Goal: Check status: Check status

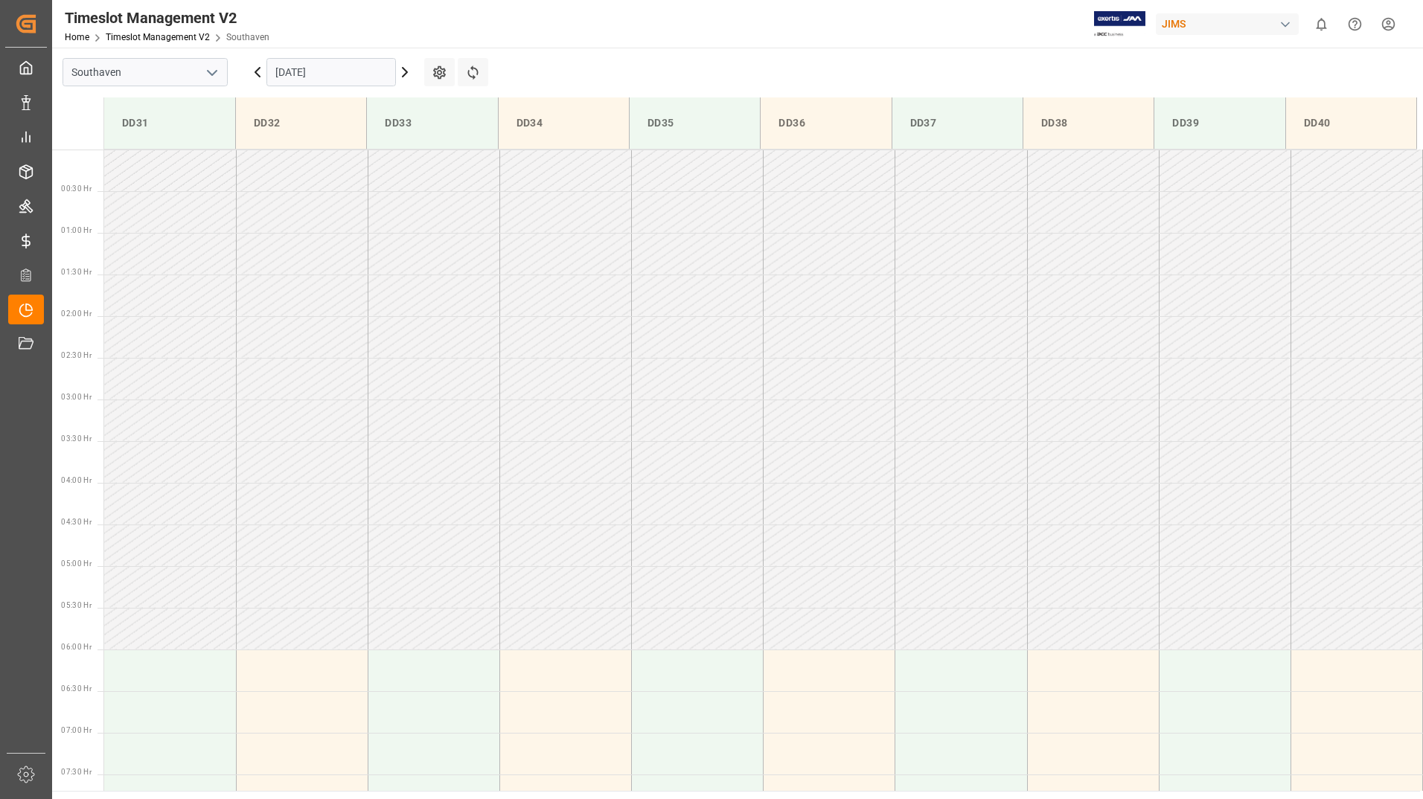
scroll to position [749, 0]
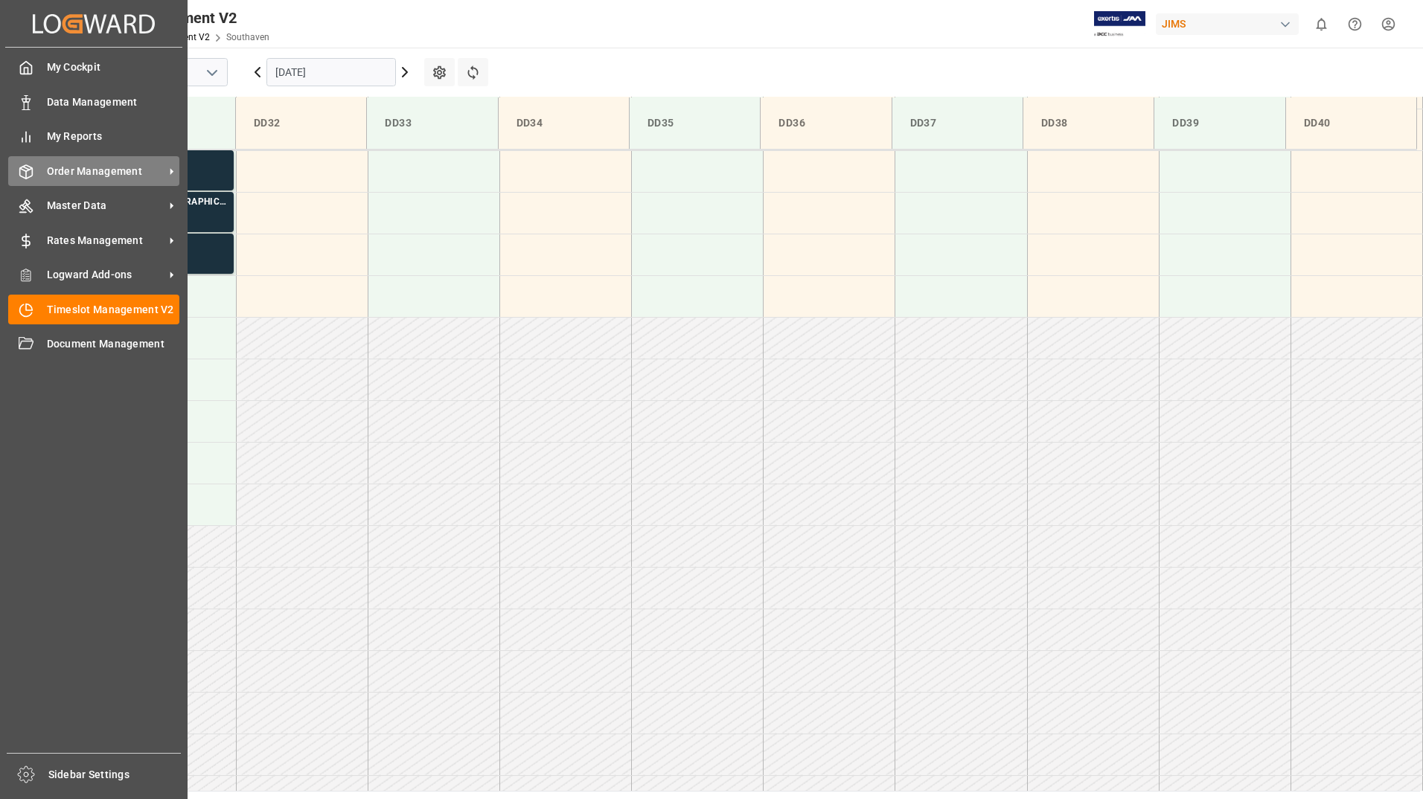
click at [41, 169] on div "Order Management Order Management" at bounding box center [93, 170] width 171 height 29
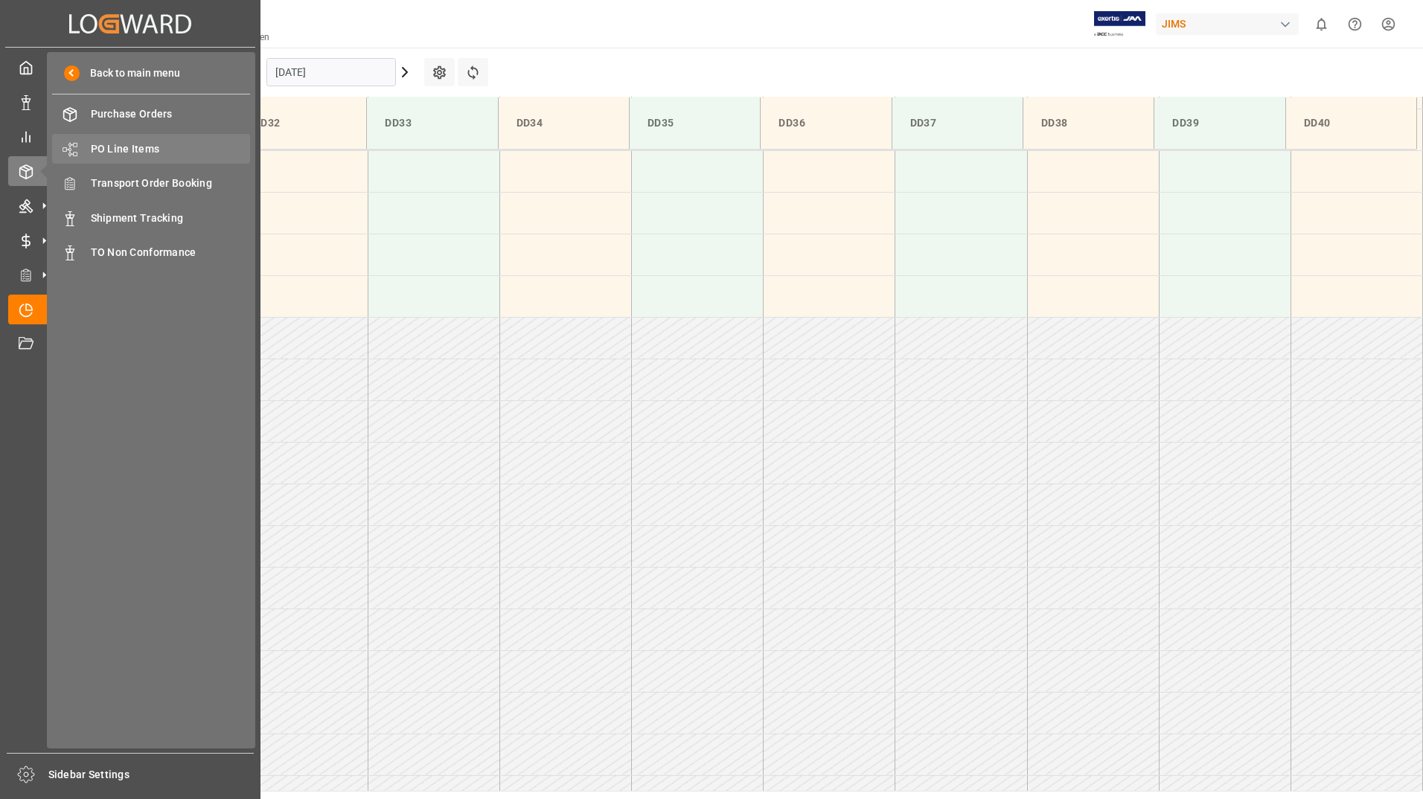
click at [146, 148] on span "PO Line Items" at bounding box center [171, 149] width 160 height 16
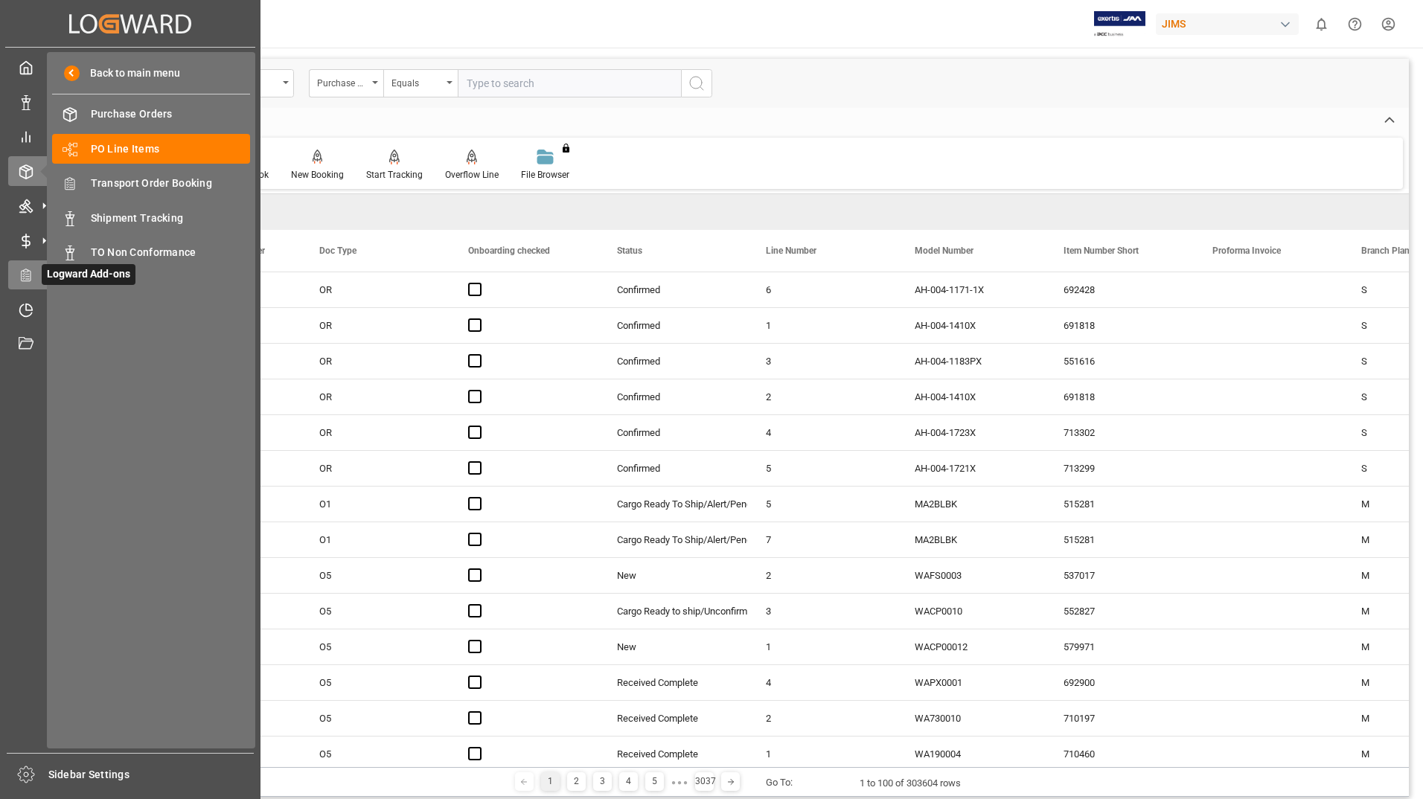
click at [33, 278] on icon at bounding box center [26, 275] width 15 height 15
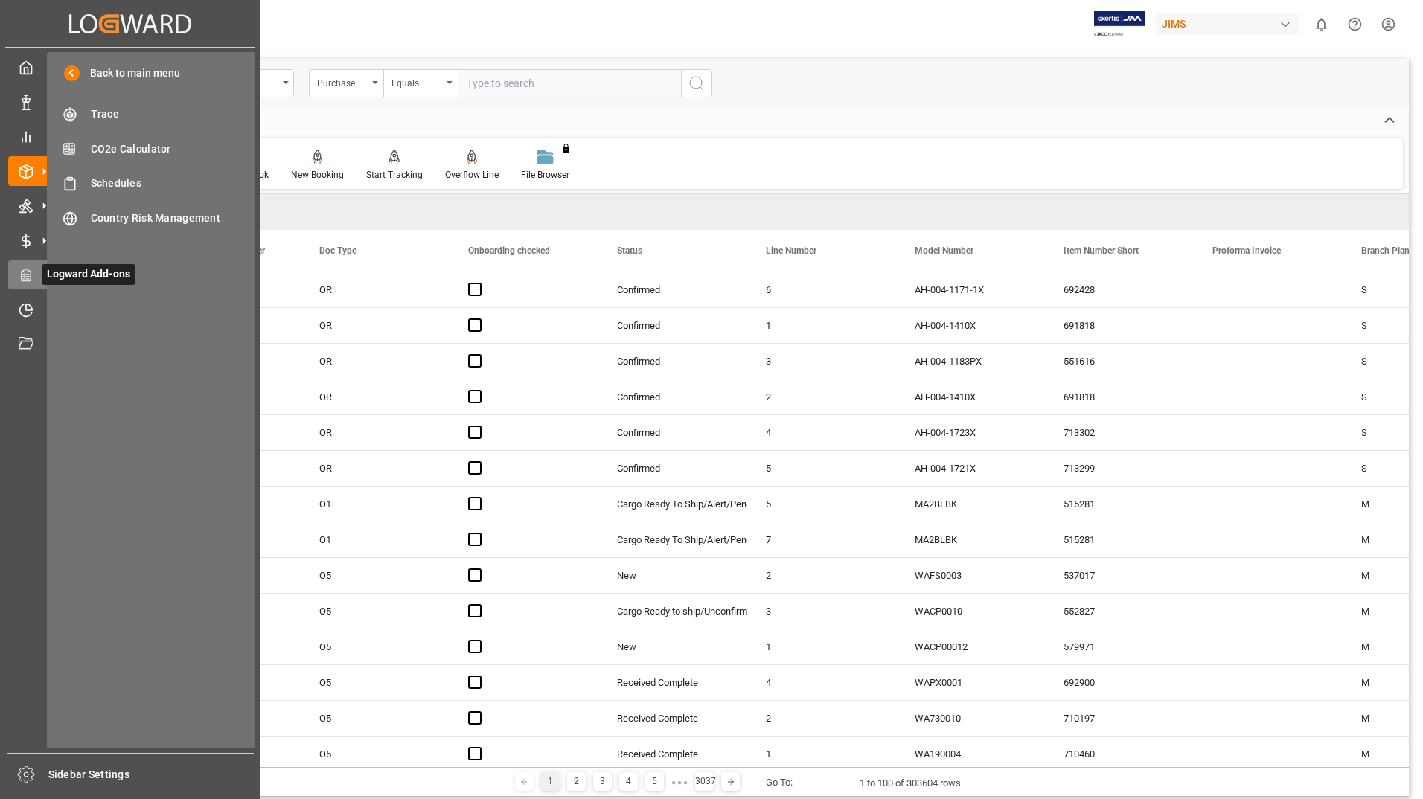
click at [24, 274] on icon at bounding box center [26, 275] width 15 height 15
click at [29, 307] on icon at bounding box center [26, 310] width 15 height 15
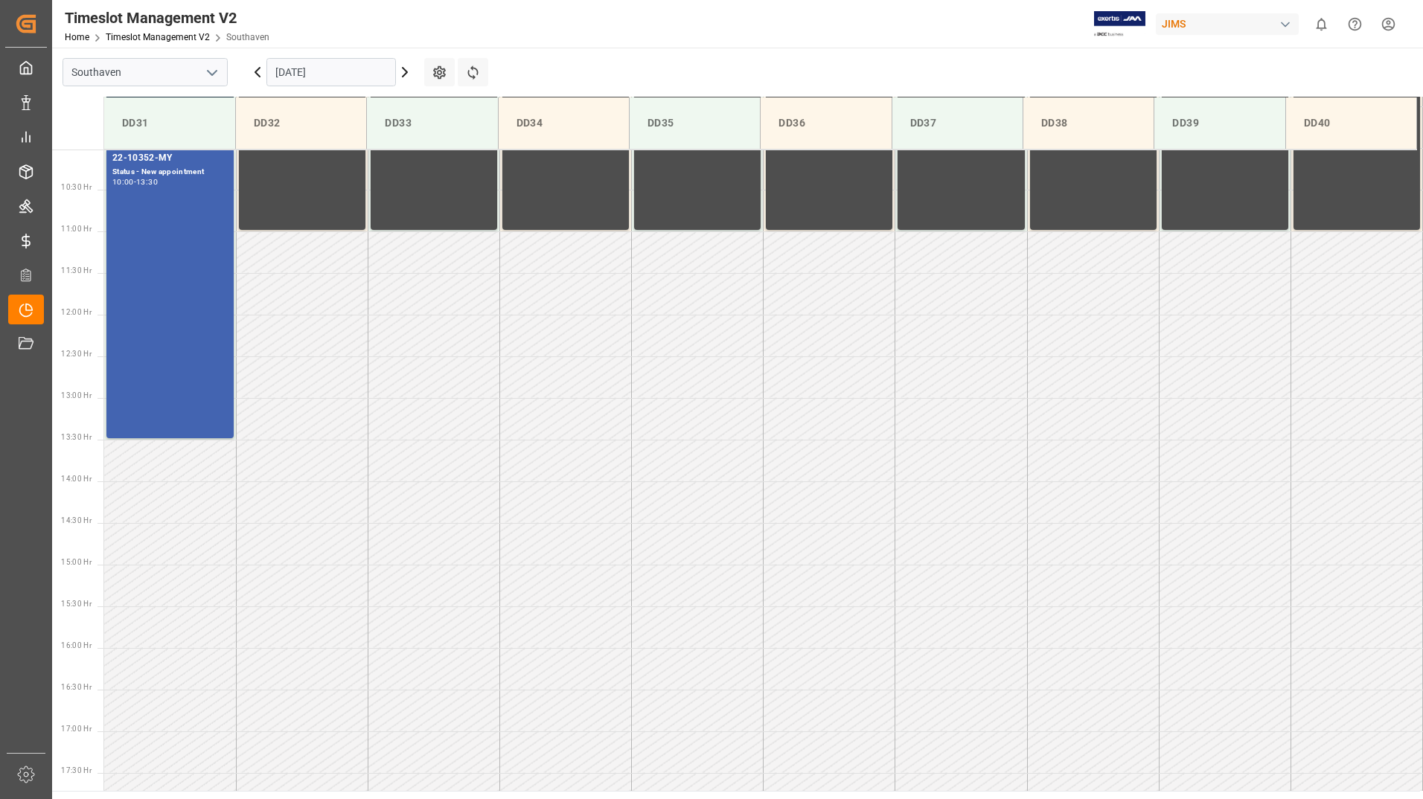
scroll to position [916, 0]
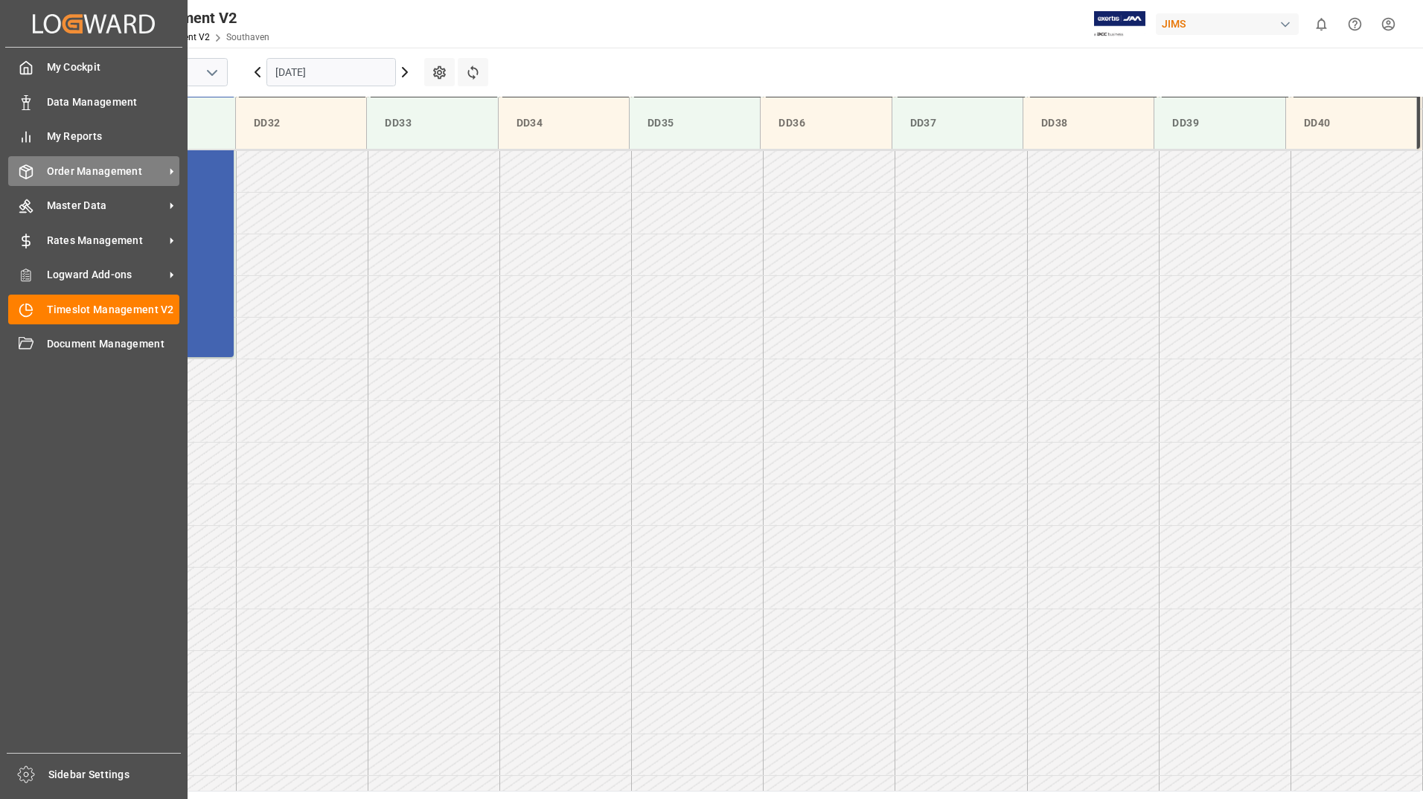
click at [103, 173] on span "Order Management" at bounding box center [106, 172] width 118 height 16
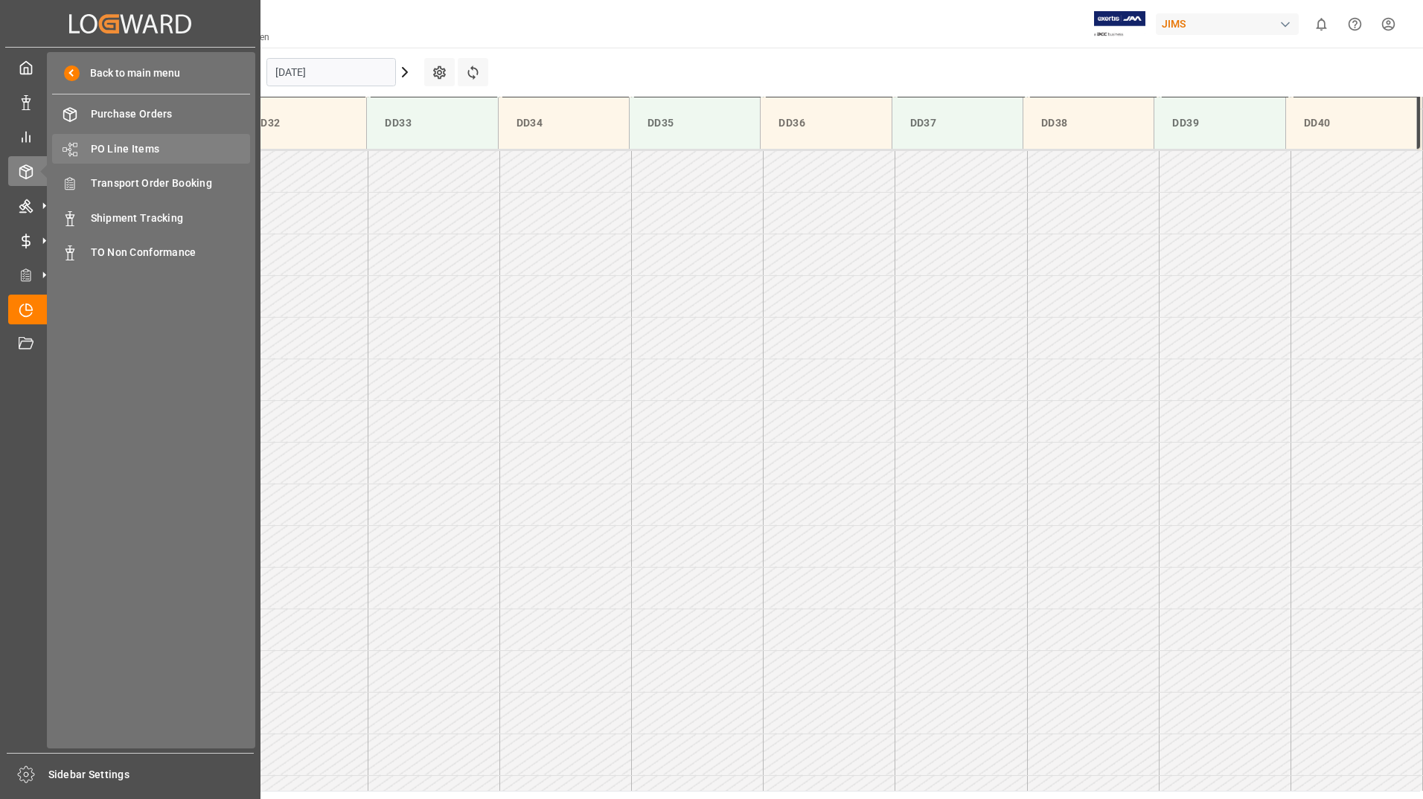
click at [121, 150] on span "PO Line Items" at bounding box center [171, 149] width 160 height 16
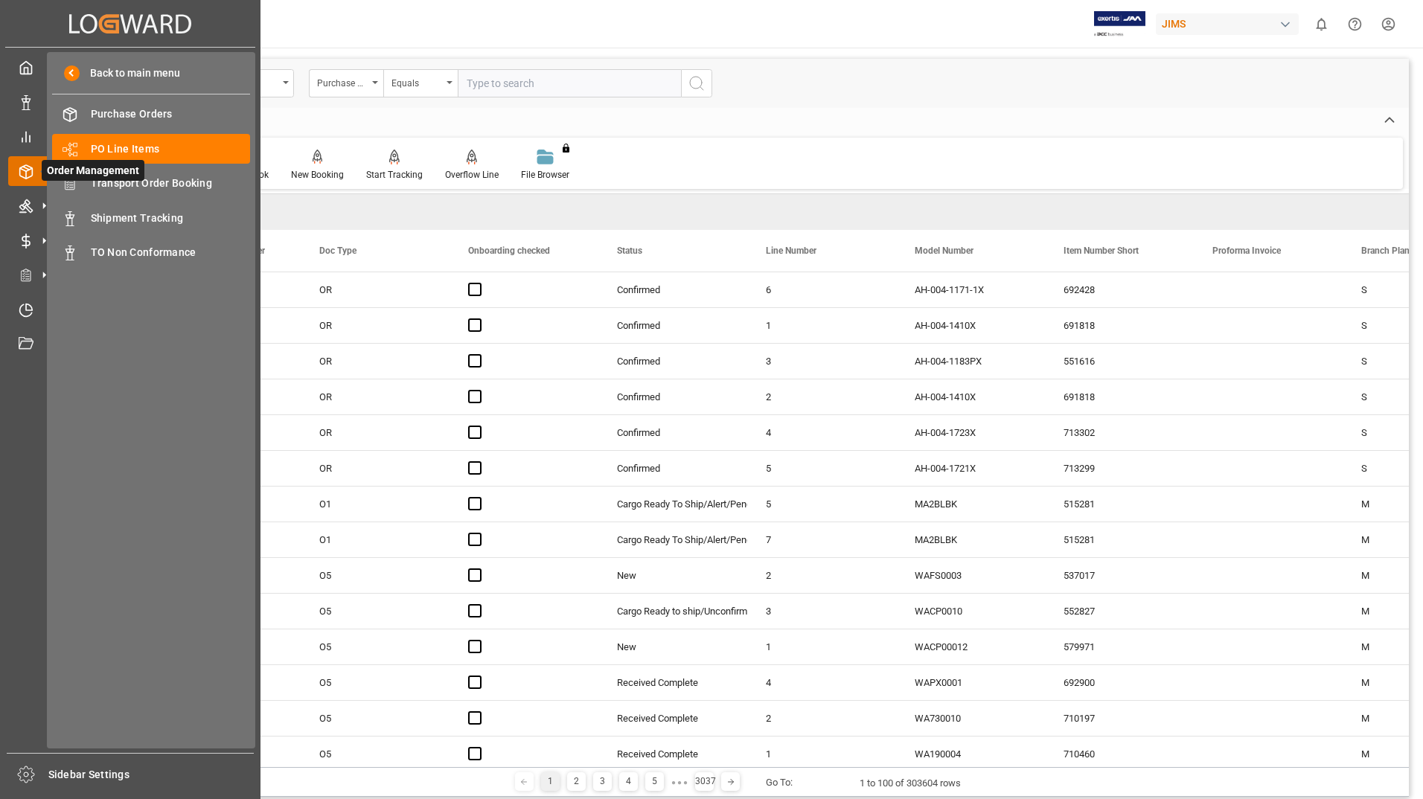
click at [24, 173] on icon at bounding box center [26, 171] width 15 height 15
click at [180, 186] on span "Transport Order Booking" at bounding box center [171, 184] width 160 height 16
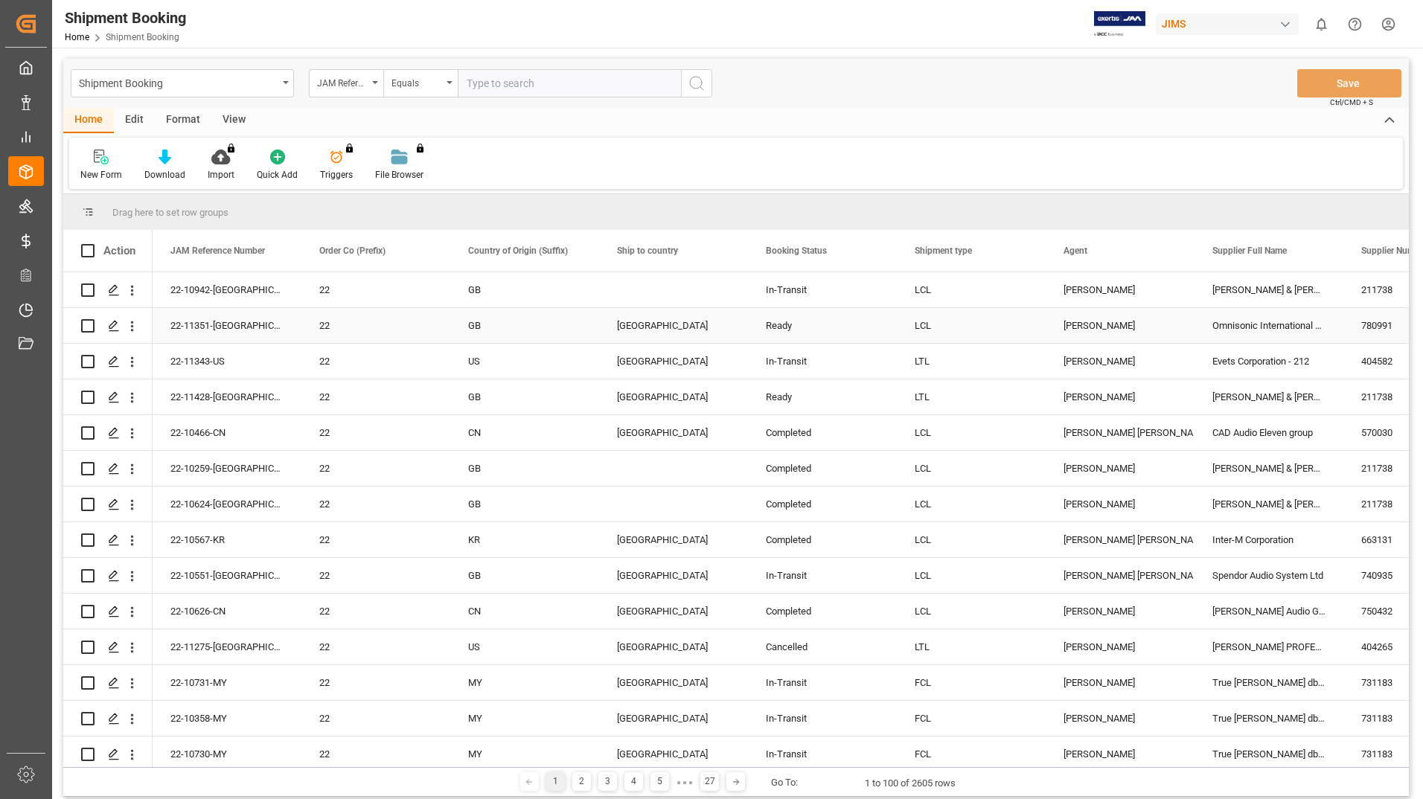
click at [88, 324] on input "Press Space to toggle row selection (unchecked)" at bounding box center [87, 325] width 13 height 13
checkbox input "true"
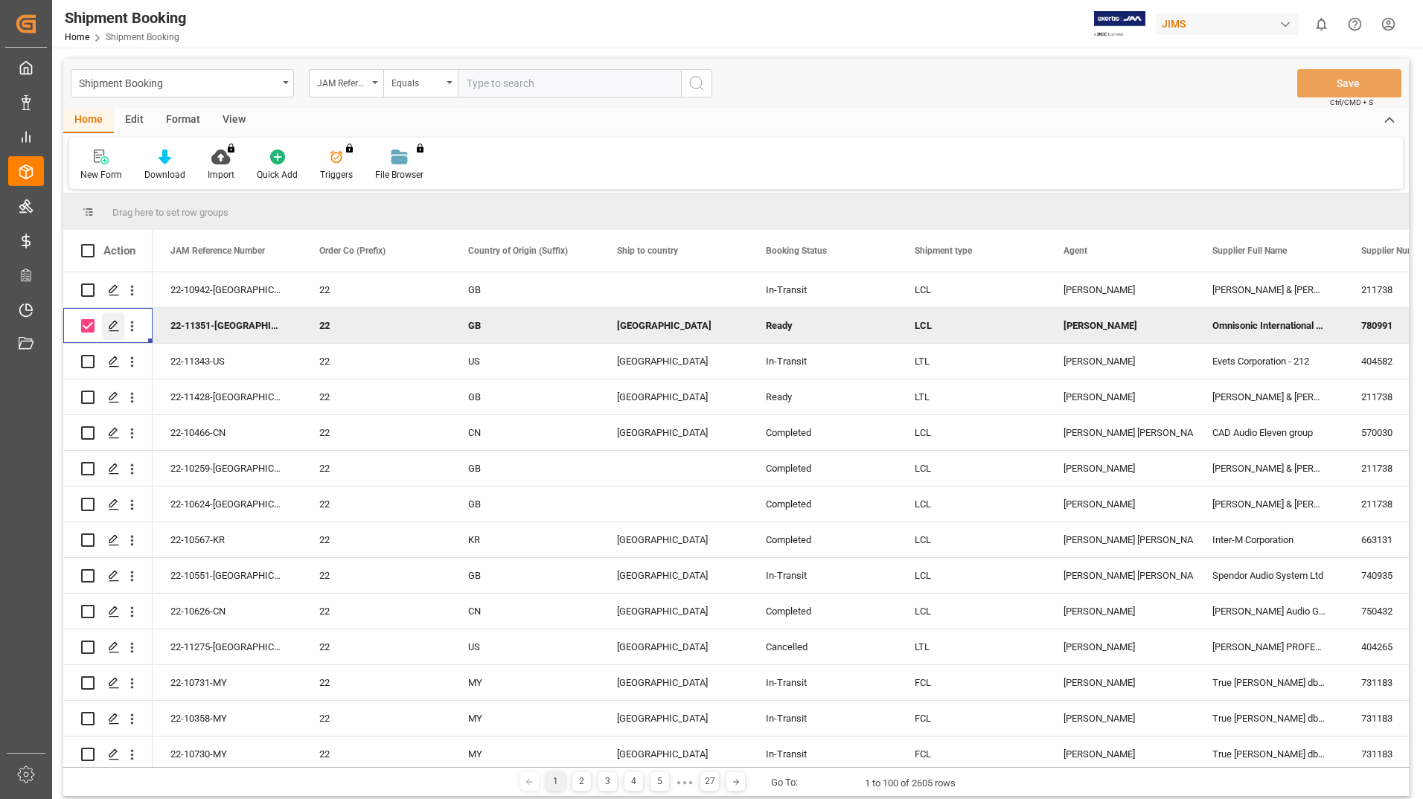
click at [112, 324] on polygon "Press SPACE to deselect this row." at bounding box center [112, 325] width 7 height 7
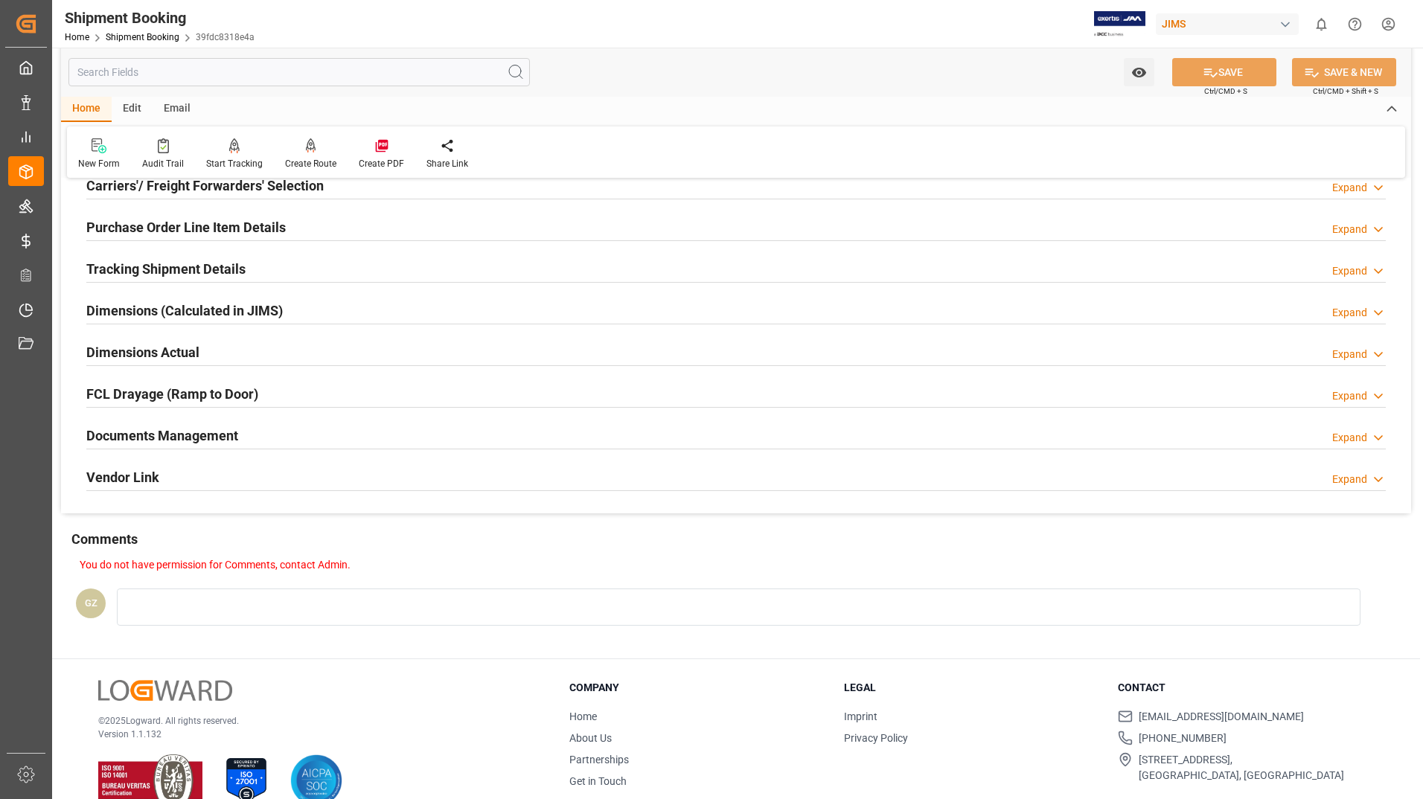
scroll to position [249, 0]
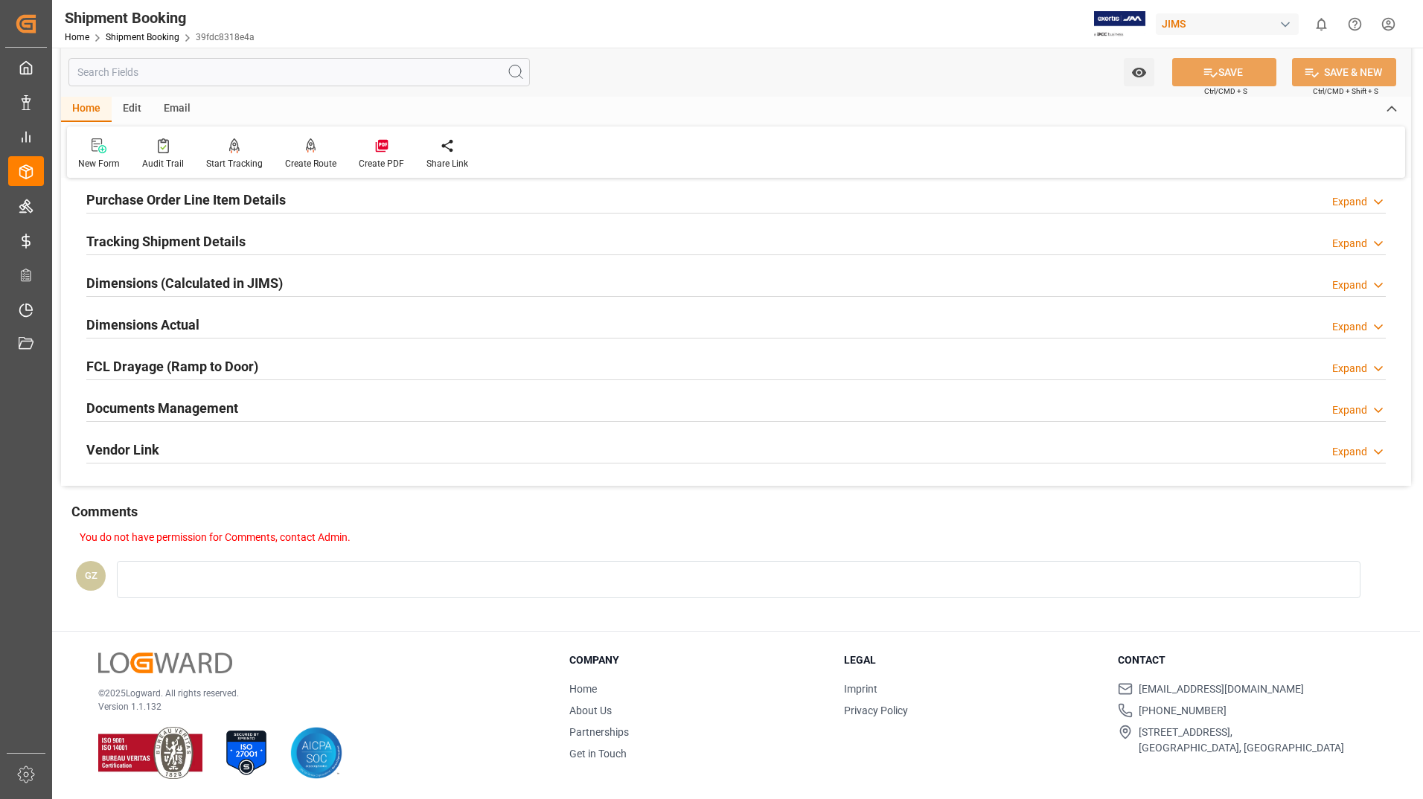
click at [176, 408] on h2 "Documents Management" at bounding box center [162, 408] width 152 height 20
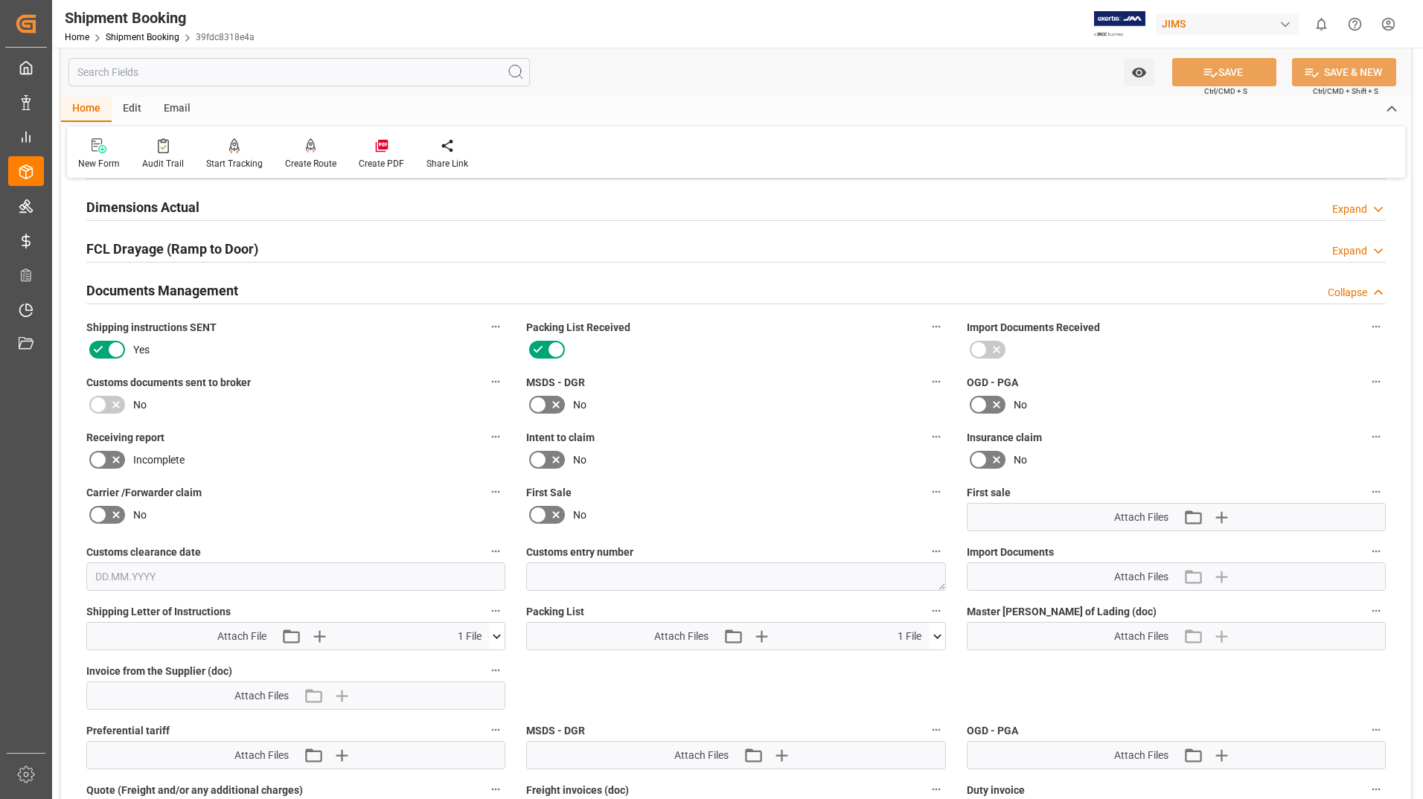
scroll to position [547, 0]
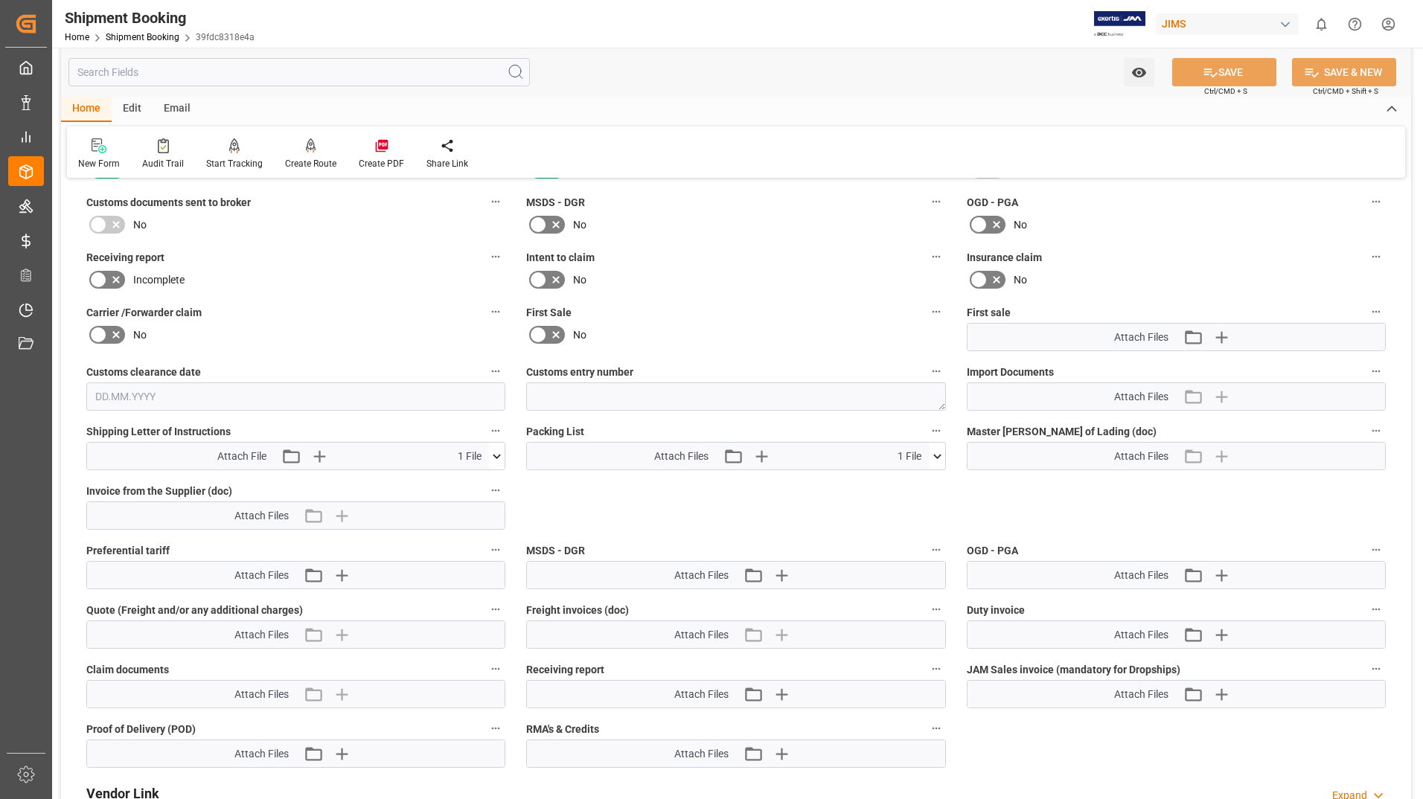
click at [937, 454] on icon at bounding box center [938, 457] width 16 height 16
click at [700, 482] on div "Picklist_U-00020901 (1).pdf" at bounding box center [735, 484] width 401 height 16
click at [735, 484] on div "Picklist_U-00020901 (1).pdf" at bounding box center [735, 484] width 401 height 16
click at [931, 482] on icon at bounding box center [929, 484] width 14 height 10
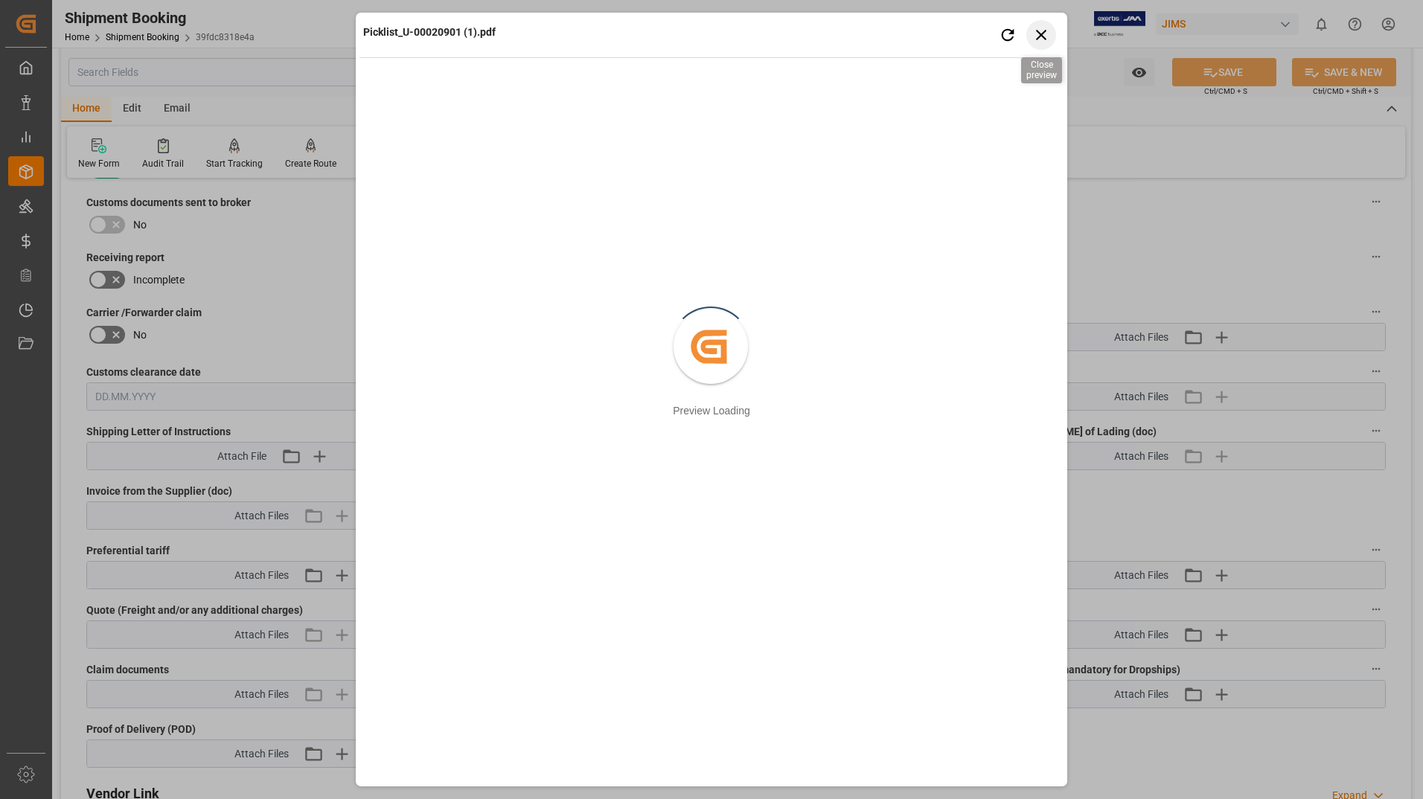
click at [1045, 38] on icon "button" at bounding box center [1041, 35] width 10 height 10
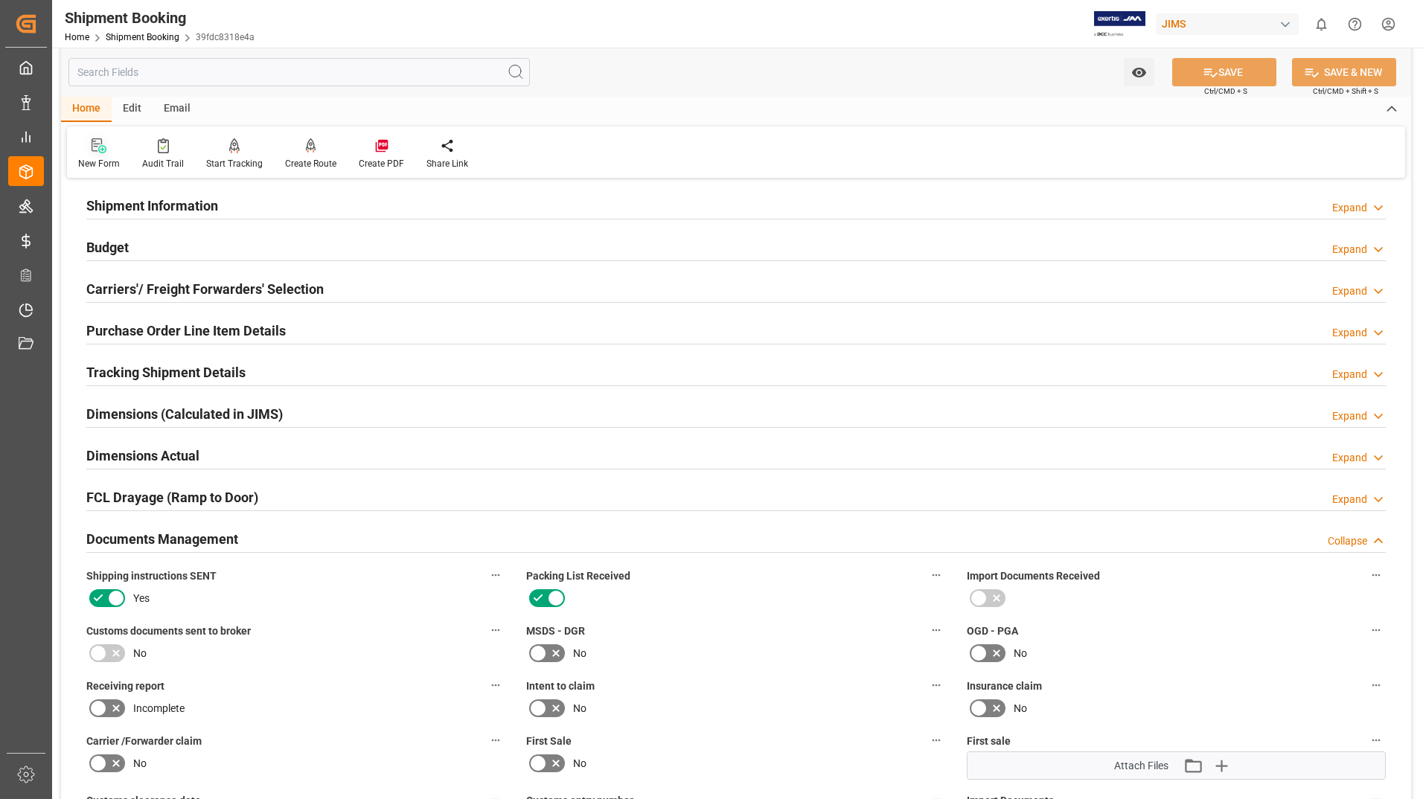
scroll to position [0, 0]
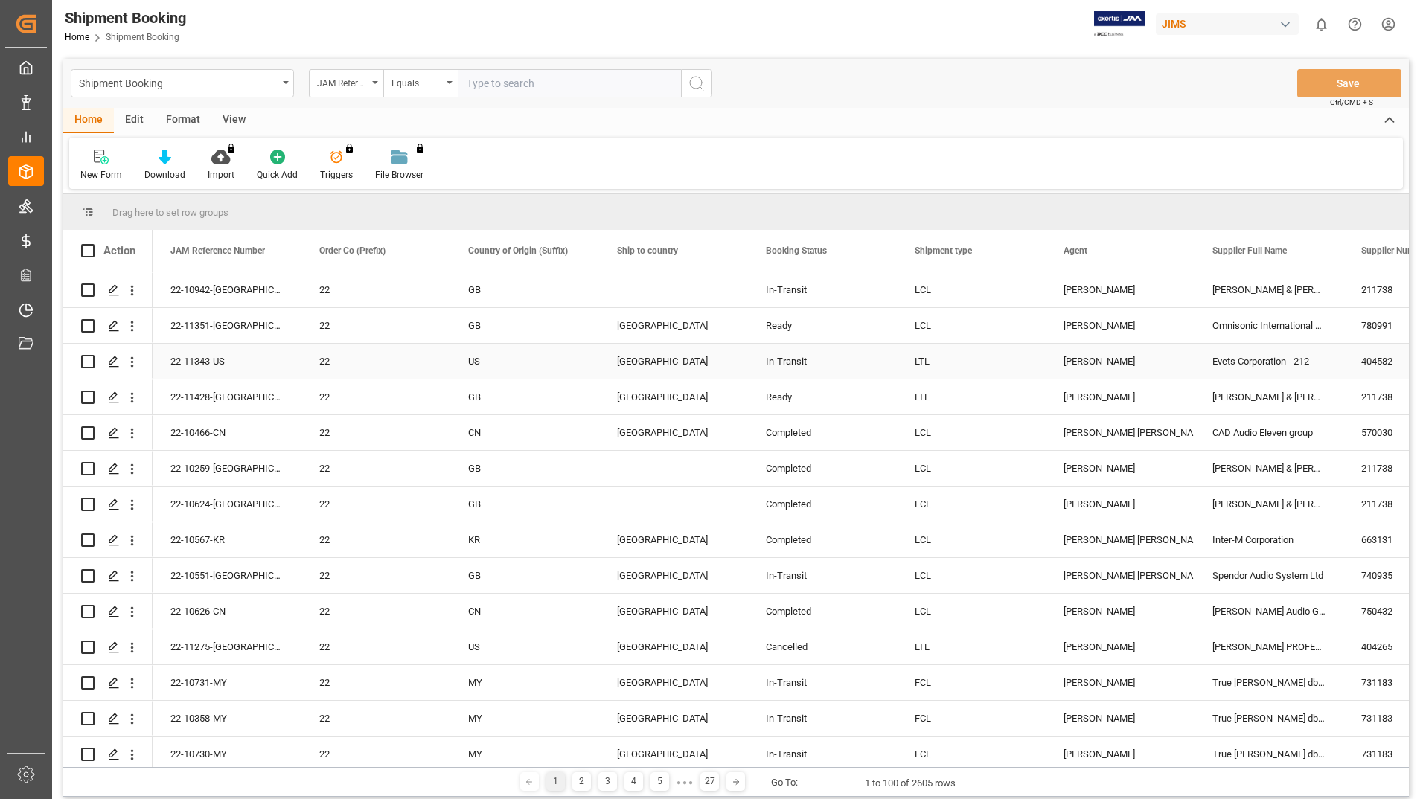
click at [88, 363] on input "Press Space to toggle row selection (unchecked)" at bounding box center [87, 361] width 13 height 13
checkbox input "true"
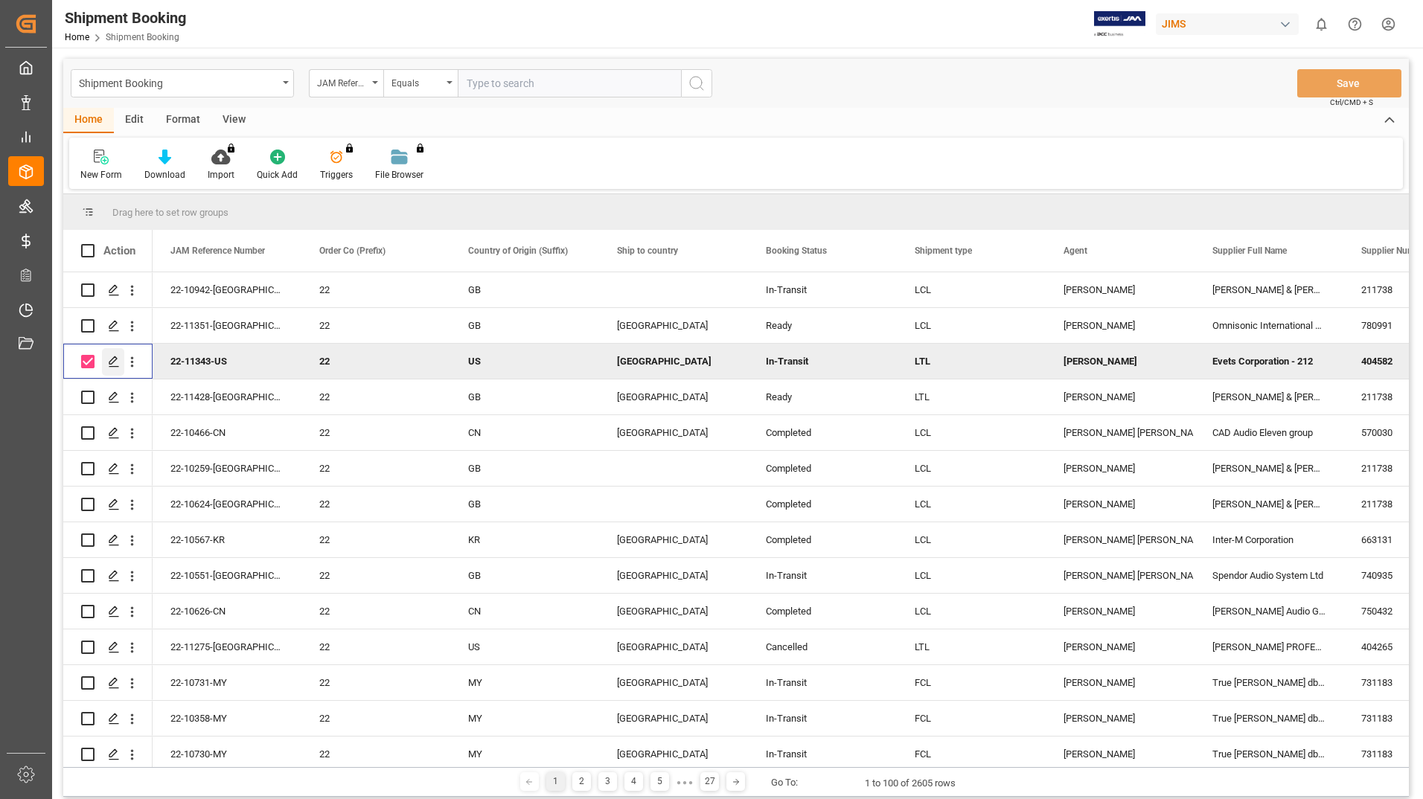
click at [115, 361] on polygon "Press SPACE to deselect this row." at bounding box center [112, 360] width 7 height 7
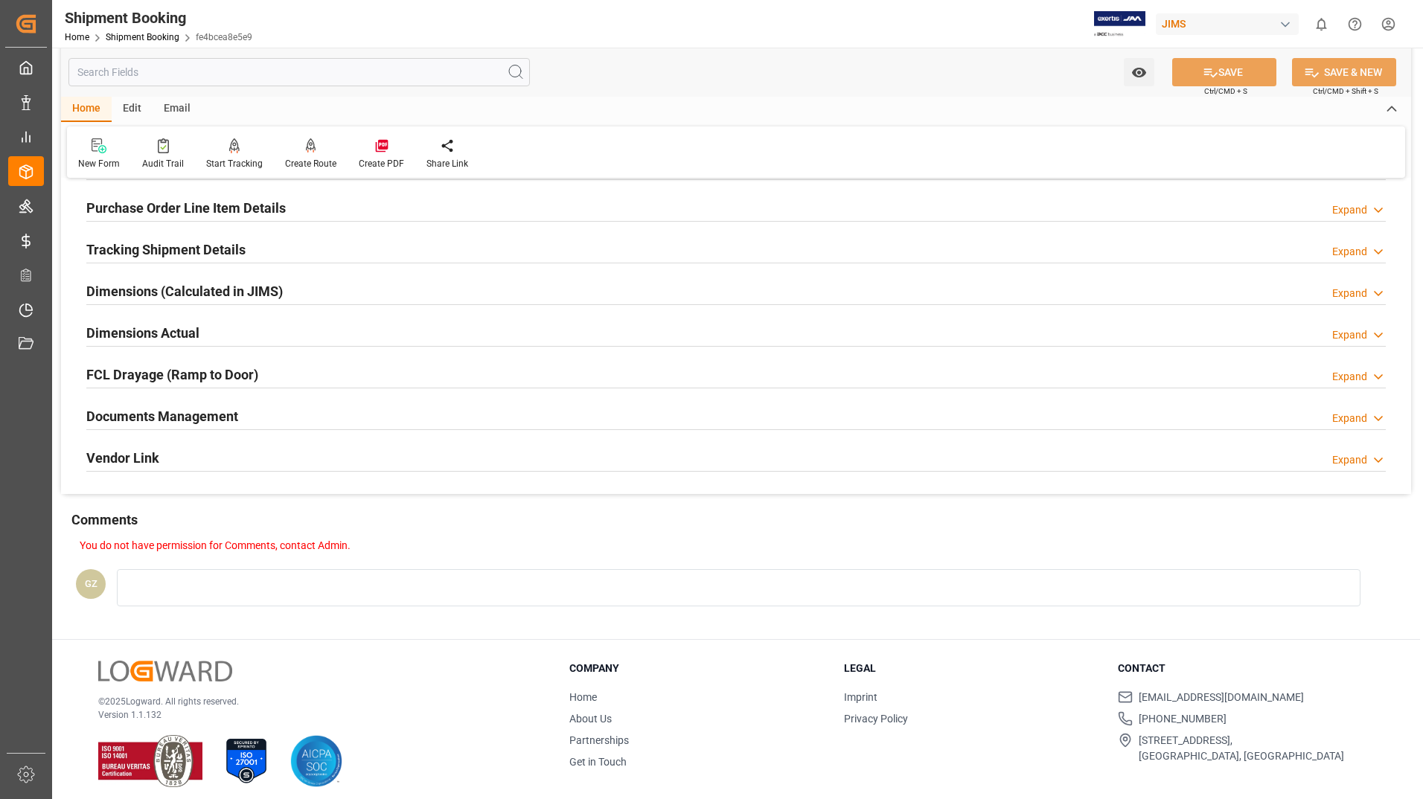
scroll to position [249, 0]
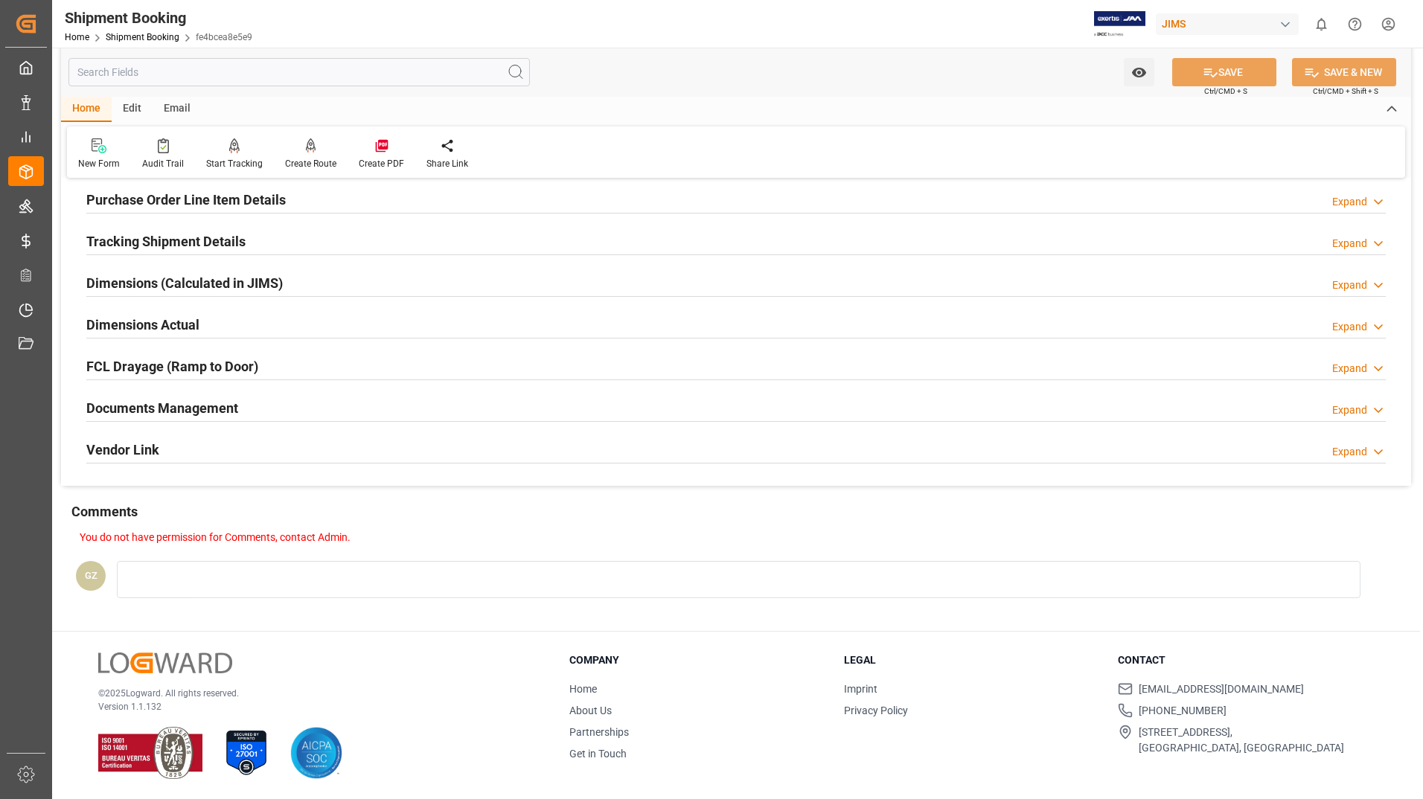
click at [173, 409] on h2 "Documents Management" at bounding box center [162, 408] width 152 height 20
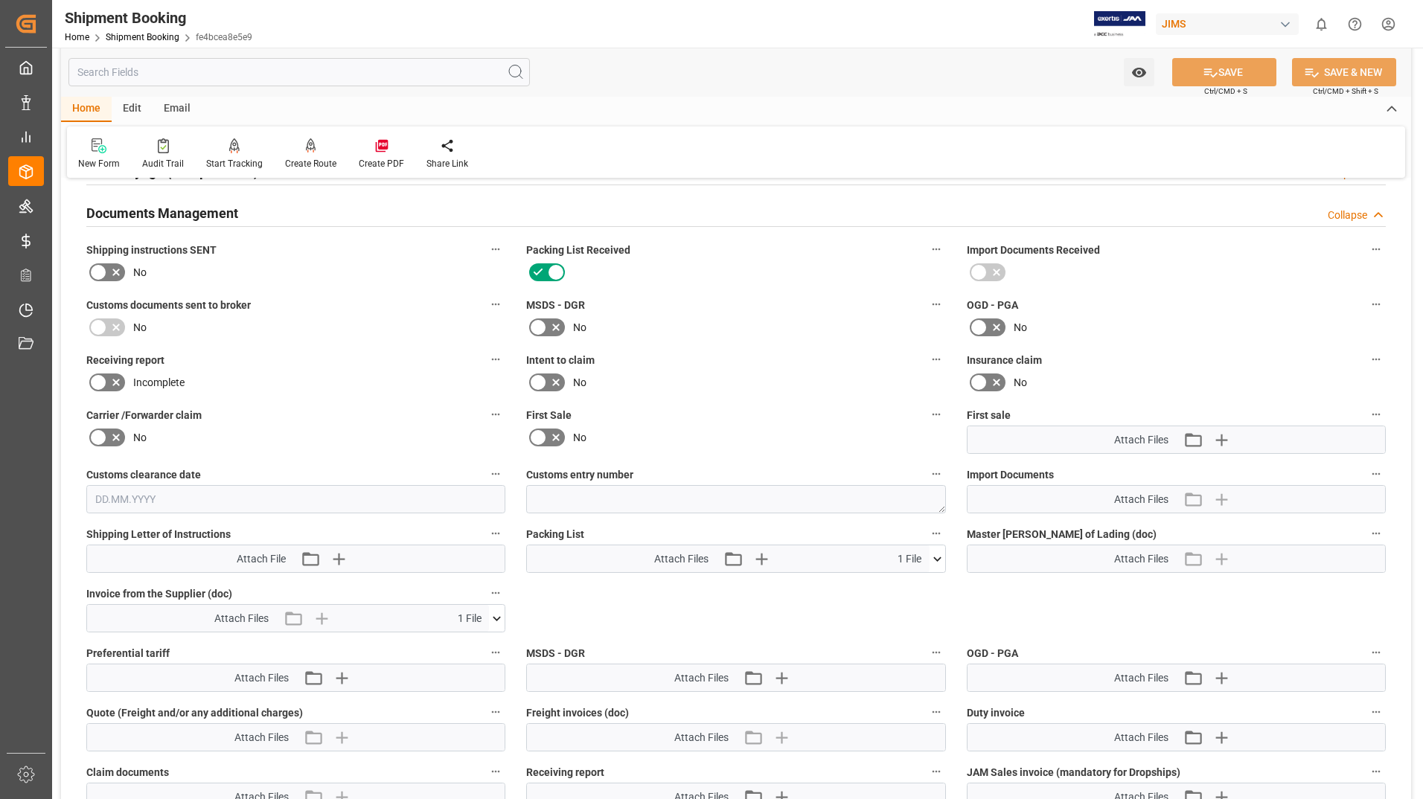
scroll to position [519, 0]
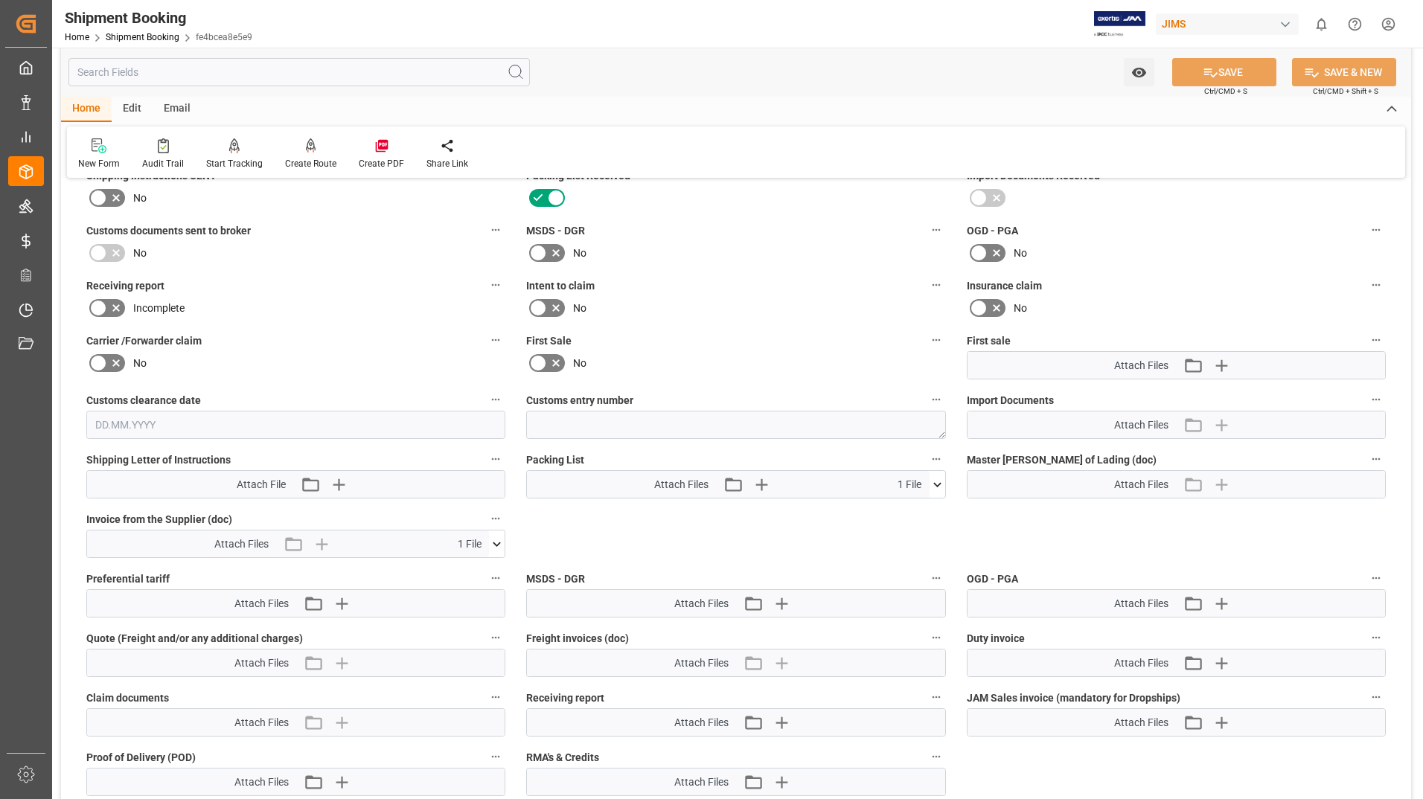
click at [841, 484] on div "Attach Files Attach existing file Upload new file 1 File" at bounding box center [728, 484] width 402 height 27
drag, startPoint x: 841, startPoint y: 484, endPoint x: 789, endPoint y: 484, distance: 52.1
click at [789, 484] on div "Attach Files Attach existing file Upload new file 1 File" at bounding box center [728, 484] width 402 height 27
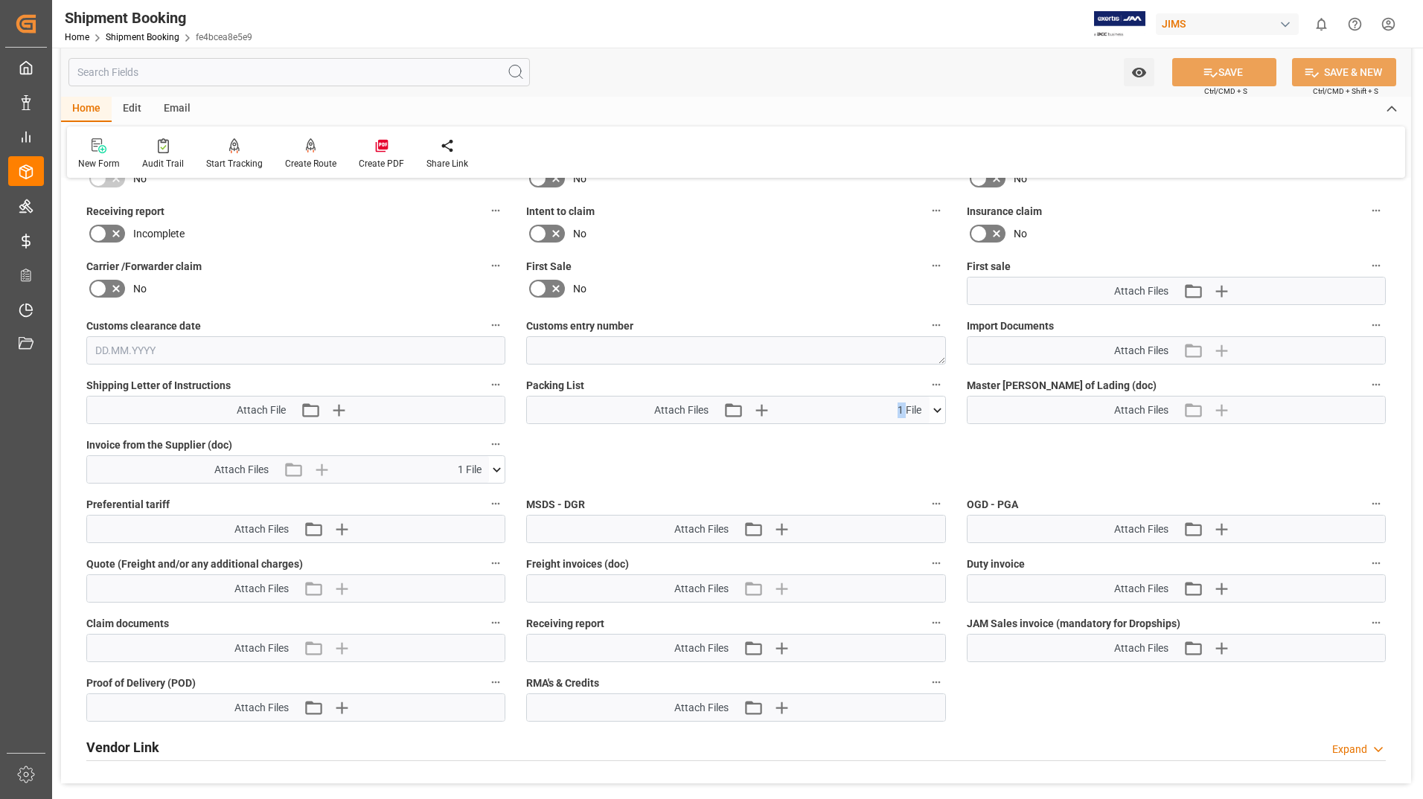
scroll to position [668, 0]
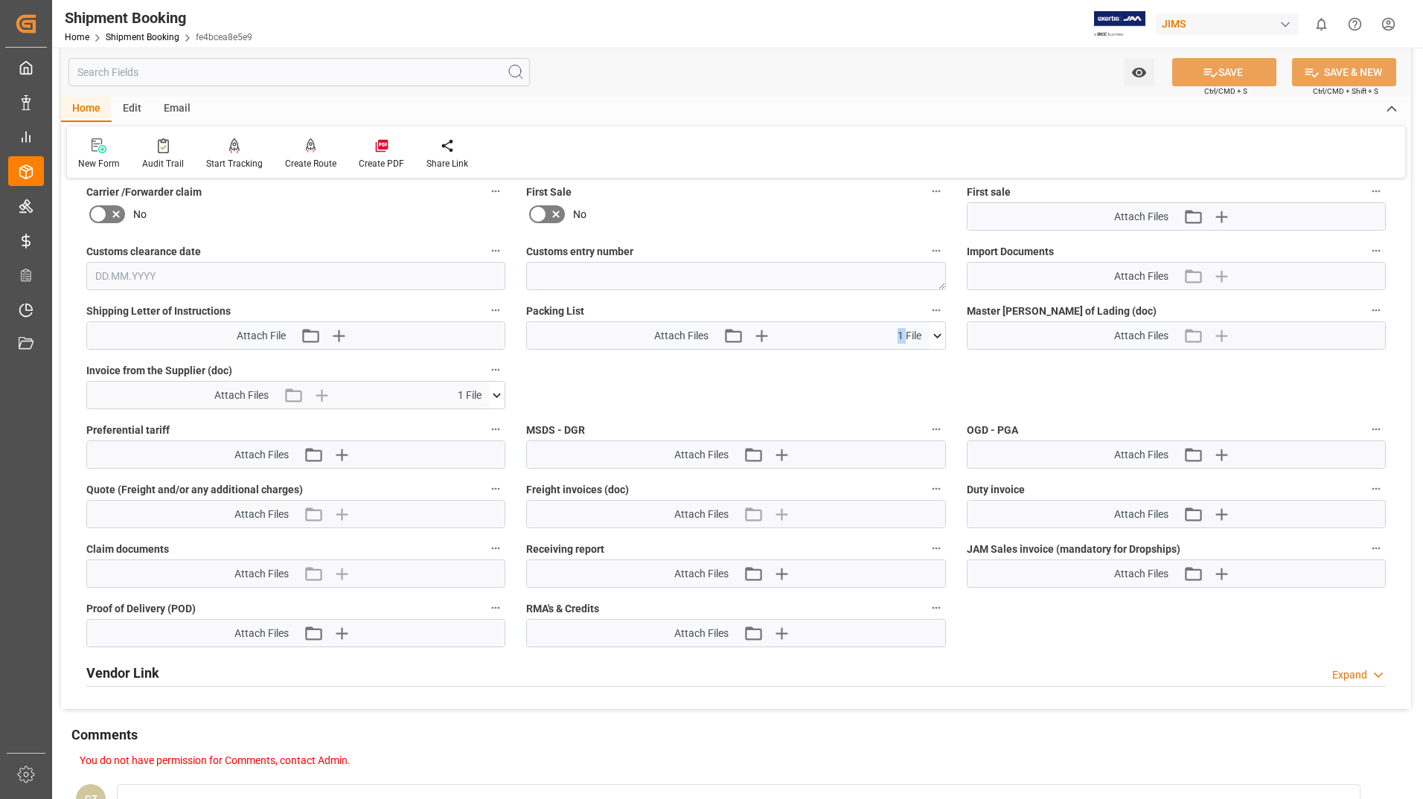
click at [937, 335] on icon at bounding box center [938, 336] width 16 height 16
click at [931, 362] on icon at bounding box center [929, 364] width 14 height 10
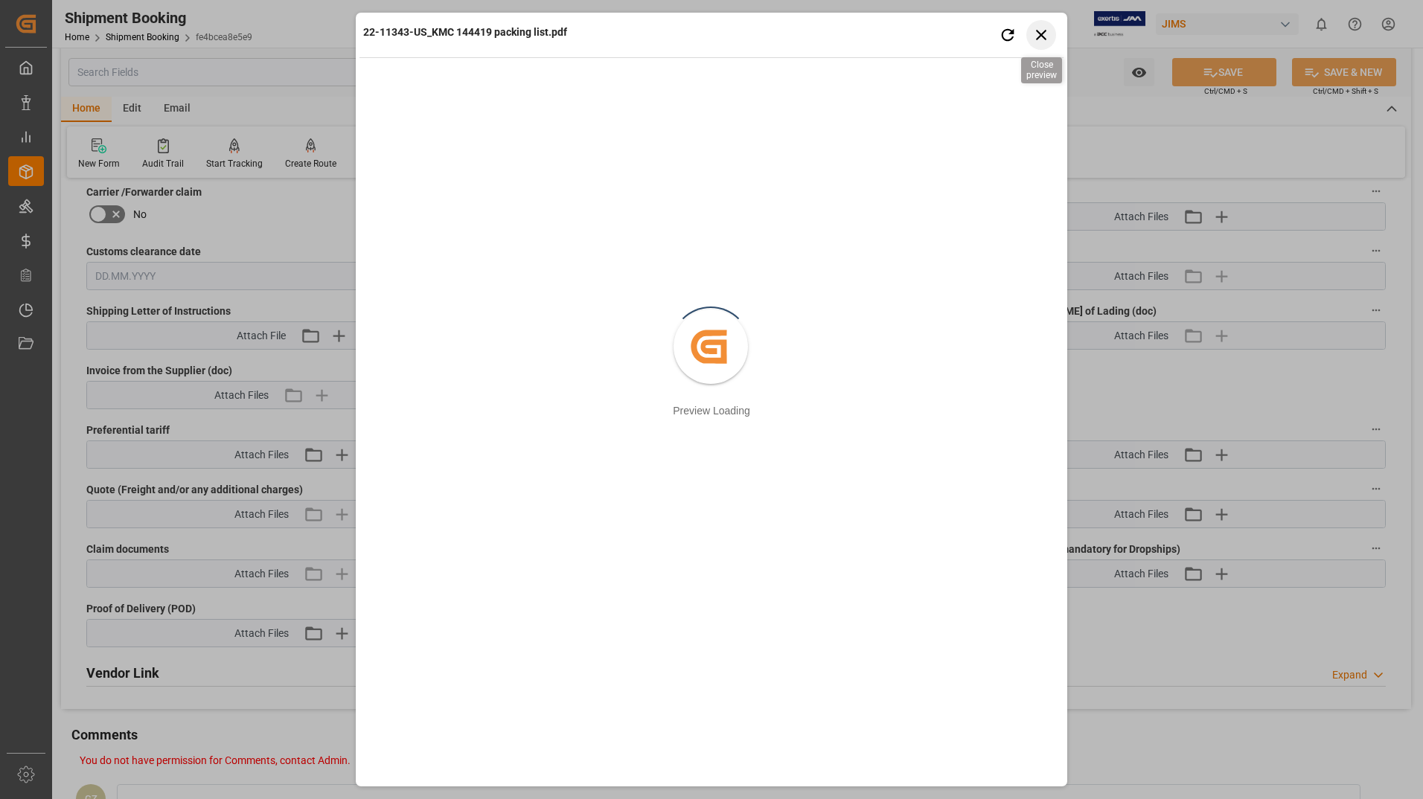
click at [1043, 32] on icon "button" at bounding box center [1041, 34] width 19 height 19
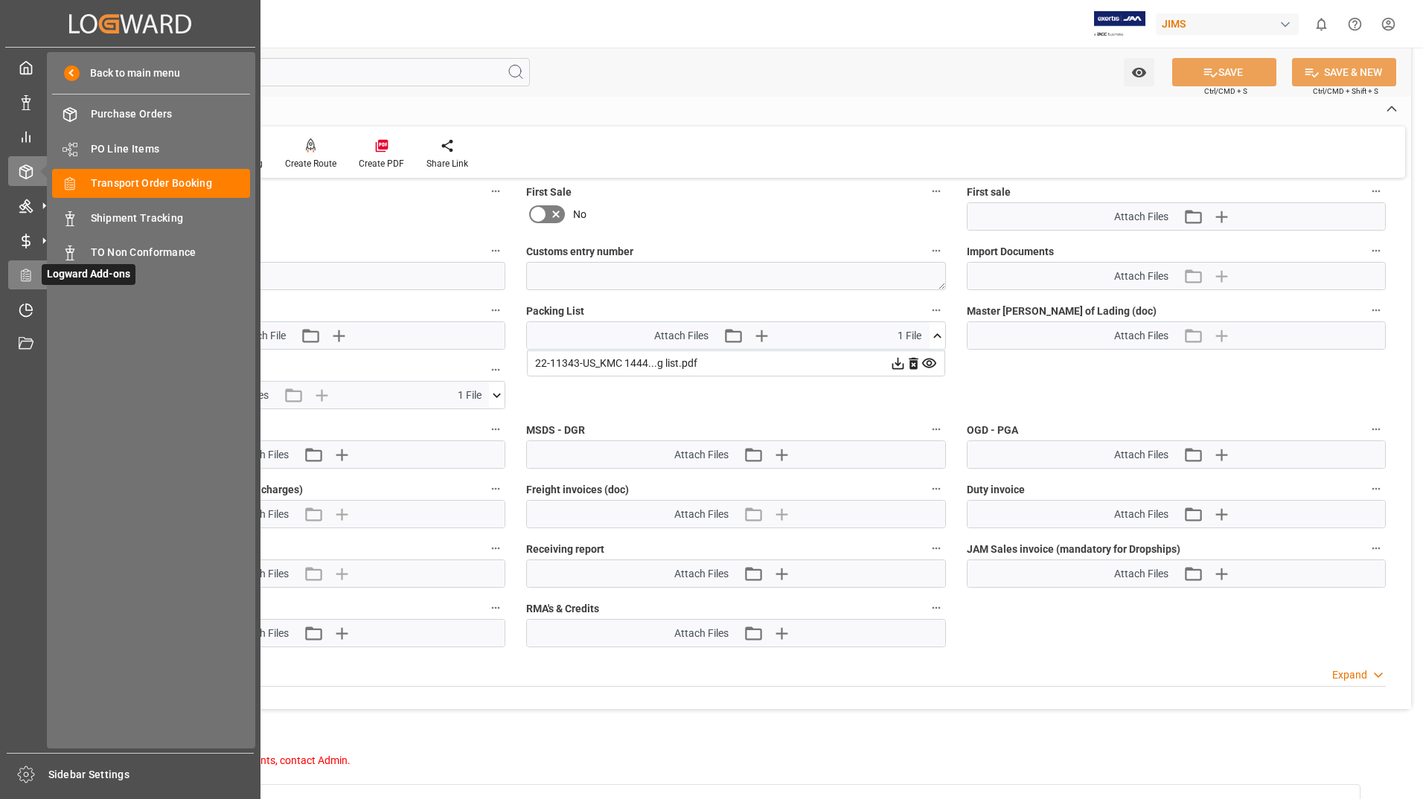
click at [27, 275] on icon at bounding box center [27, 275] width 4 height 0
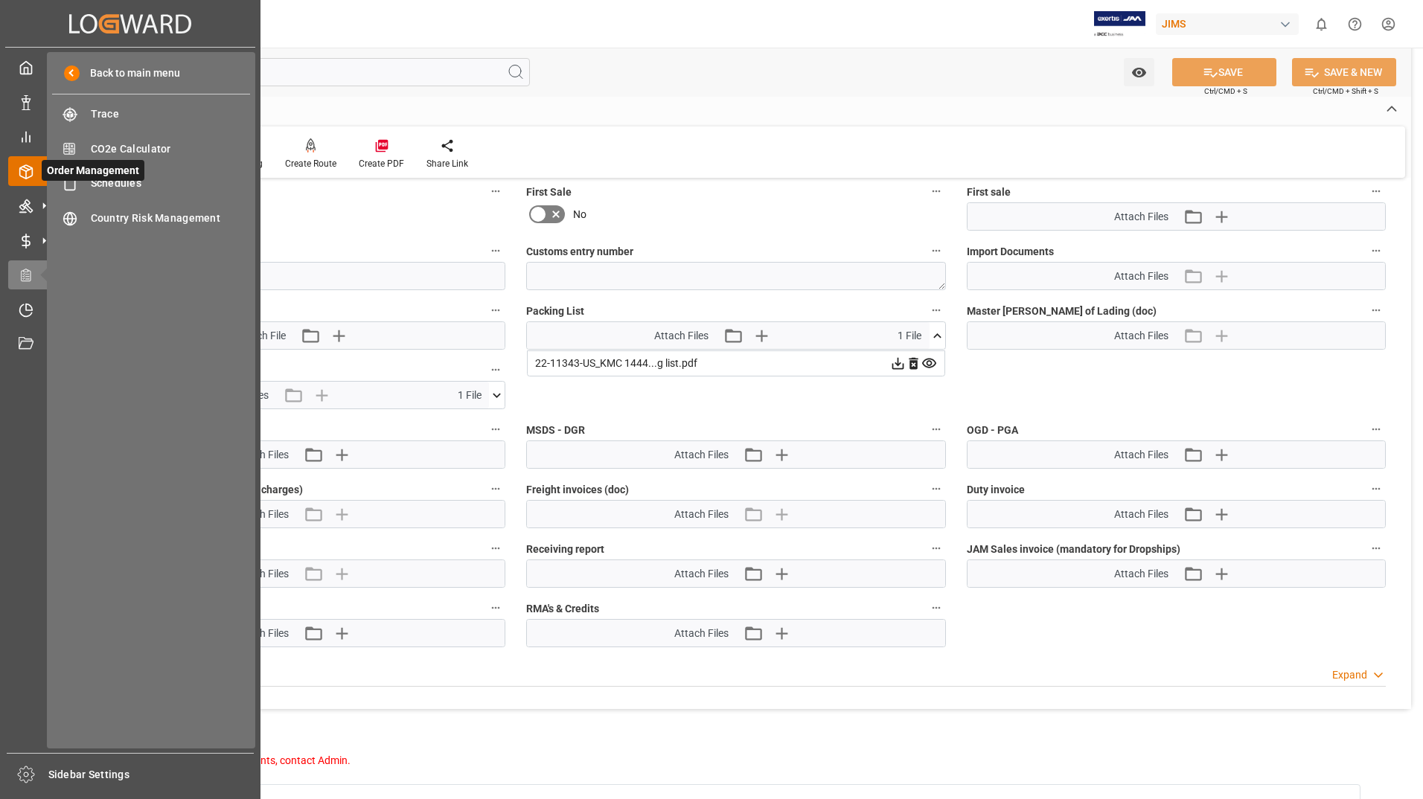
click at [35, 164] on div "Order Management Order Management" at bounding box center [130, 170] width 244 height 29
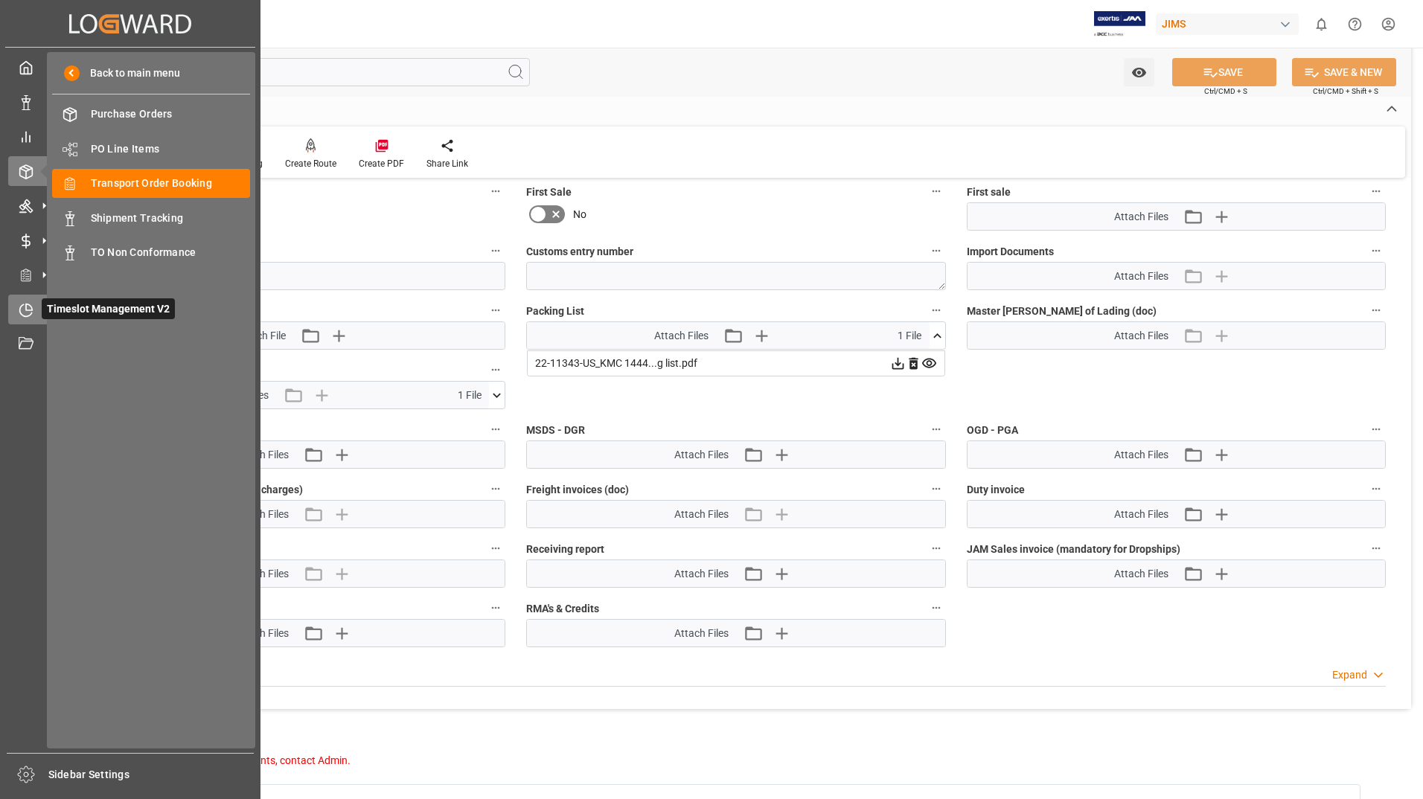
click at [25, 307] on icon at bounding box center [26, 310] width 15 height 15
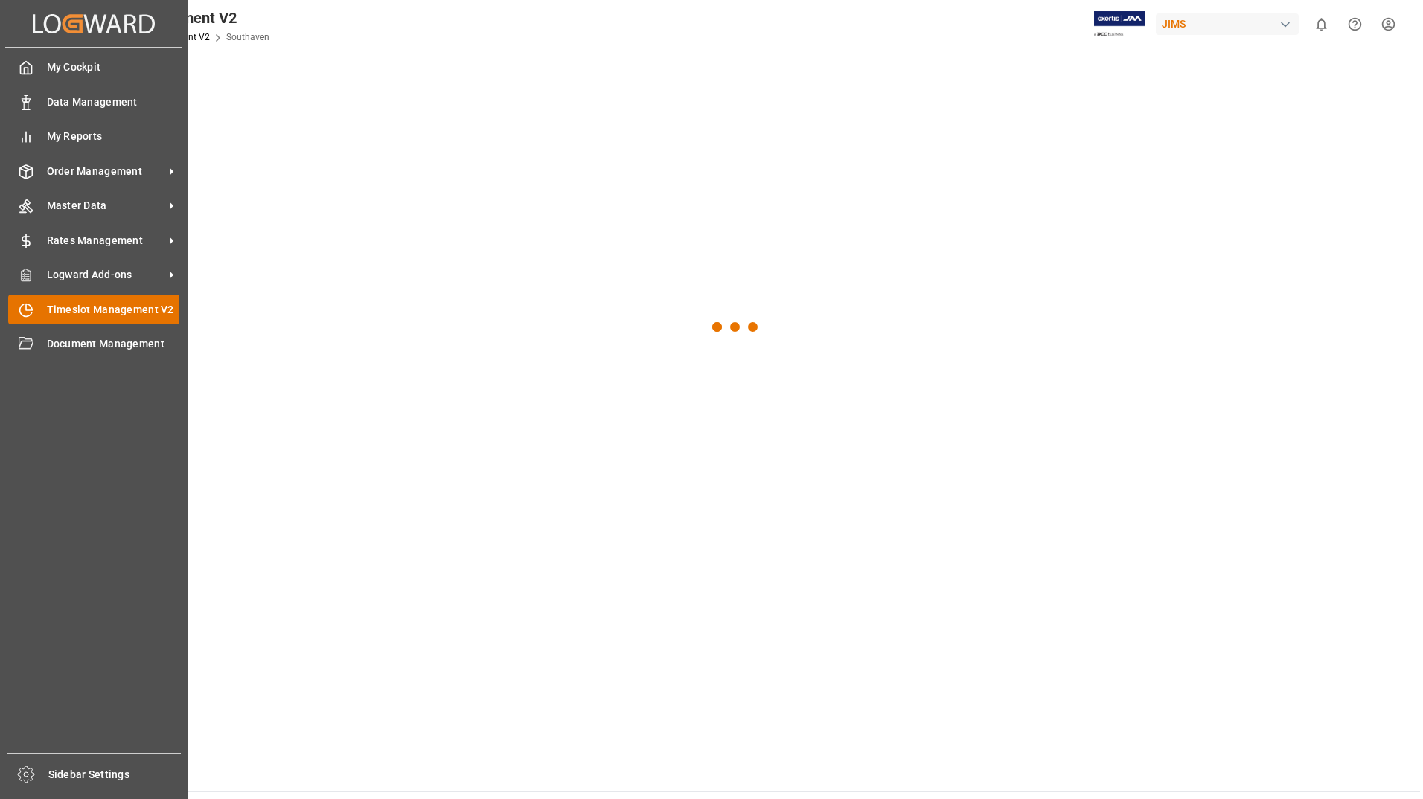
click at [64, 310] on span "Timeslot Management V2" at bounding box center [113, 310] width 133 height 16
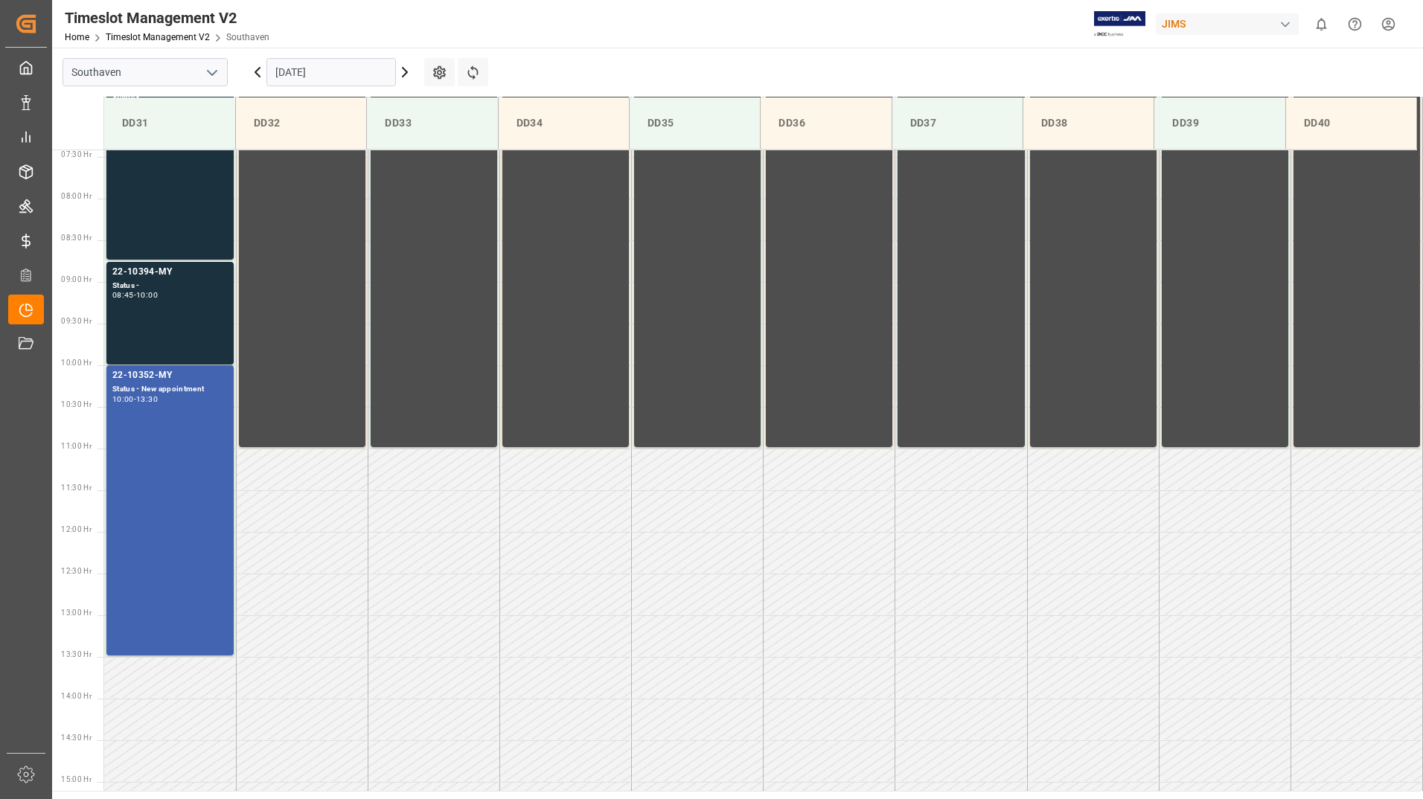
scroll to position [544, 0]
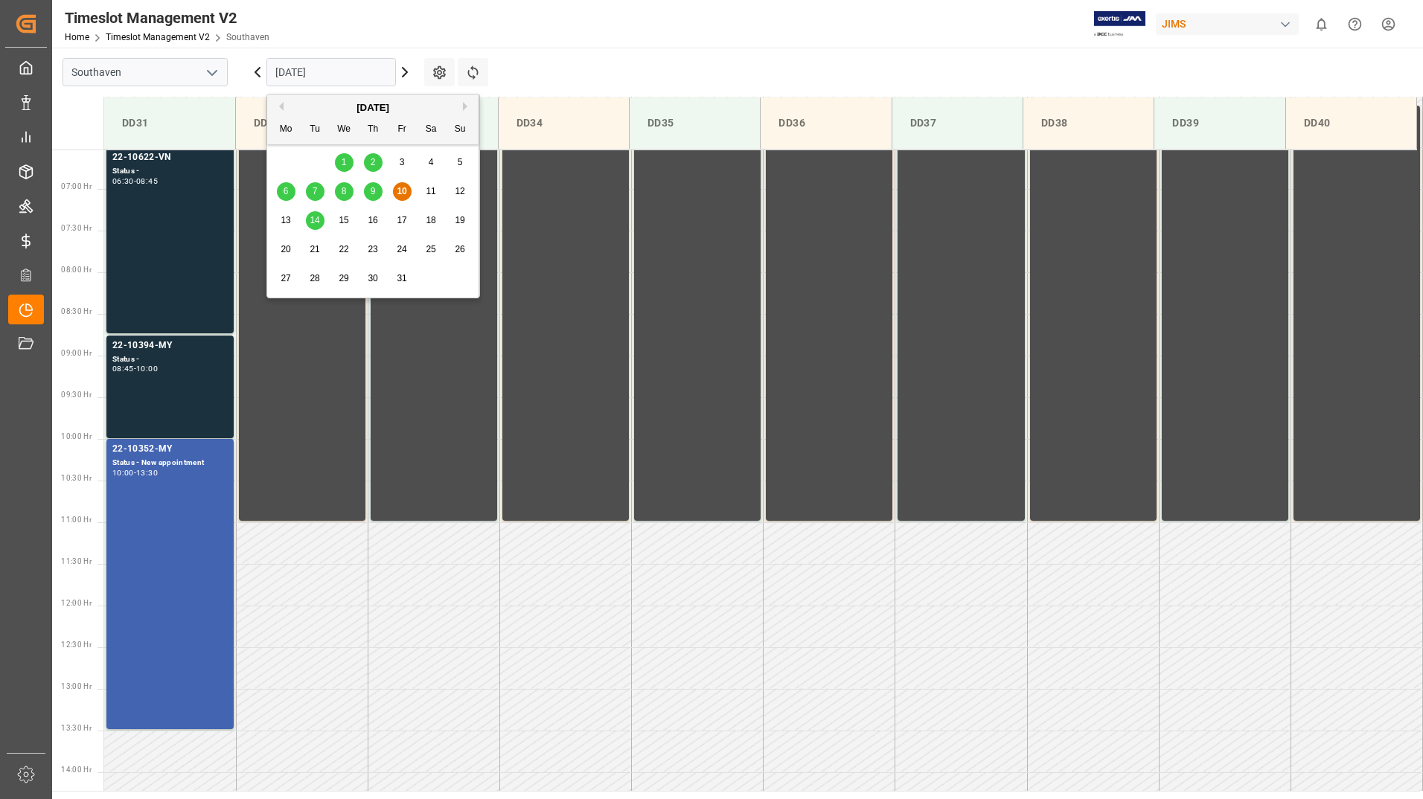
click at [344, 71] on input "[DATE]" at bounding box center [330, 72] width 129 height 28
click at [316, 219] on span "14" at bounding box center [315, 220] width 10 height 10
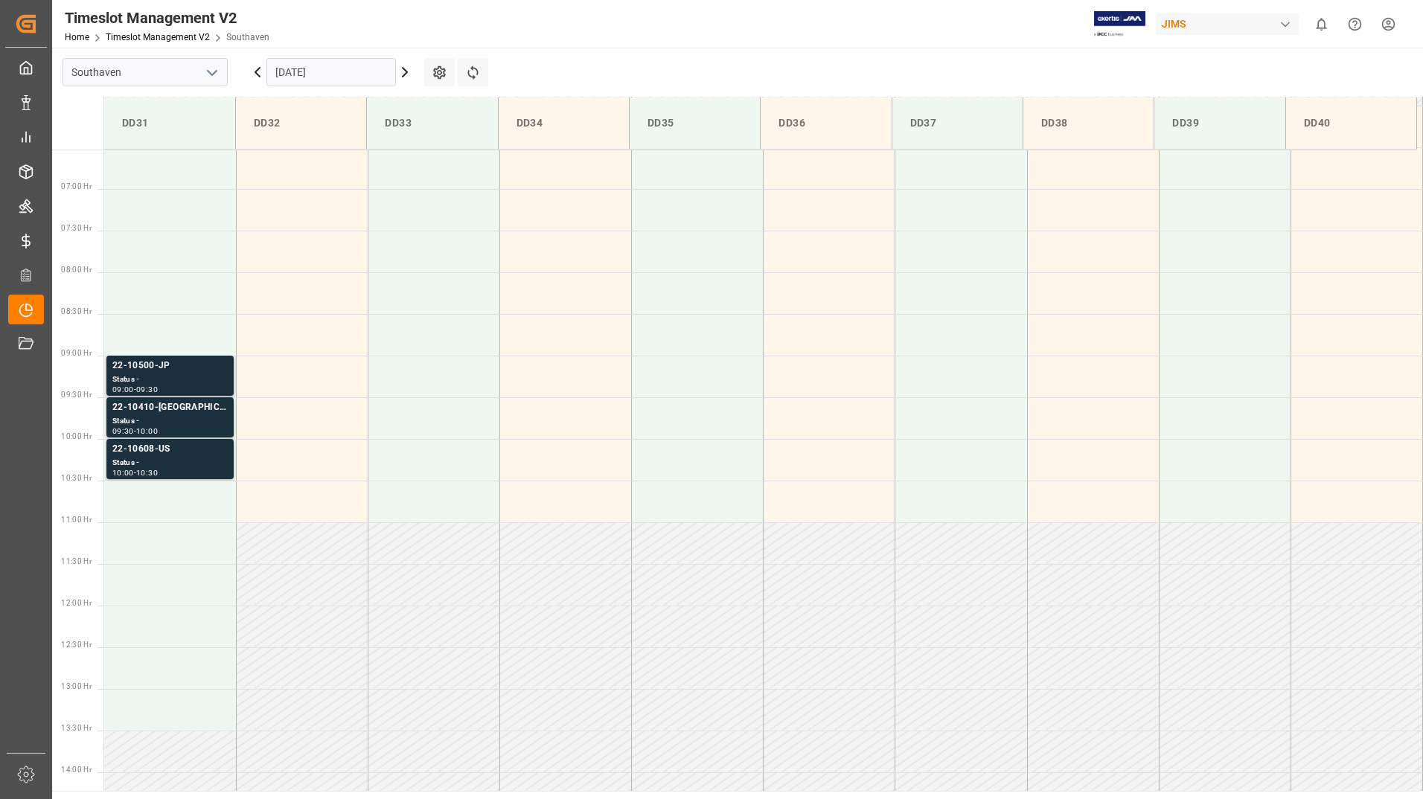
click at [204, 379] on div "Status -" at bounding box center [169, 380] width 115 height 13
click at [199, 415] on div "Status -" at bounding box center [169, 421] width 115 height 13
click at [206, 458] on div "Status -" at bounding box center [169, 463] width 115 height 13
click at [201, 419] on div "Status -" at bounding box center [169, 421] width 115 height 13
click at [206, 376] on div "Status -" at bounding box center [169, 380] width 115 height 13
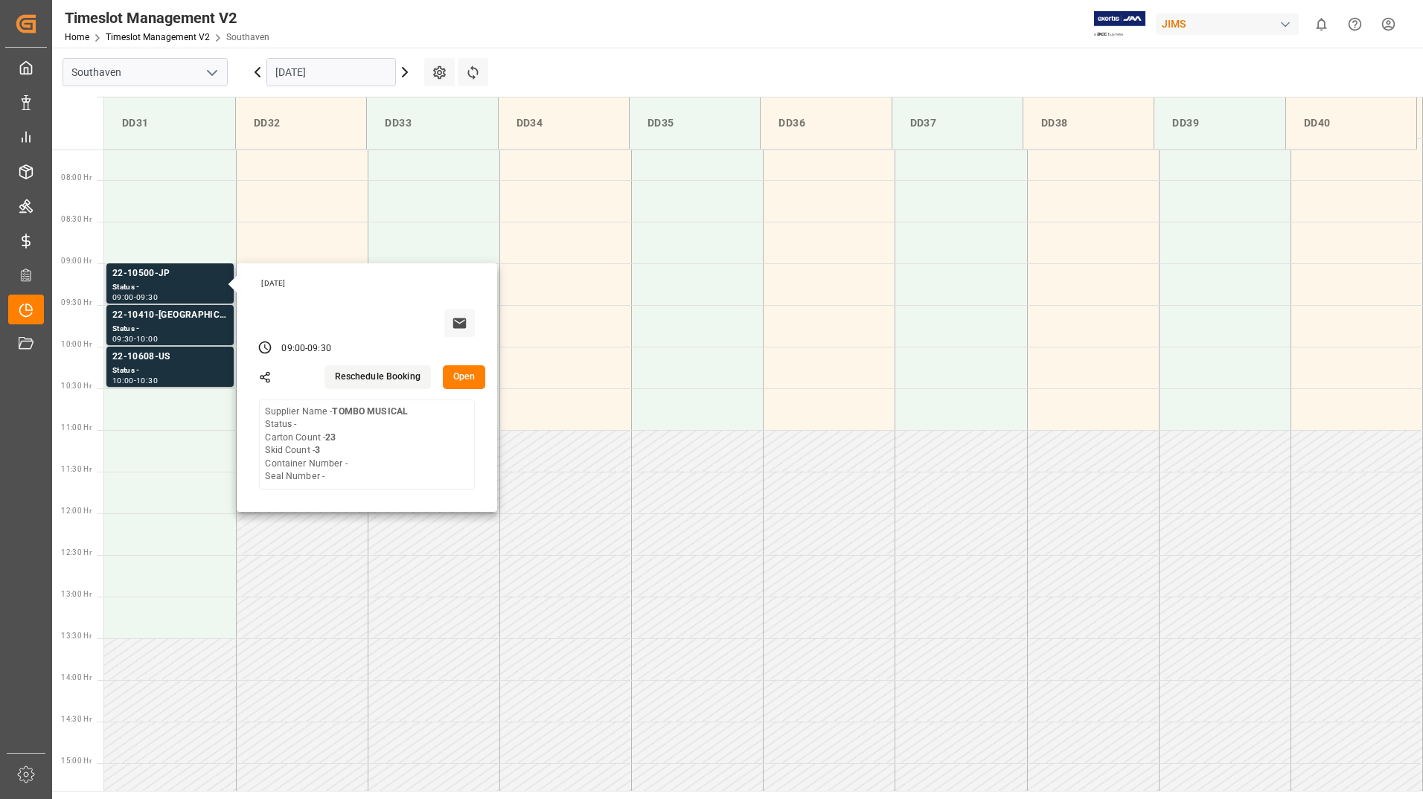
scroll to position [618, 0]
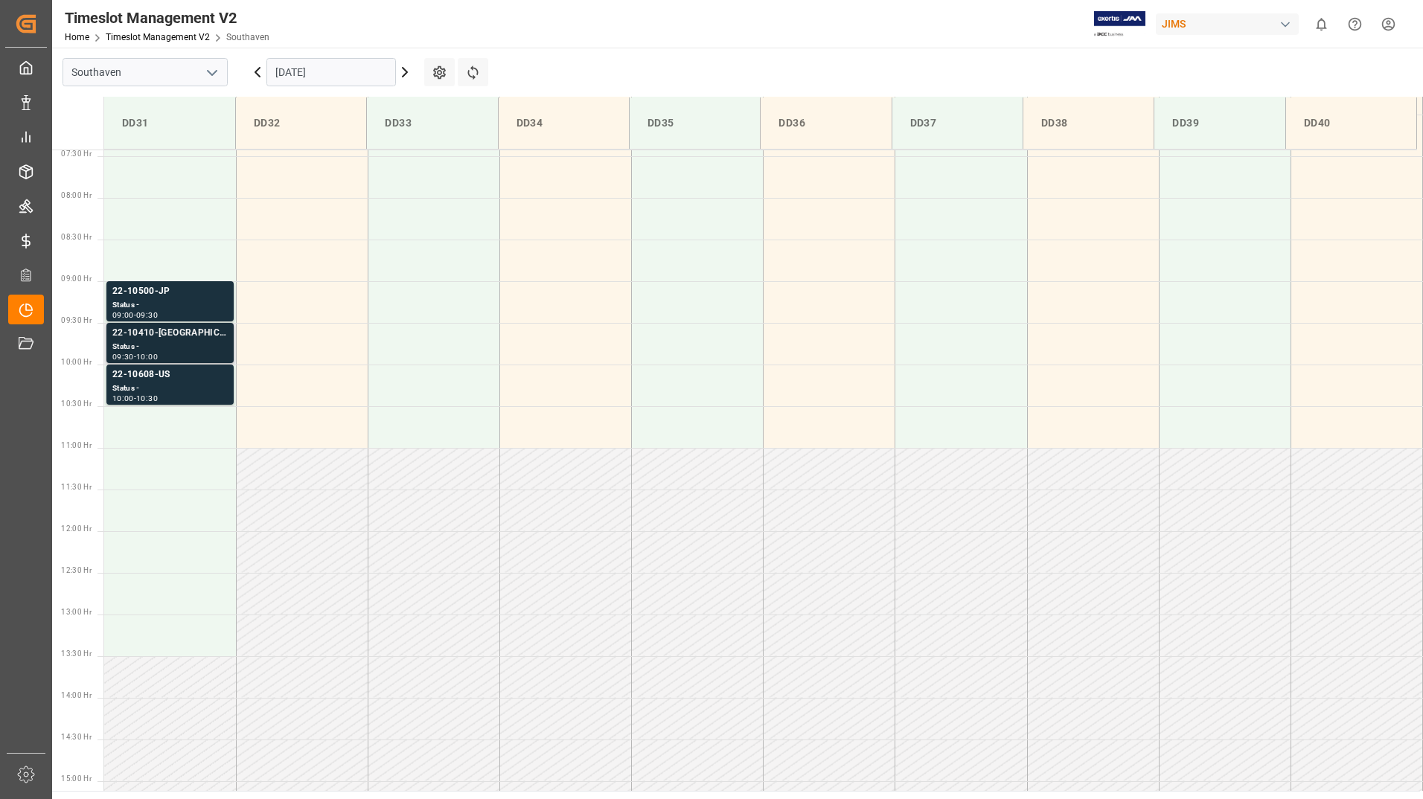
click at [202, 342] on div "Status -" at bounding box center [169, 347] width 115 height 13
click at [208, 386] on div "Status -" at bounding box center [169, 389] width 115 height 13
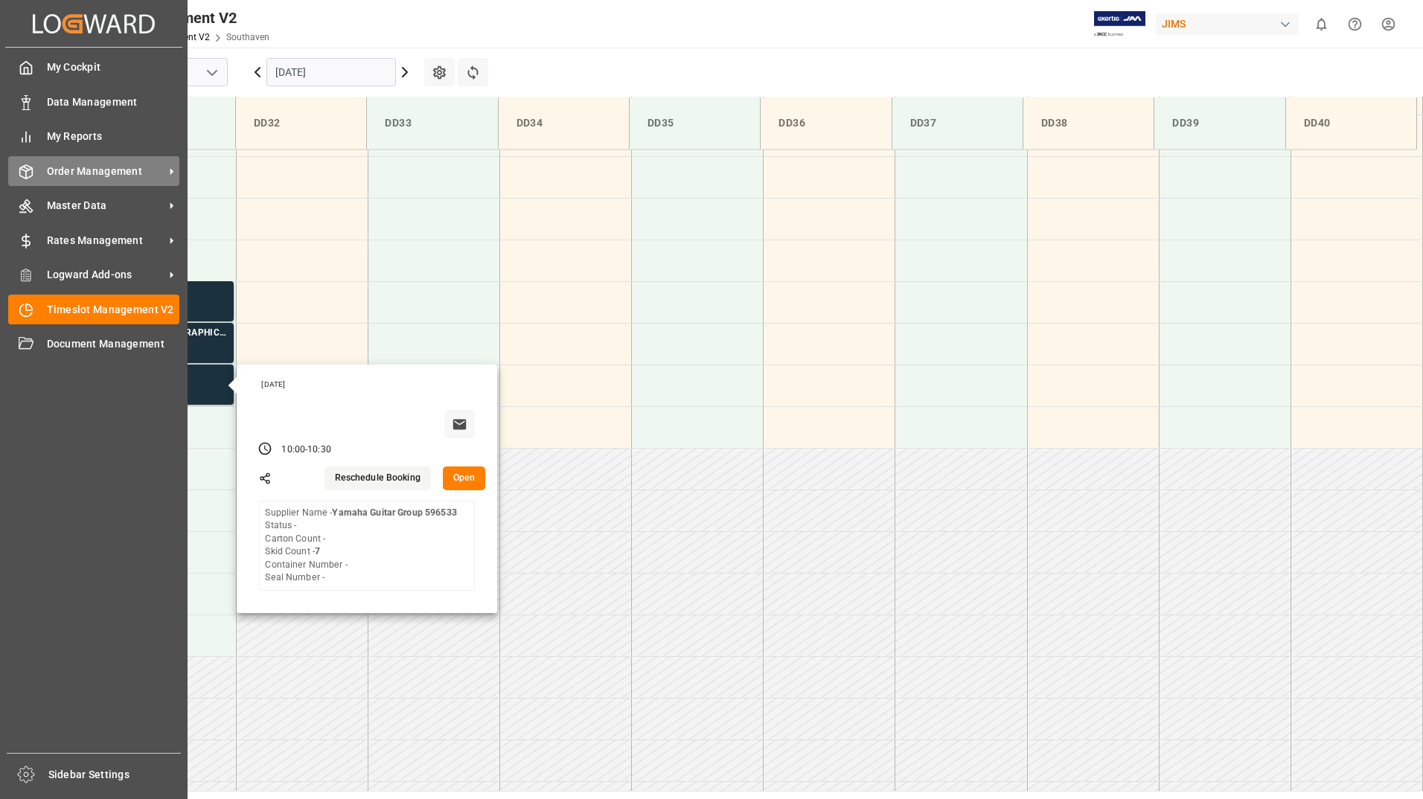
click at [60, 170] on span "Order Management" at bounding box center [106, 172] width 118 height 16
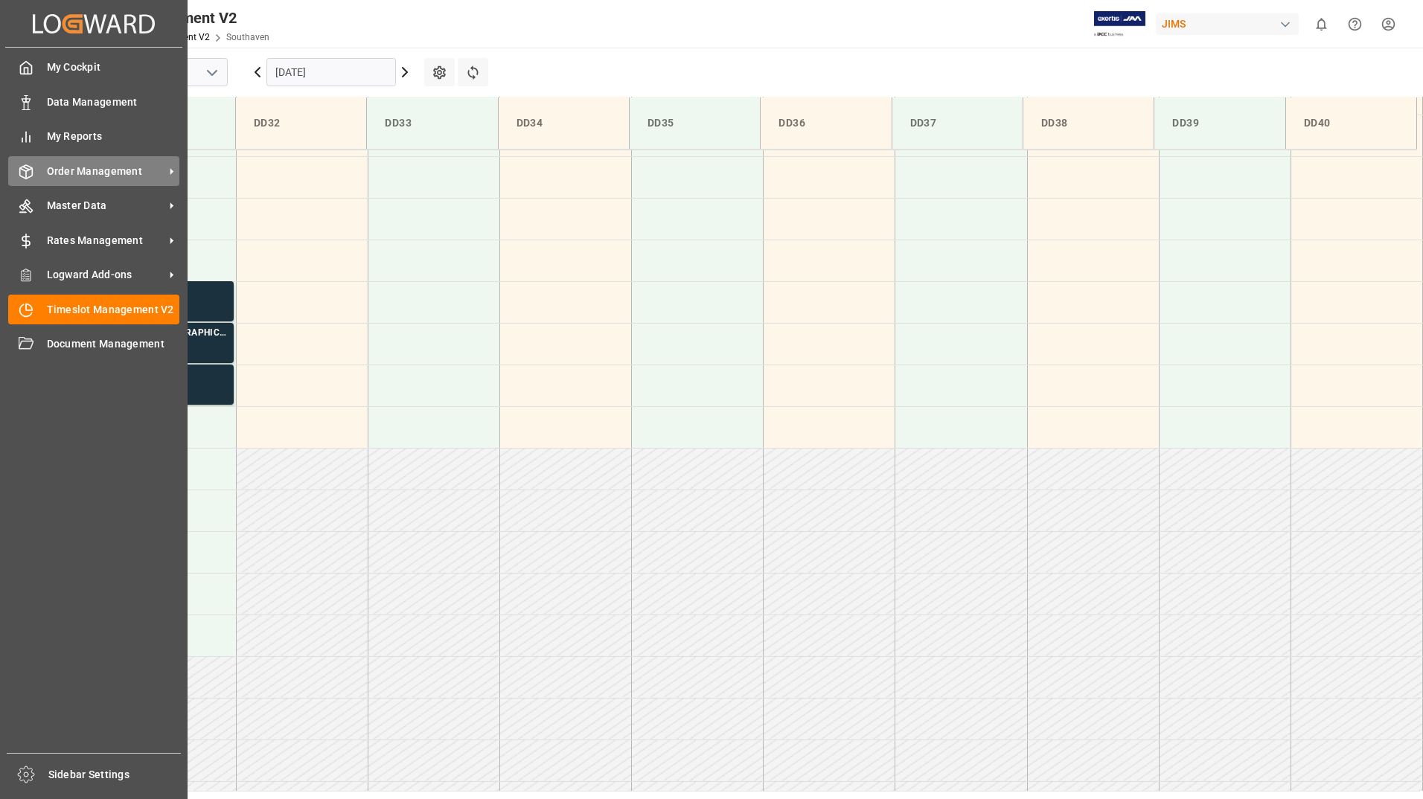
click at [73, 172] on span "Order Management" at bounding box center [106, 172] width 118 height 16
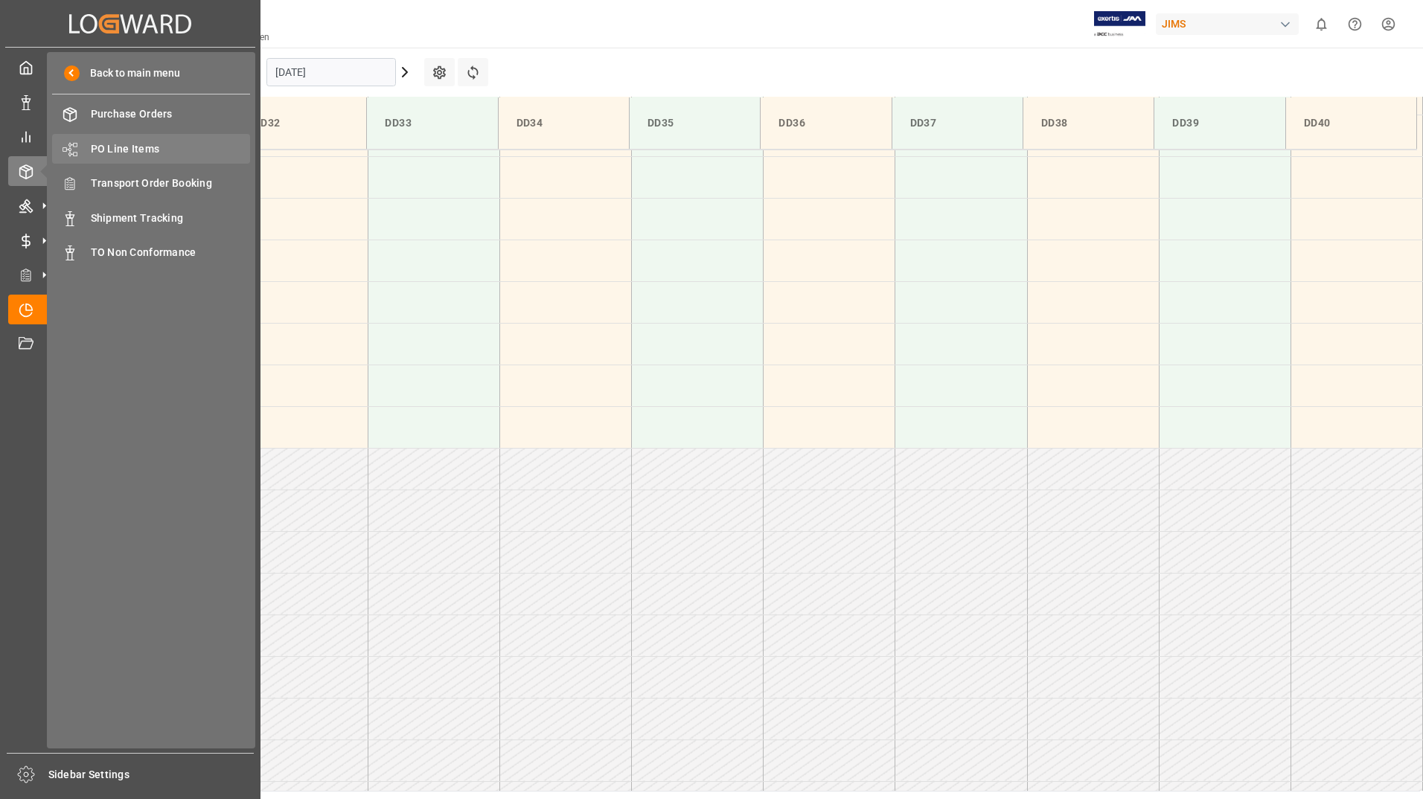
click at [137, 153] on span "PO Line Items" at bounding box center [171, 149] width 160 height 16
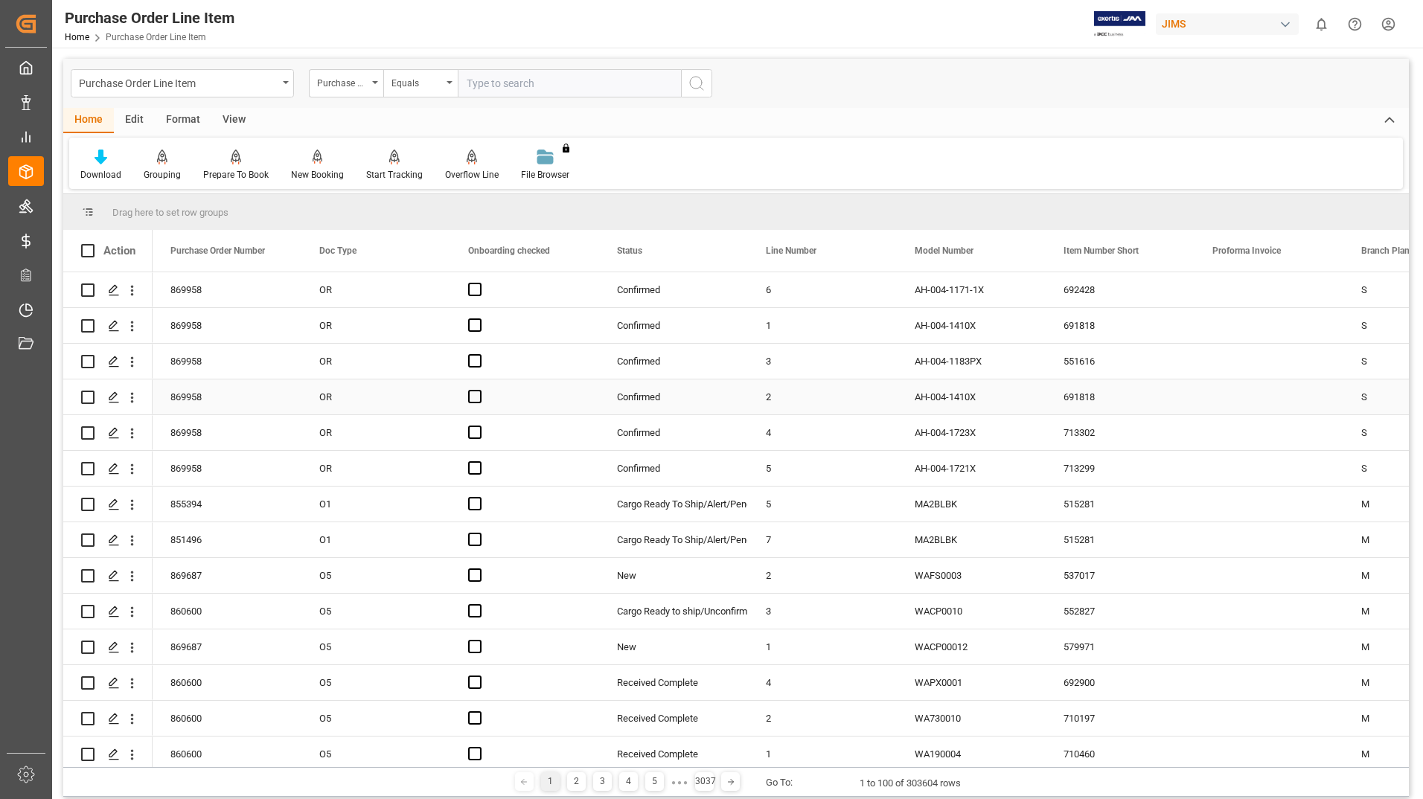
click at [90, 400] on input "Press Space to toggle row selection (unchecked)" at bounding box center [87, 397] width 13 height 13
checkbox input "true"
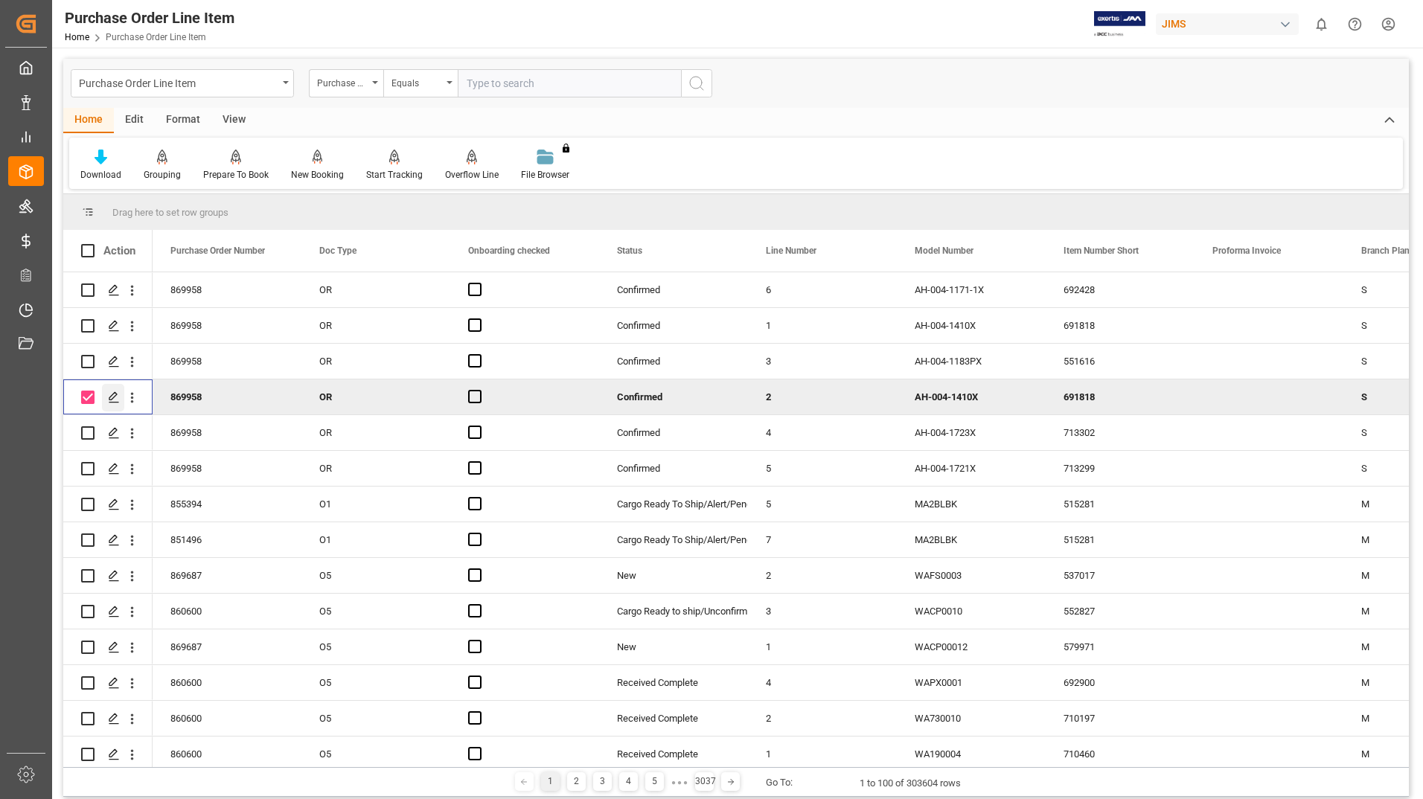
click at [114, 394] on icon "Press SPACE to deselect this row." at bounding box center [114, 397] width 12 height 12
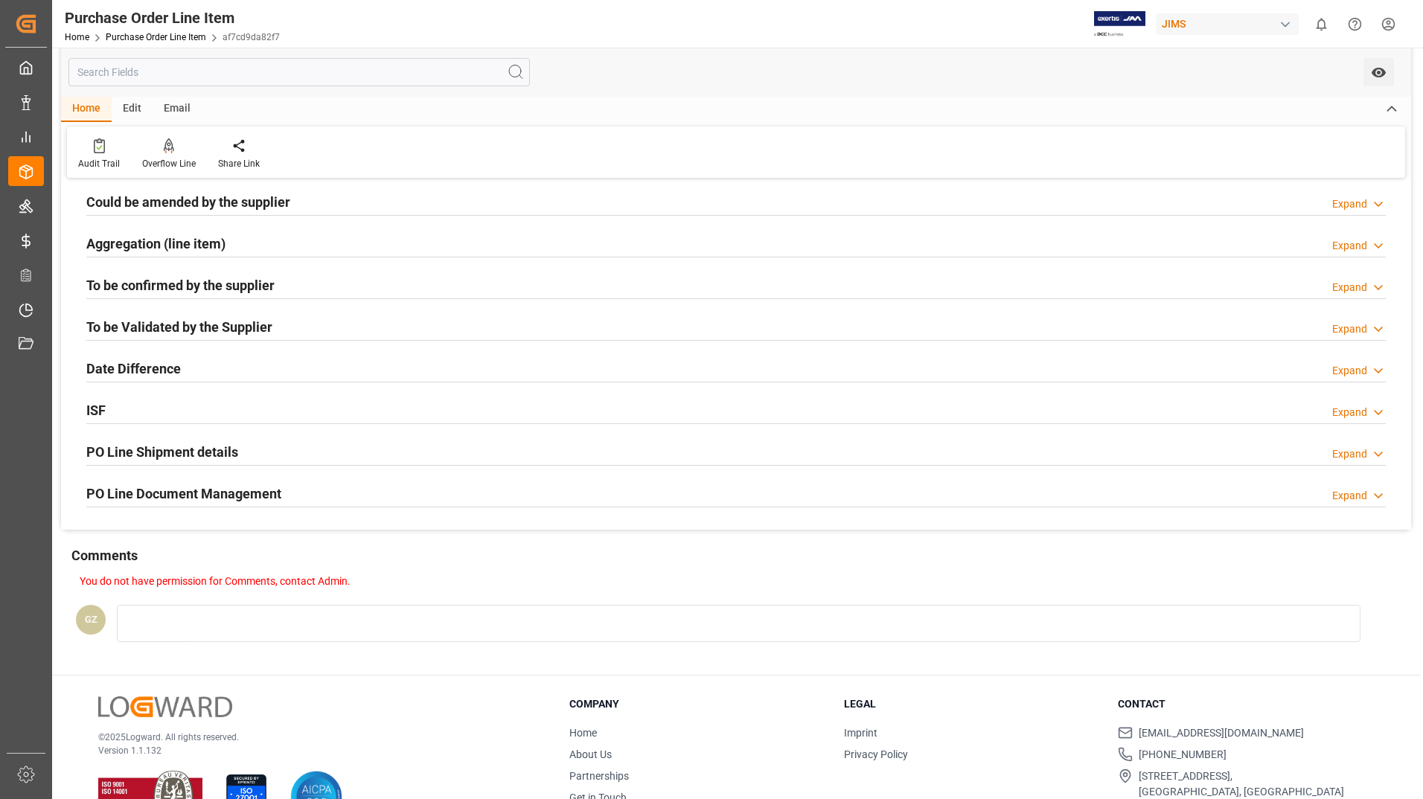
scroll to position [368, 0]
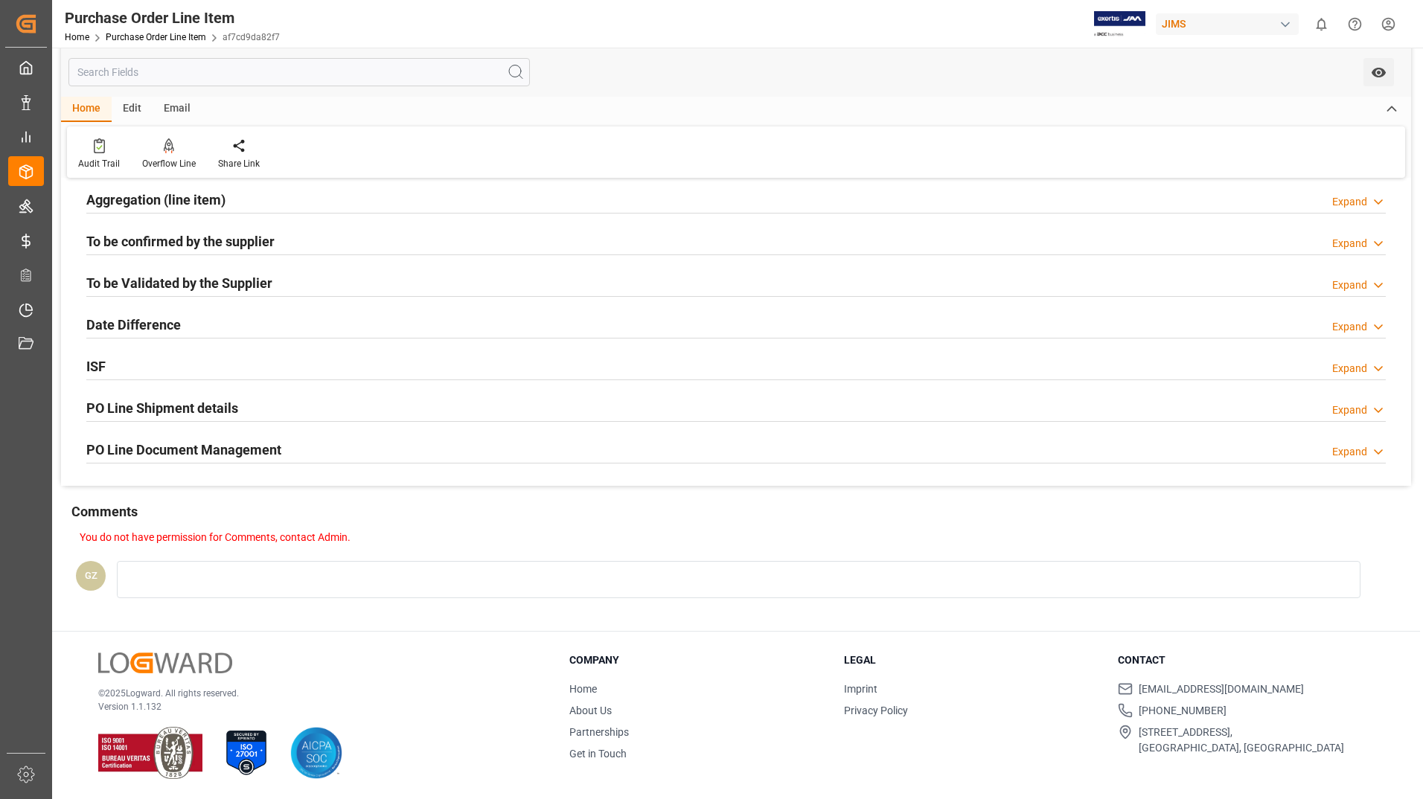
click at [178, 447] on h2 "PO Line Document Management" at bounding box center [183, 450] width 195 height 20
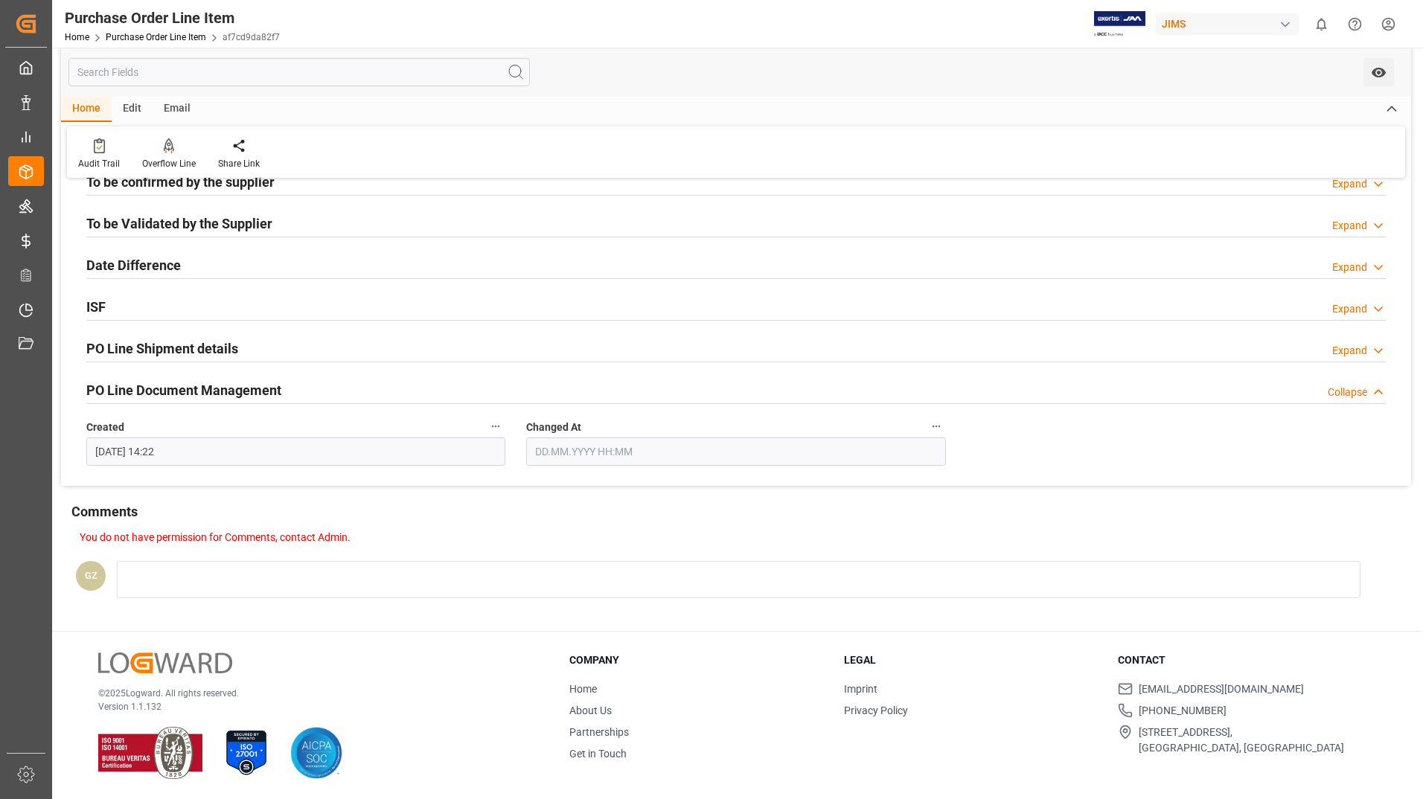
scroll to position [354, 0]
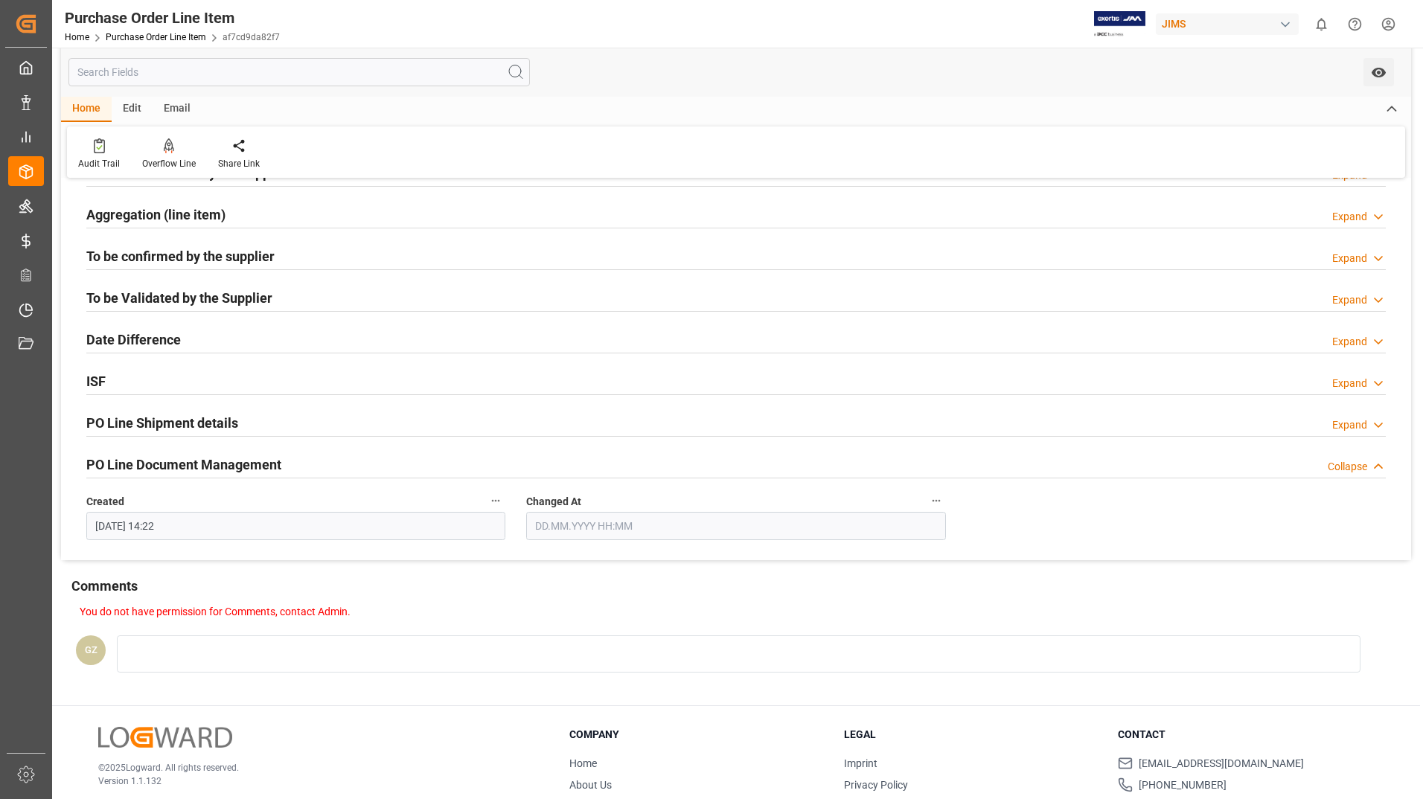
click at [185, 464] on h2 "PO Line Document Management" at bounding box center [183, 465] width 195 height 20
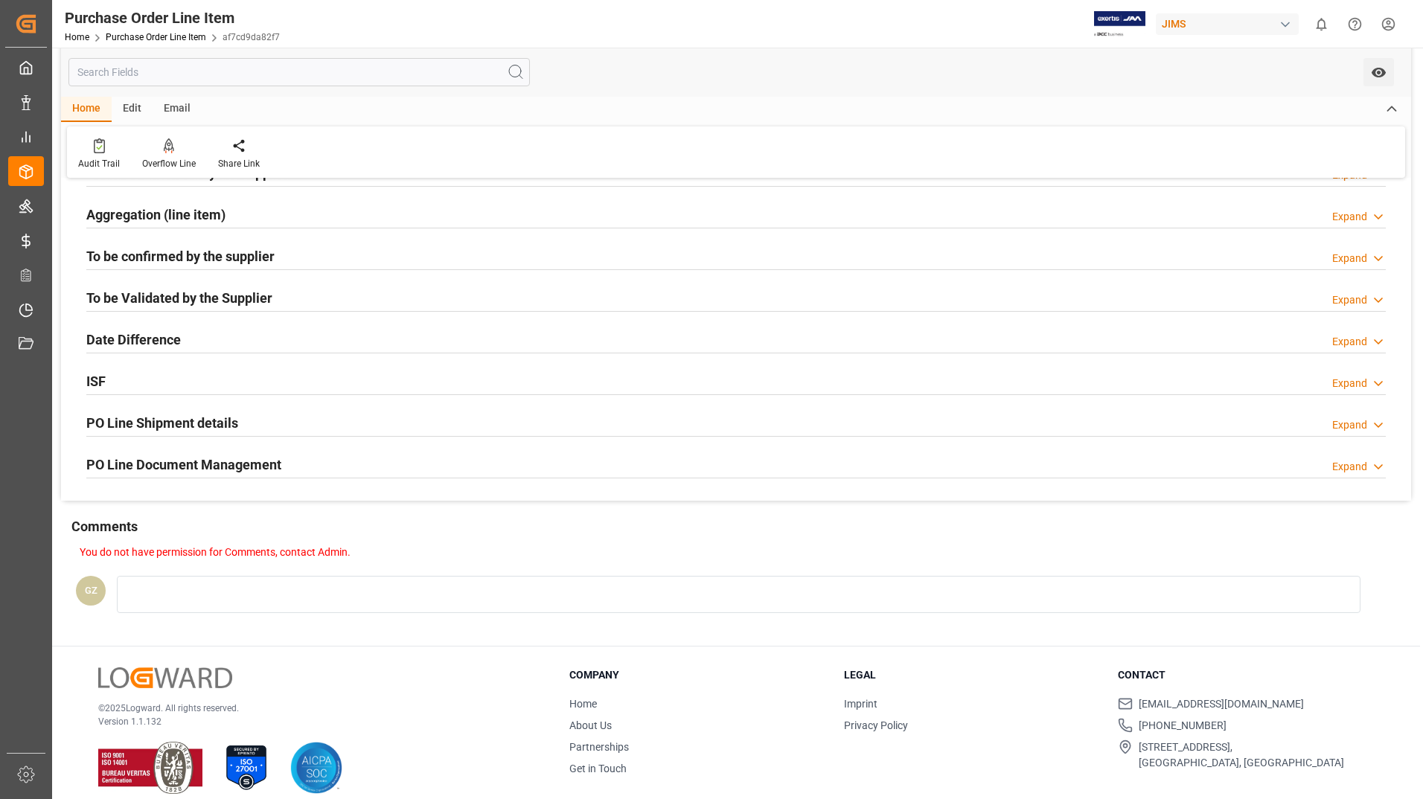
click at [185, 464] on h2 "PO Line Document Management" at bounding box center [183, 465] width 195 height 20
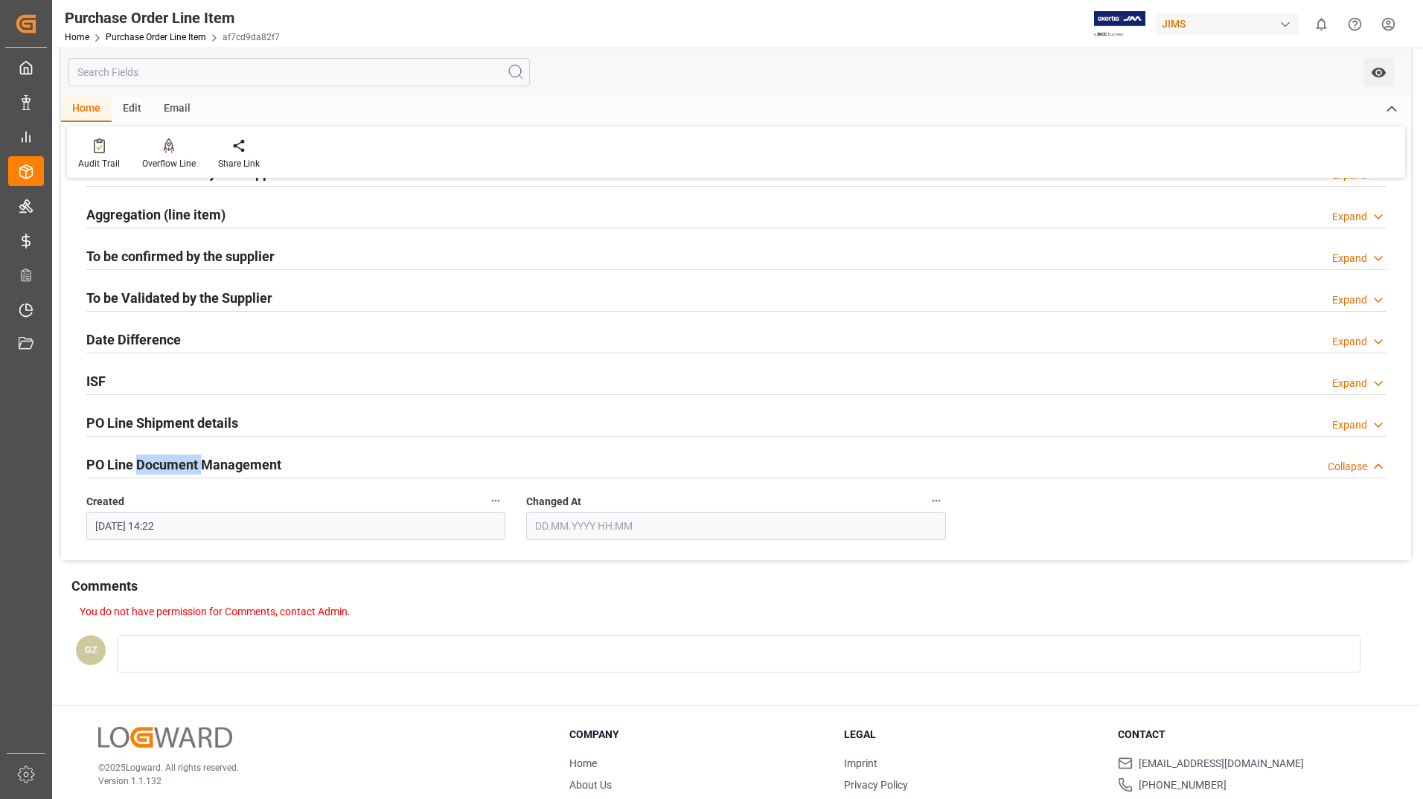
click at [185, 464] on h2 "PO Line Document Management" at bounding box center [183, 465] width 195 height 20
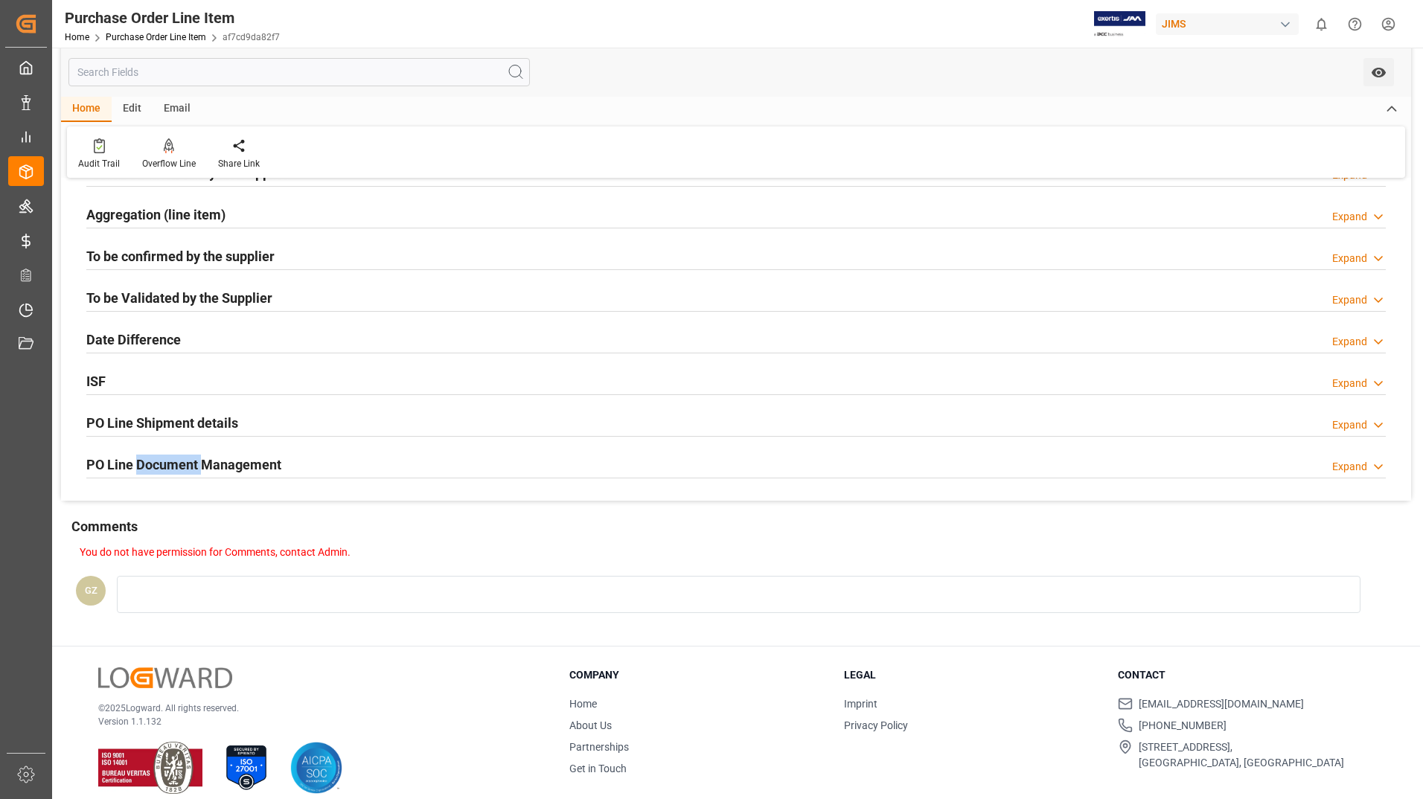
click at [185, 464] on h2 "PO Line Document Management" at bounding box center [183, 465] width 195 height 20
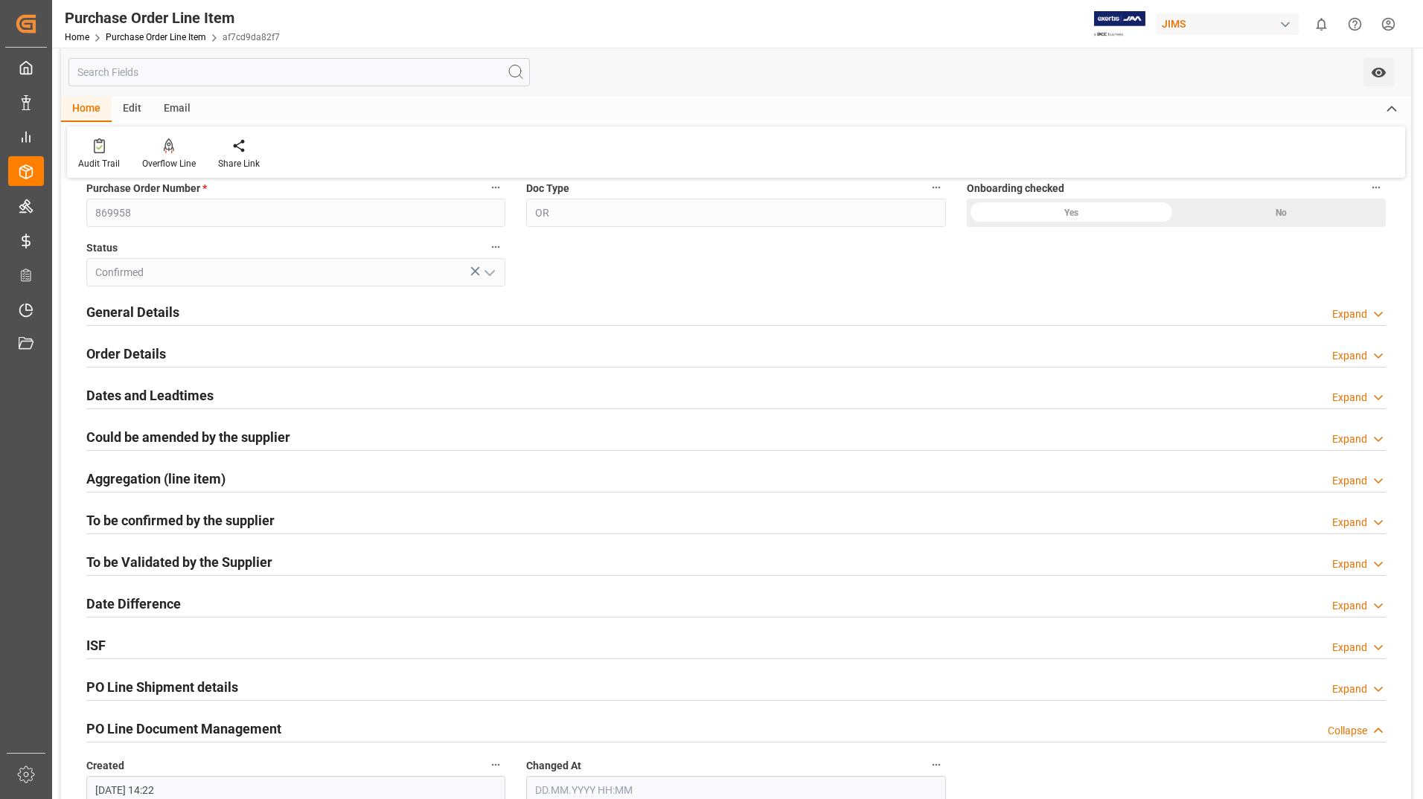
scroll to position [74, 0]
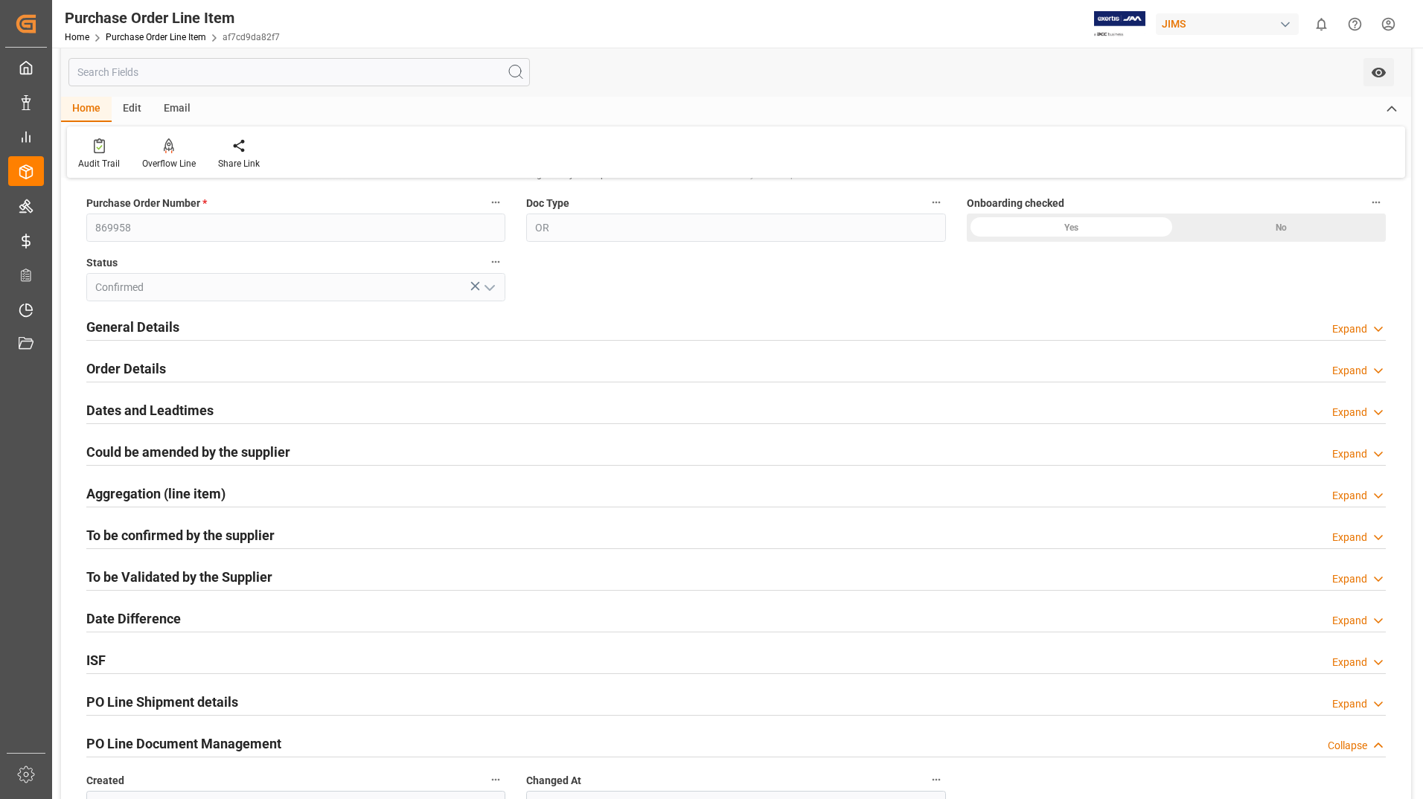
click at [165, 700] on h2 "PO Line Shipment details" at bounding box center [162, 702] width 152 height 20
click at [166, 700] on h2 "PO Line Shipment details" at bounding box center [162, 702] width 152 height 20
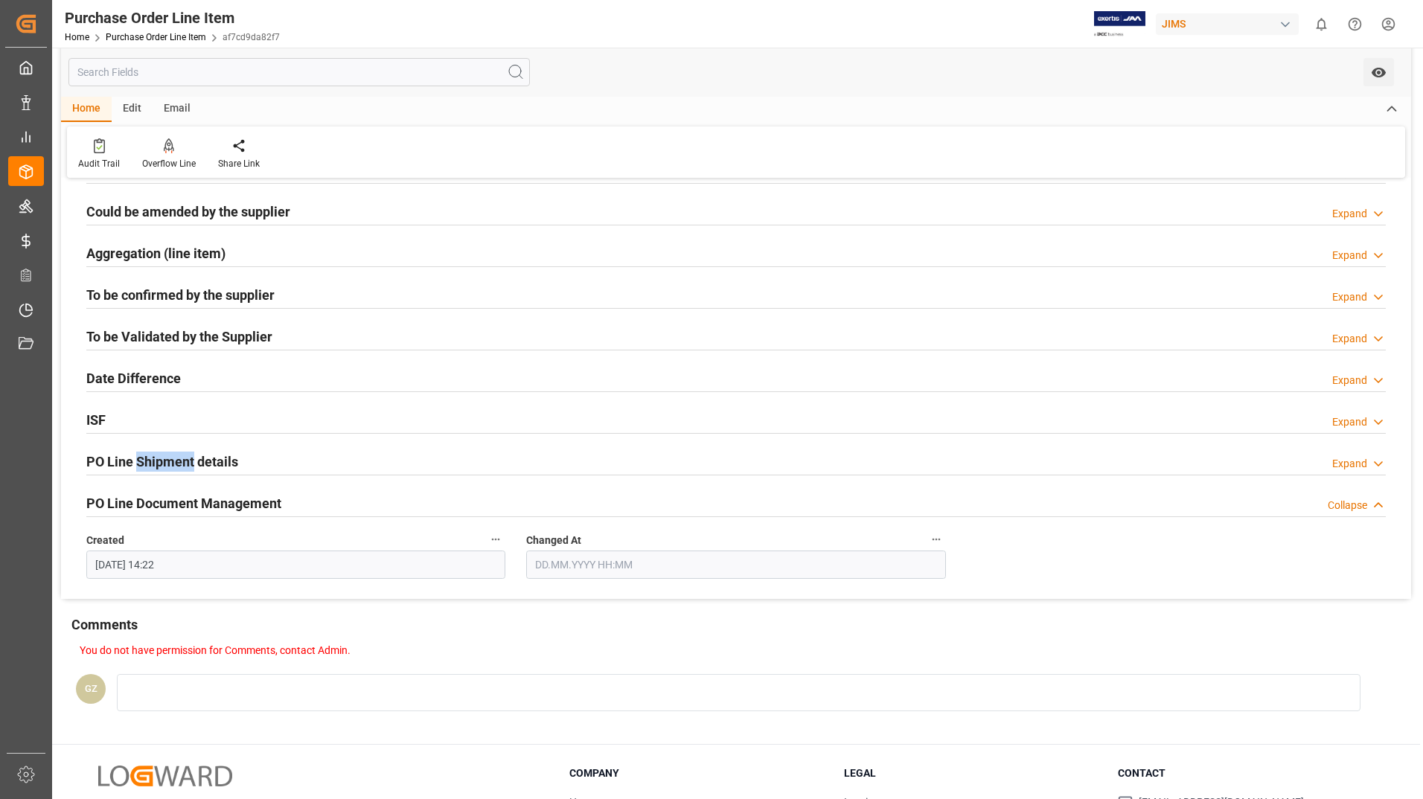
scroll to position [428, 0]
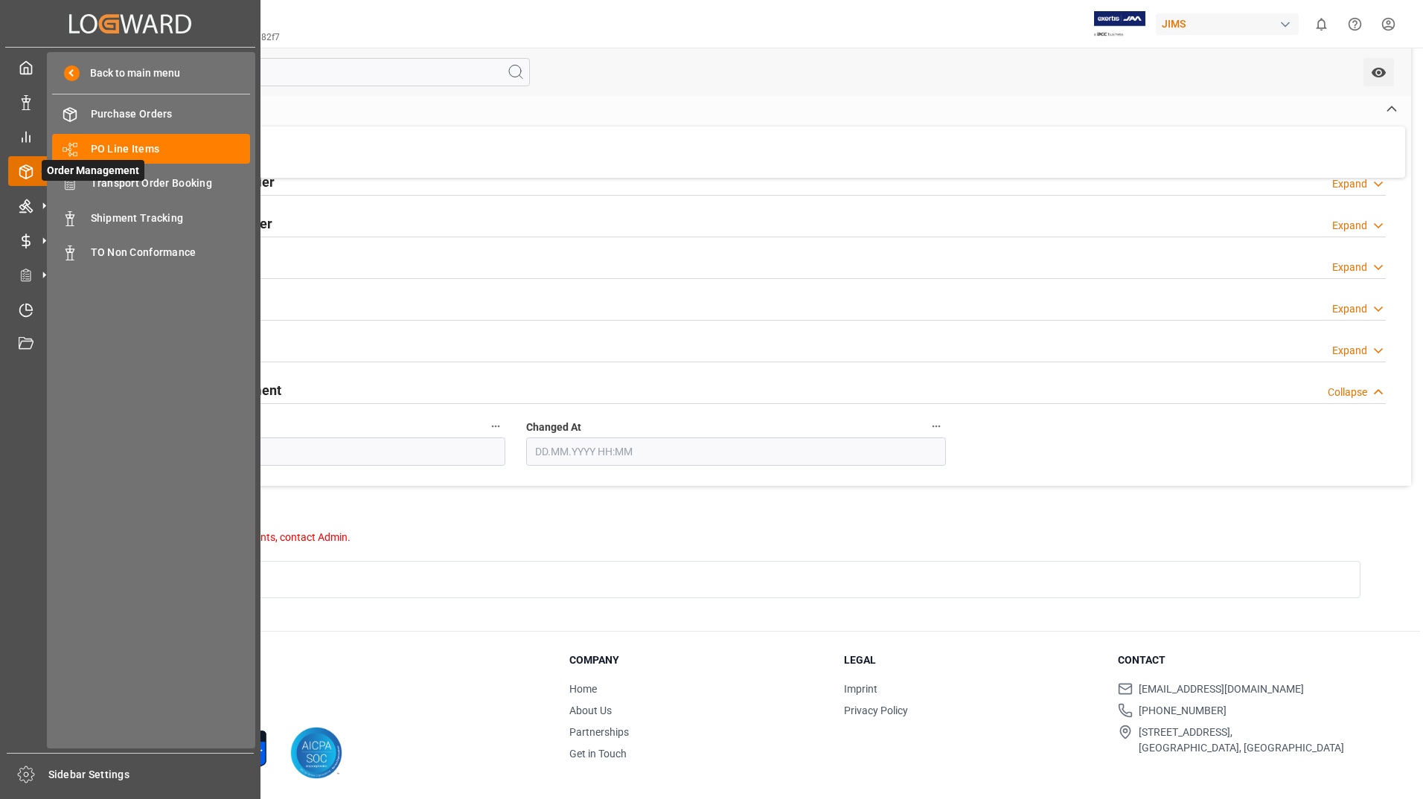
click at [25, 173] on icon at bounding box center [26, 171] width 15 height 15
click at [118, 109] on span "Purchase Orders" at bounding box center [171, 114] width 160 height 16
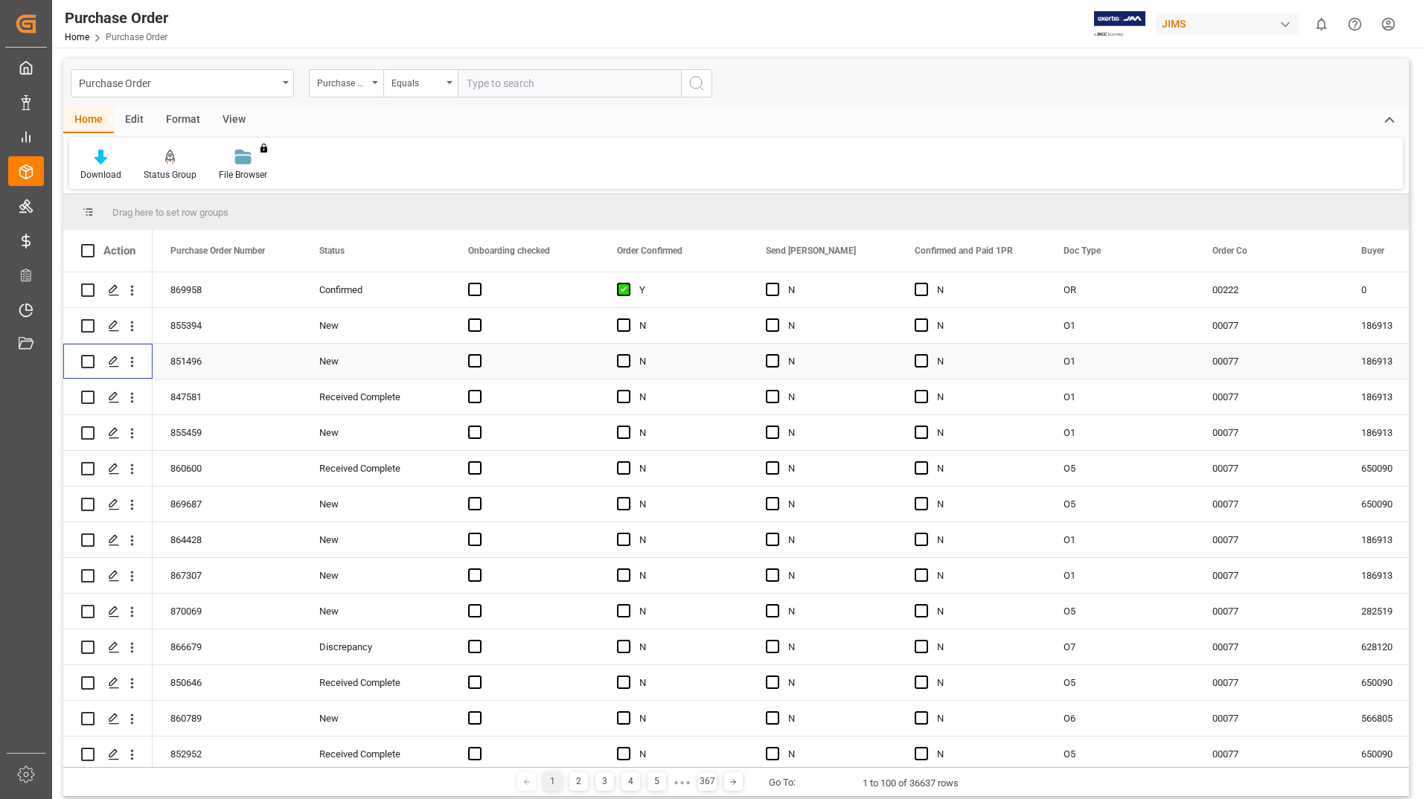
click at [86, 362] on input "Press Space to toggle row selection (unchecked)" at bounding box center [87, 361] width 13 height 13
checkbox input "true"
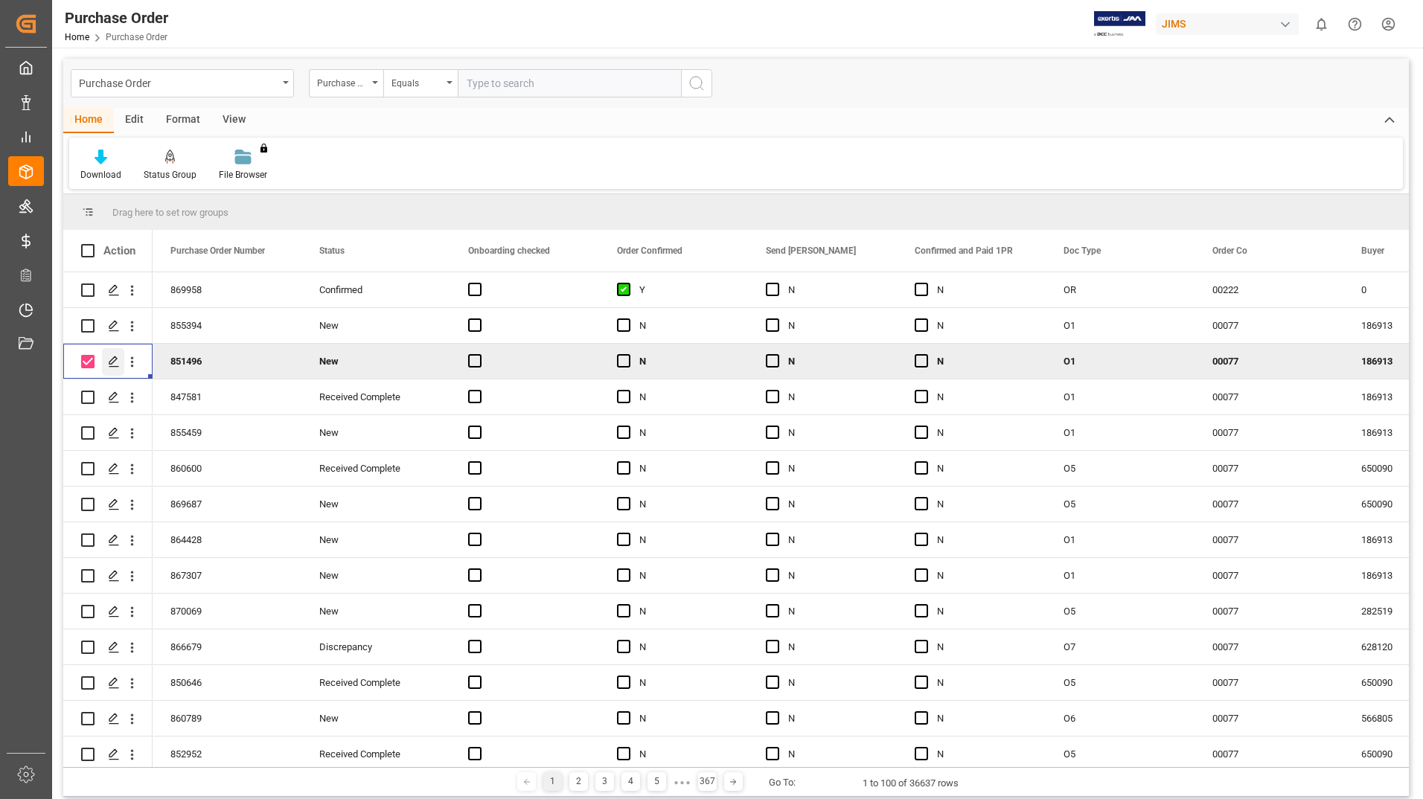
click at [112, 361] on icon "Press SPACE to deselect this row." at bounding box center [114, 362] width 12 height 12
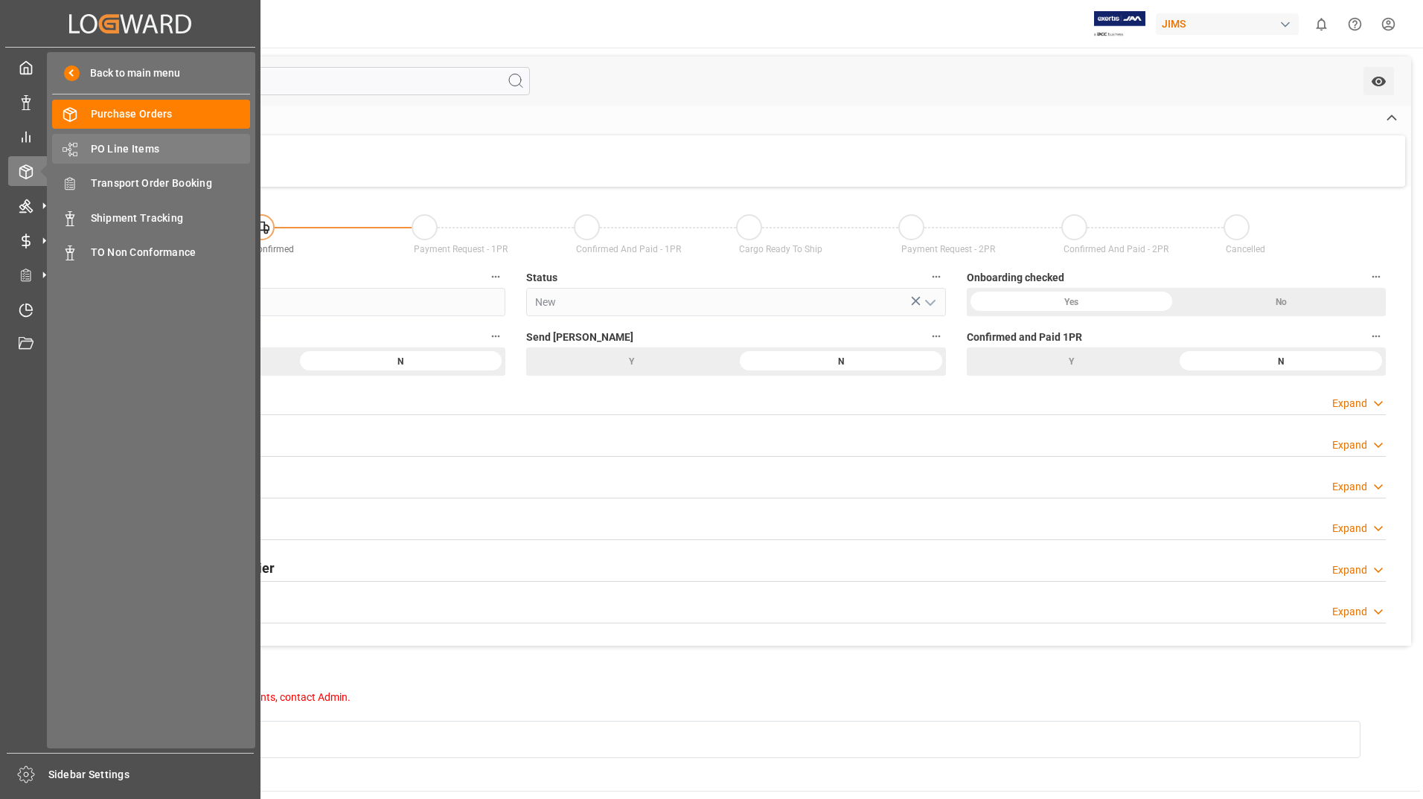
click at [123, 152] on span "PO Line Items" at bounding box center [171, 149] width 160 height 16
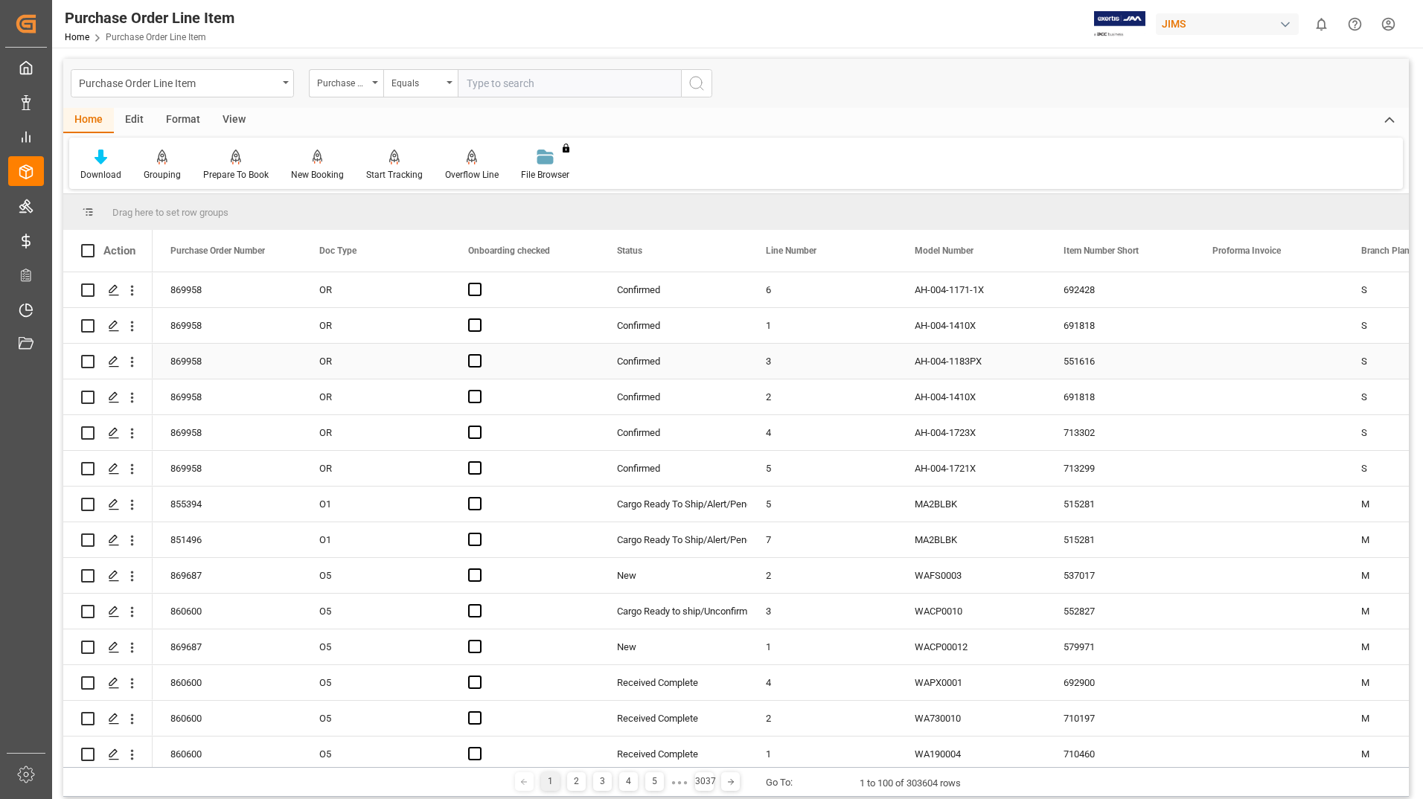
click at [87, 360] on input "Press Space to toggle row selection (unchecked)" at bounding box center [87, 361] width 13 height 13
checkbox input "true"
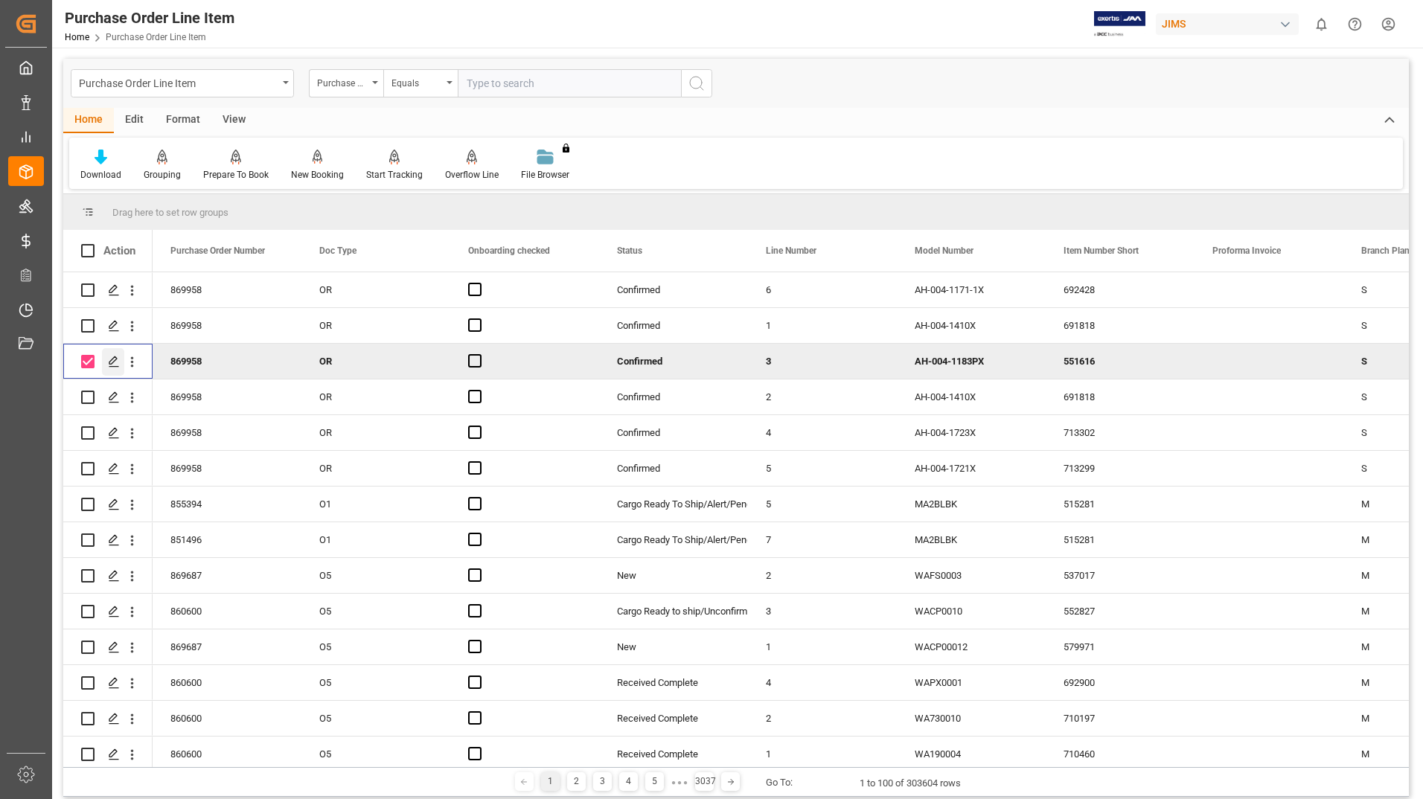
click at [114, 363] on icon "Press SPACE to deselect this row." at bounding box center [114, 362] width 12 height 12
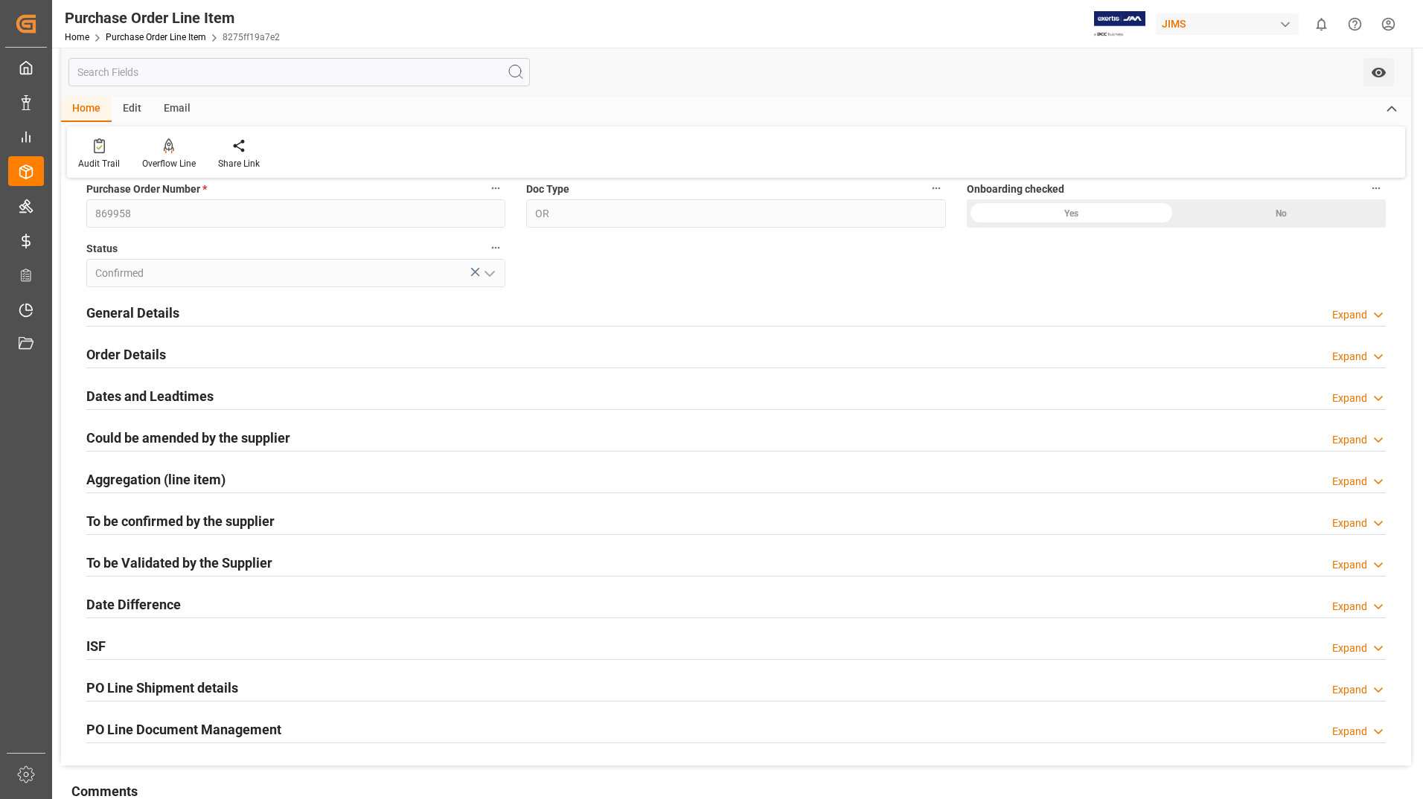
scroll to position [223, 0]
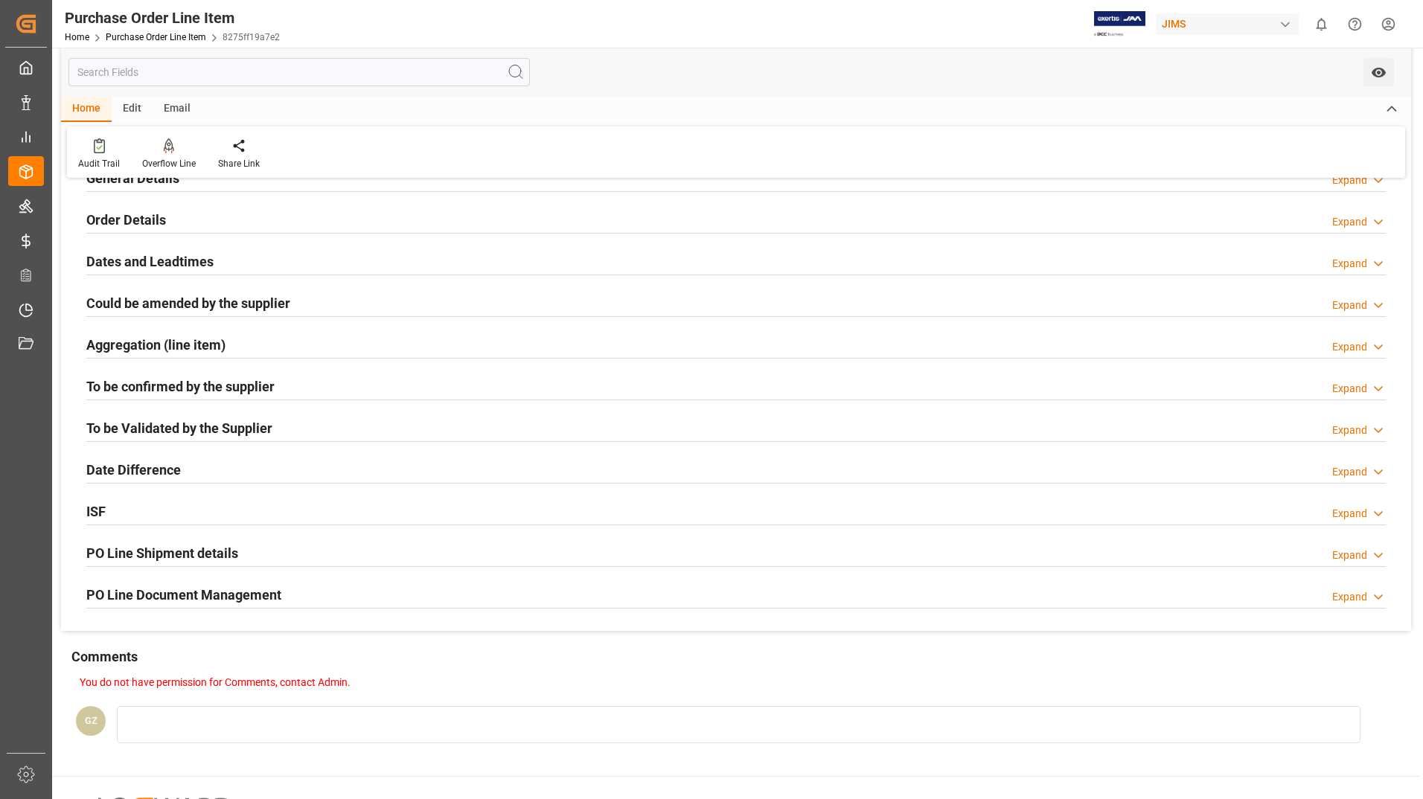
click at [185, 595] on h2 "PO Line Document Management" at bounding box center [183, 595] width 195 height 20
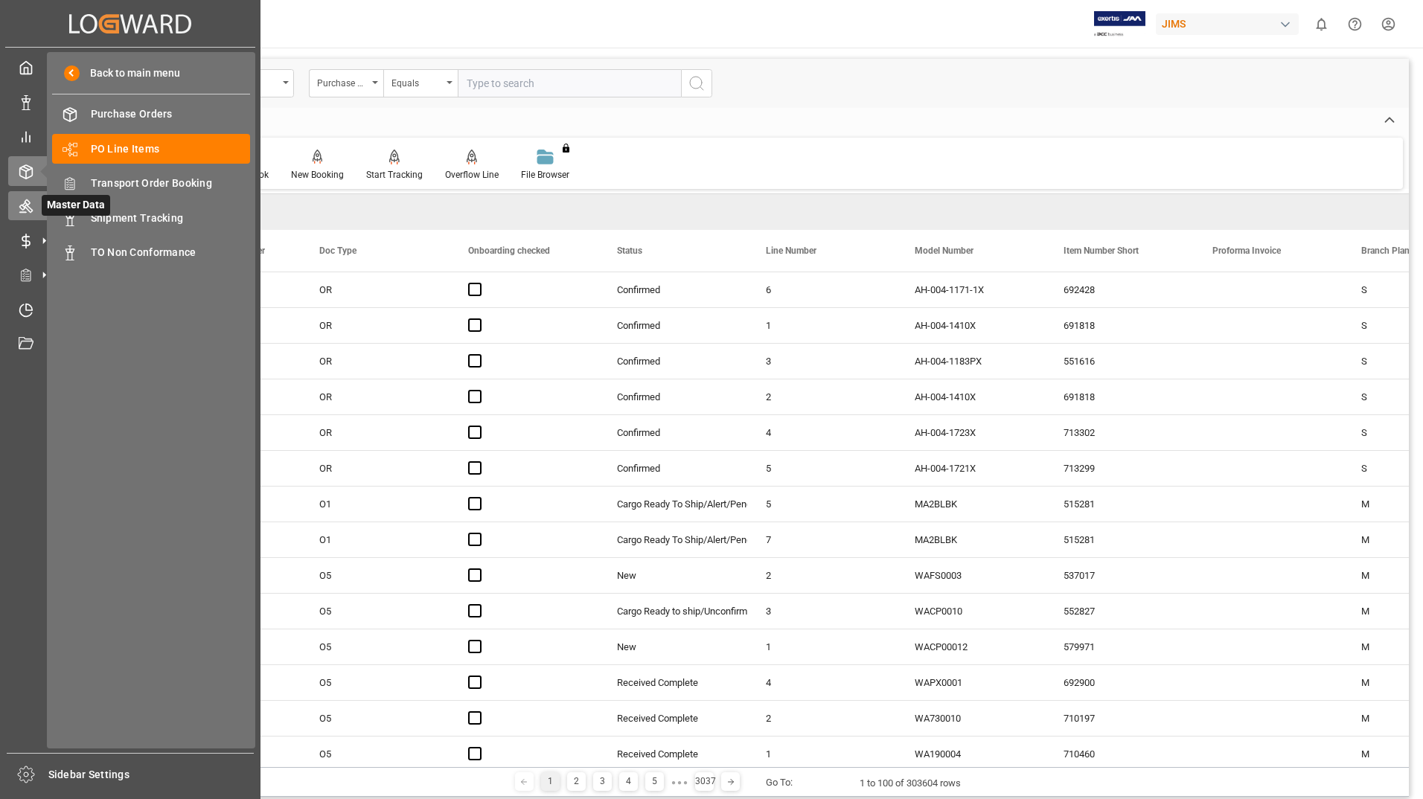
click at [25, 208] on icon at bounding box center [25, 206] width 13 height 13
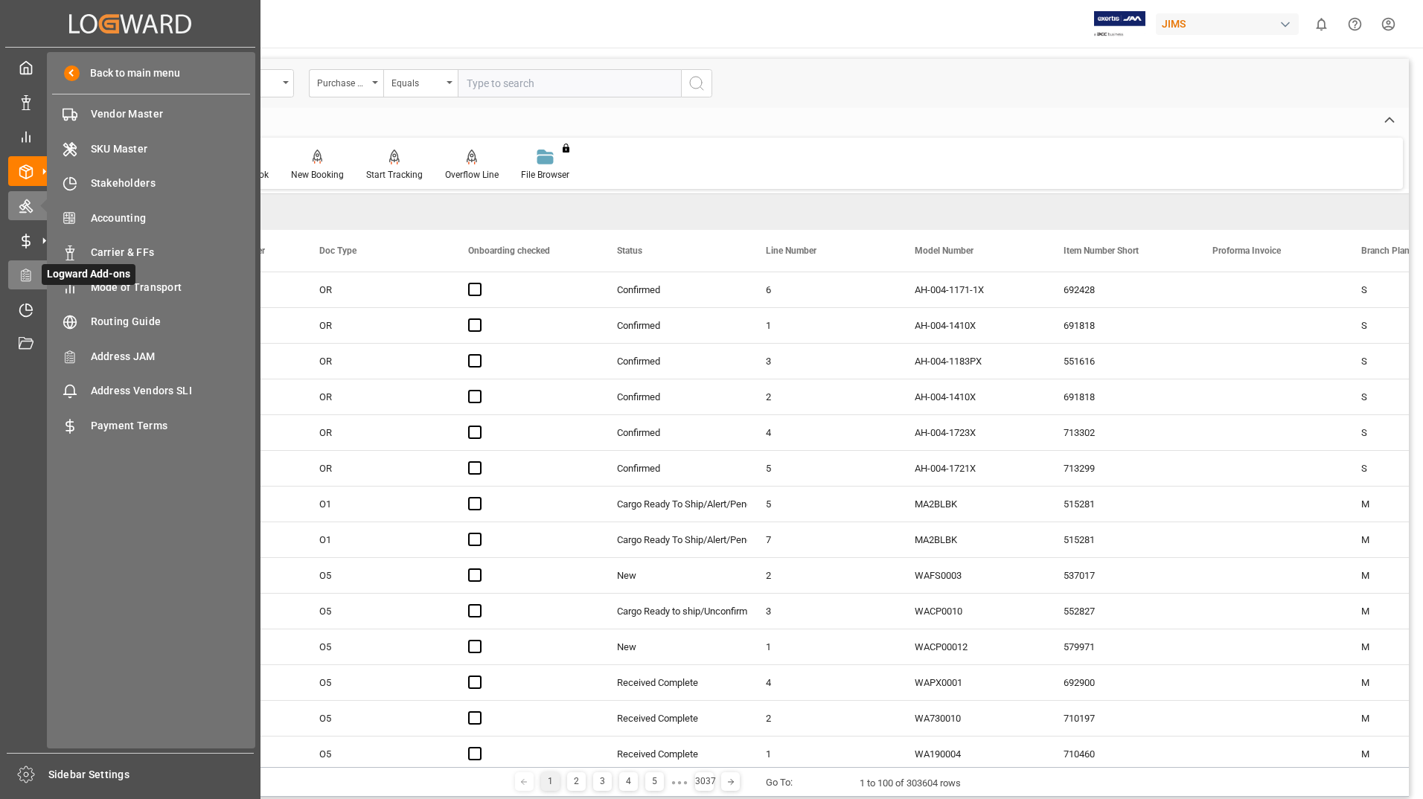
click at [27, 277] on icon at bounding box center [26, 275] width 15 height 15
click at [80, 277] on span "Logward Add-ons" at bounding box center [89, 274] width 94 height 21
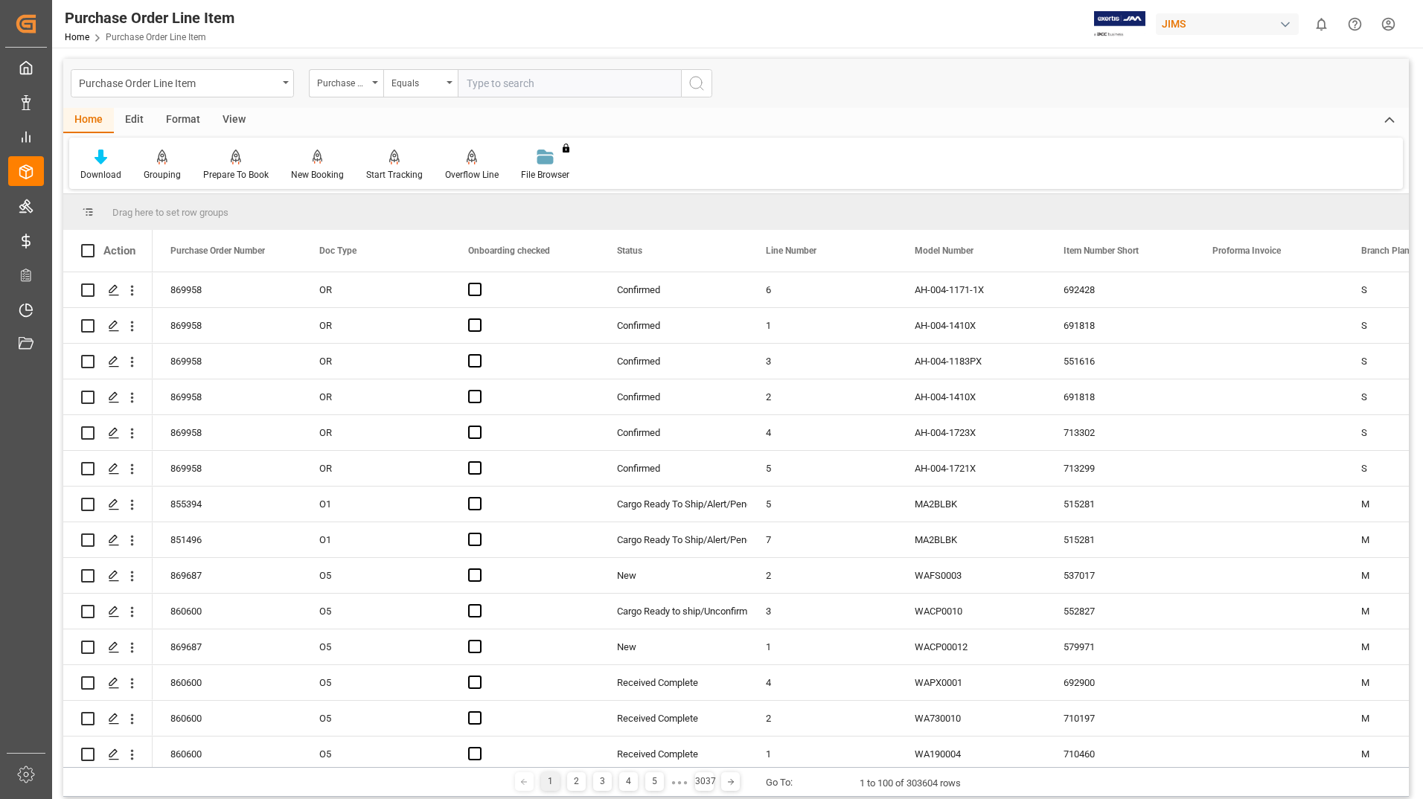
click at [898, 78] on div "Purchase Order Line Item Purchase Order Number Equals" at bounding box center [736, 83] width 1346 height 49
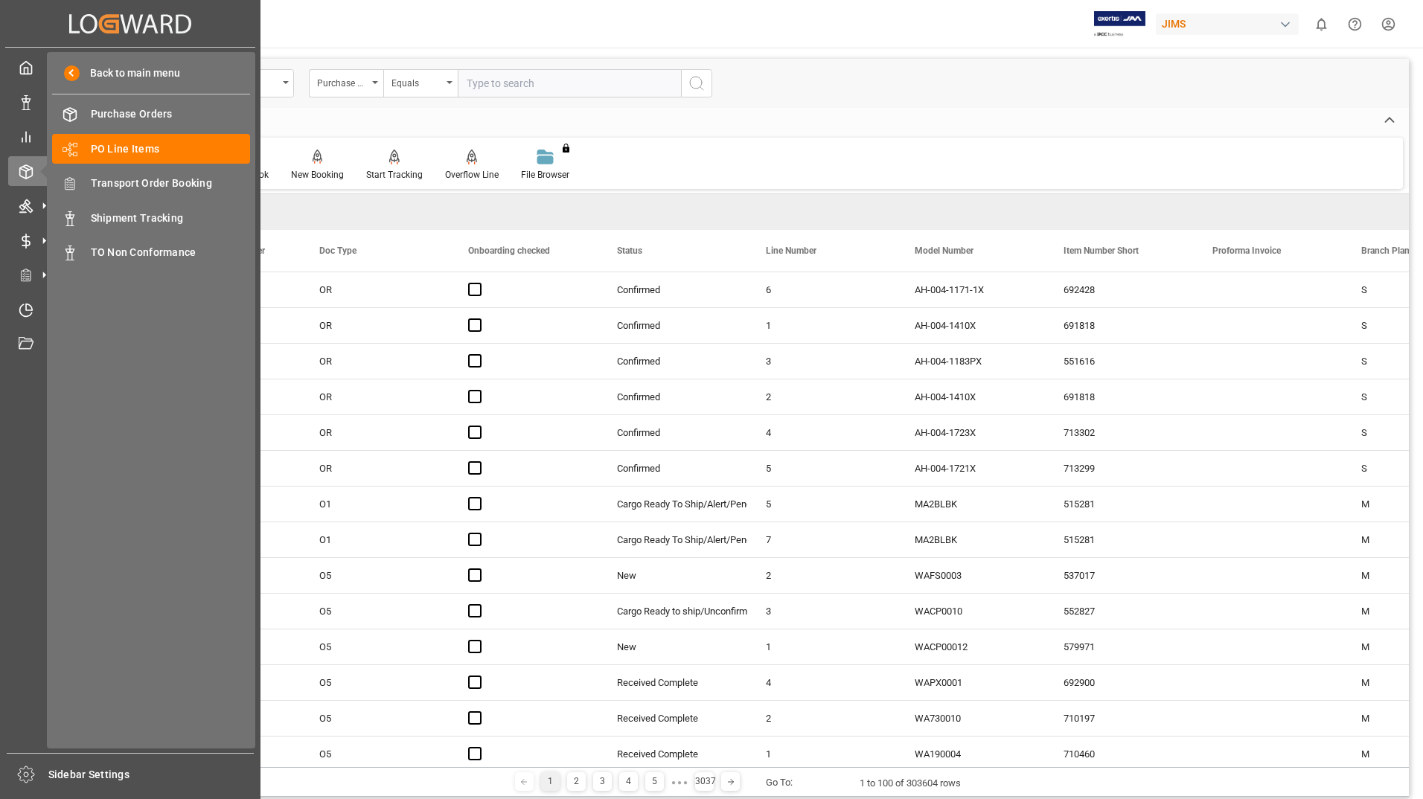
click at [128, 544] on div "Back to main menu Purchase Orders Purchase Orders PO Line Items PO Line Items T…" at bounding box center [151, 400] width 208 height 697
click at [115, 151] on span "PO Line Items" at bounding box center [171, 149] width 160 height 16
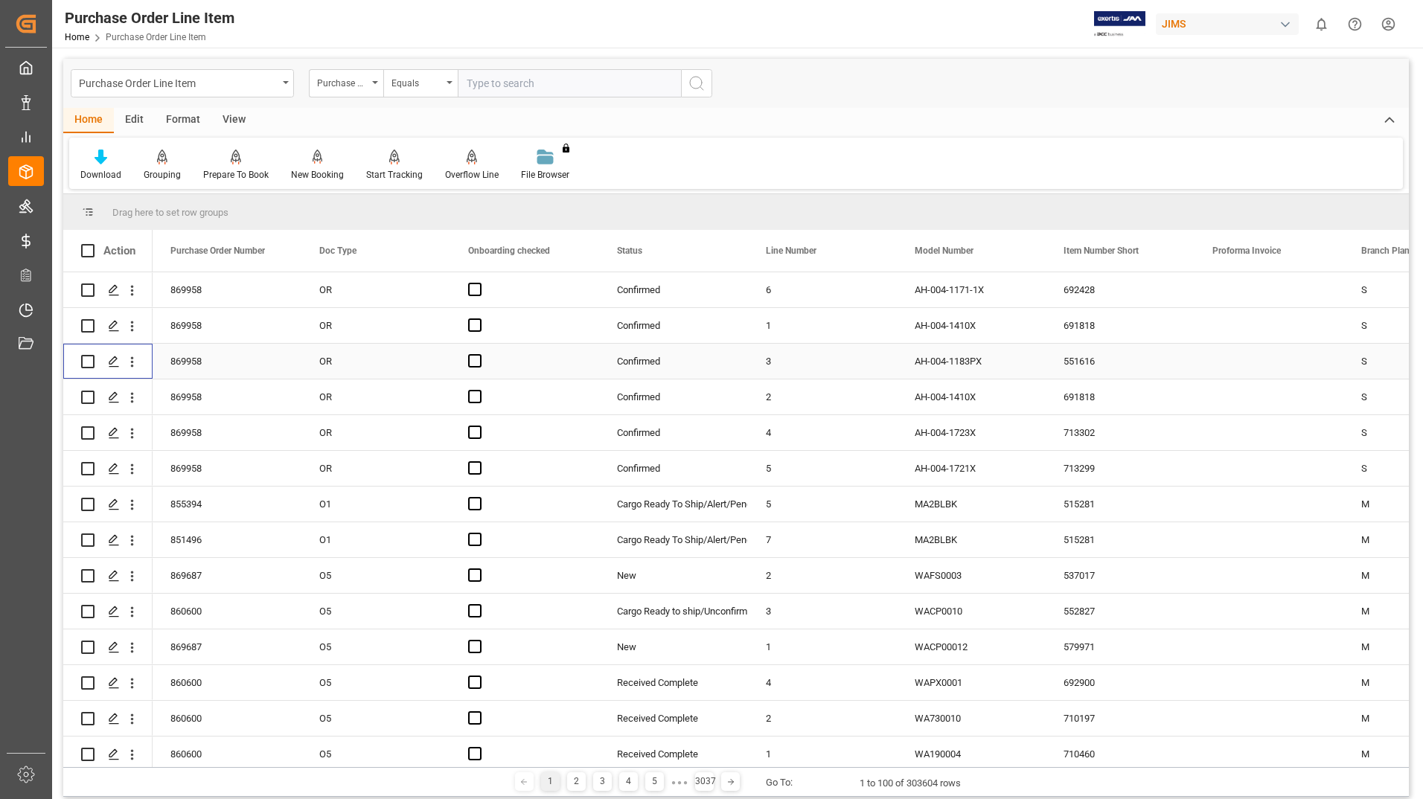
click at [88, 360] on input "Press Space to toggle row selection (unchecked)" at bounding box center [87, 361] width 13 height 13
checkbox input "true"
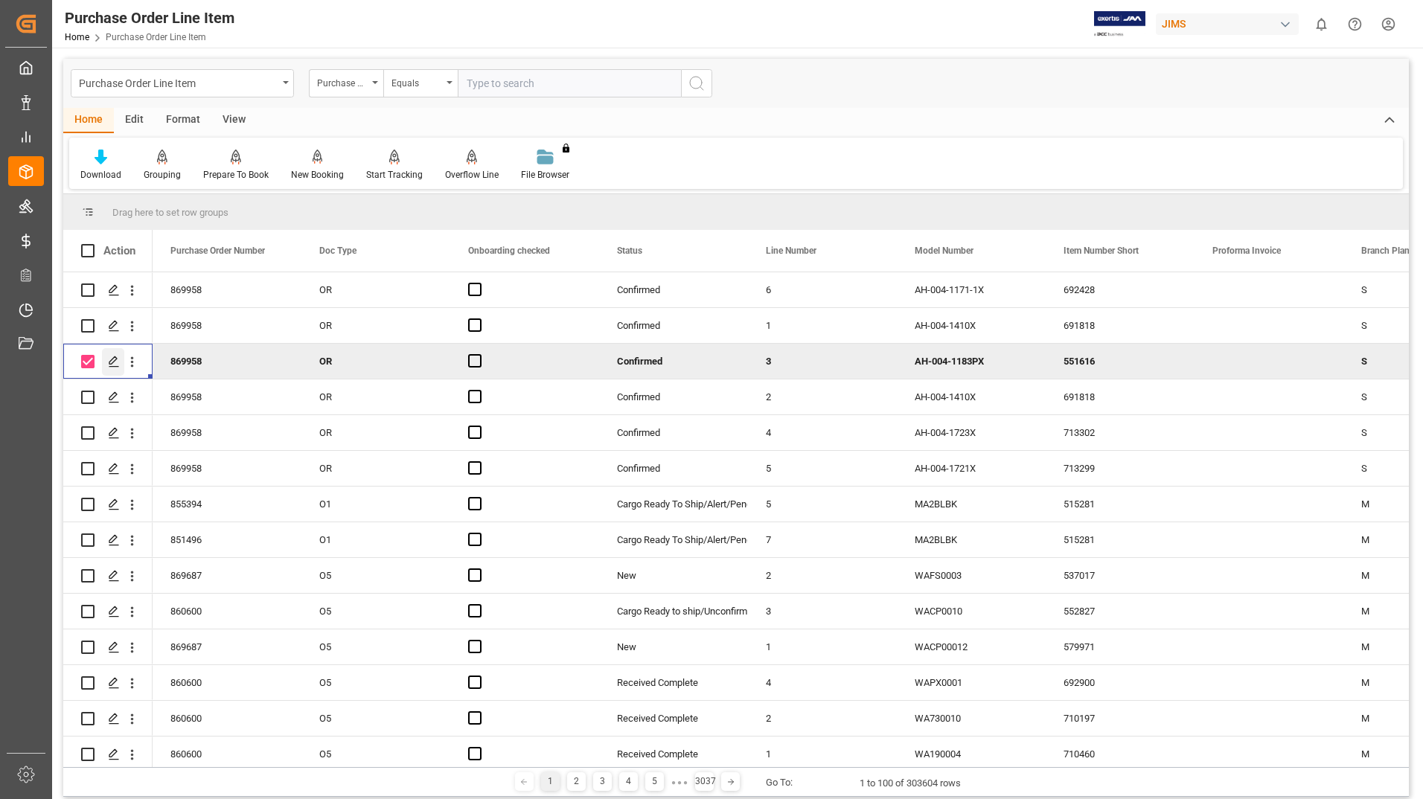
click at [114, 359] on icon "Press SPACE to deselect this row." at bounding box center [114, 362] width 12 height 12
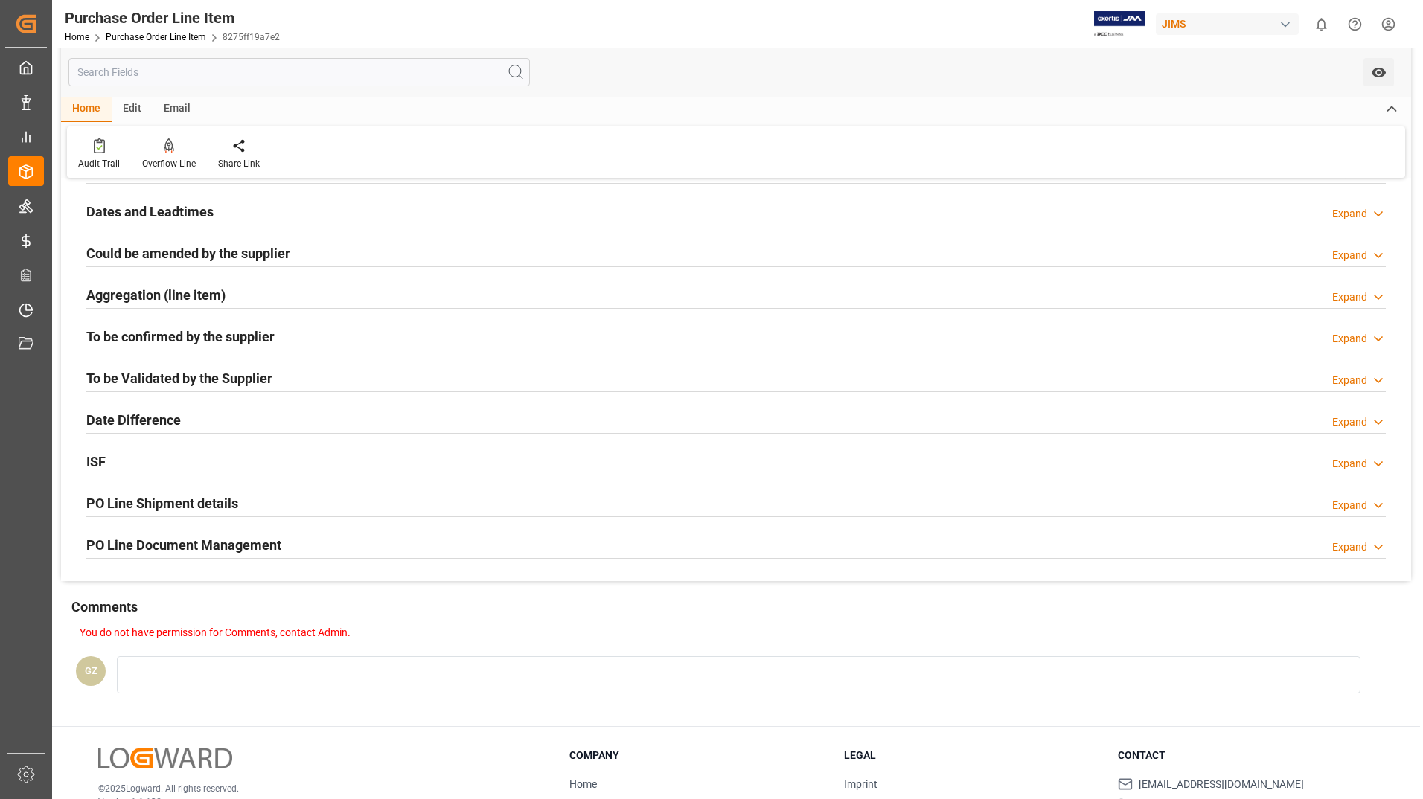
scroll to position [298, 0]
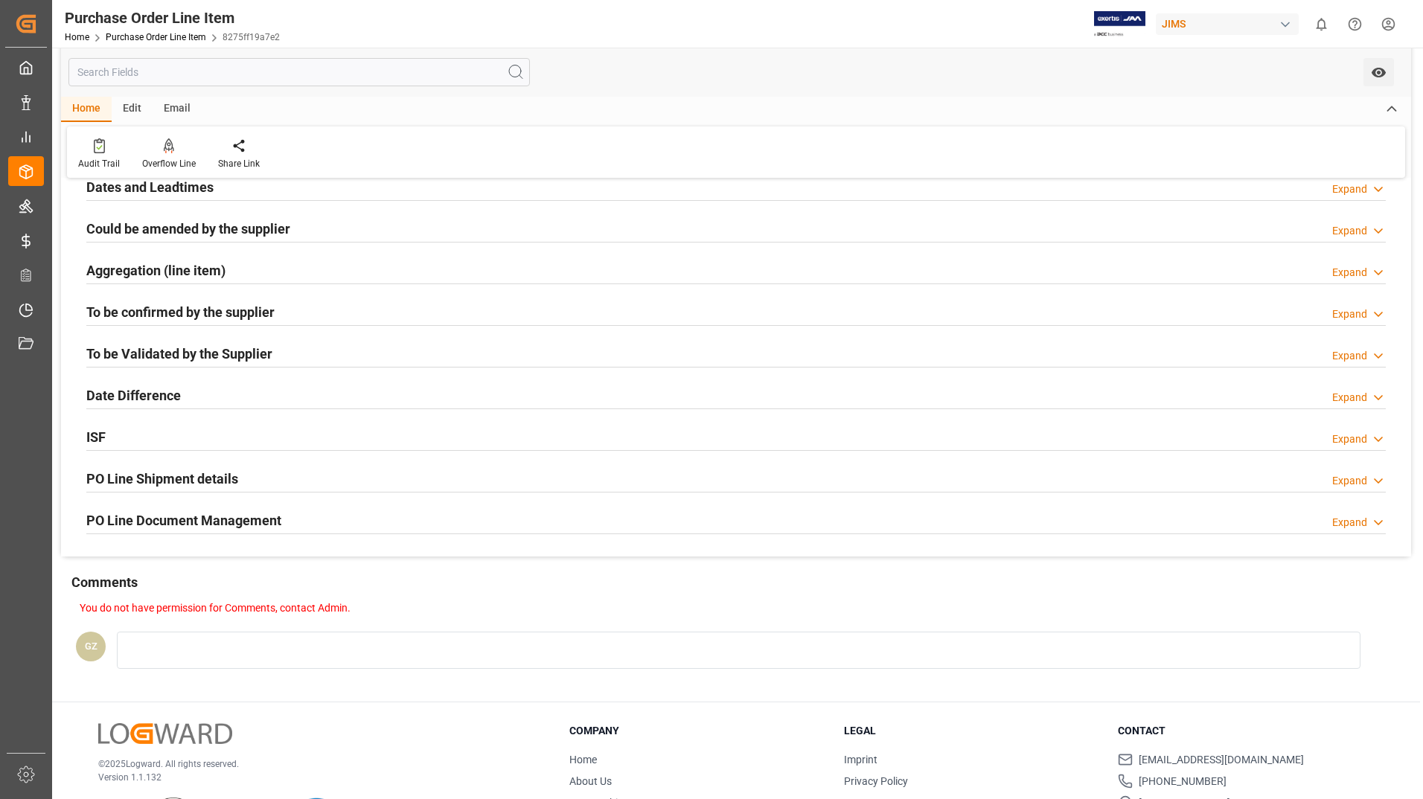
click at [158, 522] on h2 "PO Line Document Management" at bounding box center [183, 521] width 195 height 20
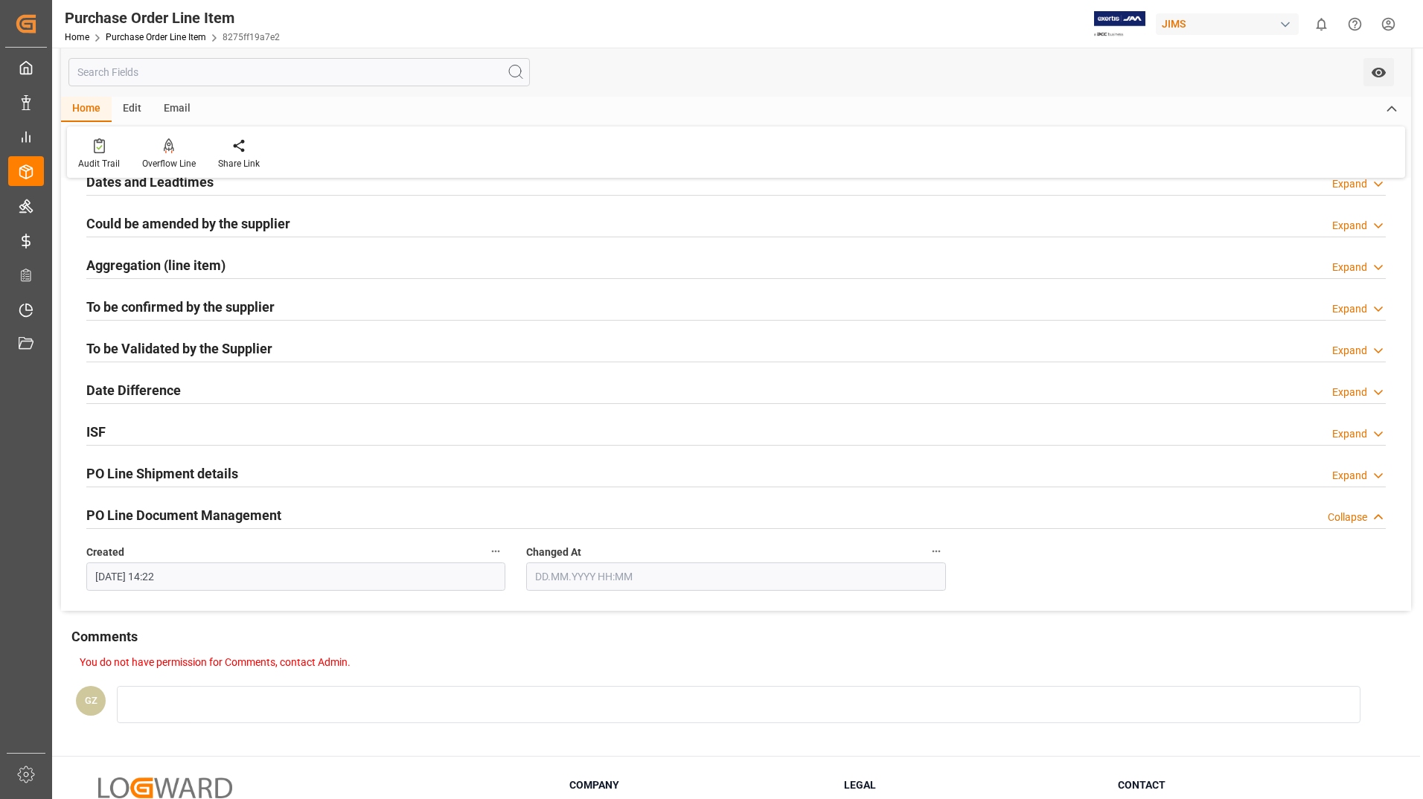
scroll to position [279, 0]
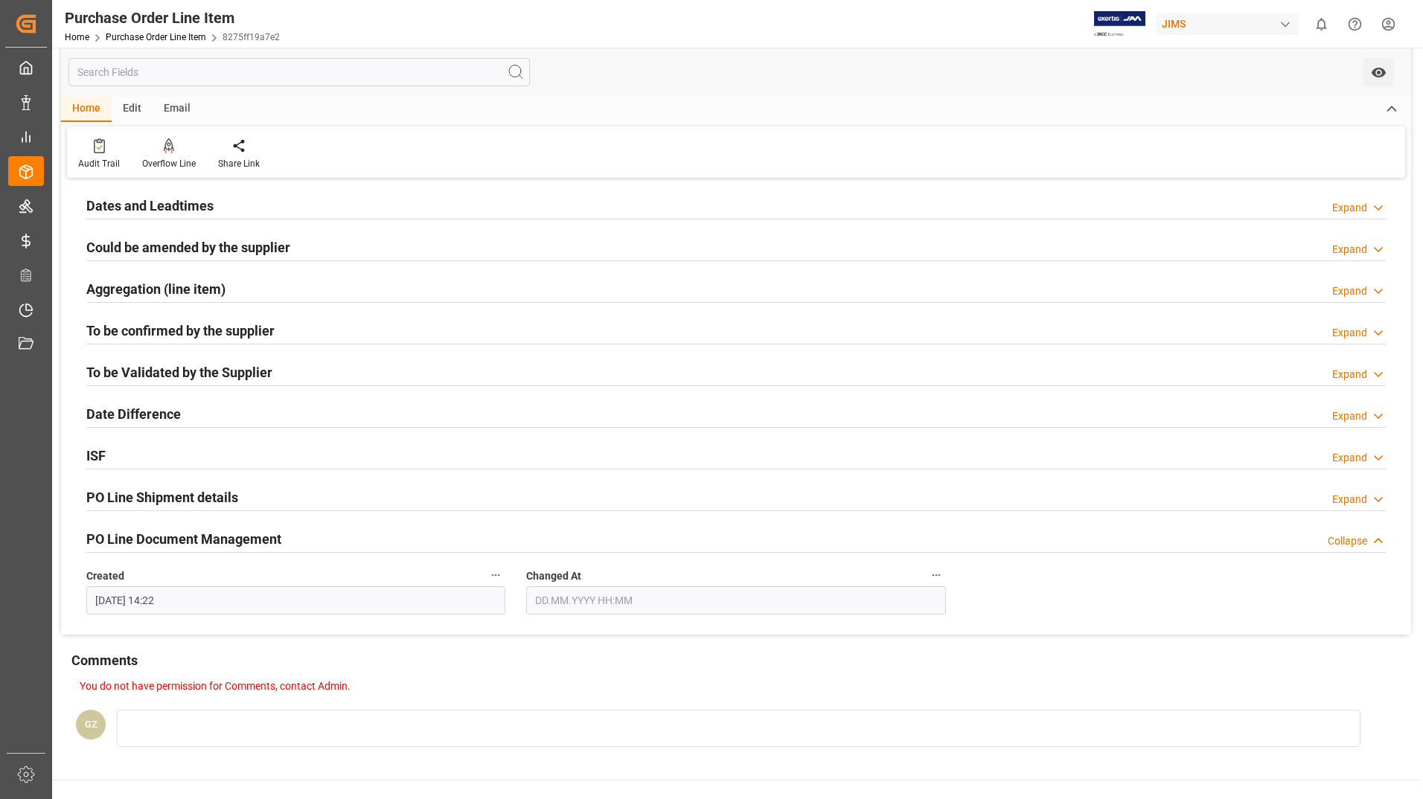
click at [172, 538] on h2 "PO Line Document Management" at bounding box center [183, 539] width 195 height 20
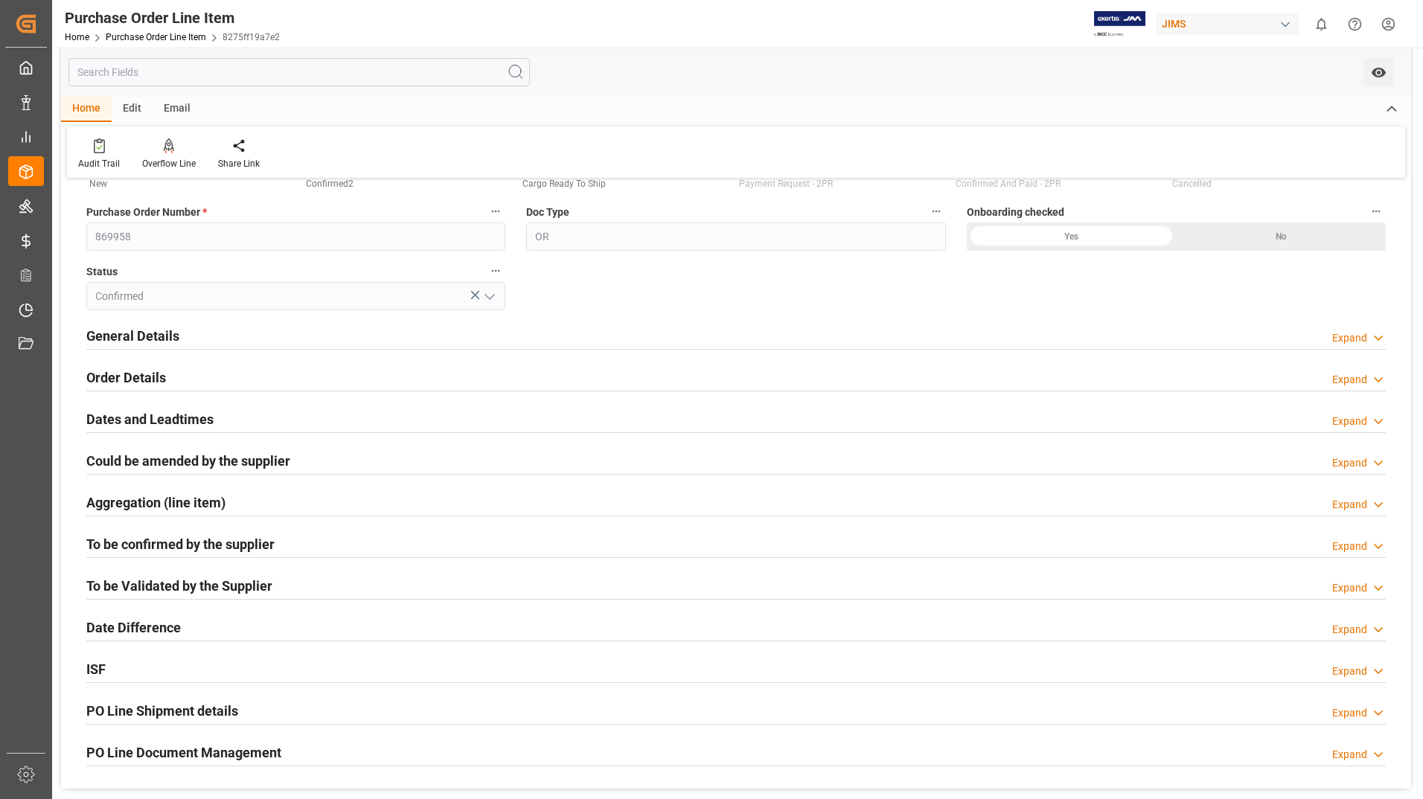
scroll to position [0, 0]
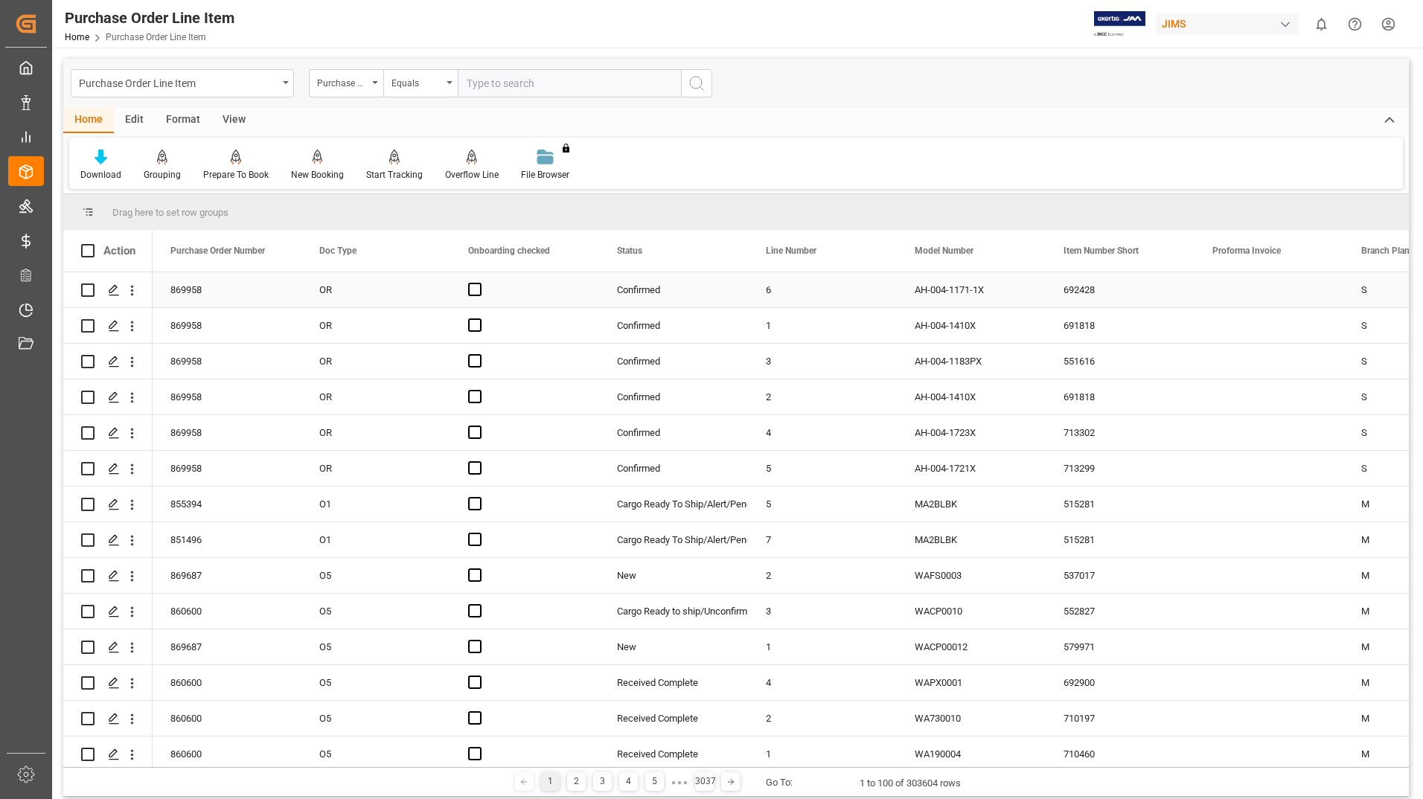
click at [86, 292] on input "Press Space to toggle row selection (unchecked)" at bounding box center [87, 290] width 13 height 13
checkbox input "true"
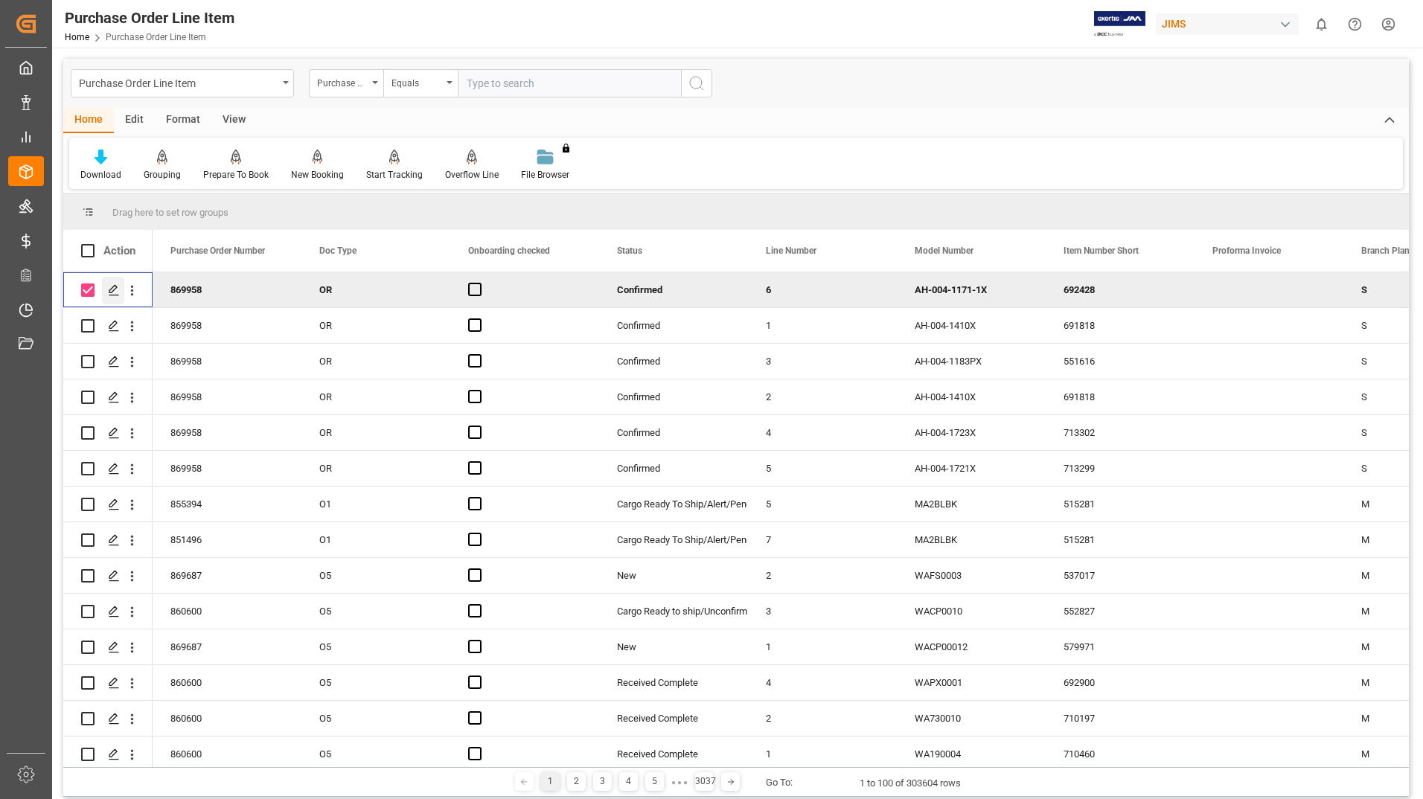
click at [114, 287] on icon "Press SPACE to deselect this row." at bounding box center [114, 290] width 12 height 12
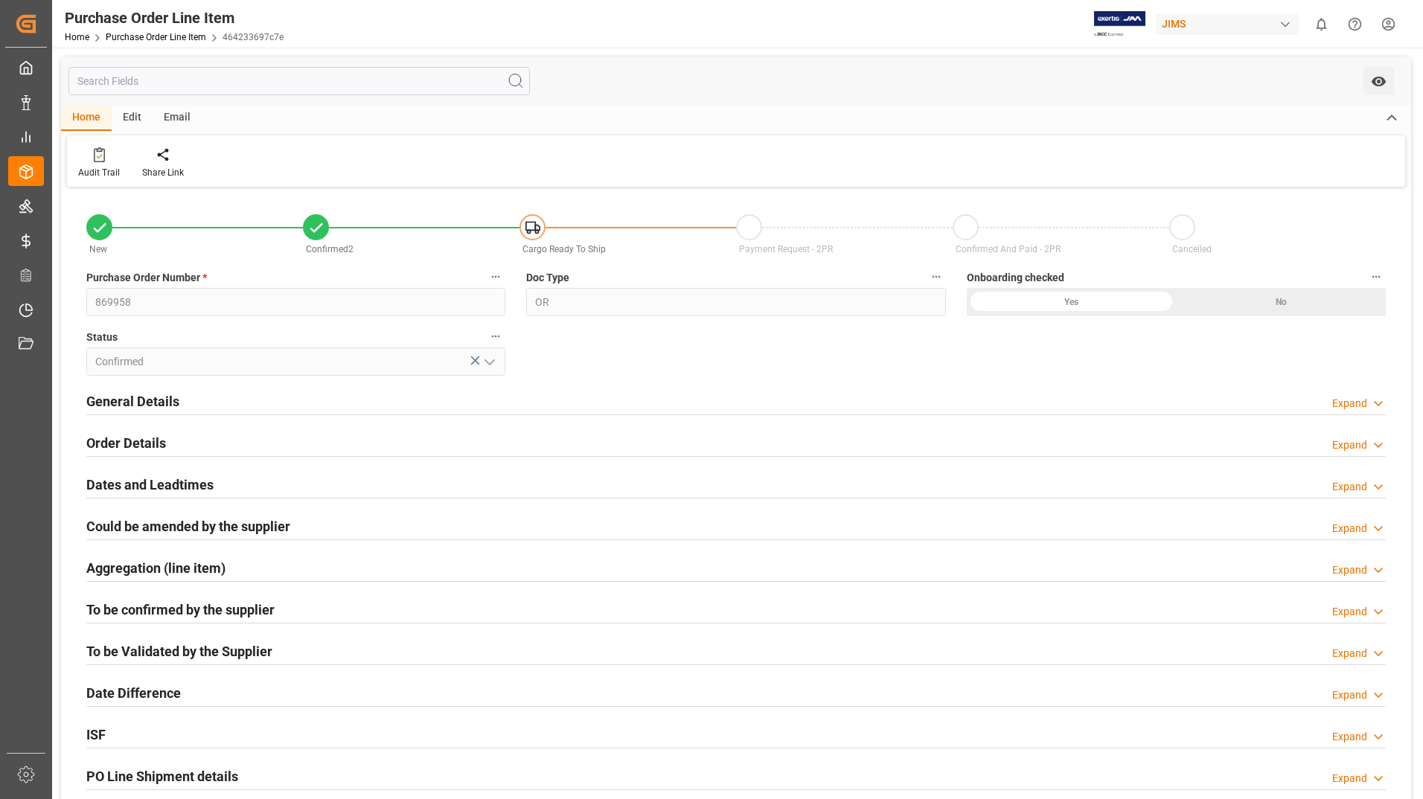
type input "09.10.2025 21:49"
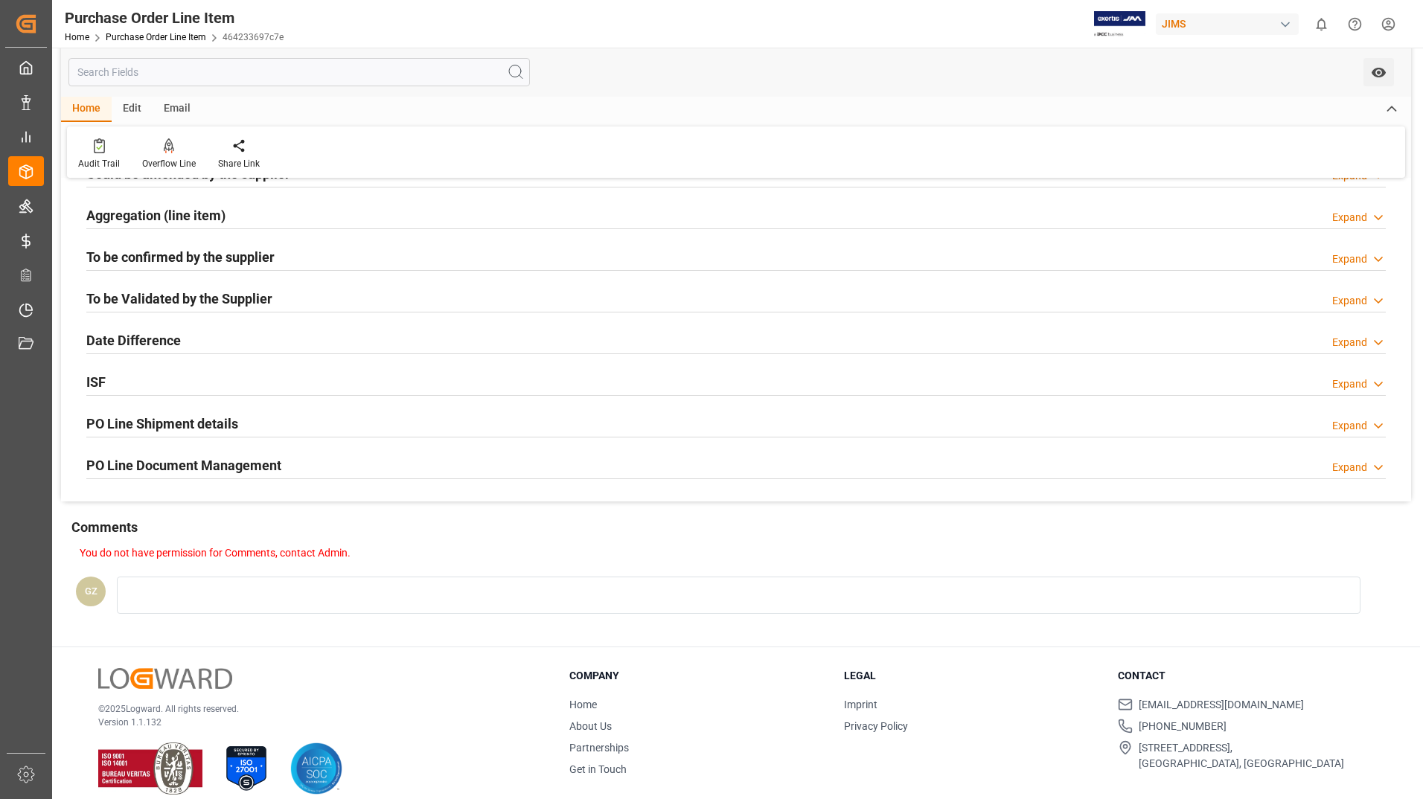
scroll to position [368, 0]
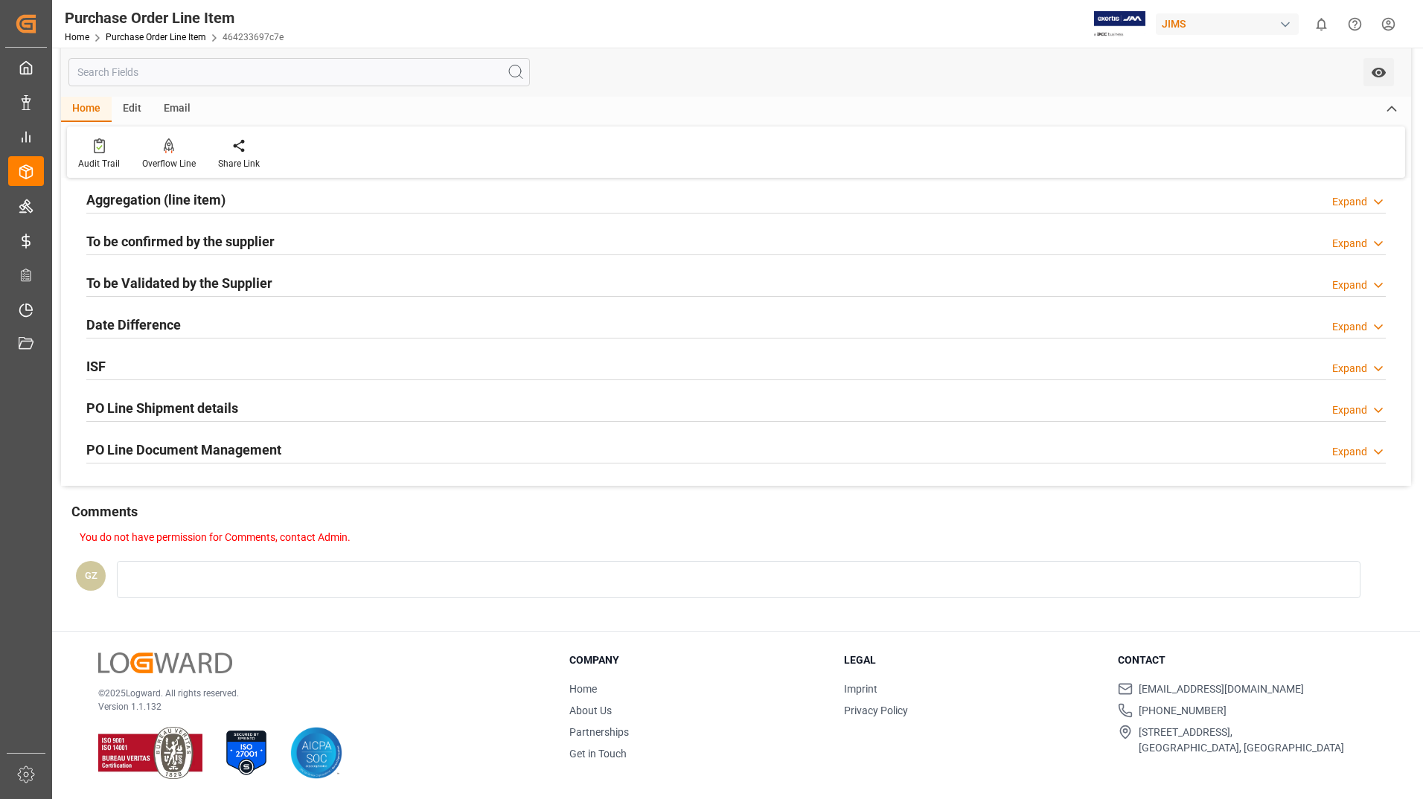
click at [197, 452] on h2 "PO Line Document Management" at bounding box center [183, 450] width 195 height 20
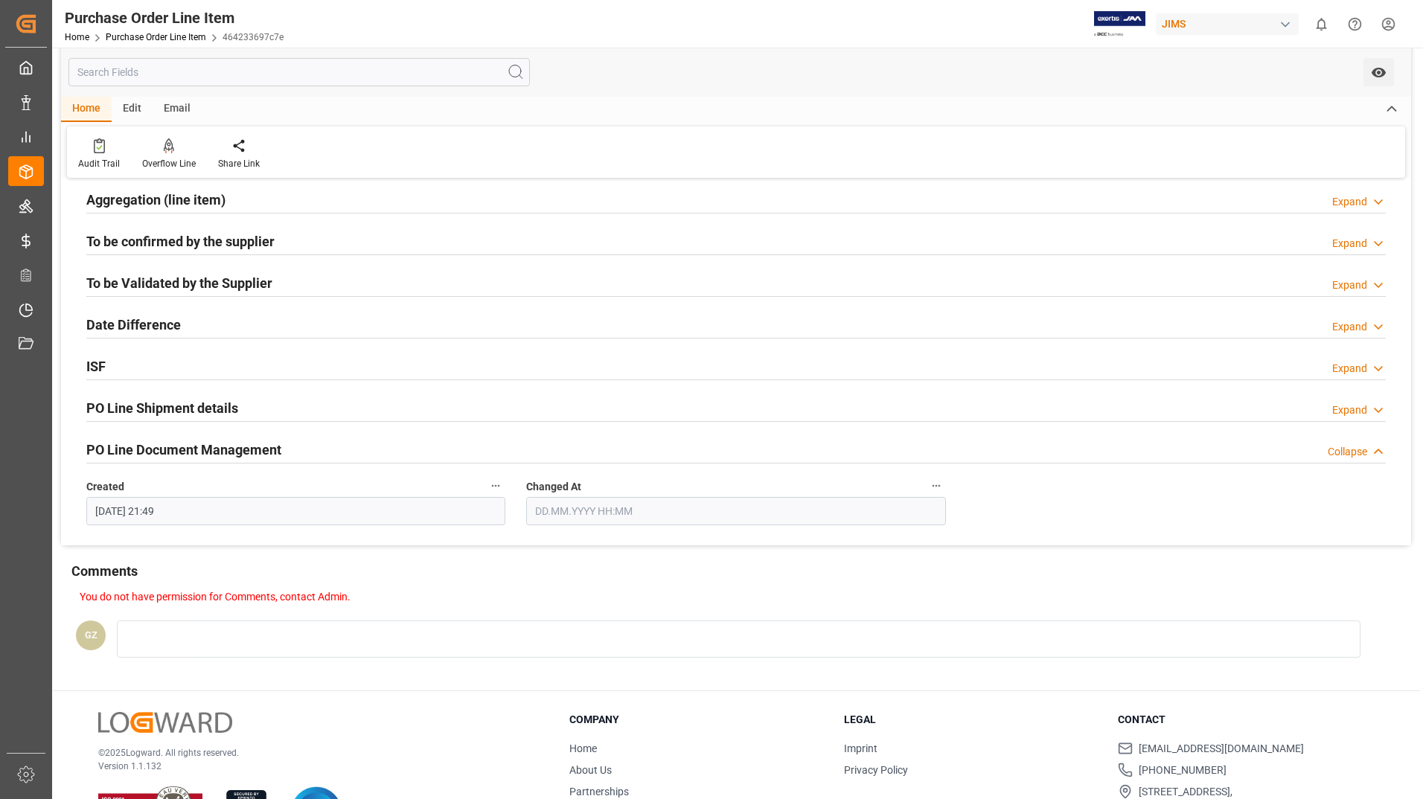
click at [153, 407] on h2 "PO Line Shipment details" at bounding box center [162, 408] width 152 height 20
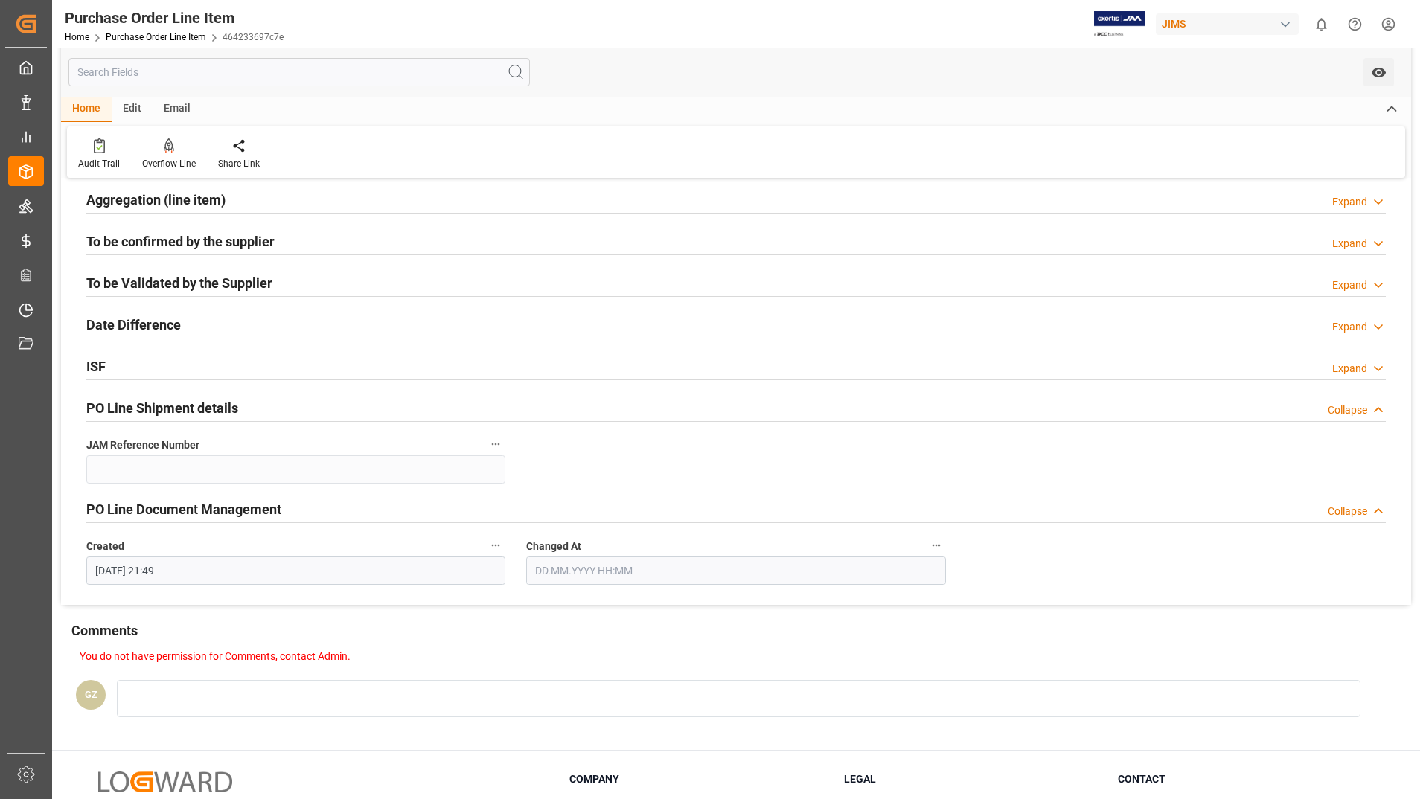
click at [146, 507] on h2 "PO Line Document Management" at bounding box center [183, 509] width 195 height 20
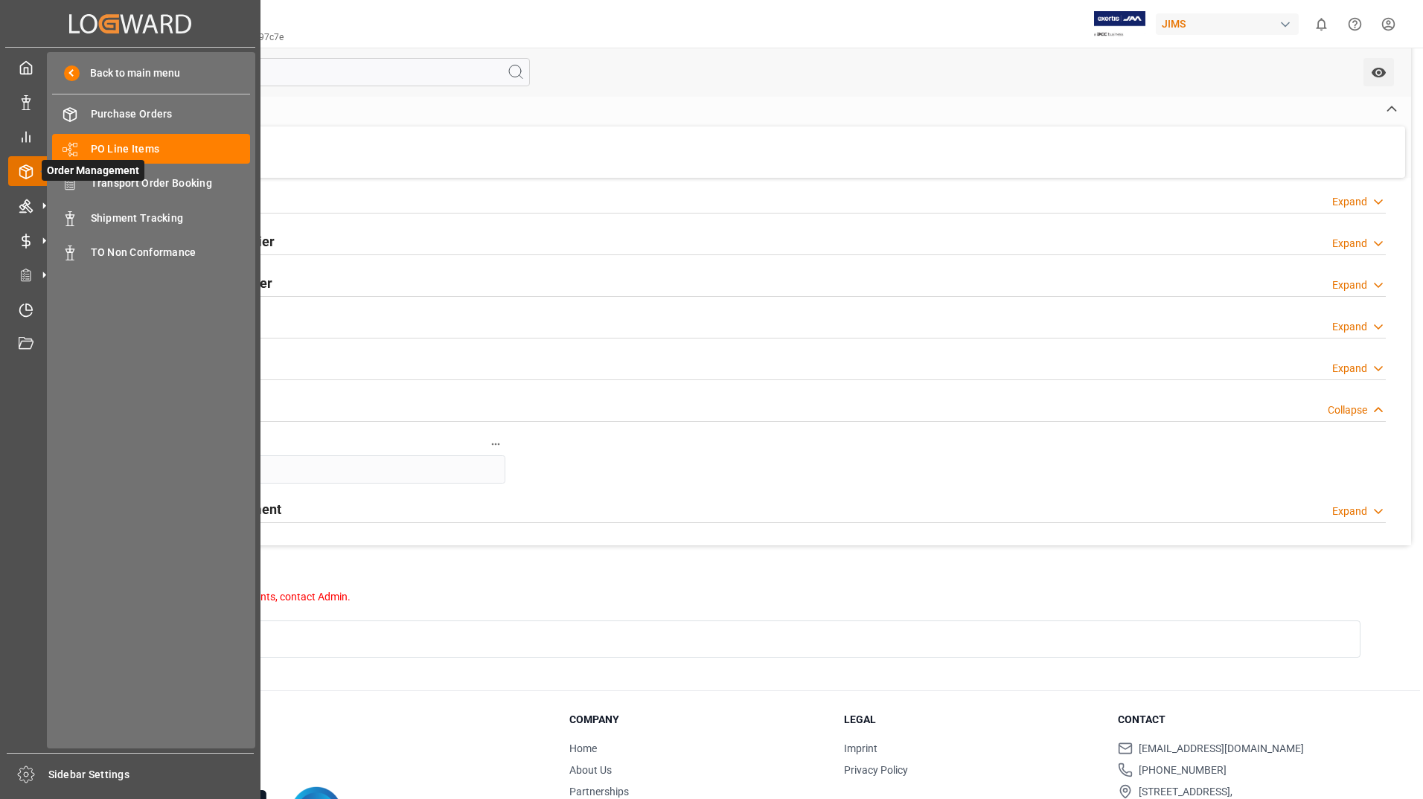
click at [22, 171] on icon at bounding box center [26, 171] width 15 height 15
click at [114, 149] on span "PO Line Items" at bounding box center [171, 149] width 160 height 16
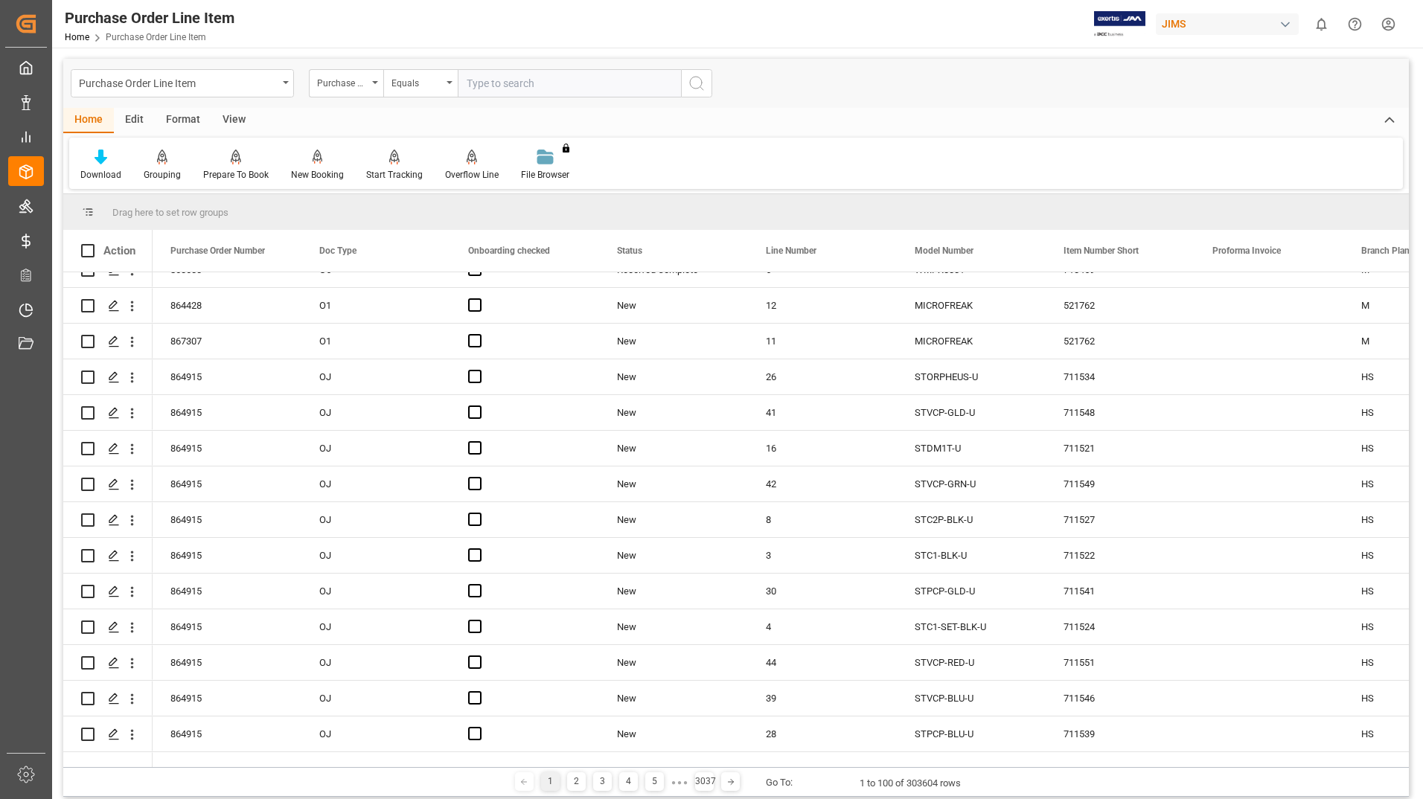
scroll to position [595, 0]
click at [86, 481] on input "Press Space to toggle row selection (unchecked)" at bounding box center [87, 480] width 13 height 13
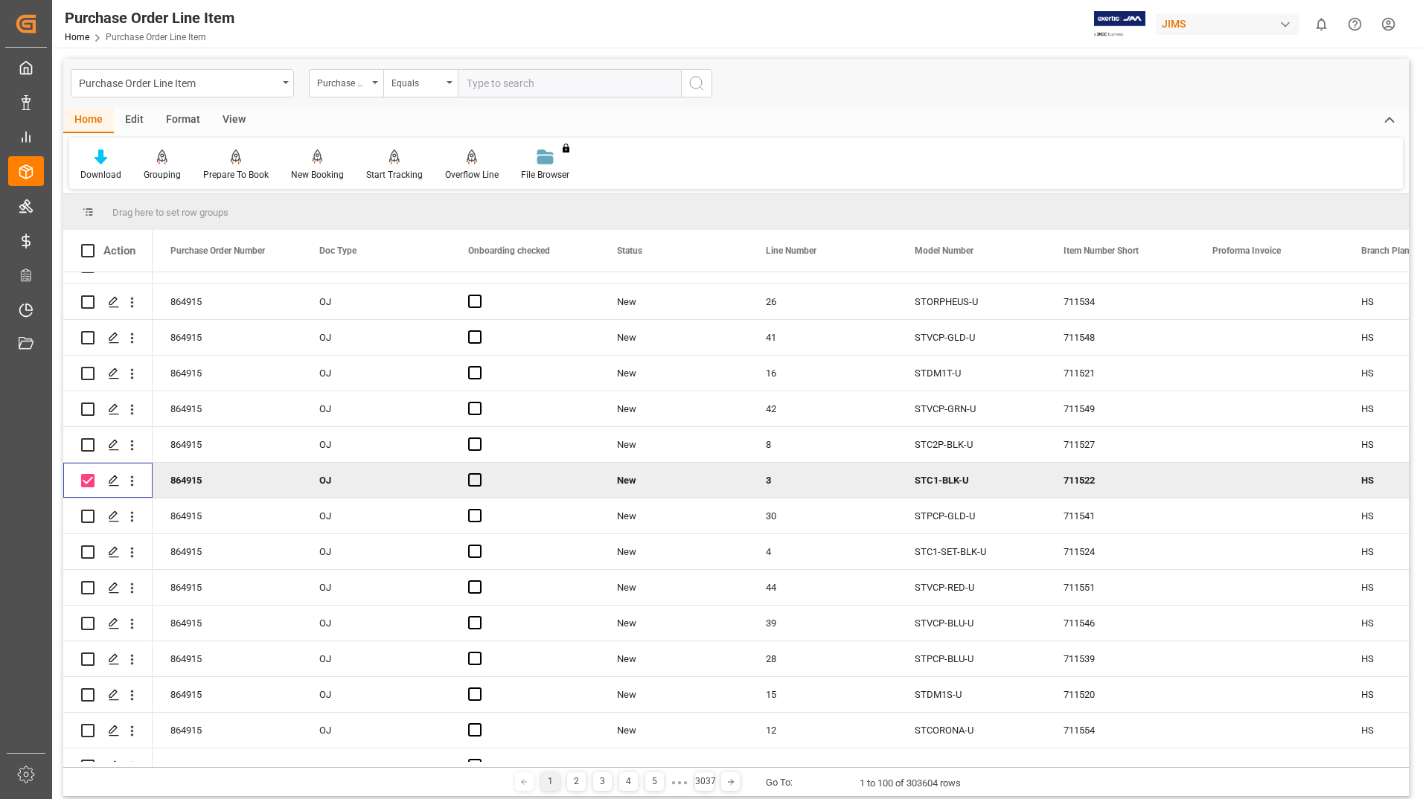
click at [86, 482] on input "Press Space to toggle row selection (checked)" at bounding box center [87, 480] width 13 height 13
checkbox input "false"
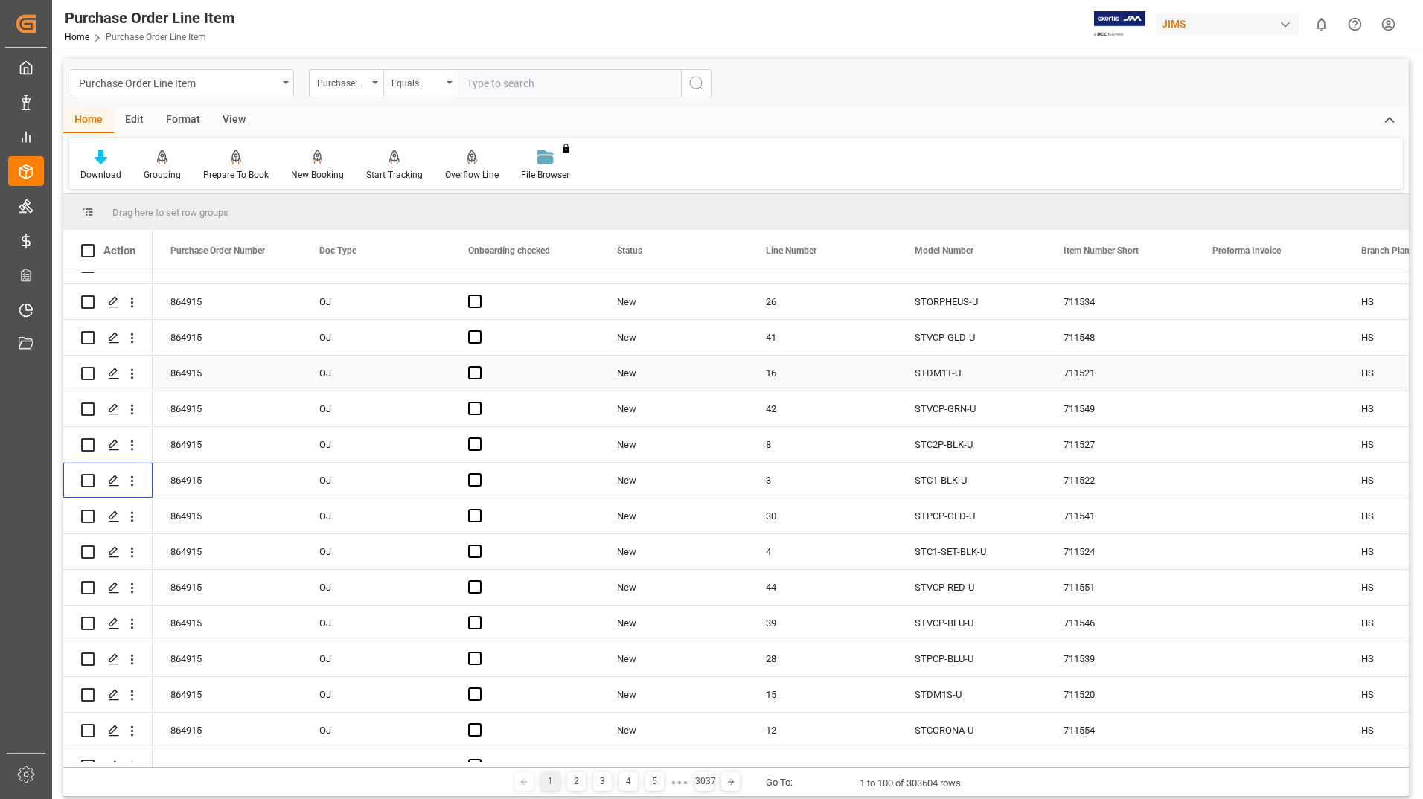
click at [83, 376] on input "Press Space to toggle row selection (unchecked)" at bounding box center [87, 373] width 13 height 13
checkbox input "true"
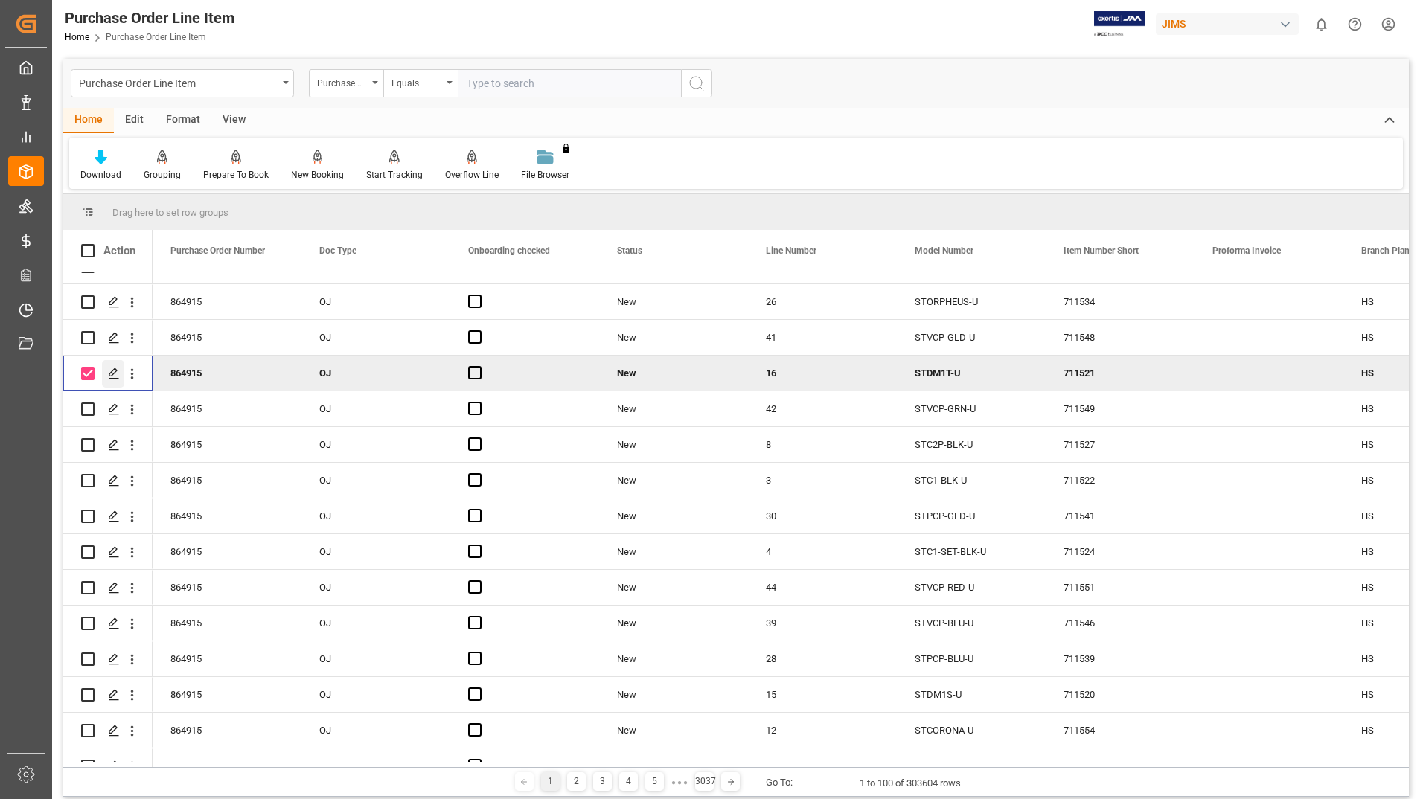
click at [114, 375] on icon "Press SPACE to deselect this row." at bounding box center [114, 374] width 12 height 12
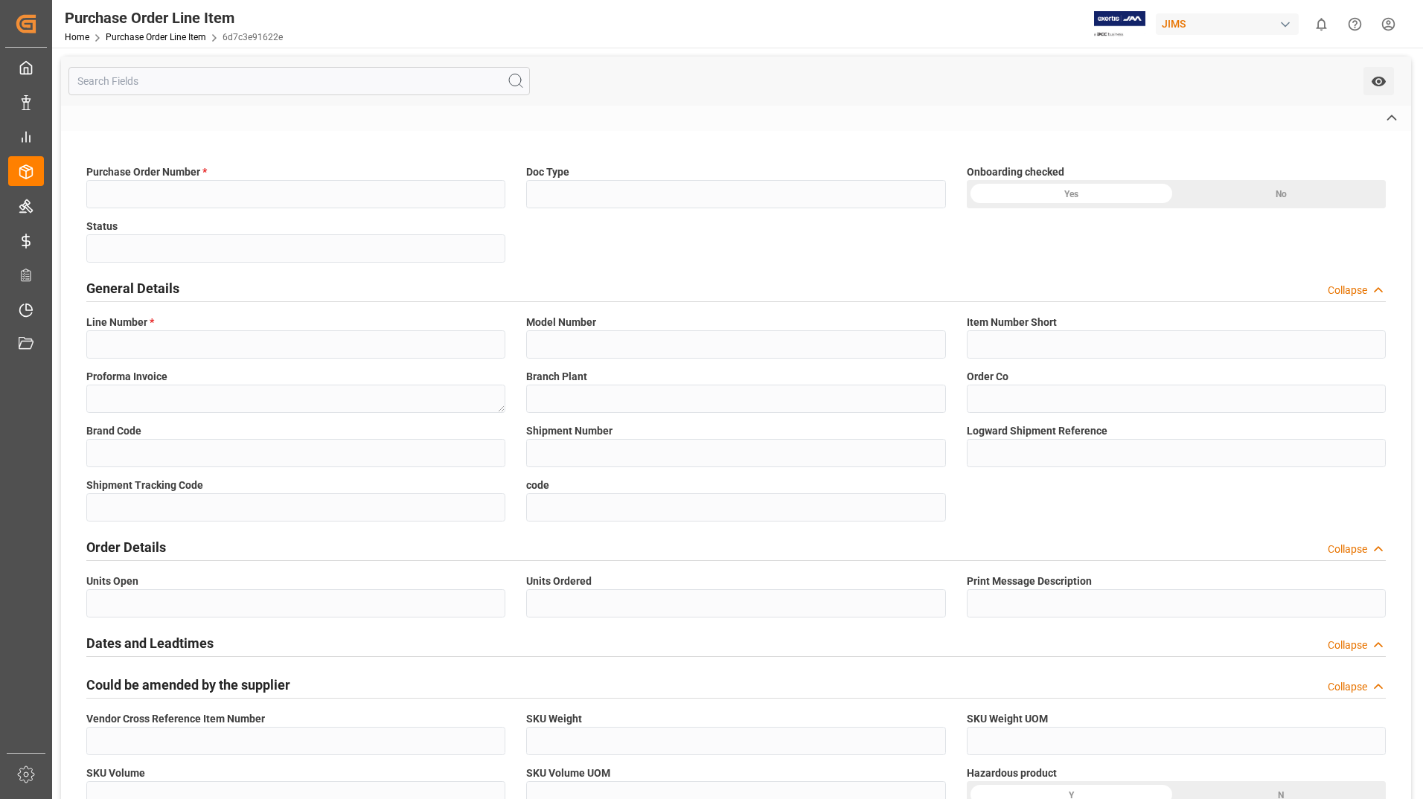
type input "864915"
type input "OJ"
type input "New"
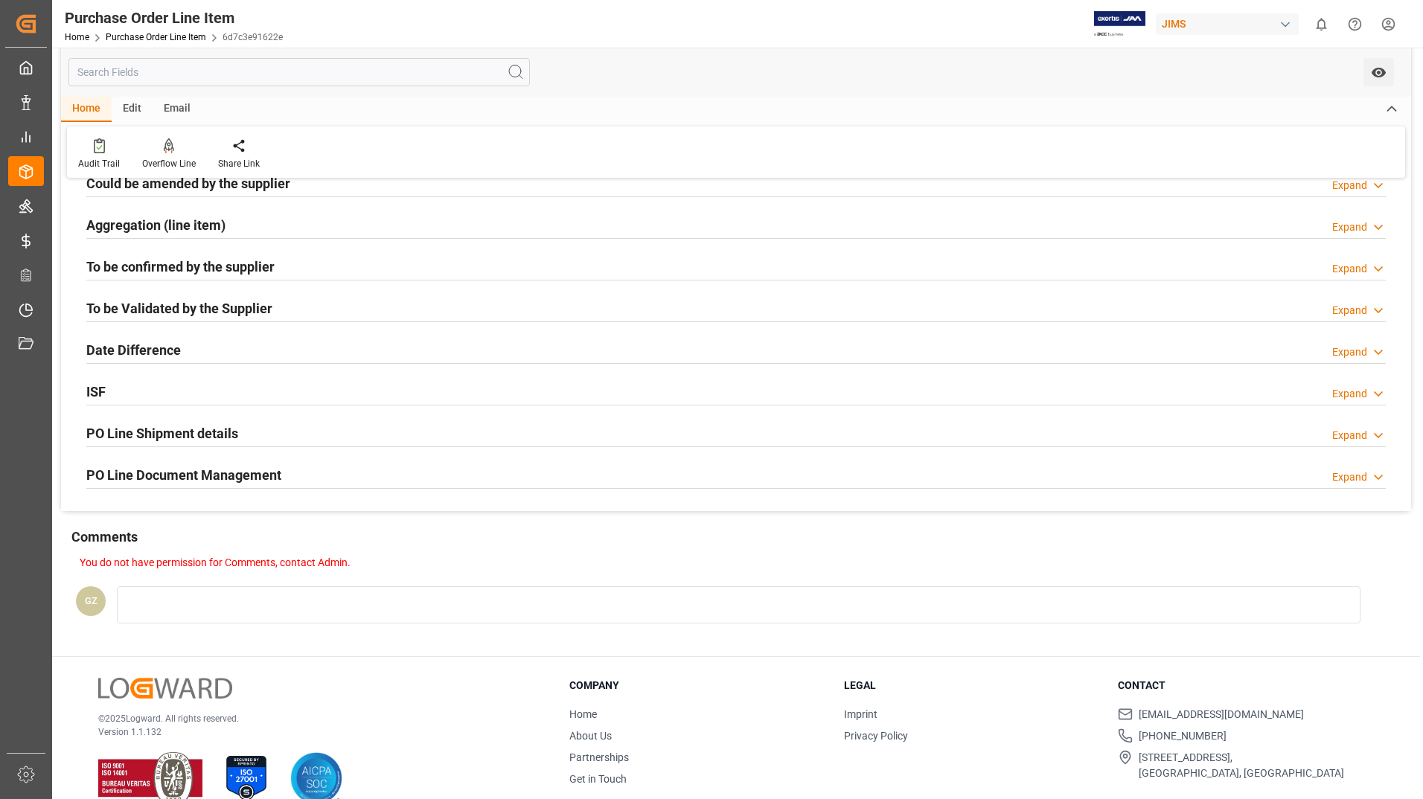
scroll to position [368, 0]
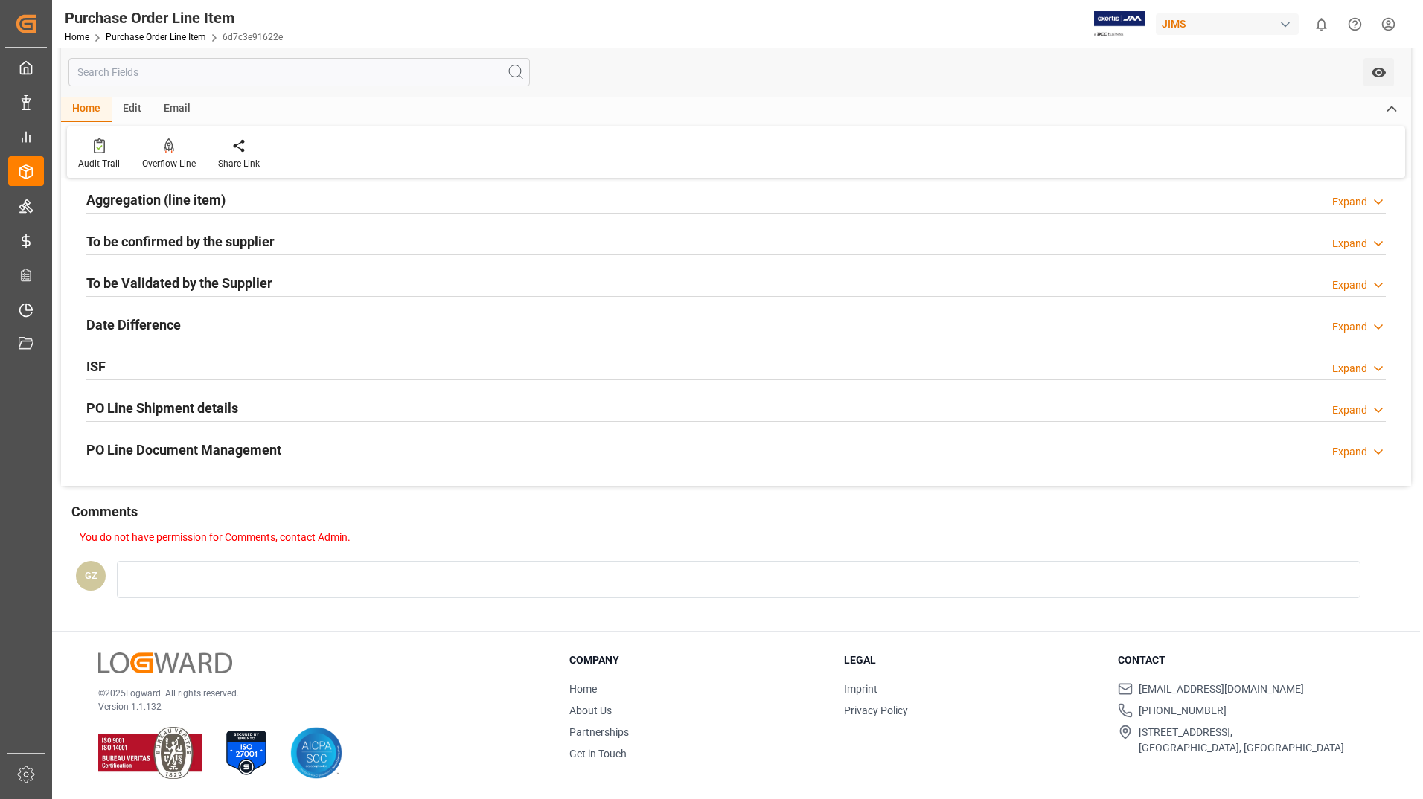
click at [175, 452] on h2 "PO Line Document Management" at bounding box center [183, 450] width 195 height 20
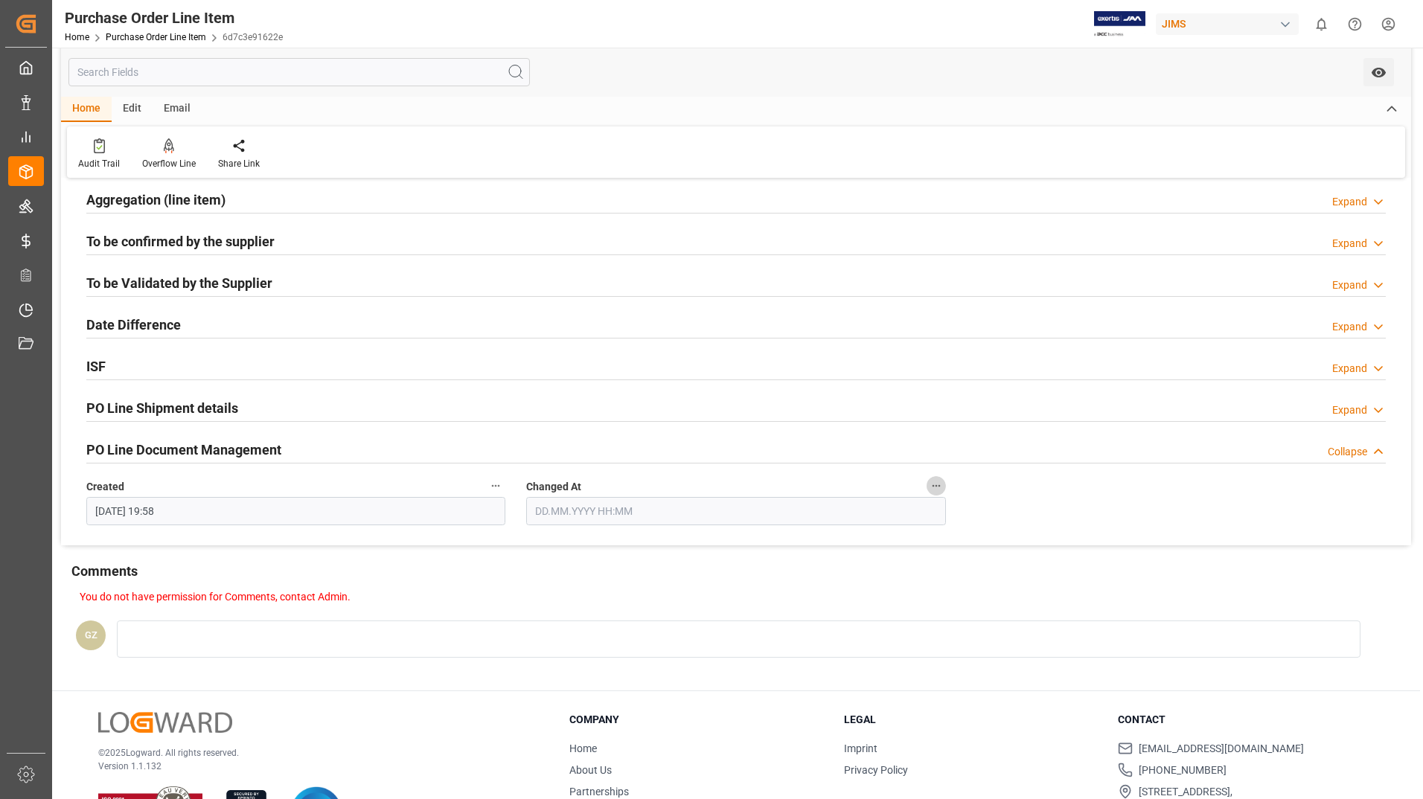
click at [937, 487] on icon "button" at bounding box center [936, 486] width 12 height 12
click at [837, 488] on div at bounding box center [711, 399] width 1423 height 799
click at [156, 407] on h2 "PO Line Shipment details" at bounding box center [162, 408] width 152 height 20
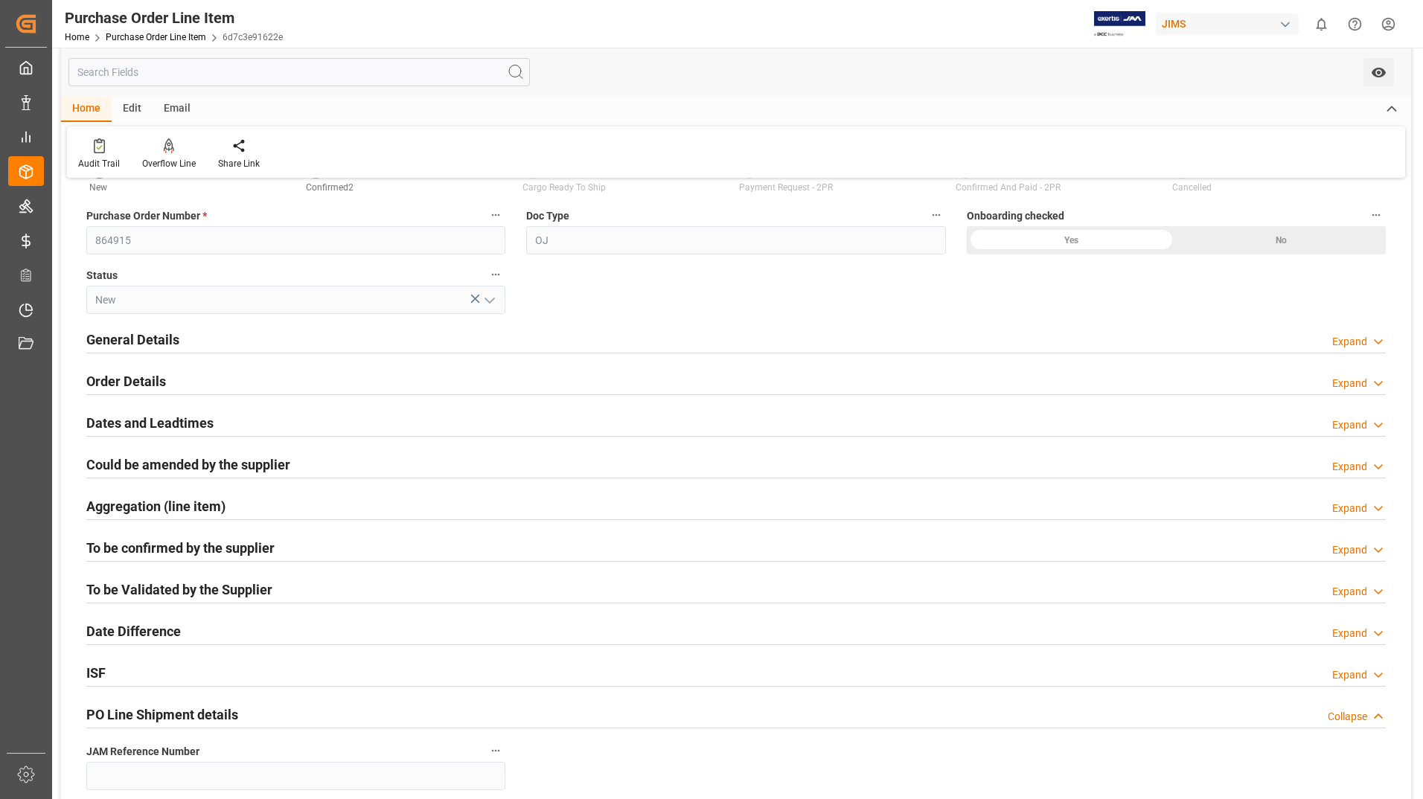
scroll to position [0, 0]
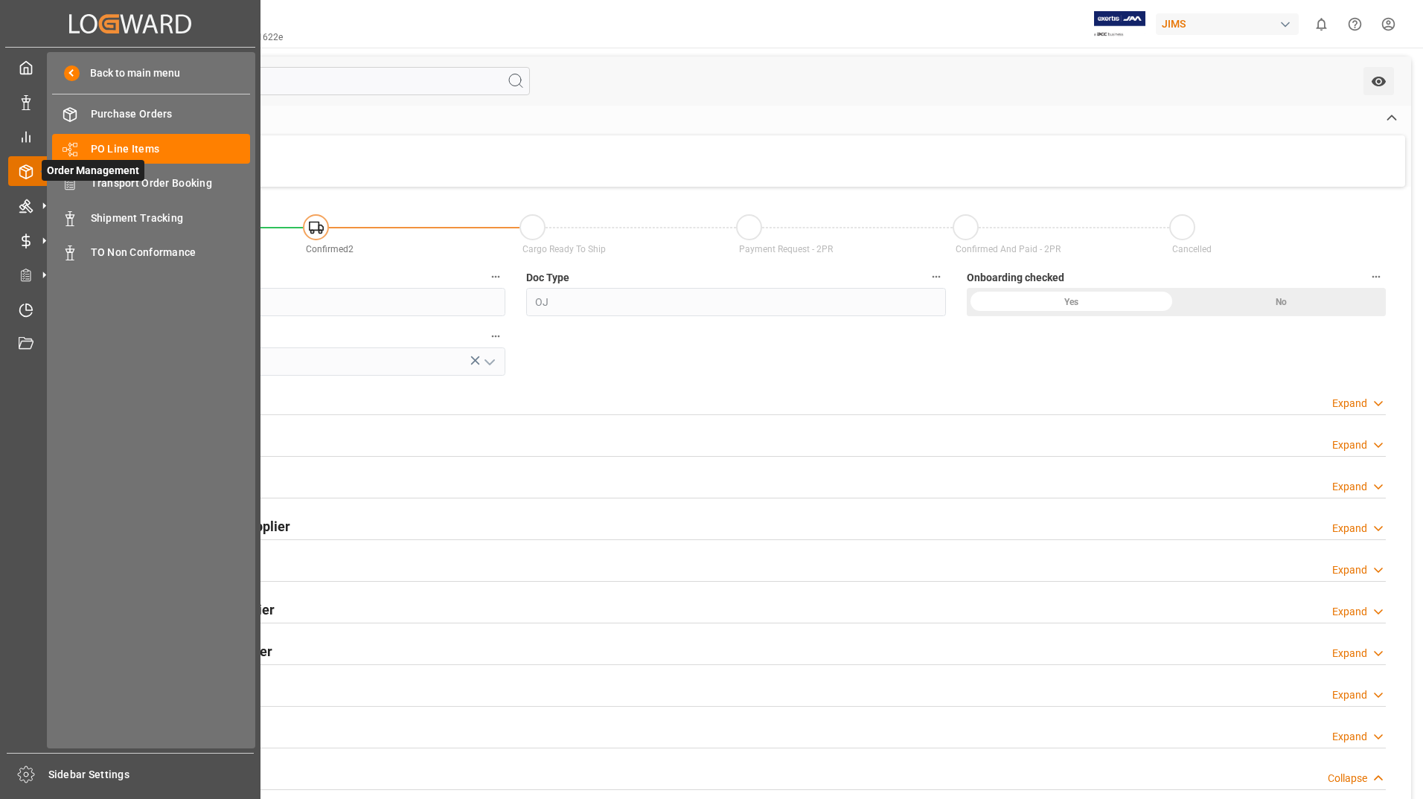
click at [25, 170] on polyline at bounding box center [26, 169] width 12 height 3
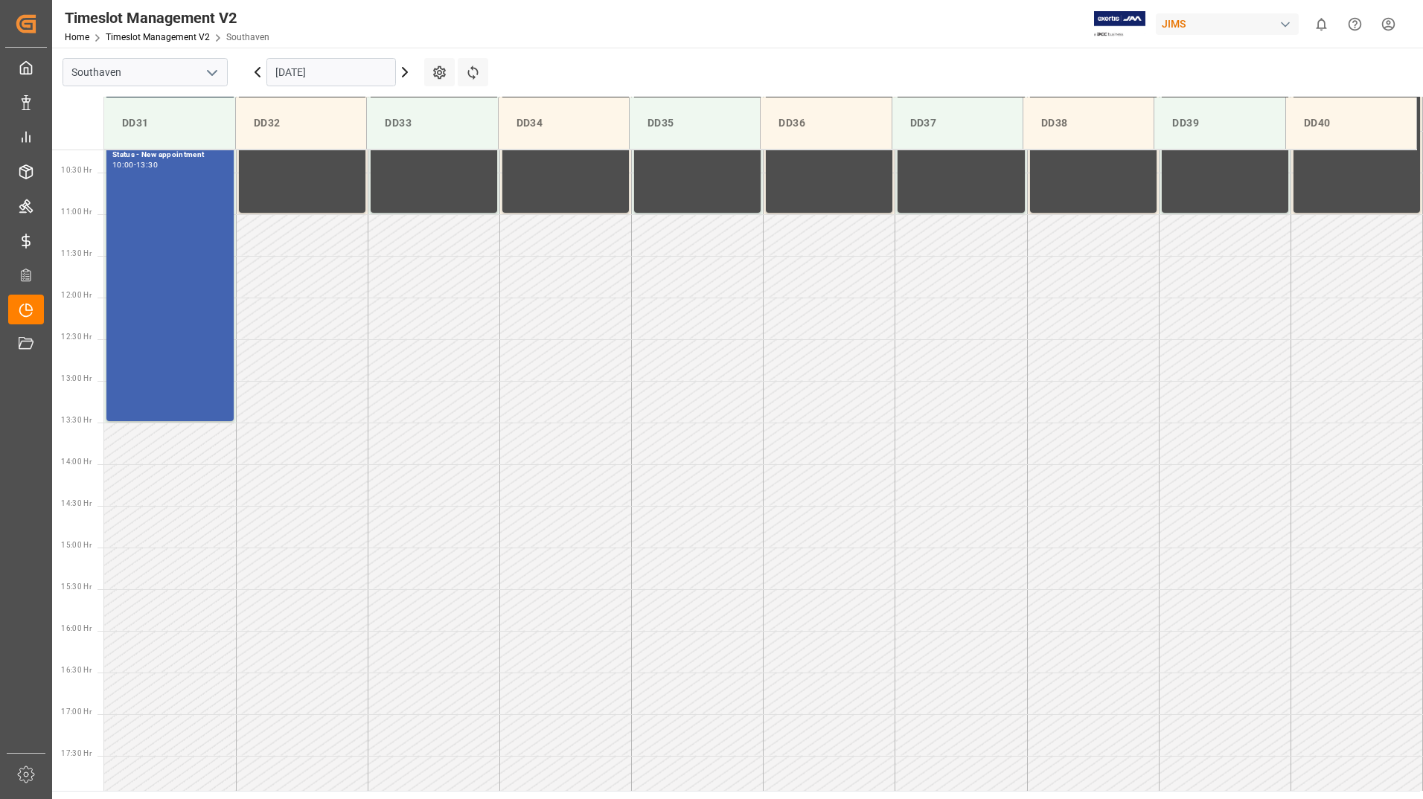
scroll to position [1074, 0]
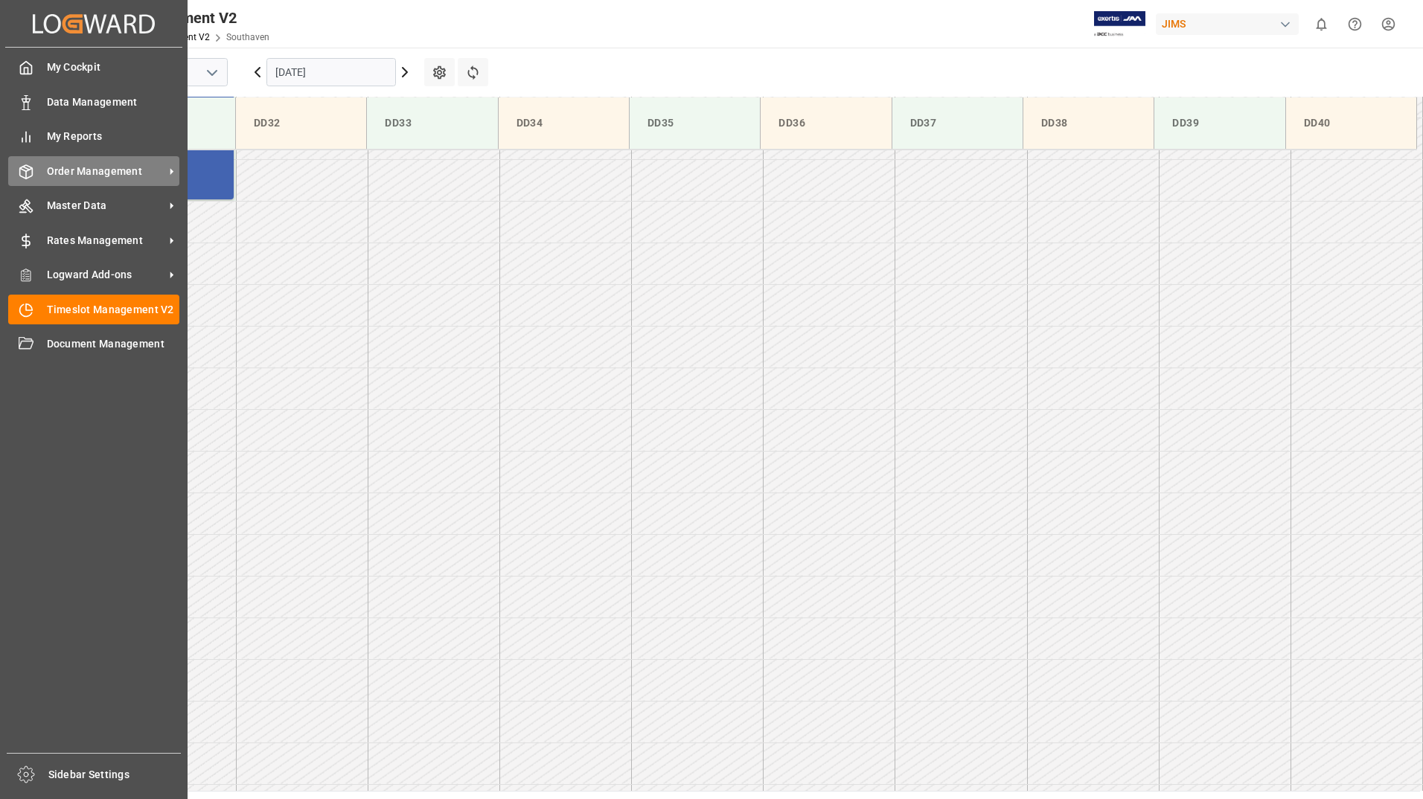
click at [28, 174] on icon at bounding box center [26, 171] width 15 height 15
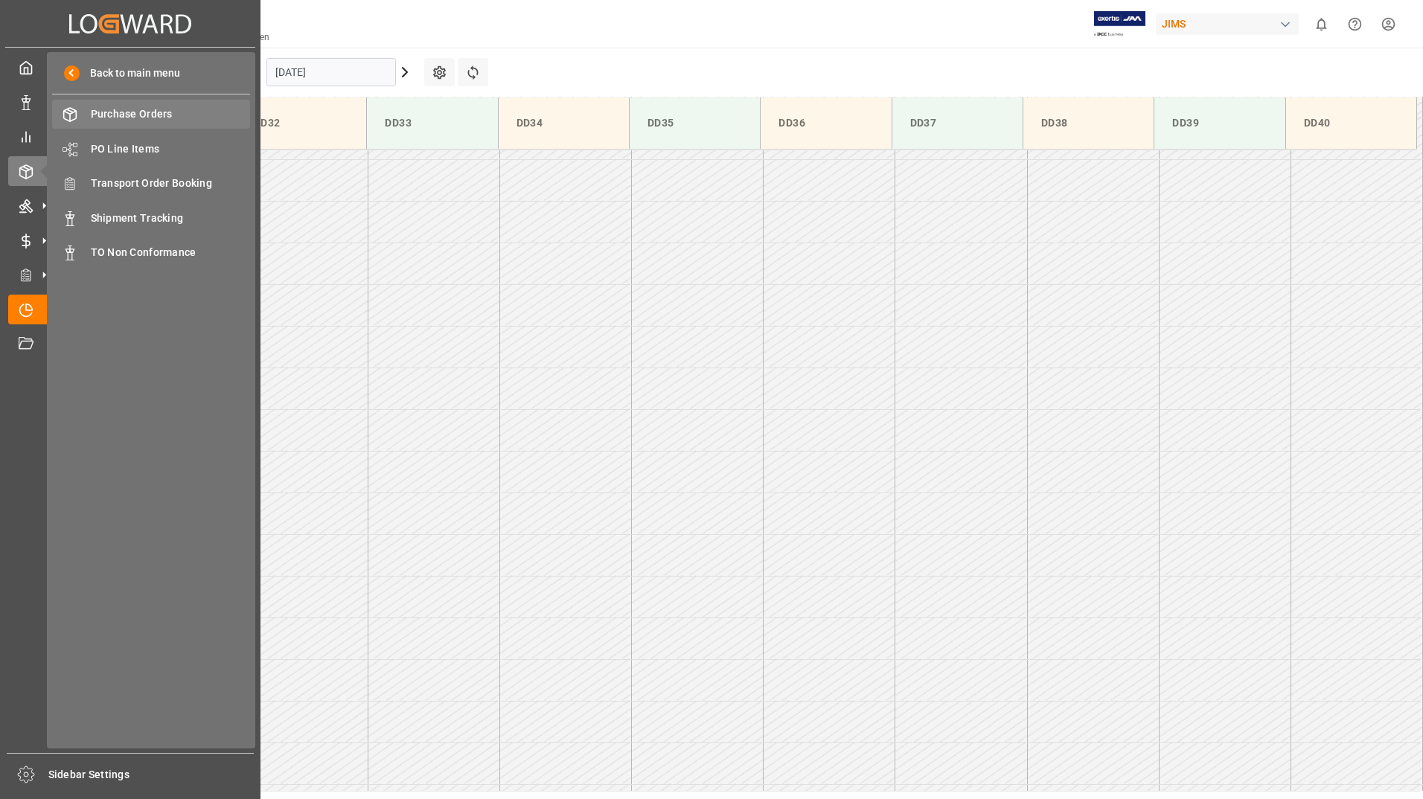
click at [121, 115] on span "Purchase Orders" at bounding box center [171, 114] width 160 height 16
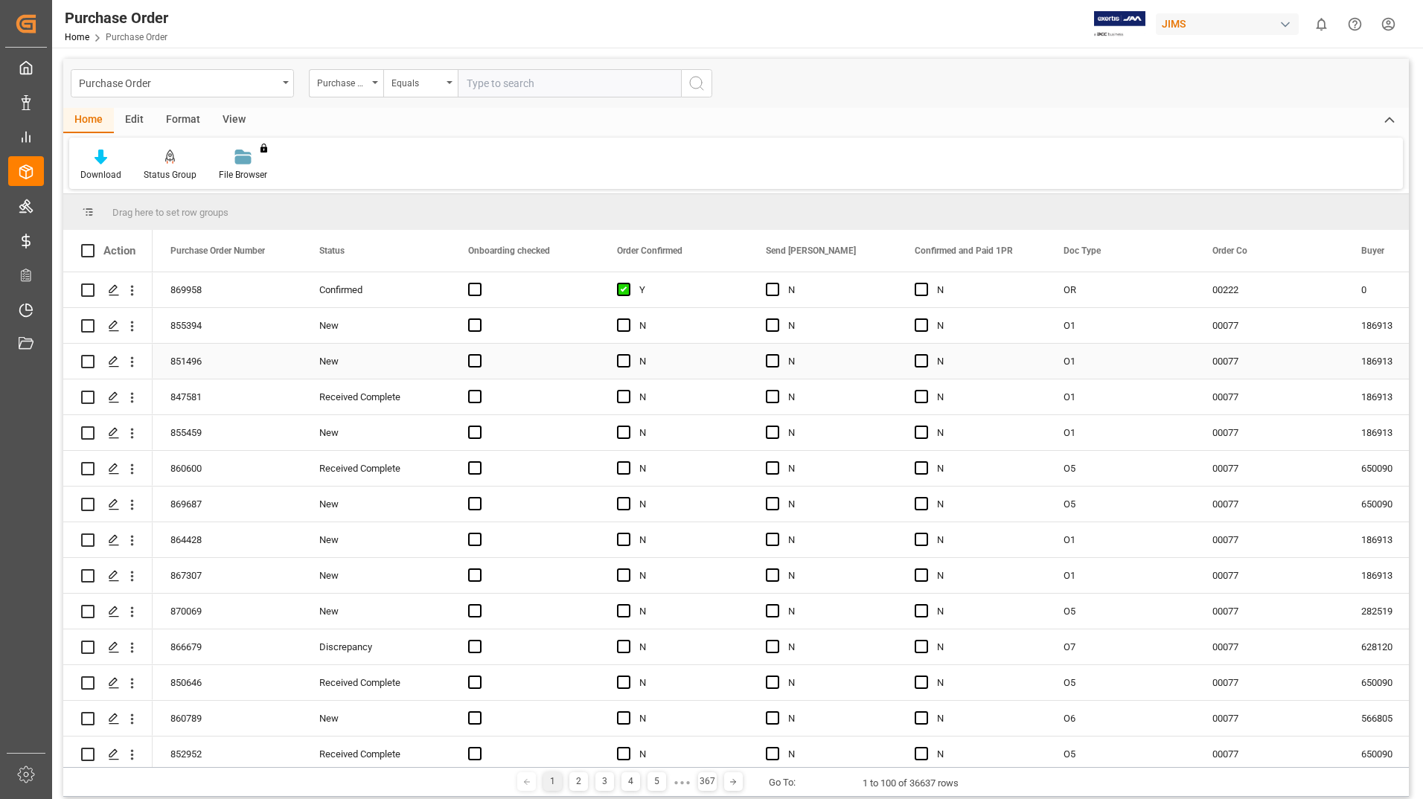
click at [86, 361] on input "Press Space to toggle row selection (unchecked)" at bounding box center [87, 361] width 13 height 13
checkbox input "true"
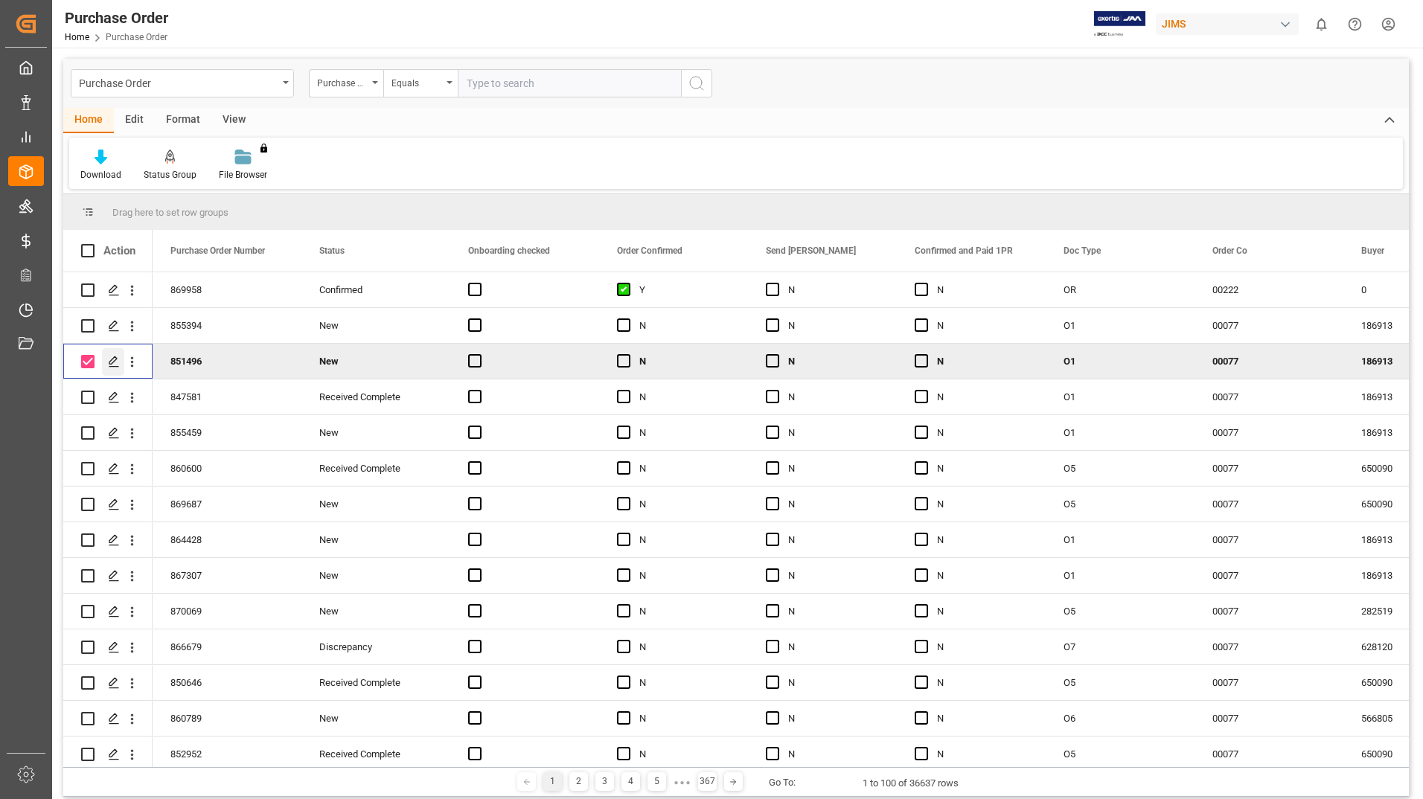
click at [112, 357] on icon "Press SPACE to deselect this row." at bounding box center [114, 362] width 12 height 12
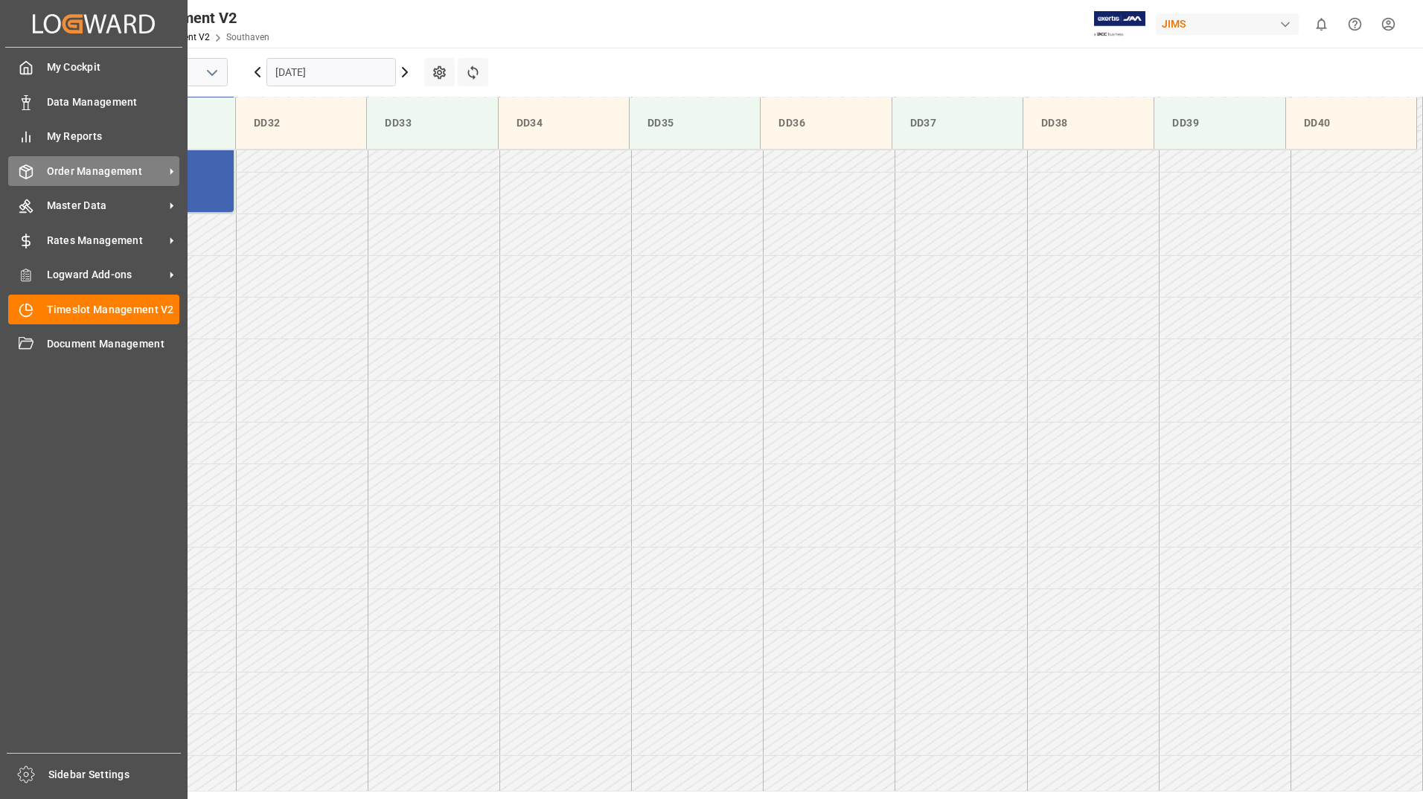
scroll to position [1074, 0]
click at [124, 173] on span "Order Management" at bounding box center [106, 172] width 118 height 16
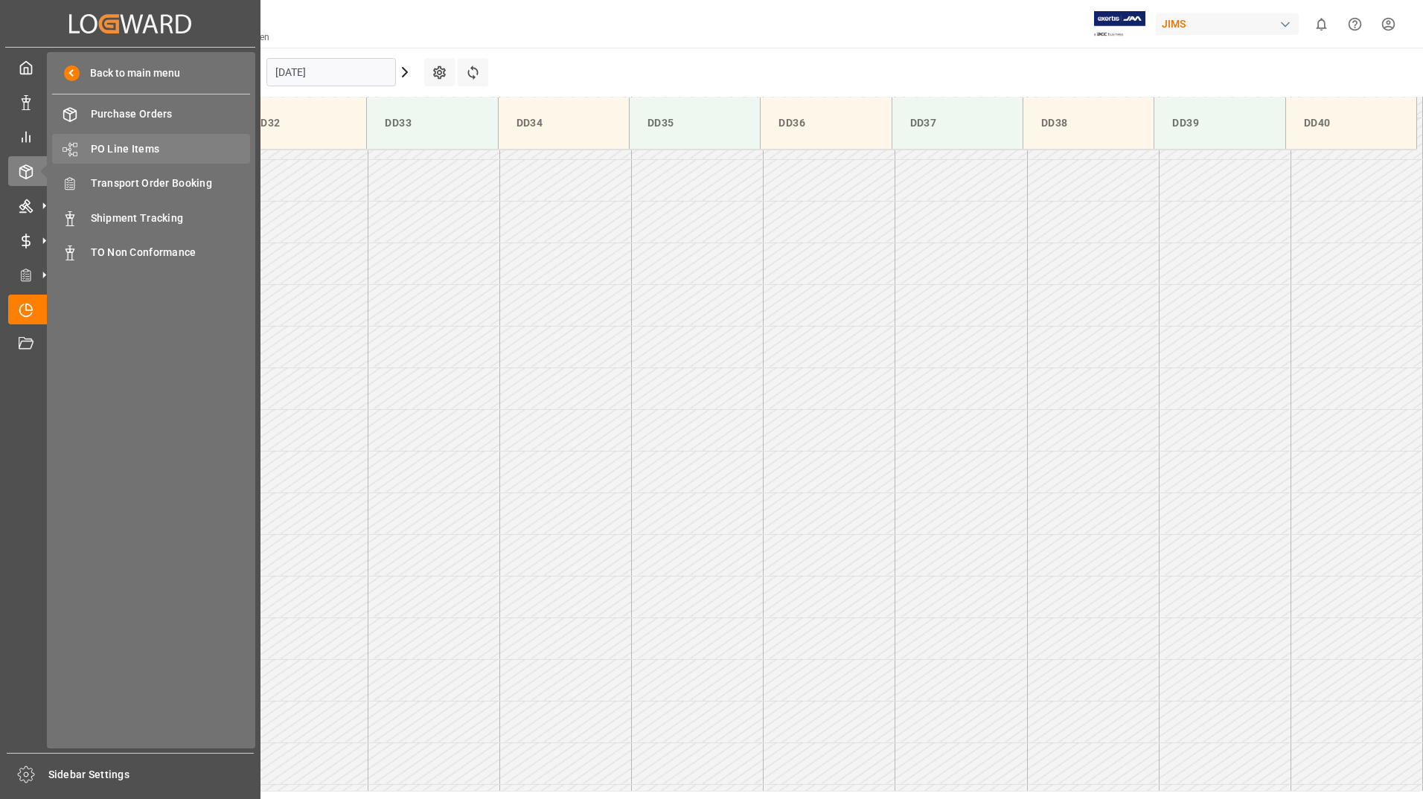
click at [127, 152] on span "PO Line Items" at bounding box center [171, 149] width 160 height 16
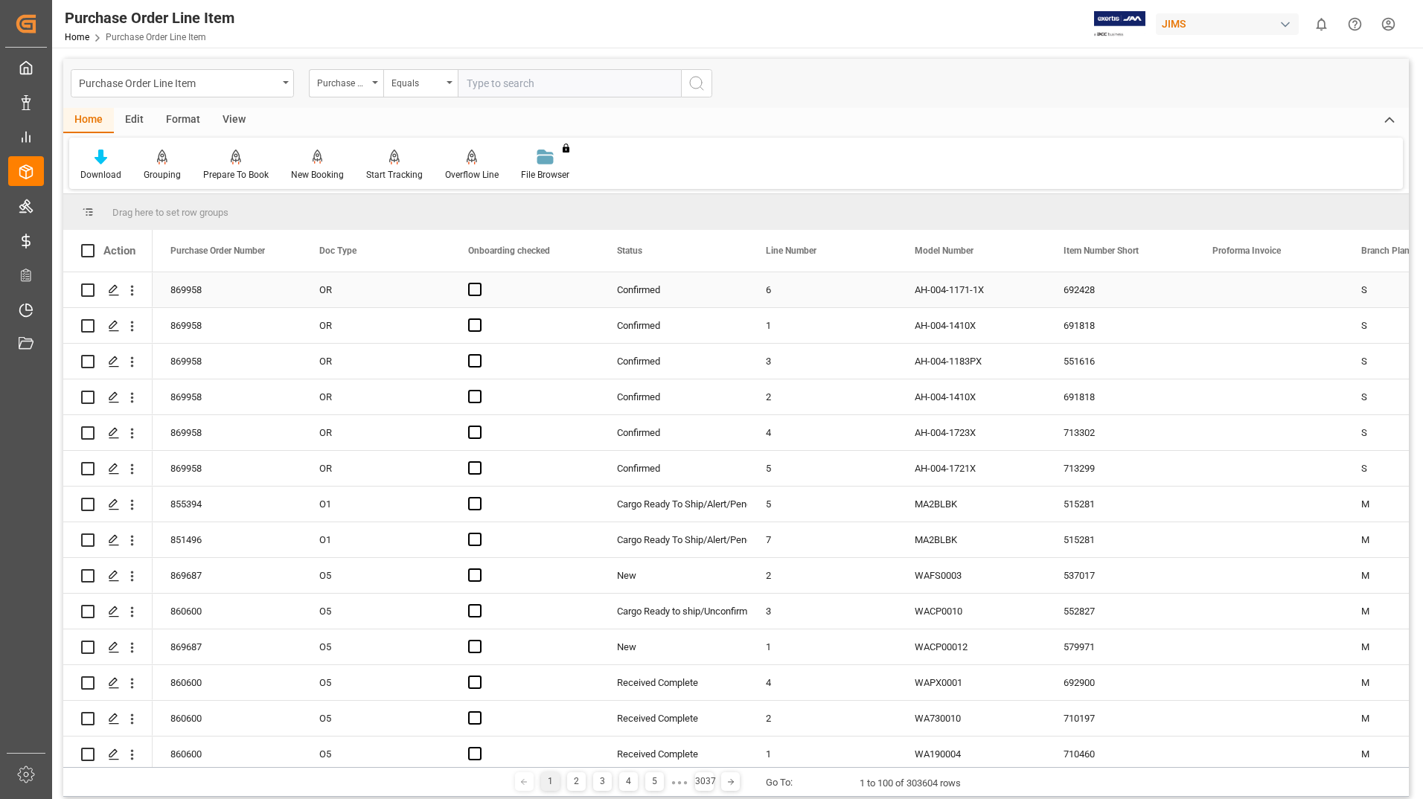
click at [89, 290] on input "Press Space to toggle row selection (unchecked)" at bounding box center [87, 290] width 13 height 13
checkbox input "true"
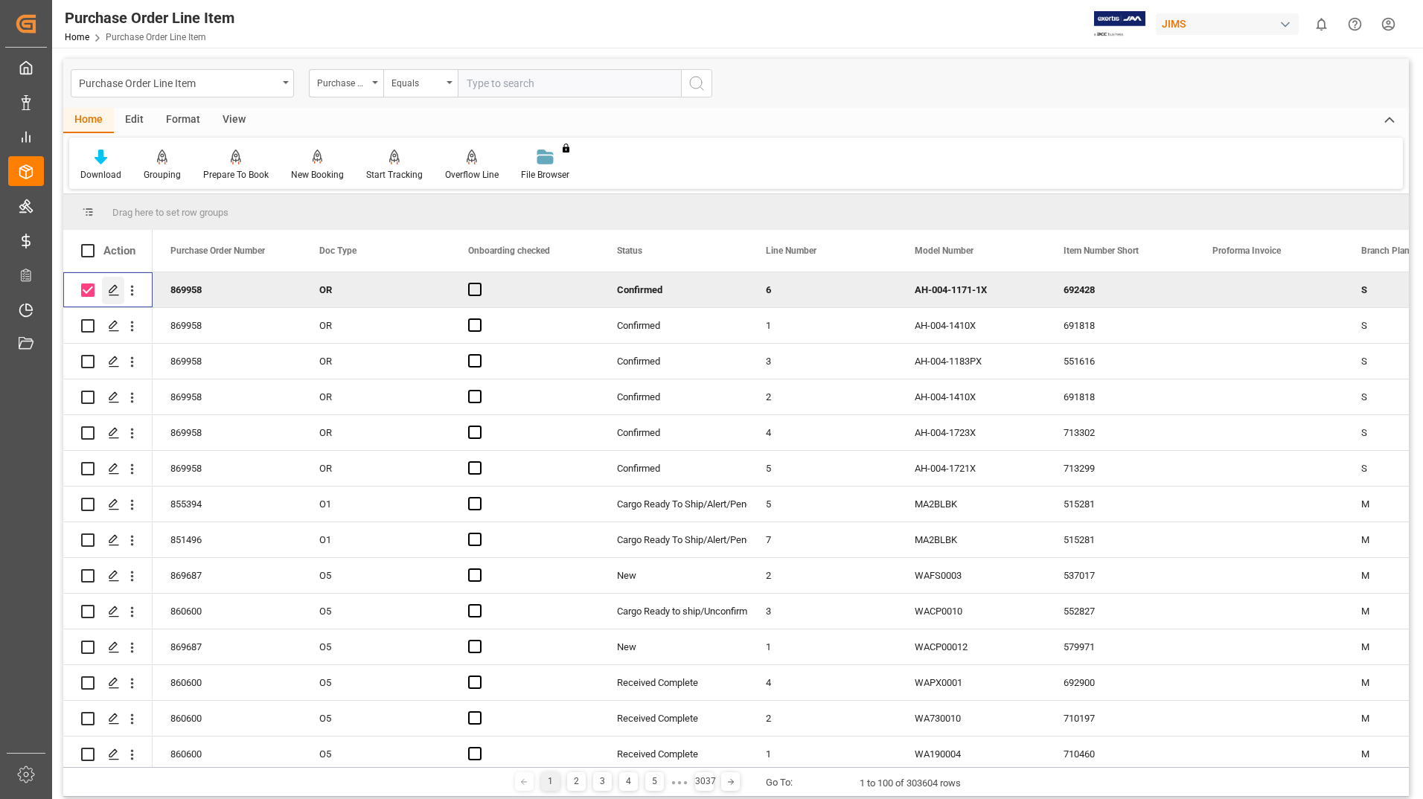
click at [111, 288] on icon "Press SPACE to deselect this row." at bounding box center [114, 290] width 12 height 12
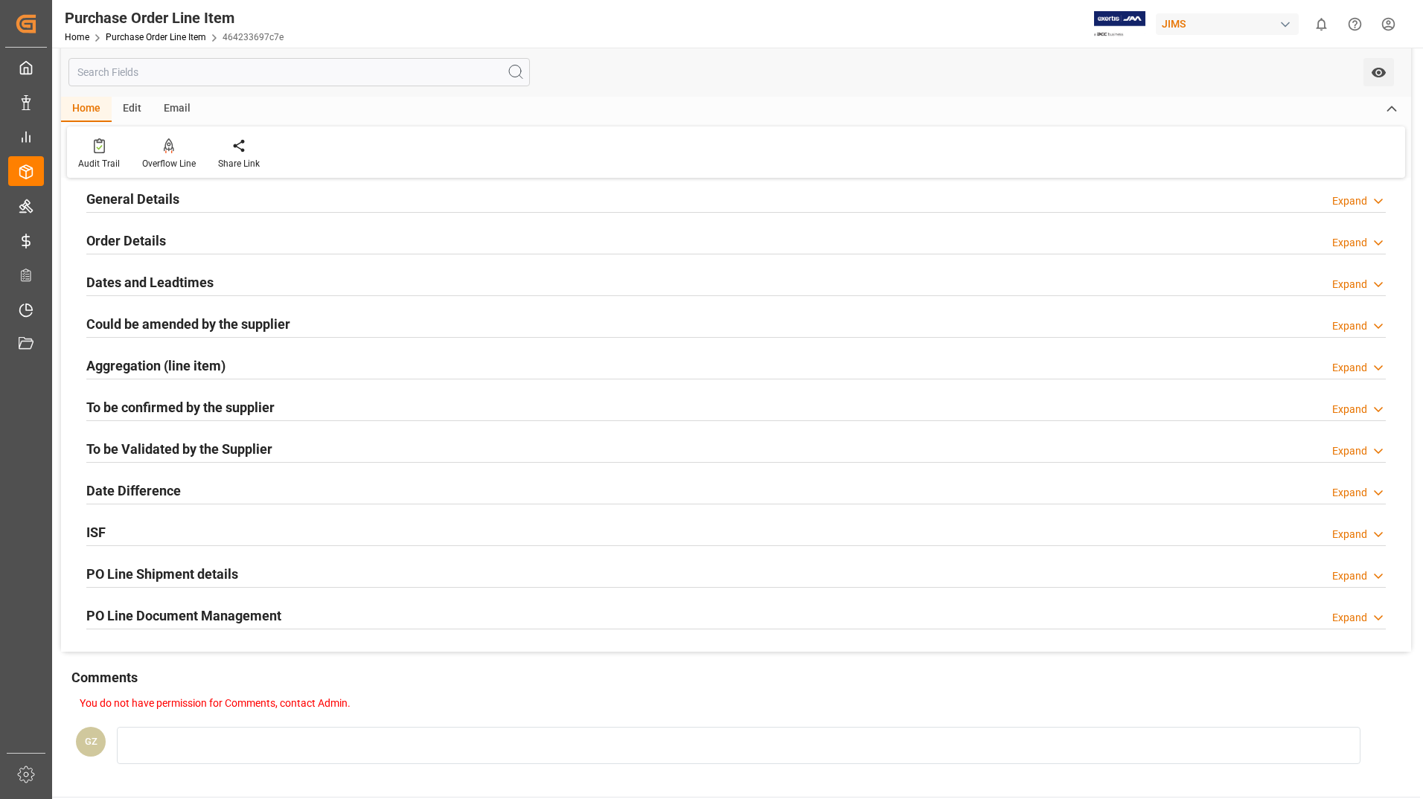
scroll to position [298, 0]
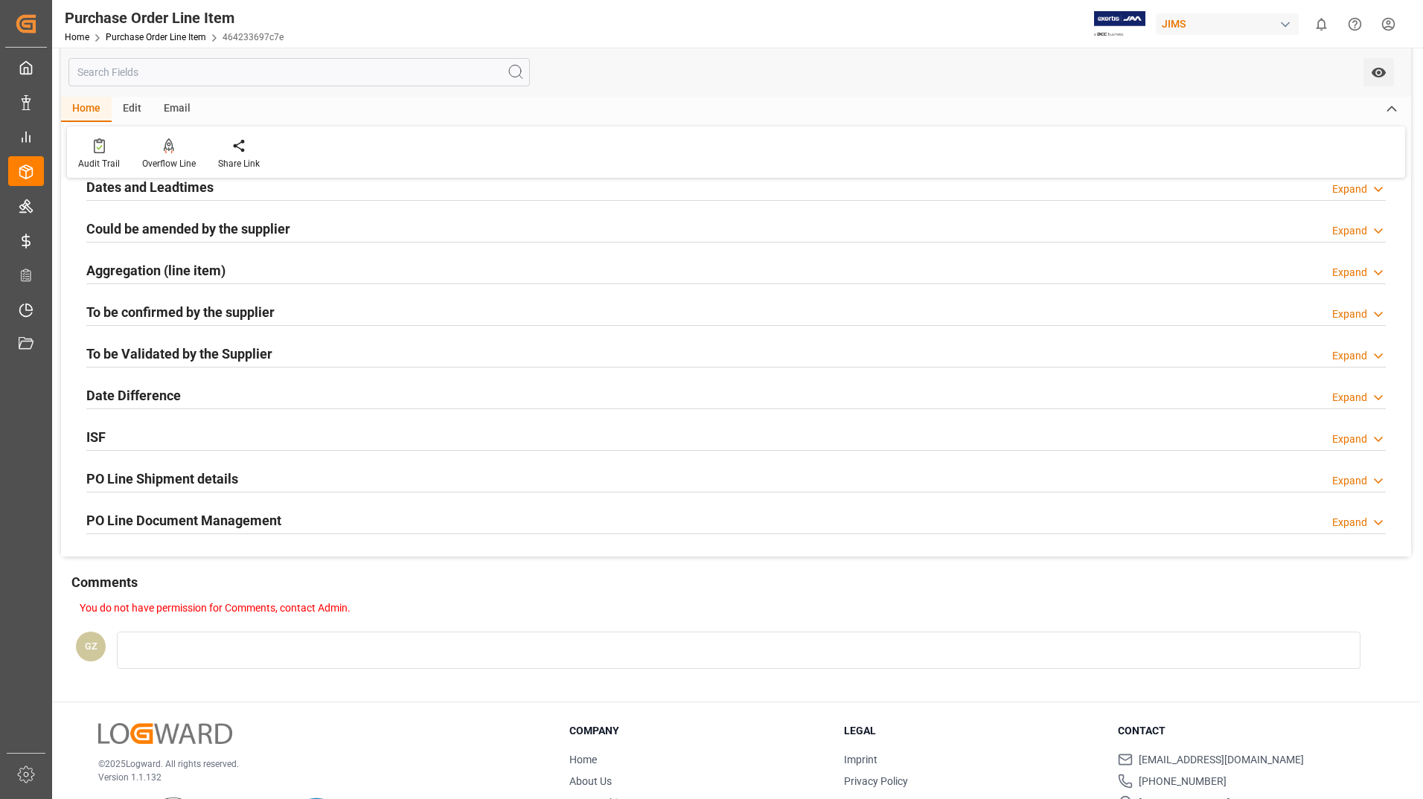
click at [176, 520] on h2 "PO Line Document Management" at bounding box center [183, 521] width 195 height 20
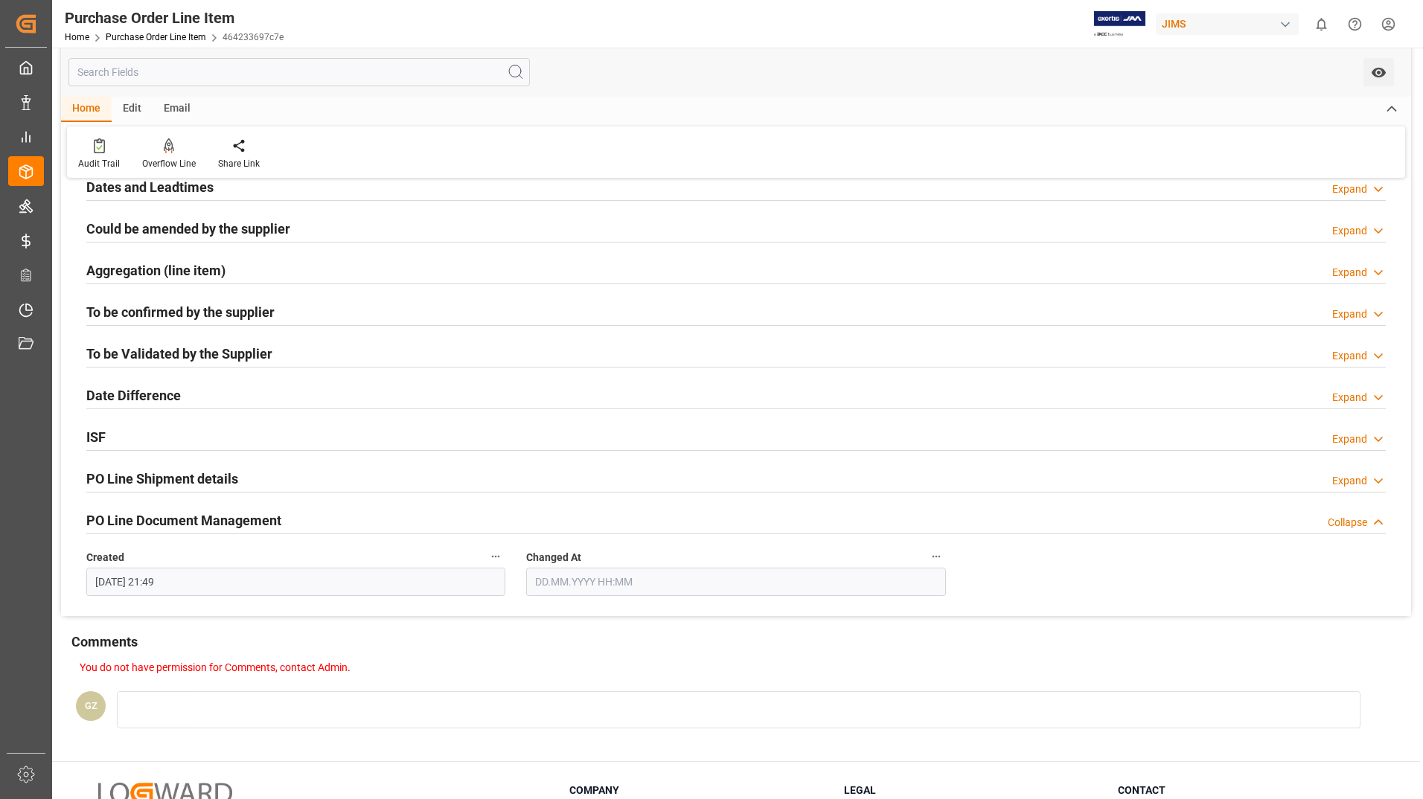
click at [167, 479] on h2 "PO Line Shipment details" at bounding box center [162, 479] width 152 height 20
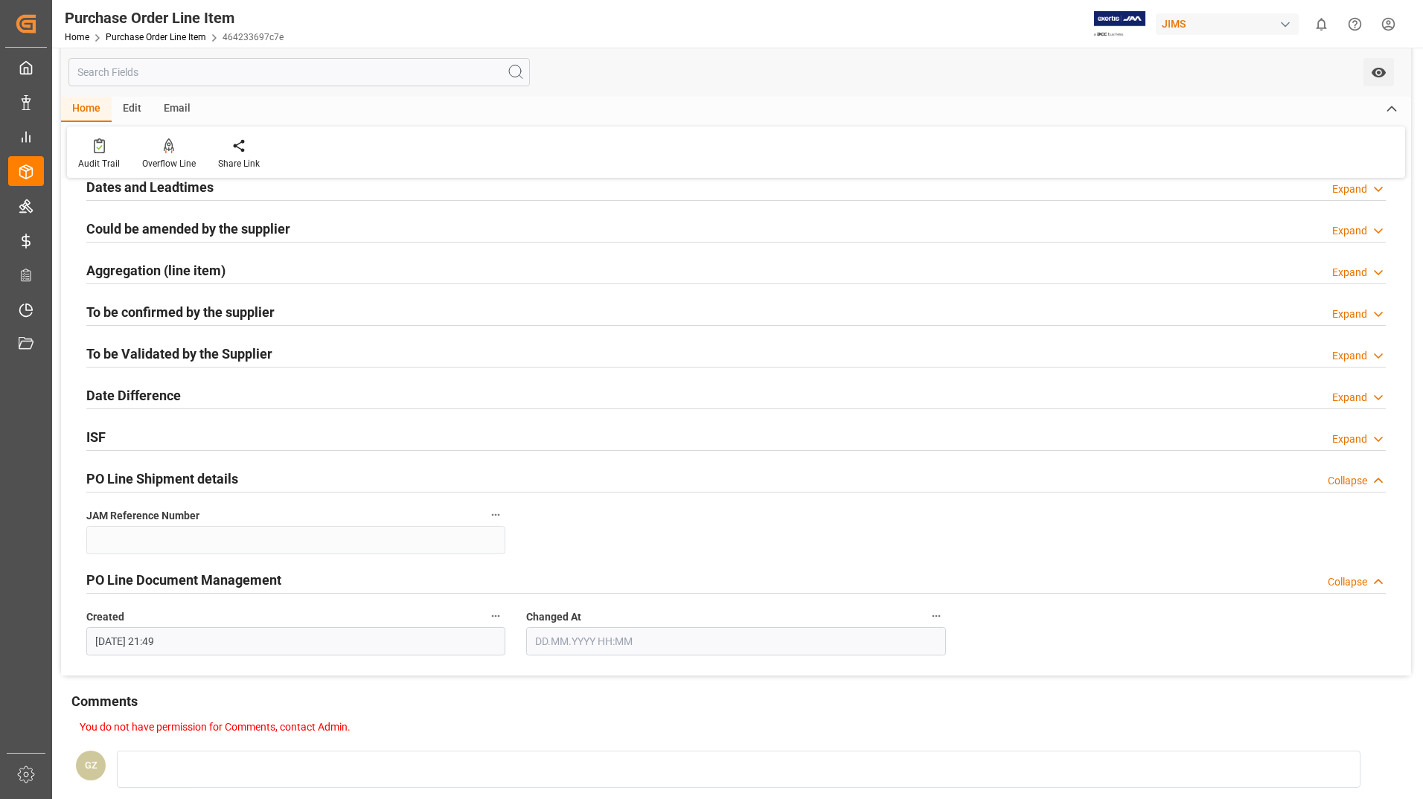
click at [938, 616] on icon "button" at bounding box center [936, 616] width 12 height 12
click at [884, 617] on div at bounding box center [711, 399] width 1423 height 799
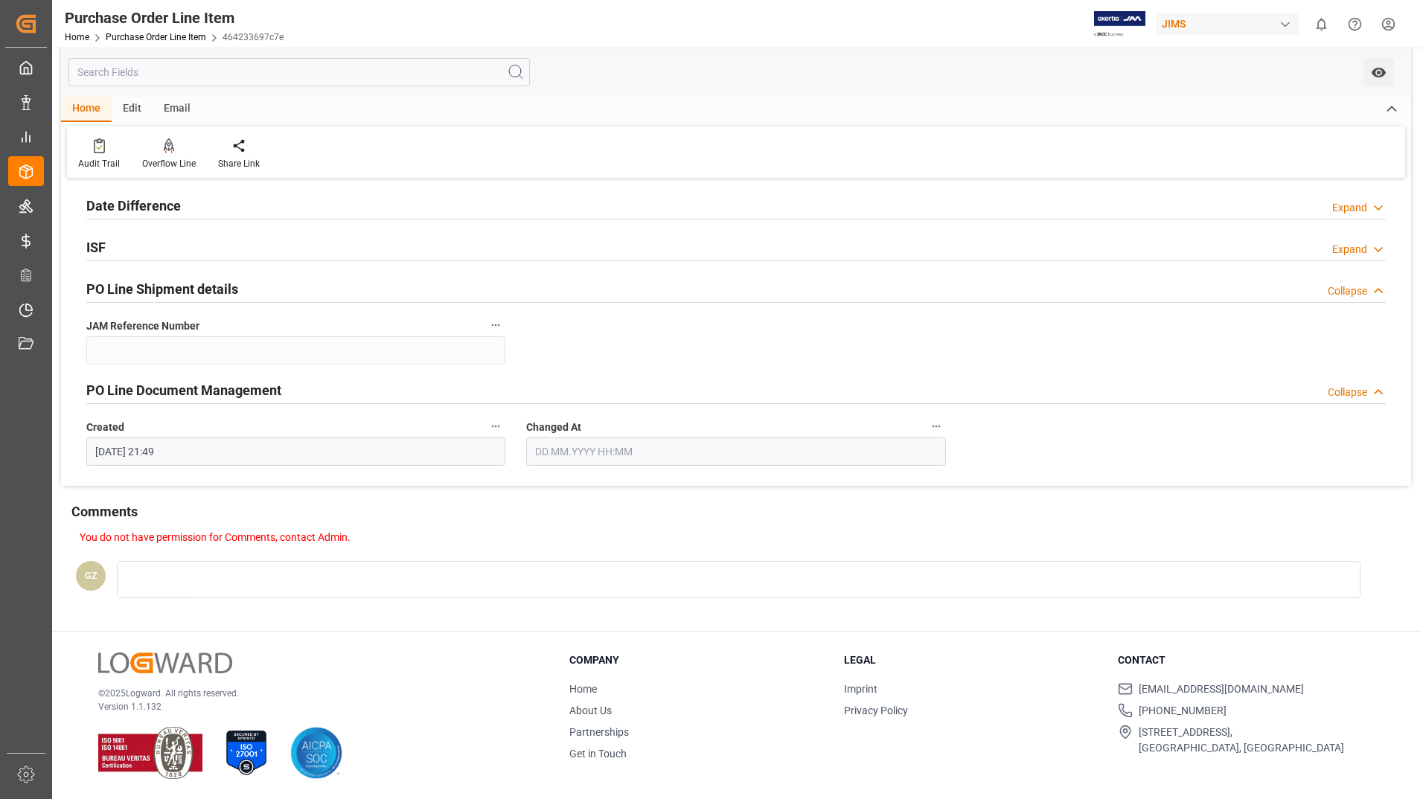
click at [225, 386] on h2 "PO Line Document Management" at bounding box center [183, 390] width 195 height 20
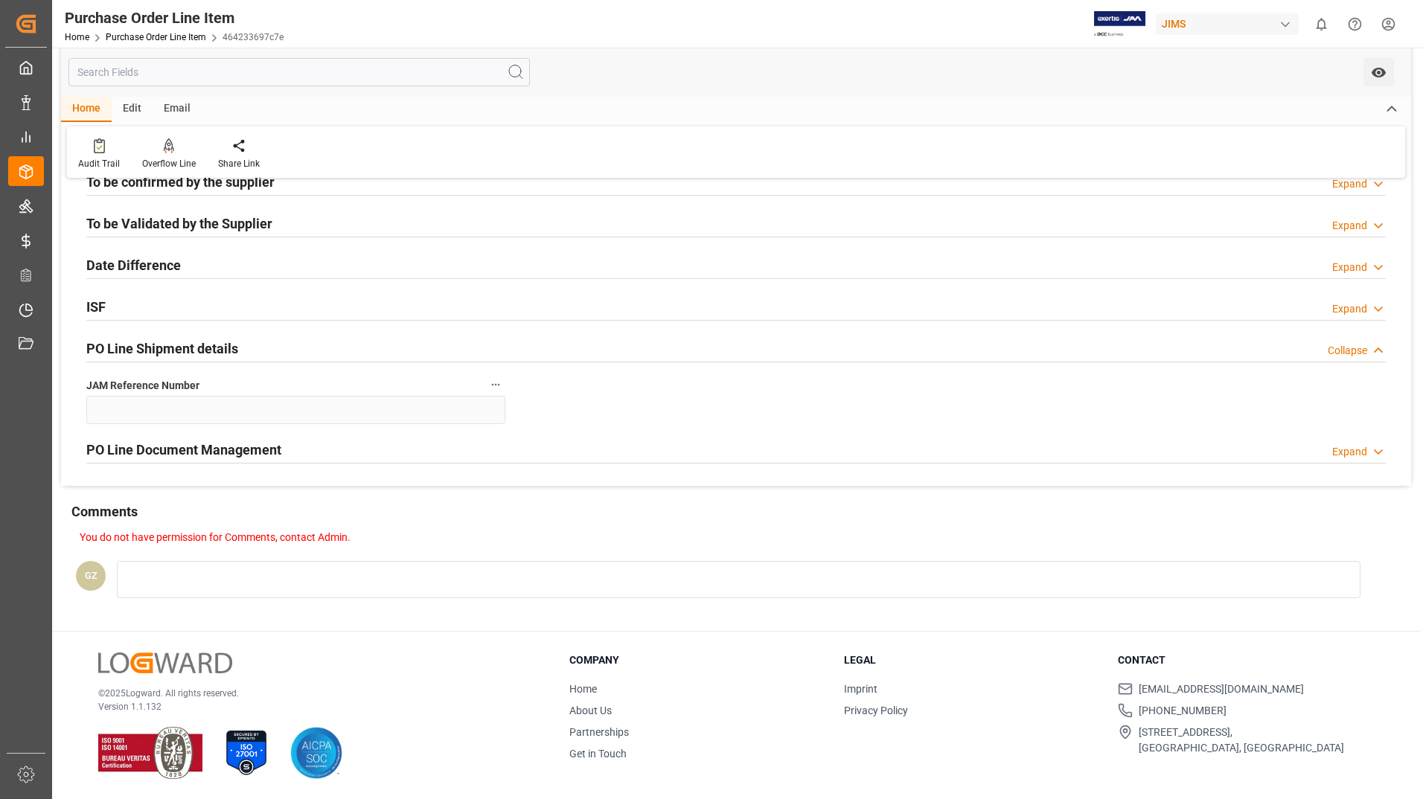
click at [159, 450] on h2 "PO Line Document Management" at bounding box center [183, 450] width 195 height 20
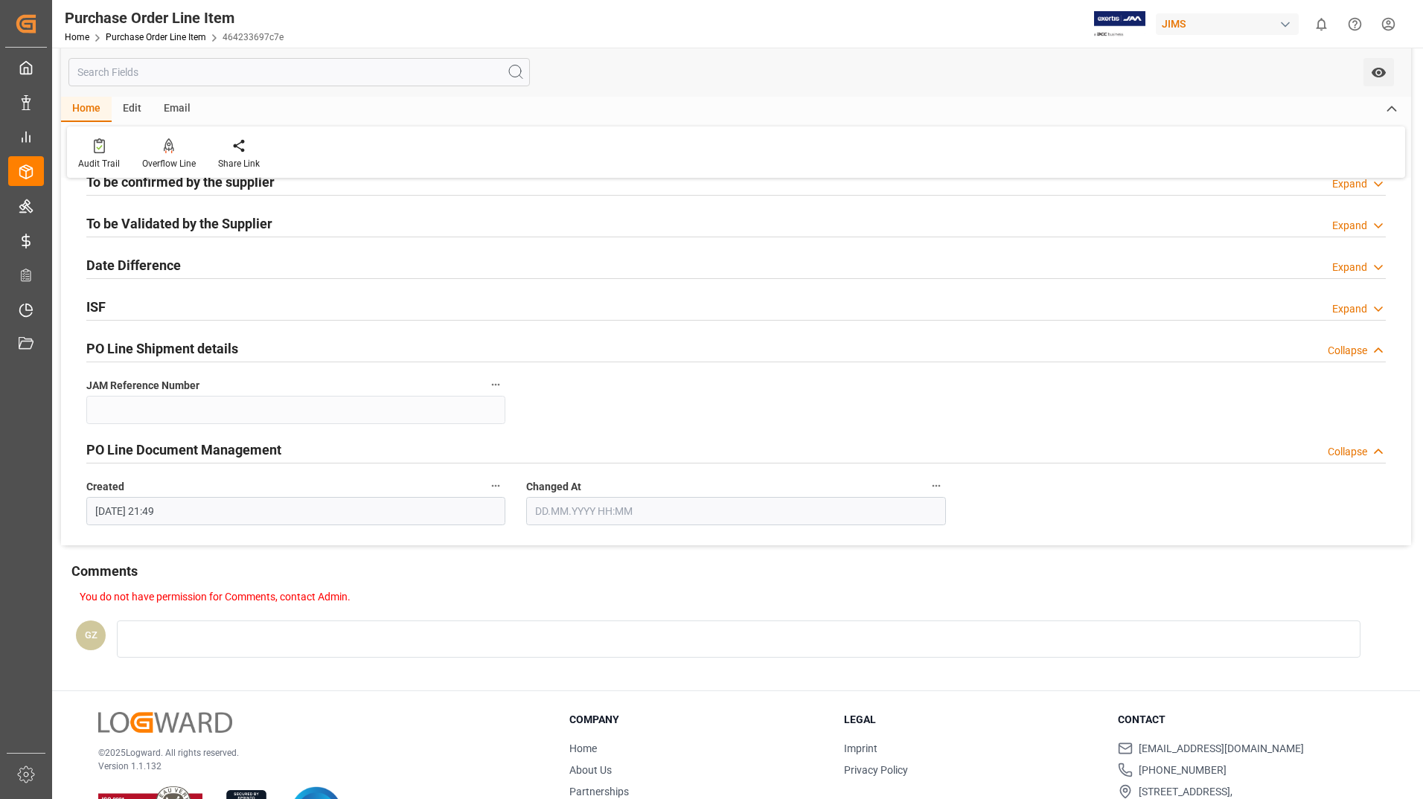
scroll to position [487, 0]
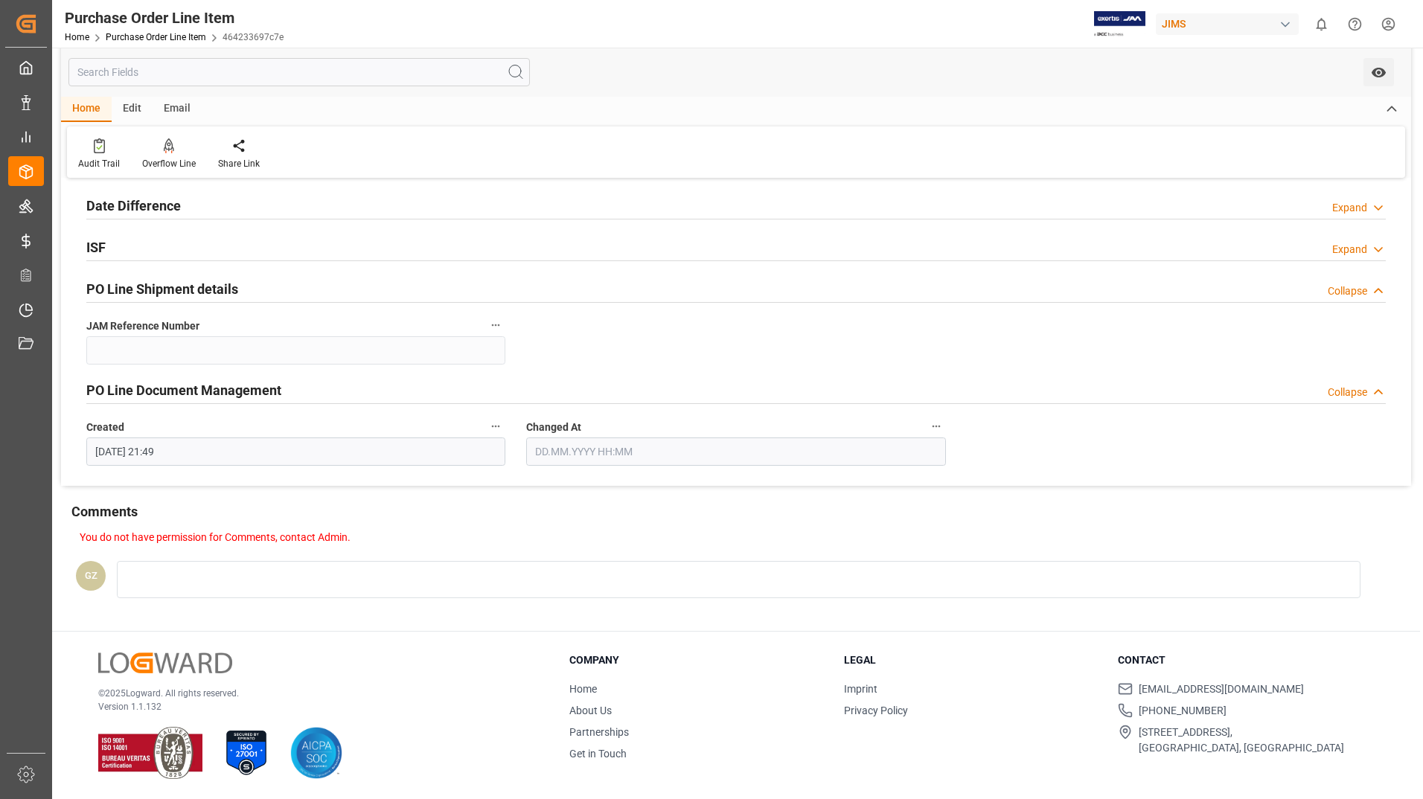
click at [937, 423] on icon "button" at bounding box center [936, 426] width 12 height 12
click at [946, 426] on icon at bounding box center [946, 426] width 13 height 13
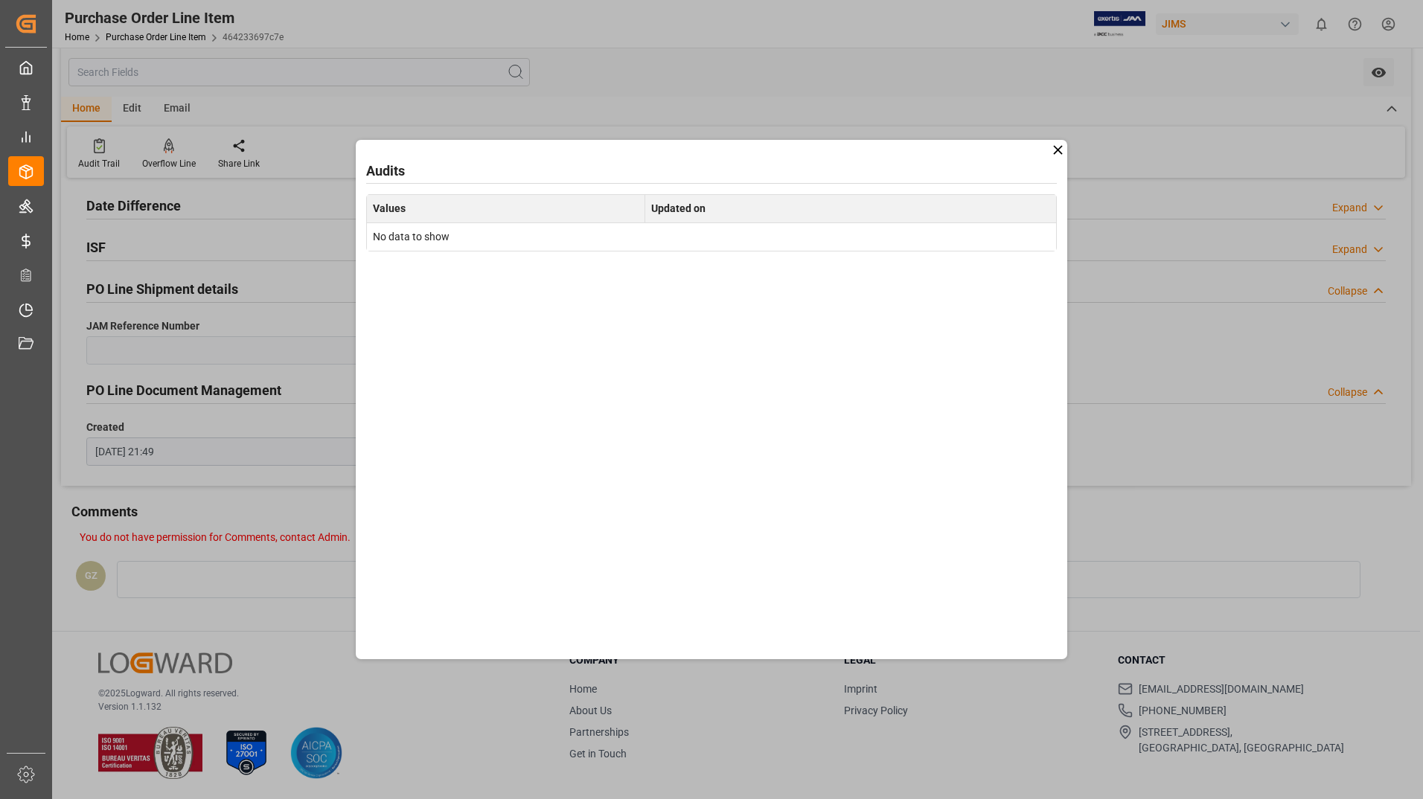
click at [1061, 143] on icon at bounding box center [1058, 150] width 16 height 16
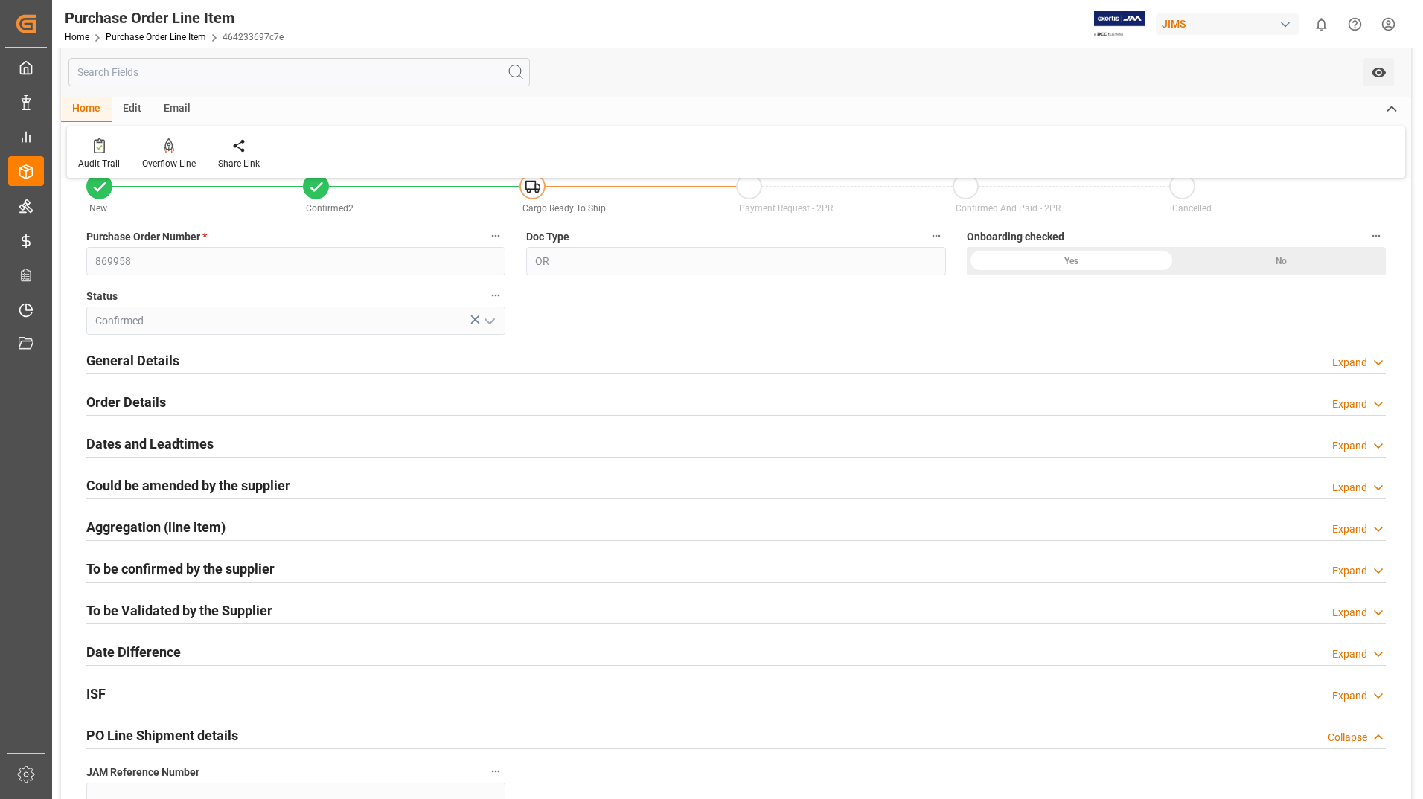
scroll to position [0, 0]
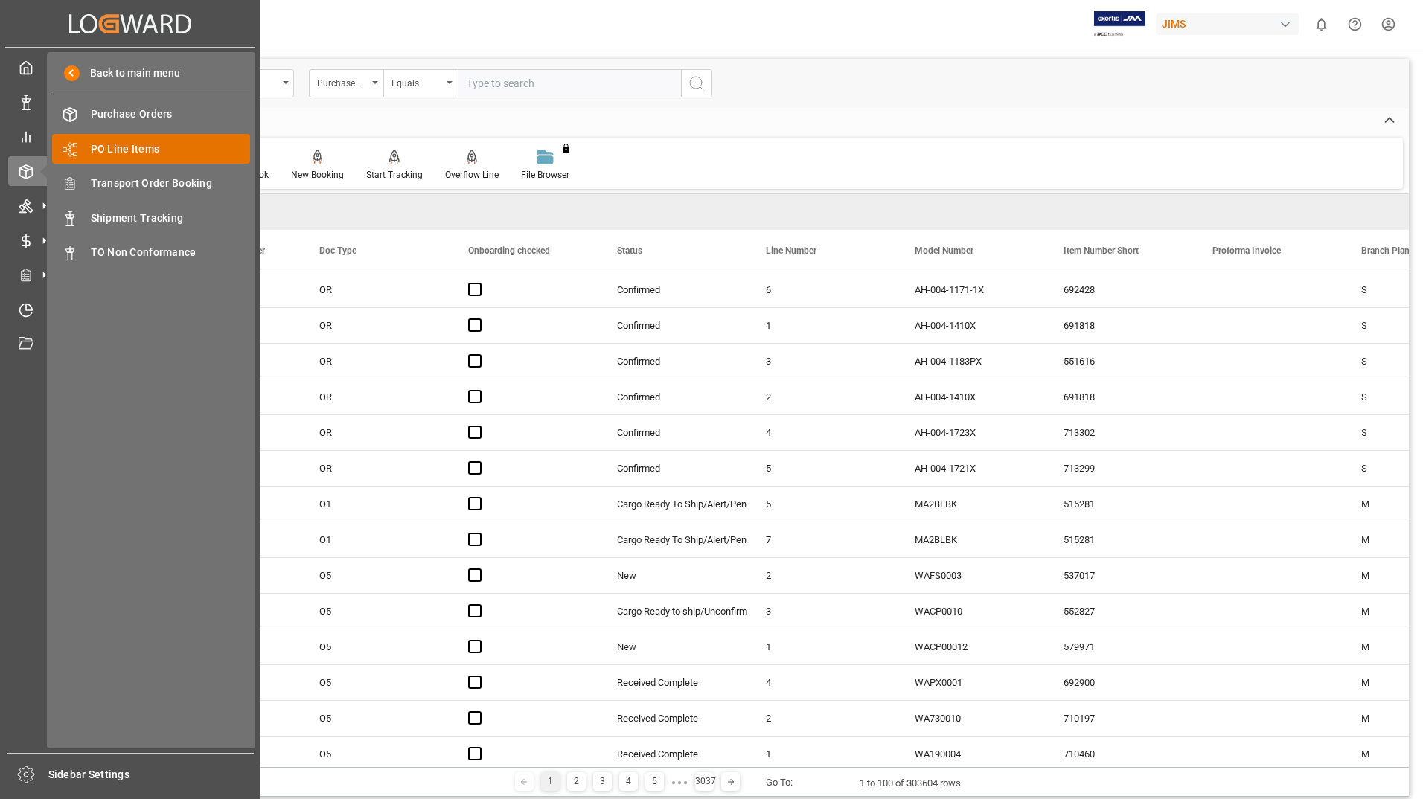
click at [121, 150] on span "PO Line Items" at bounding box center [171, 149] width 160 height 16
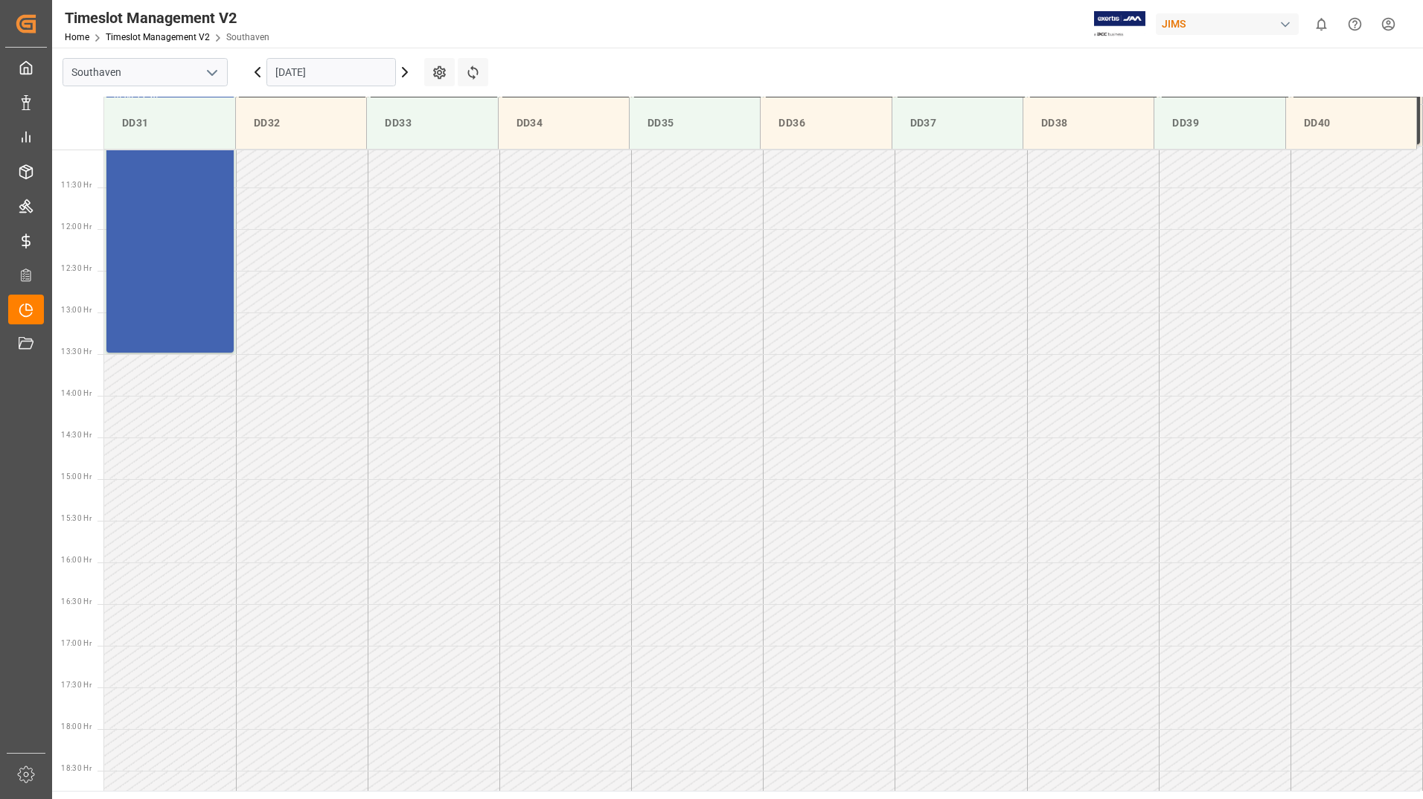
scroll to position [1074, 0]
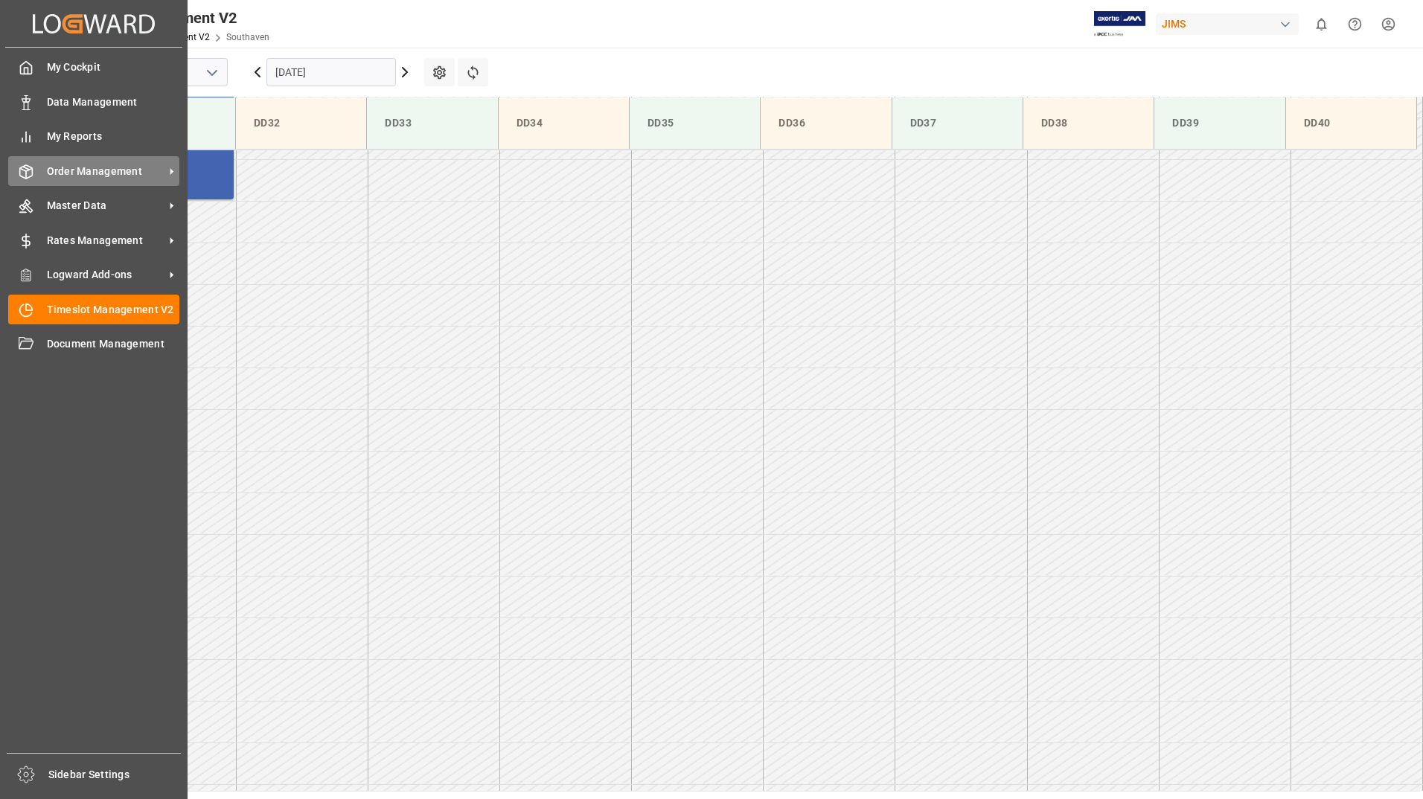
click at [28, 170] on icon at bounding box center [26, 171] width 15 height 15
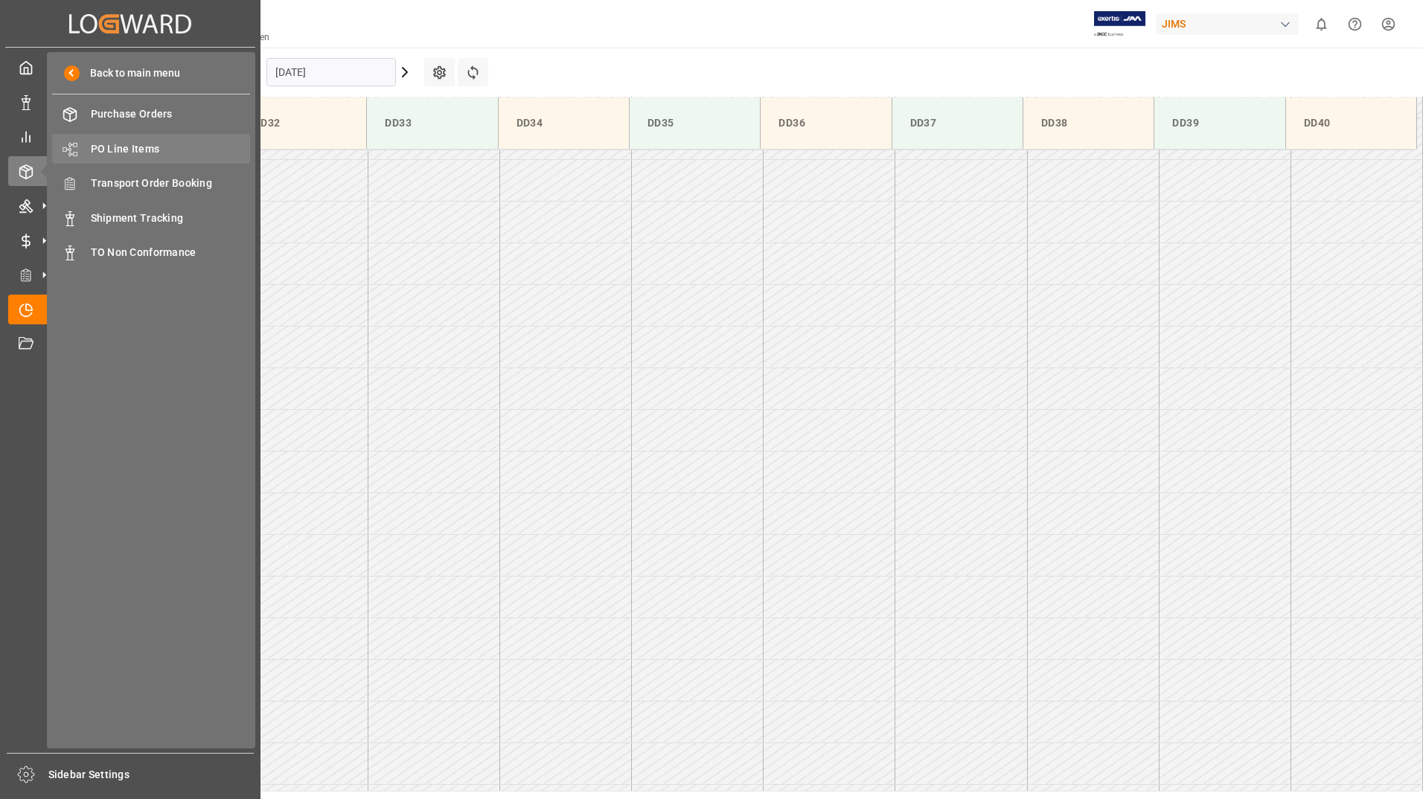
click at [118, 156] on span "PO Line Items" at bounding box center [171, 149] width 160 height 16
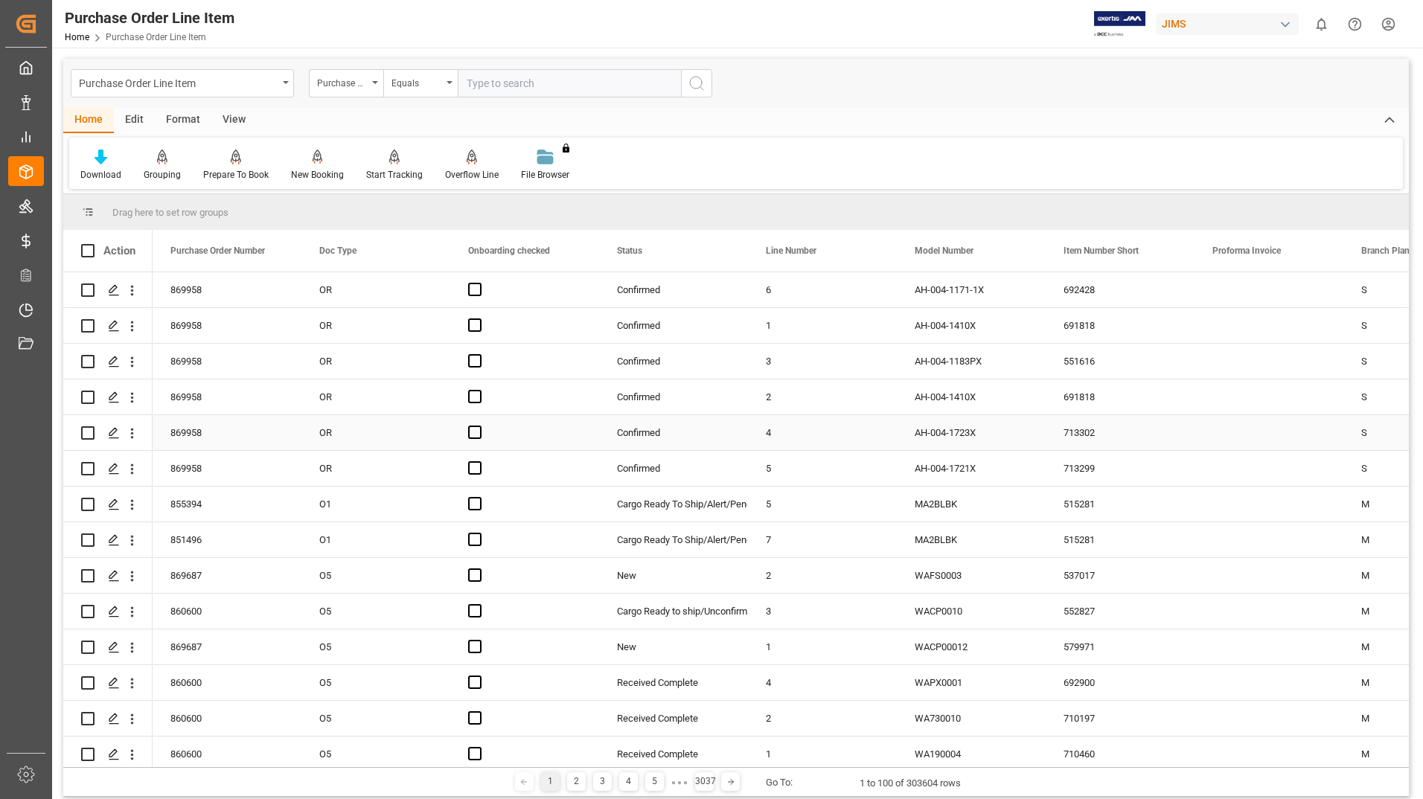
click at [88, 433] on input "Press Space to toggle row selection (unchecked)" at bounding box center [87, 432] width 13 height 13
checkbox input "true"
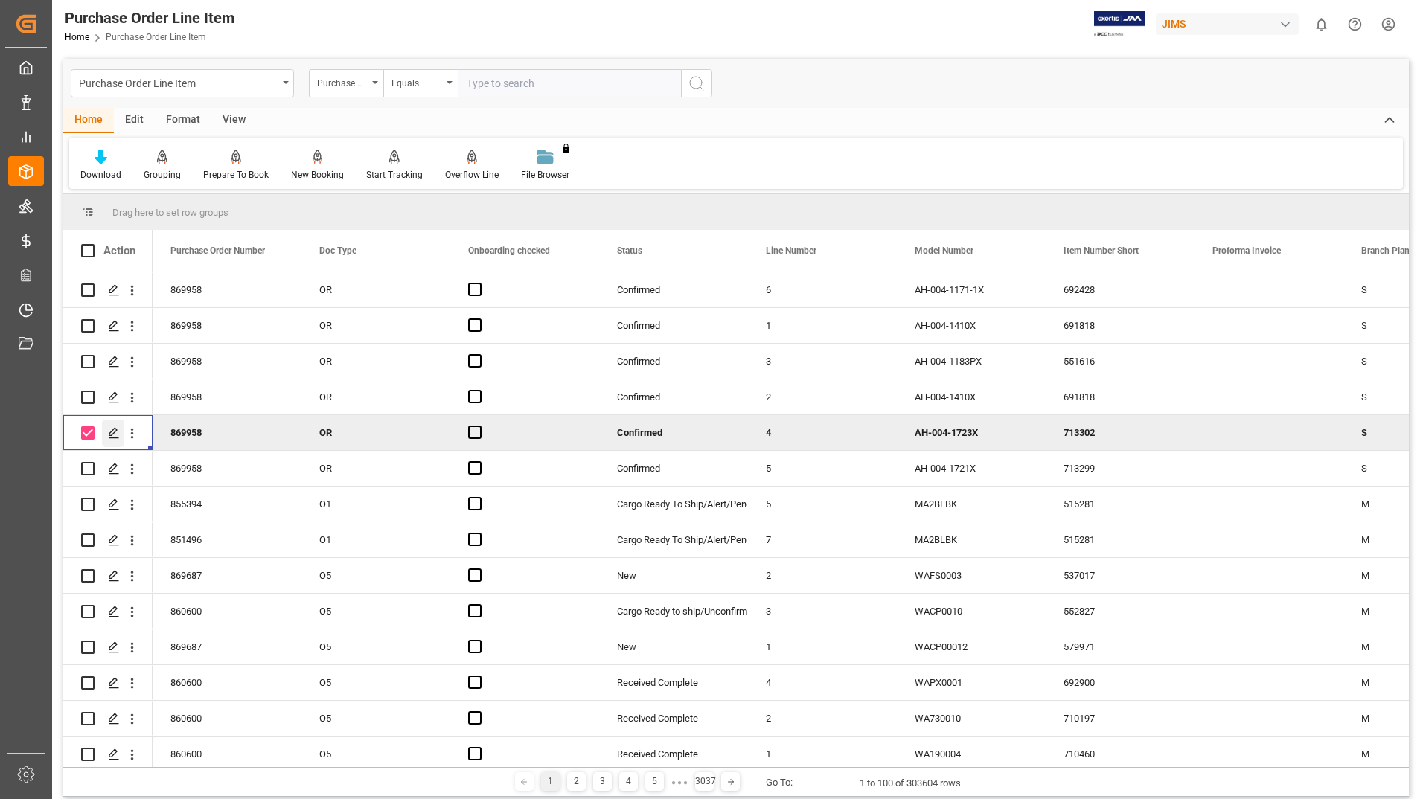
click at [113, 432] on icon "Press SPACE to deselect this row." at bounding box center [114, 433] width 12 height 12
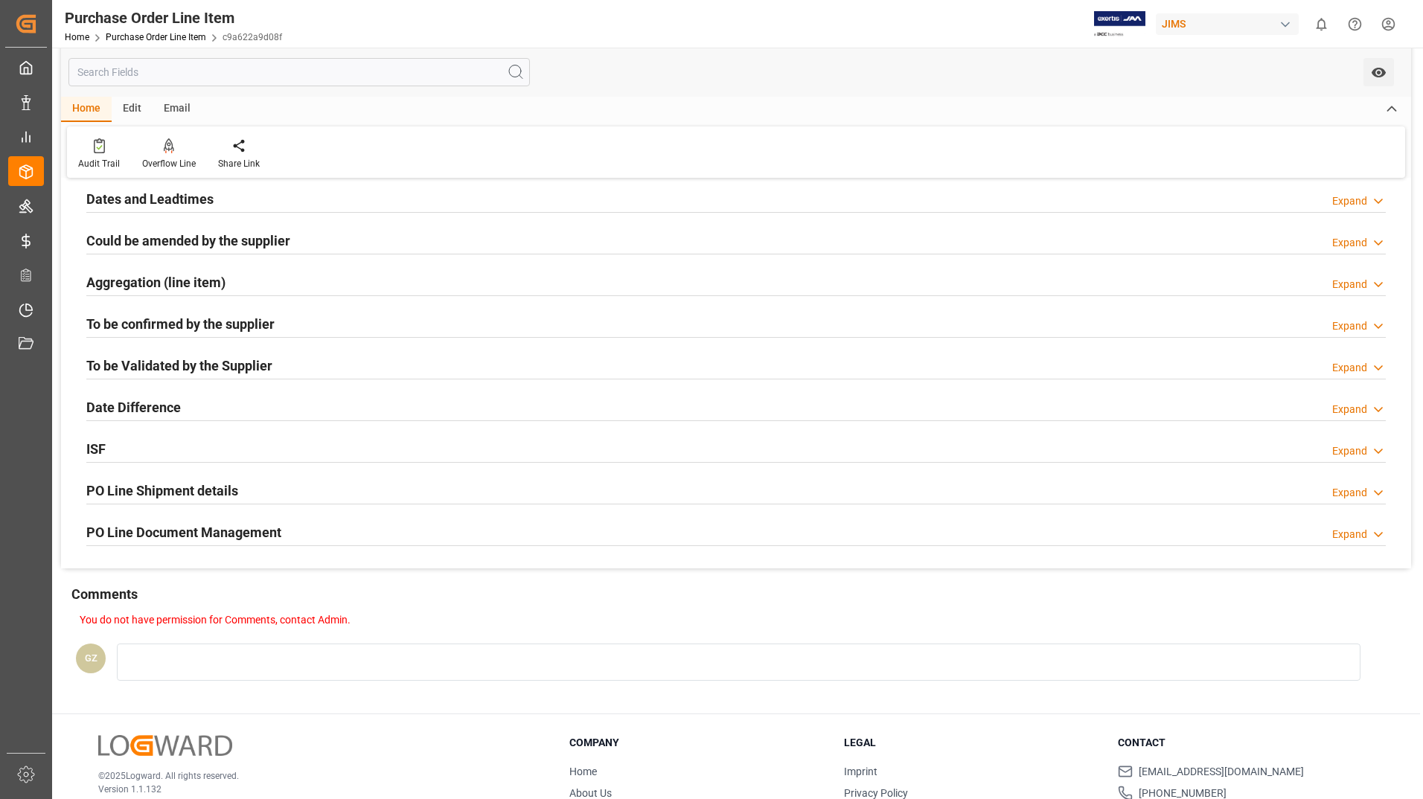
scroll to position [298, 0]
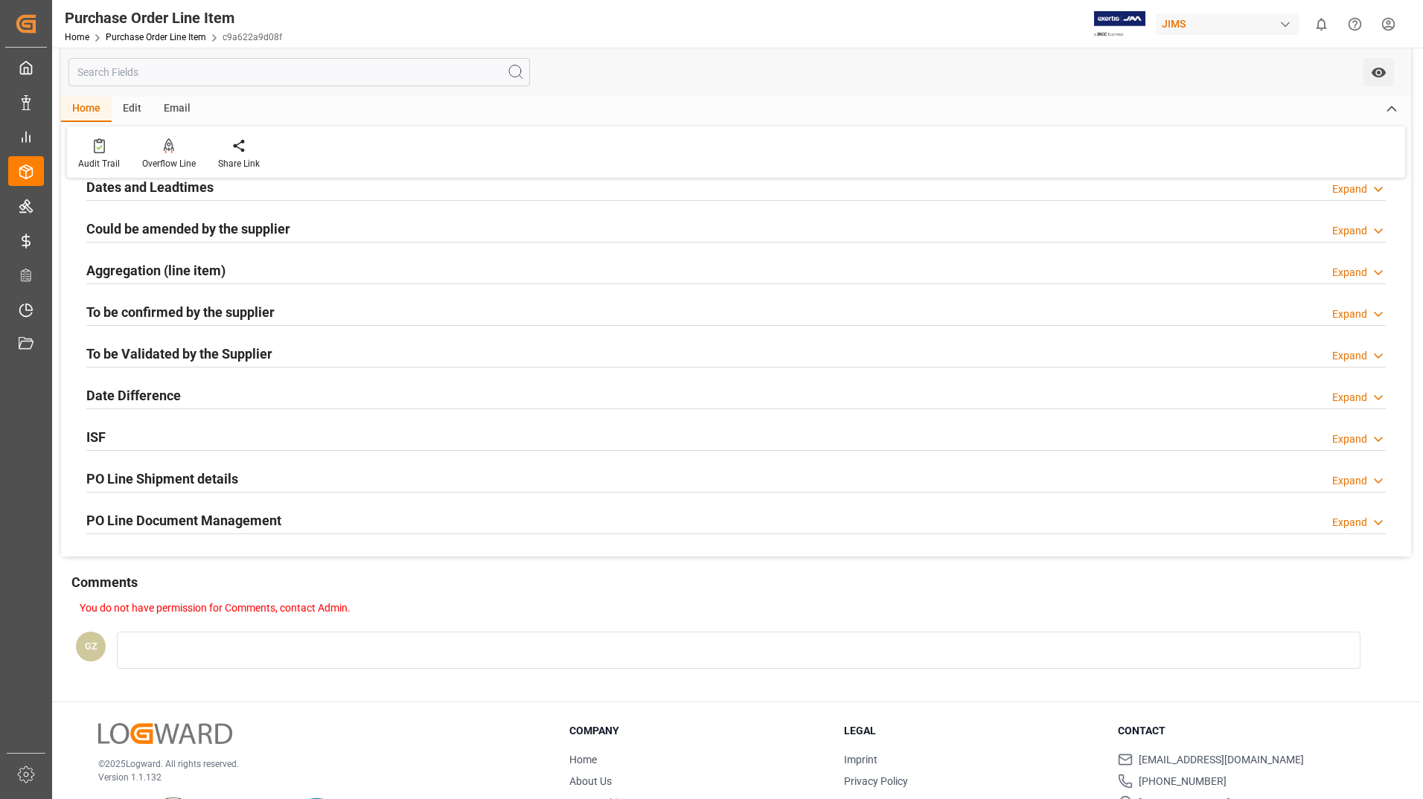
click at [217, 519] on h2 "PO Line Document Management" at bounding box center [183, 521] width 195 height 20
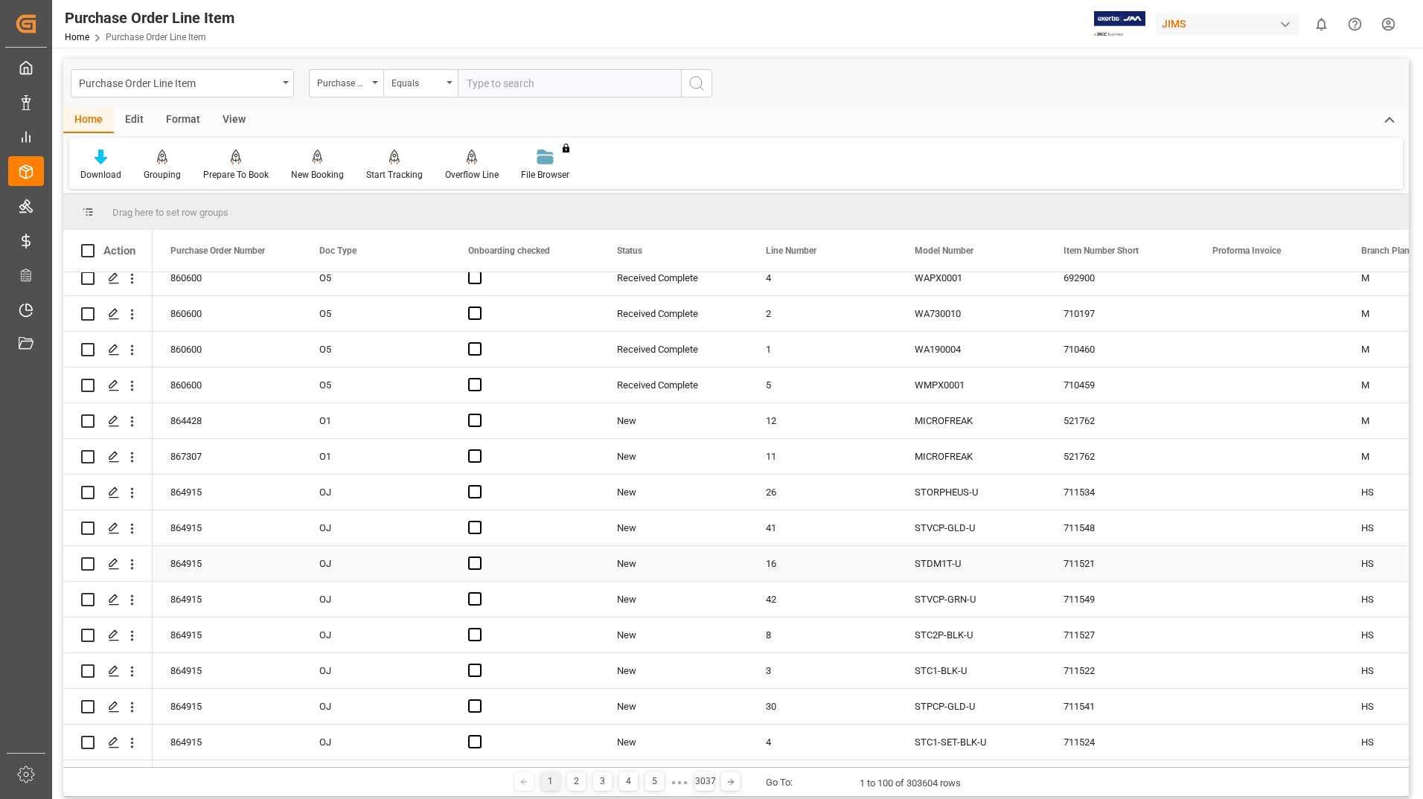
scroll to position [670, 0]
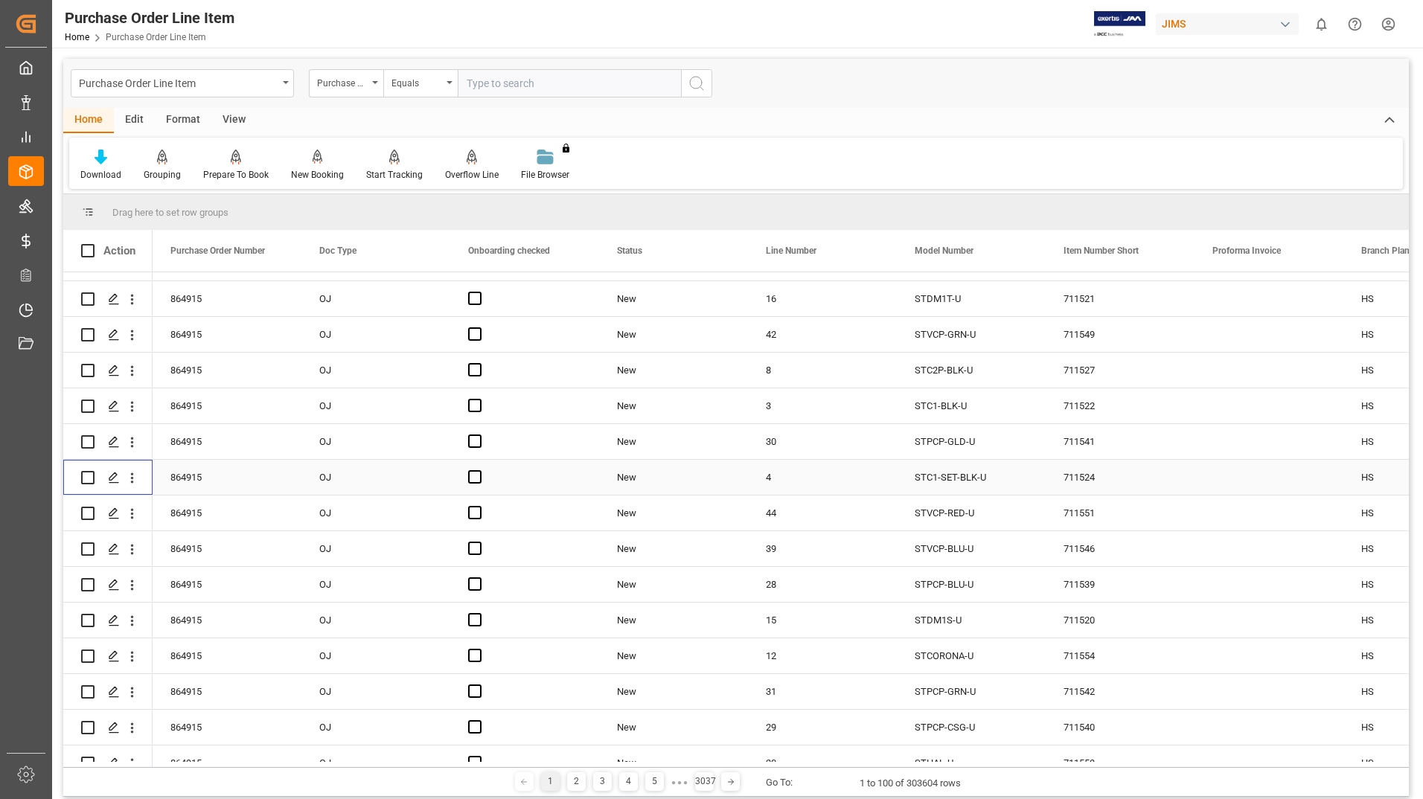
click at [86, 479] on input "Press Space to toggle row selection (unchecked)" at bounding box center [87, 477] width 13 height 13
checkbox input "true"
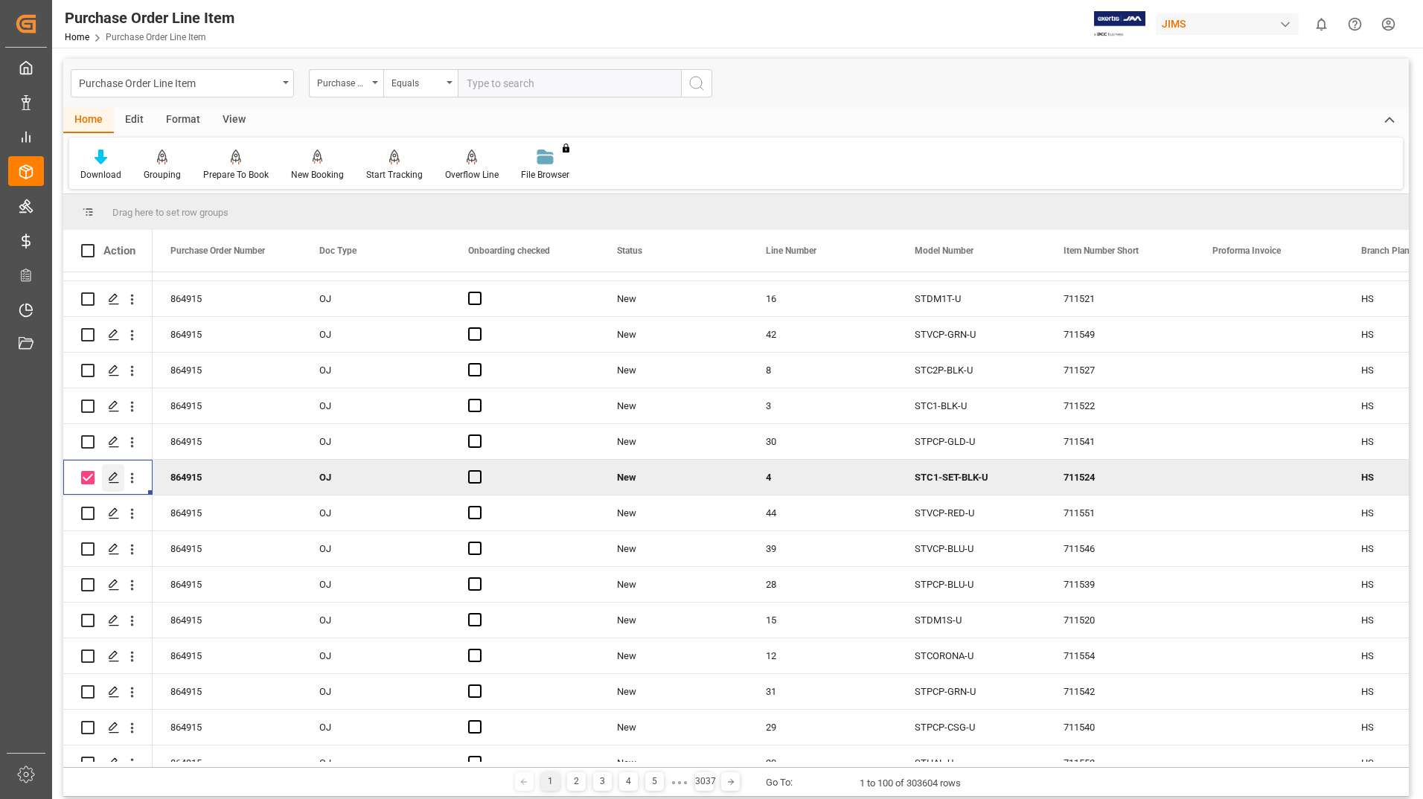
click at [113, 475] on icon "Press SPACE to deselect this row." at bounding box center [114, 478] width 12 height 12
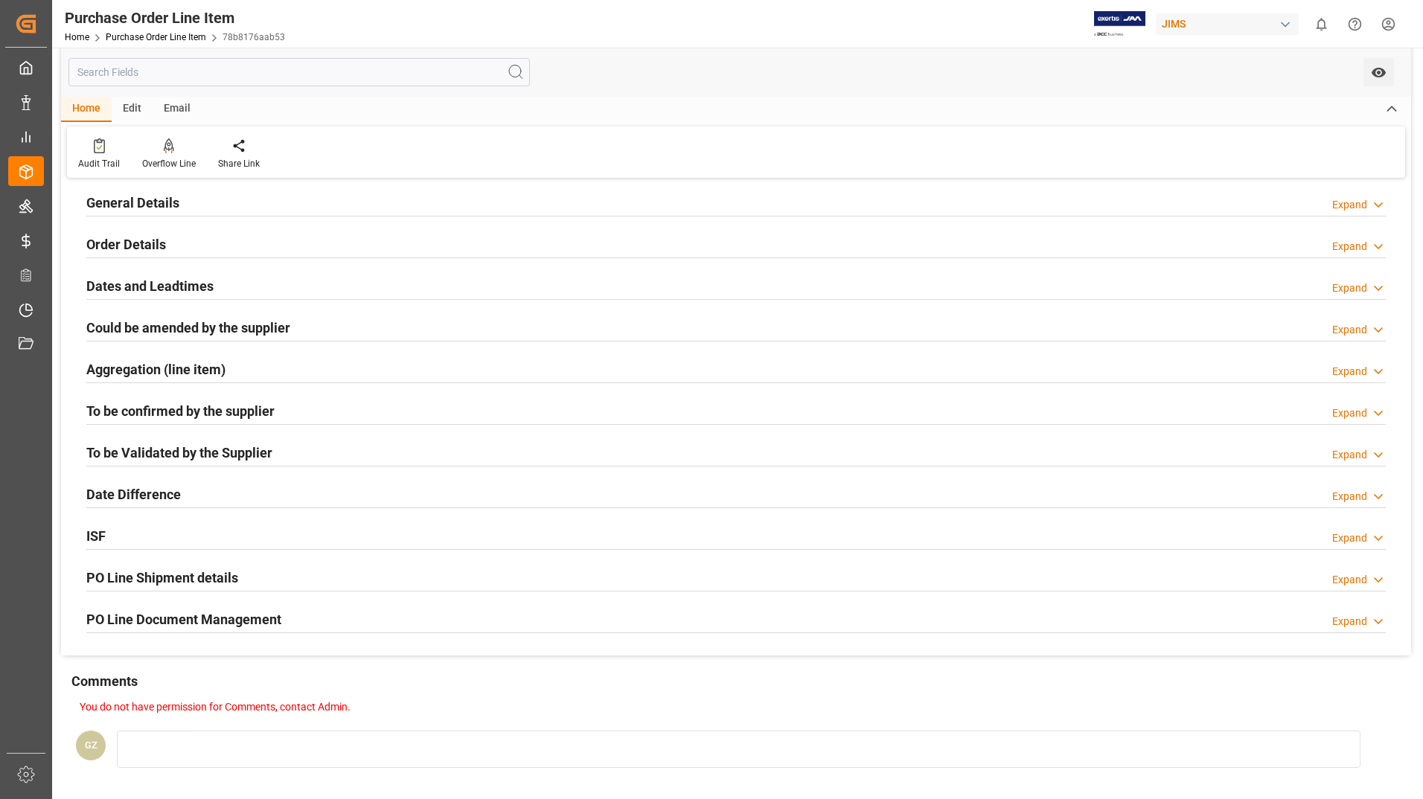
scroll to position [223, 0]
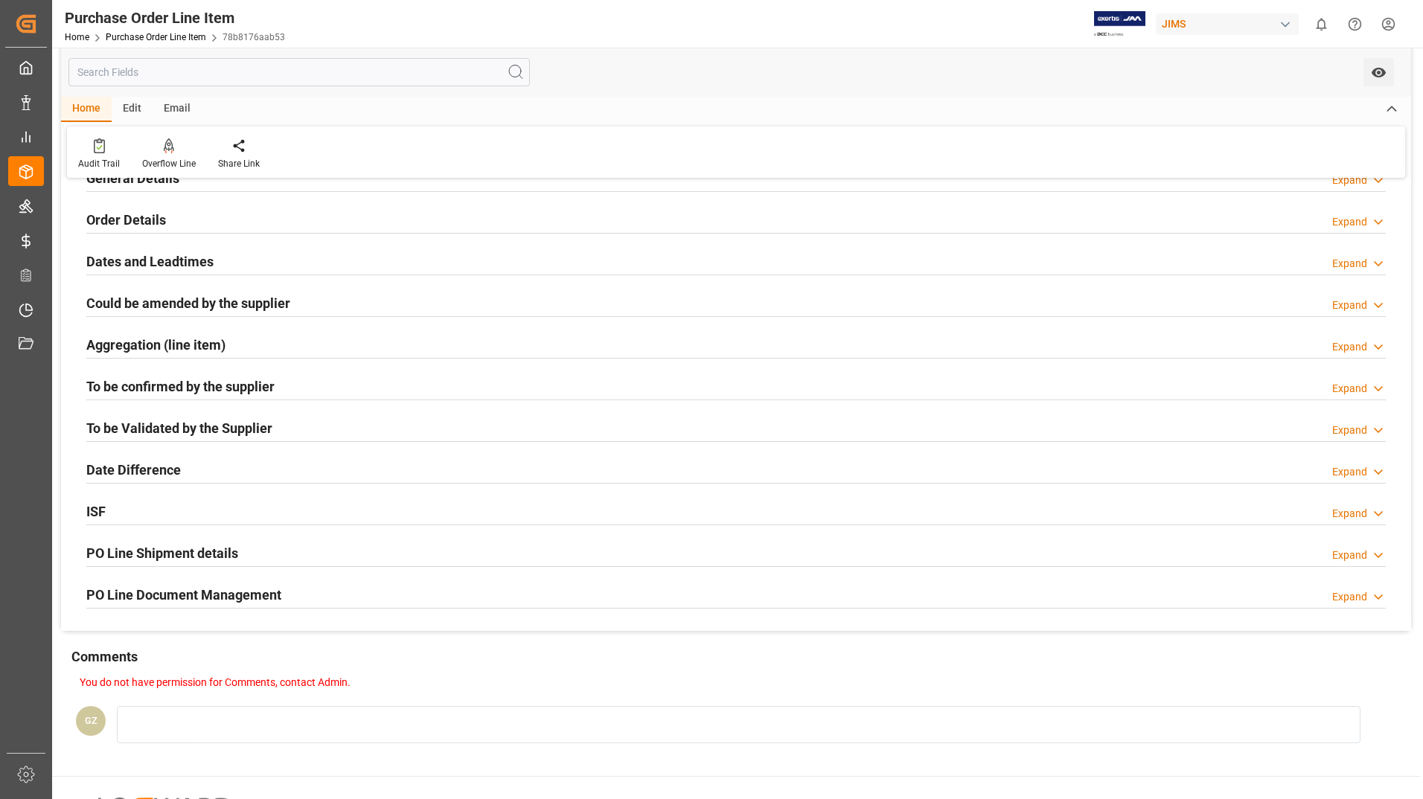
click at [147, 555] on h2 "PO Line Shipment details" at bounding box center [162, 553] width 152 height 20
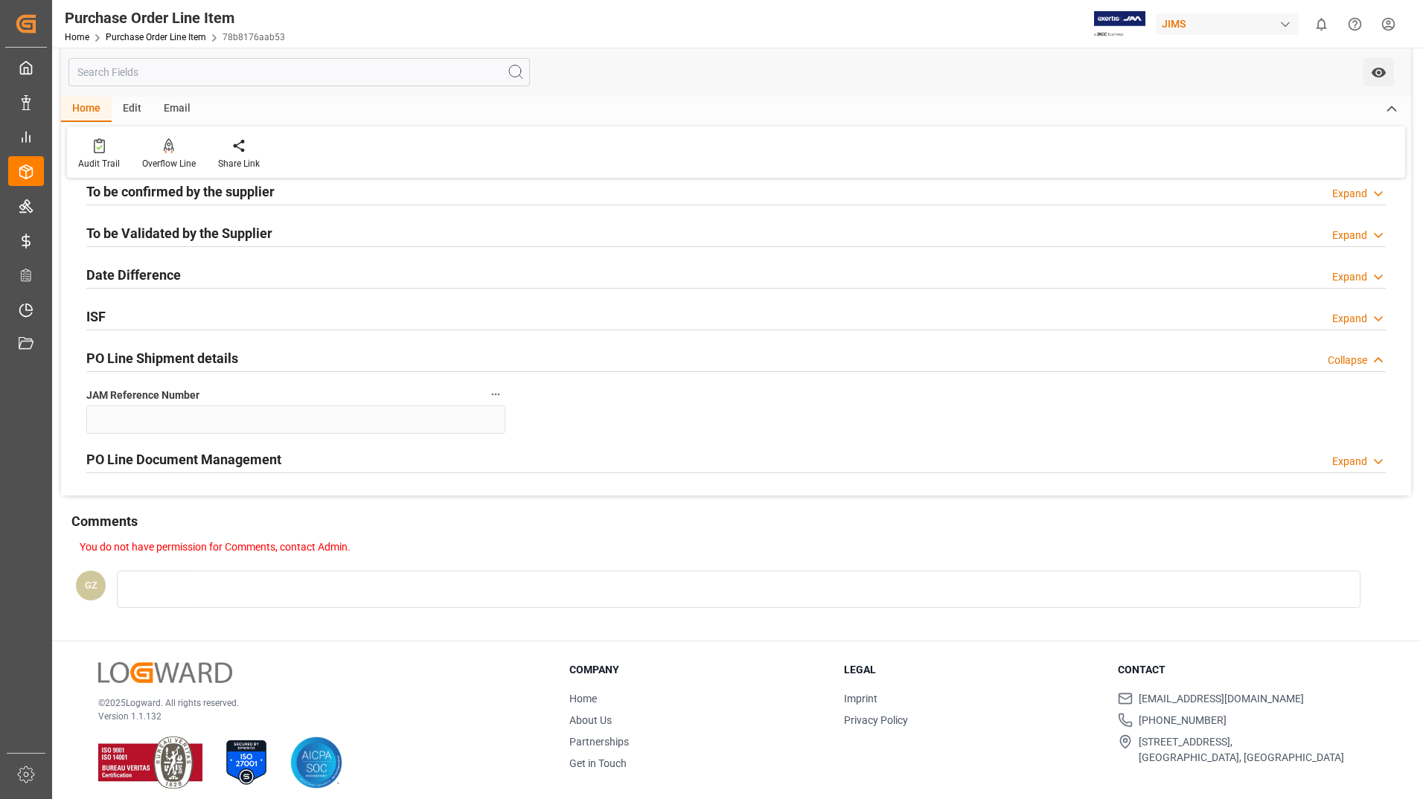
scroll to position [428, 0]
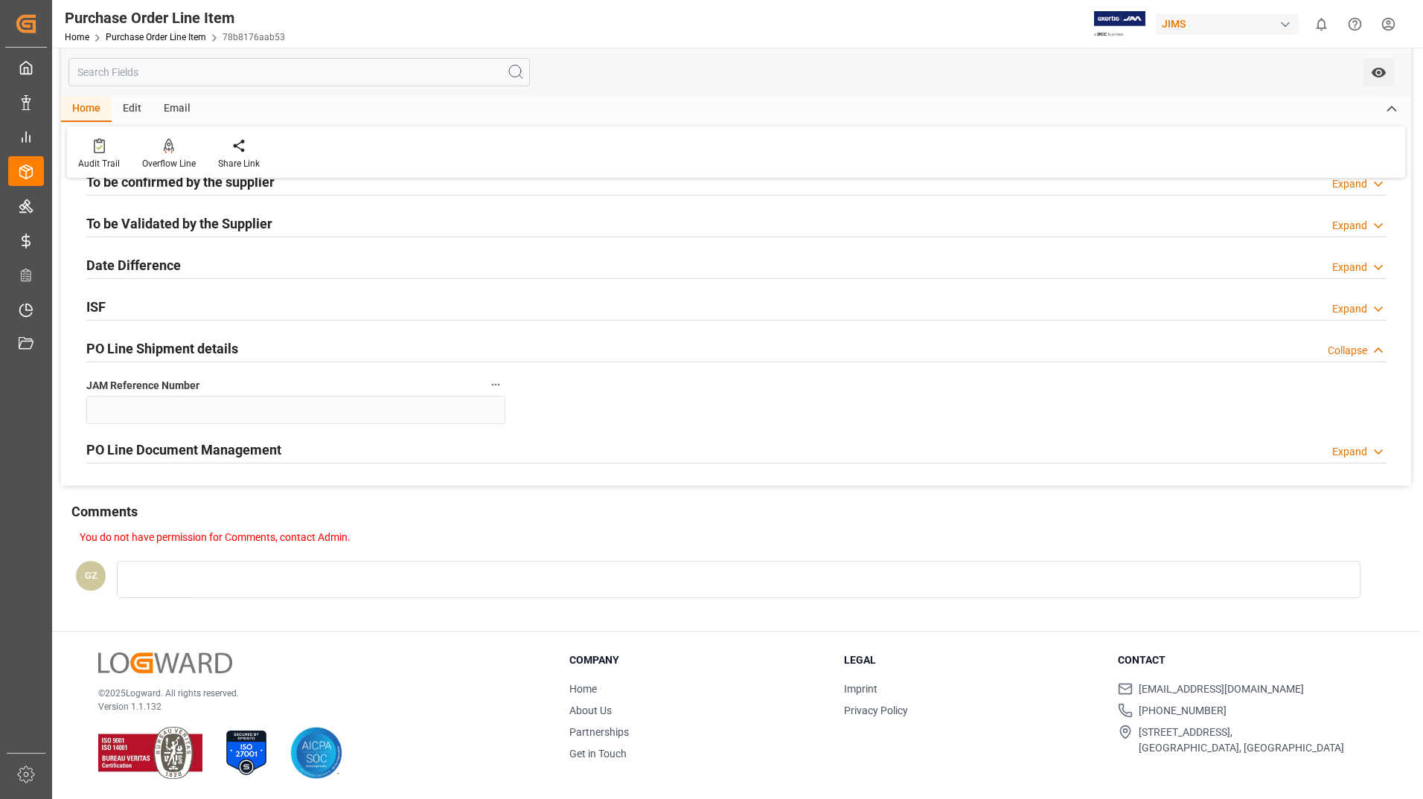
click at [1375, 447] on icon at bounding box center [1378, 452] width 15 height 16
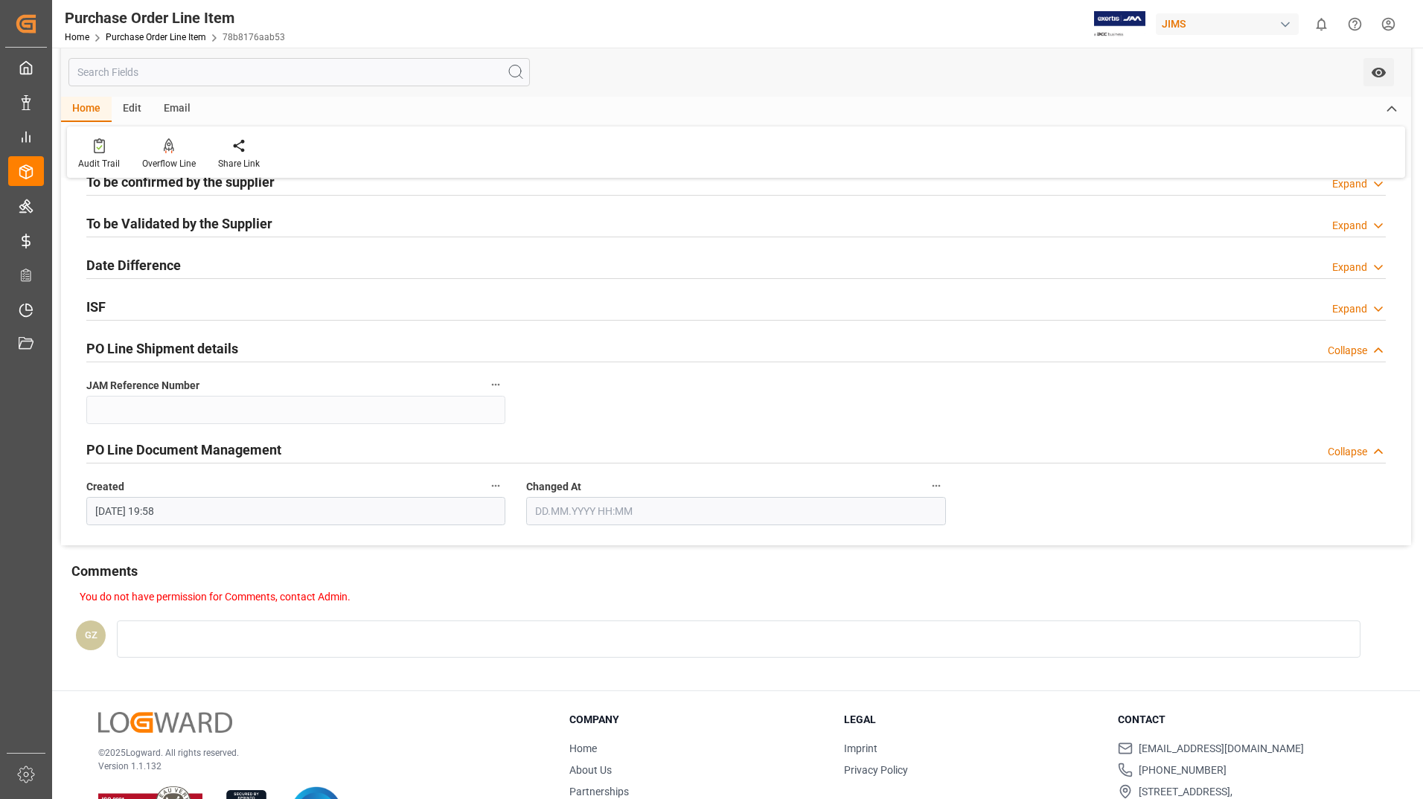
click at [211, 352] on h2 "PO Line Shipment details" at bounding box center [162, 349] width 152 height 20
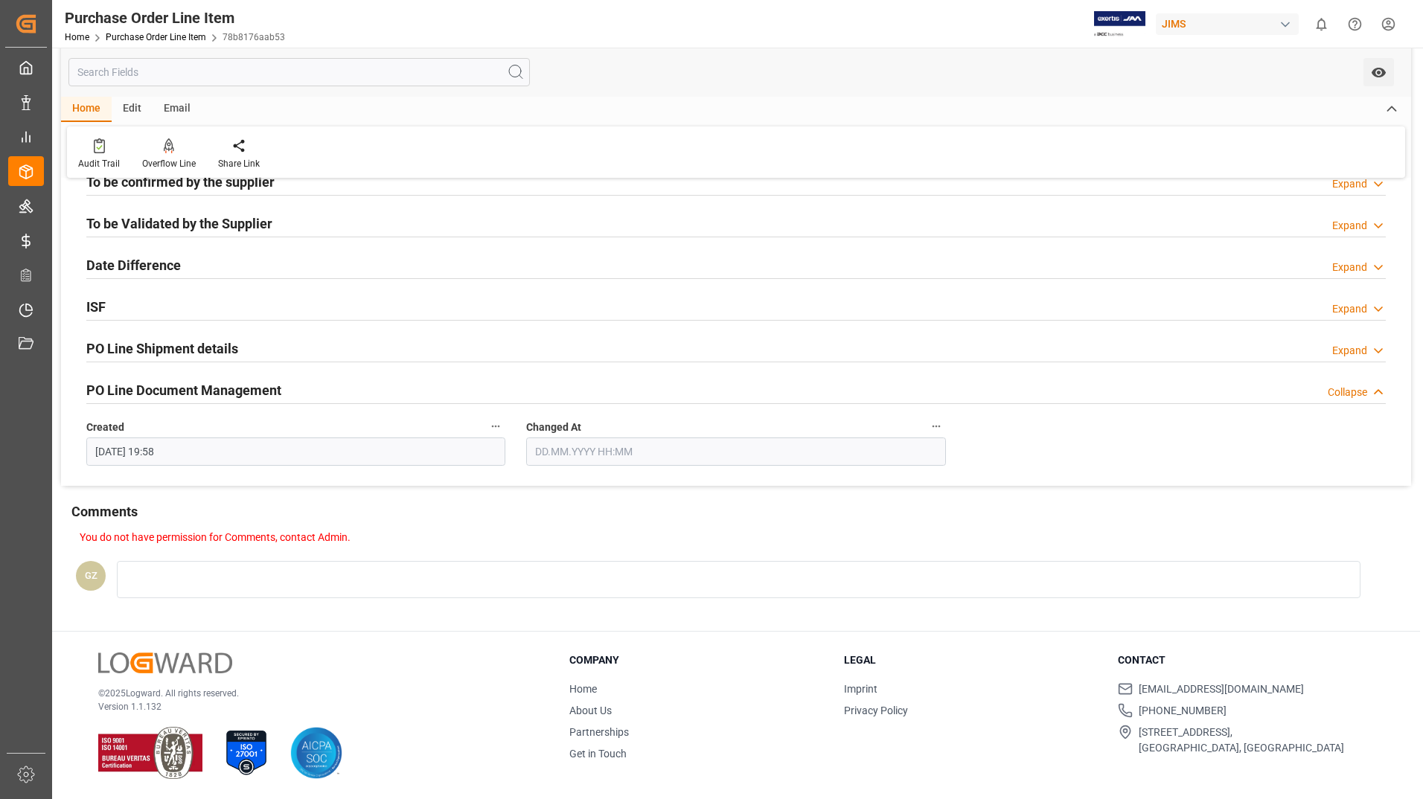
click at [161, 345] on h2 "PO Line Shipment details" at bounding box center [162, 349] width 152 height 20
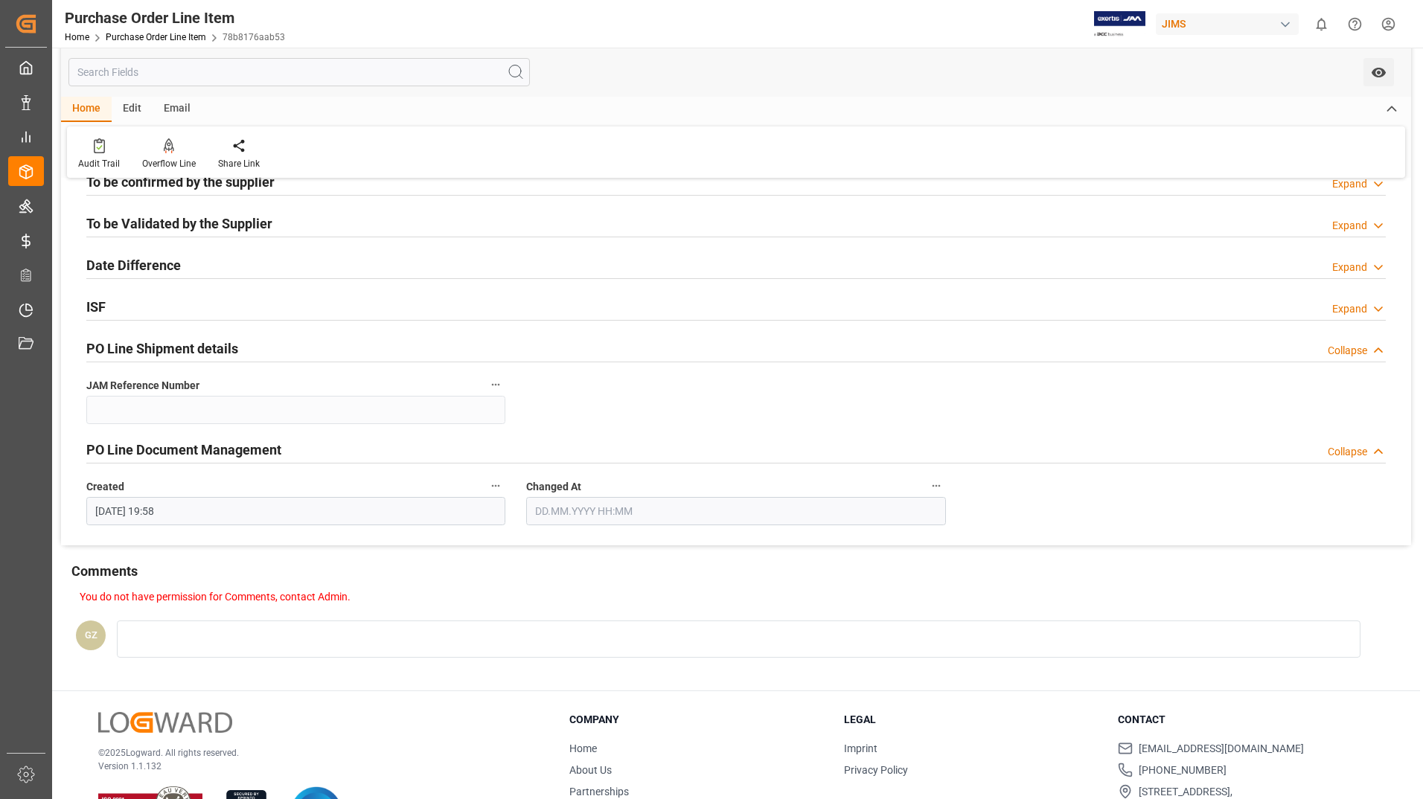
click at [161, 345] on h2 "PO Line Shipment details" at bounding box center [162, 349] width 152 height 20
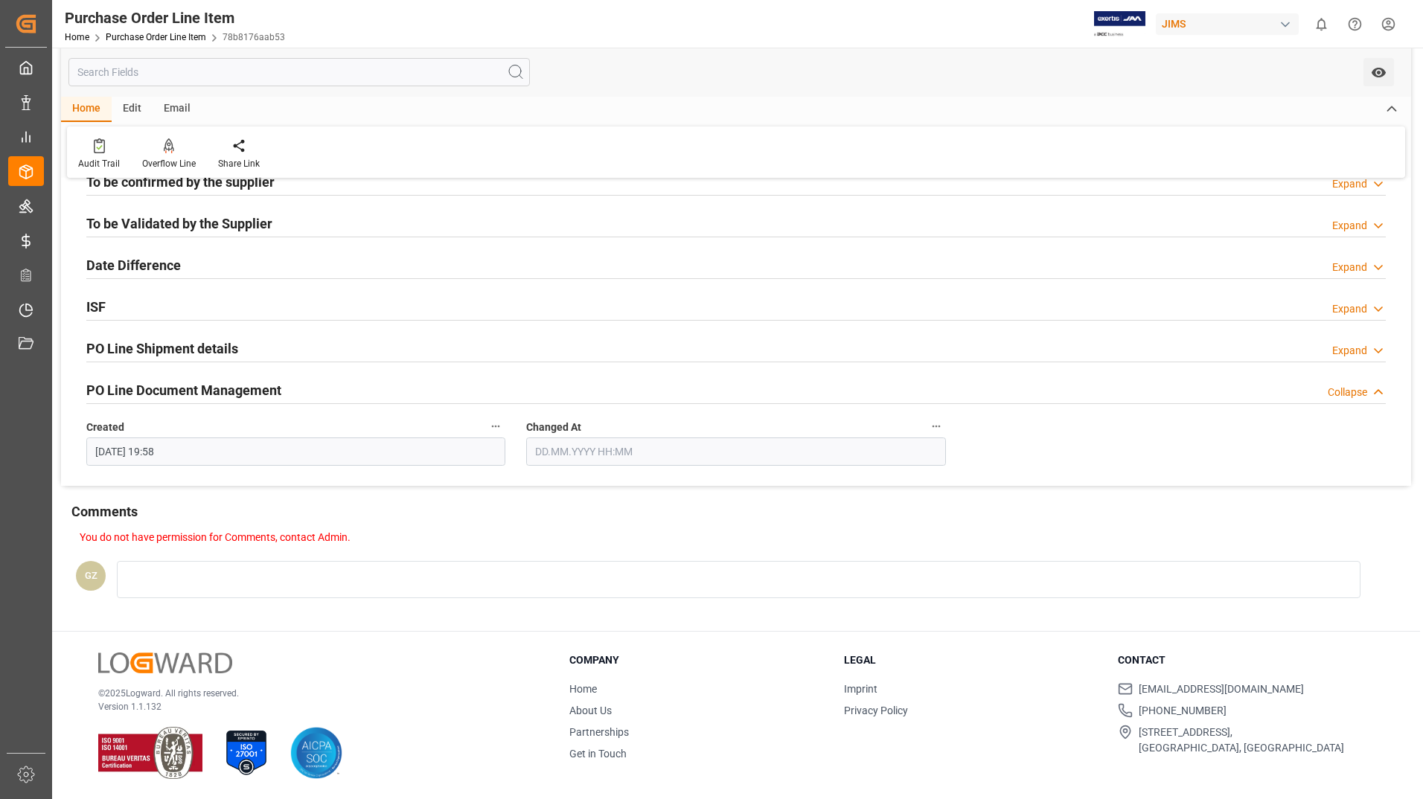
click at [151, 389] on h2 "PO Line Document Management" at bounding box center [183, 390] width 195 height 20
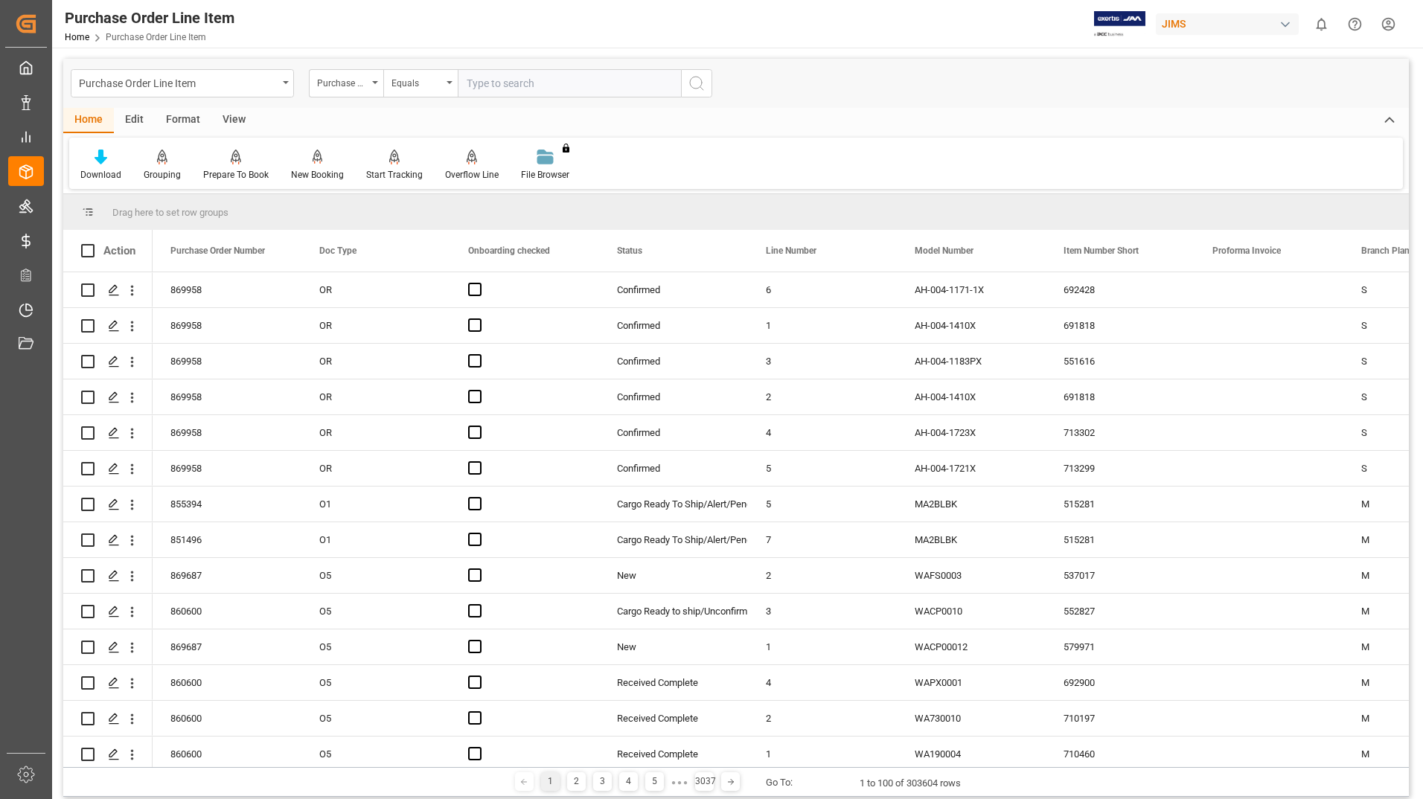
click at [663, 34] on div "Purchase Order Line Item Home Purchase Order Line Item JIMS 0 Notifications Onl…" at bounding box center [732, 24] width 1381 height 48
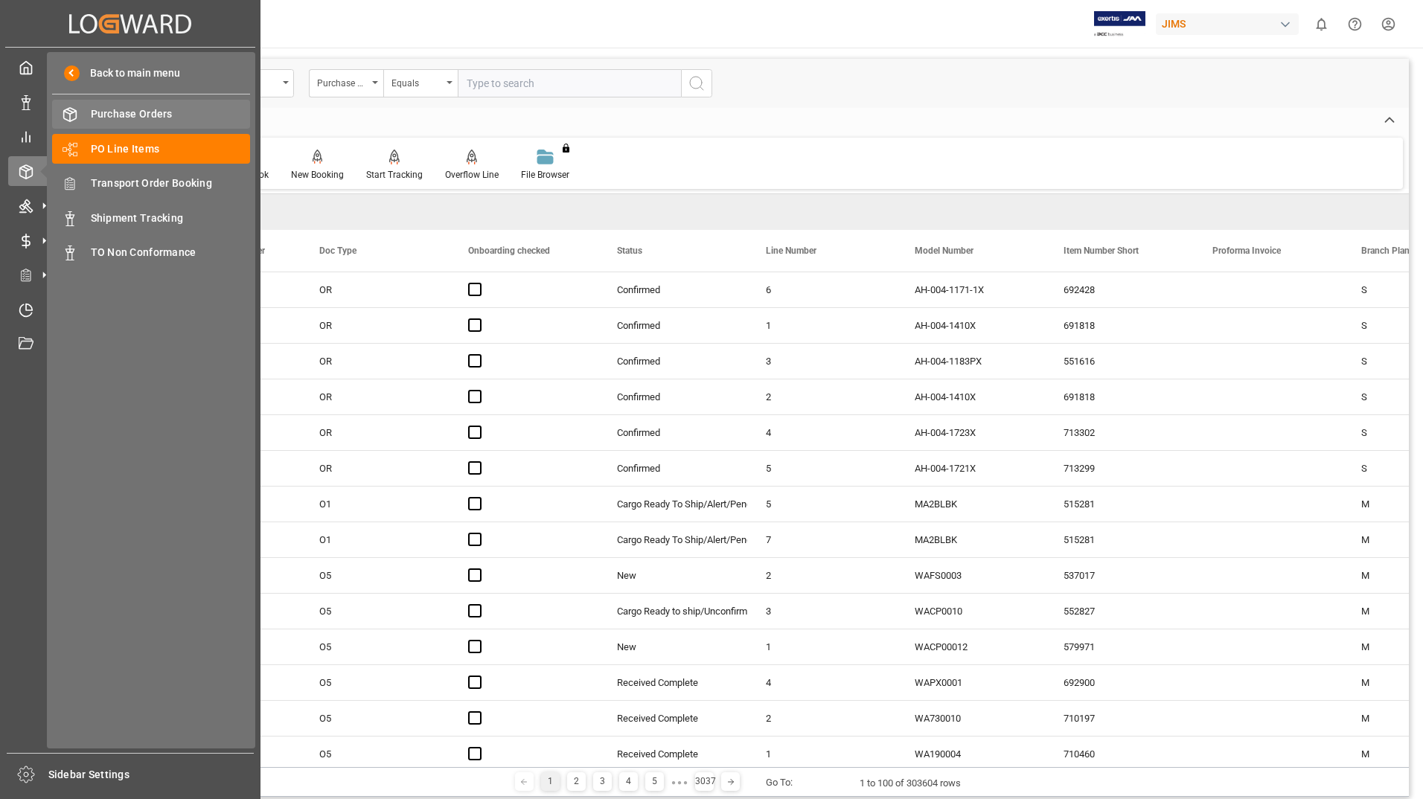
click at [103, 112] on span "Purchase Orders" at bounding box center [171, 114] width 160 height 16
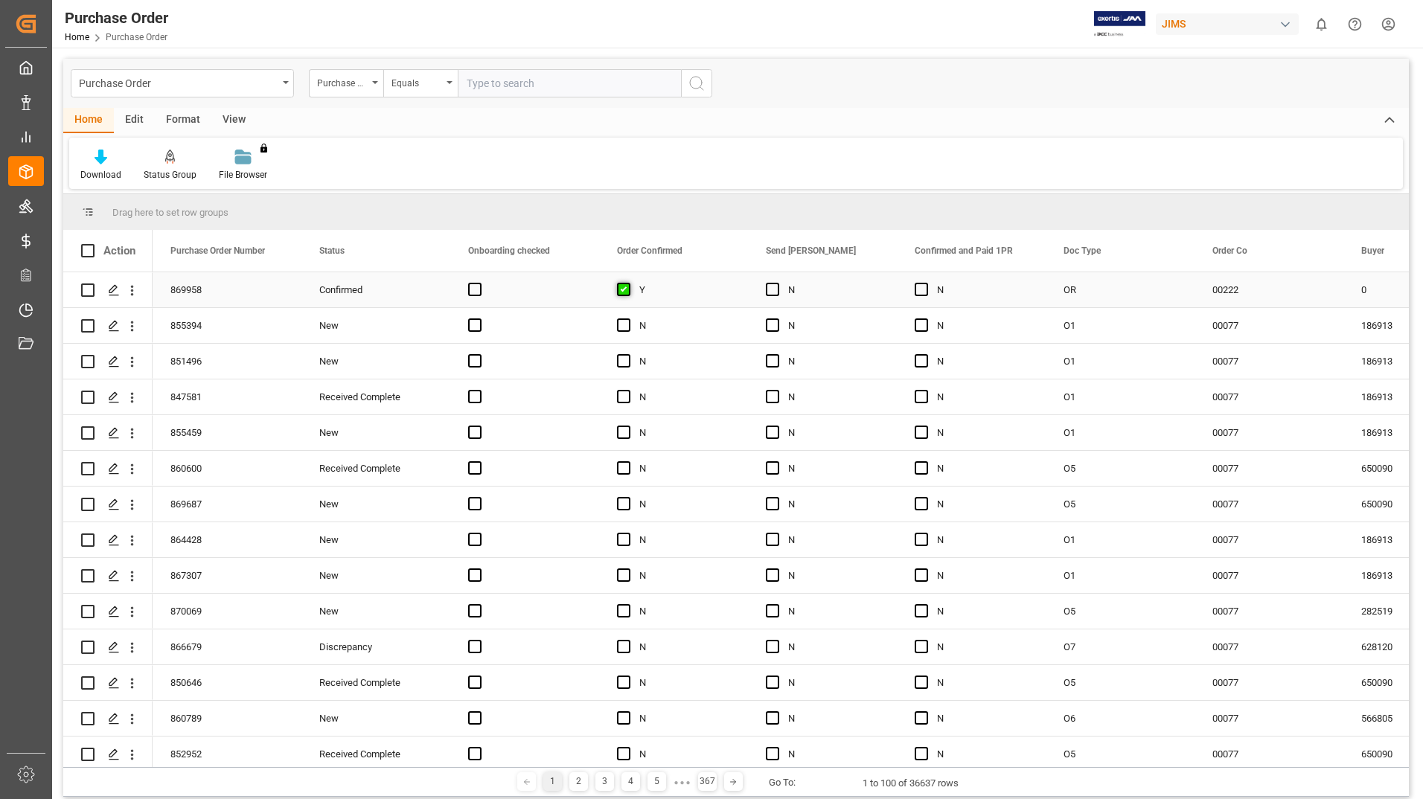
click at [627, 291] on span "Press SPACE to select this row." at bounding box center [623, 289] width 13 height 13
click at [628, 283] on input "Press SPACE to select this row." at bounding box center [628, 283] width 0 height 0
click at [732, 164] on div "Download Status Group File Browser You don't have permission for this feature. …" at bounding box center [736, 163] width 1334 height 51
click at [621, 289] on span "Press SPACE to select this row." at bounding box center [623, 289] width 13 height 13
click at [628, 283] on input "Press SPACE to select this row." at bounding box center [628, 283] width 0 height 0
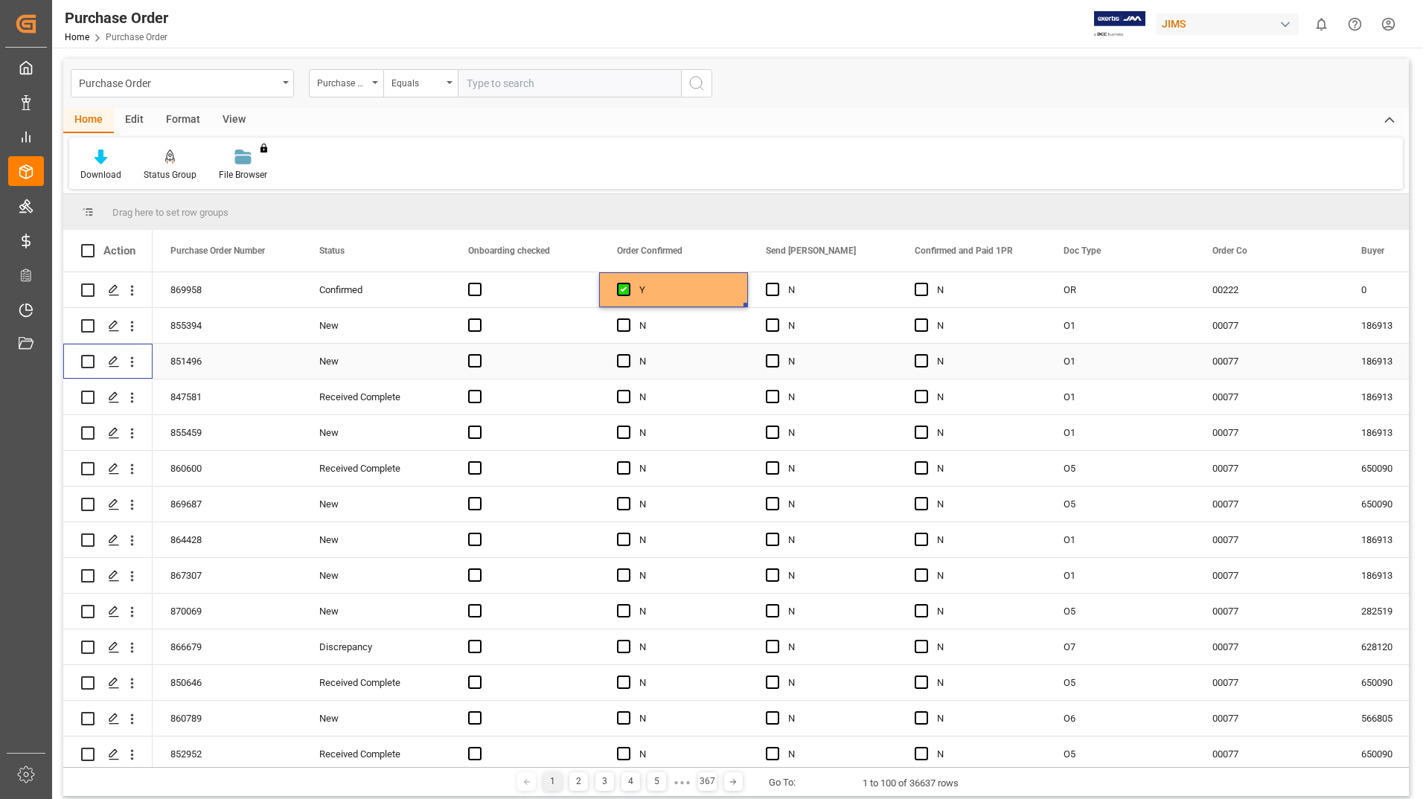
click at [89, 362] on input "Press Space to toggle row selection (unchecked)" at bounding box center [87, 361] width 13 height 13
checkbox input "true"
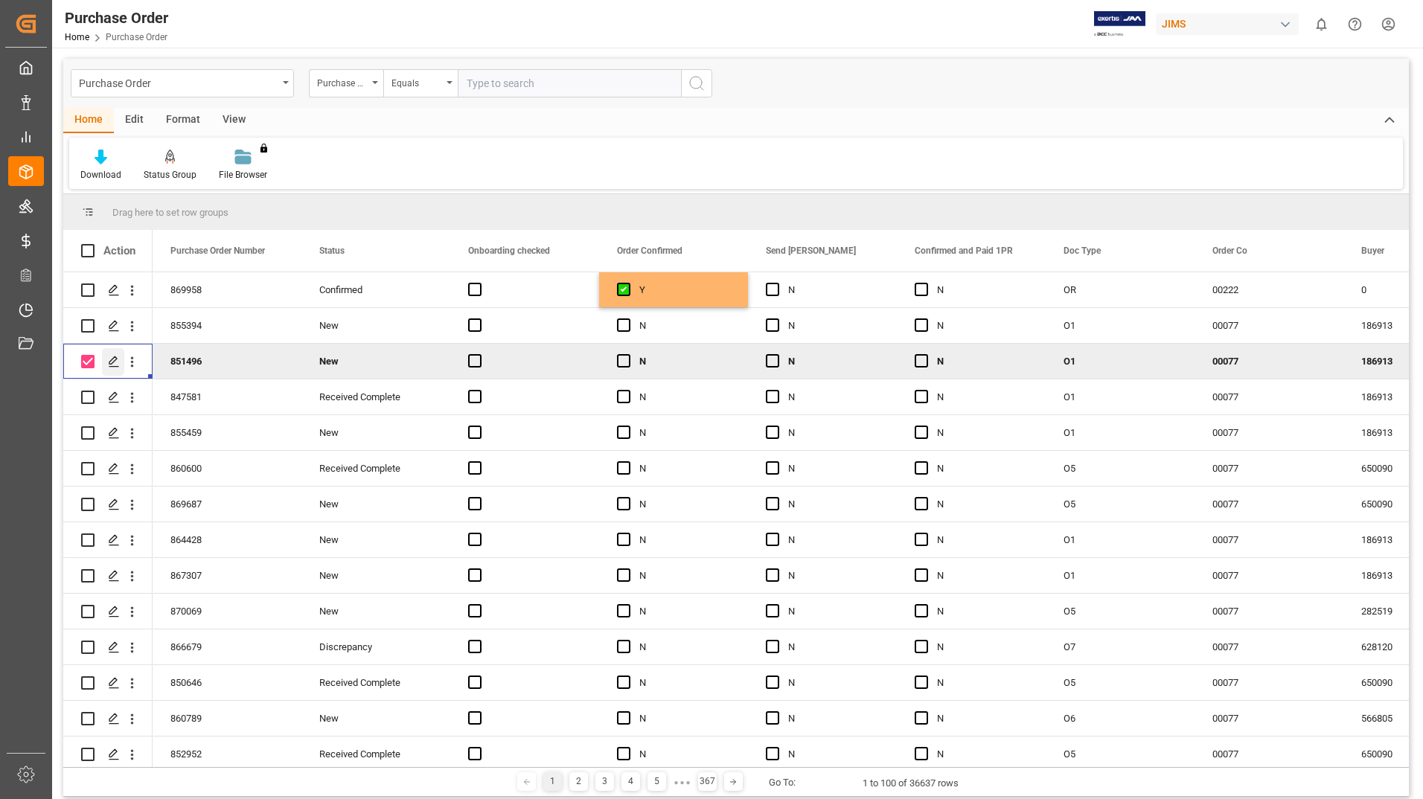
click at [114, 360] on icon "Press SPACE to deselect this row." at bounding box center [114, 362] width 12 height 12
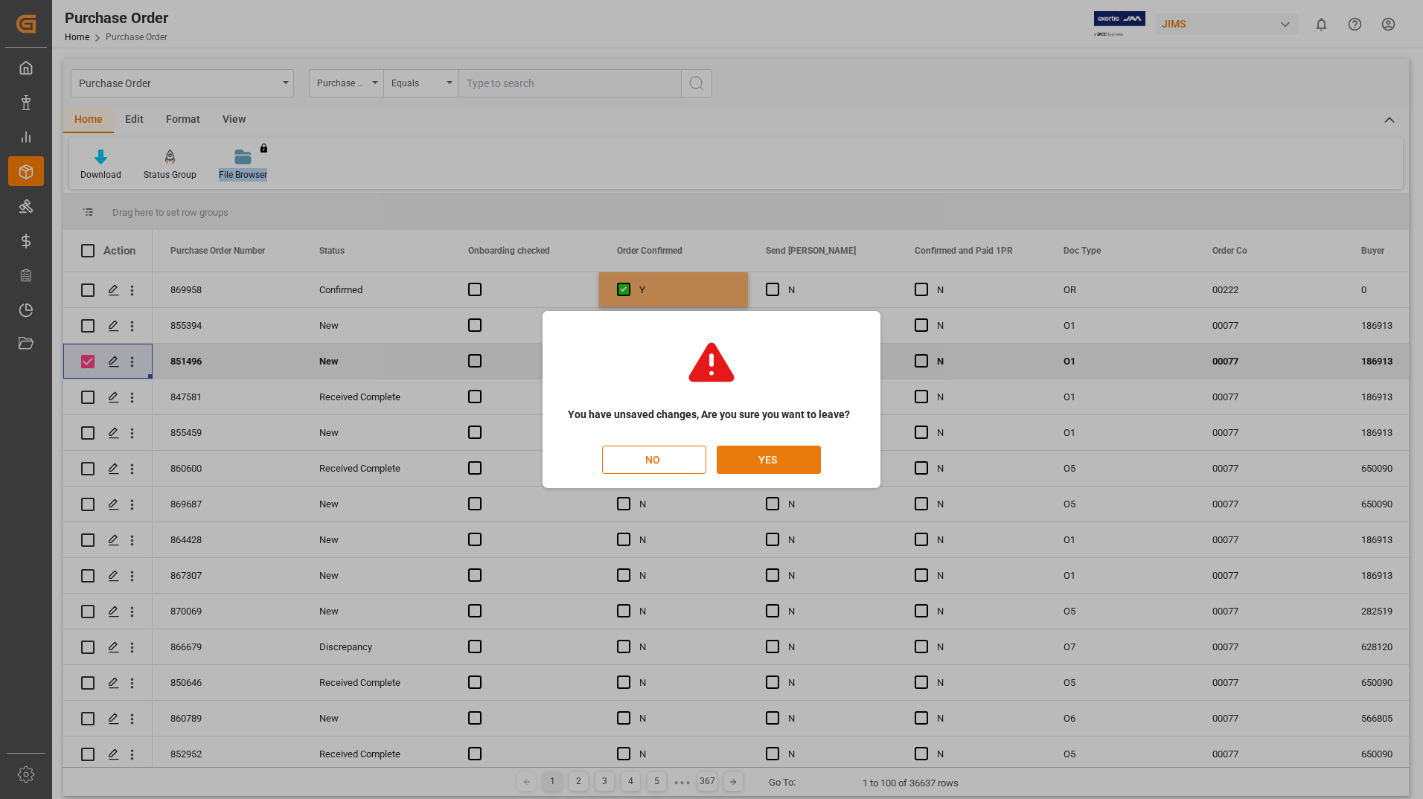
click at [748, 461] on button "YES" at bounding box center [769, 460] width 104 height 28
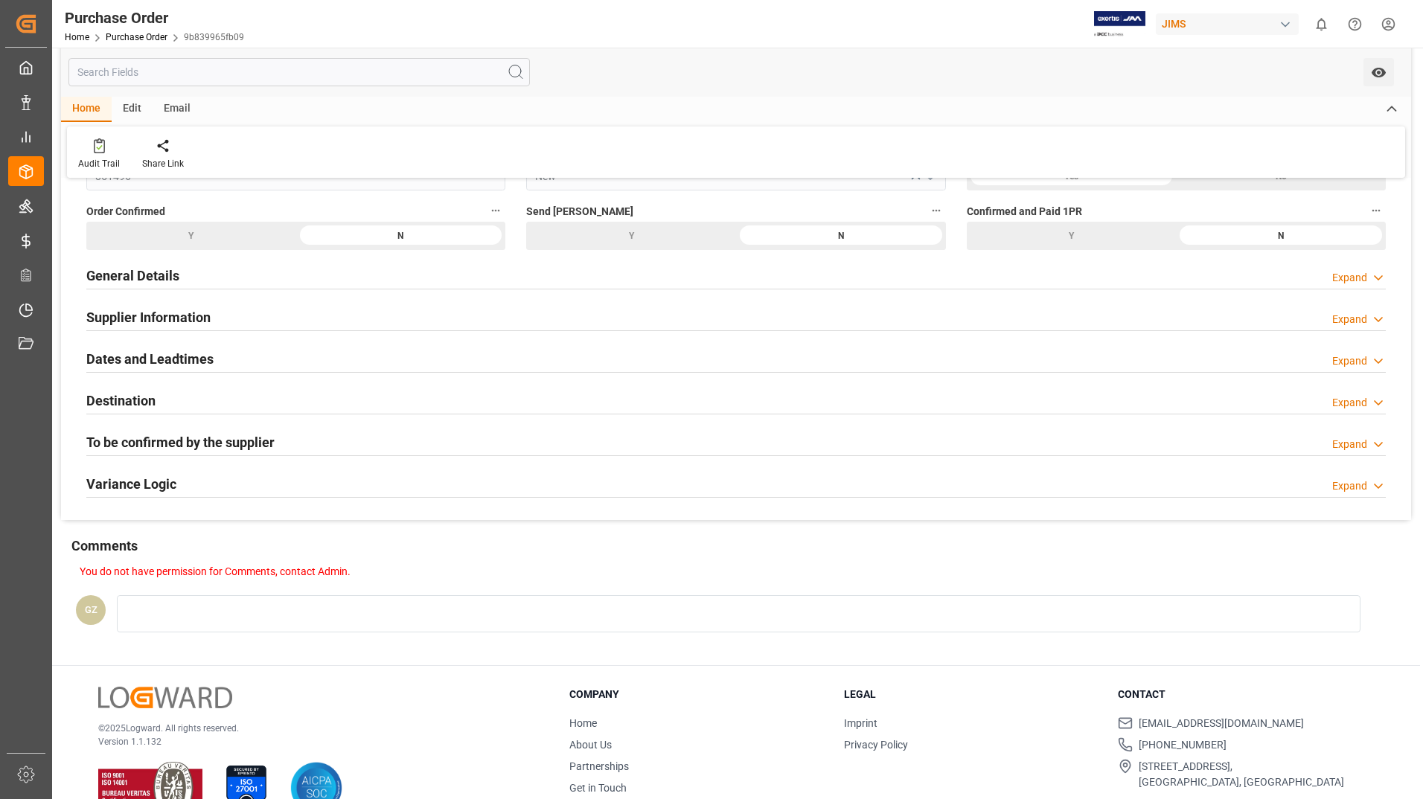
scroll to position [161, 0]
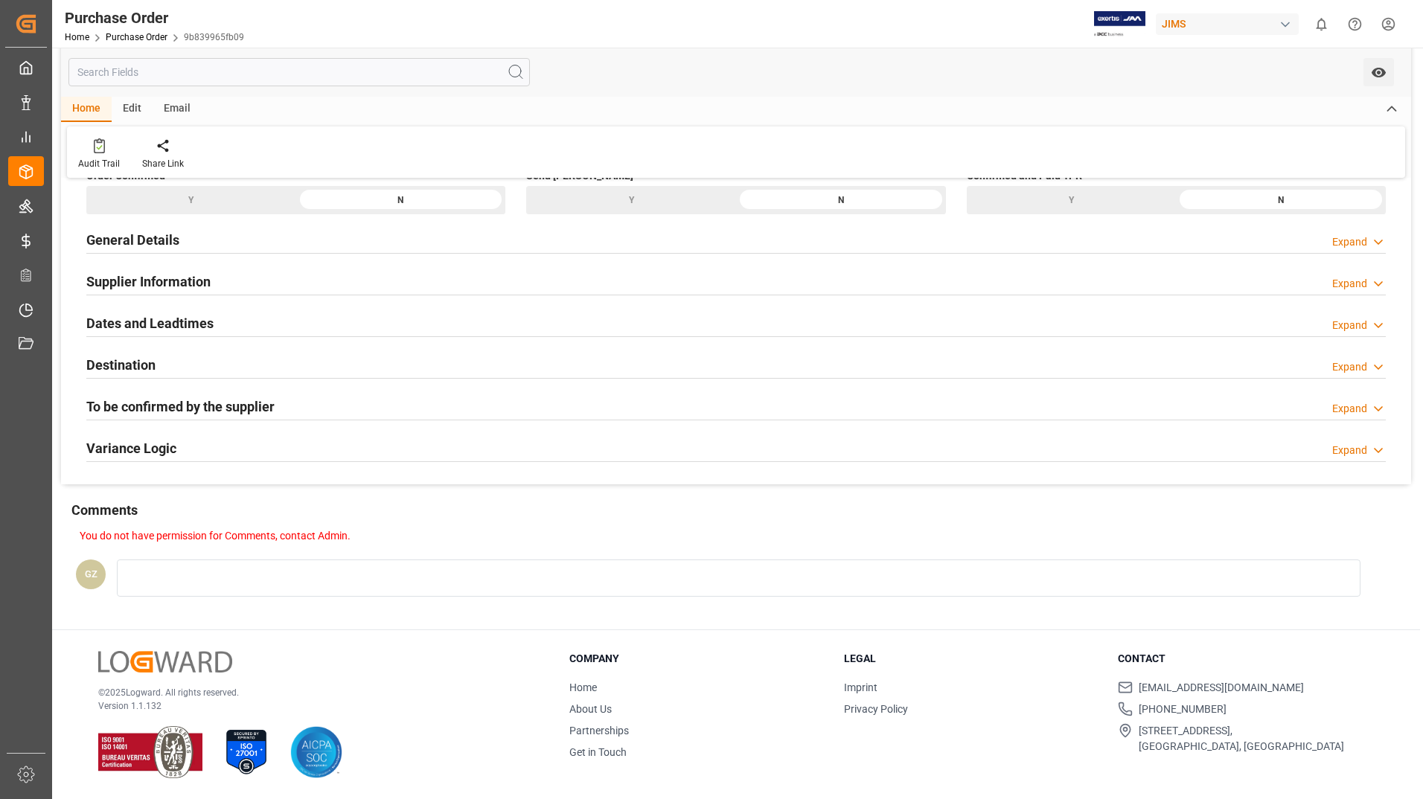
click at [140, 448] on h2 "Variance Logic" at bounding box center [131, 448] width 90 height 20
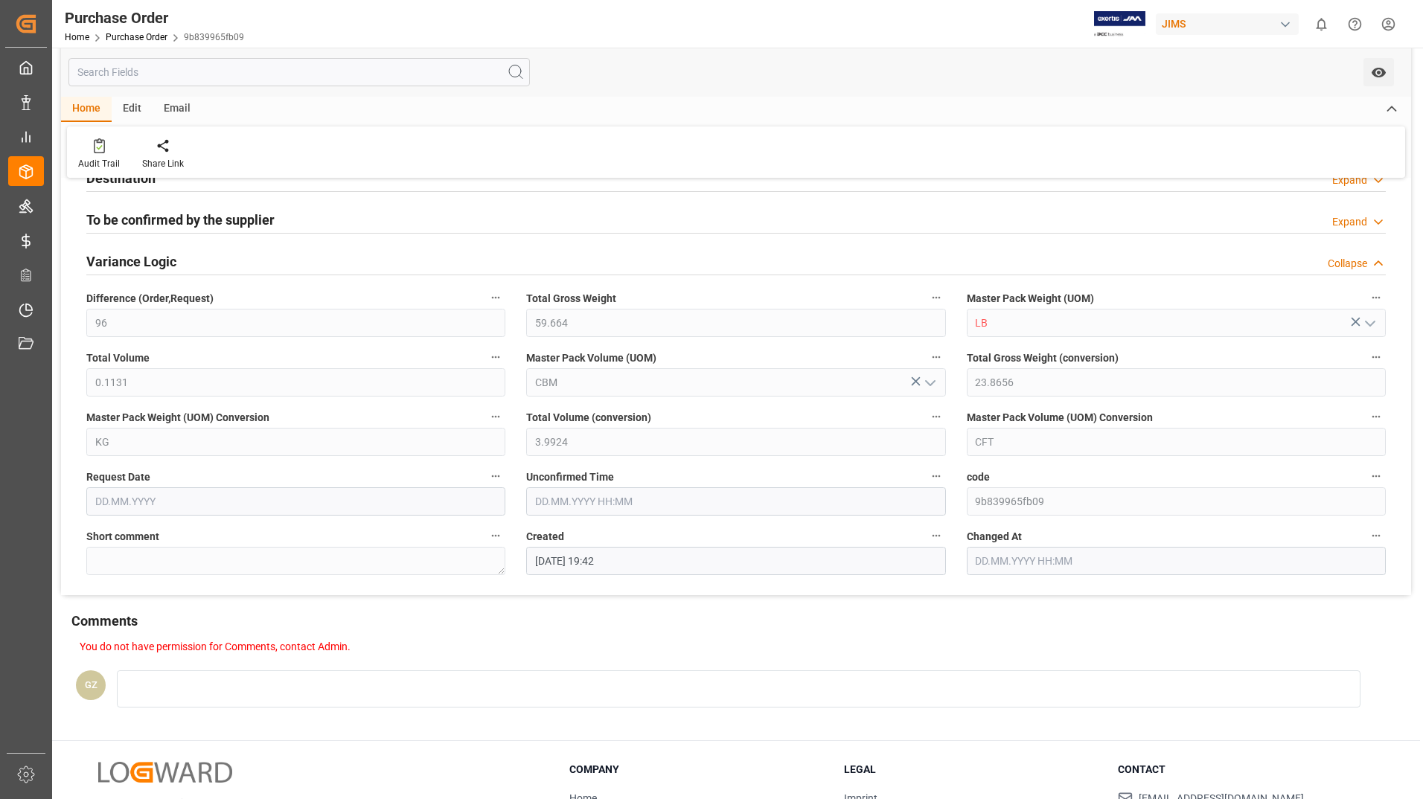
scroll to position [234, 0]
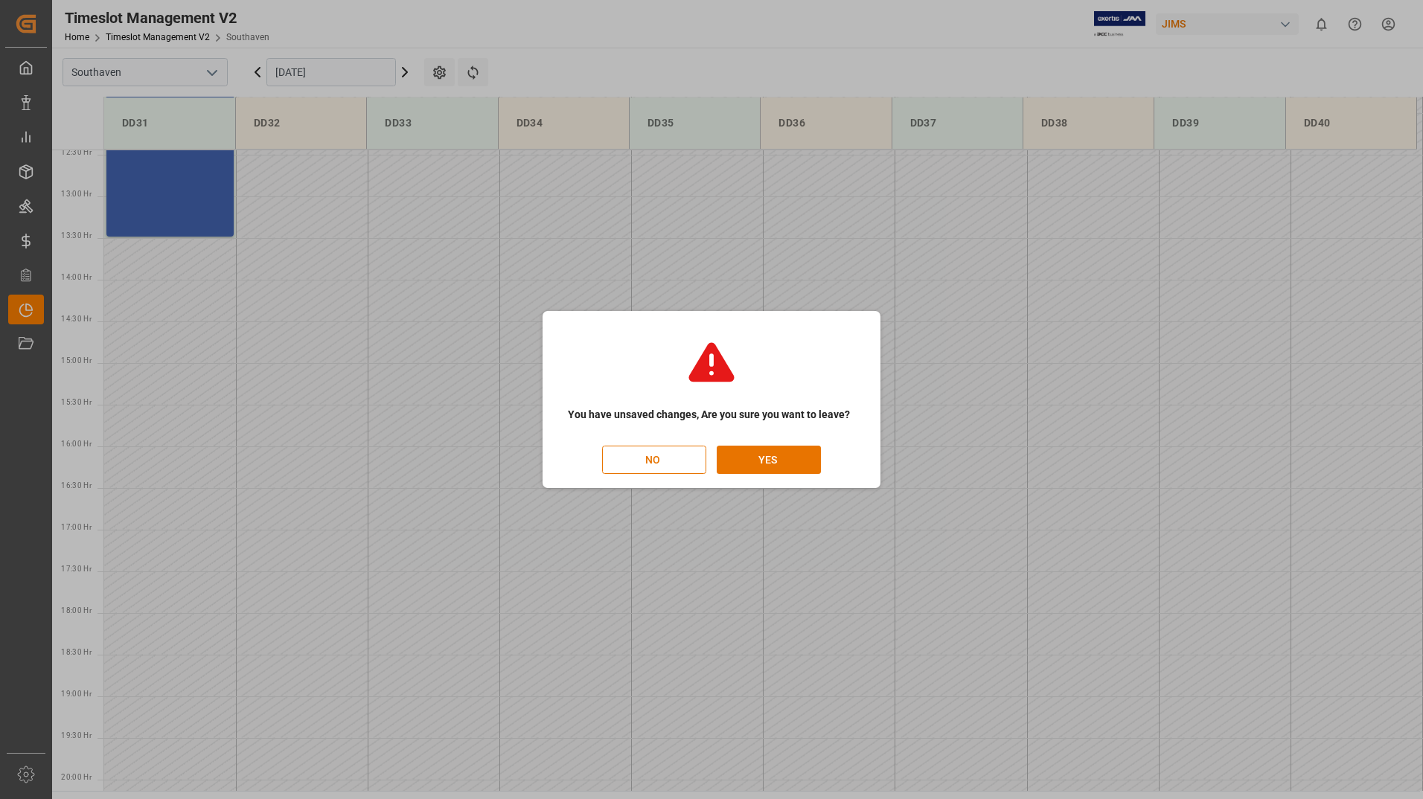
scroll to position [1074, 0]
click at [665, 467] on button "NO" at bounding box center [654, 460] width 104 height 28
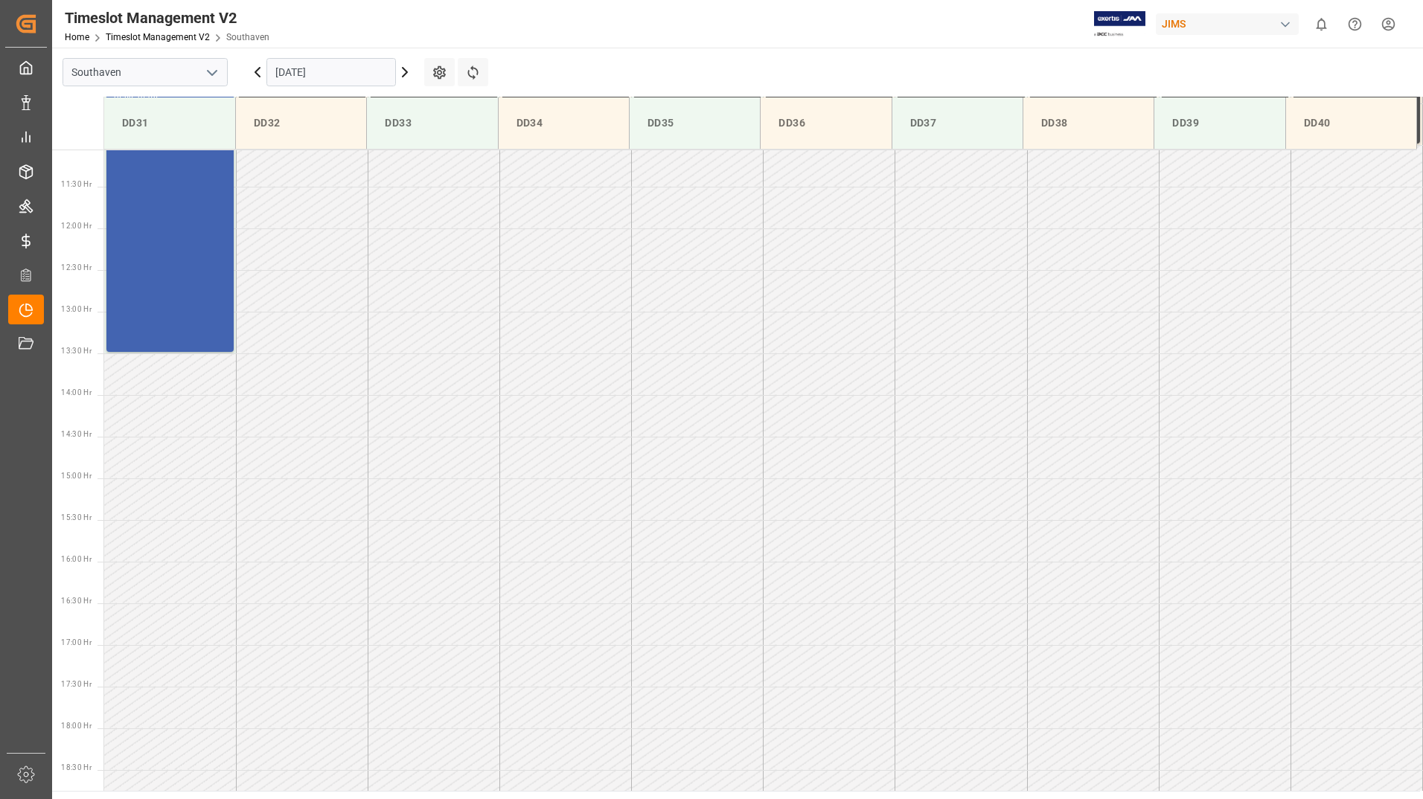
scroll to position [1074, 0]
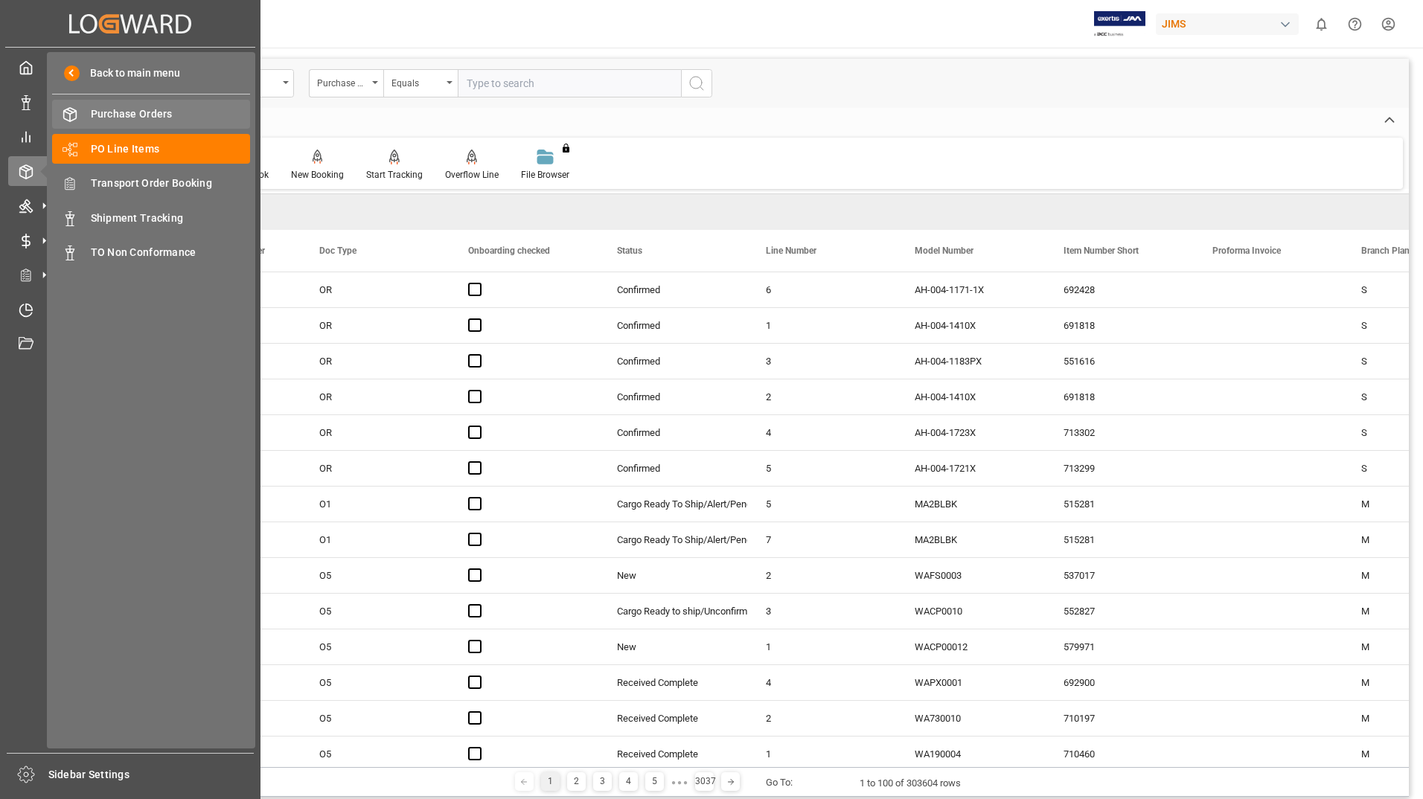
click at [143, 113] on span "Purchase Orders" at bounding box center [171, 114] width 160 height 16
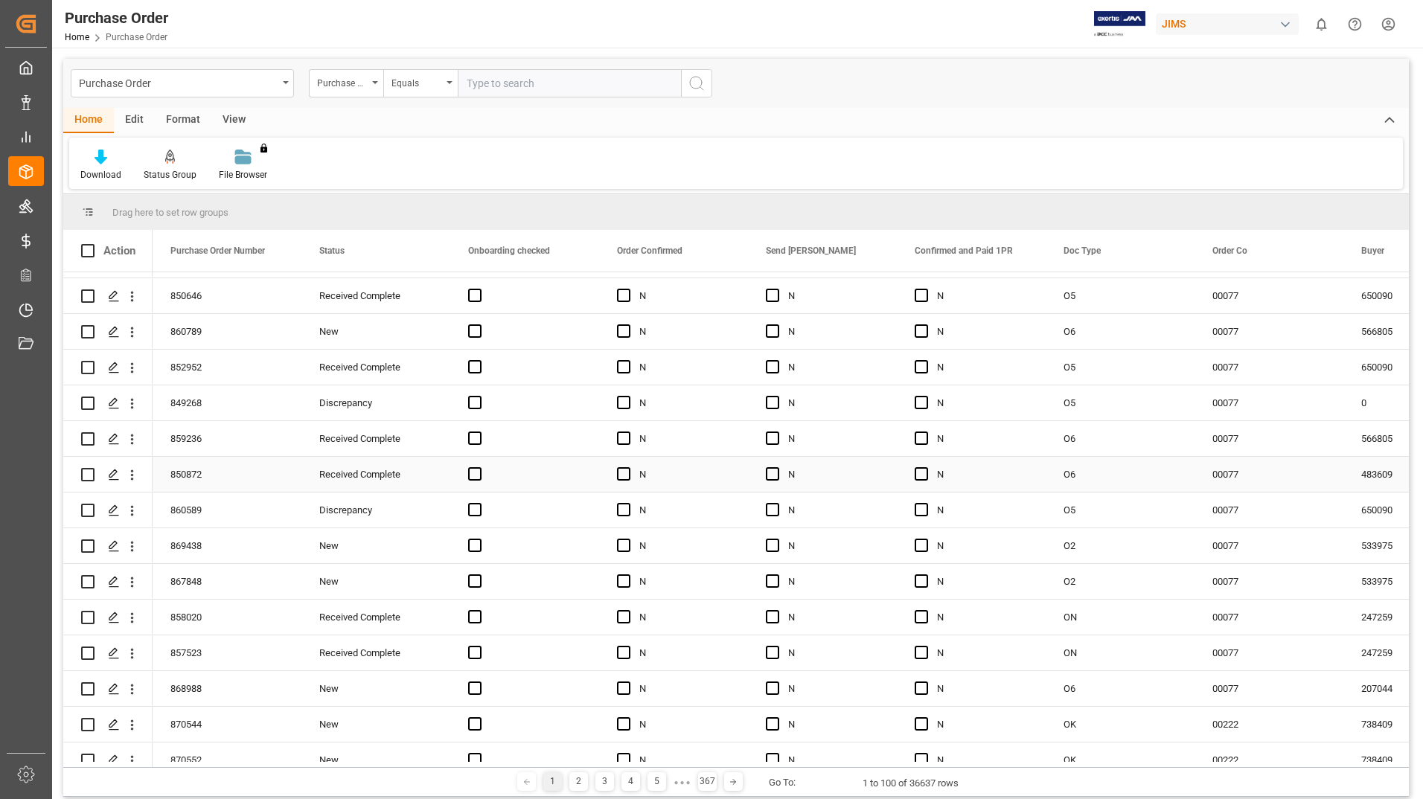
scroll to position [595, 0]
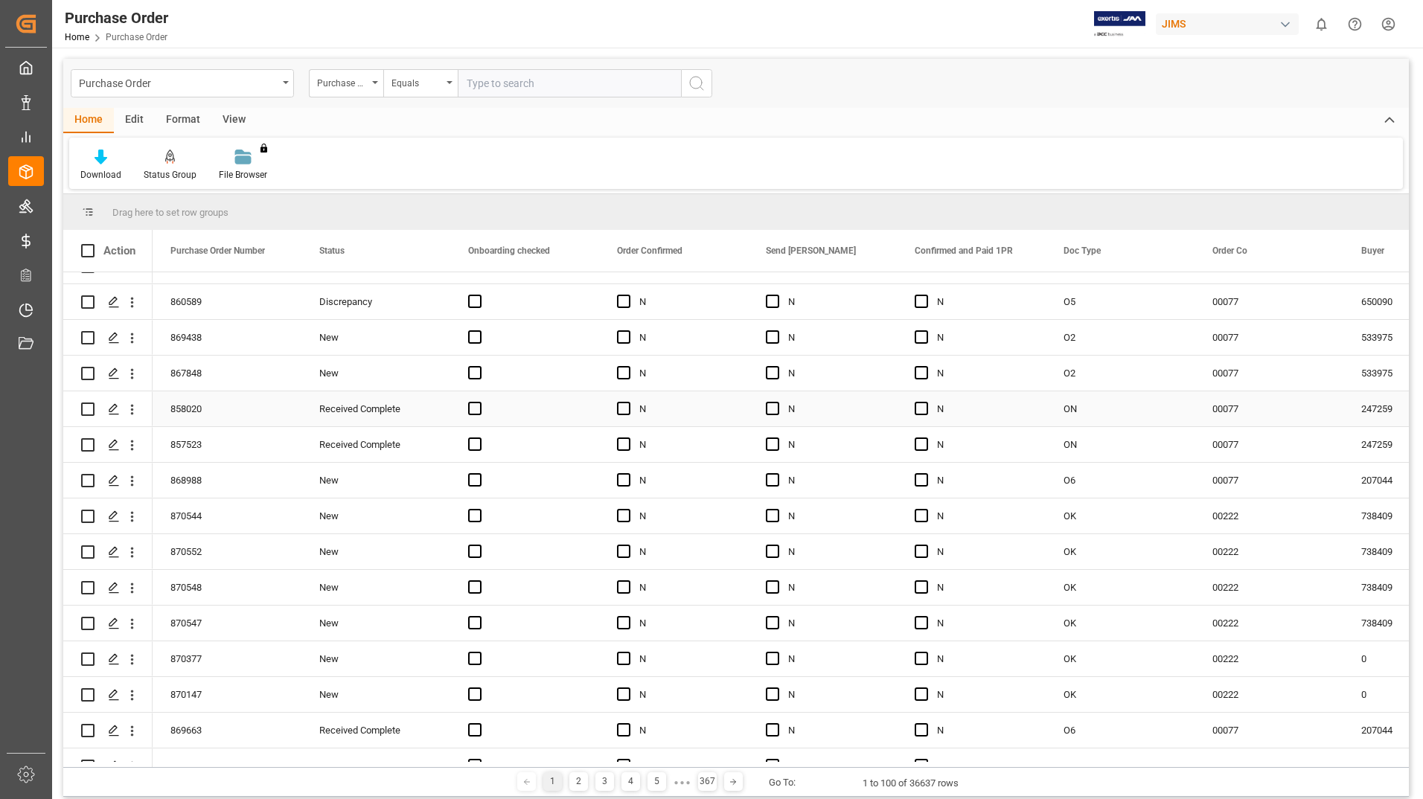
click at [90, 410] on input "Press Space to toggle row selection (unchecked)" at bounding box center [87, 409] width 13 height 13
checkbox input "true"
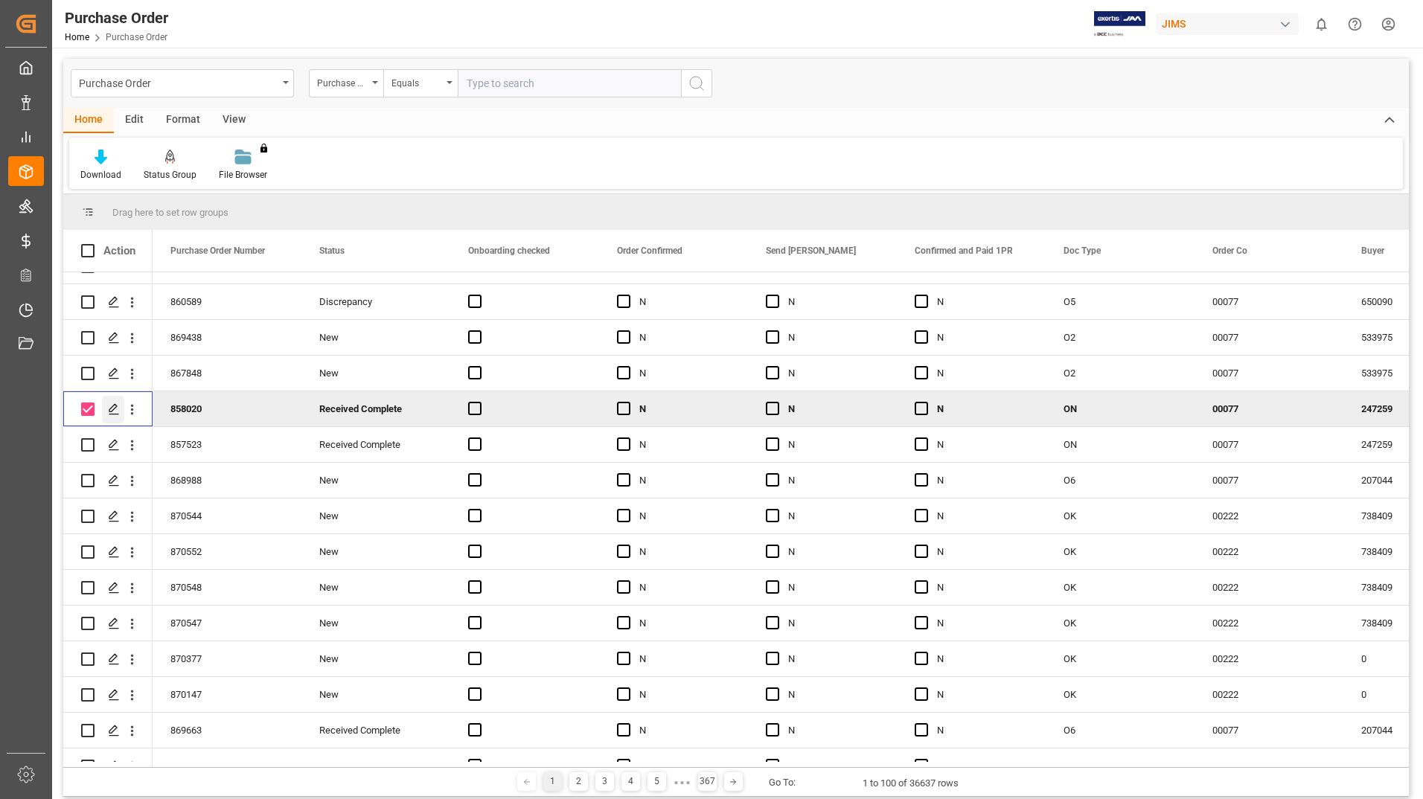
click at [112, 409] on icon "Press SPACE to deselect this row." at bounding box center [114, 409] width 12 height 12
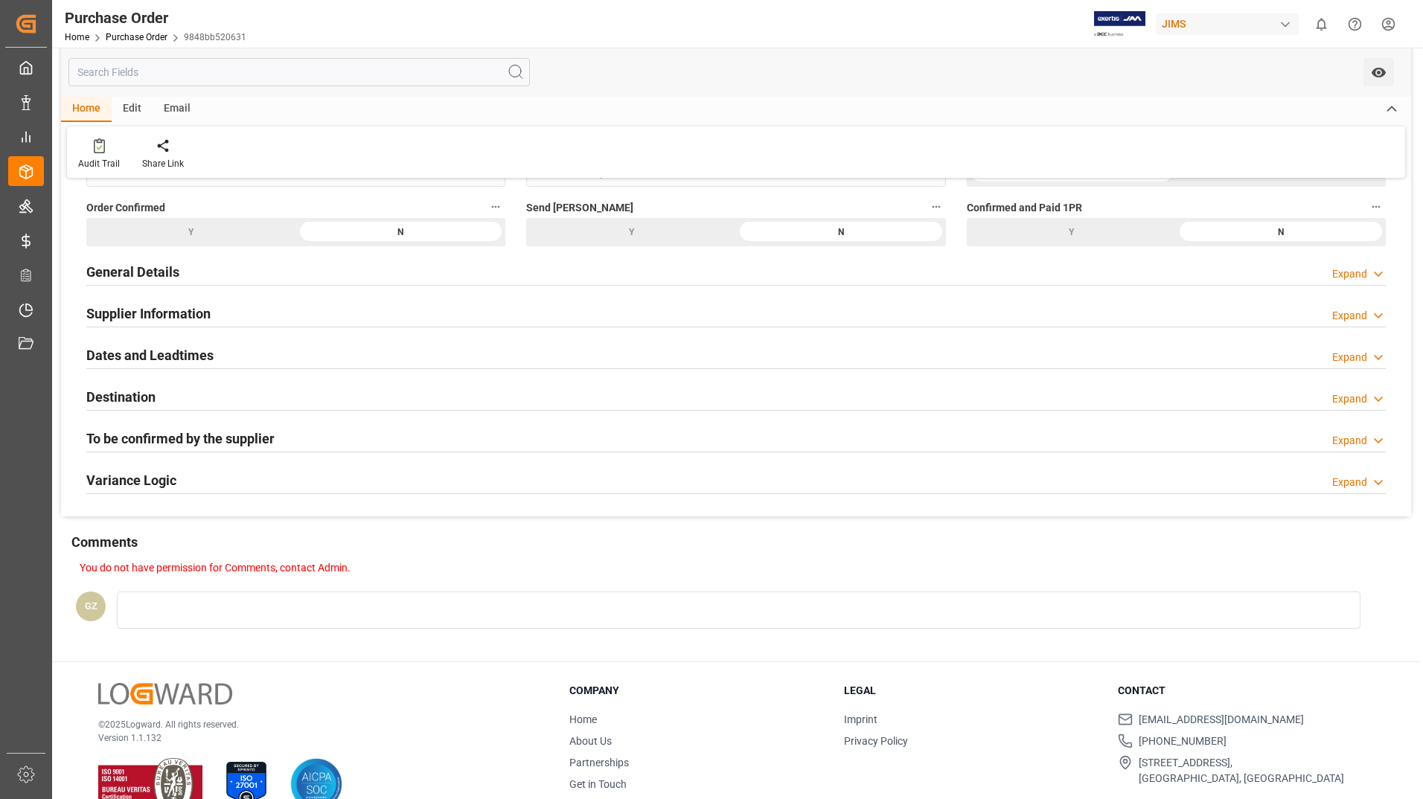
scroll to position [149, 0]
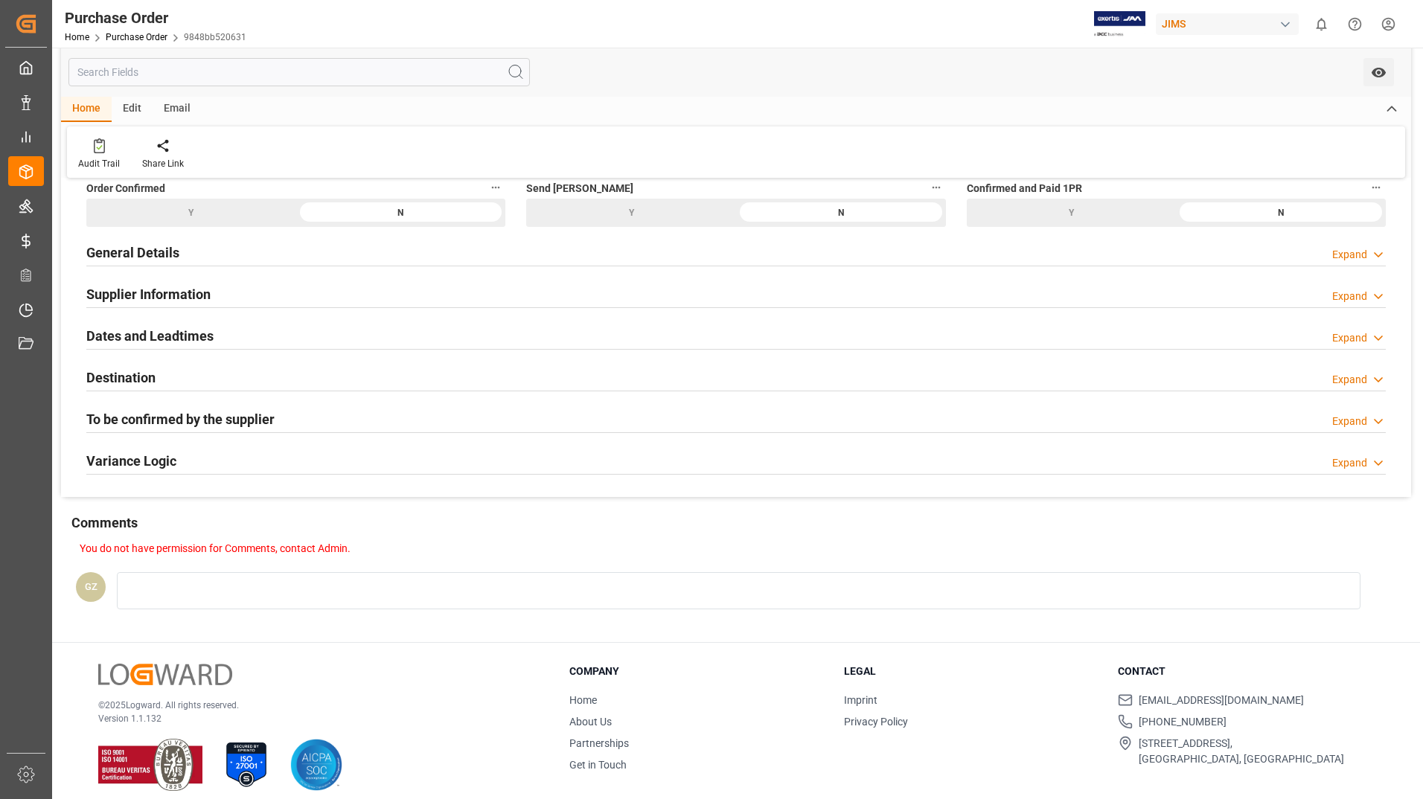
click at [160, 419] on h2 "To be confirmed by the supplier" at bounding box center [180, 419] width 188 height 20
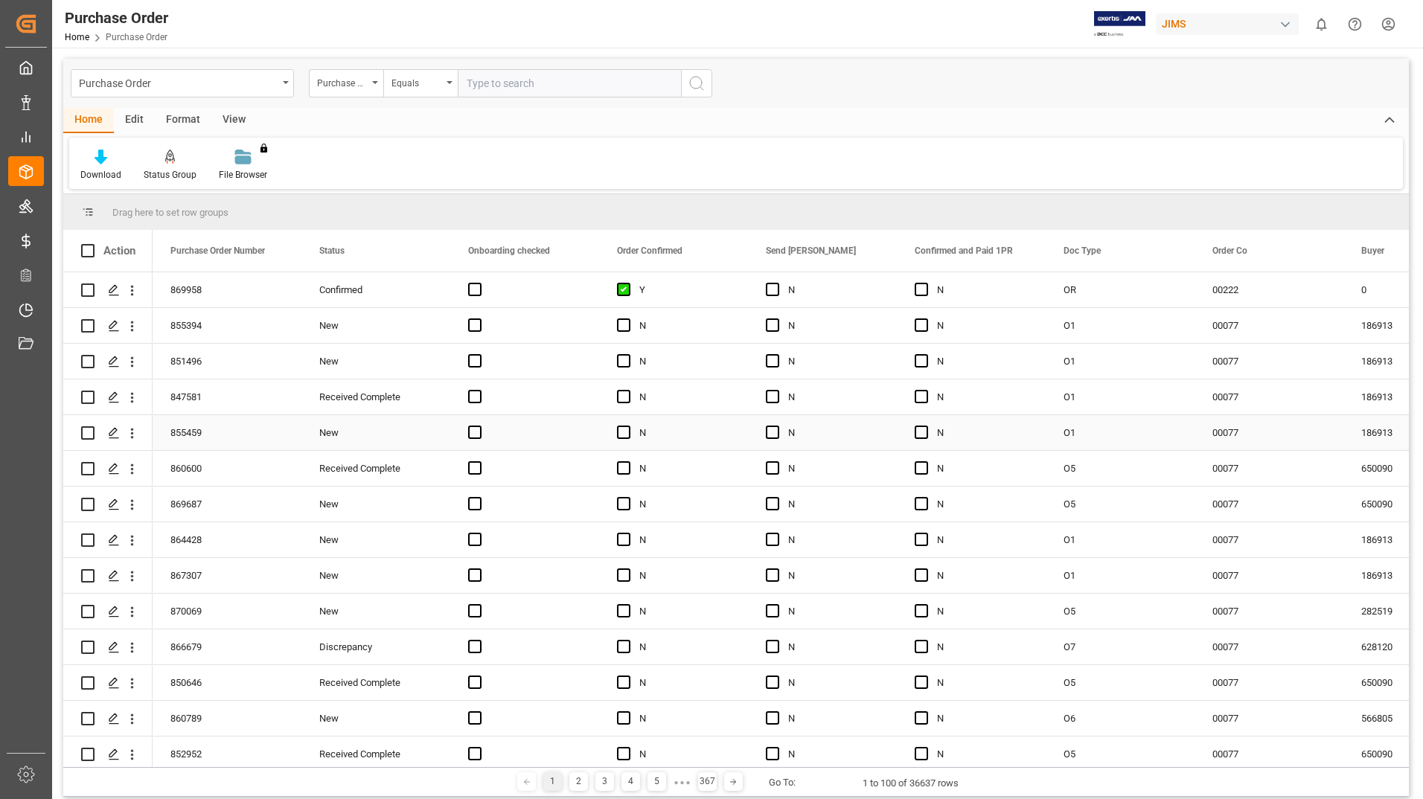
click at [88, 431] on input "Press Space to toggle row selection (unchecked)" at bounding box center [87, 432] width 13 height 13
checkbox input "true"
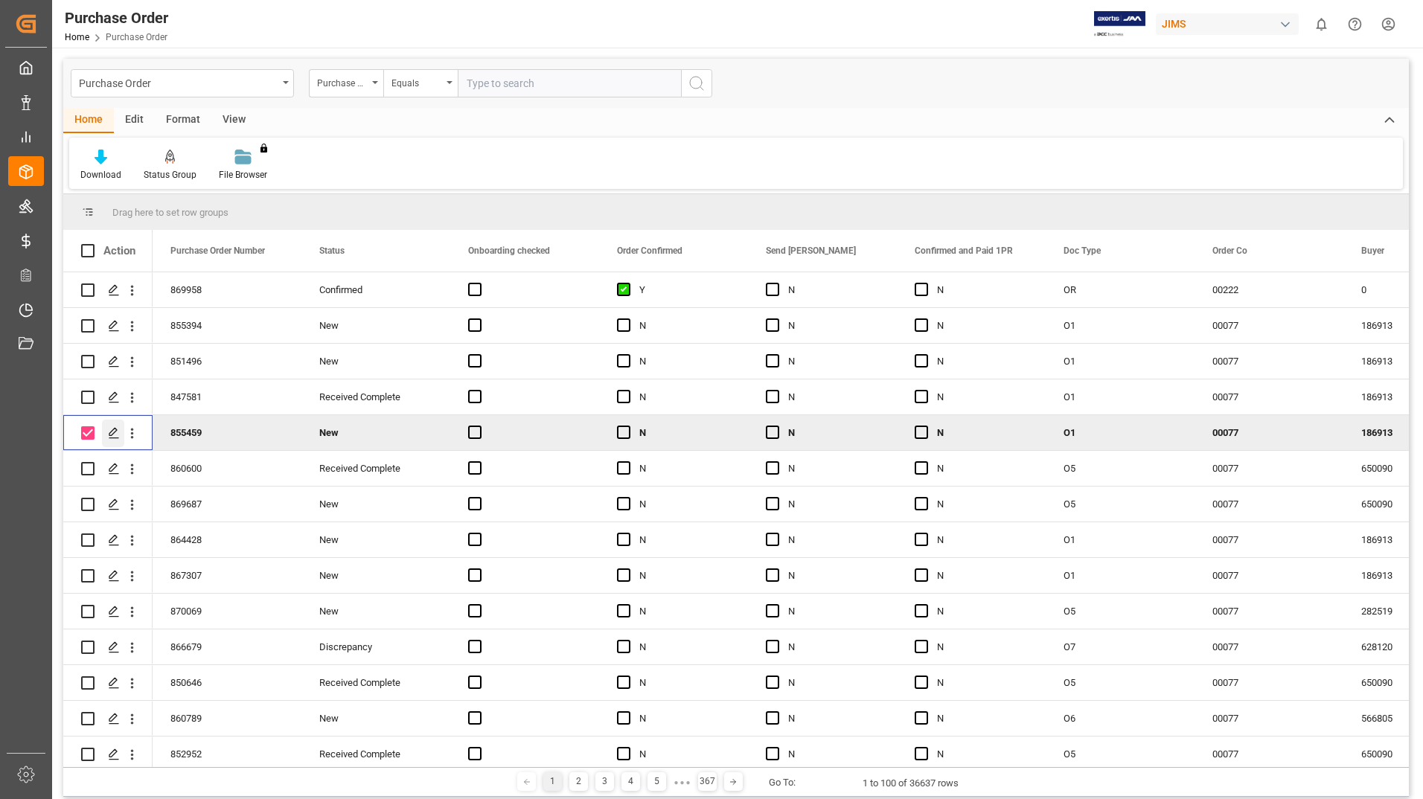
click at [113, 430] on polygon "Press SPACE to deselect this row." at bounding box center [112, 432] width 7 height 7
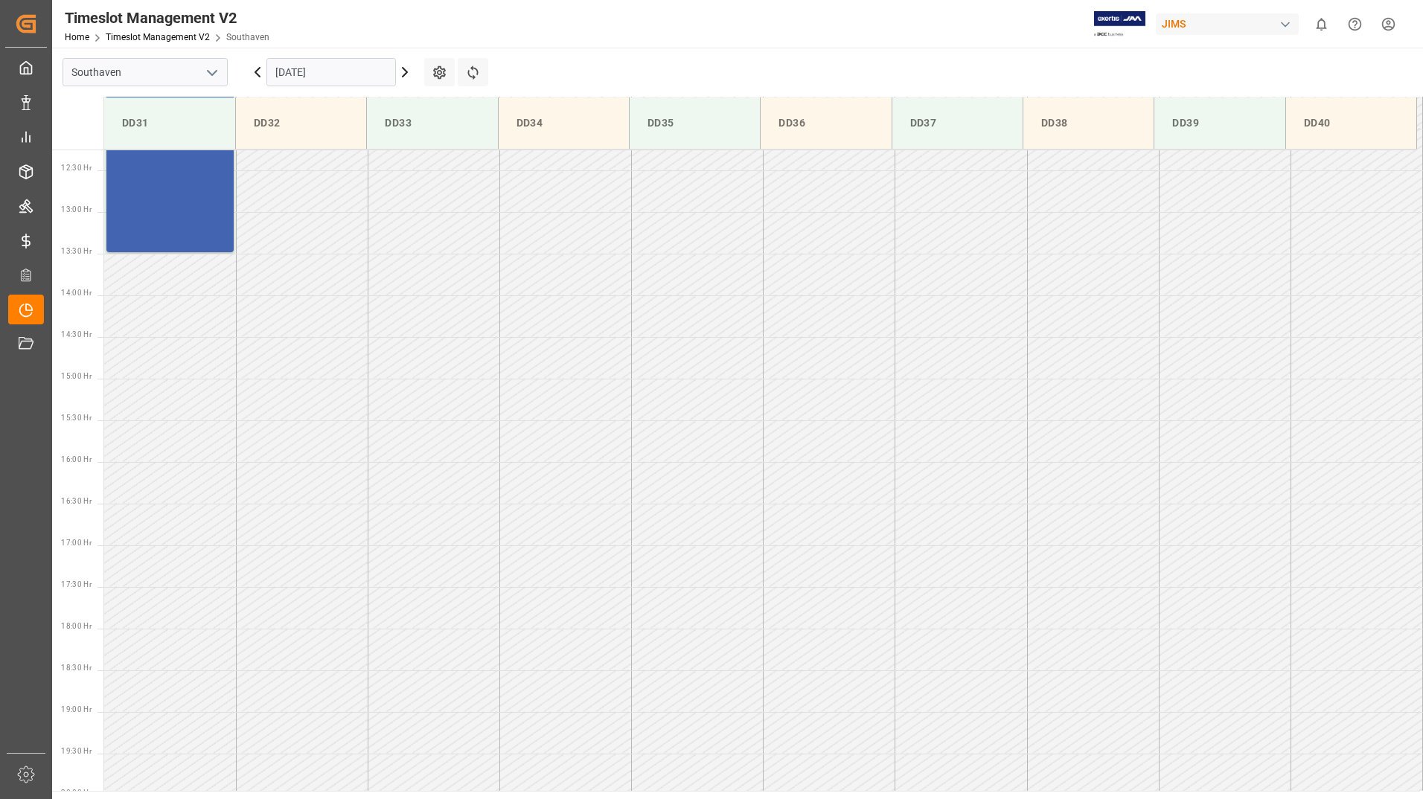
scroll to position [1074, 0]
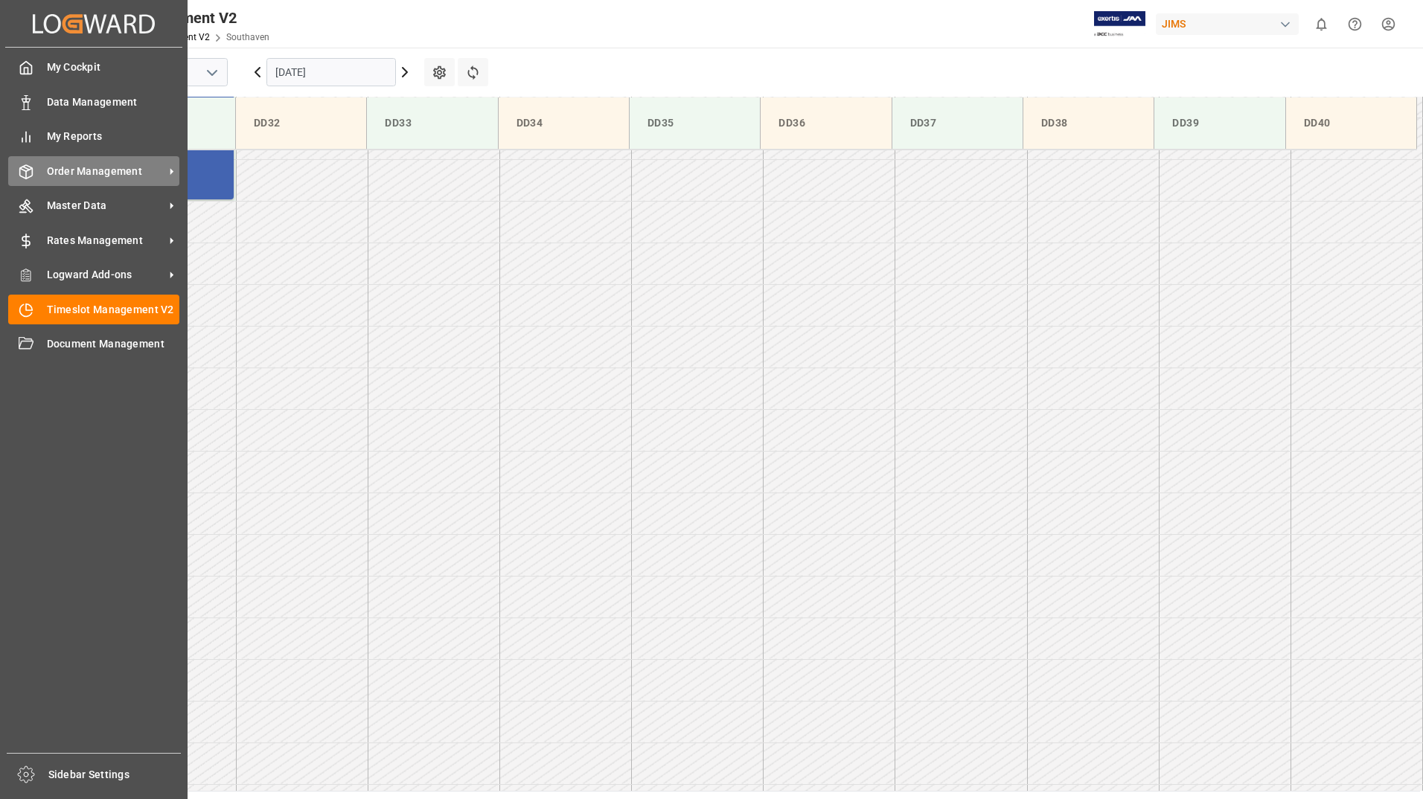
click at [92, 170] on span "Order Management" at bounding box center [106, 172] width 118 height 16
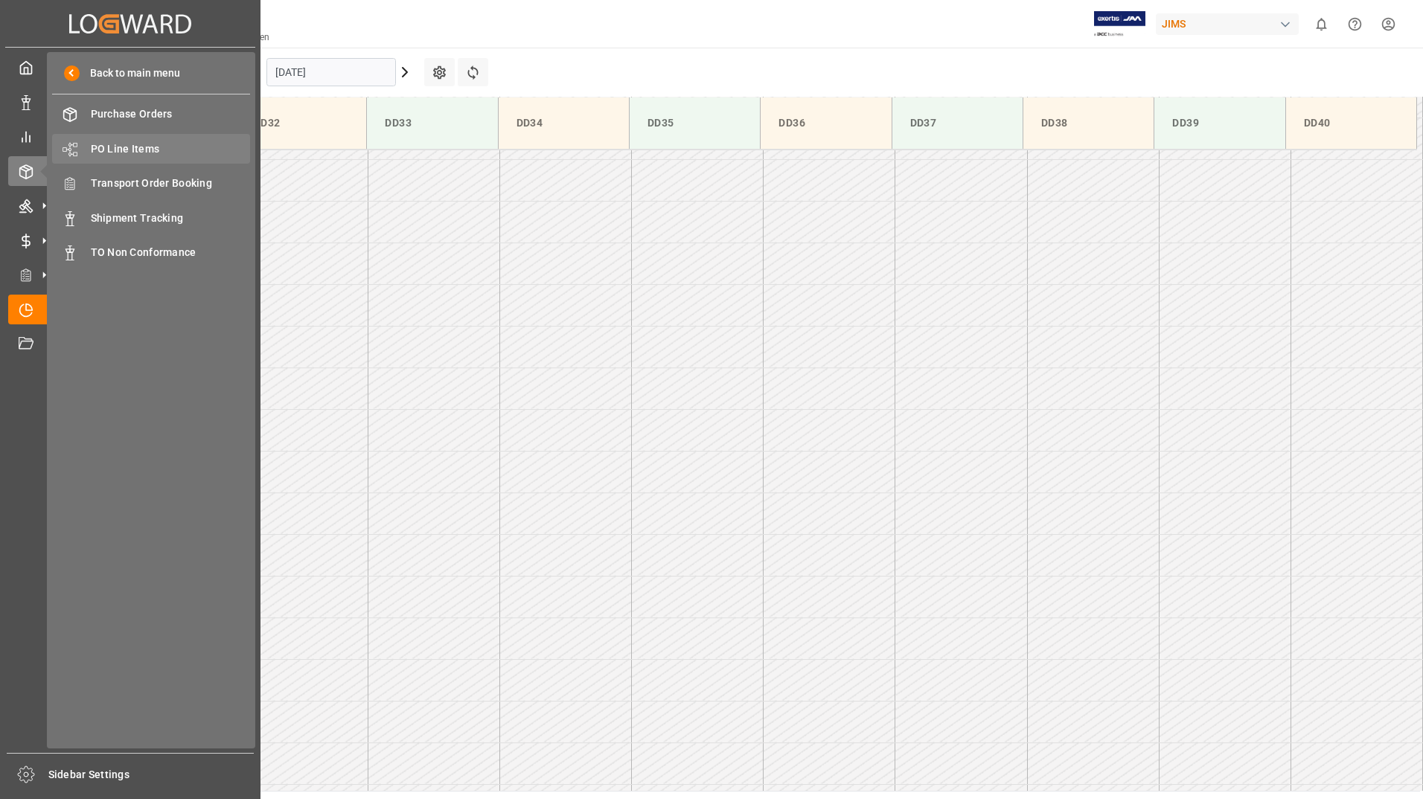
click at [120, 151] on span "PO Line Items" at bounding box center [171, 149] width 160 height 16
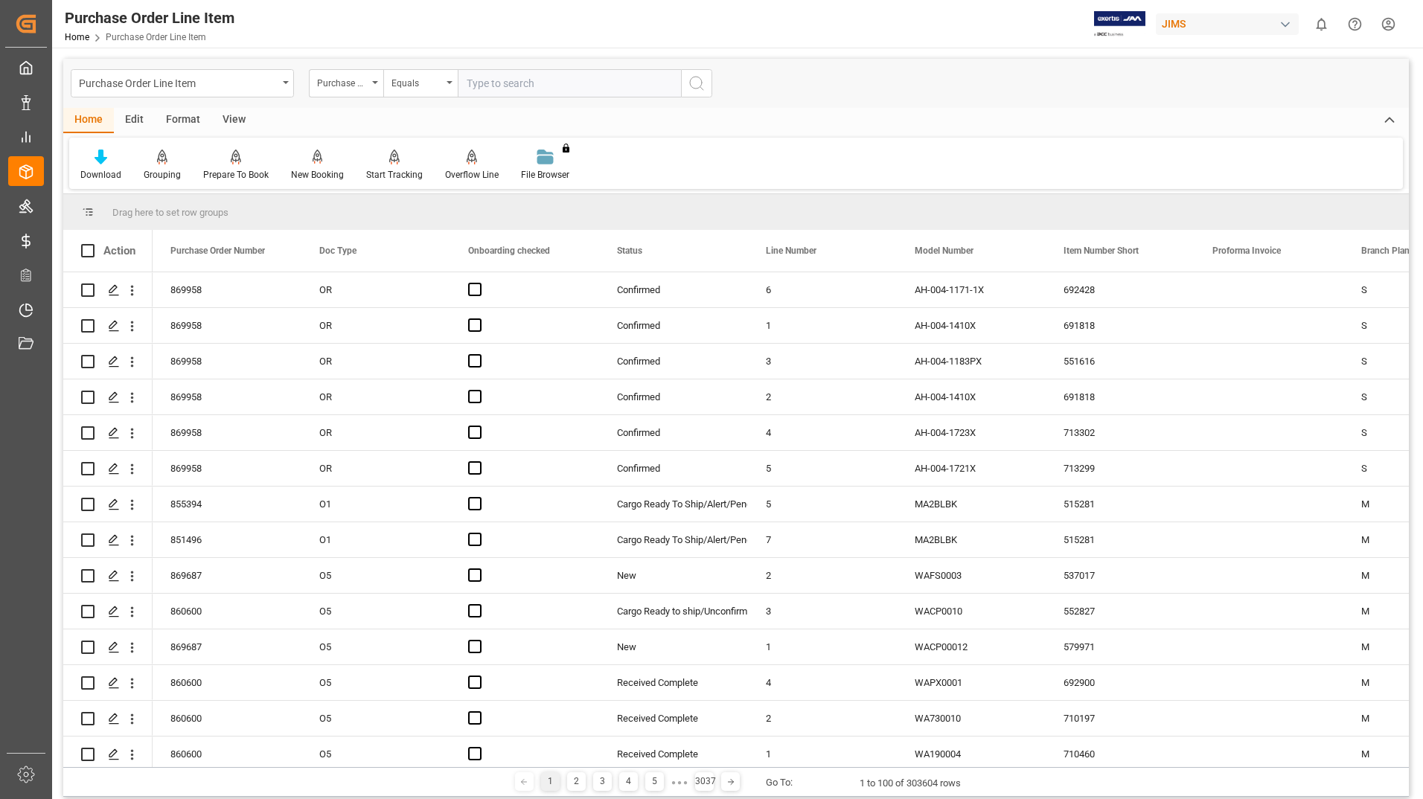
click at [482, 86] on input "text" at bounding box center [569, 83] width 223 height 28
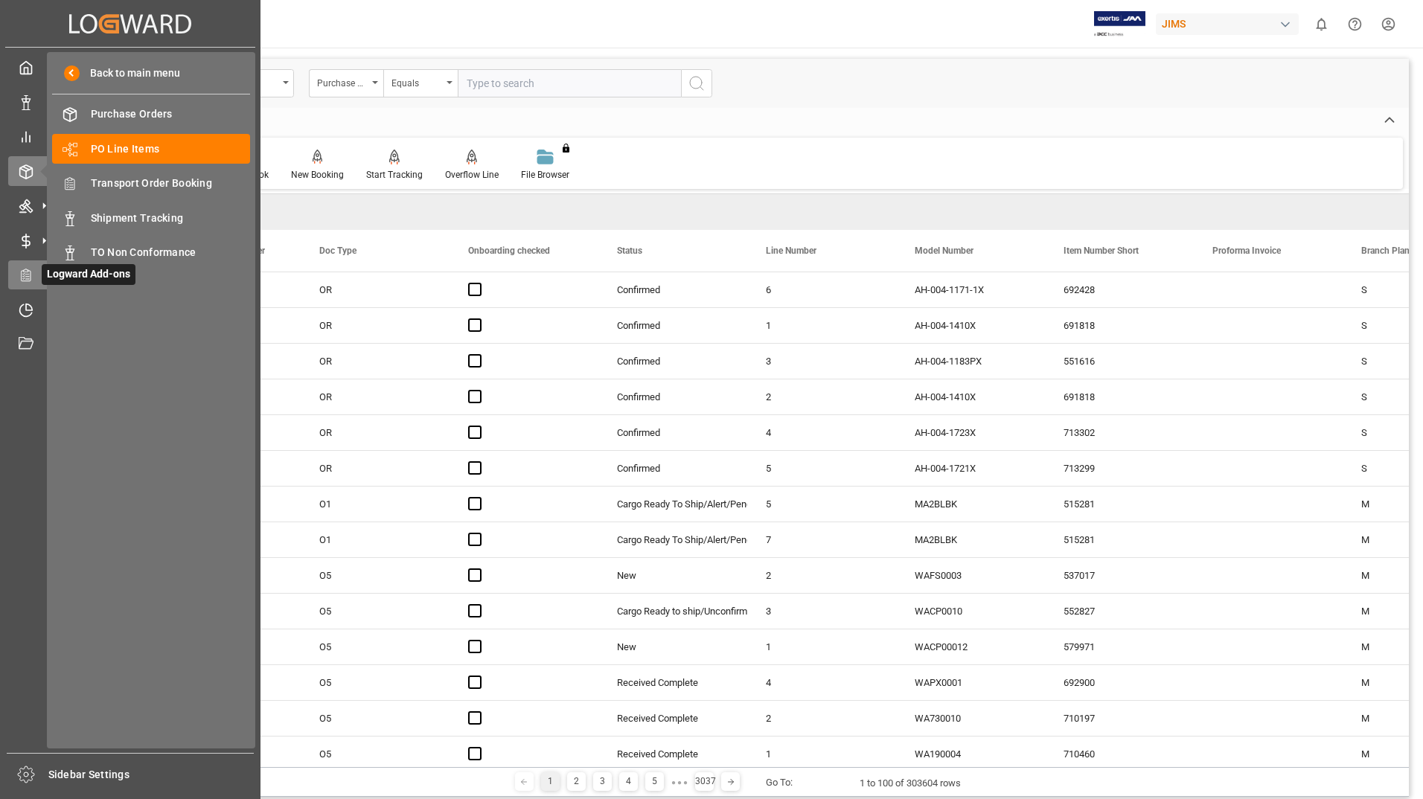
click at [30, 277] on icon at bounding box center [26, 275] width 15 height 15
click at [70, 309] on span "Timeslot Management V2" at bounding box center [108, 308] width 133 height 21
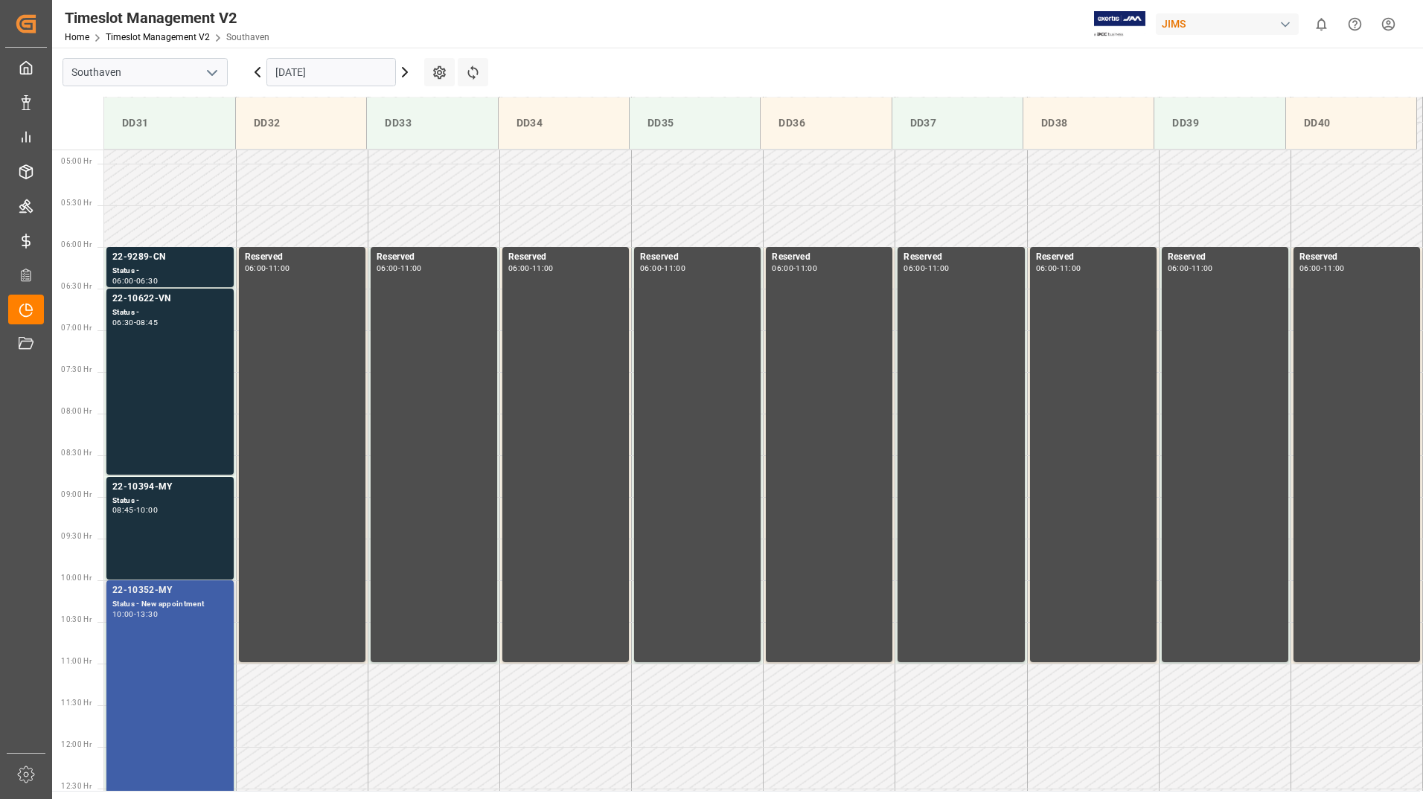
scroll to position [330, 0]
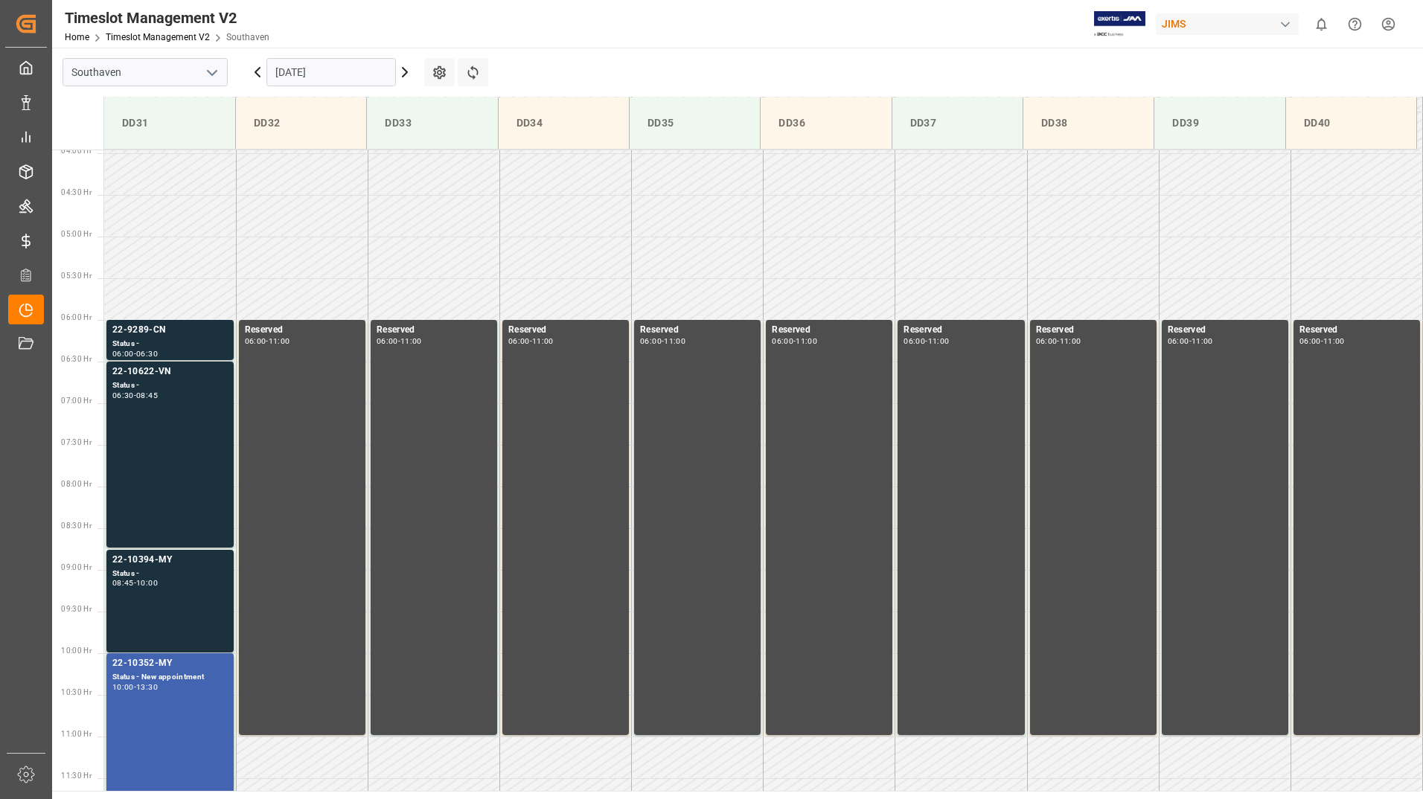
click at [339, 69] on input "[DATE]" at bounding box center [330, 72] width 129 height 28
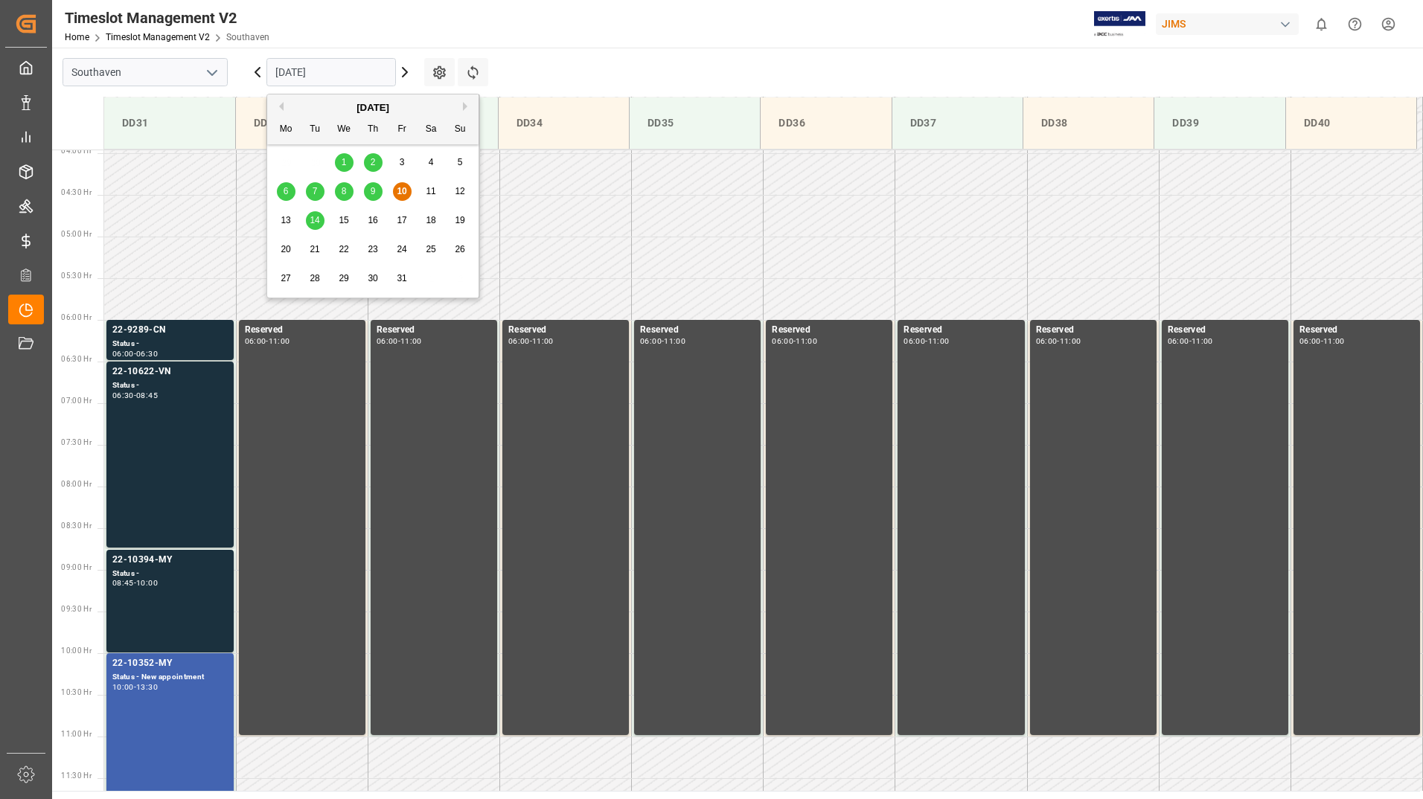
click at [318, 222] on span "14" at bounding box center [315, 220] width 10 height 10
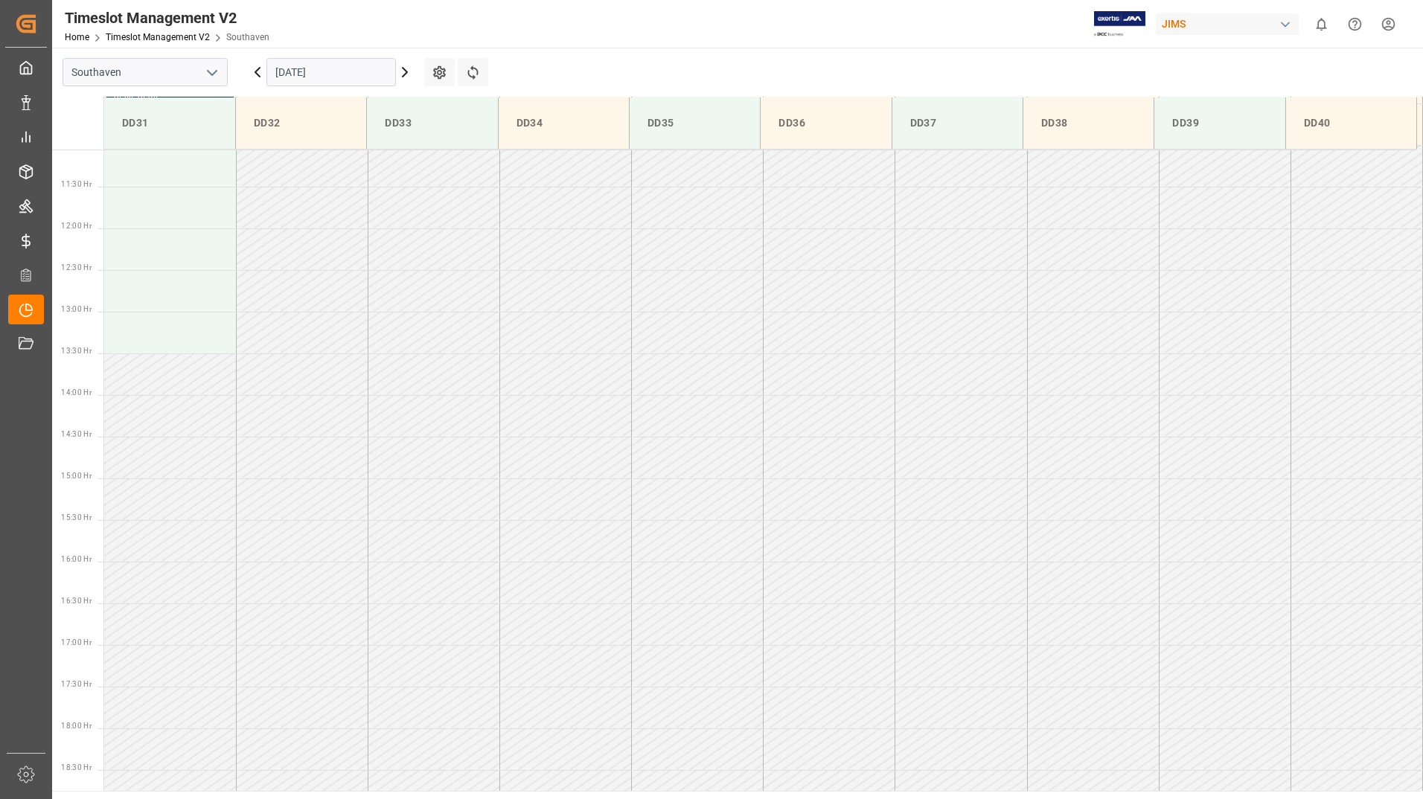
scroll to position [1074, 0]
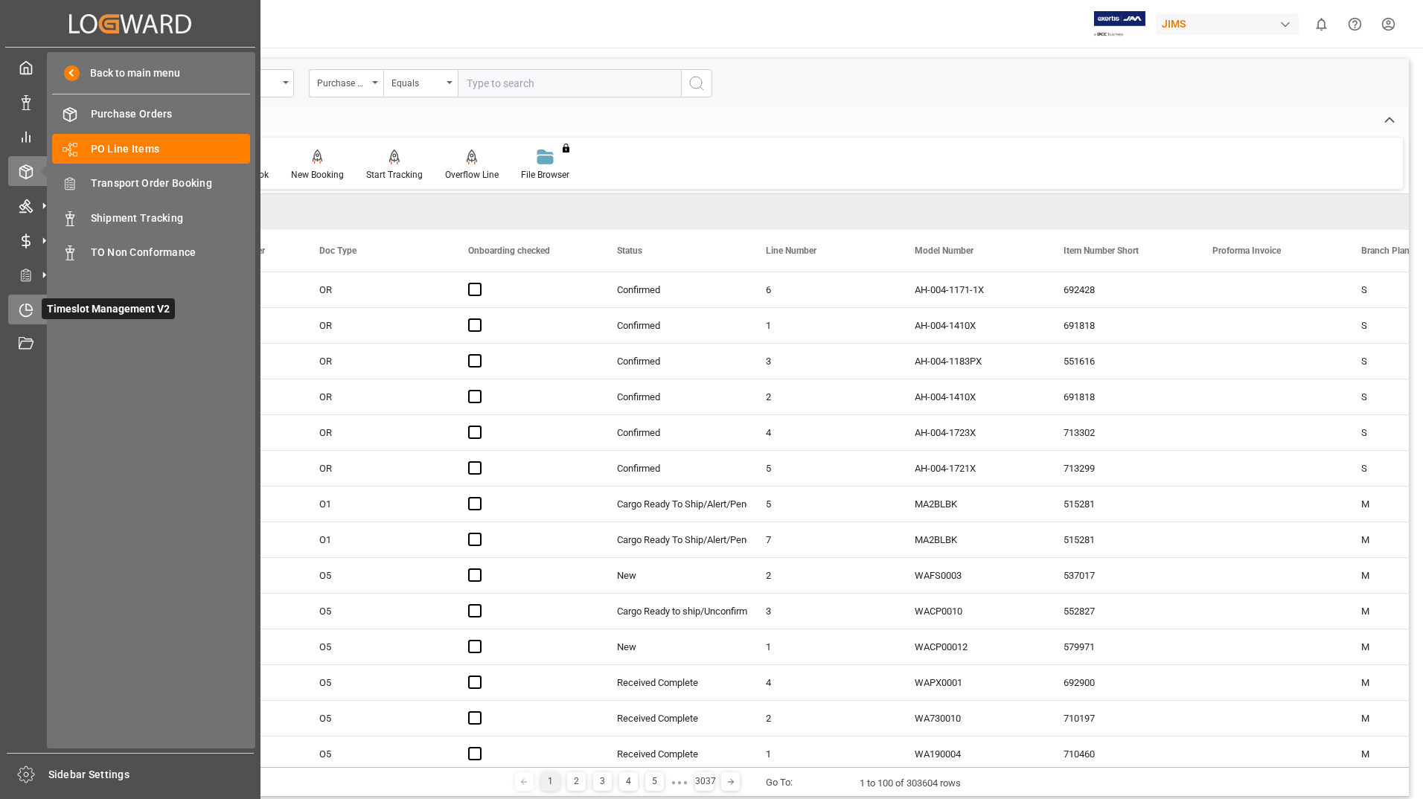
click at [85, 312] on span "Timeslot Management V2" at bounding box center [108, 308] width 133 height 21
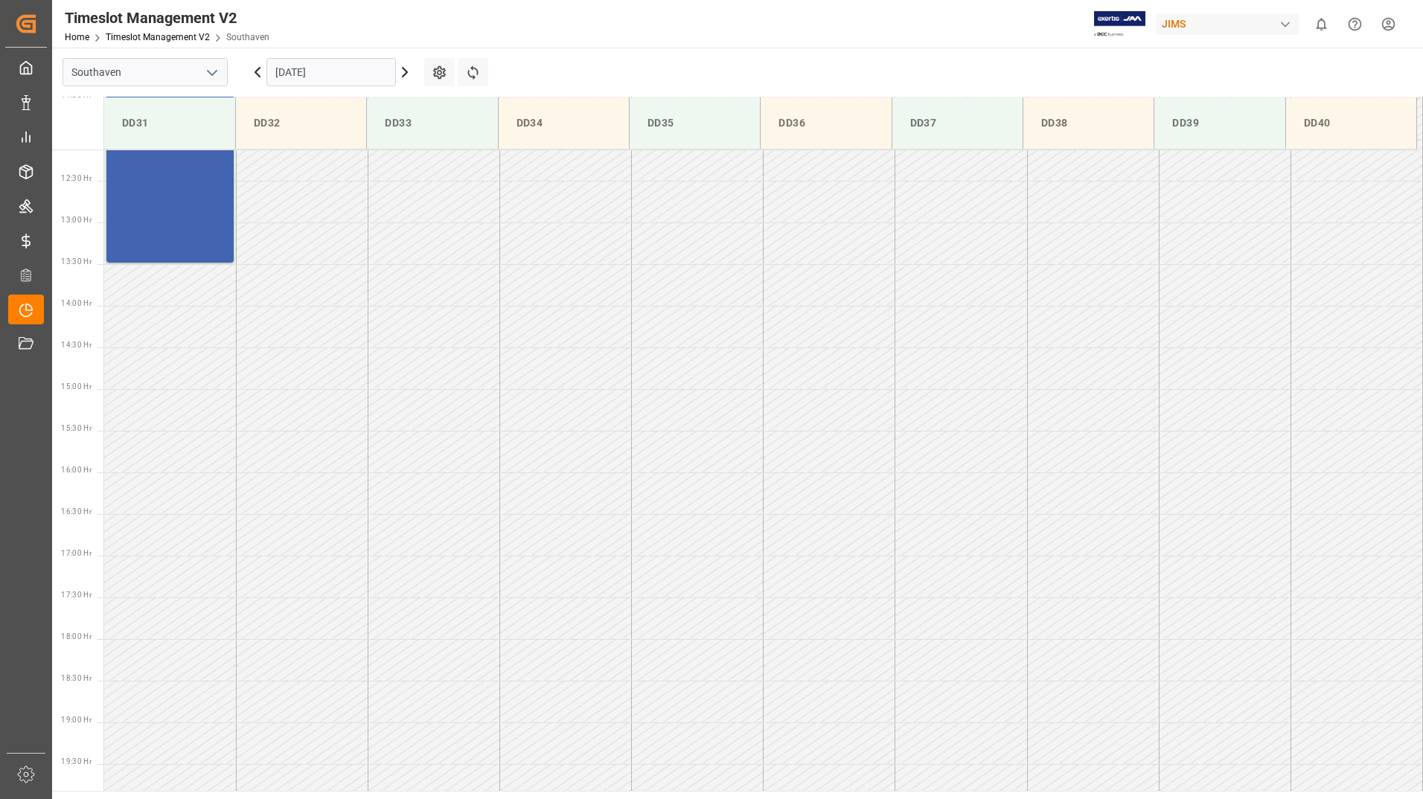
scroll to position [851, 0]
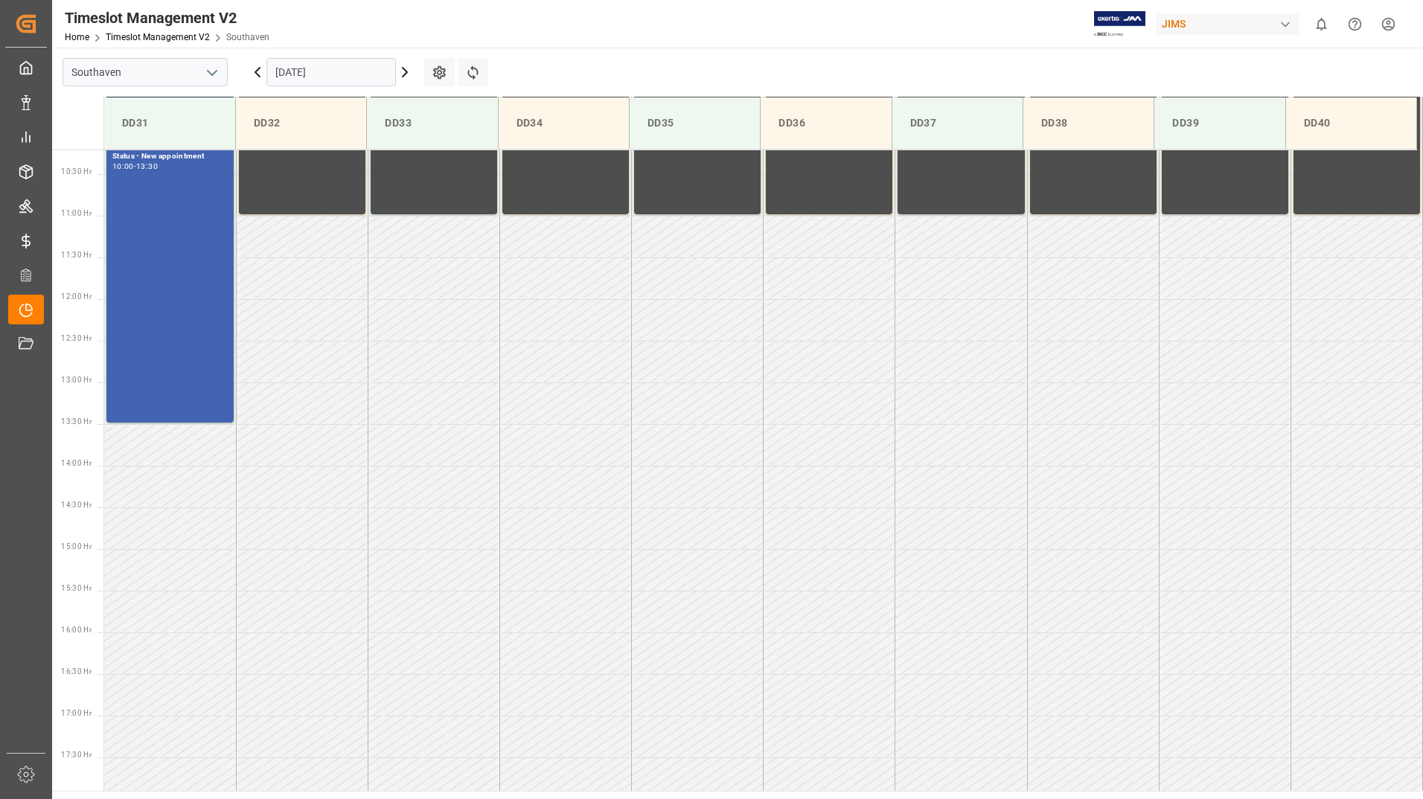
click at [330, 71] on input "[DATE]" at bounding box center [330, 72] width 129 height 28
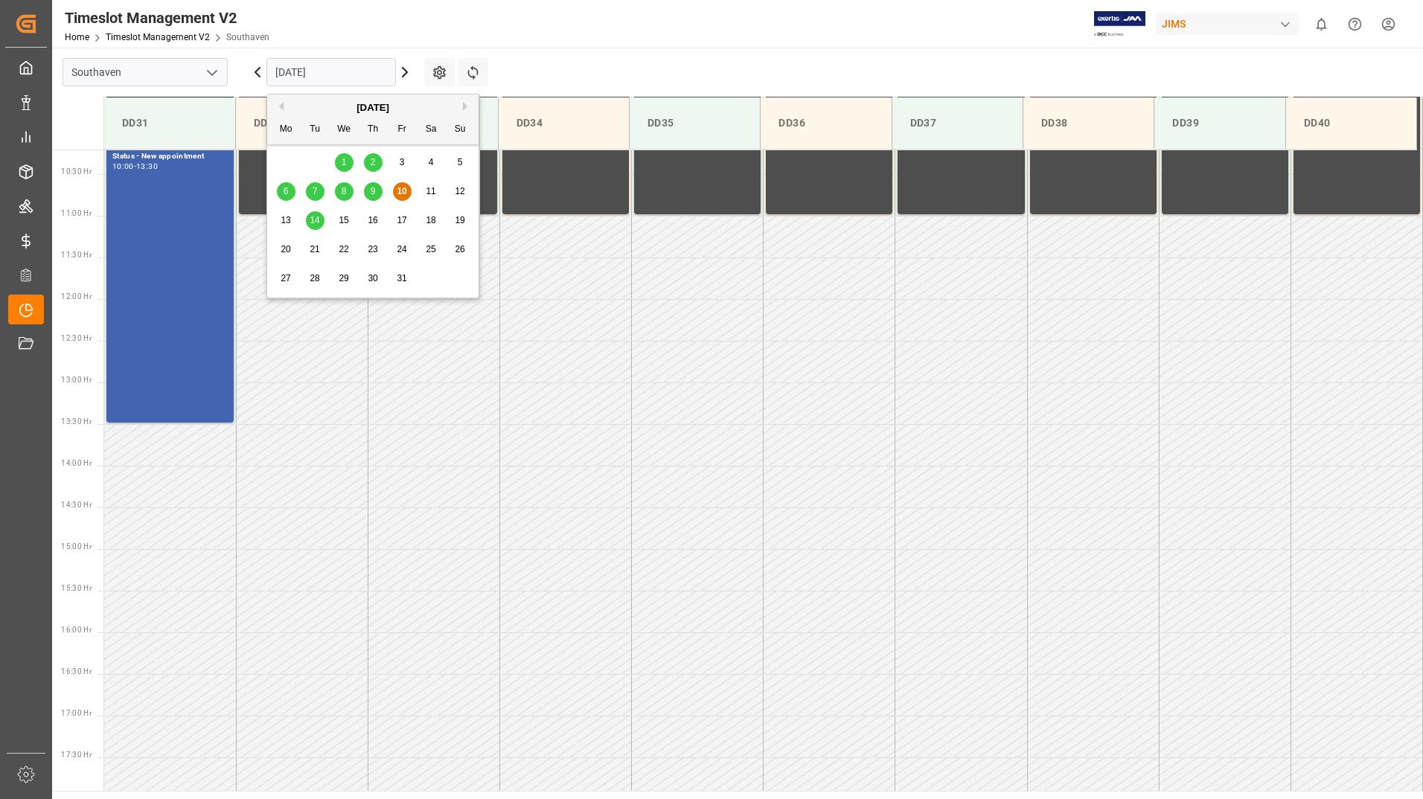
click at [375, 191] on span "9" at bounding box center [373, 191] width 5 height 10
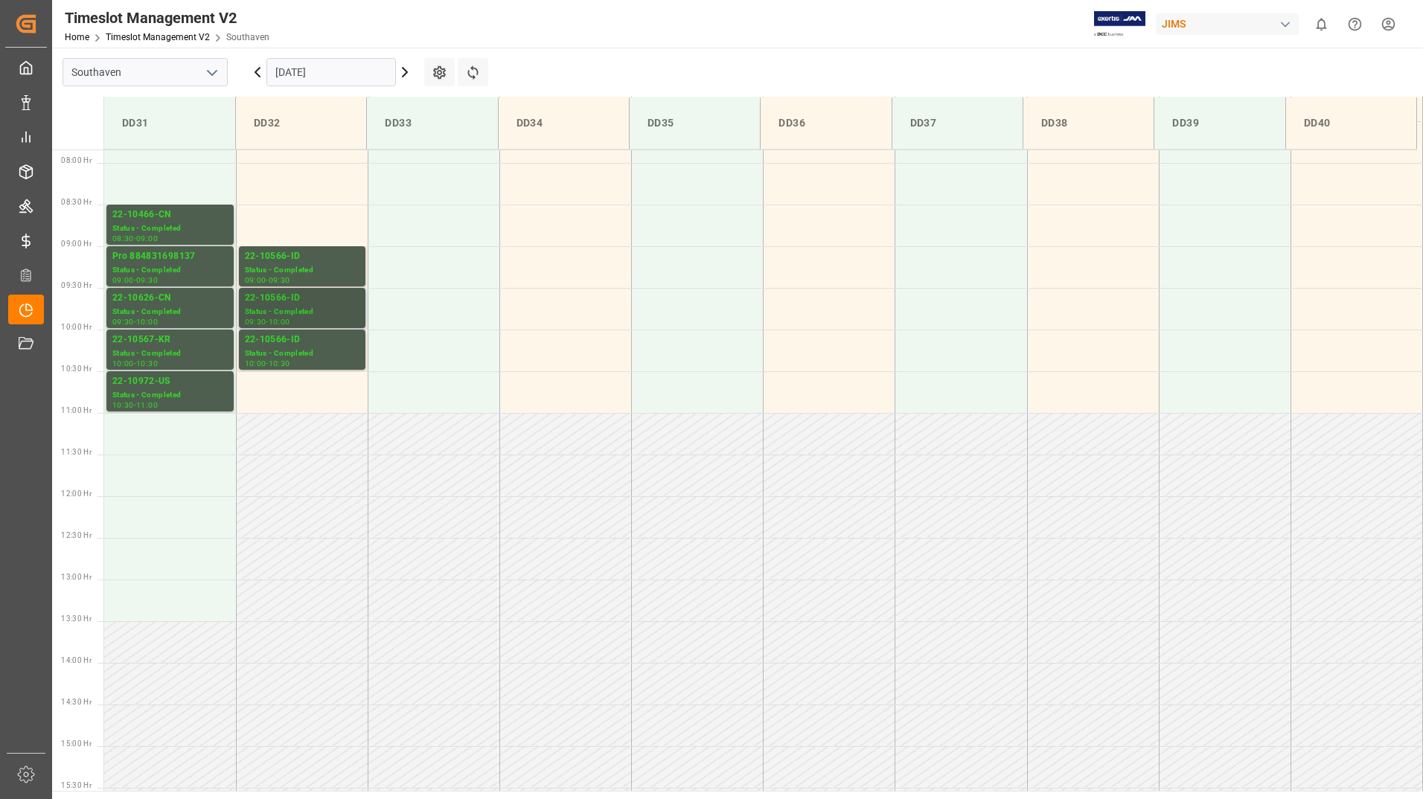
scroll to position [627, 0]
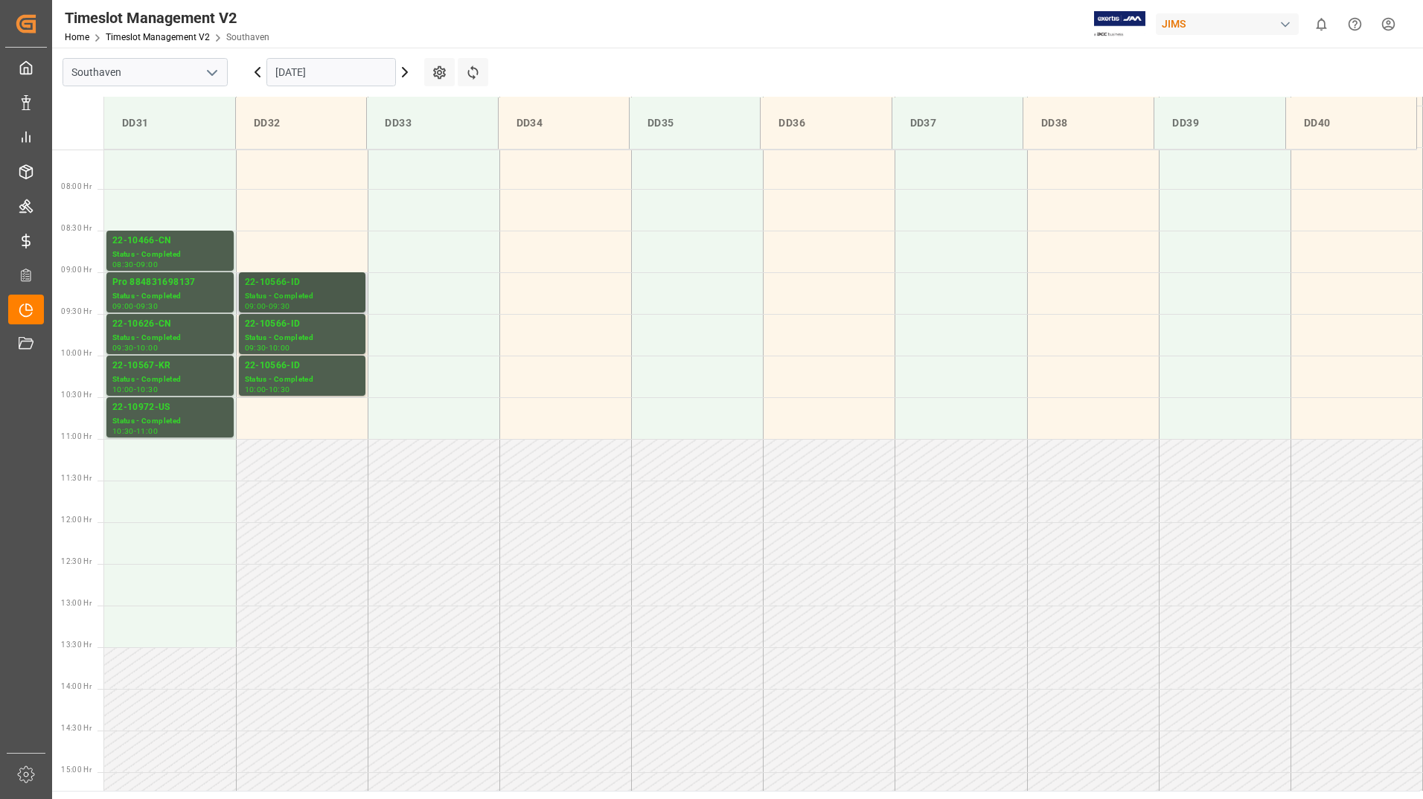
click at [321, 291] on div "Status - Completed" at bounding box center [302, 296] width 115 height 13
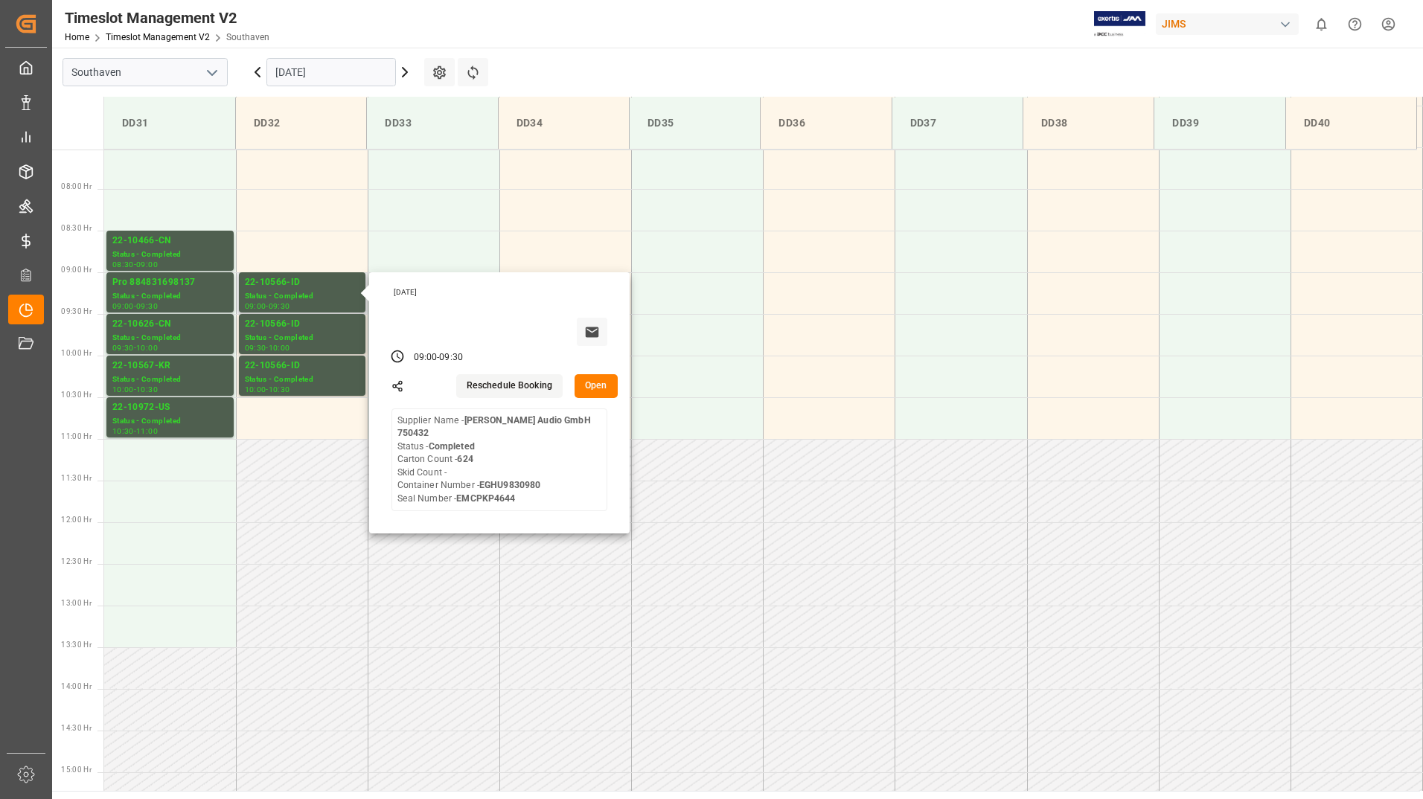
click at [597, 386] on button "Open" at bounding box center [596, 386] width 43 height 24
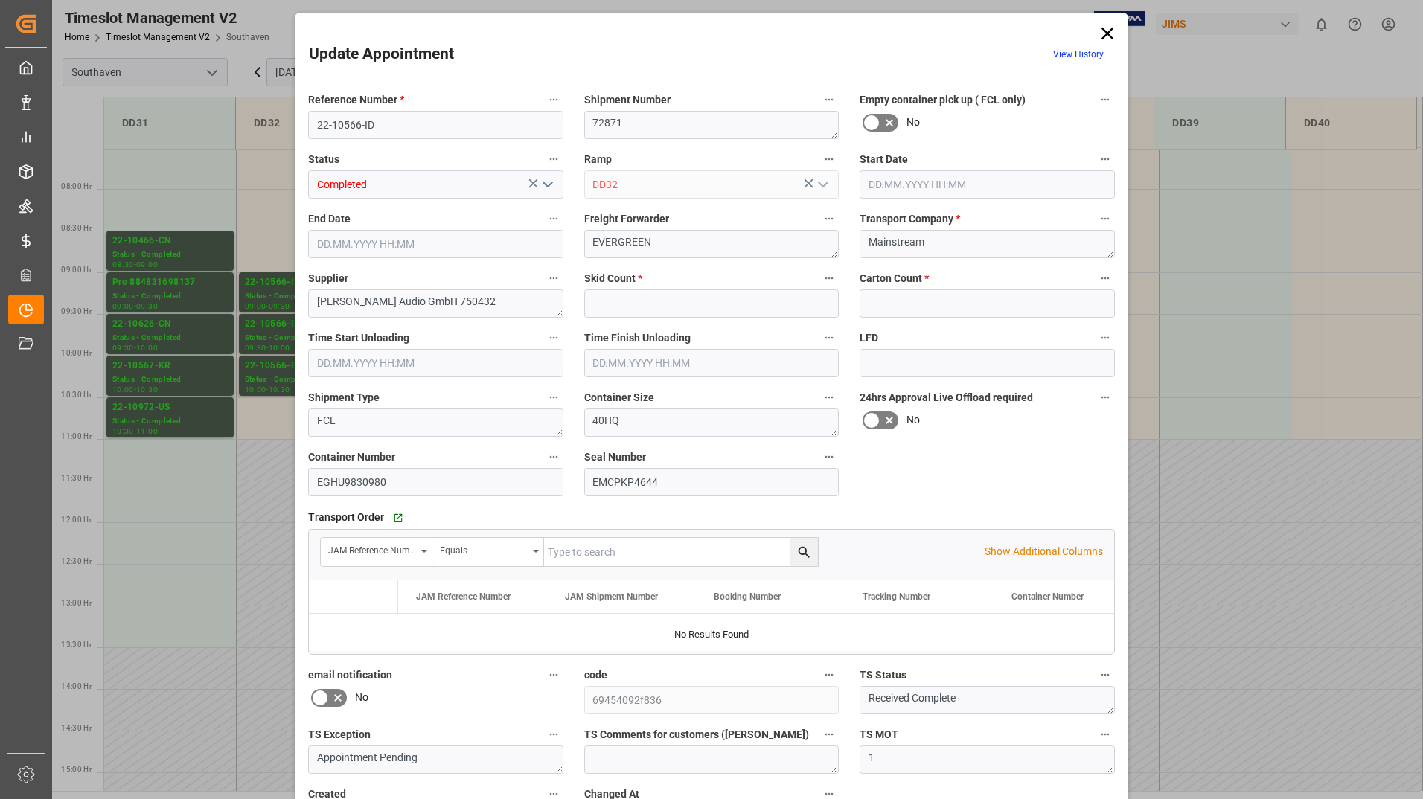
type input "0"
type input "624"
type input "[DATE] 09:00"
type input "[DATE] 09:30"
type input "[DATE] 12:22"
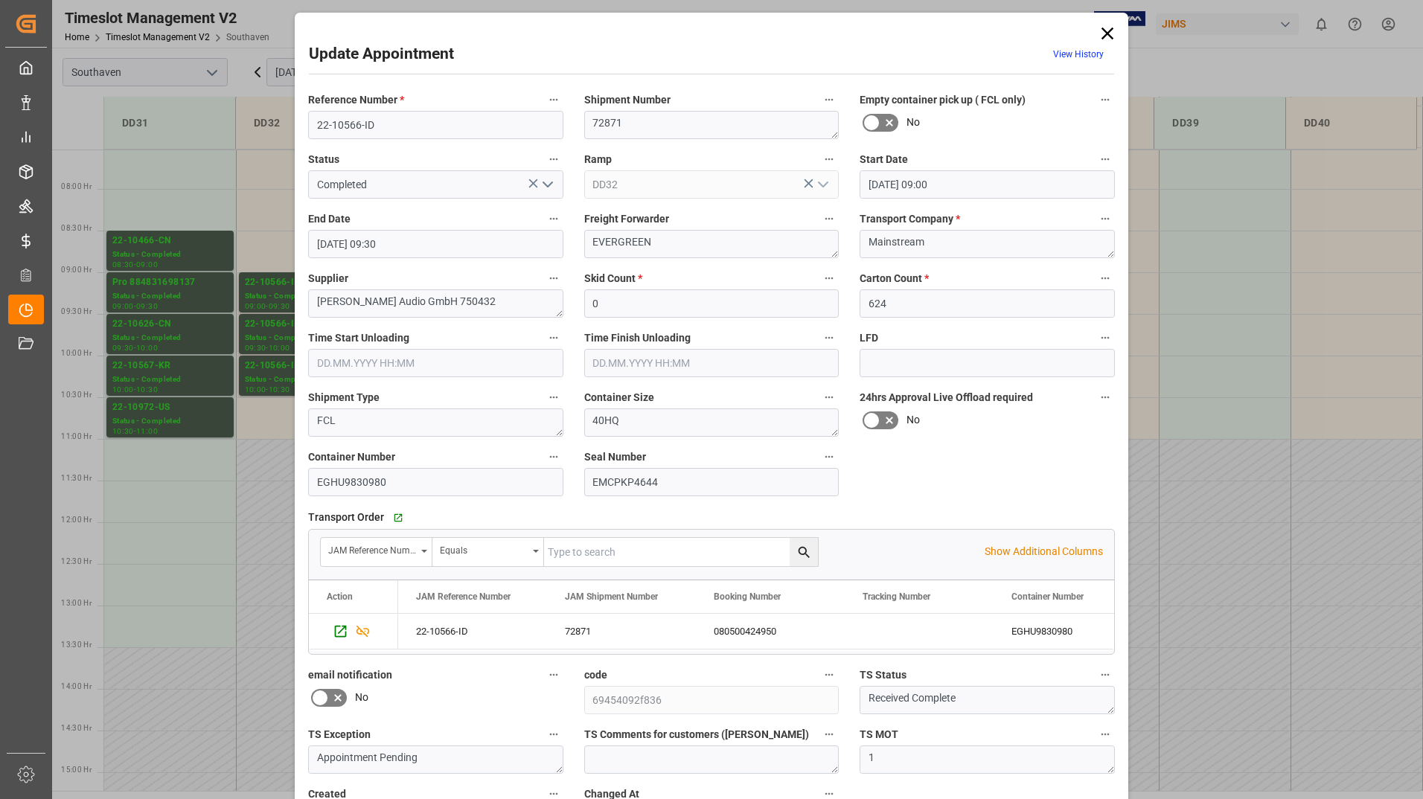
click at [1213, 59] on div "Update Appointment View History Reference Number * 22-10566-ID Shipment Number …" at bounding box center [711, 399] width 1423 height 799
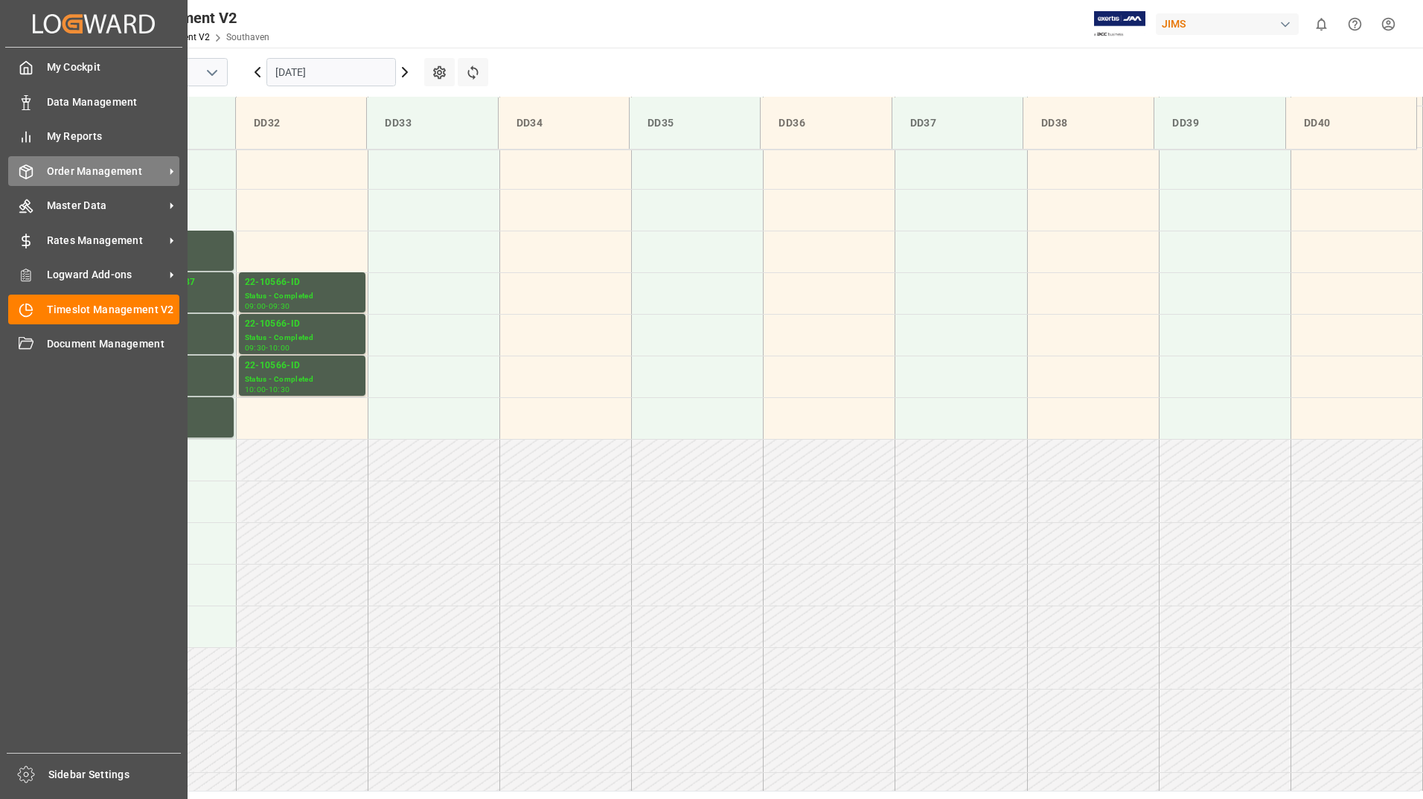
click at [85, 172] on span "Order Management" at bounding box center [106, 172] width 118 height 16
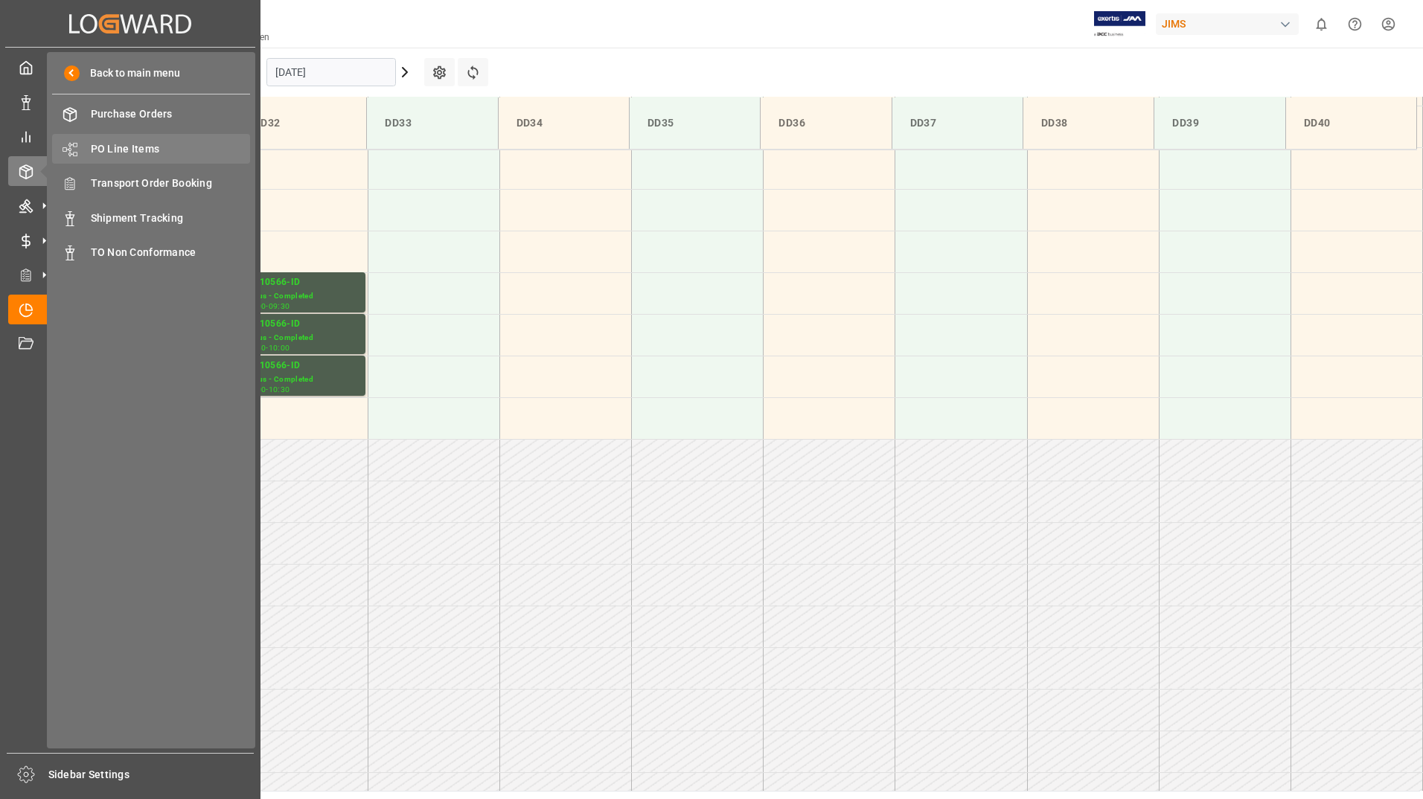
click at [127, 149] on span "PO Line Items" at bounding box center [171, 149] width 160 height 16
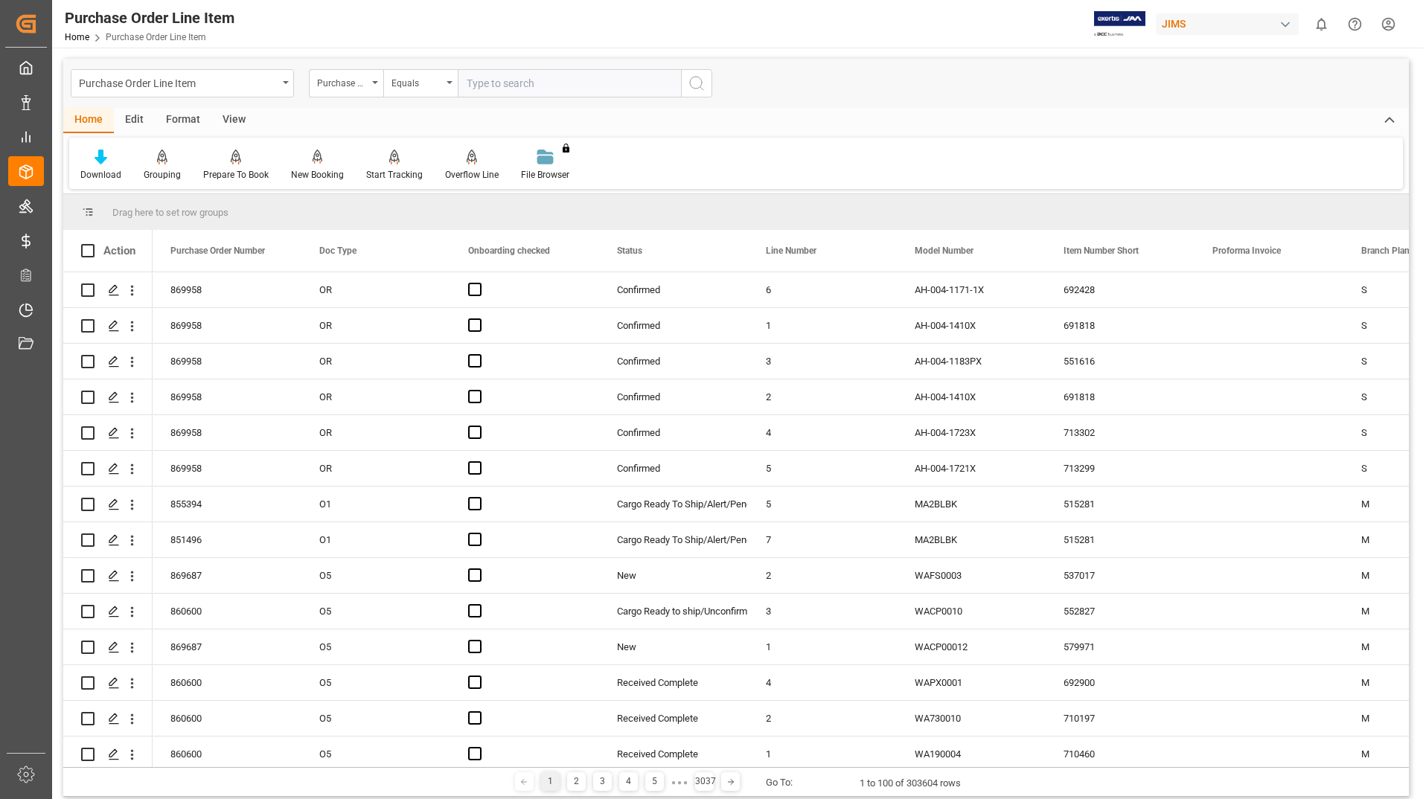
click at [501, 86] on input "text" at bounding box center [569, 83] width 223 height 28
type input "72871"
click at [717, 142] on div "Download Grouping Grouping Tooltip Prepare To Book New Booking Line items into …" at bounding box center [736, 163] width 1334 height 51
click at [700, 83] on icon "search button" at bounding box center [697, 83] width 18 height 18
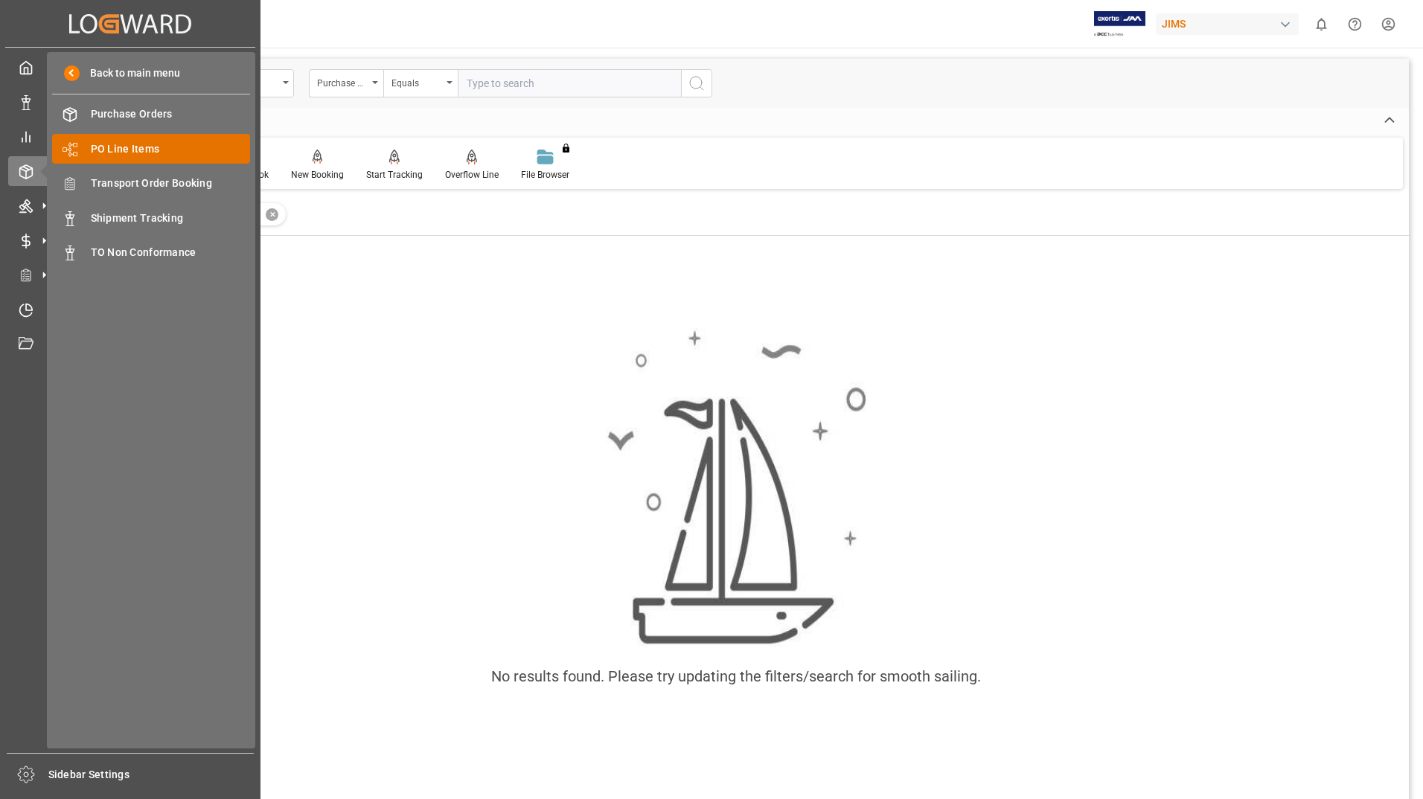
click at [110, 147] on span "PO Line Items" at bounding box center [171, 149] width 160 height 16
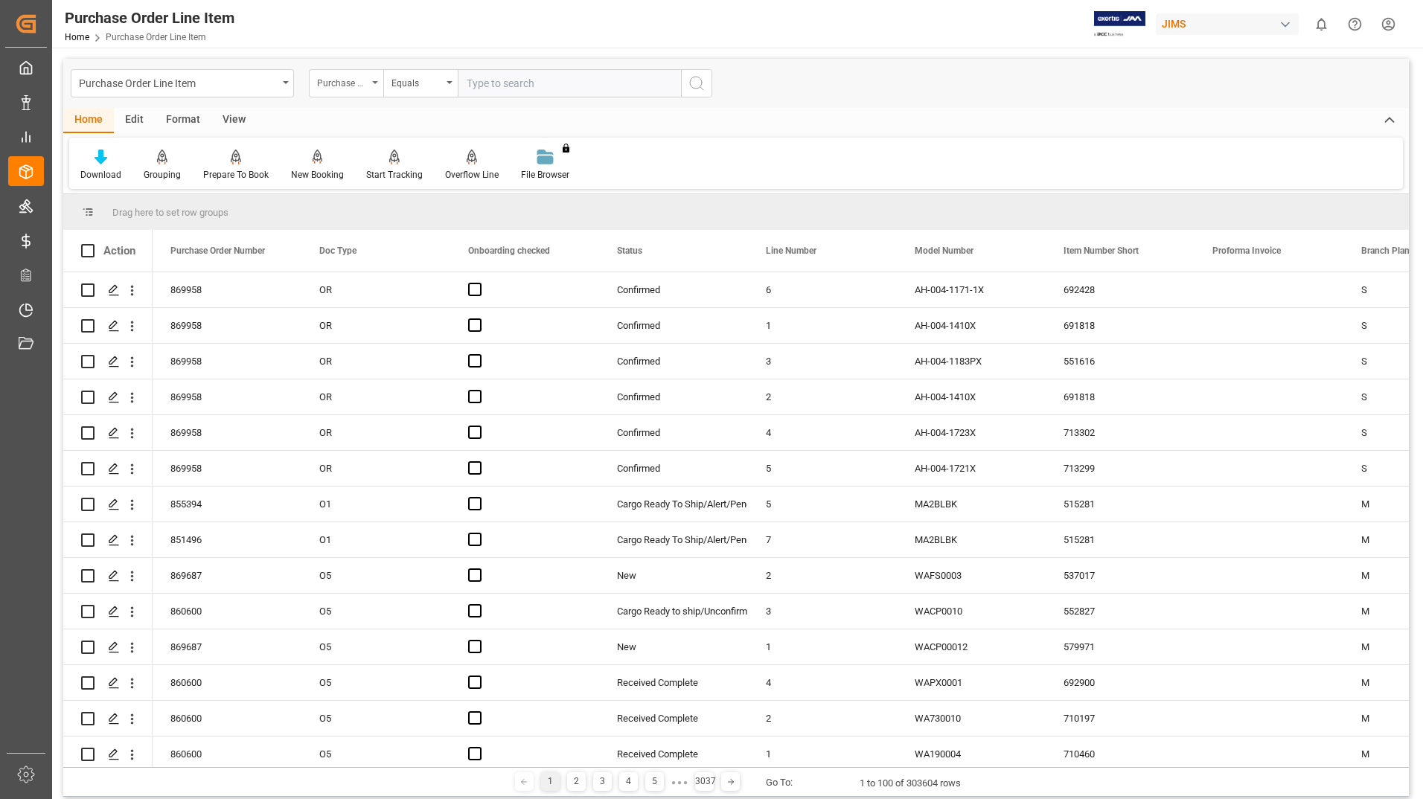
click at [375, 80] on div "Purchase Order Number" at bounding box center [346, 83] width 74 height 28
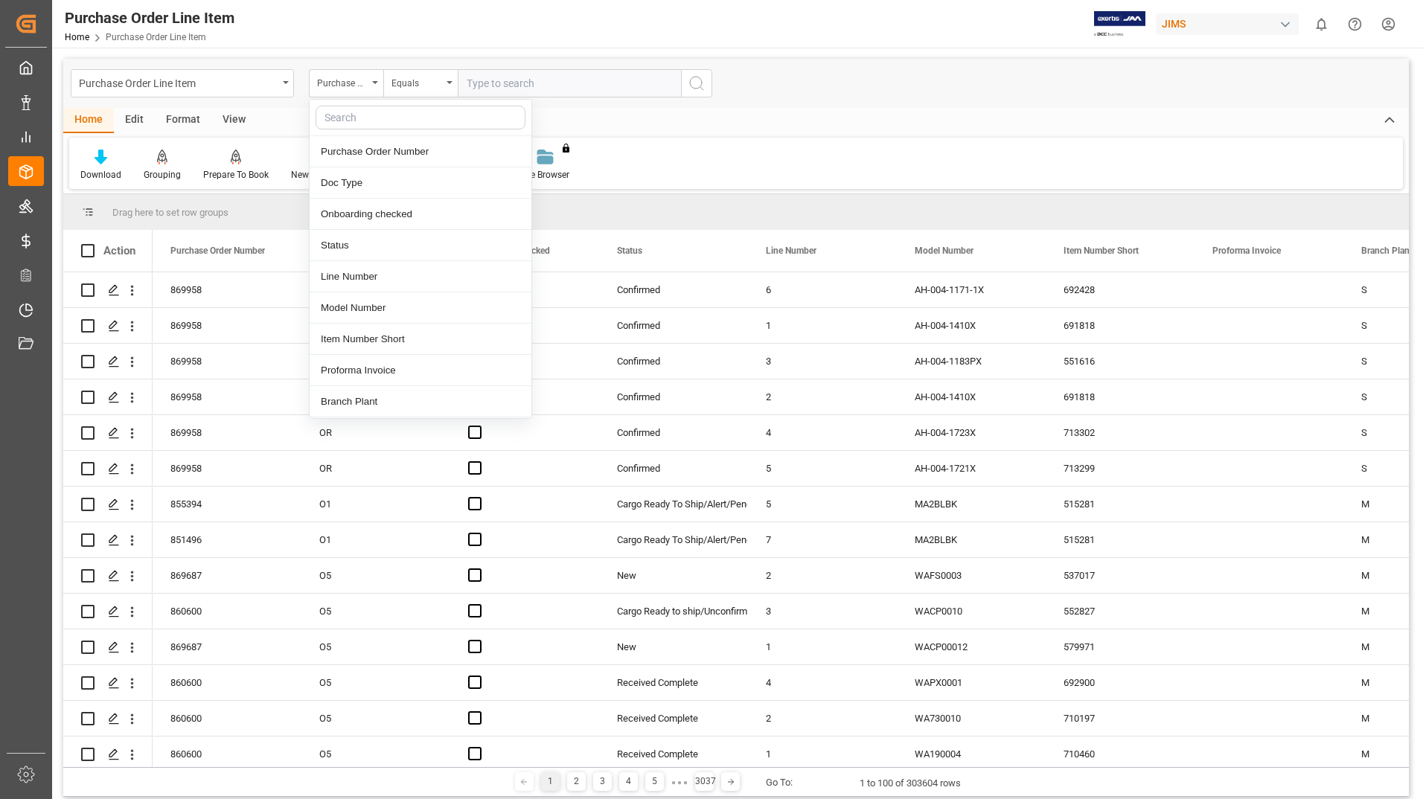
click at [789, 115] on div "Home Edit Format View" at bounding box center [736, 120] width 1346 height 25
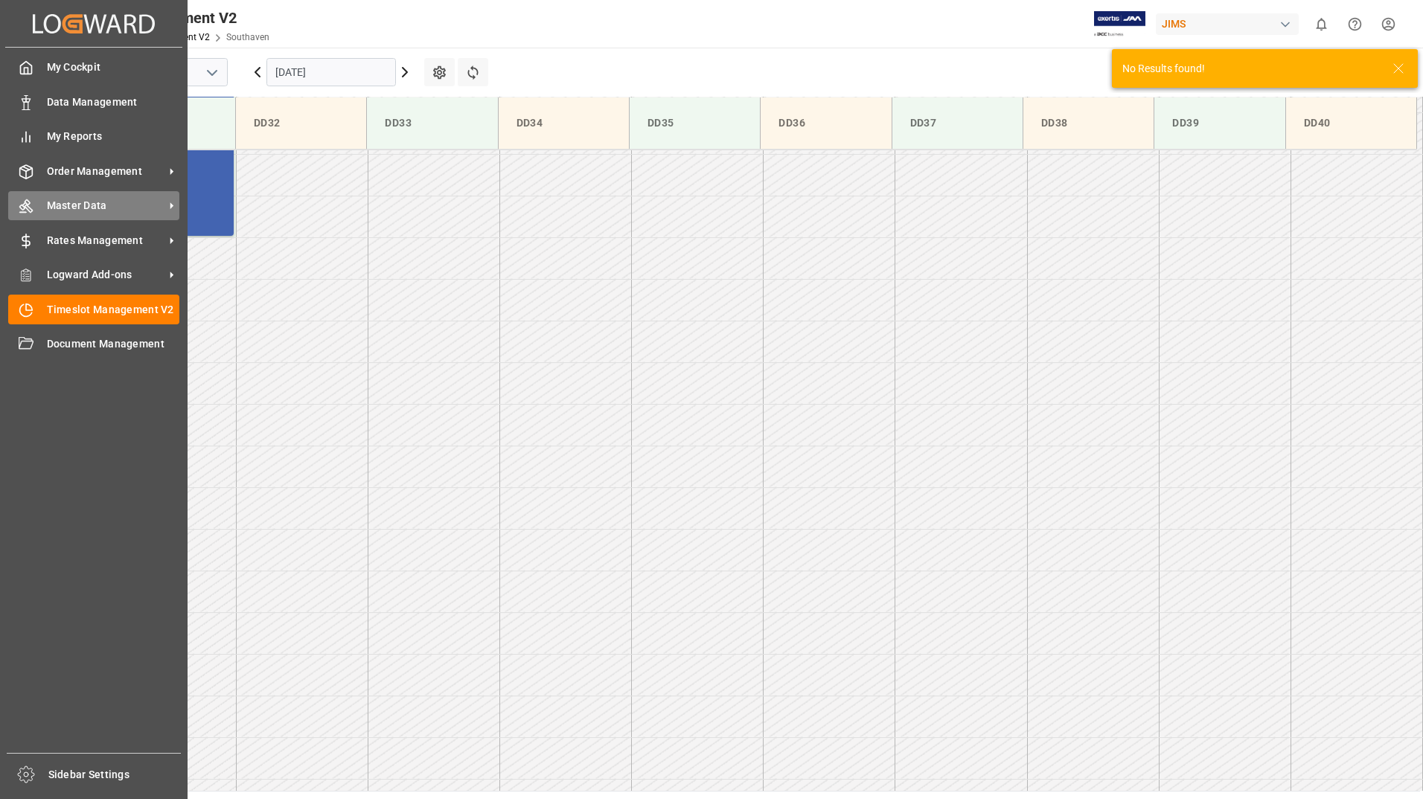
scroll to position [1074, 0]
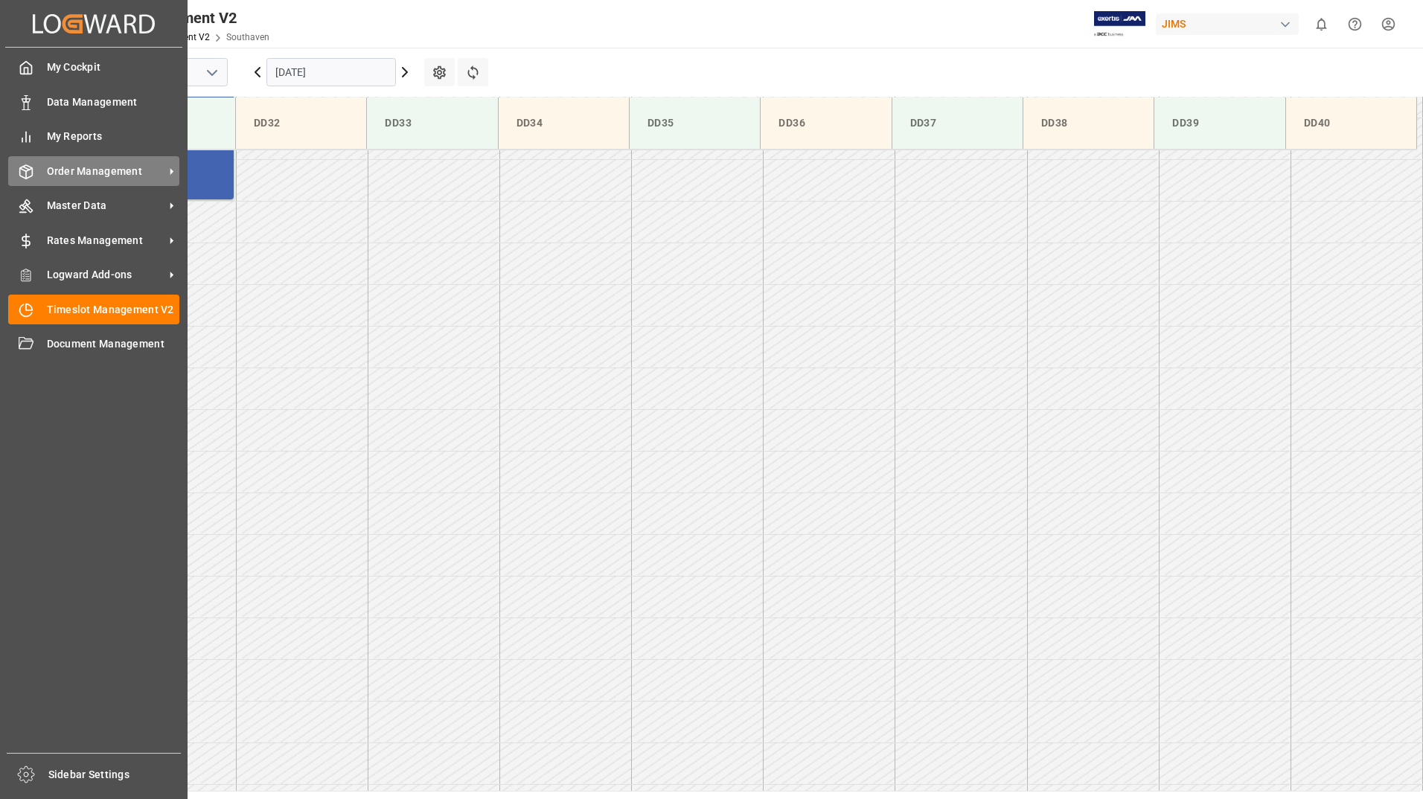
click at [30, 167] on icon at bounding box center [26, 171] width 13 height 13
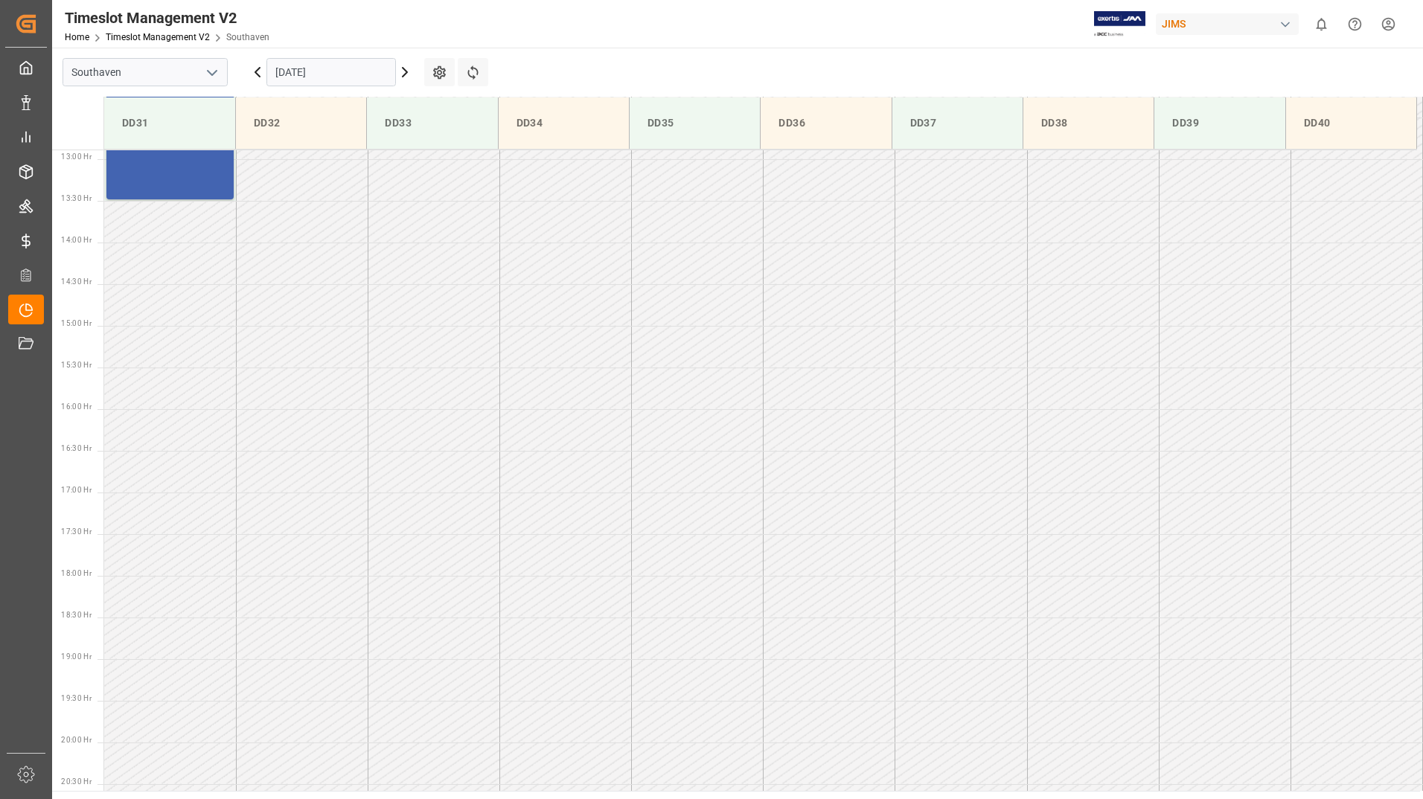
click at [716, 39] on div "Timeslot Management V2 Home Timeslot Management V2 Southaven JIMS 0 Notificatio…" at bounding box center [732, 24] width 1381 height 48
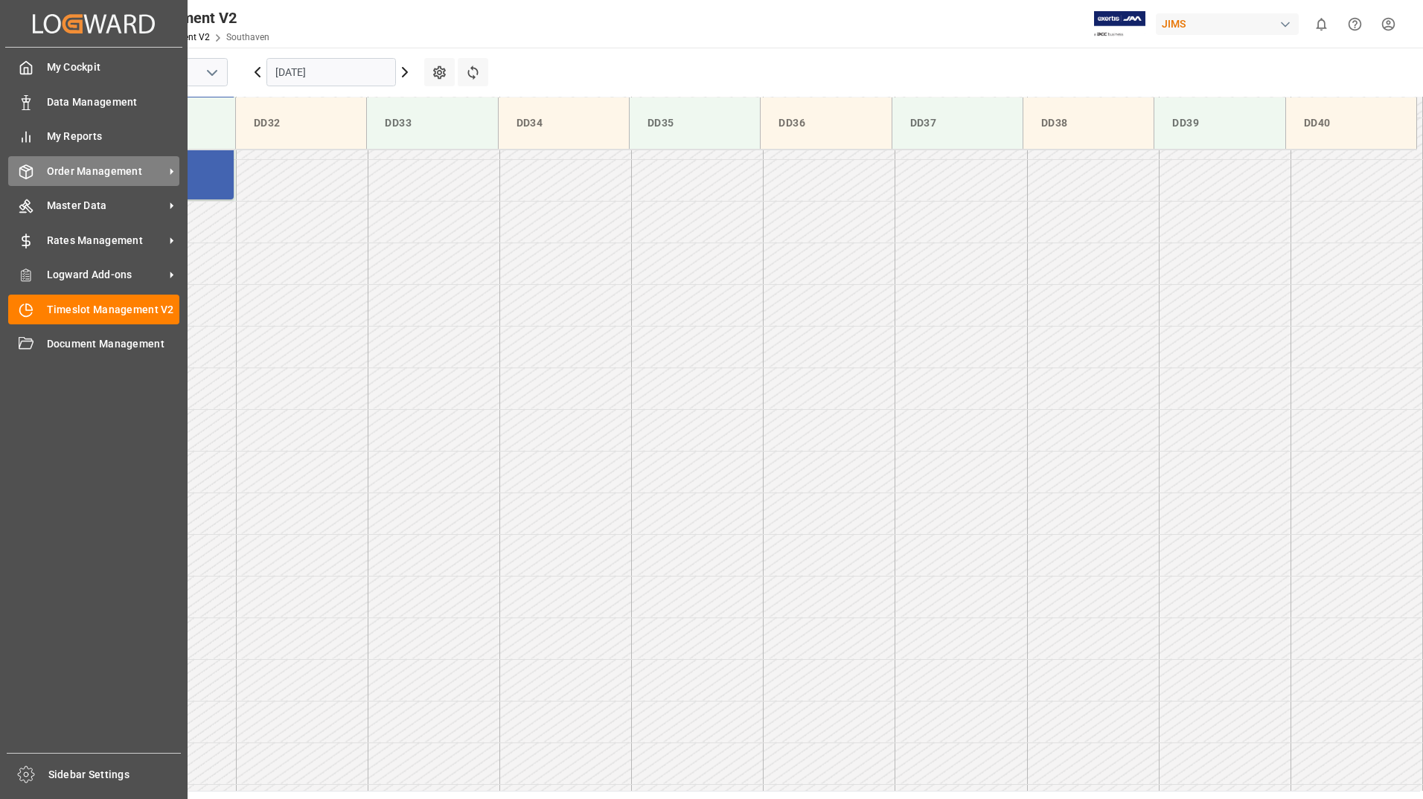
click at [28, 170] on line at bounding box center [26, 168] width 6 height 3
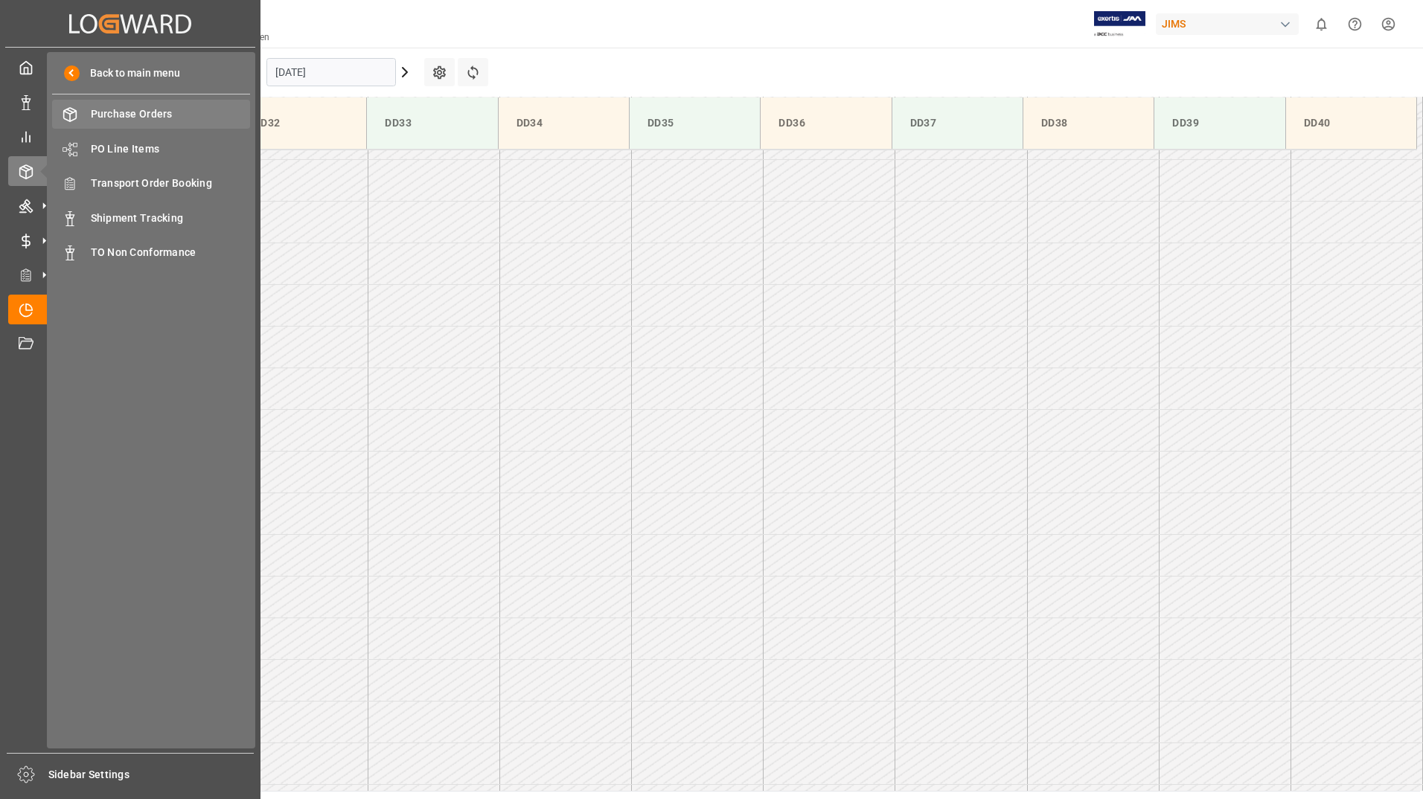
click at [127, 115] on span "Purchase Orders" at bounding box center [171, 114] width 160 height 16
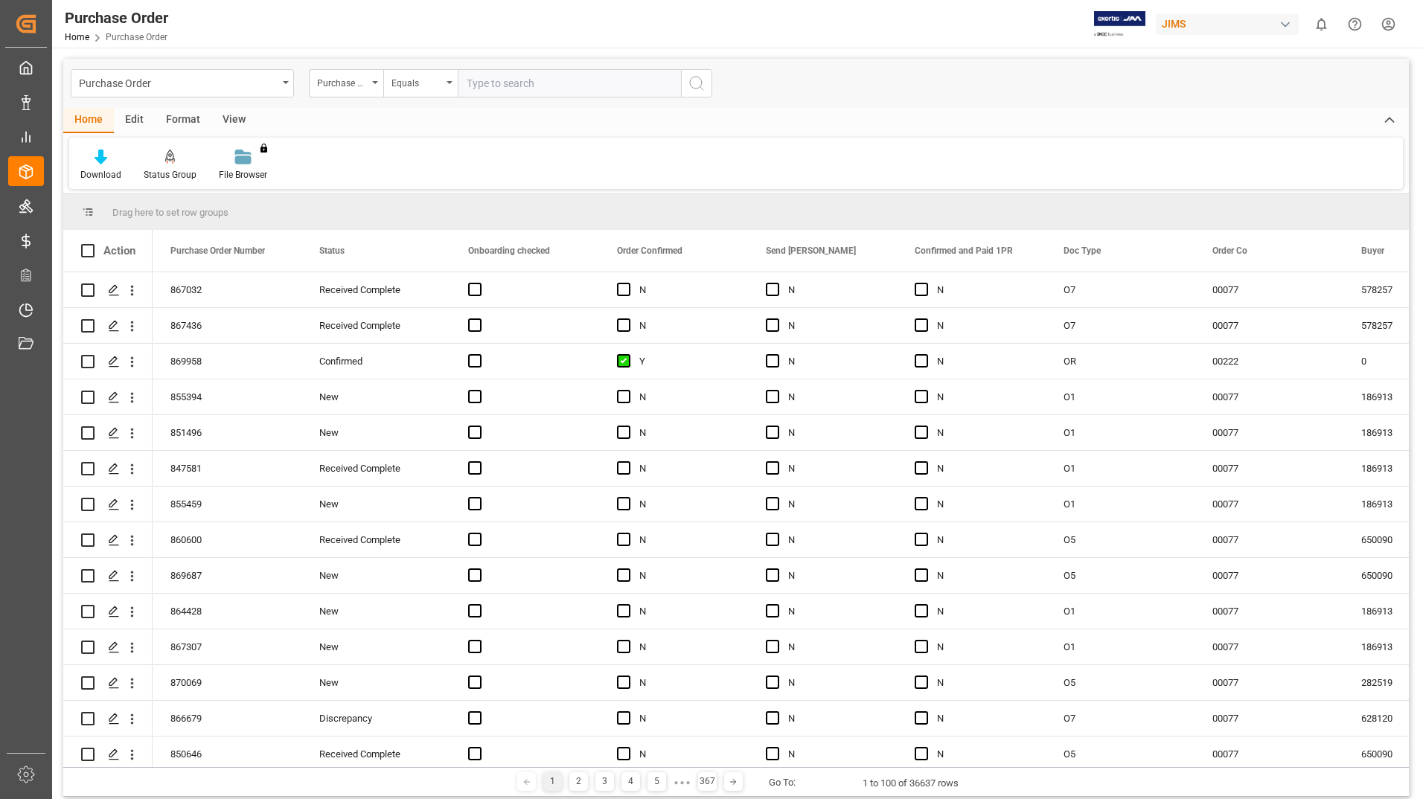
click at [480, 83] on input "text" at bounding box center [569, 83] width 223 height 28
type input "72871"
click at [694, 85] on icon "search button" at bounding box center [697, 83] width 18 height 18
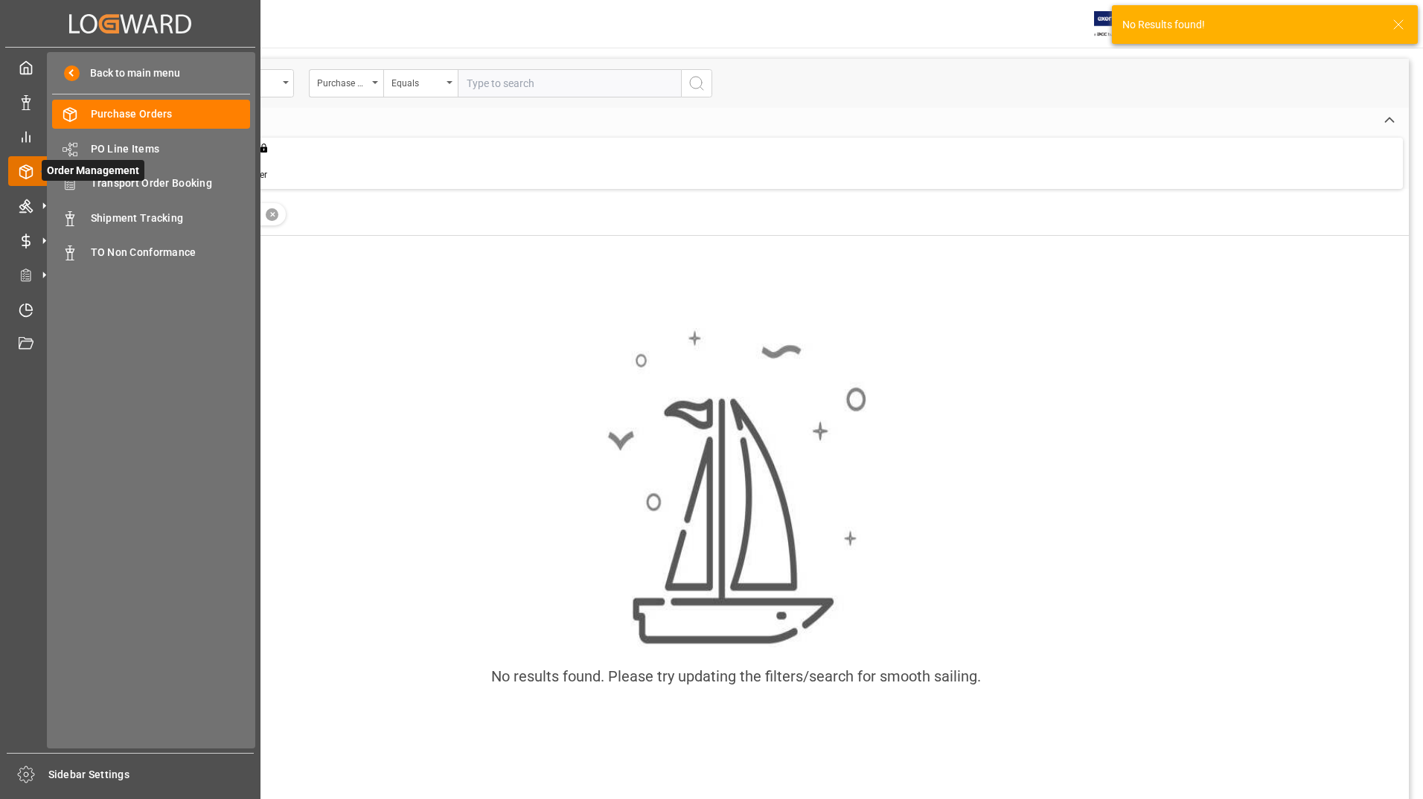
click at [24, 170] on polyline at bounding box center [26, 169] width 12 height 3
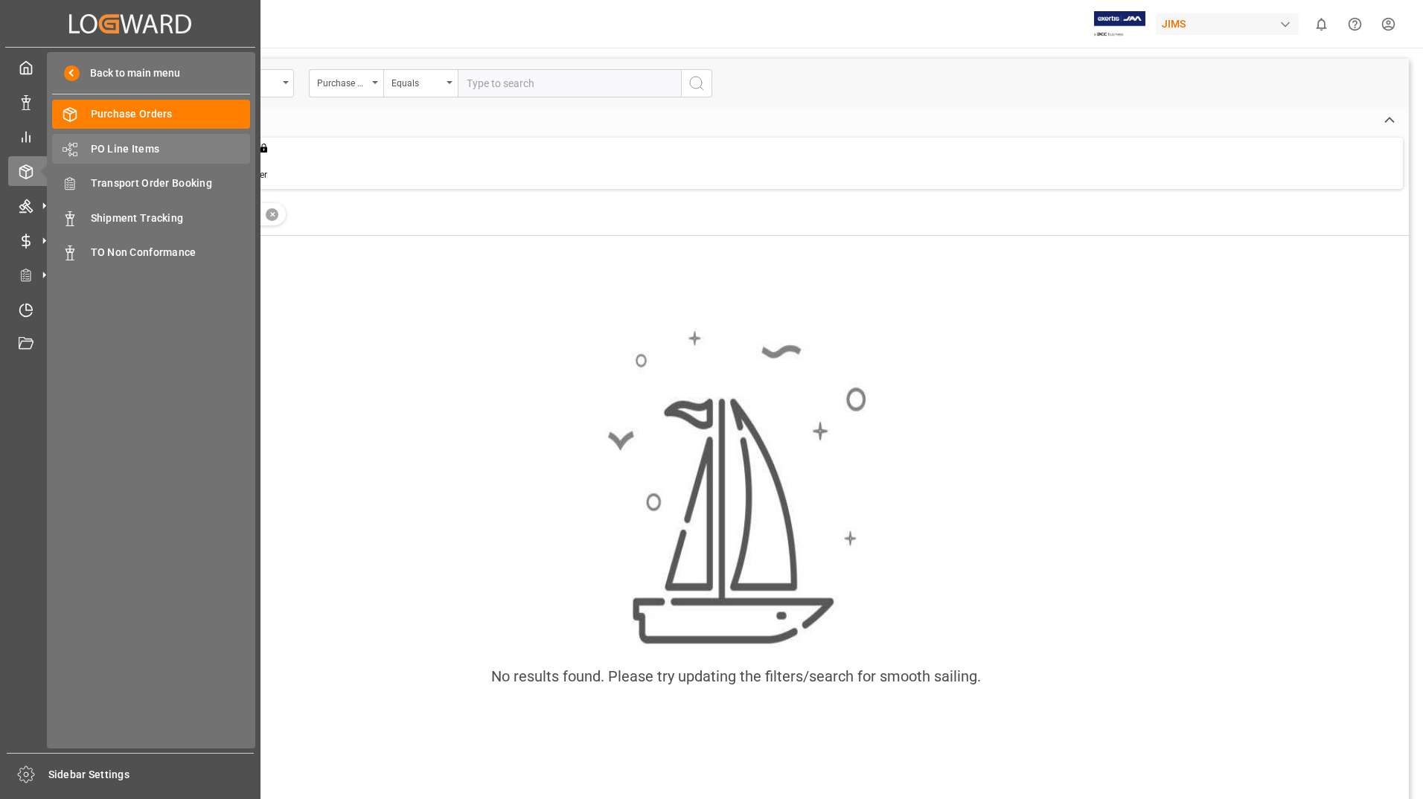
click at [126, 150] on span "PO Line Items" at bounding box center [171, 149] width 160 height 16
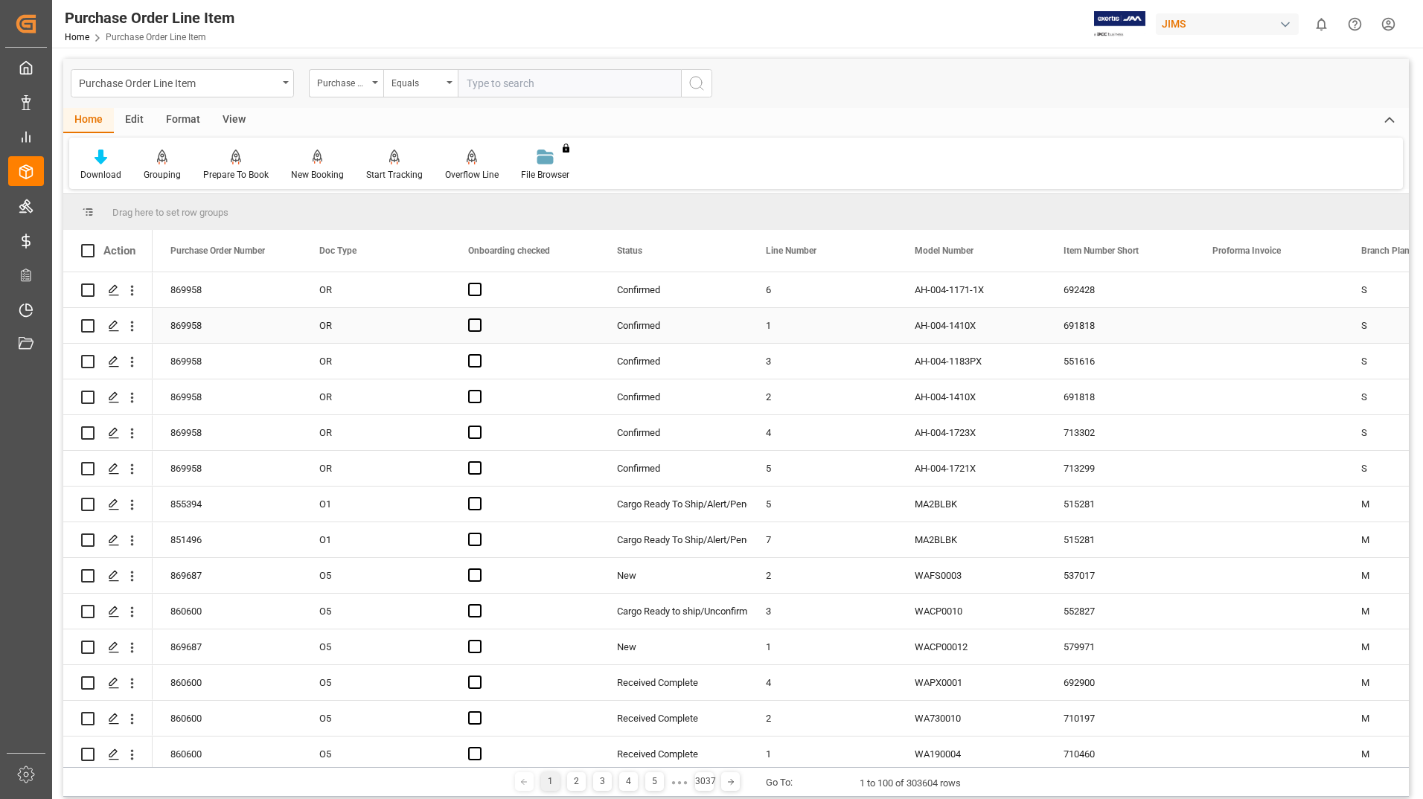
click at [88, 324] on input "Press Space to toggle row selection (unchecked)" at bounding box center [87, 325] width 13 height 13
checkbox input "true"
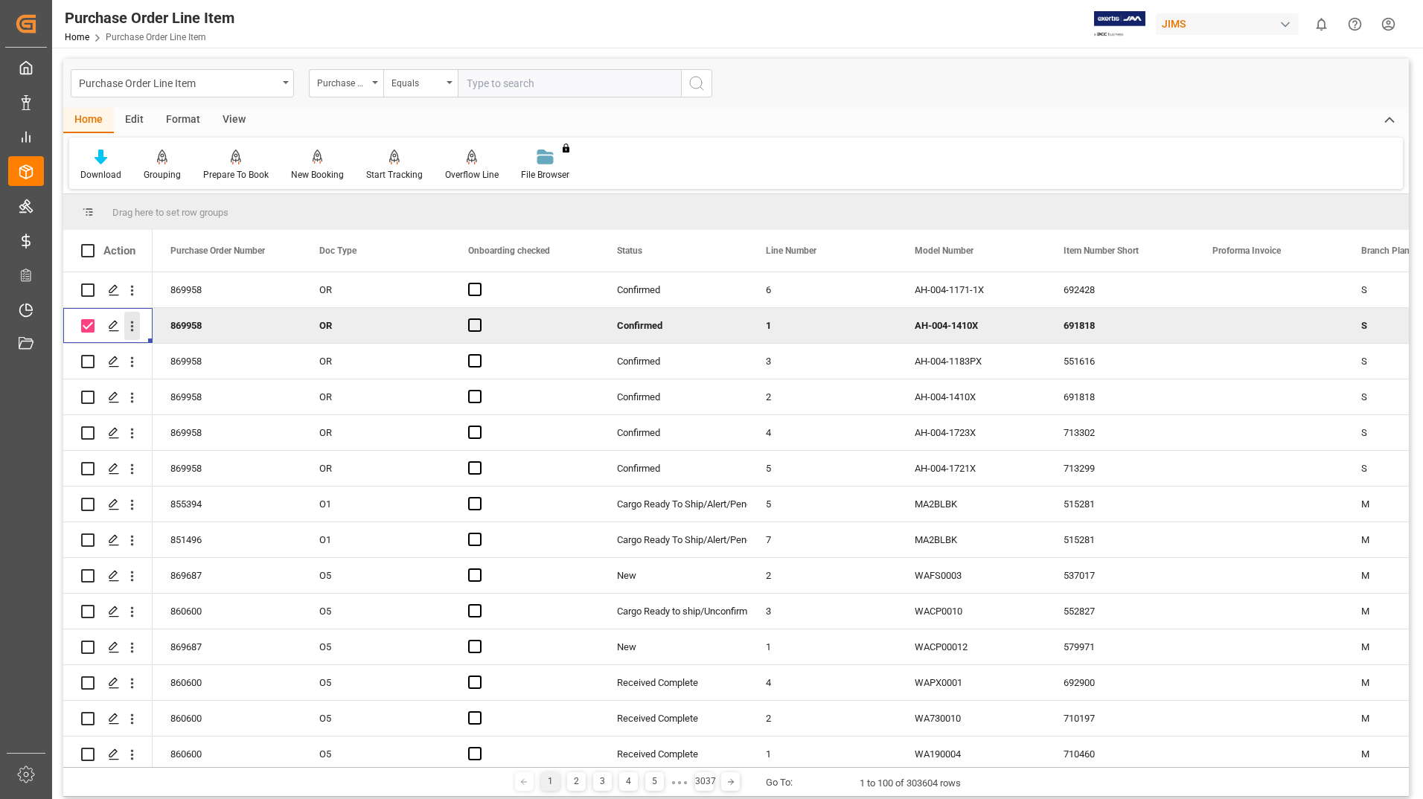
click at [130, 326] on icon "open menu" at bounding box center [132, 327] width 16 height 16
click at [816, 97] on div "Purchase Order Line Item Purchase Order Number Equals" at bounding box center [736, 83] width 1346 height 49
click at [113, 327] on polygon "Press SPACE to deselect this row." at bounding box center [112, 325] width 7 height 7
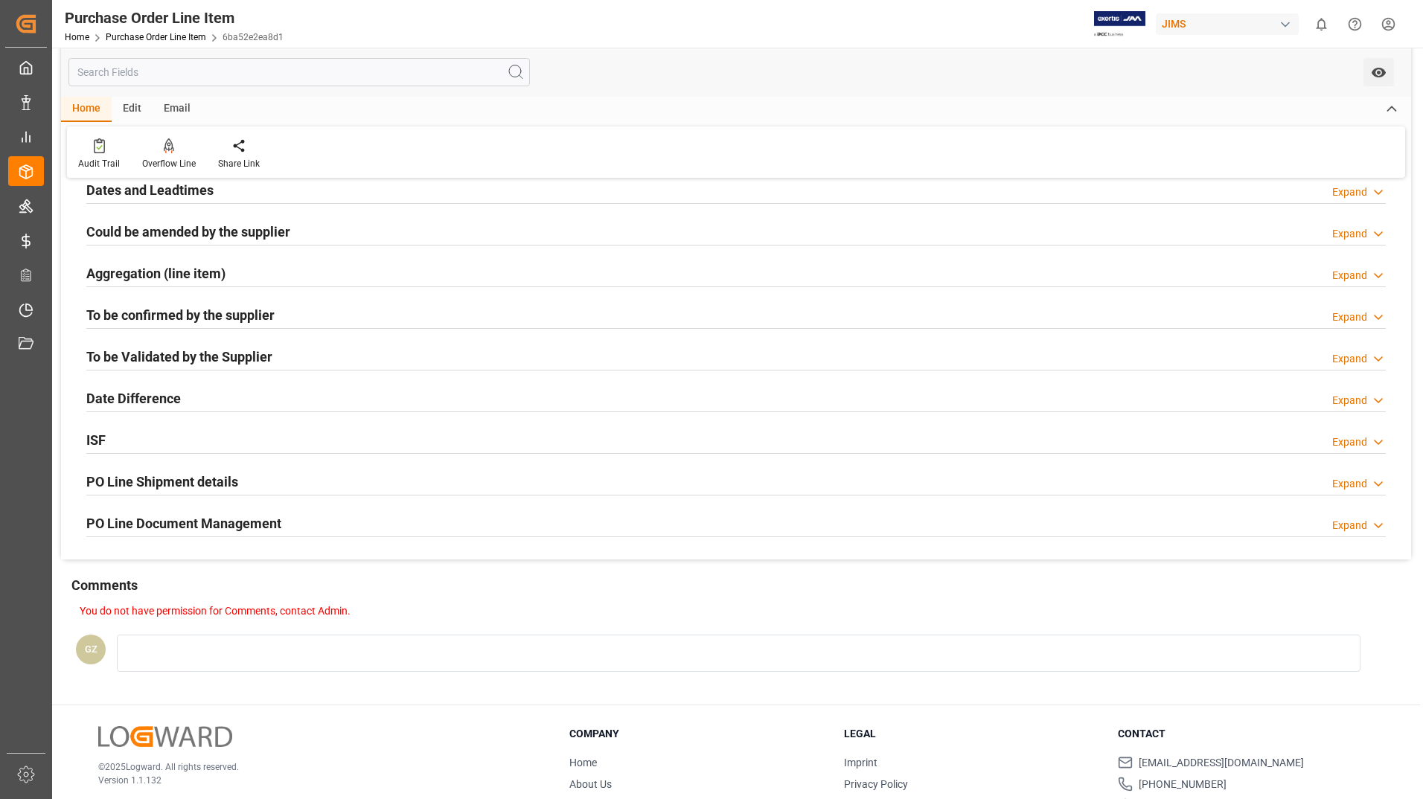
scroll to position [298, 0]
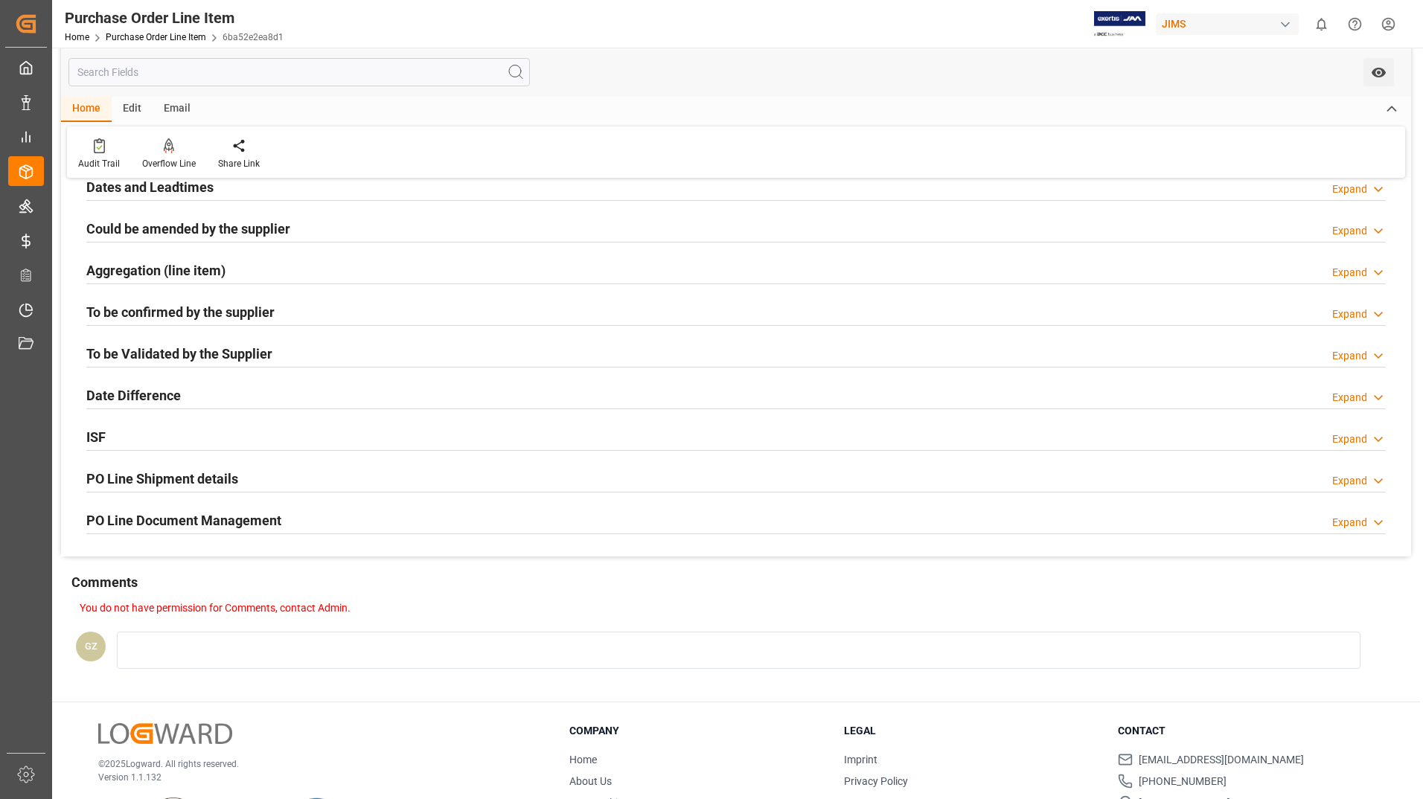
click at [161, 520] on h2 "PO Line Document Management" at bounding box center [183, 521] width 195 height 20
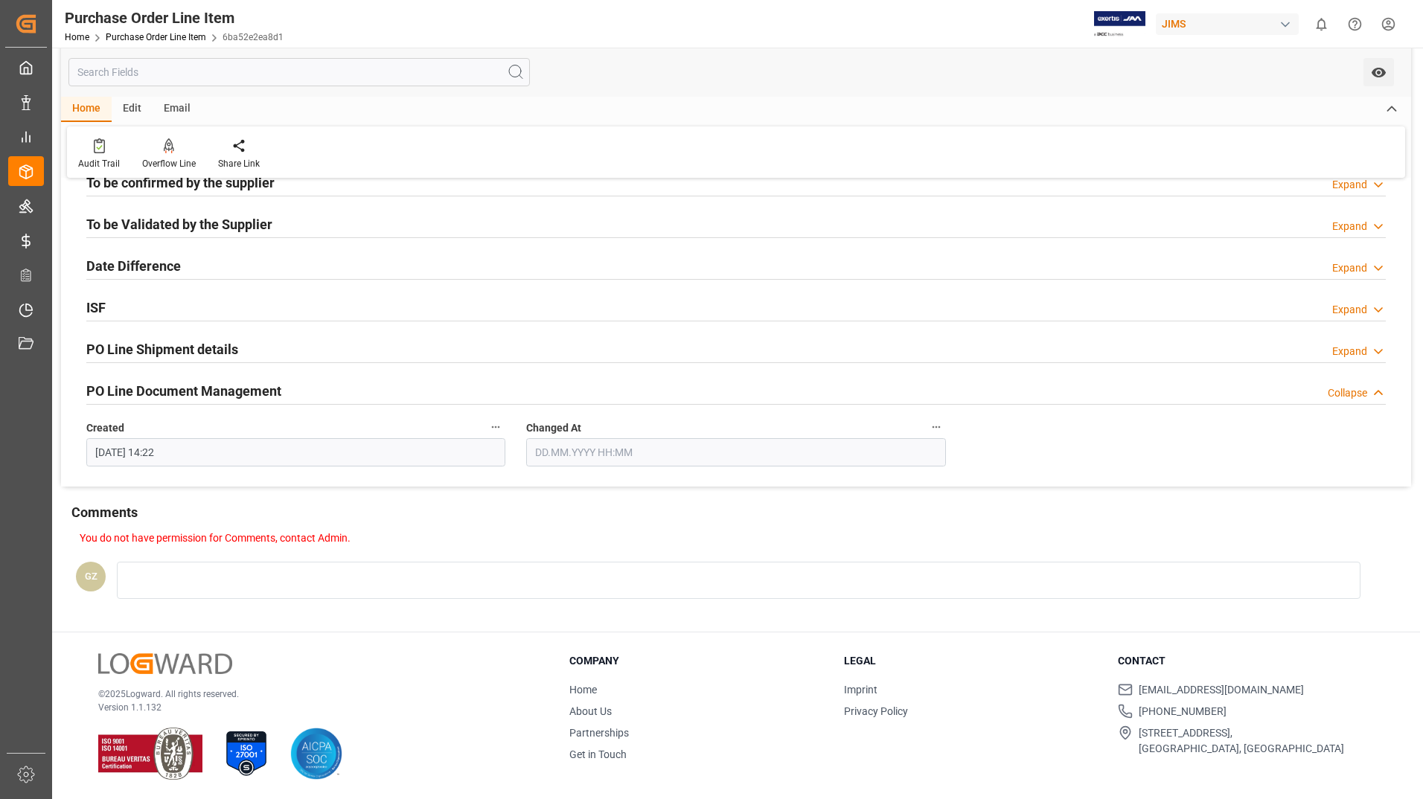
scroll to position [428, 0]
click at [151, 352] on h2 "PO Line Shipment details" at bounding box center [162, 349] width 152 height 20
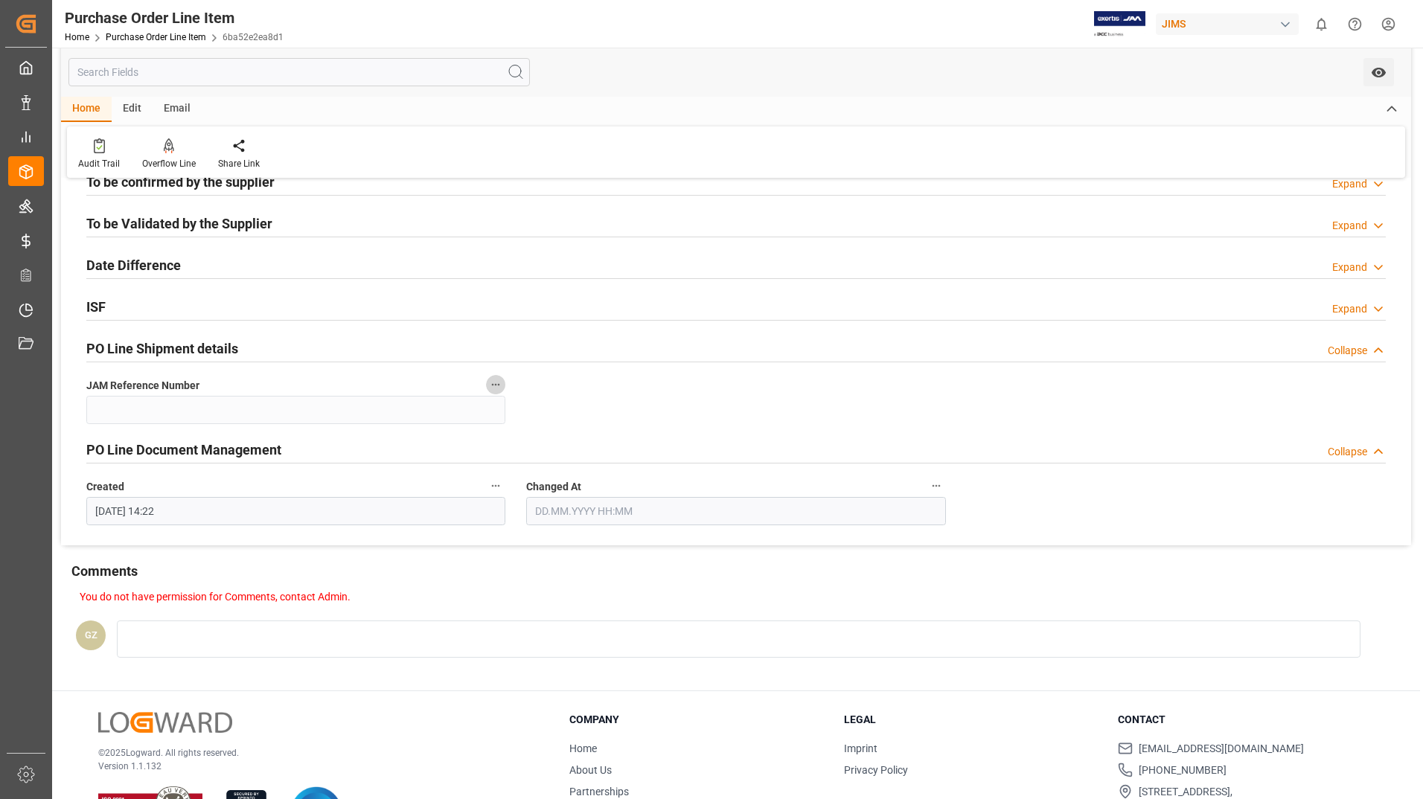
click at [498, 385] on icon "button" at bounding box center [496, 385] width 12 height 12
click at [498, 384] on icon at bounding box center [506, 385] width 16 height 16
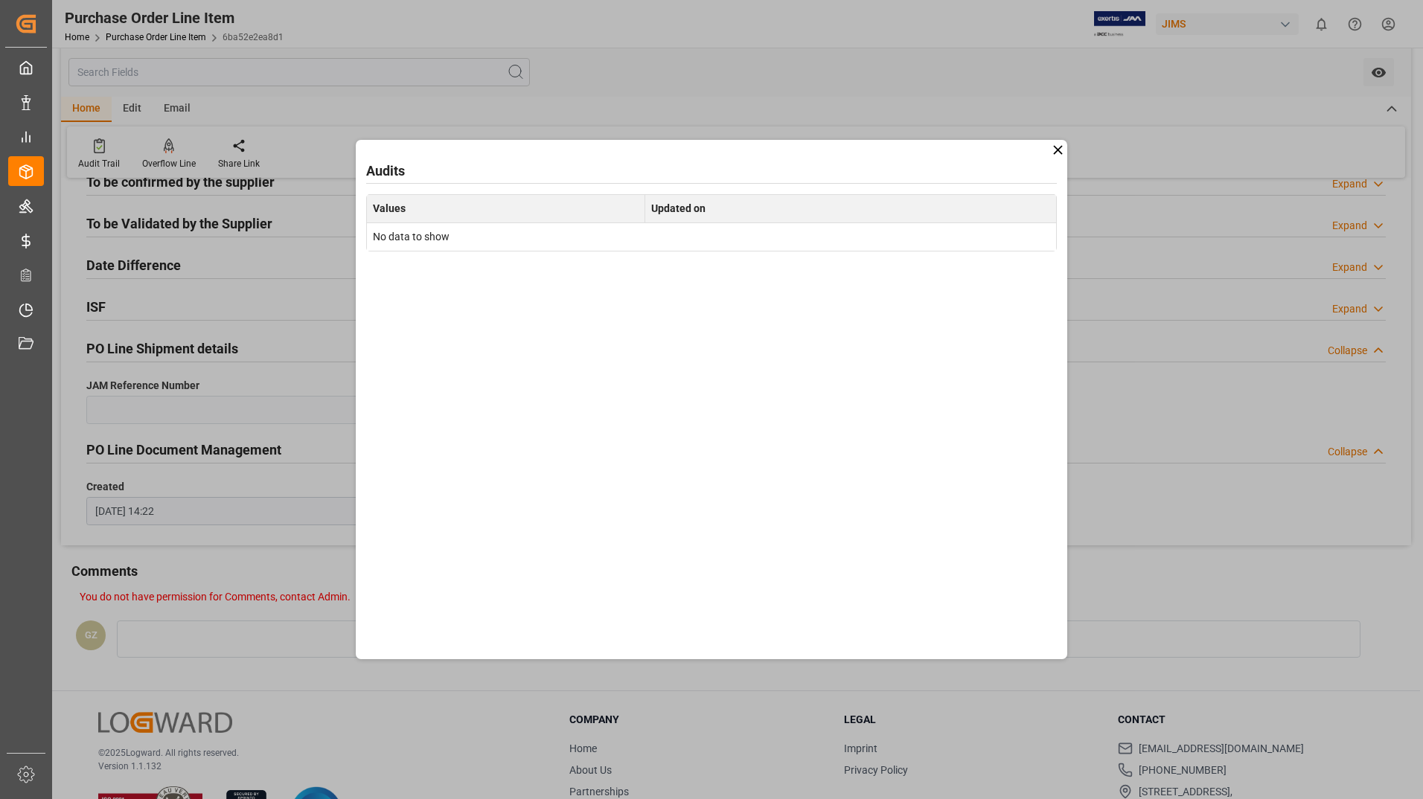
click at [1058, 148] on icon at bounding box center [1058, 150] width 16 height 16
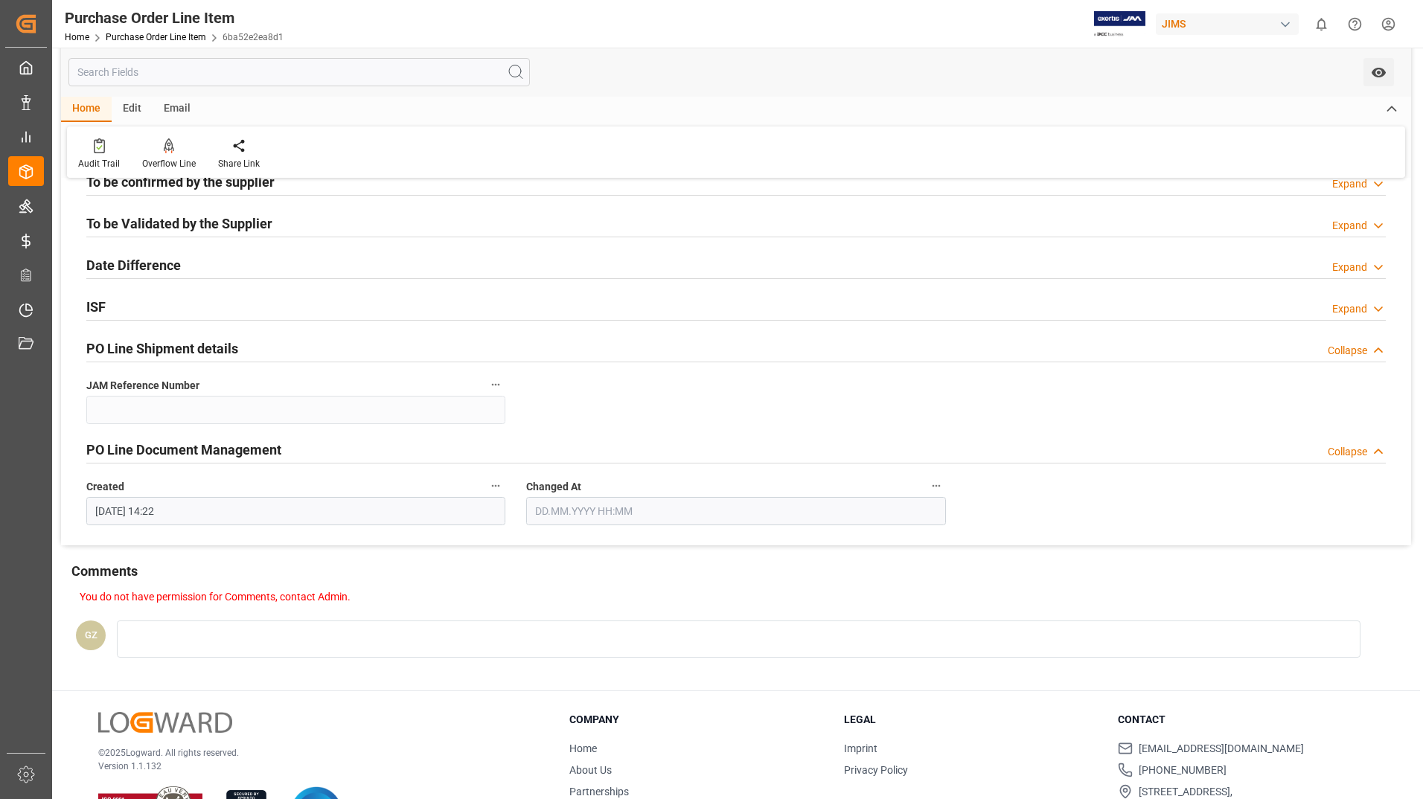
click at [203, 459] on h2 "PO Line Document Management" at bounding box center [183, 450] width 195 height 20
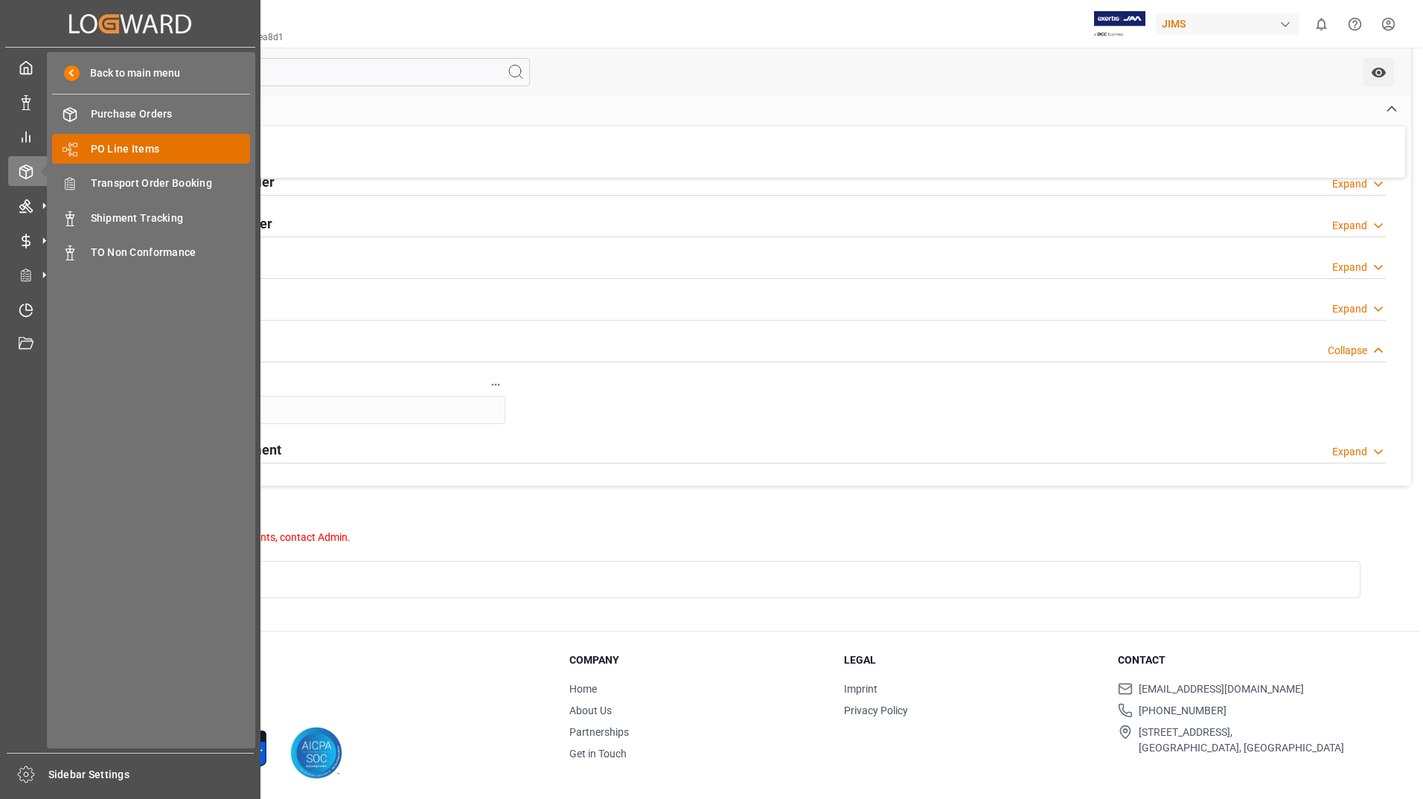
click at [114, 153] on span "PO Line Items" at bounding box center [171, 149] width 160 height 16
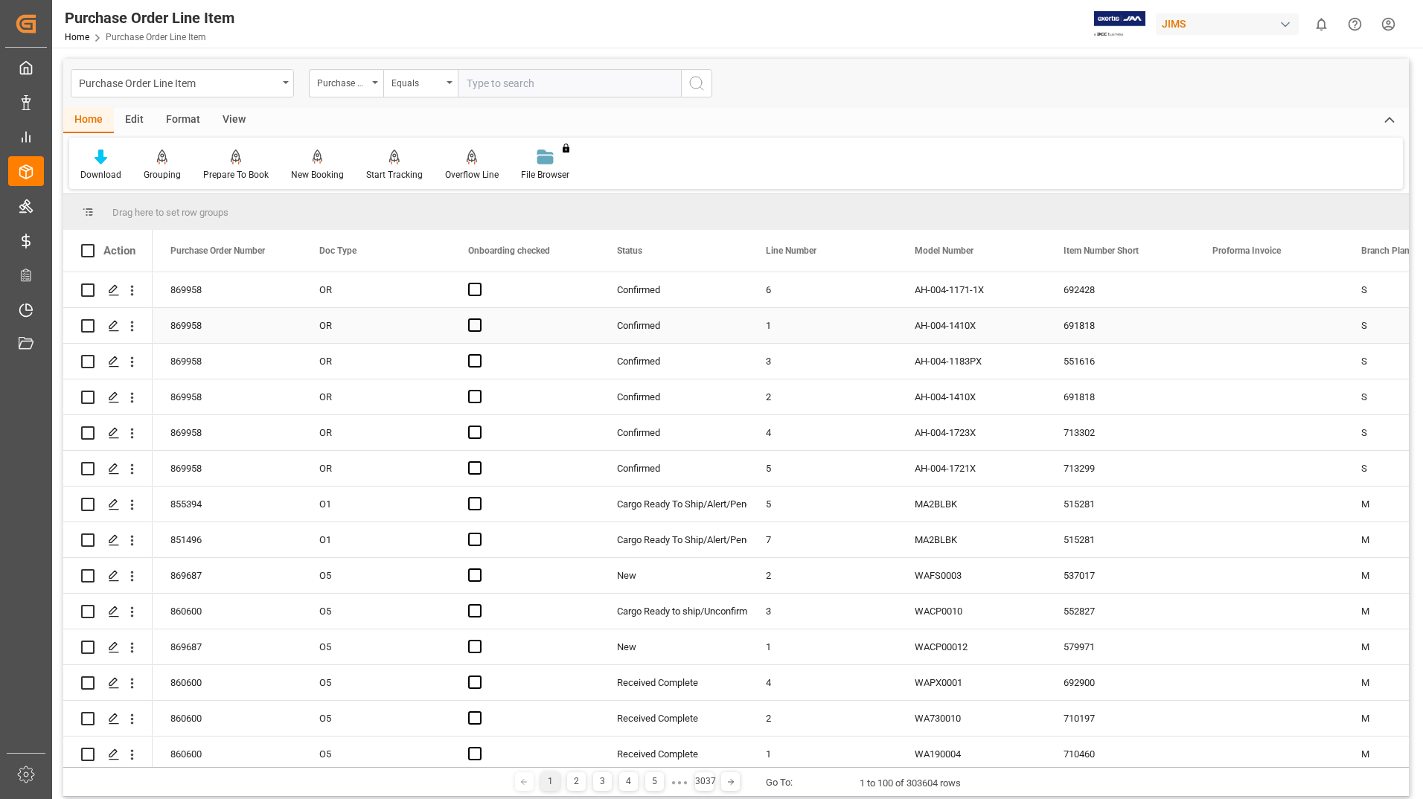
click at [89, 326] on input "Press Space to toggle row selection (unchecked)" at bounding box center [87, 325] width 13 height 13
checkbox input "true"
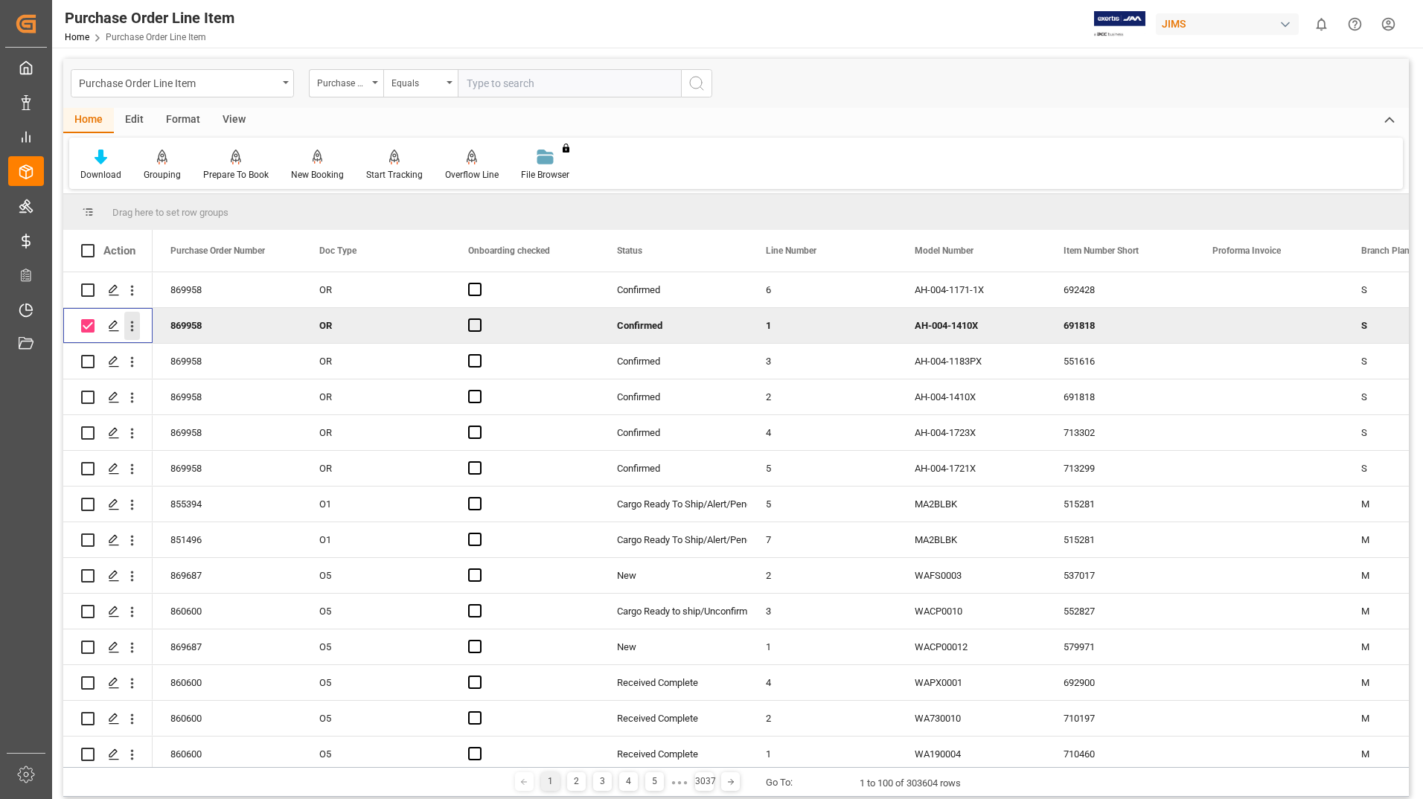
click at [134, 327] on icon "open menu" at bounding box center [132, 327] width 16 height 16
click at [113, 324] on icon "Press SPACE to deselect this row." at bounding box center [114, 326] width 12 height 12
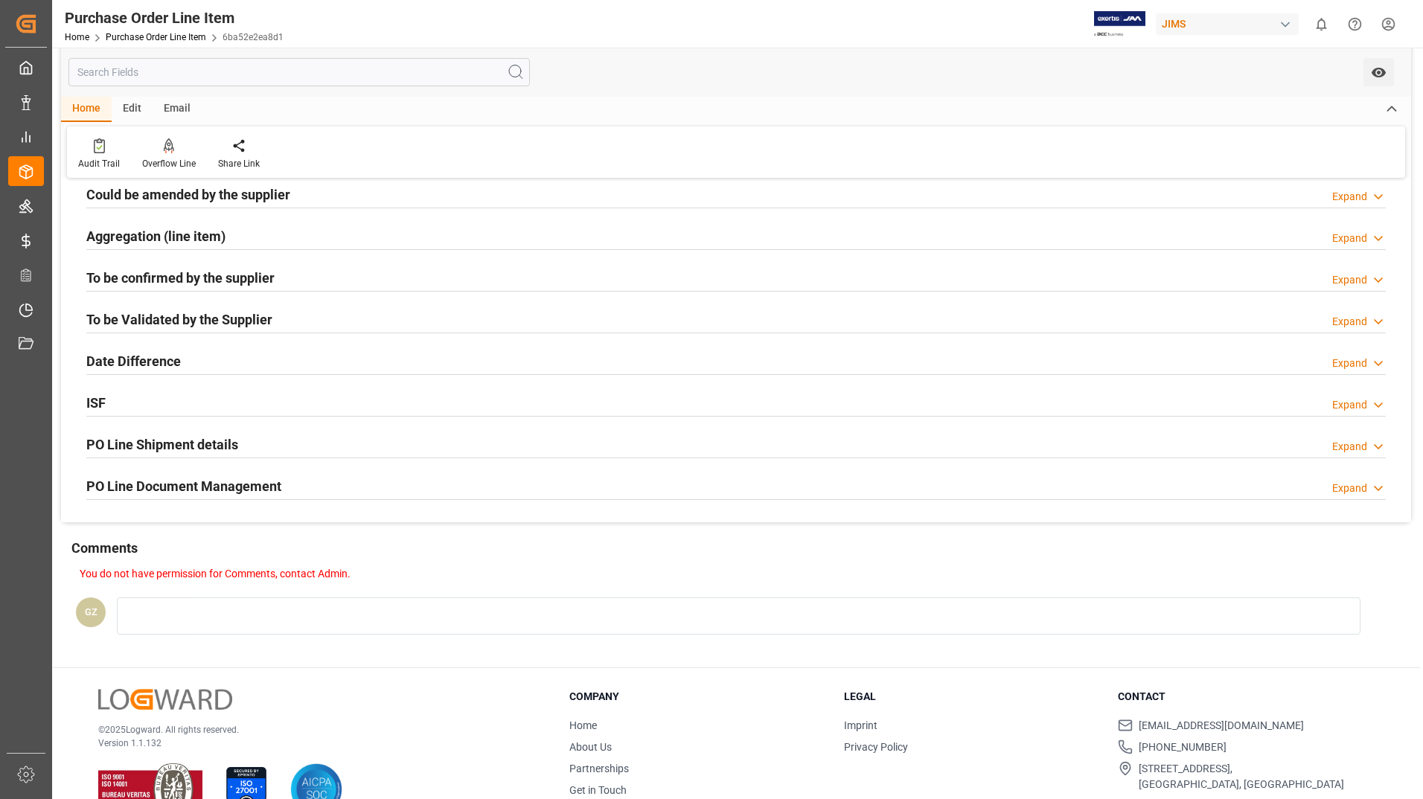
scroll to position [368, 0]
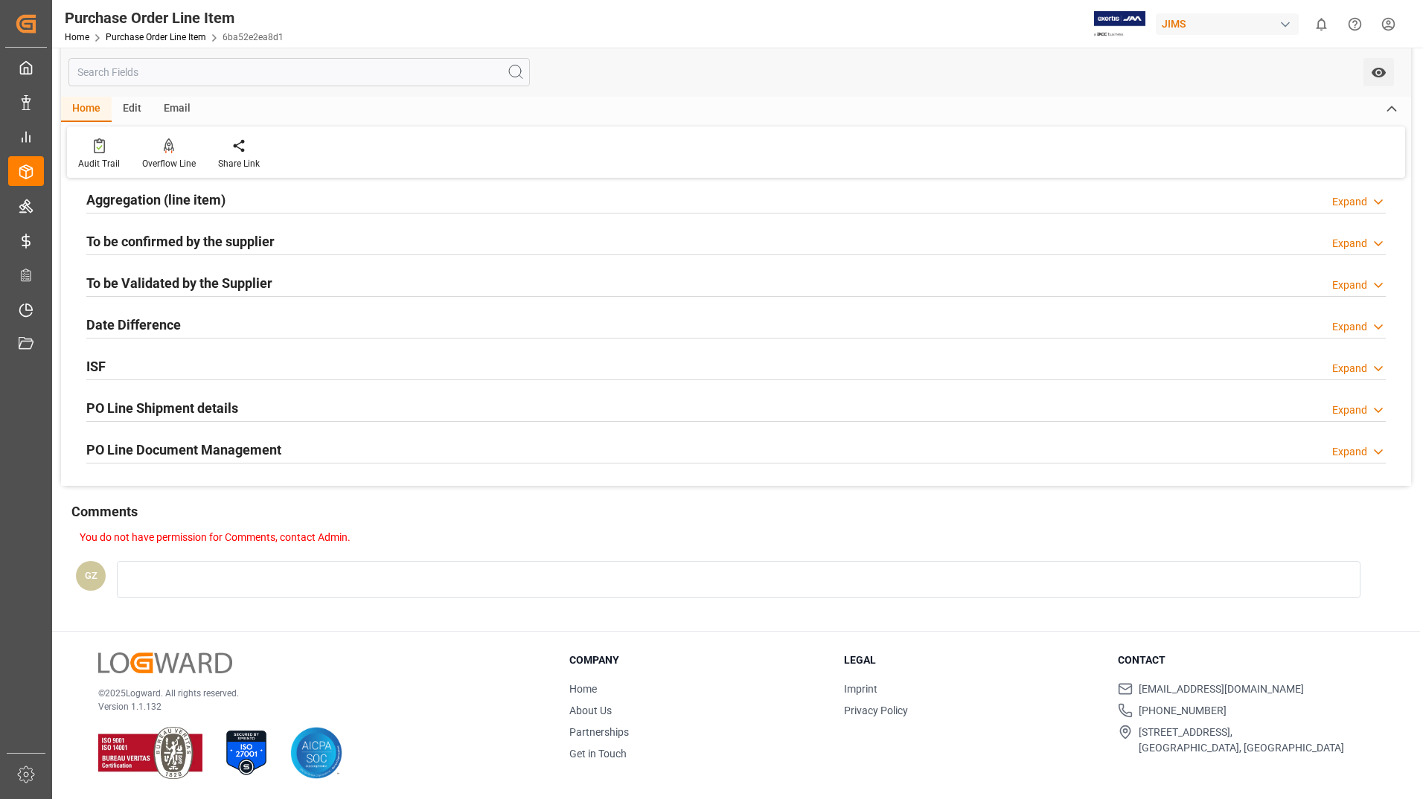
click at [214, 449] on h2 "PO Line Document Management" at bounding box center [183, 450] width 195 height 20
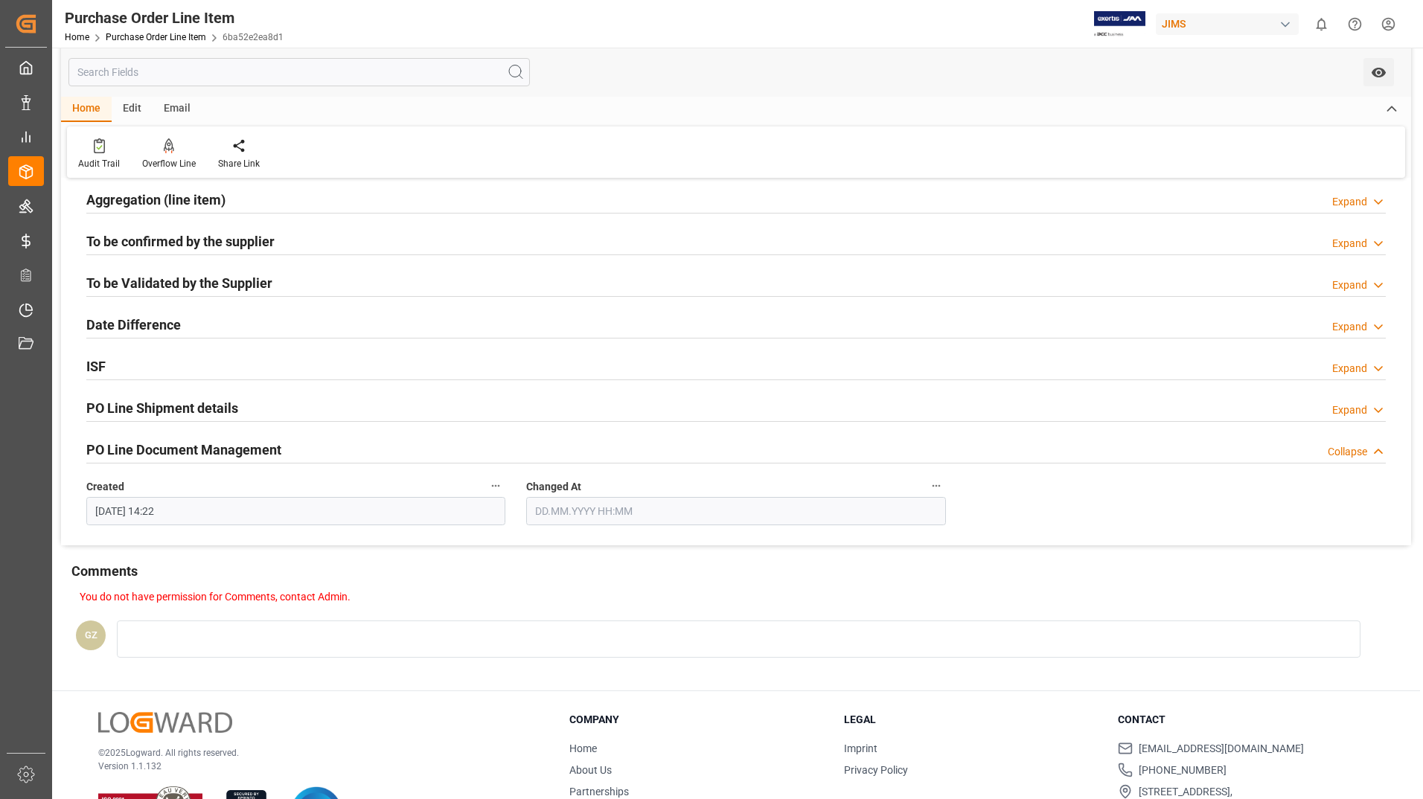
click at [936, 484] on icon "button" at bounding box center [936, 486] width 12 height 12
click at [947, 485] on icon at bounding box center [946, 486] width 16 height 16
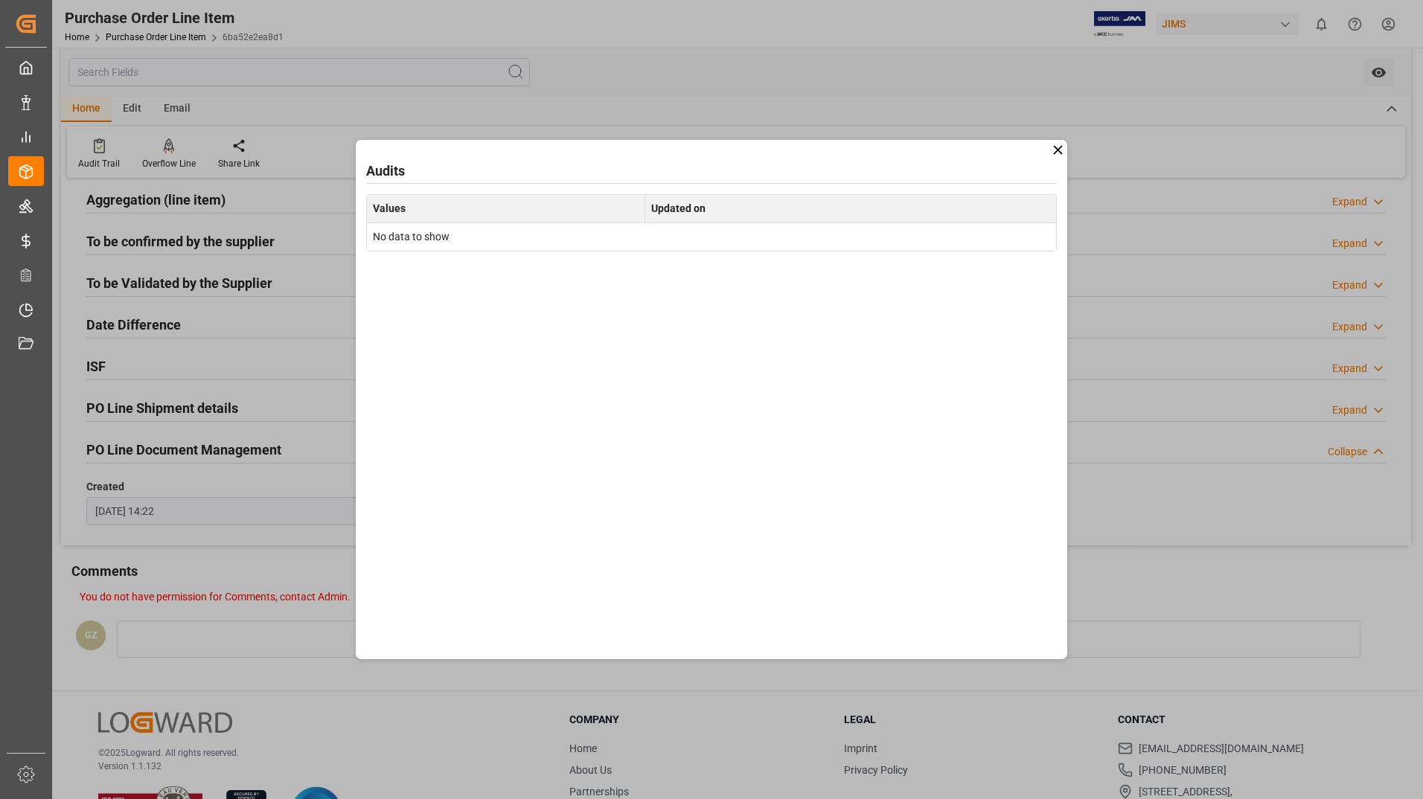
click at [1059, 147] on icon at bounding box center [1058, 150] width 16 height 16
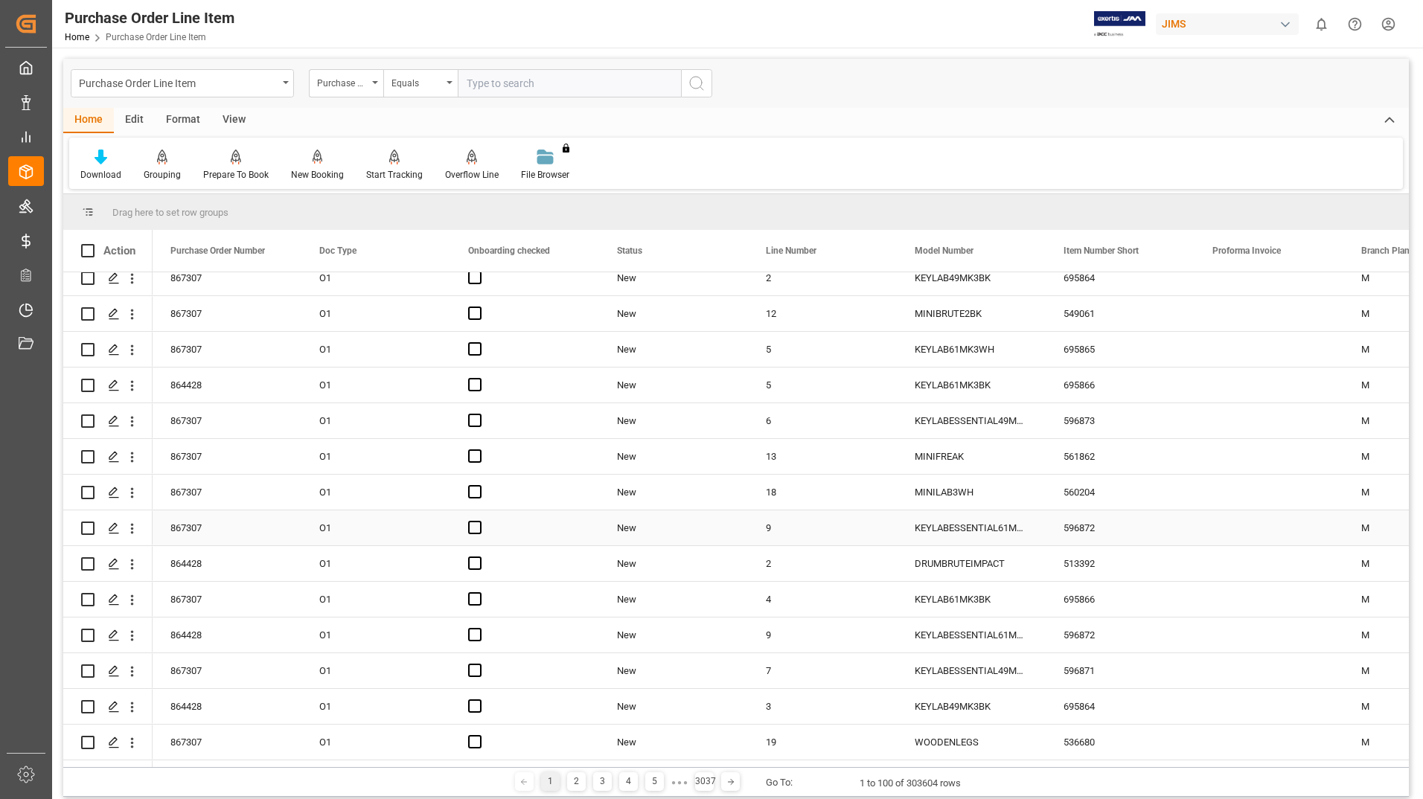
scroll to position [2158, 0]
click at [86, 564] on input "Press Space to toggle row selection (unchecked)" at bounding box center [87, 560] width 13 height 13
checkbox input "true"
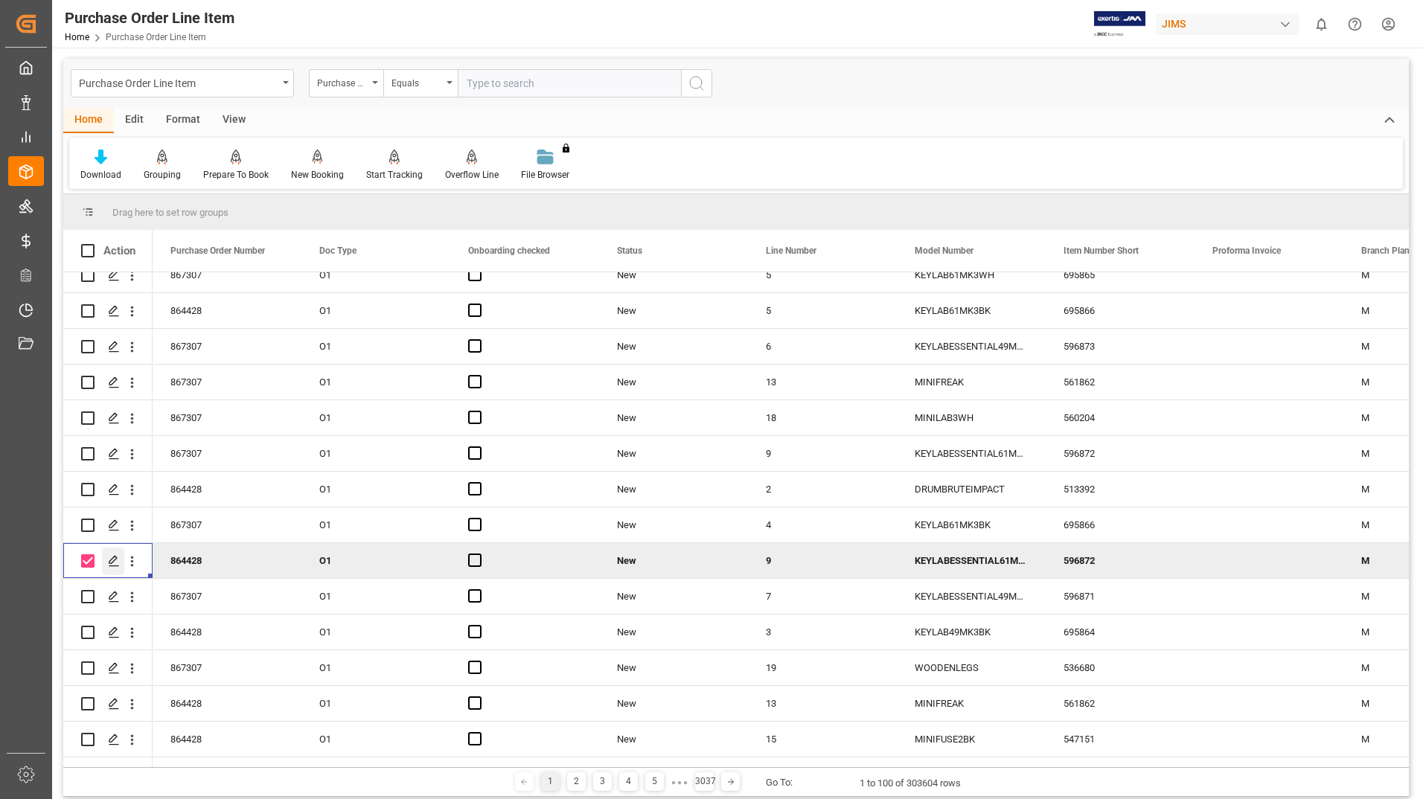
click at [114, 560] on icon "Press SPACE to deselect this row." at bounding box center [114, 561] width 12 height 12
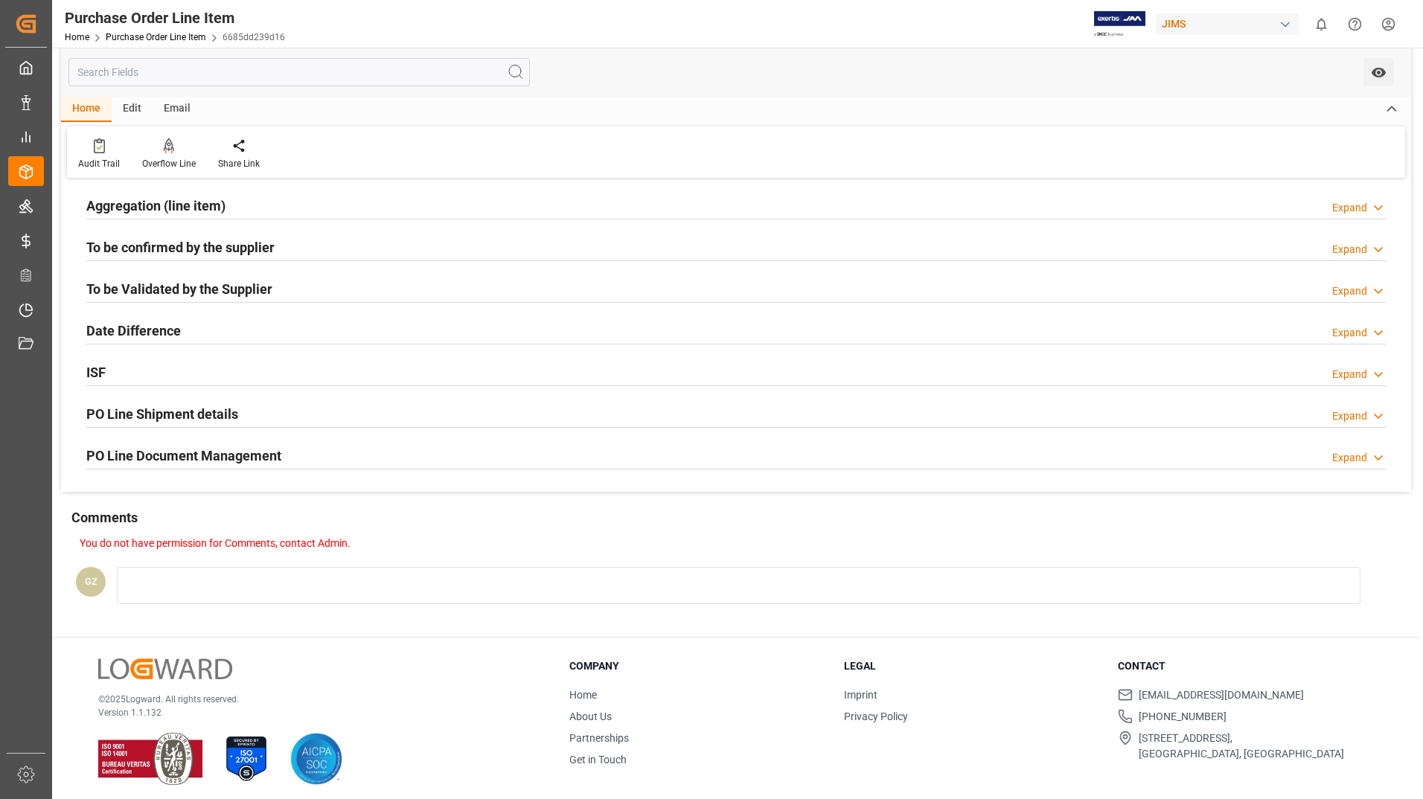
scroll to position [368, 0]
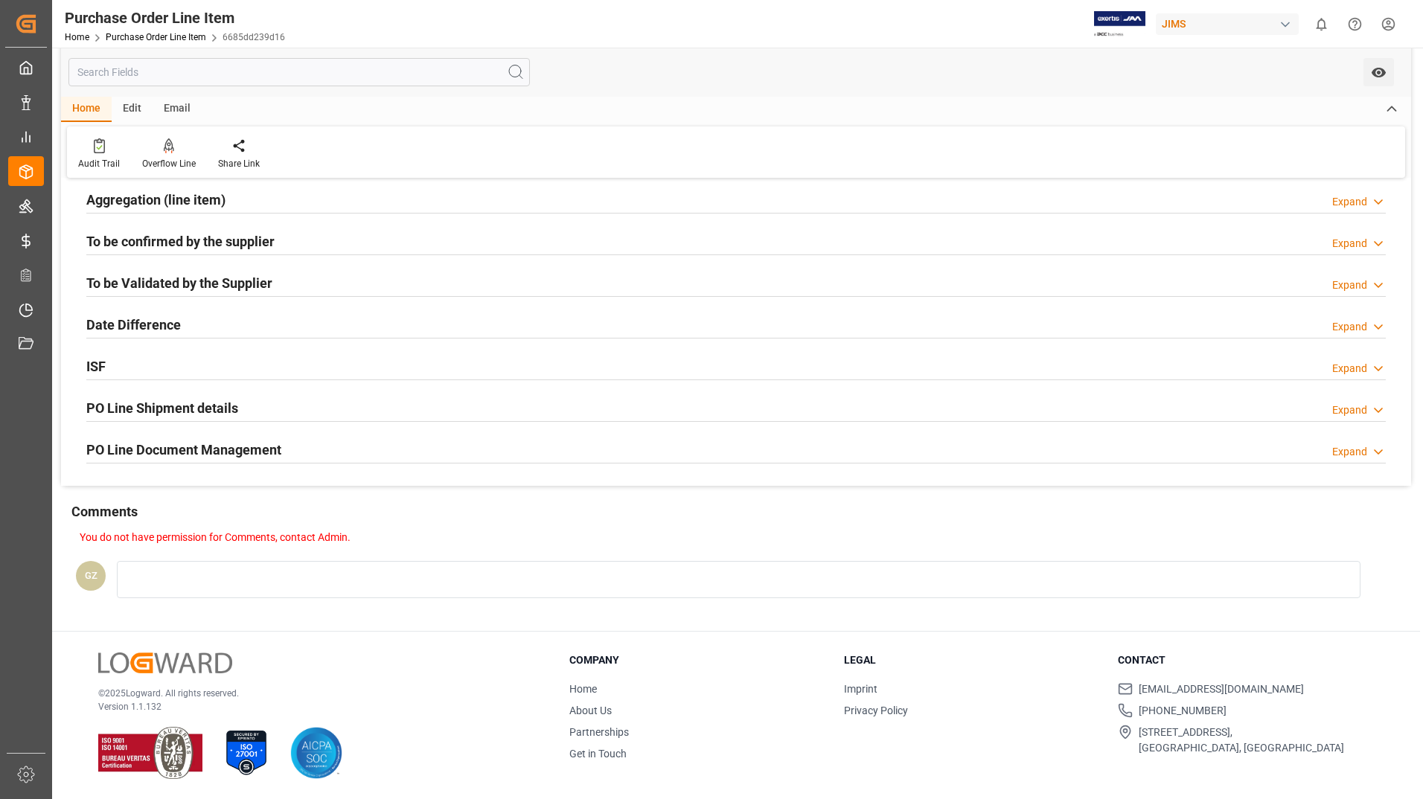
click at [247, 449] on h2 "PO Line Document Management" at bounding box center [183, 450] width 195 height 20
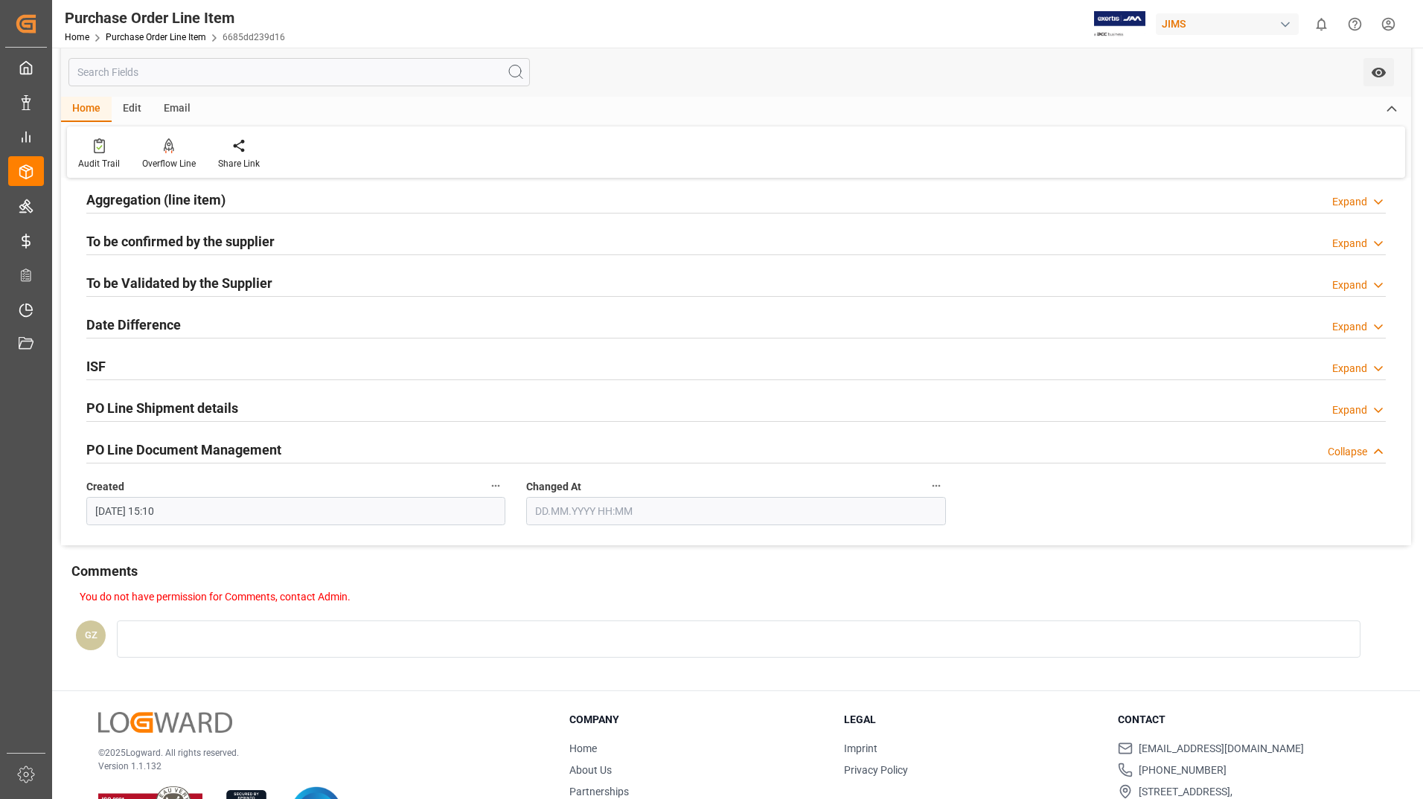
click at [938, 486] on icon "button" at bounding box center [936, 486] width 12 height 12
click at [943, 483] on icon at bounding box center [946, 486] width 16 height 16
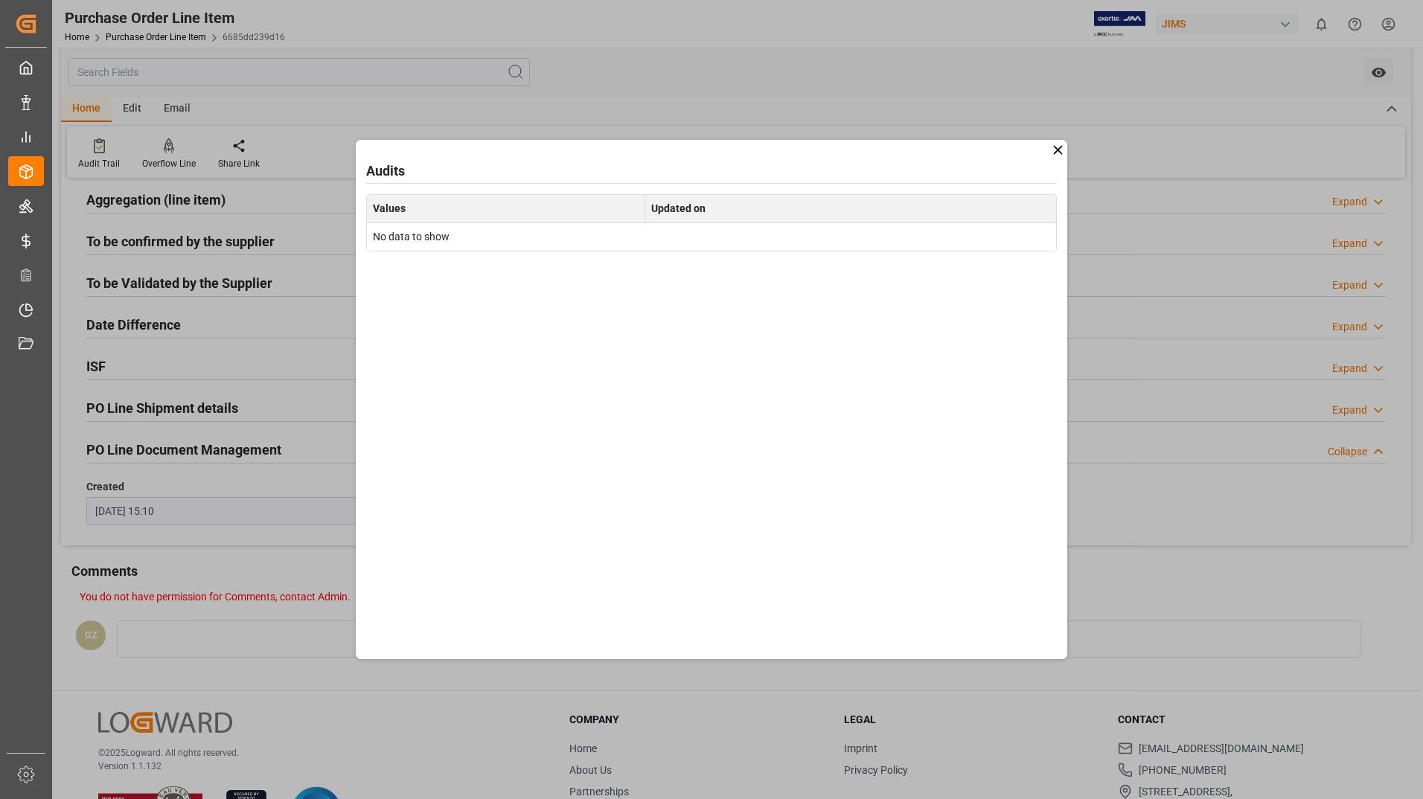
click at [1058, 148] on icon at bounding box center [1058, 150] width 16 height 16
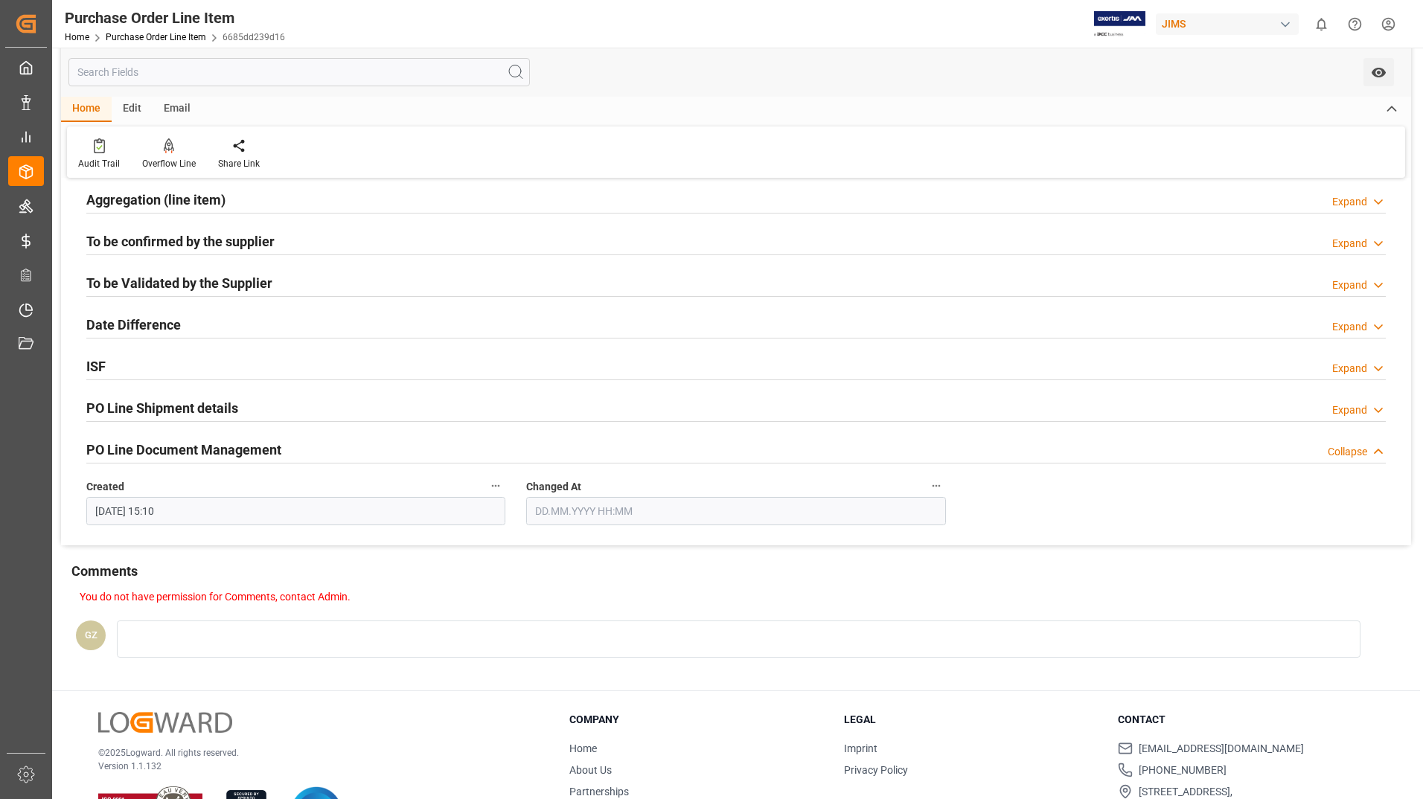
click at [165, 447] on h2 "PO Line Document Management" at bounding box center [183, 450] width 195 height 20
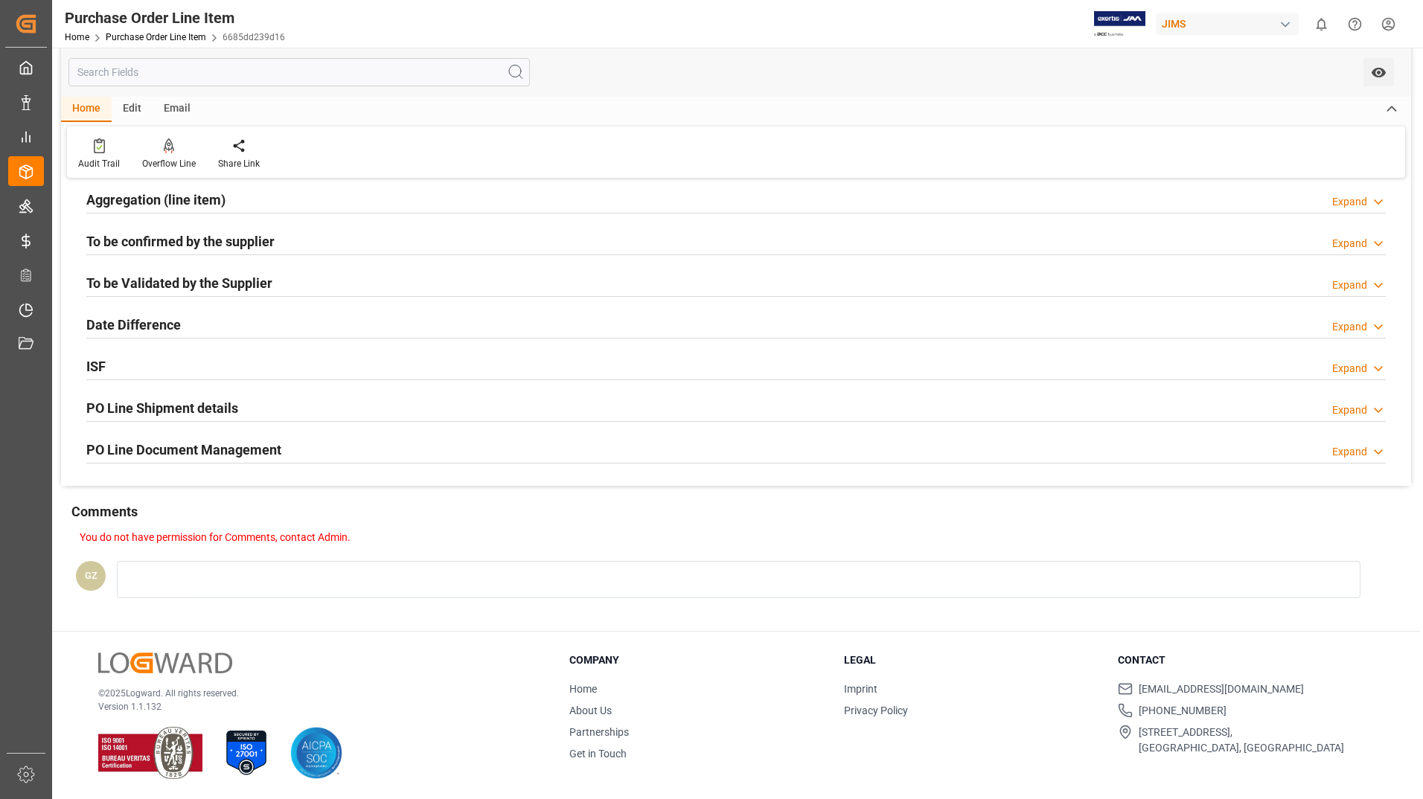
click at [165, 410] on h2 "PO Line Shipment details" at bounding box center [162, 408] width 152 height 20
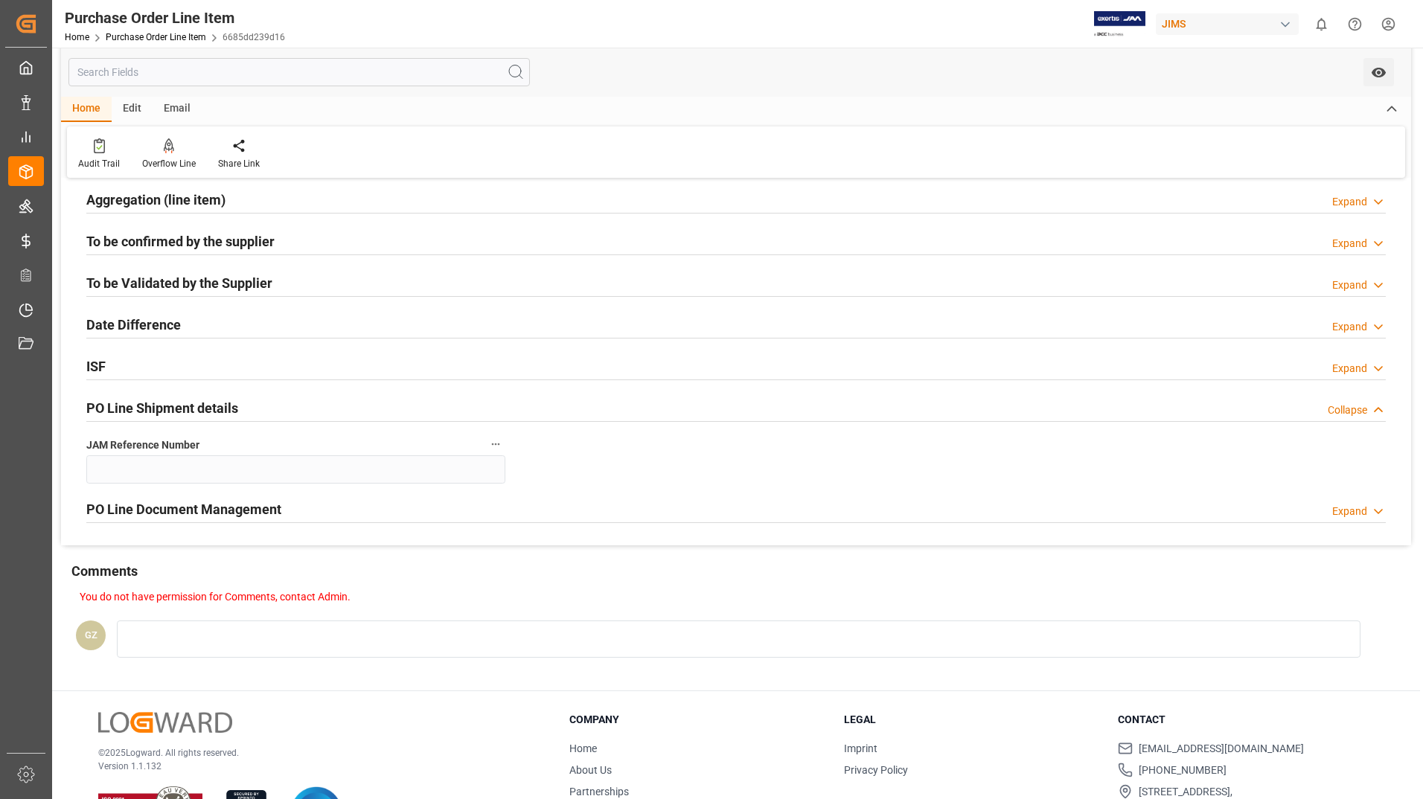
click at [178, 508] on h2 "PO Line Document Management" at bounding box center [183, 509] width 195 height 20
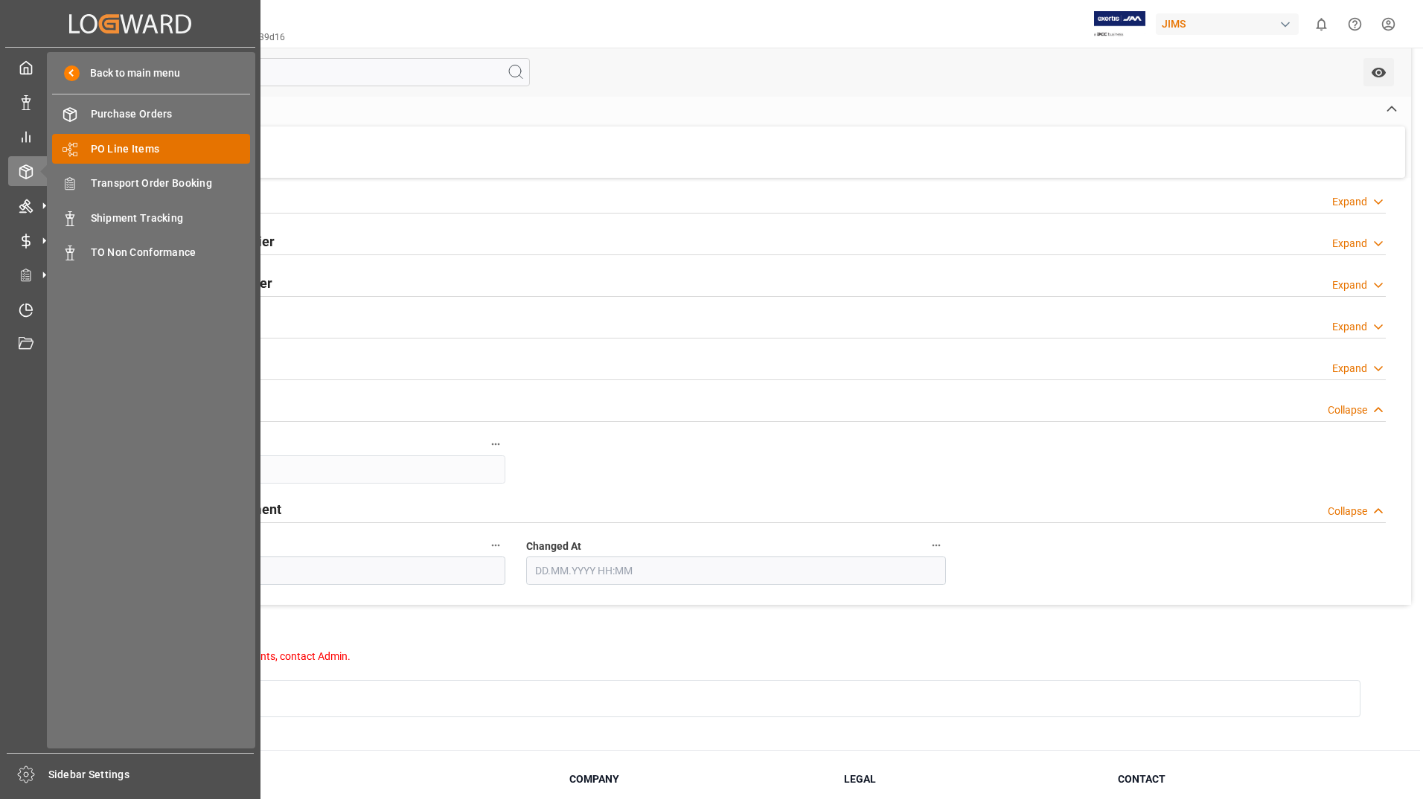
click at [118, 154] on span "PO Line Items" at bounding box center [171, 149] width 160 height 16
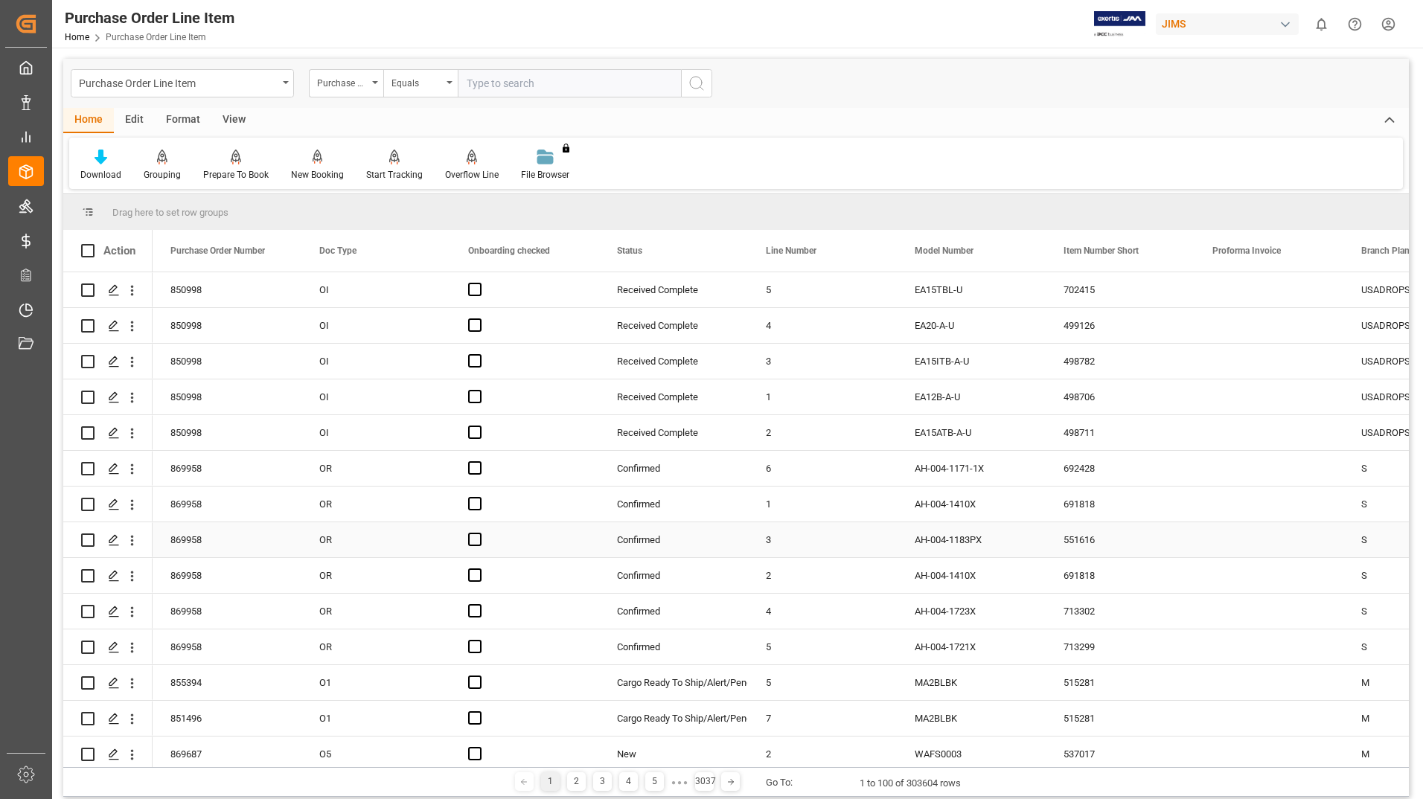
click at [87, 539] on input "Press Space to toggle row selection (unchecked)" at bounding box center [87, 540] width 13 height 13
checkbox input "true"
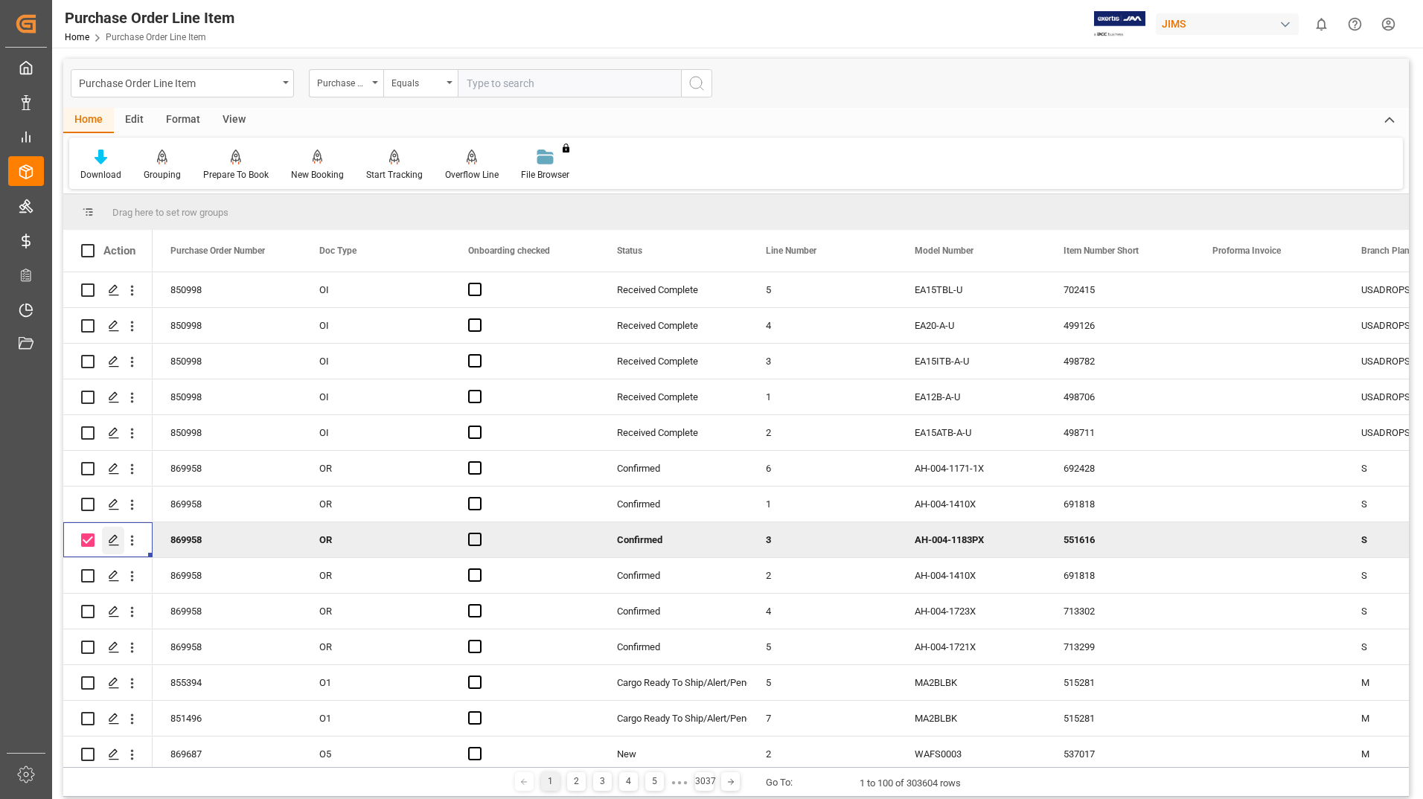
click at [112, 540] on icon "Press SPACE to deselect this row." at bounding box center [114, 540] width 12 height 12
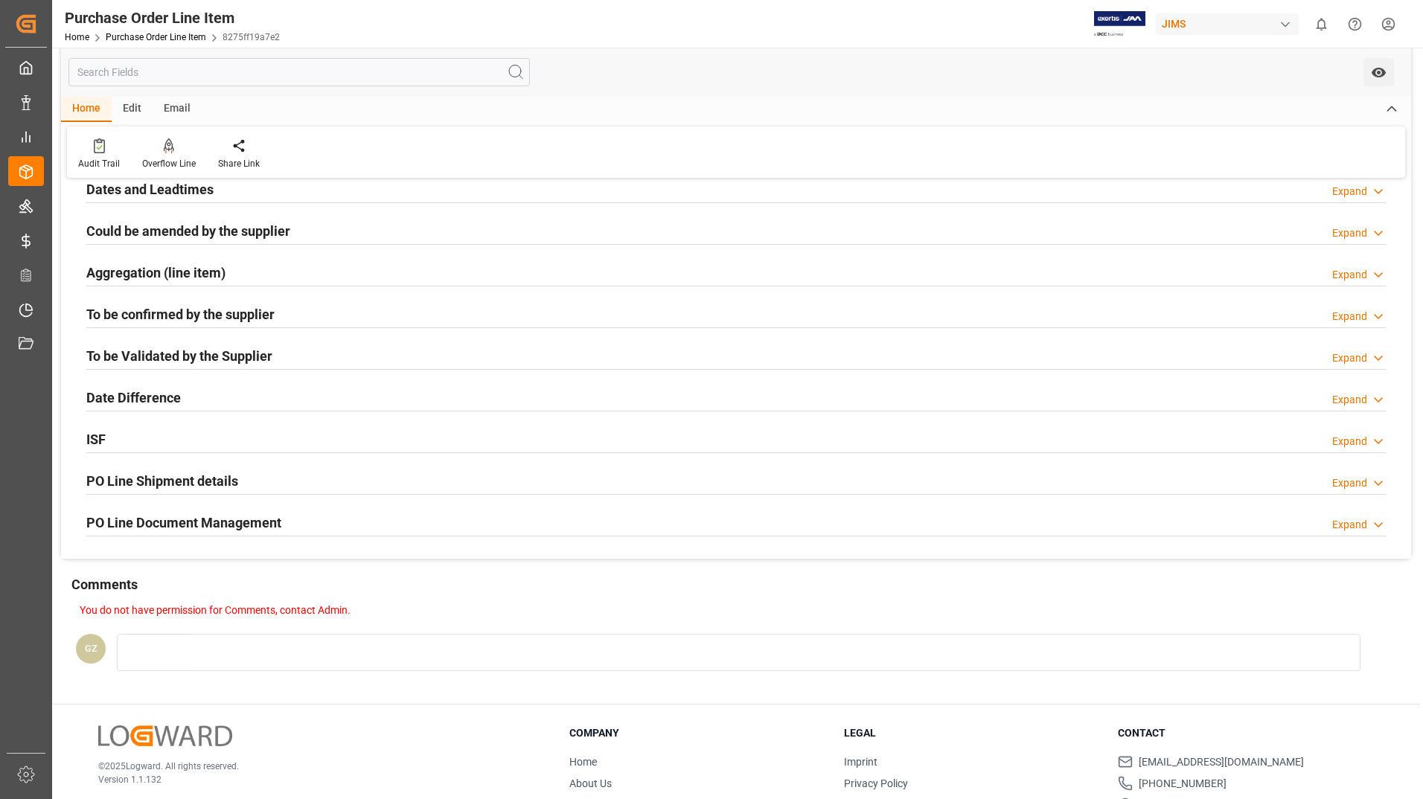
scroll to position [298, 0]
click at [246, 522] on h2 "PO Line Document Management" at bounding box center [183, 521] width 195 height 20
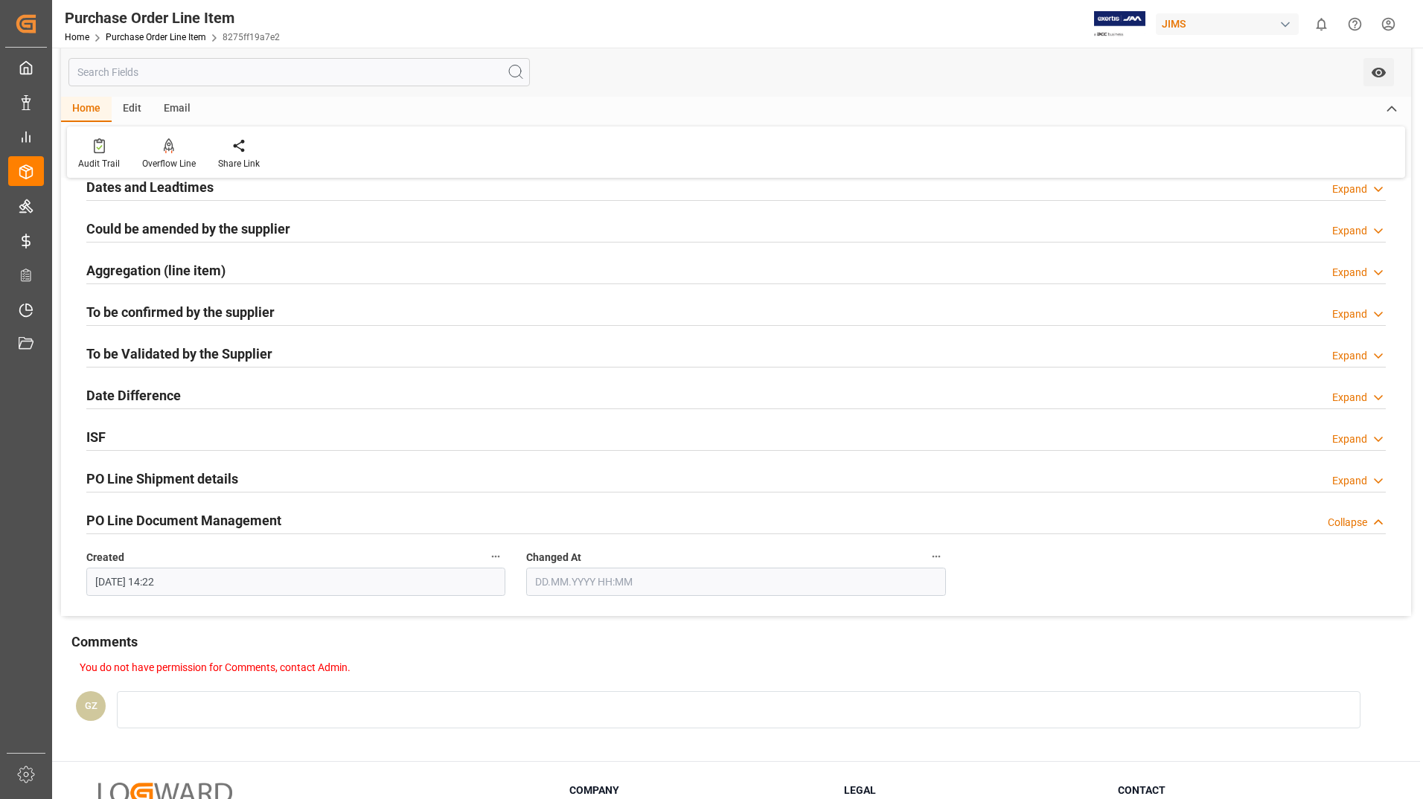
click at [938, 555] on icon "button" at bounding box center [936, 557] width 12 height 12
click at [835, 527] on div at bounding box center [711, 399] width 1423 height 799
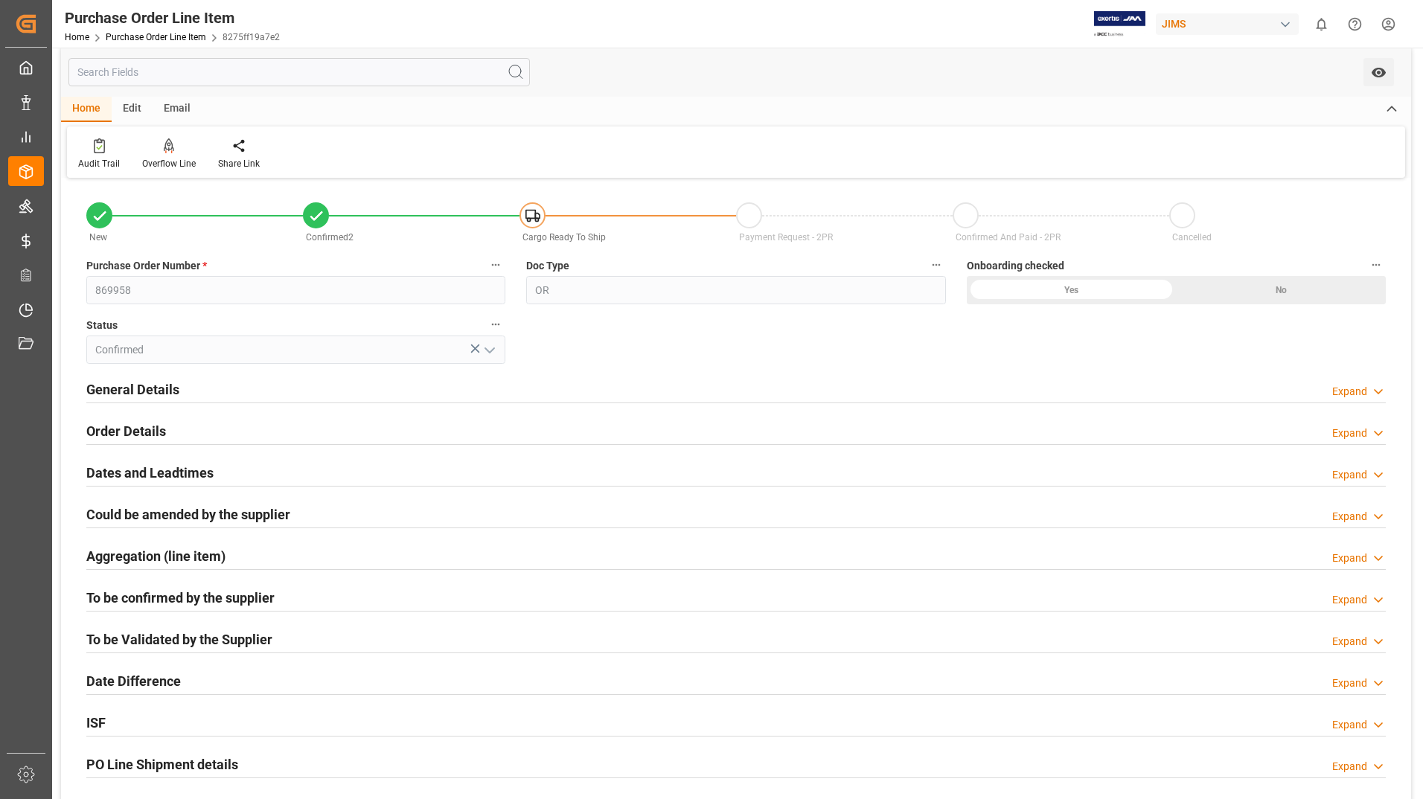
scroll to position [0, 0]
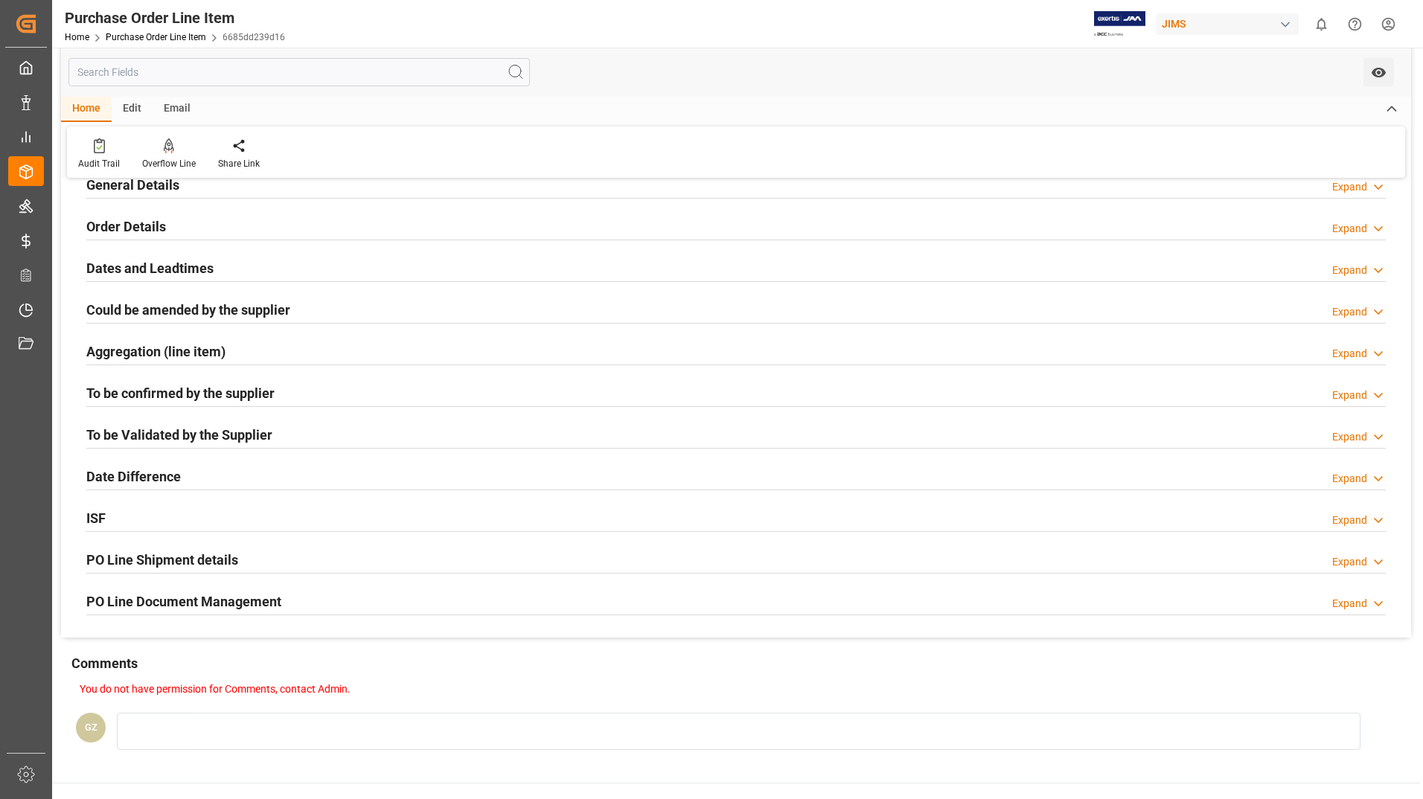
scroll to position [298, 0]
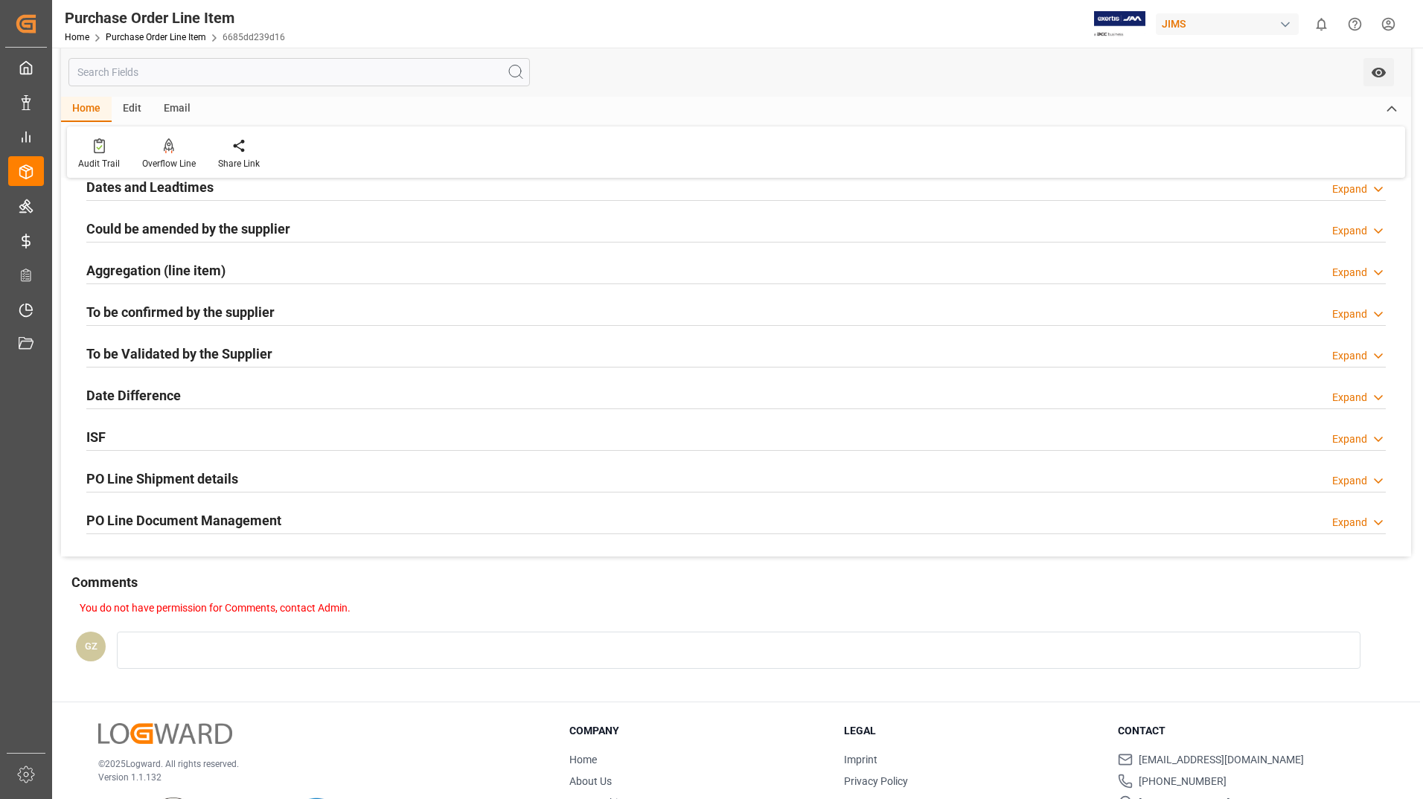
click at [256, 525] on h2 "PO Line Document Management" at bounding box center [183, 521] width 195 height 20
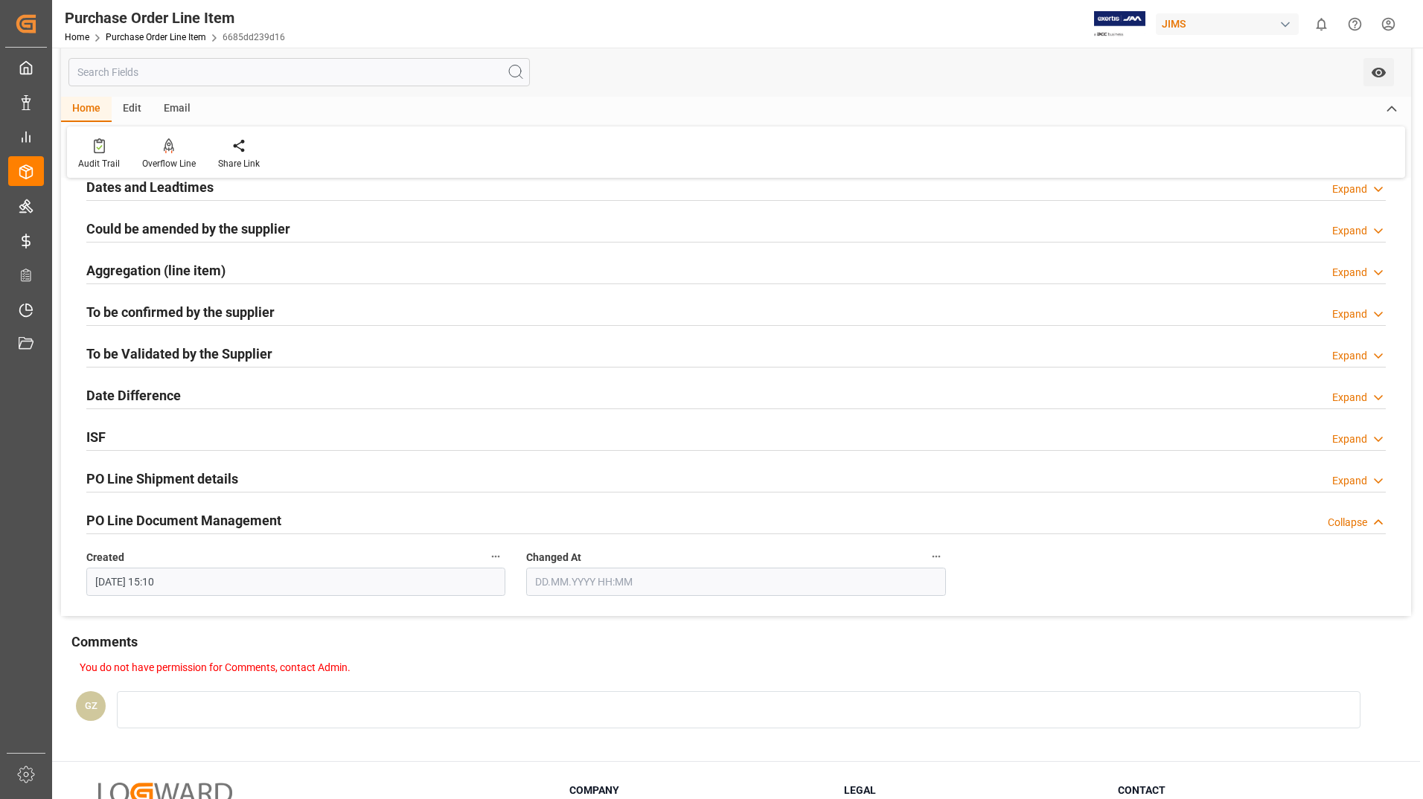
click at [843, 560] on label "Changed At" at bounding box center [735, 557] width 419 height 21
click at [927, 560] on button "Changed At" at bounding box center [936, 556] width 19 height 19
click at [744, 508] on div at bounding box center [711, 399] width 1423 height 799
click at [1380, 517] on icon at bounding box center [1378, 523] width 15 height 16
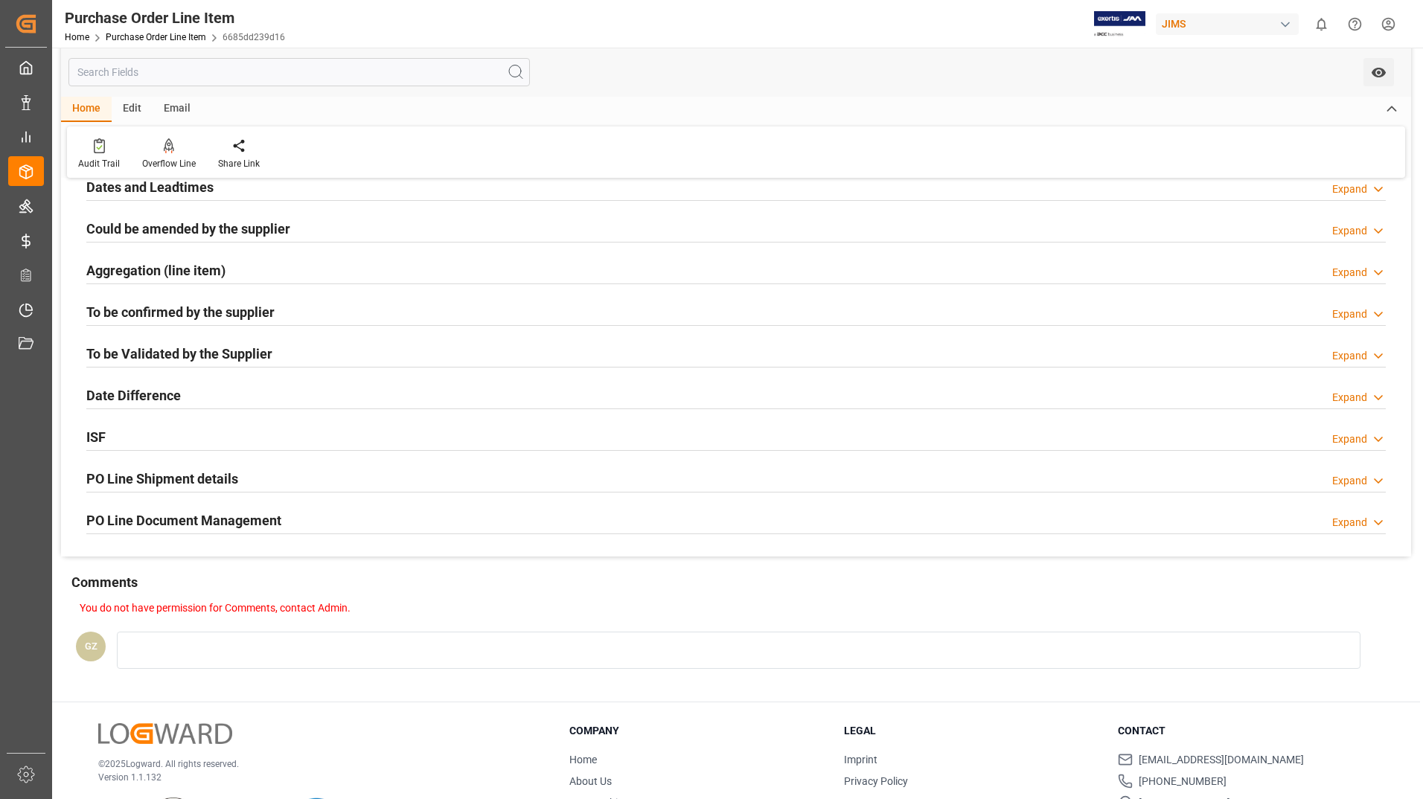
click at [1350, 519] on div "Expand" at bounding box center [1349, 523] width 35 height 16
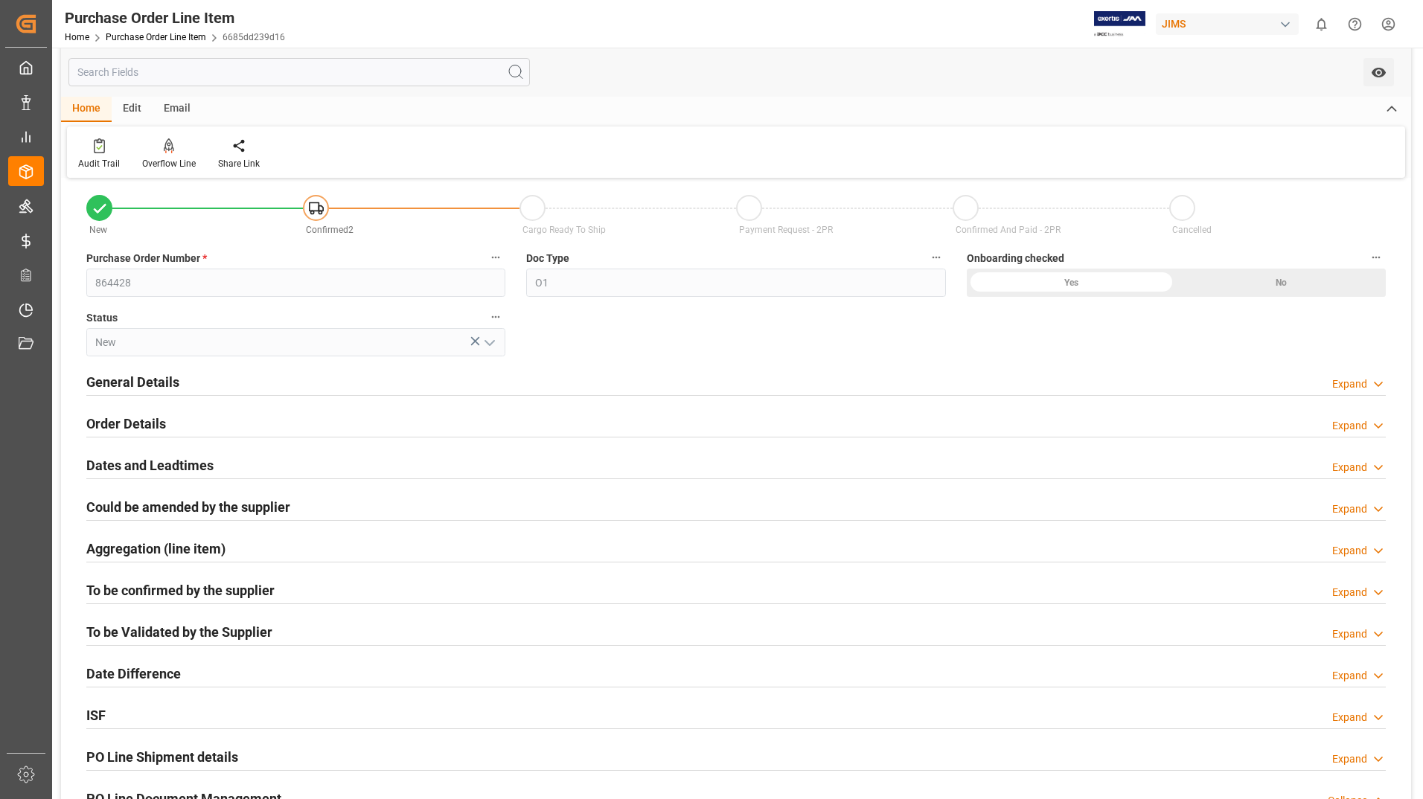
scroll to position [0, 0]
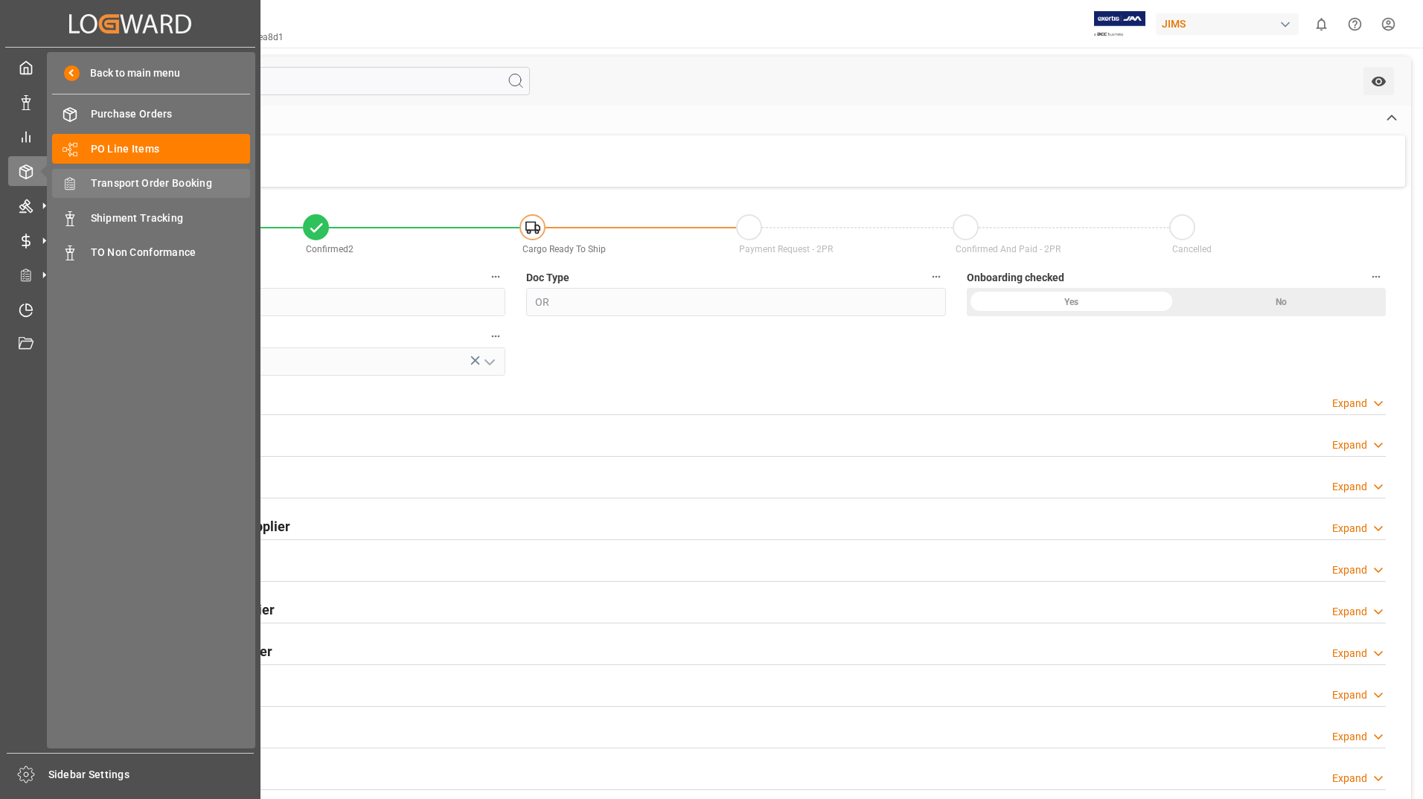
click at [121, 188] on span "Transport Order Booking" at bounding box center [171, 184] width 160 height 16
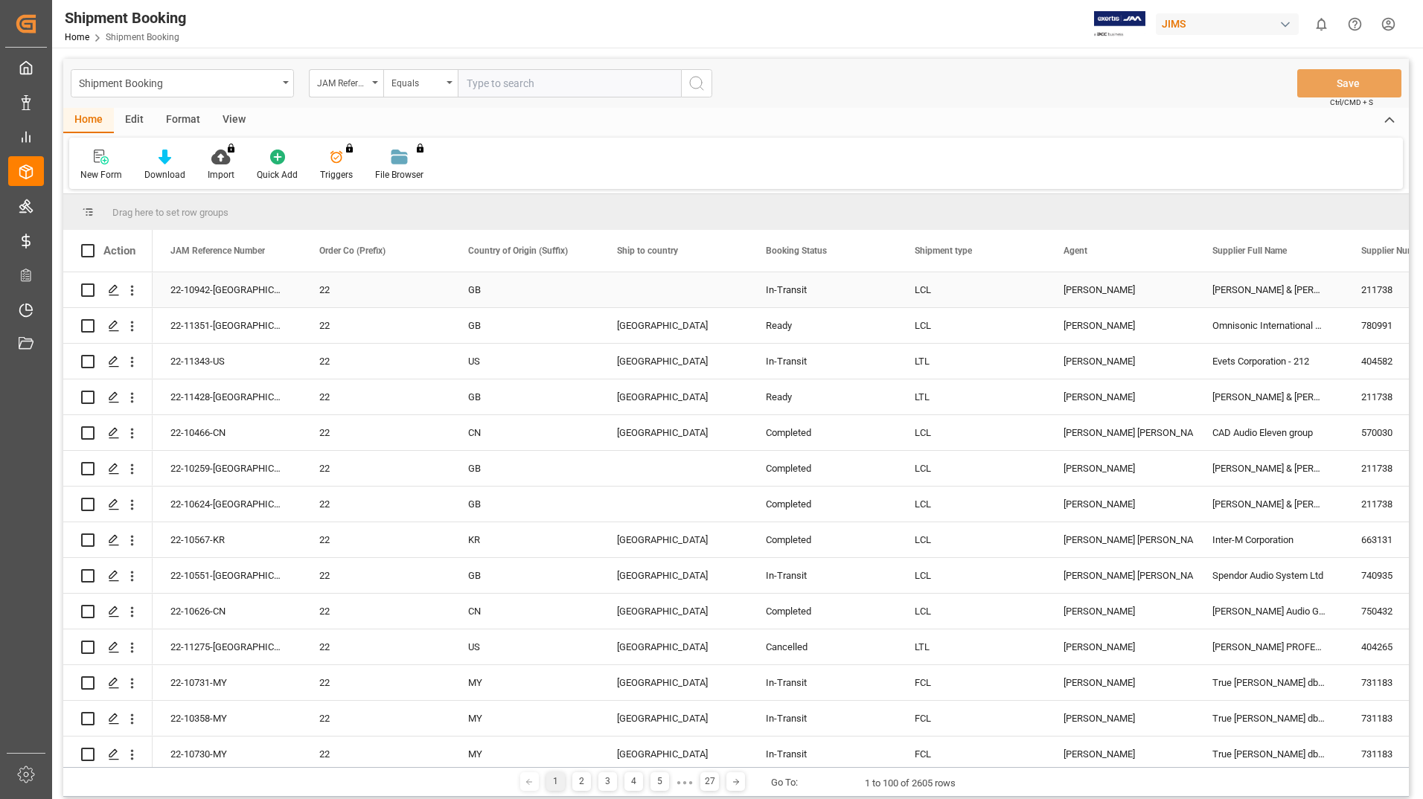
click at [87, 289] on input "Press Space to toggle row selection (unchecked)" at bounding box center [87, 290] width 13 height 13
checkbox input "true"
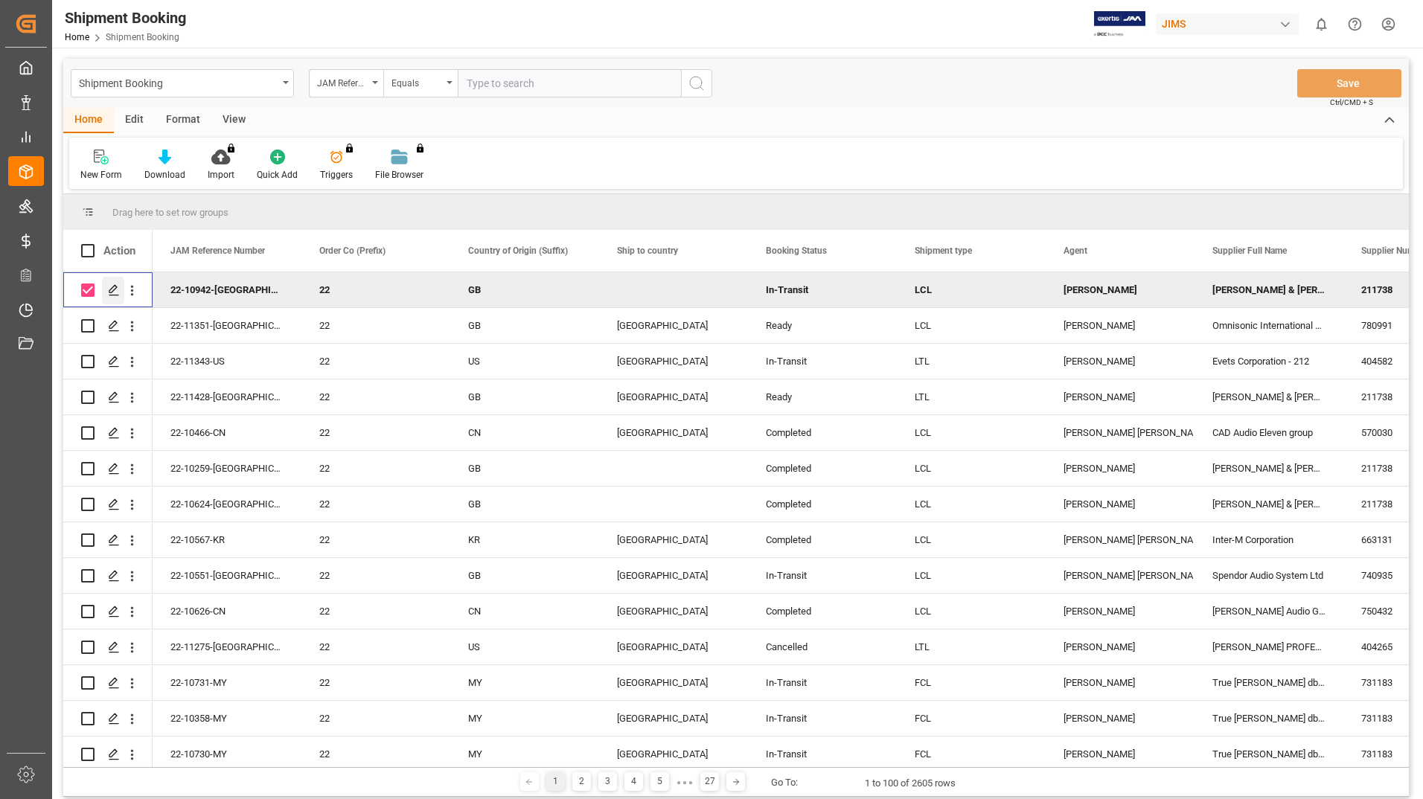
click at [112, 288] on icon "Press SPACE to deselect this row." at bounding box center [114, 290] width 12 height 12
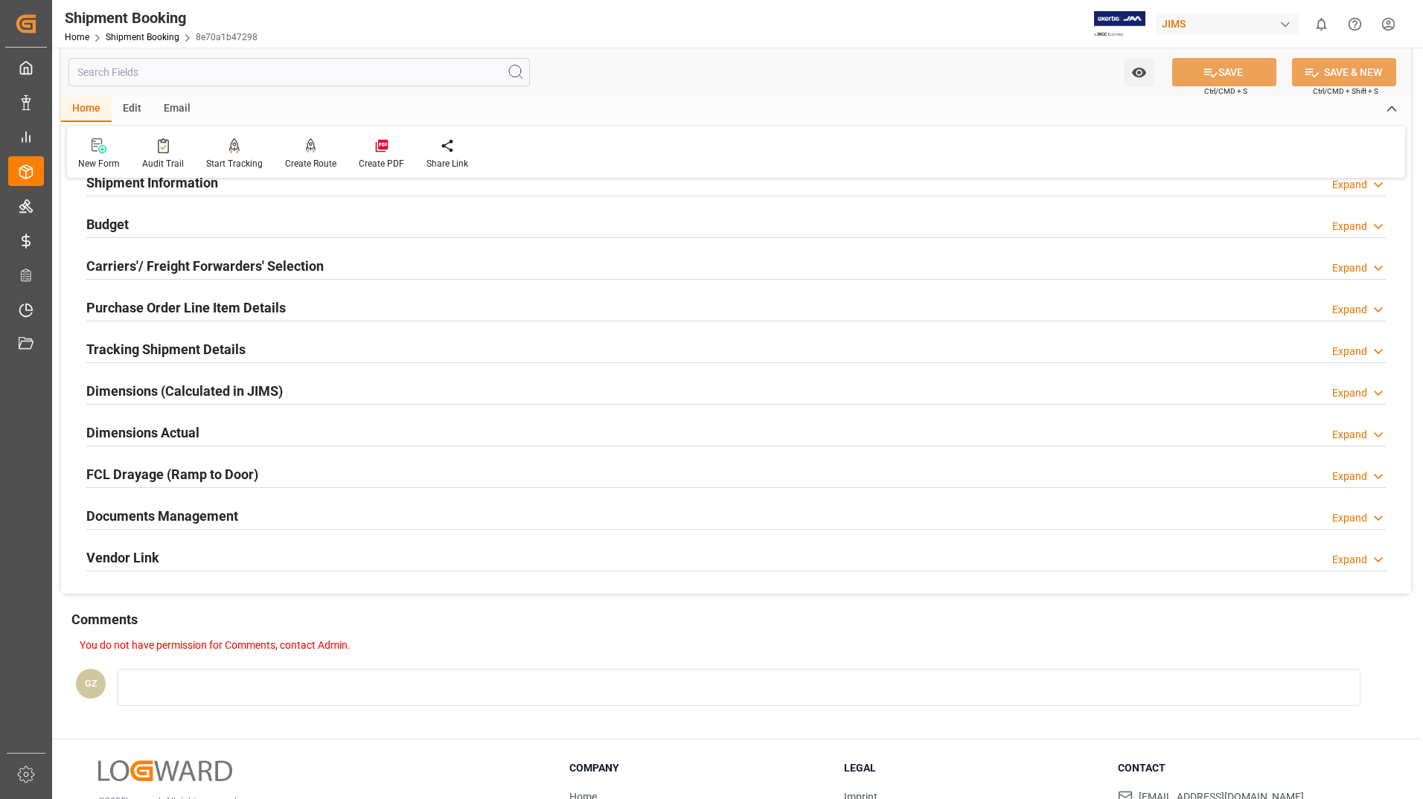
scroll to position [249, 0]
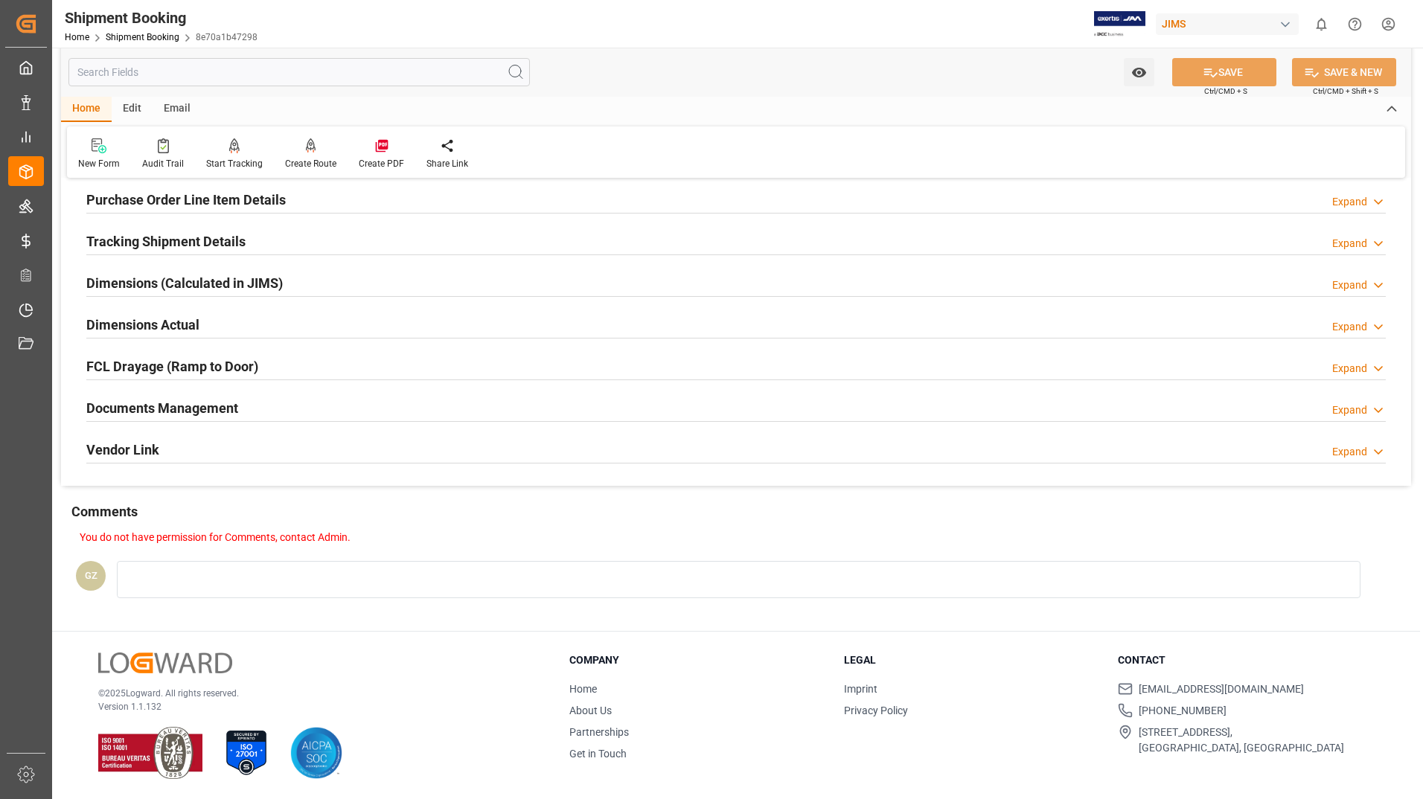
click at [1363, 408] on div "Expand" at bounding box center [1349, 411] width 35 height 16
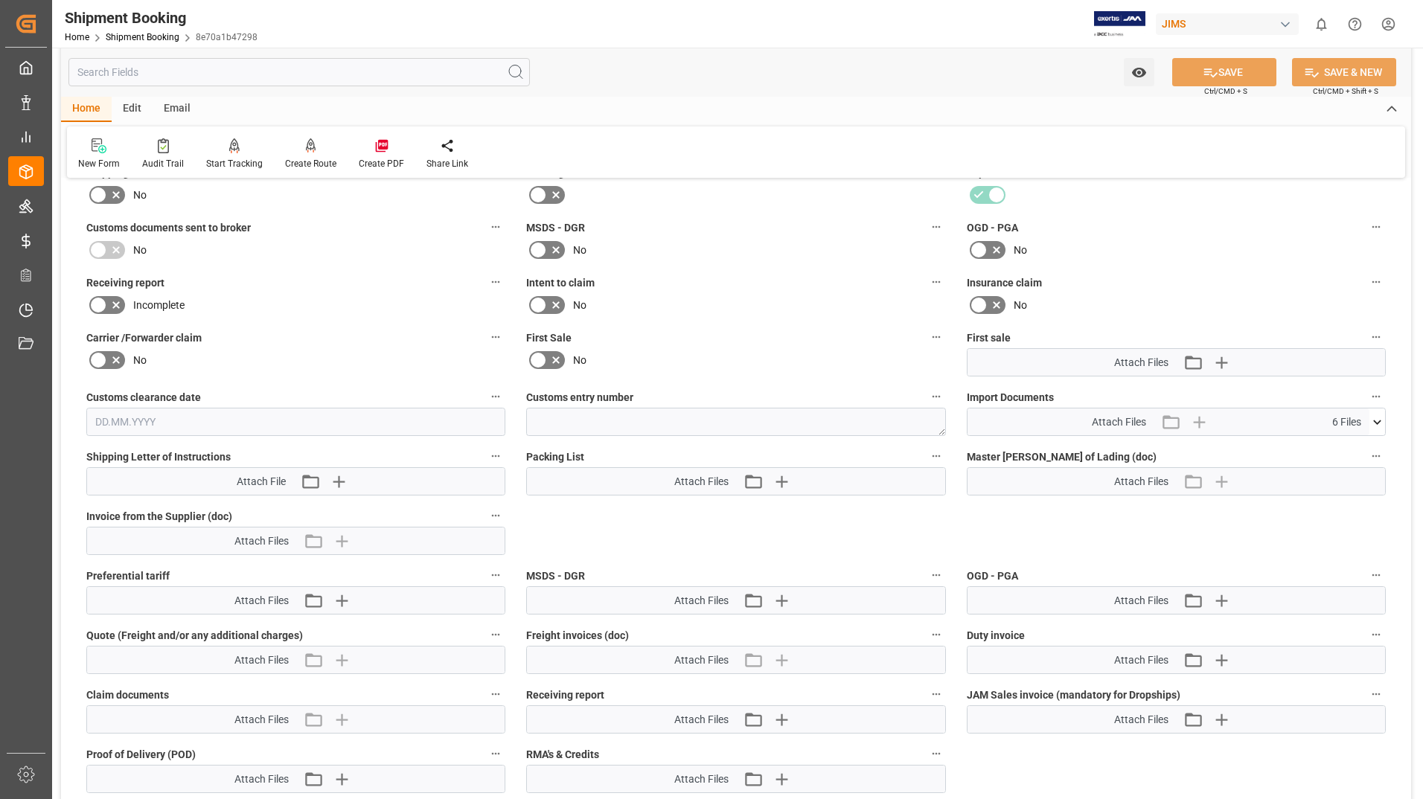
scroll to position [547, 0]
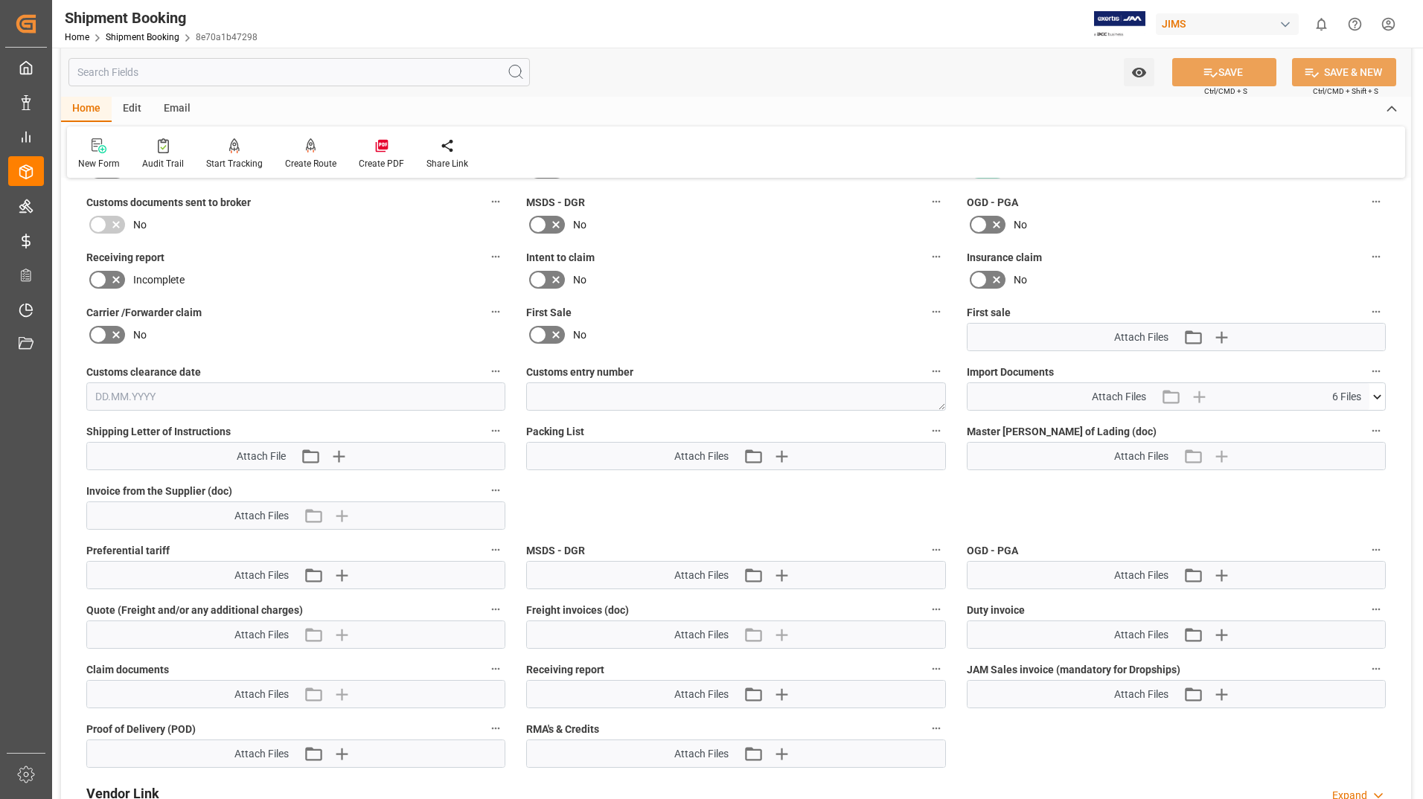
click at [891, 458] on div "Attach Files Attach existing file Upload new file" at bounding box center [736, 456] width 418 height 27
click at [938, 431] on icon "button" at bounding box center [936, 431] width 12 height 12
click at [862, 429] on div at bounding box center [711, 399] width 1423 height 799
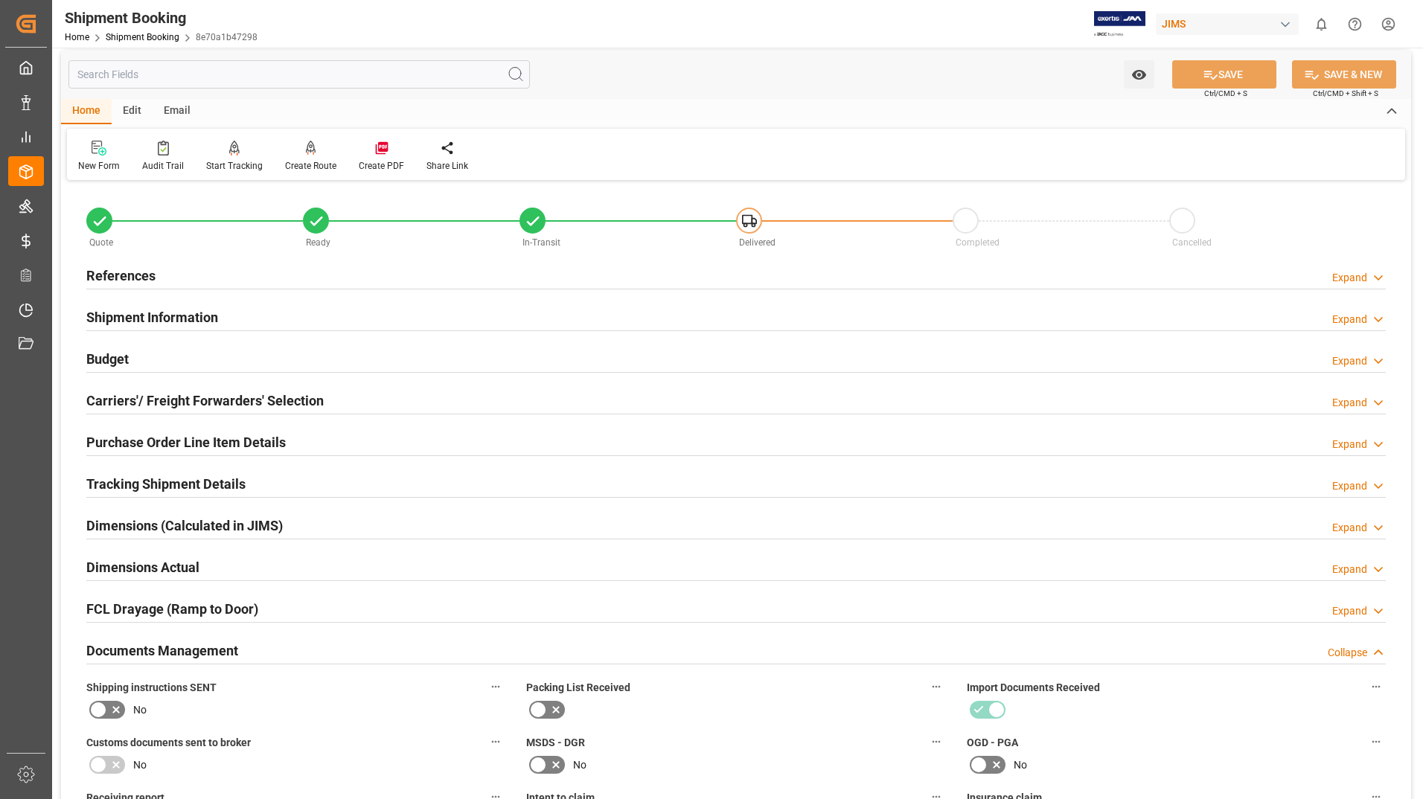
scroll to position [0, 0]
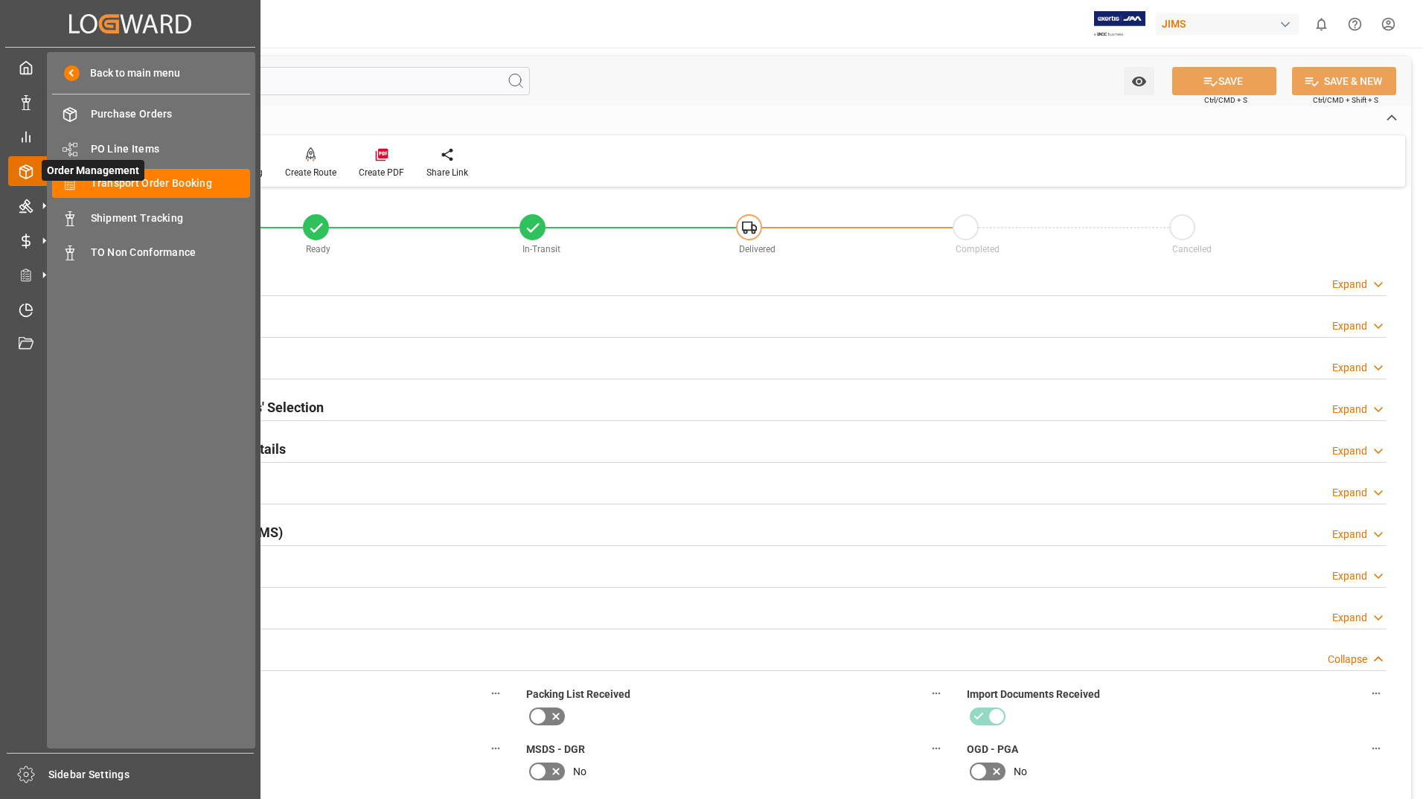
click at [16, 170] on div at bounding box center [20, 172] width 25 height 16
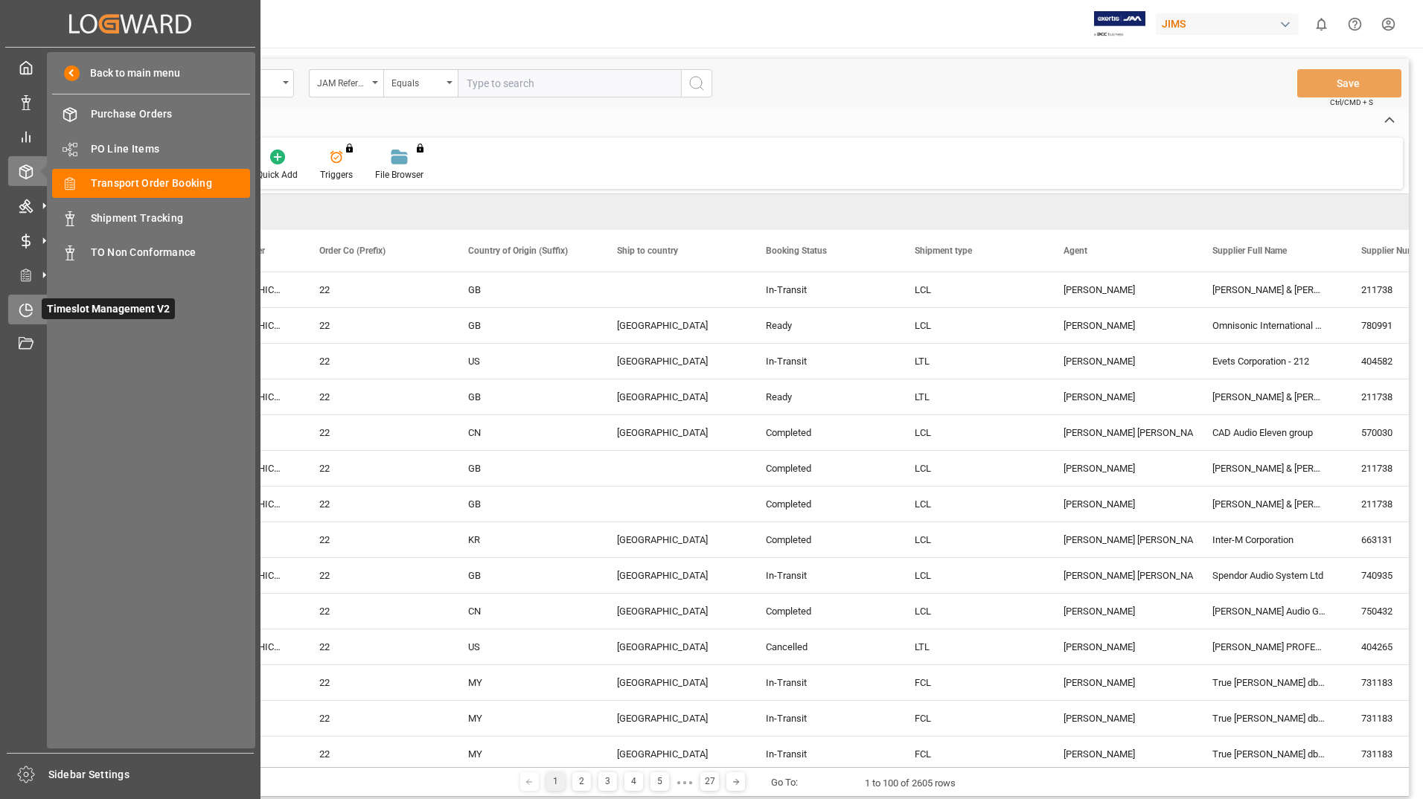
click at [28, 309] on icon at bounding box center [26, 310] width 15 height 15
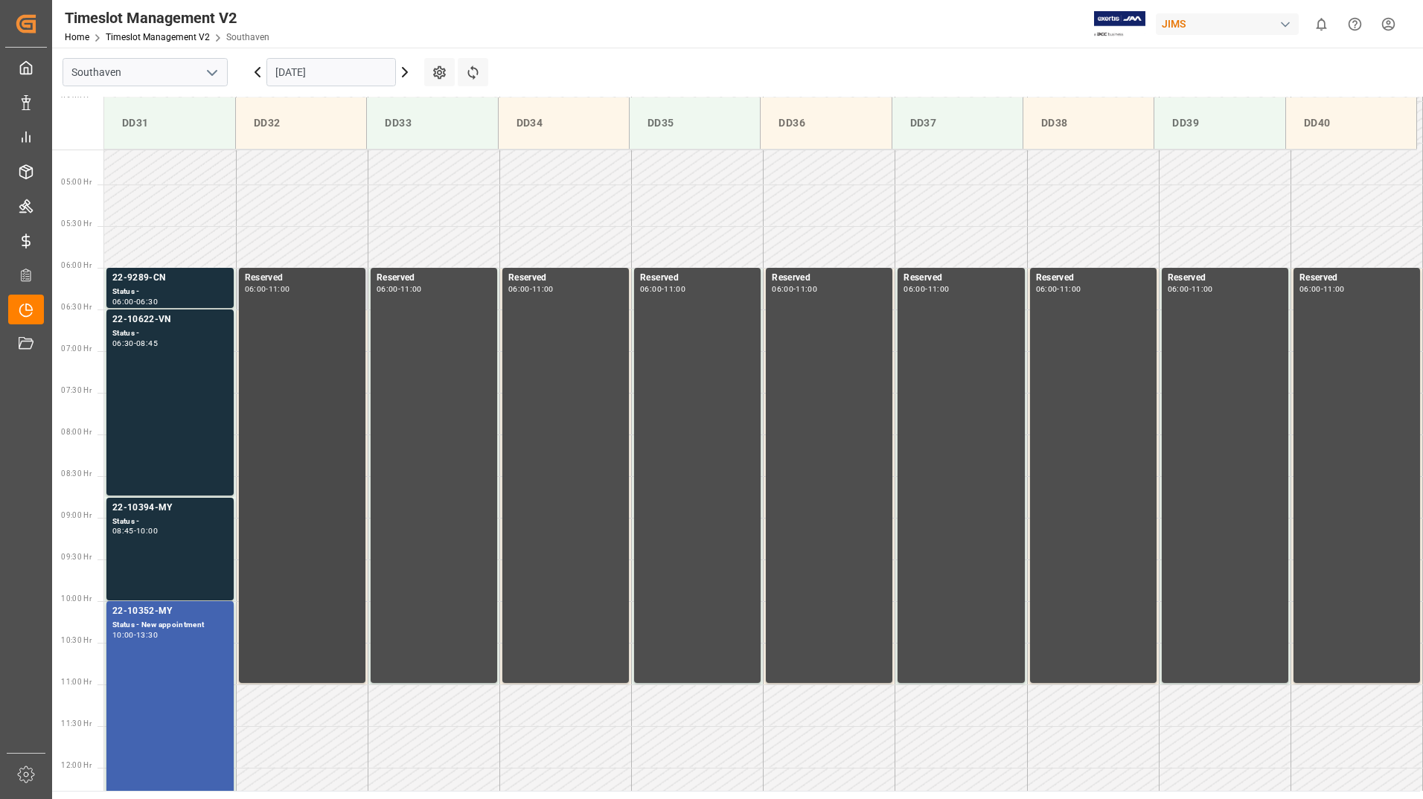
scroll to position [404, 0]
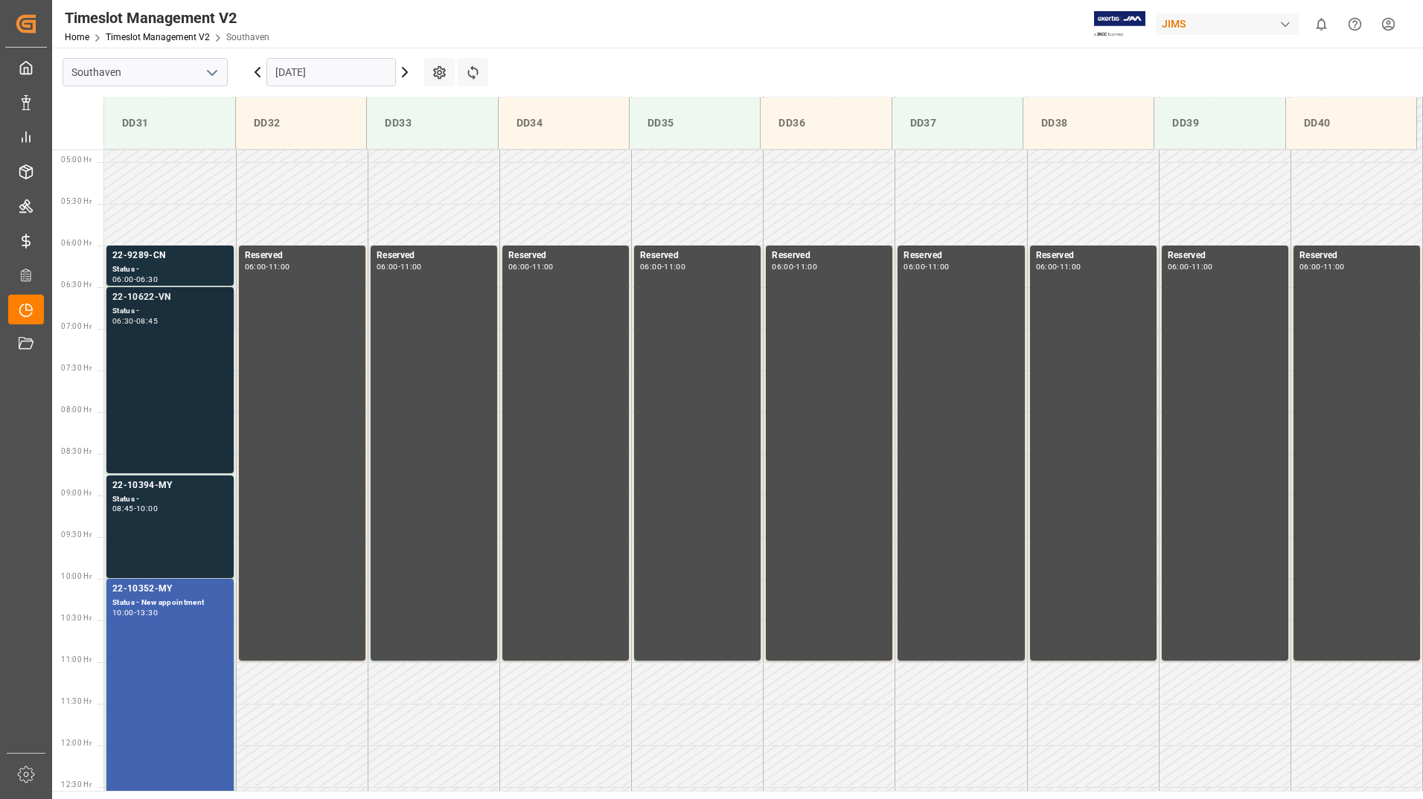
click at [185, 322] on div "06:30 - 08:45" at bounding box center [169, 322] width 115 height 8
click at [180, 521] on div "22-10394-MY Status - 08:45 - 10:00" at bounding box center [169, 527] width 115 height 97
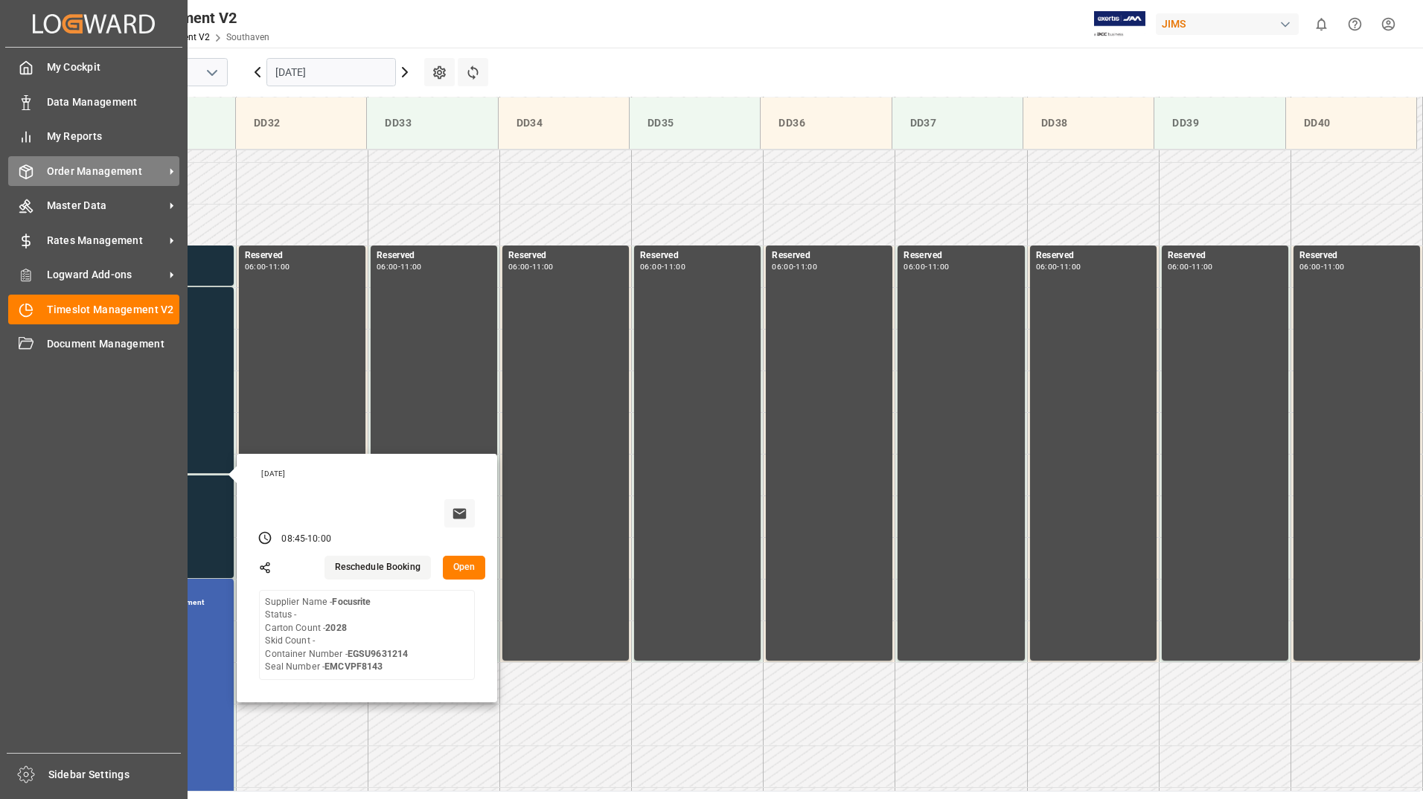
click at [30, 170] on polyline at bounding box center [26, 169] width 12 height 3
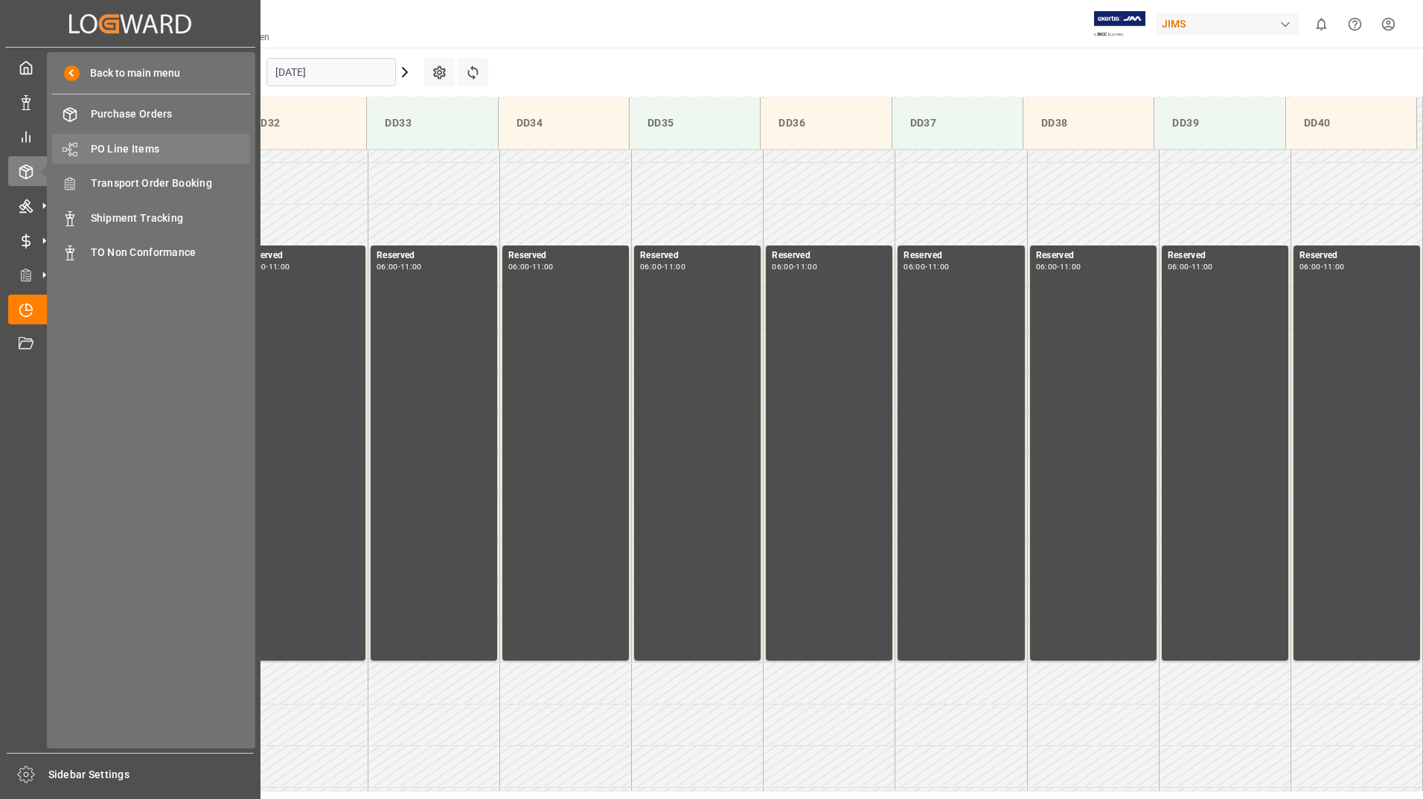
click at [122, 152] on span "PO Line Items" at bounding box center [171, 149] width 160 height 16
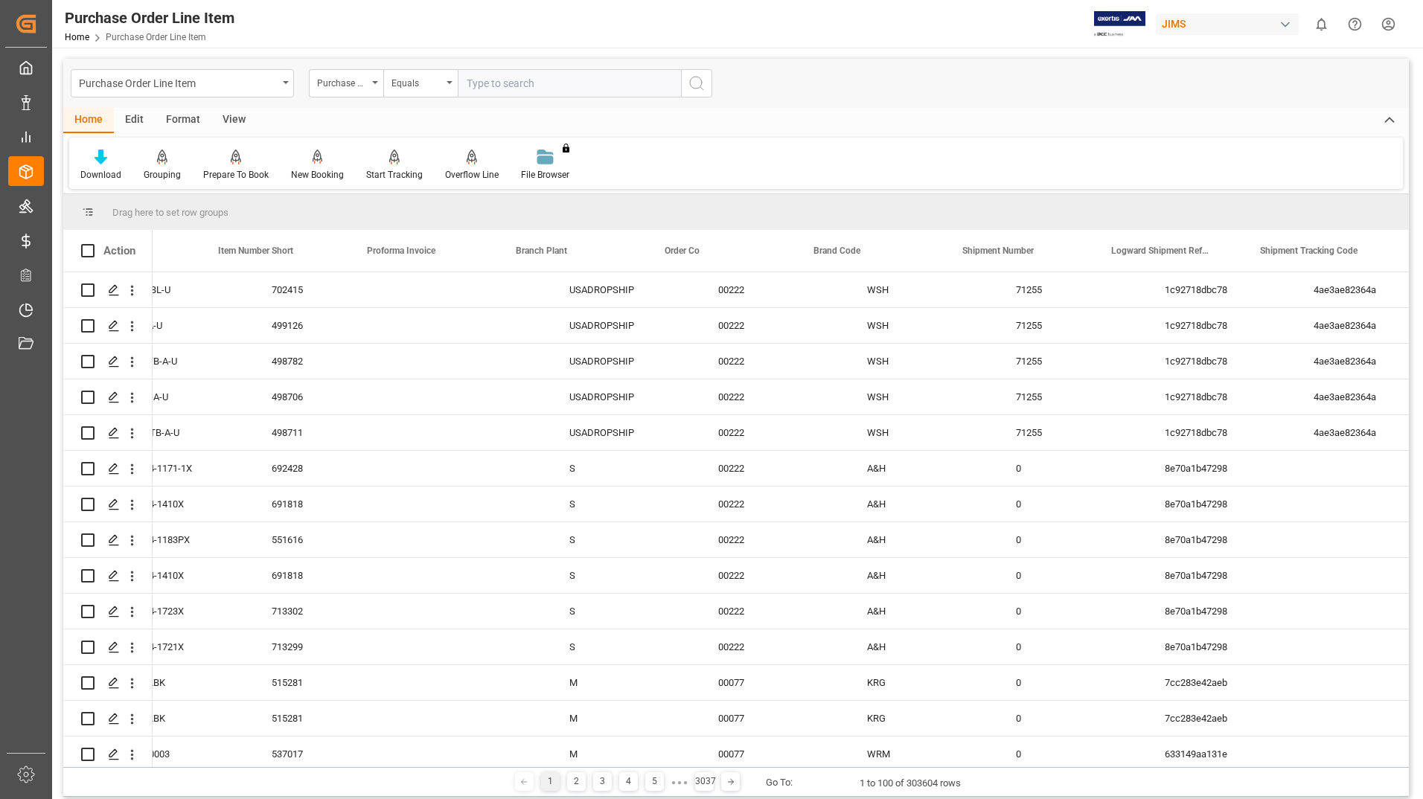
scroll to position [0, 507]
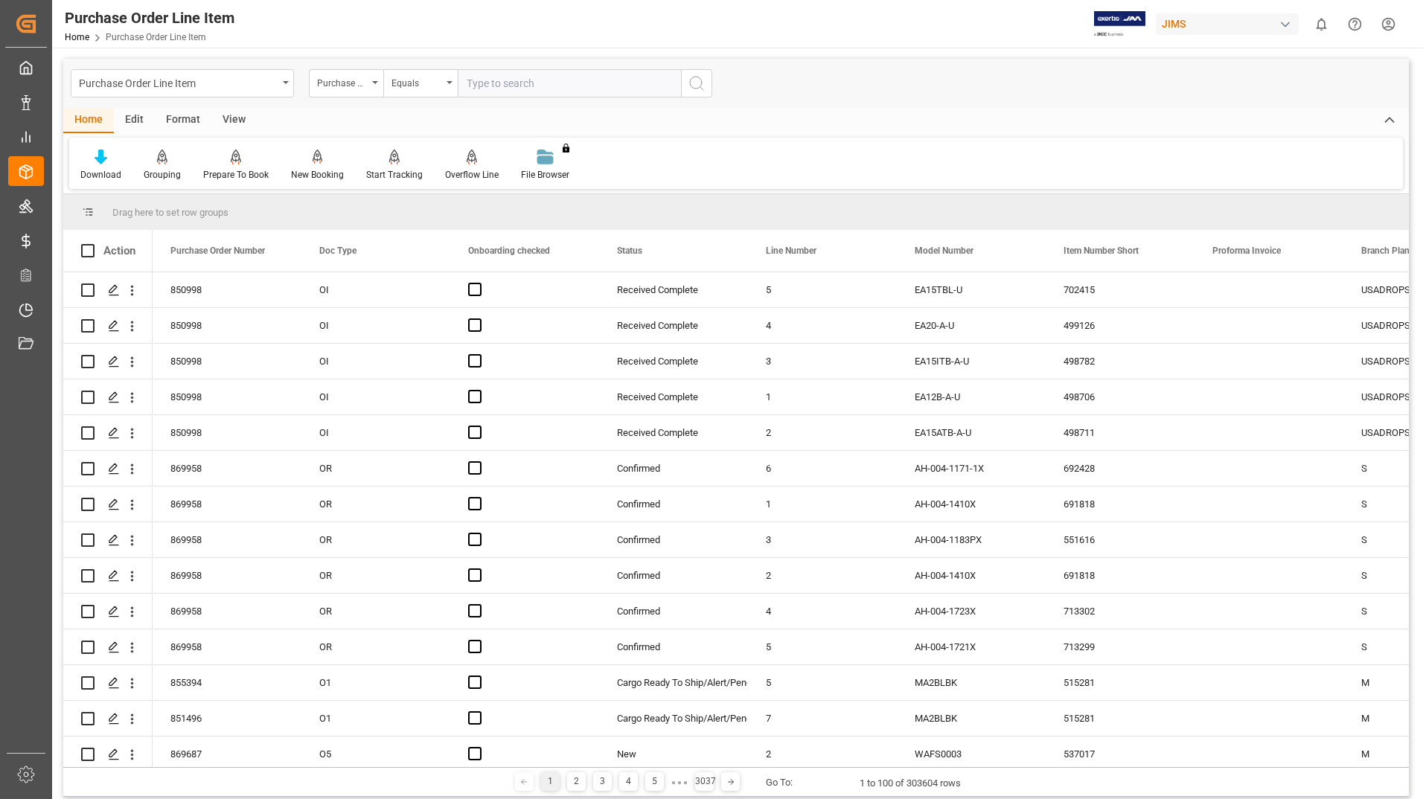
click at [478, 80] on input "text" at bounding box center [569, 83] width 223 height 28
type input "10394"
click at [897, 138] on div "Download Grouping Grouping Tooltip Prepare To Book New Booking Line items into …" at bounding box center [736, 163] width 1334 height 51
click at [698, 83] on icon "search button" at bounding box center [697, 83] width 18 height 18
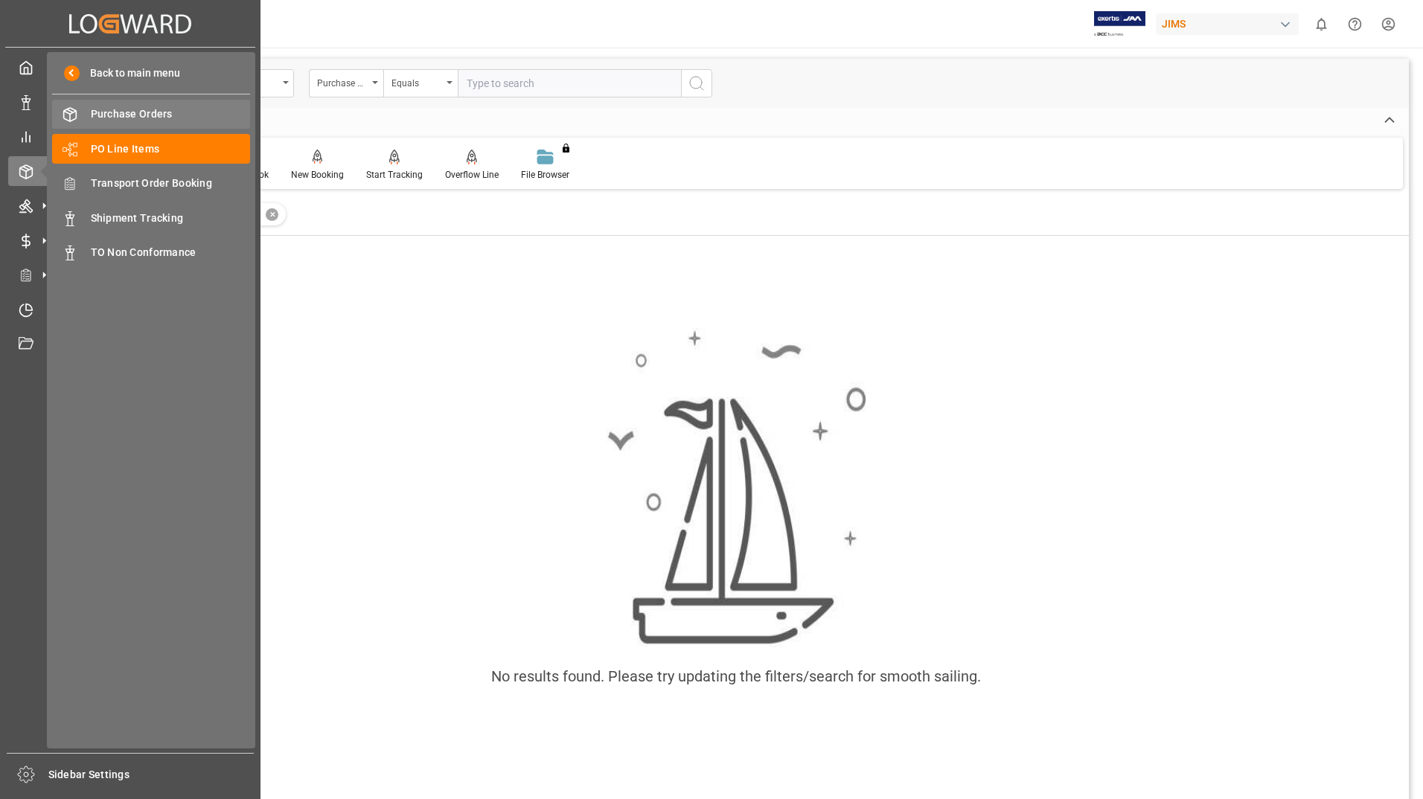
click at [123, 115] on span "Purchase Orders" at bounding box center [171, 114] width 160 height 16
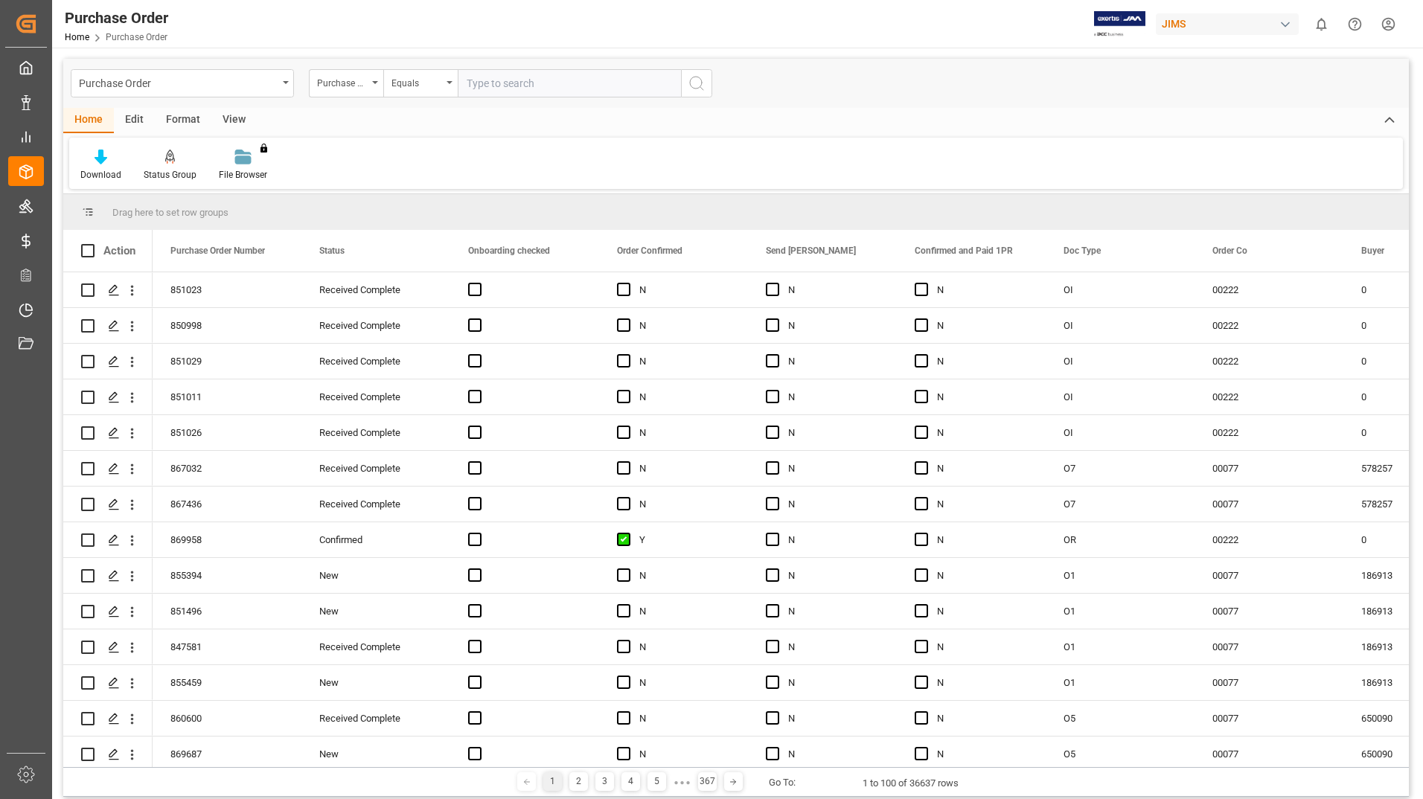
click at [485, 85] on input "text" at bounding box center [569, 83] width 223 height 28
type input "10394"
click at [698, 83] on icon "search button" at bounding box center [697, 83] width 18 height 18
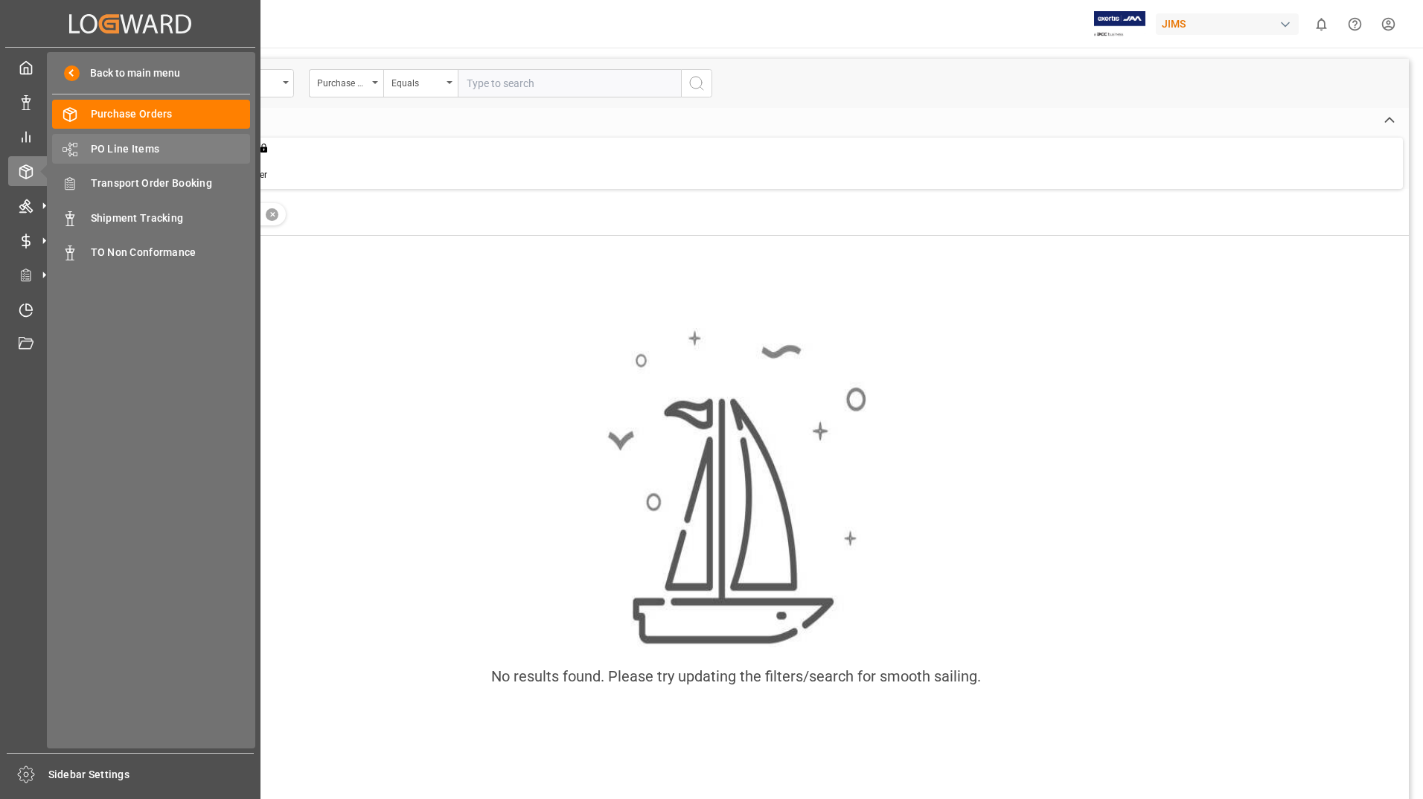
click at [112, 147] on span "PO Line Items" at bounding box center [171, 149] width 160 height 16
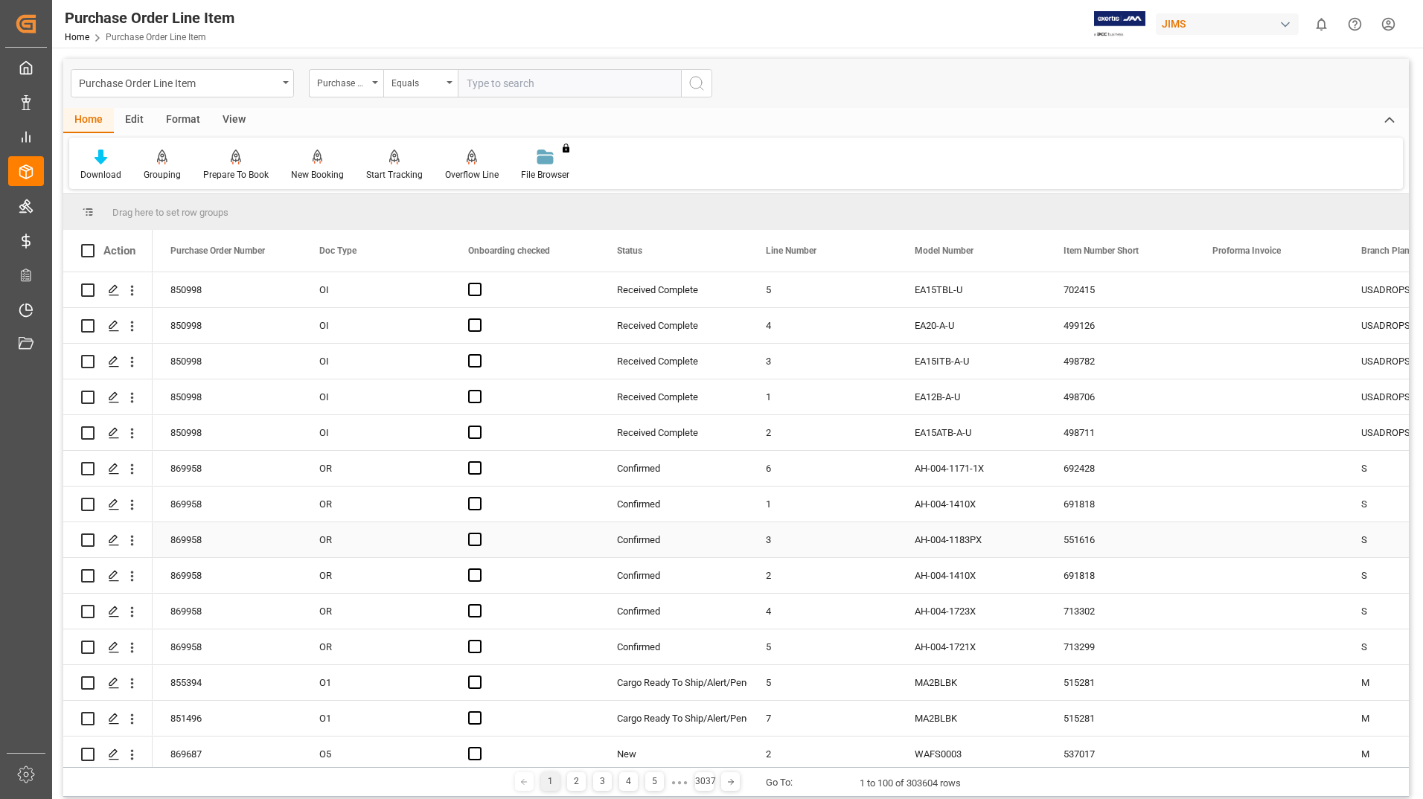
click at [88, 542] on input "Press Space to toggle row selection (unchecked)" at bounding box center [87, 540] width 13 height 13
checkbox input "true"
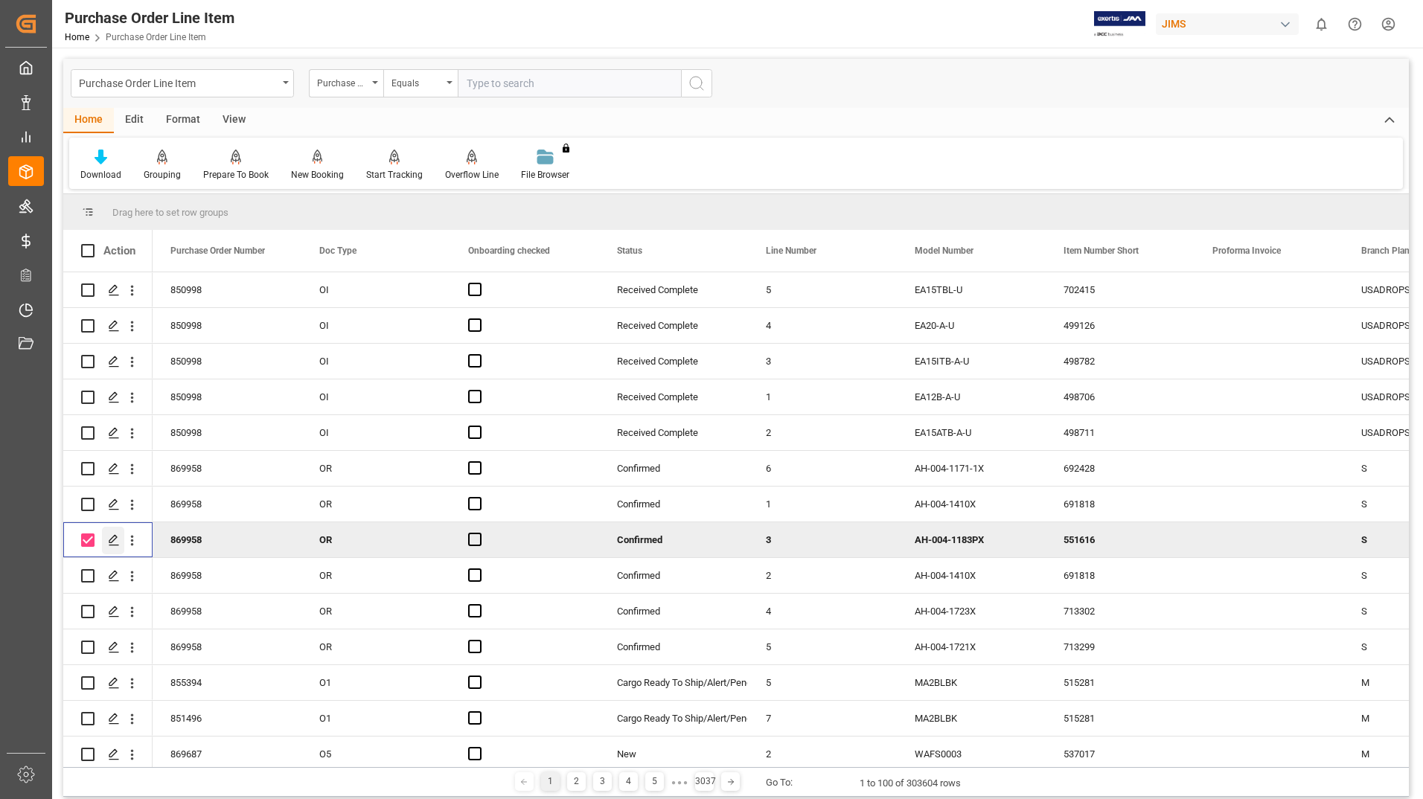
click at [112, 540] on icon "Press SPACE to deselect this row." at bounding box center [114, 540] width 12 height 12
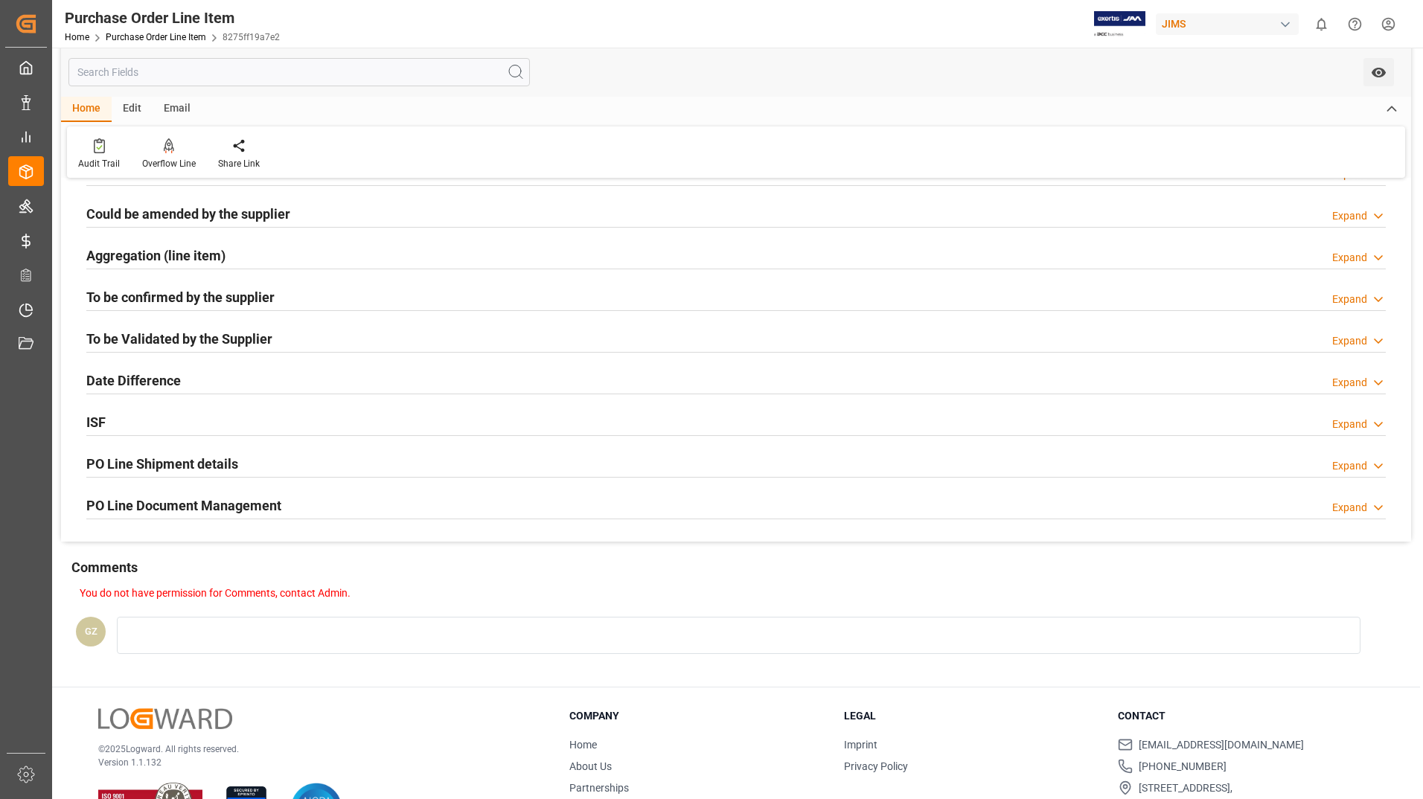
scroll to position [368, 0]
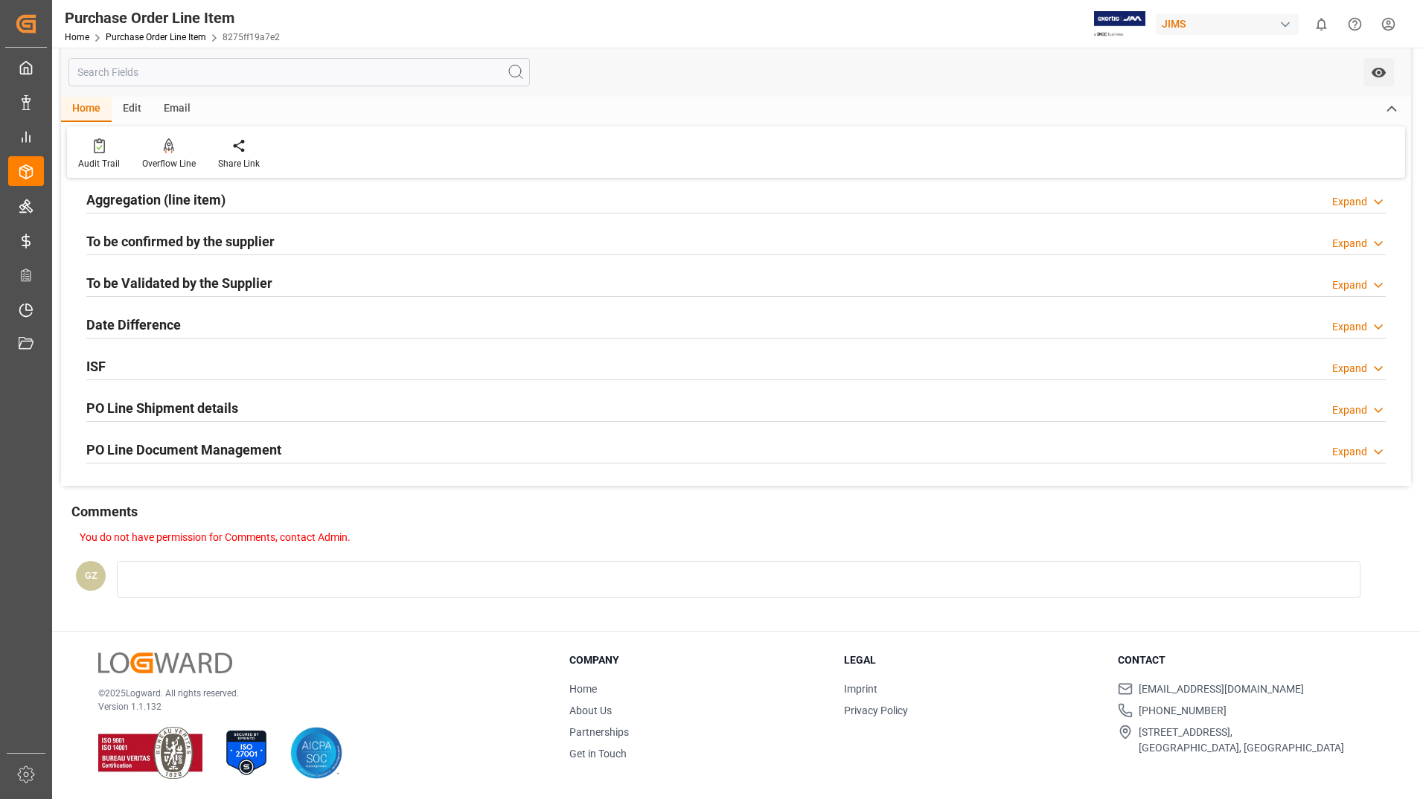
click at [1377, 448] on icon at bounding box center [1378, 452] width 15 height 16
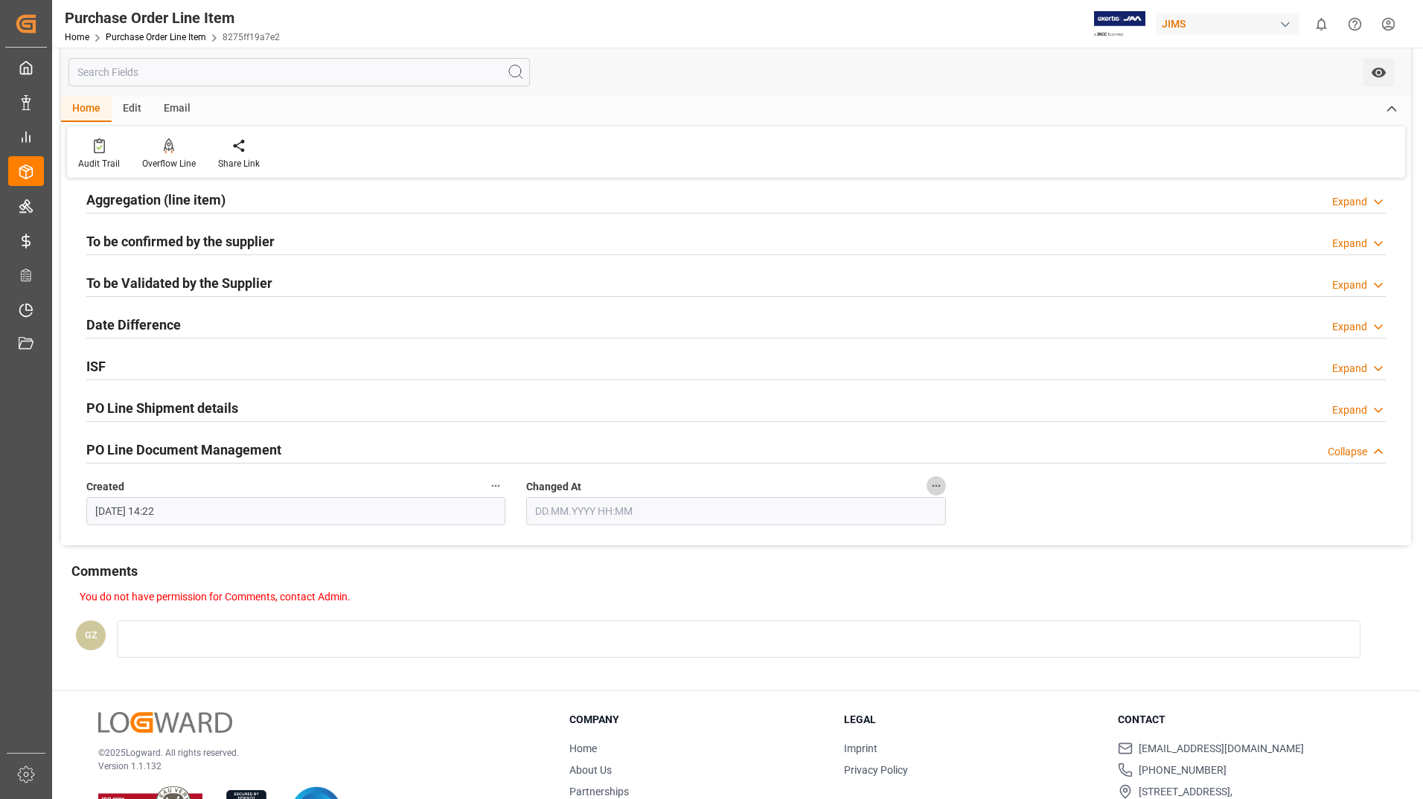
click at [937, 484] on icon "button" at bounding box center [936, 486] width 12 height 12
click at [895, 509] on div at bounding box center [711, 399] width 1423 height 799
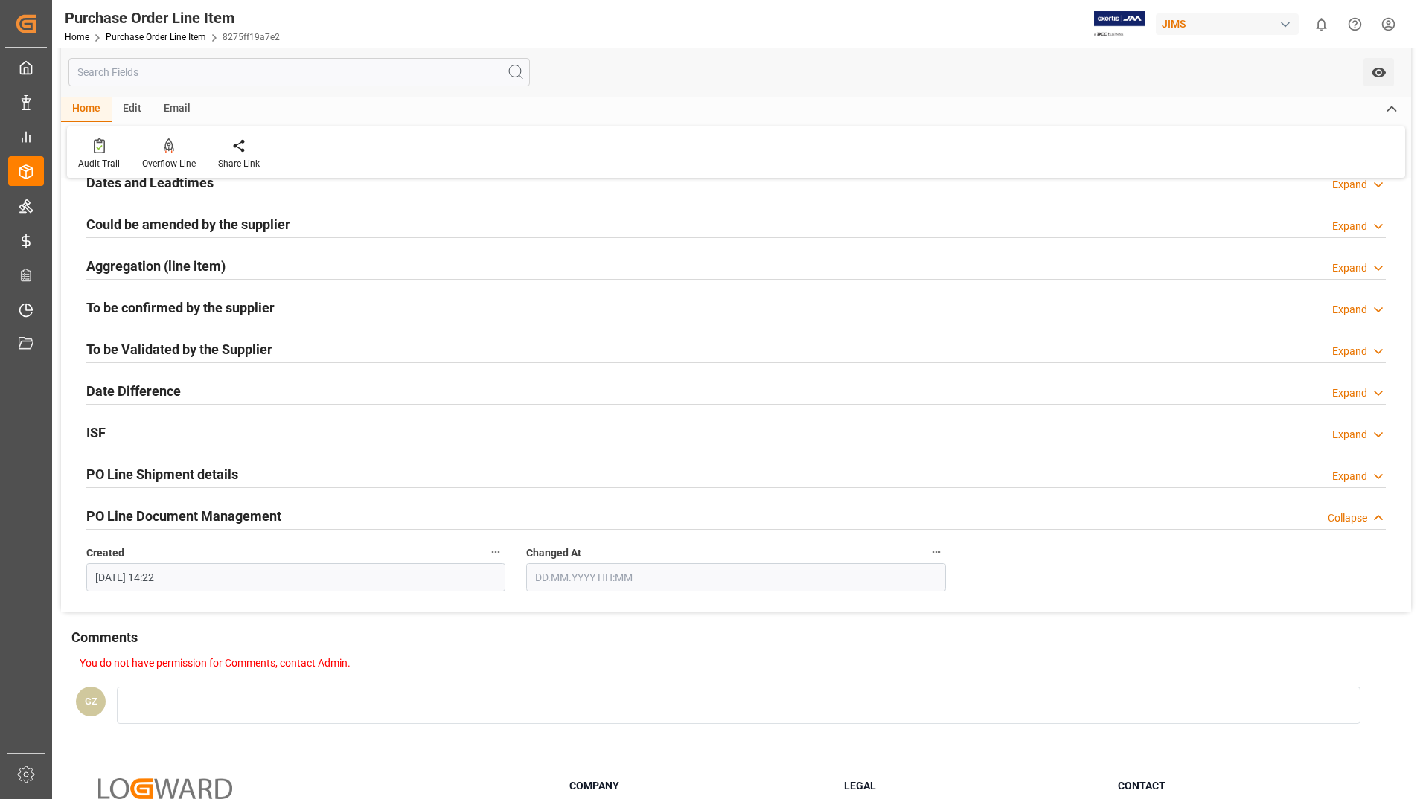
scroll to position [354, 0]
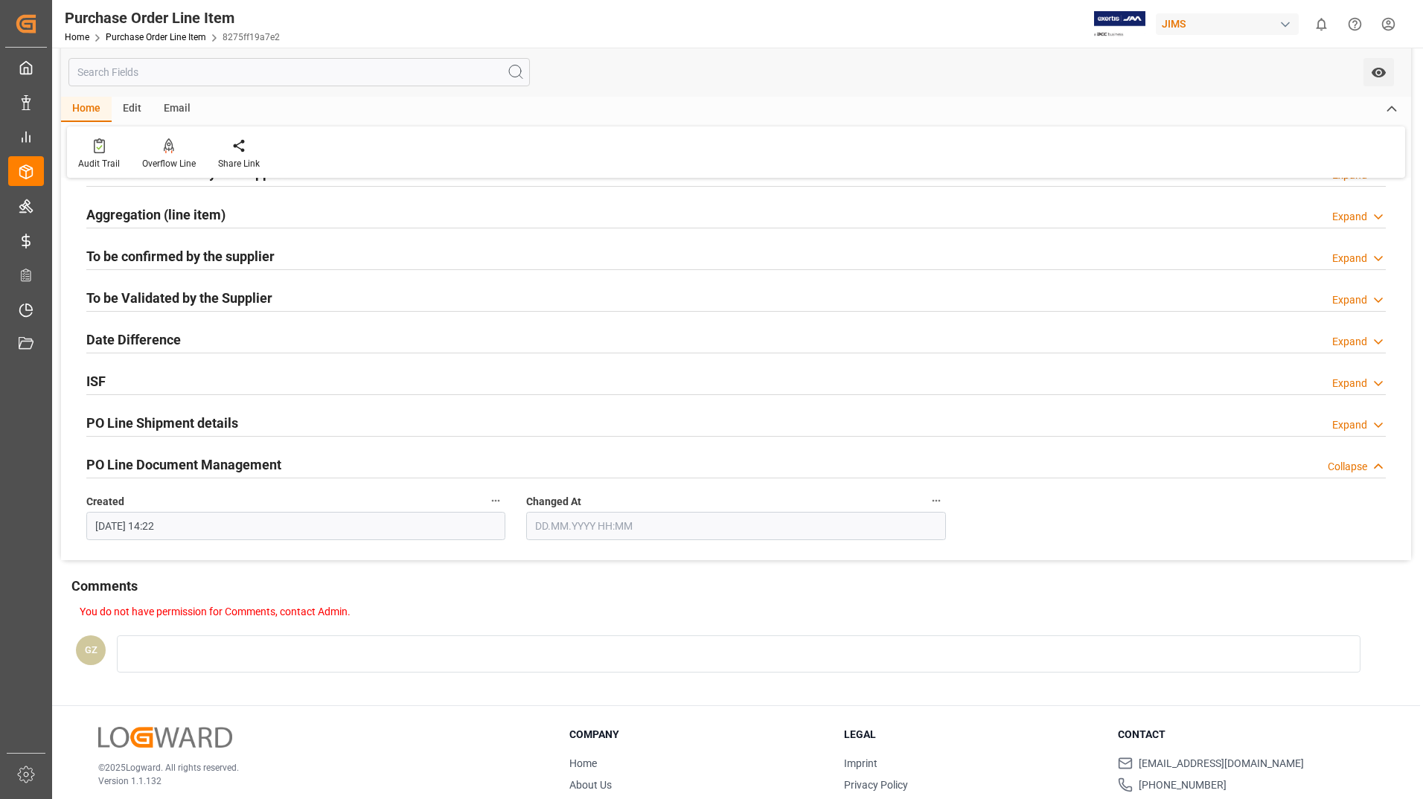
click at [1377, 423] on icon at bounding box center [1378, 426] width 15 height 16
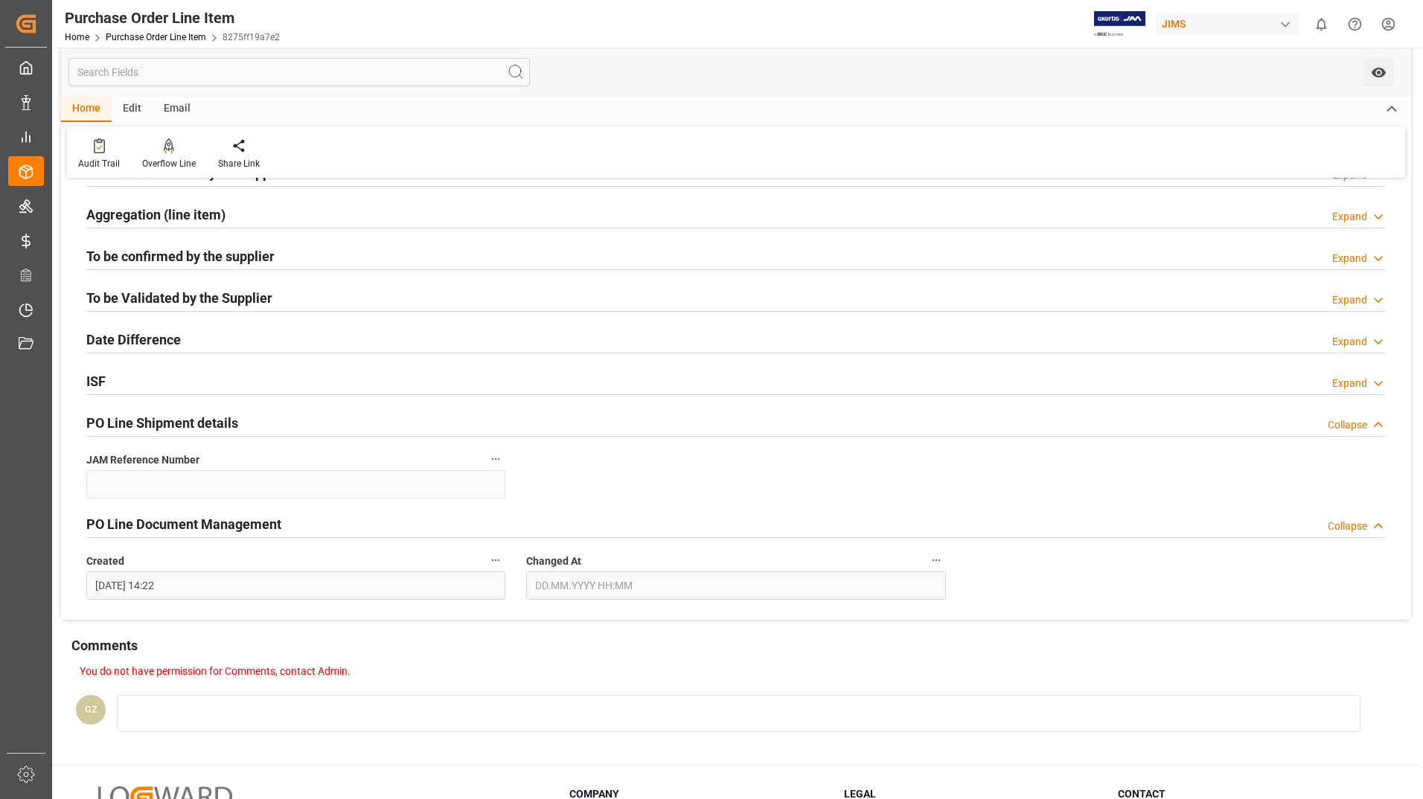
click at [936, 557] on icon "button" at bounding box center [936, 560] width 12 height 12
click at [1063, 586] on div at bounding box center [711, 399] width 1423 height 799
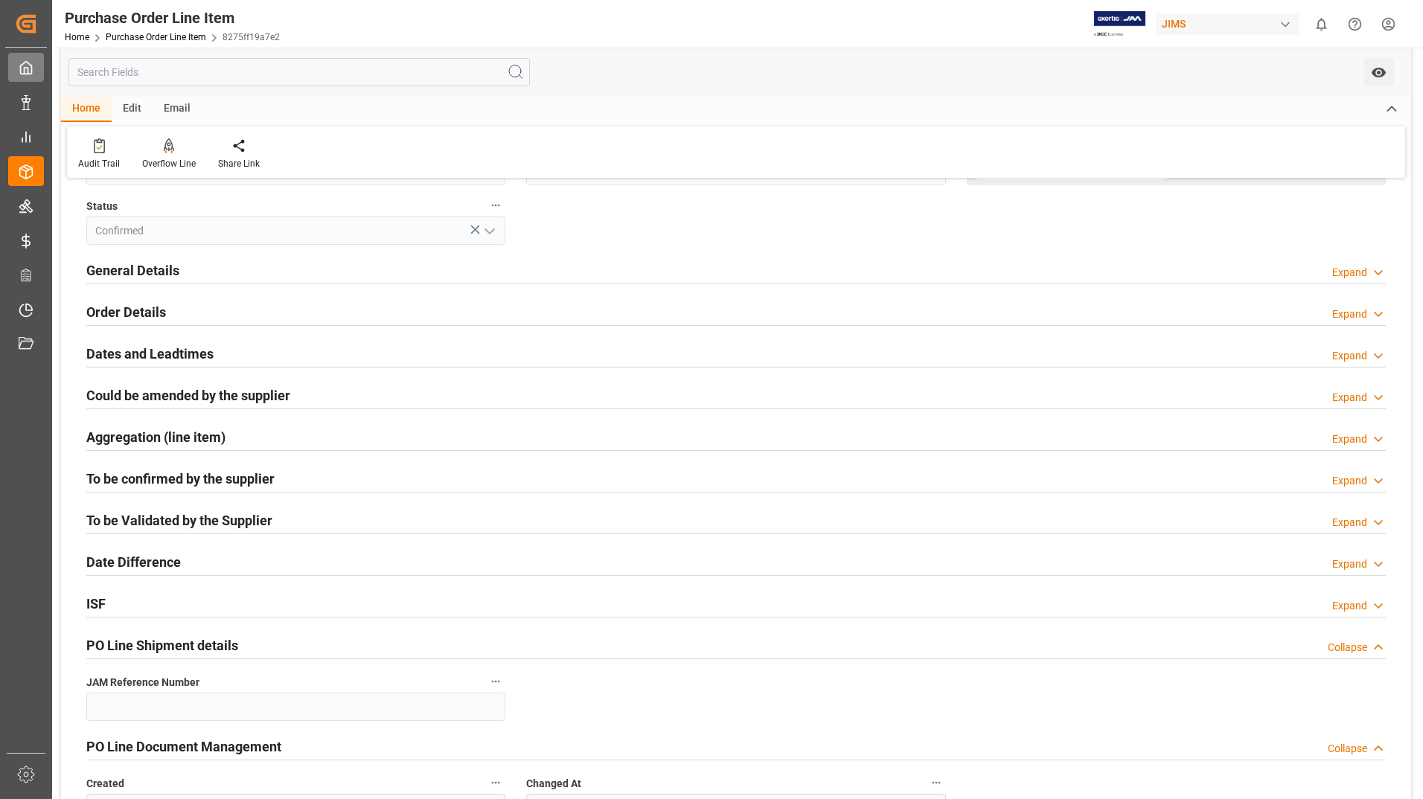
scroll to position [130, 0]
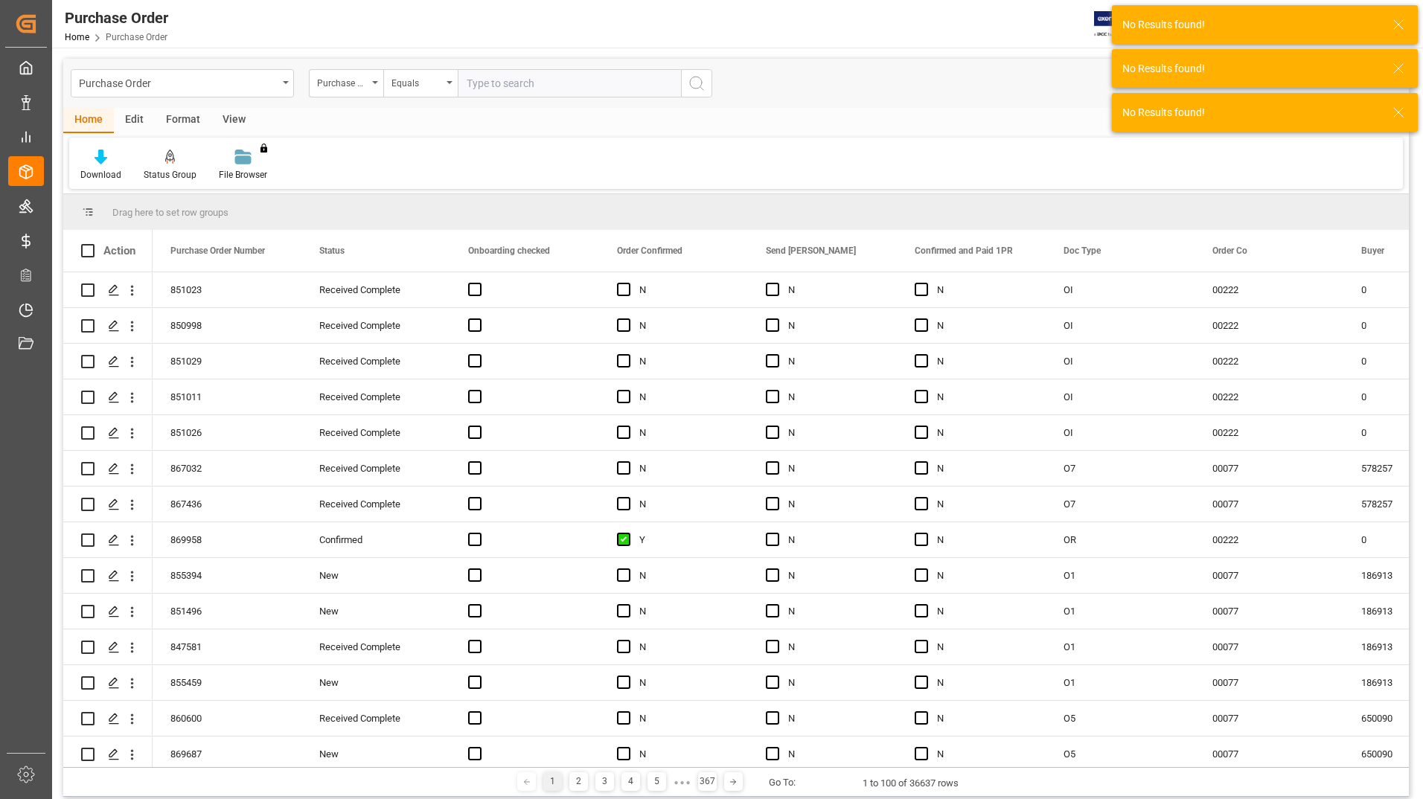
click at [1401, 26] on icon at bounding box center [1398, 25] width 18 height 18
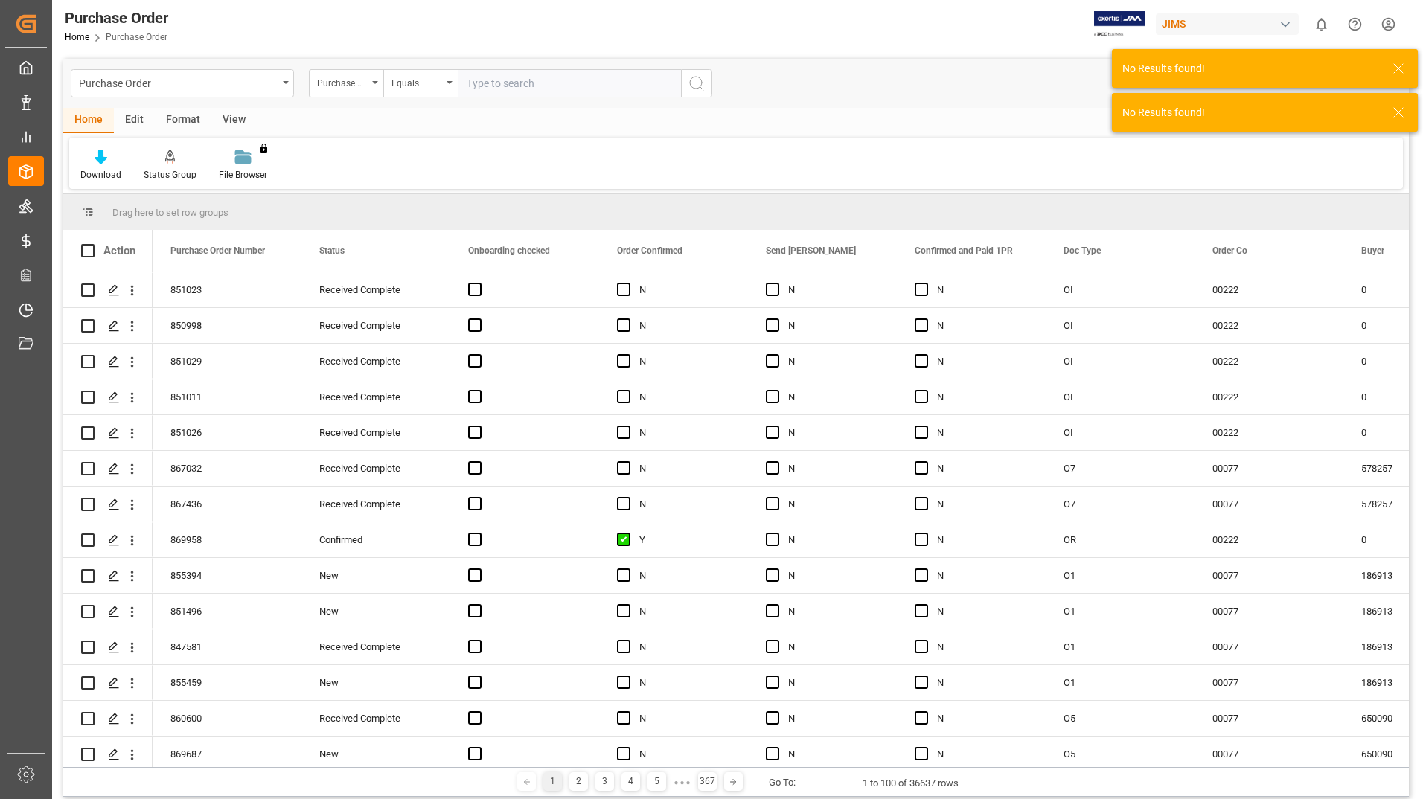
click at [1403, 103] on icon at bounding box center [1398, 112] width 18 height 18
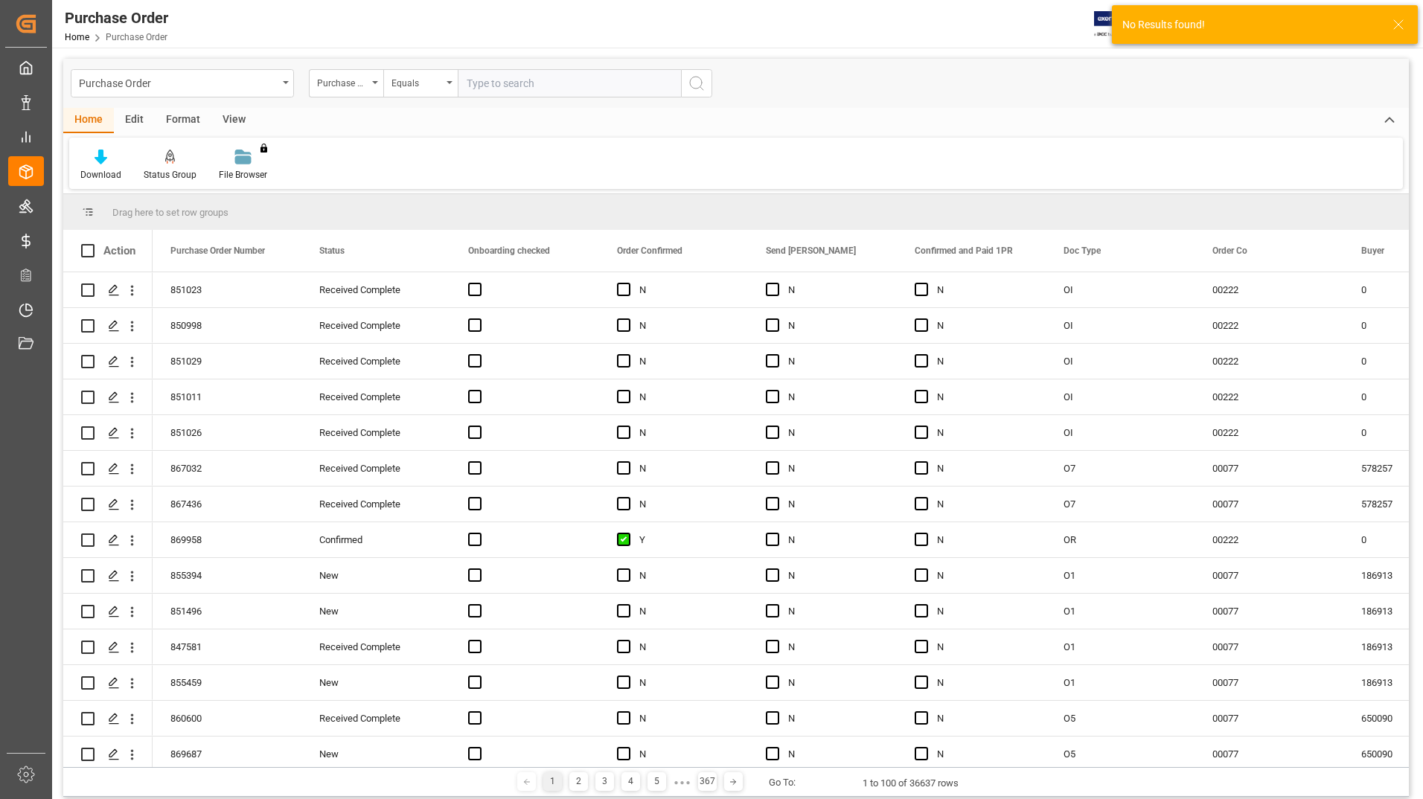
click at [1402, 22] on icon at bounding box center [1398, 25] width 18 height 18
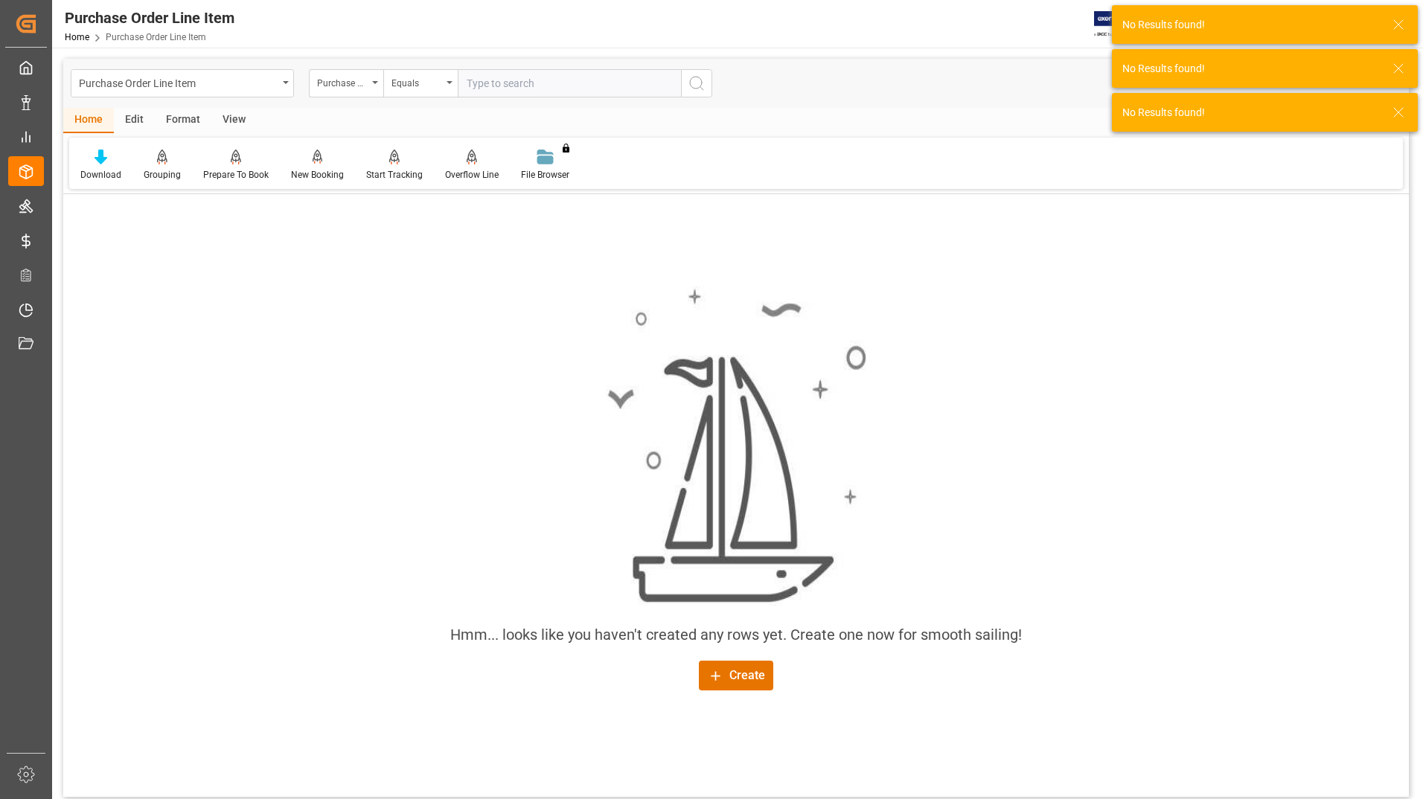
click at [1402, 27] on icon at bounding box center [1398, 25] width 18 height 18
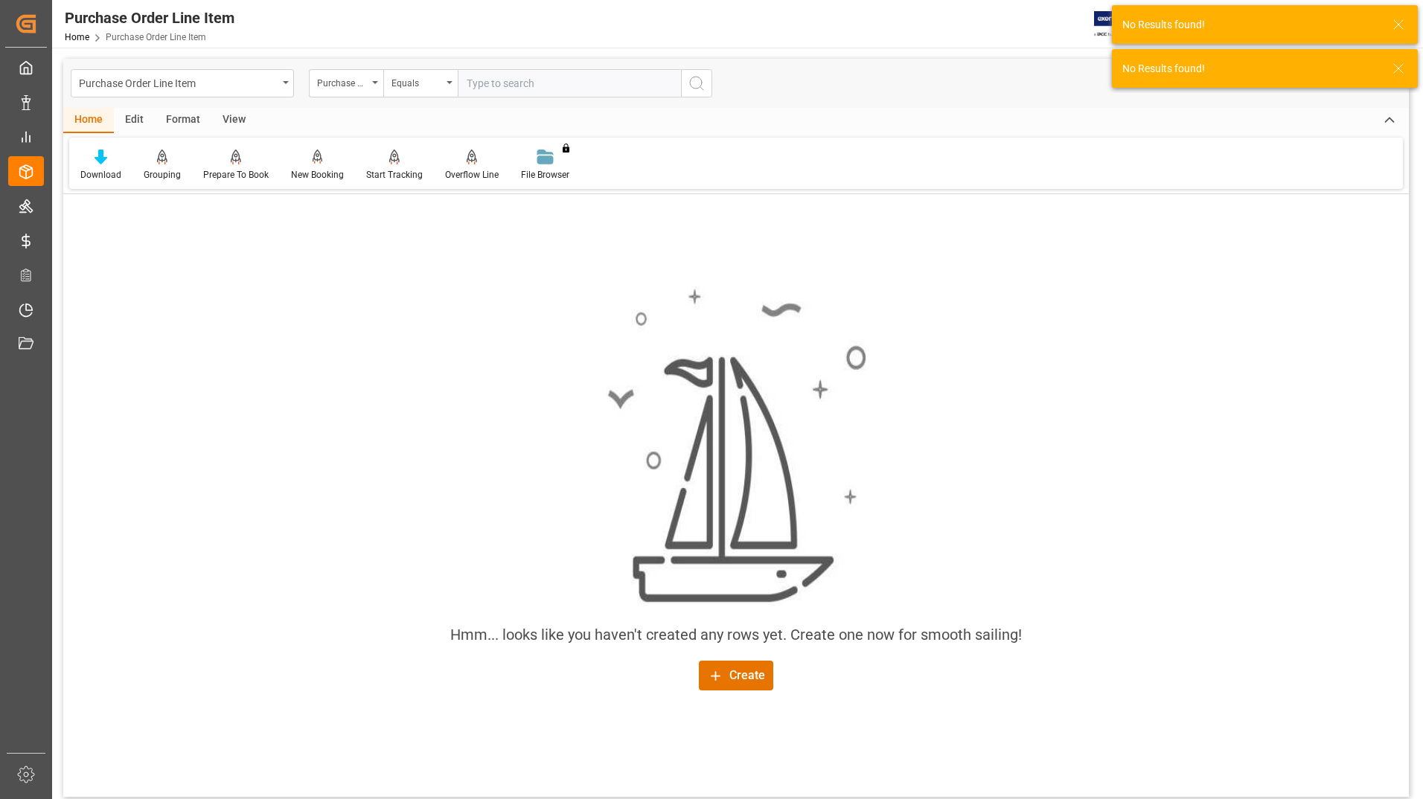
click at [1404, 63] on icon at bounding box center [1398, 69] width 18 height 18
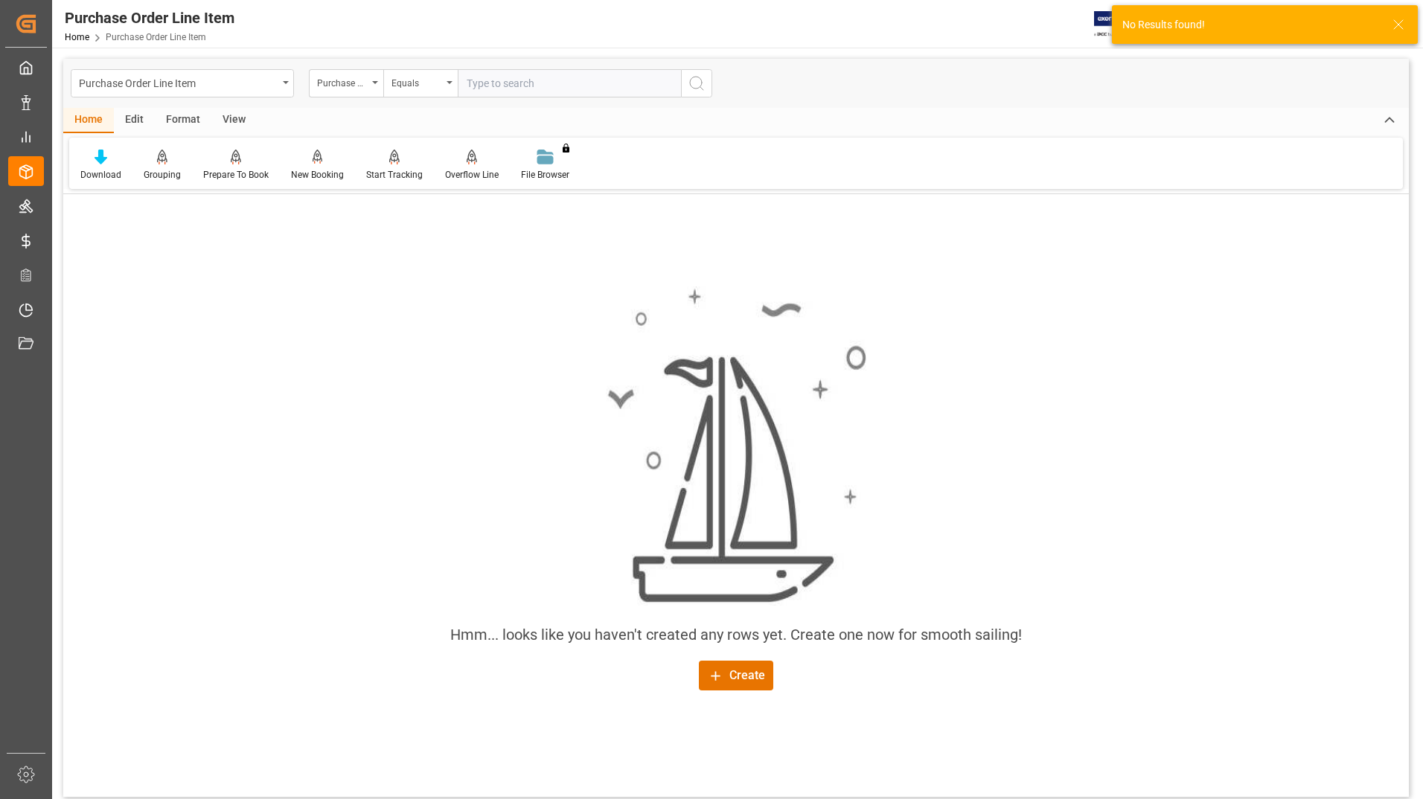
click at [1399, 28] on icon at bounding box center [1398, 25] width 18 height 18
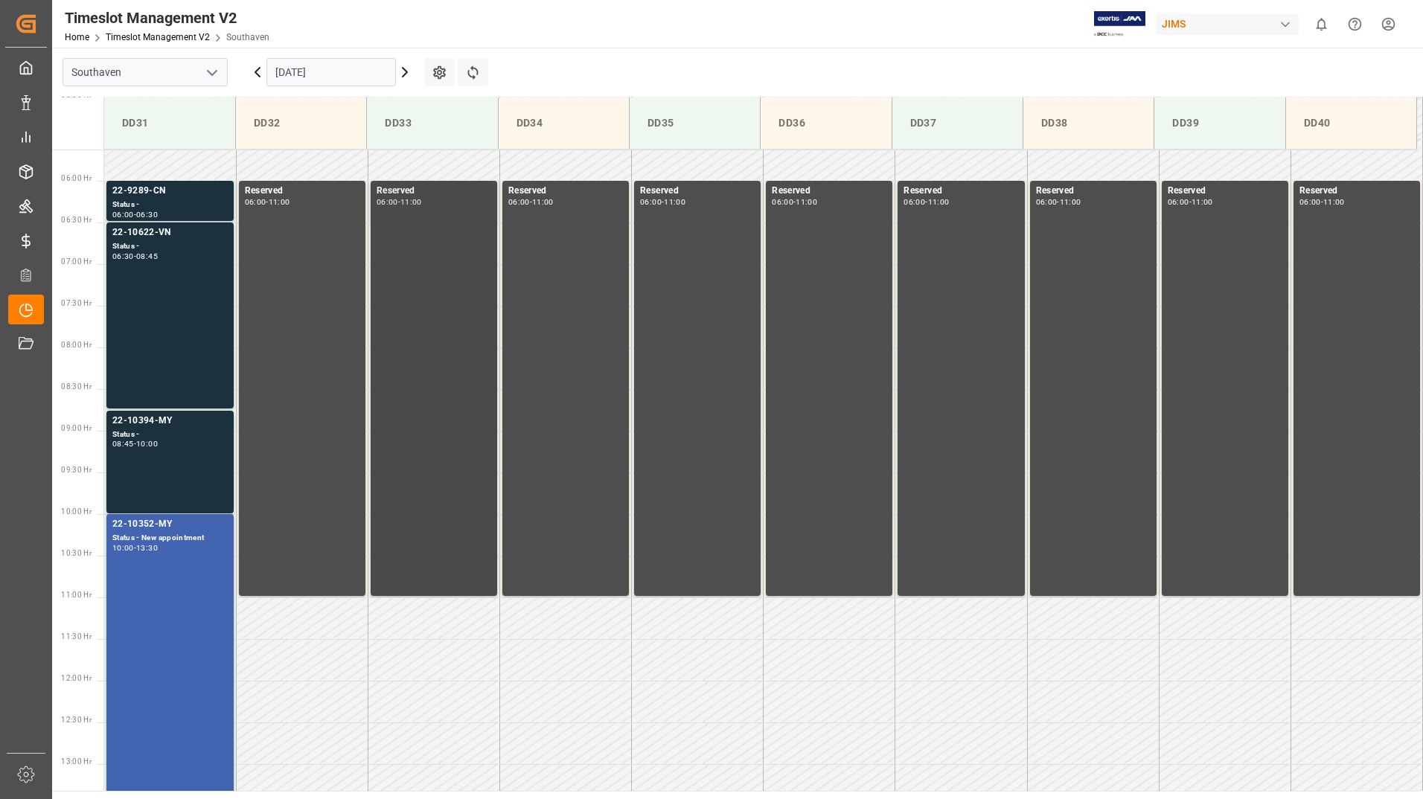
scroll to position [521, 0]
